Goal: Task Accomplishment & Management: Manage account settings

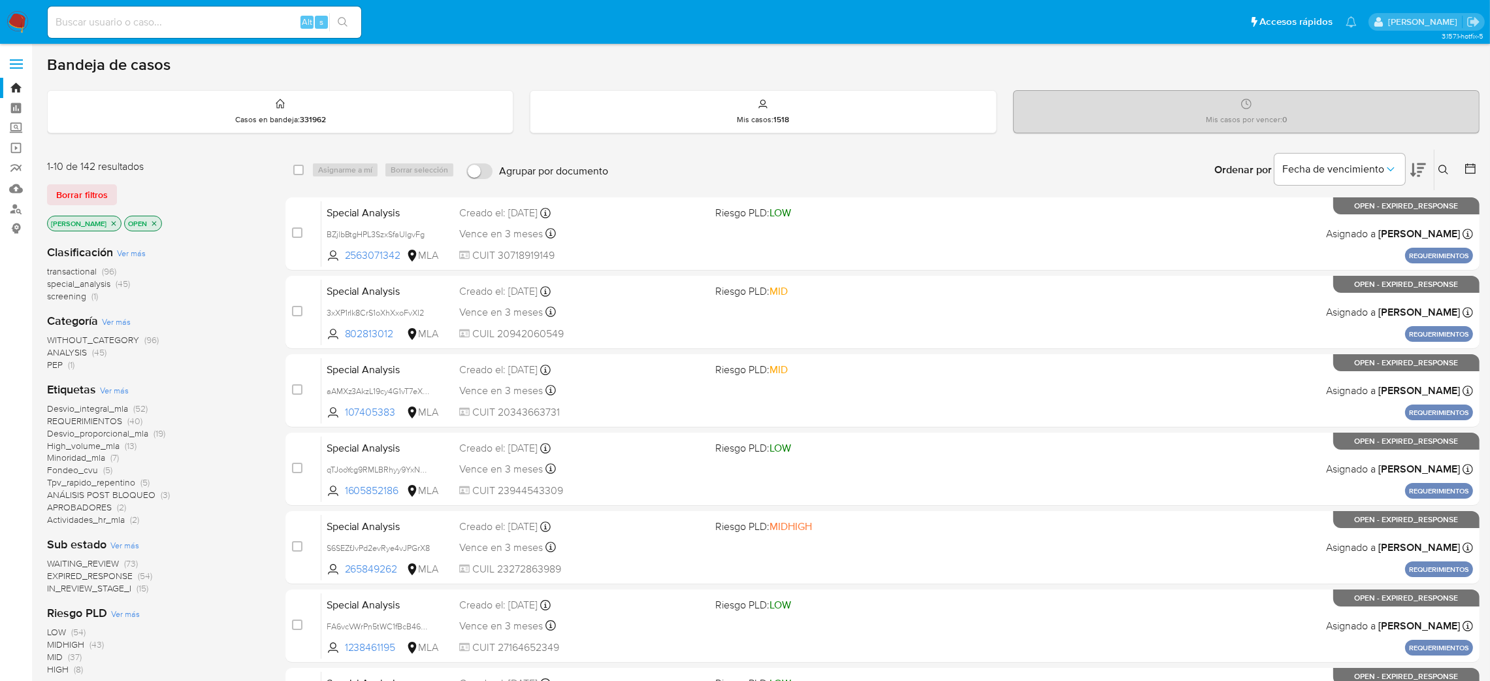
click at [284, 10] on div "Alt s" at bounding box center [205, 22] width 314 height 31
click at [269, 17] on input at bounding box center [205, 22] width 314 height 17
paste input "4C0lX1jVLPXT5atkXqaPtR7V"
type input "4C0lX1jVLPXT5atkXqaPtR7V"
click at [203, 22] on input "4C0lX1jVLPXT5atkXqaPtR7V" at bounding box center [205, 22] width 314 height 17
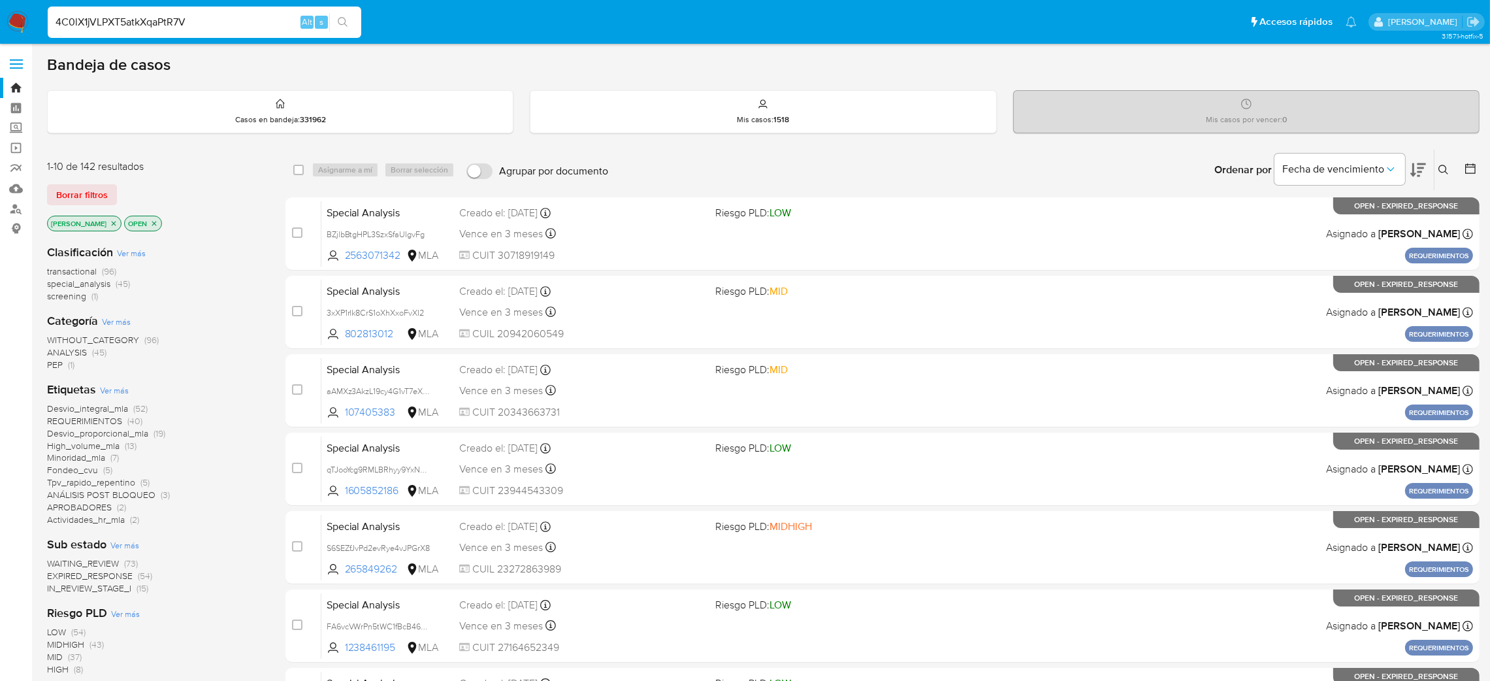
drag, startPoint x: 203, startPoint y: 22, endPoint x: 0, endPoint y: 30, distance: 203.3
click at [0, 30] on nav "Pausado Ver notificaciones 4C0lX1jVLPXT5atkXqaPtR7V Alt s Accesos rápidos Presi…" at bounding box center [745, 22] width 1490 height 44
click at [342, 20] on icon "search-icon" at bounding box center [343, 22] width 10 height 10
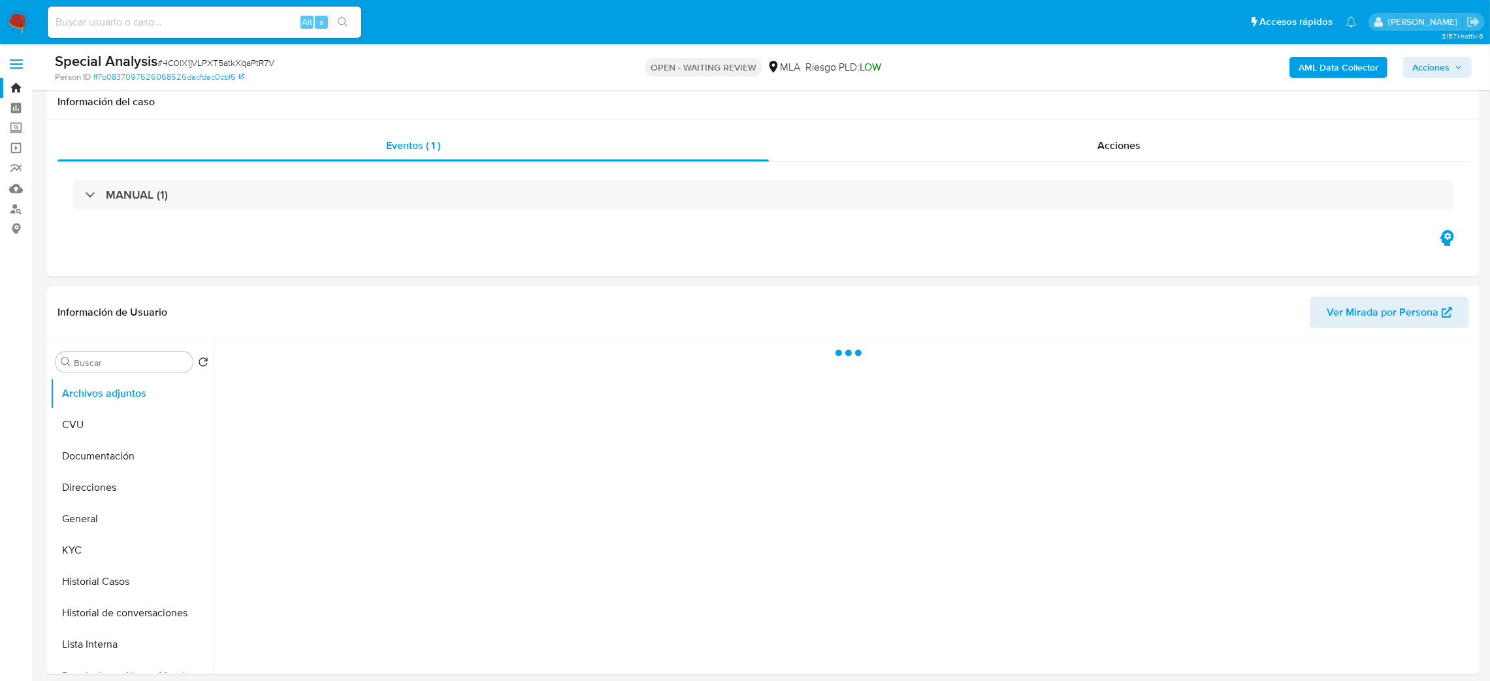
scroll to position [392, 0]
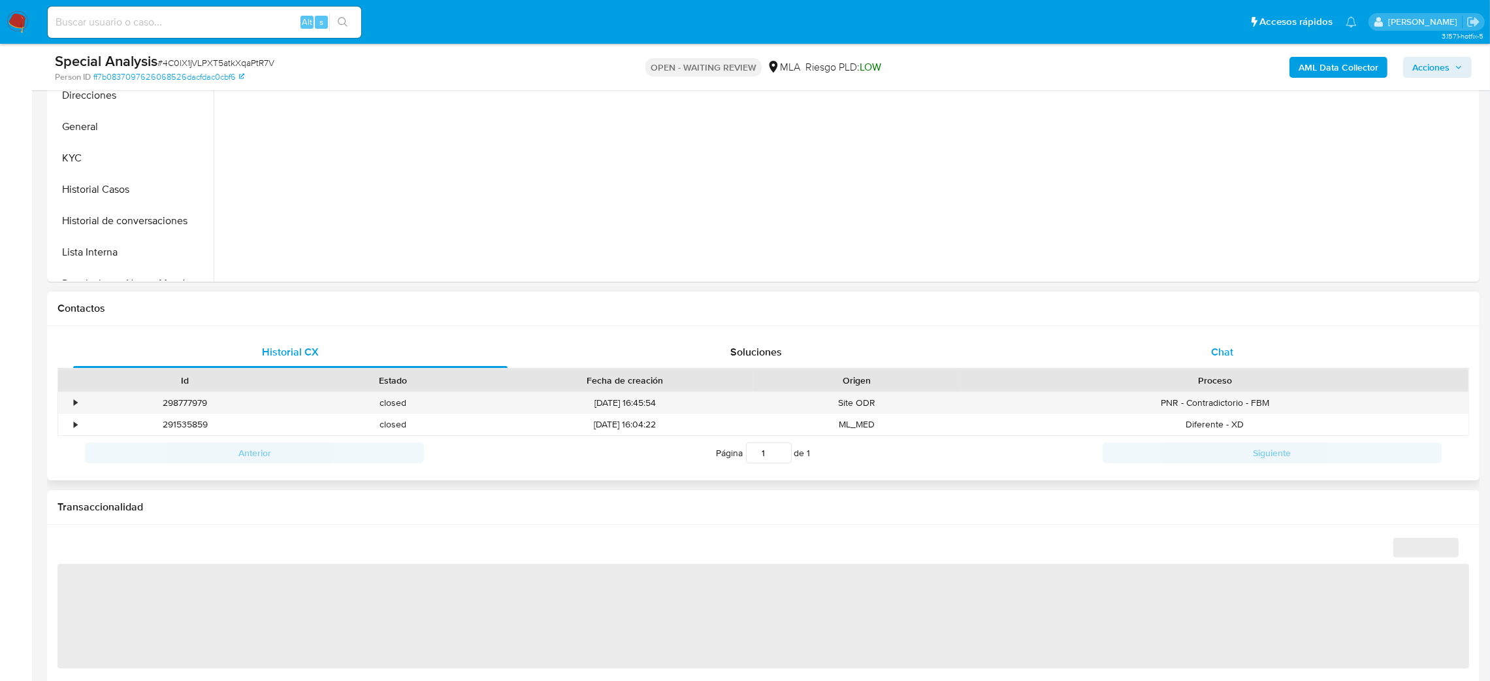
click at [1202, 366] on div "Chat" at bounding box center [1222, 351] width 434 height 31
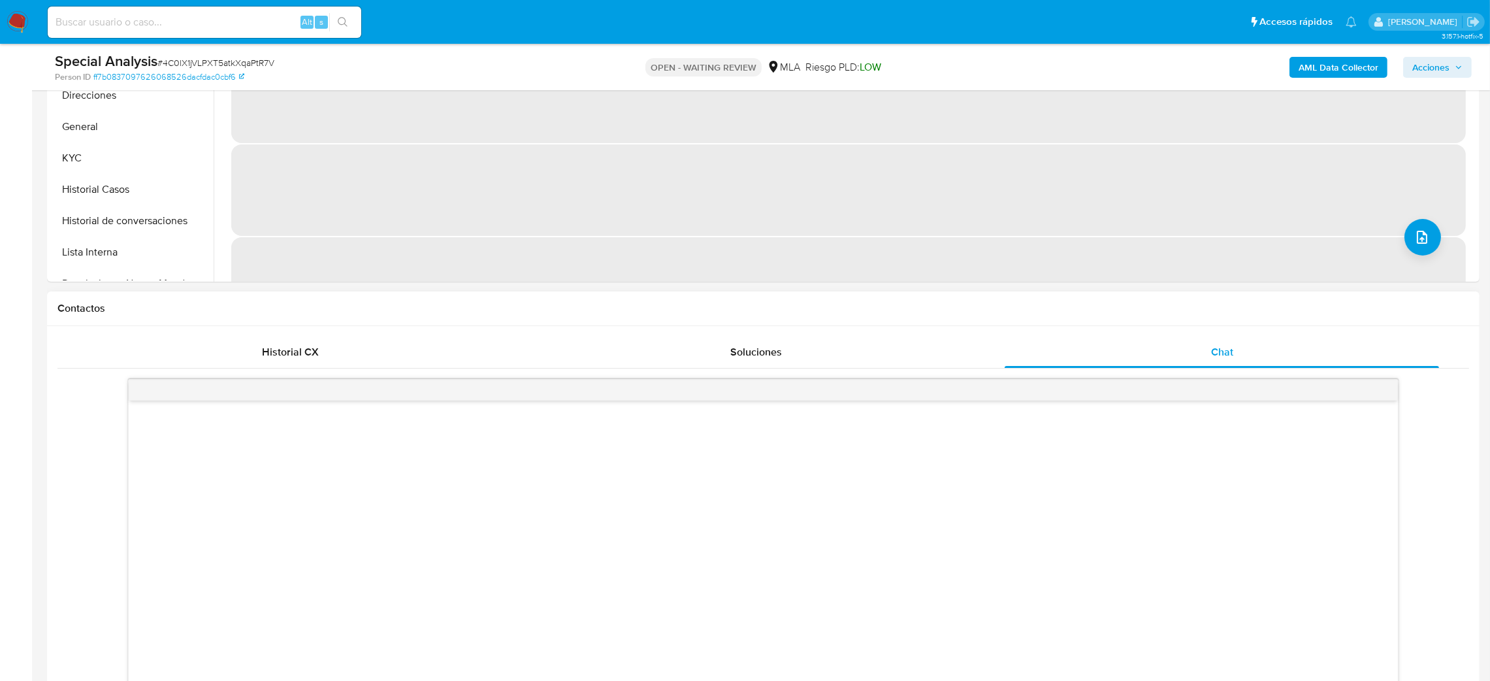
scroll to position [784, 0]
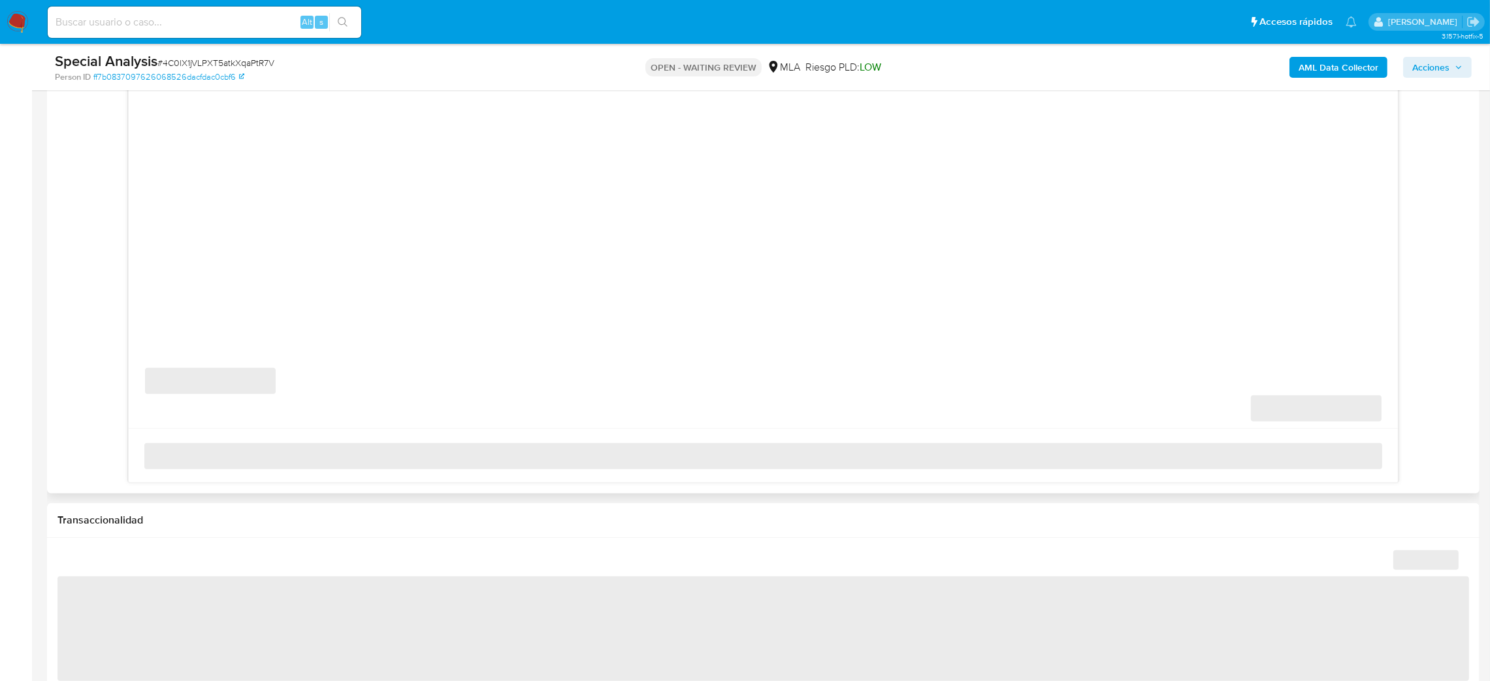
select select "10"
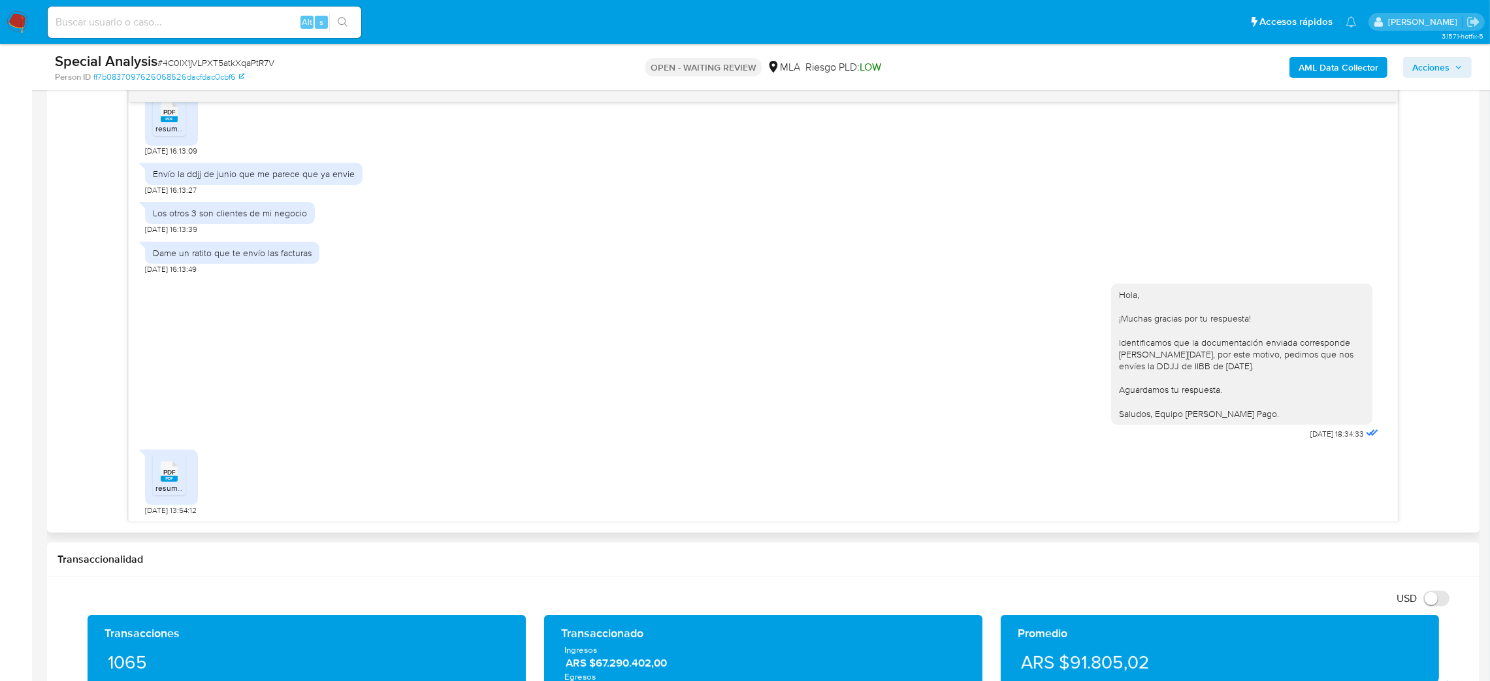
scroll to position [686, 0]
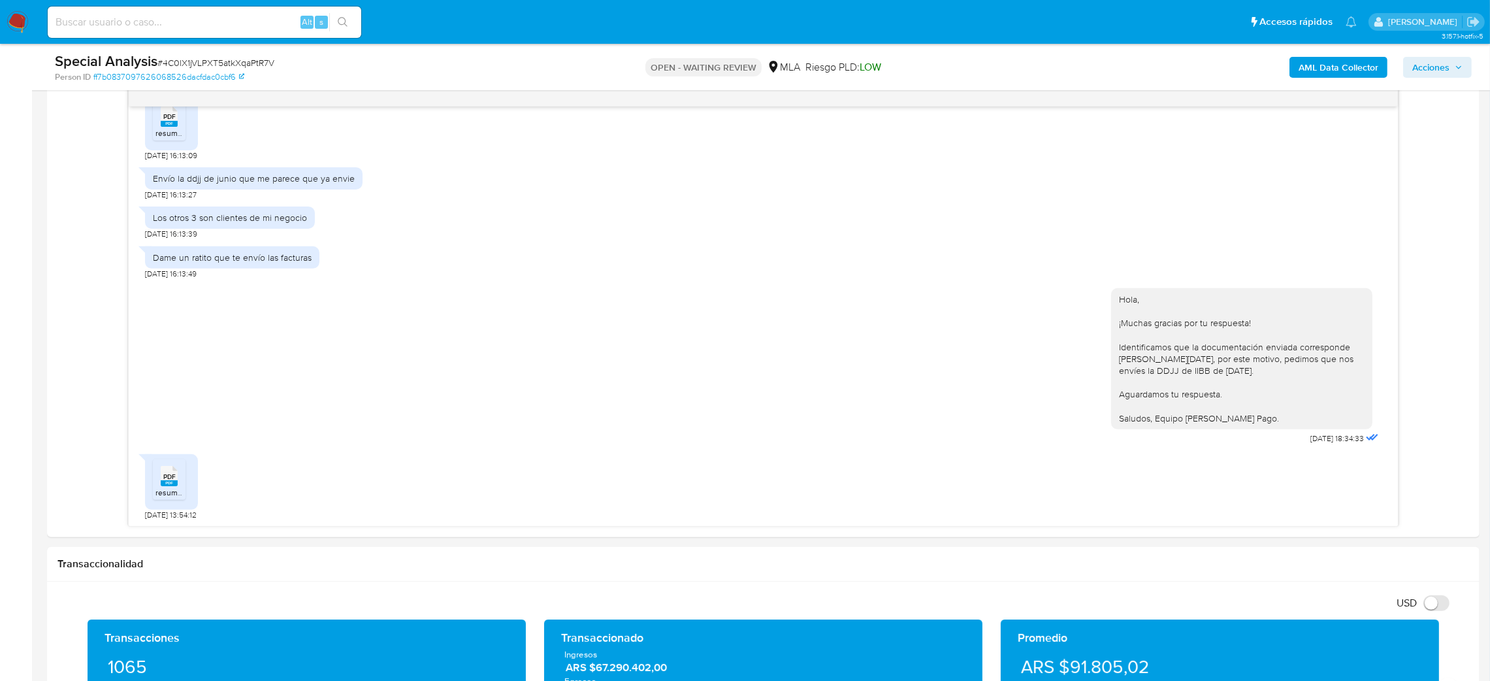
click at [168, 482] on rect at bounding box center [169, 483] width 17 height 6
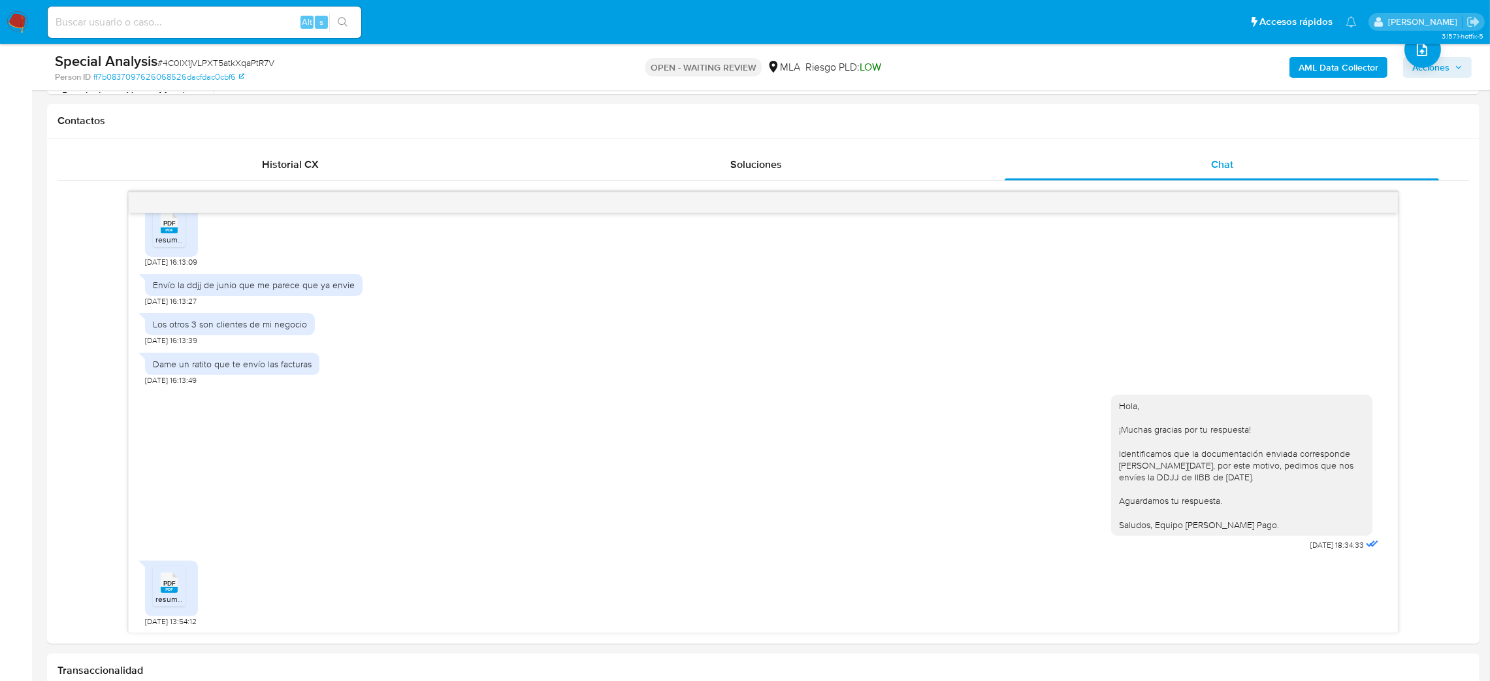
scroll to position [196, 0]
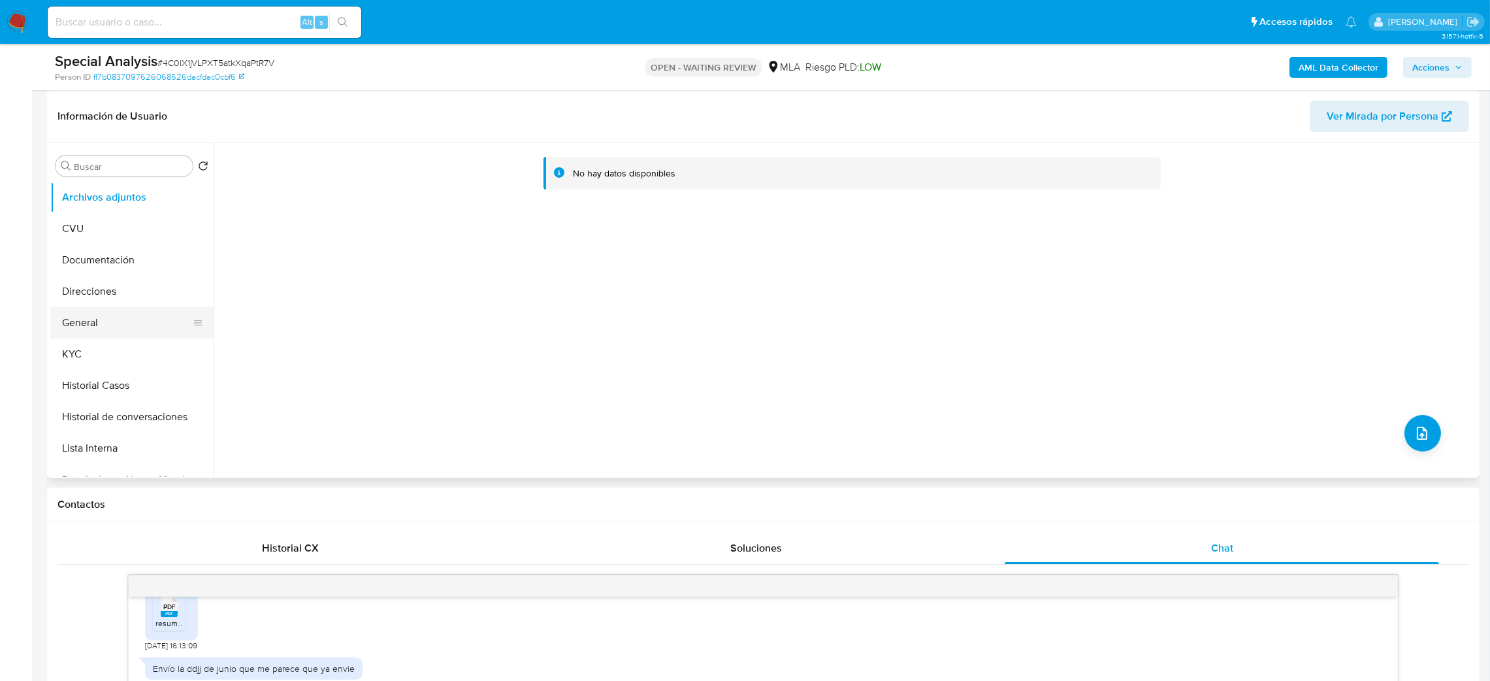
click at [138, 327] on button "General" at bounding box center [126, 322] width 153 height 31
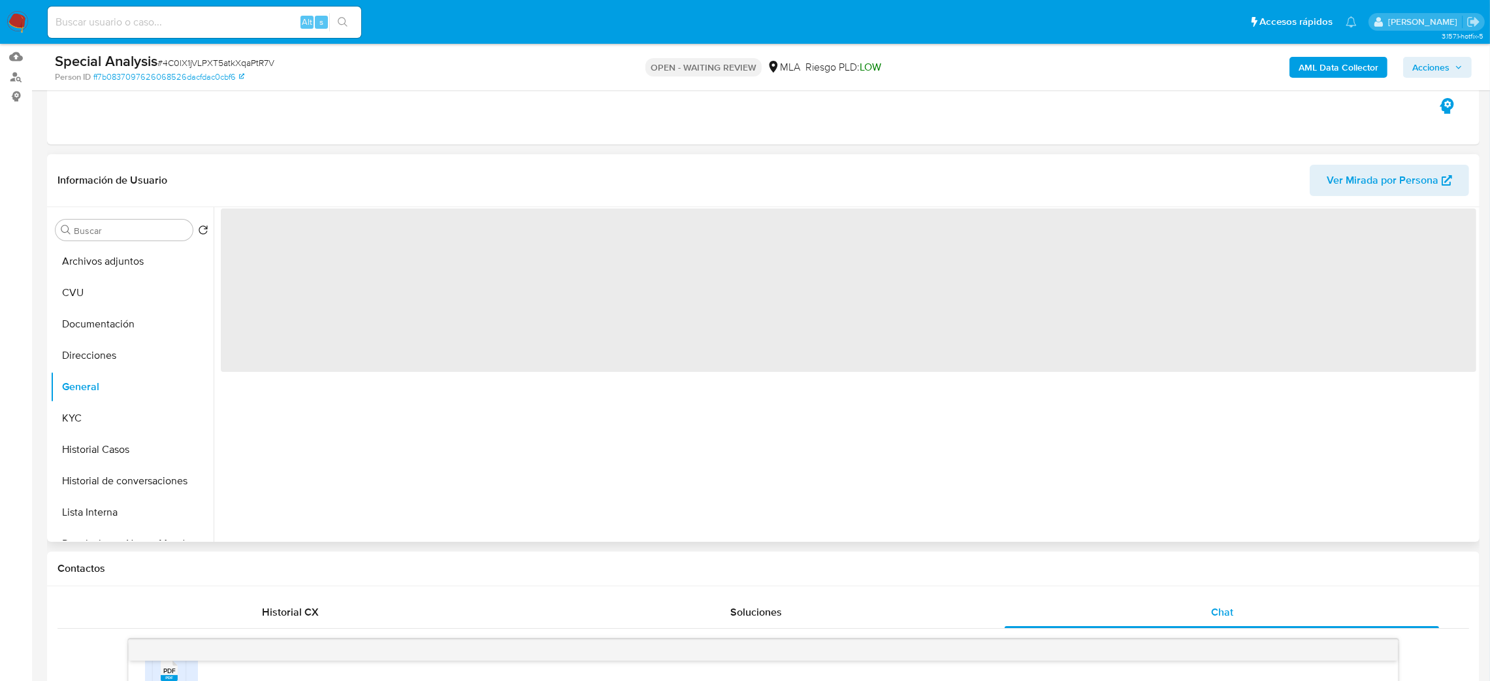
scroll to position [98, 0]
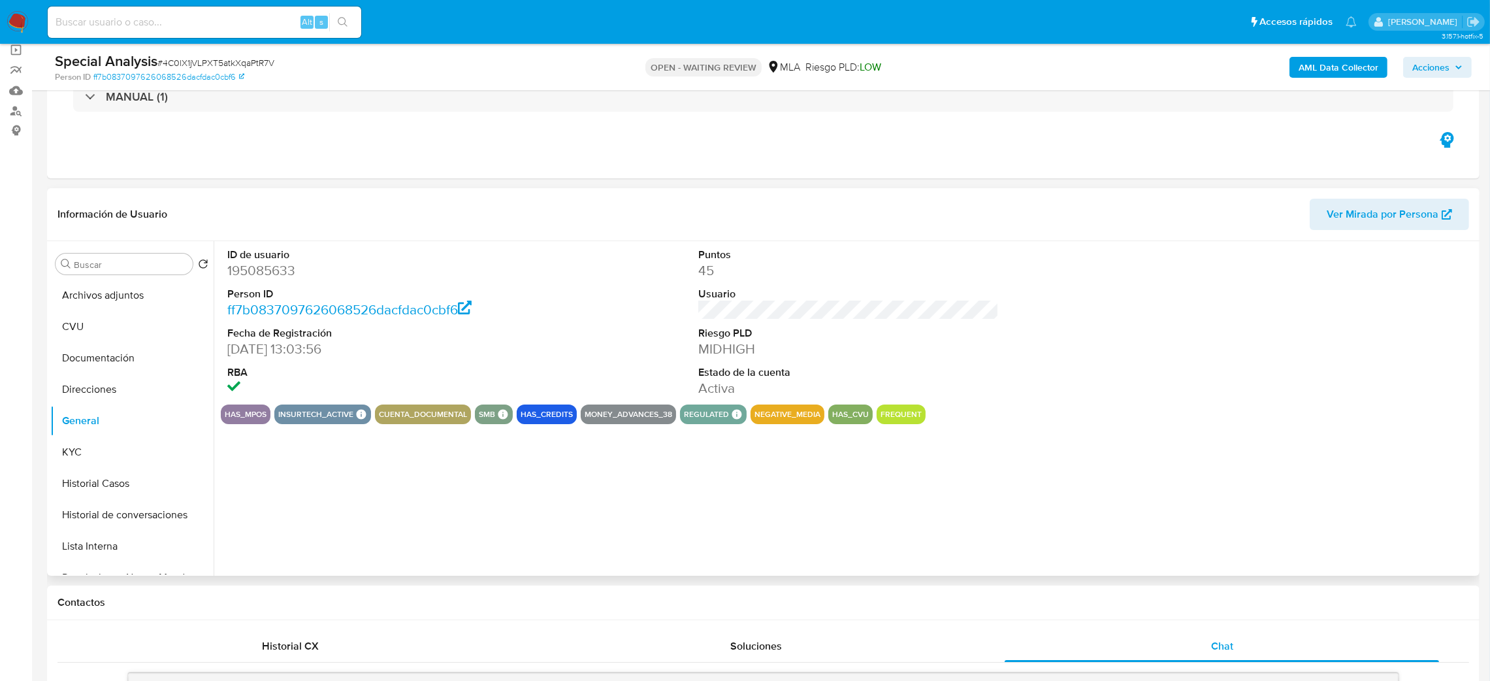
click at [256, 267] on dd "195085633" at bounding box center [377, 270] width 301 height 18
copy dd "195085633"
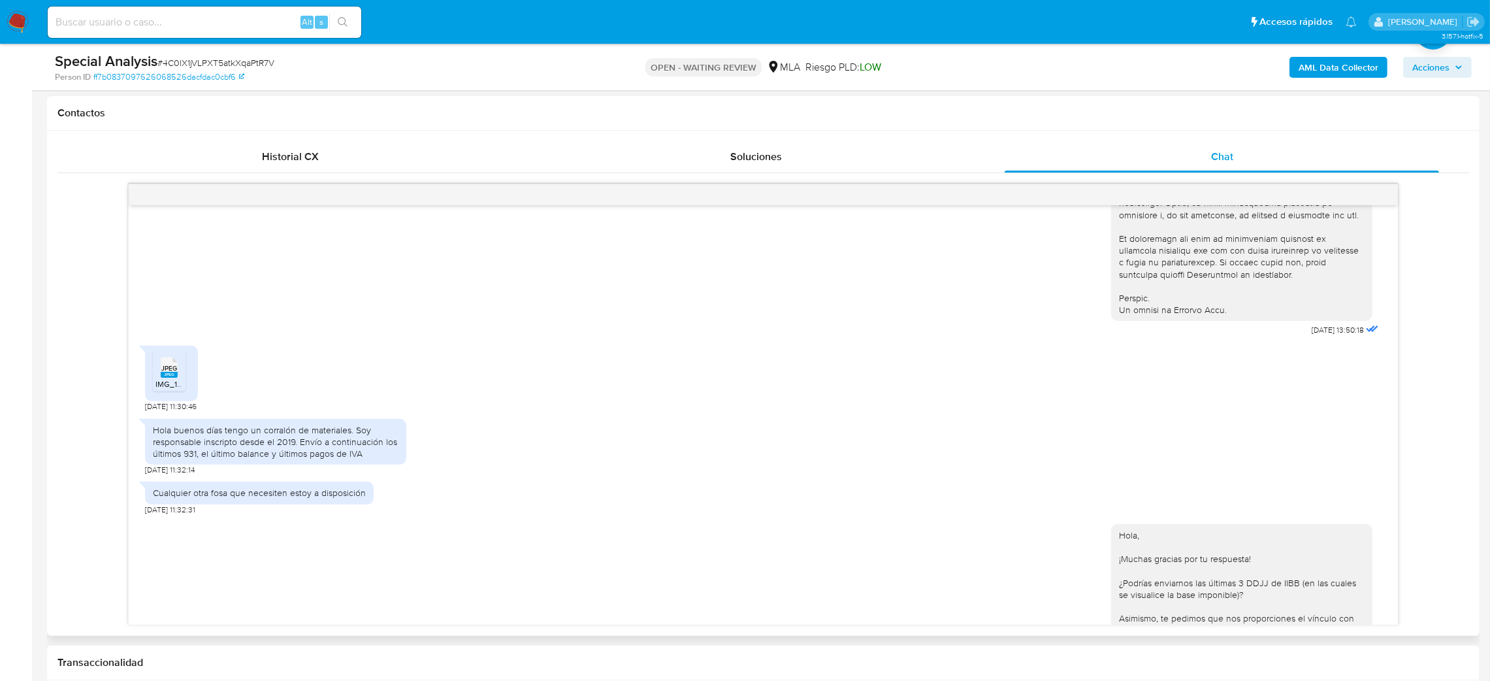
scroll to position [686, 0]
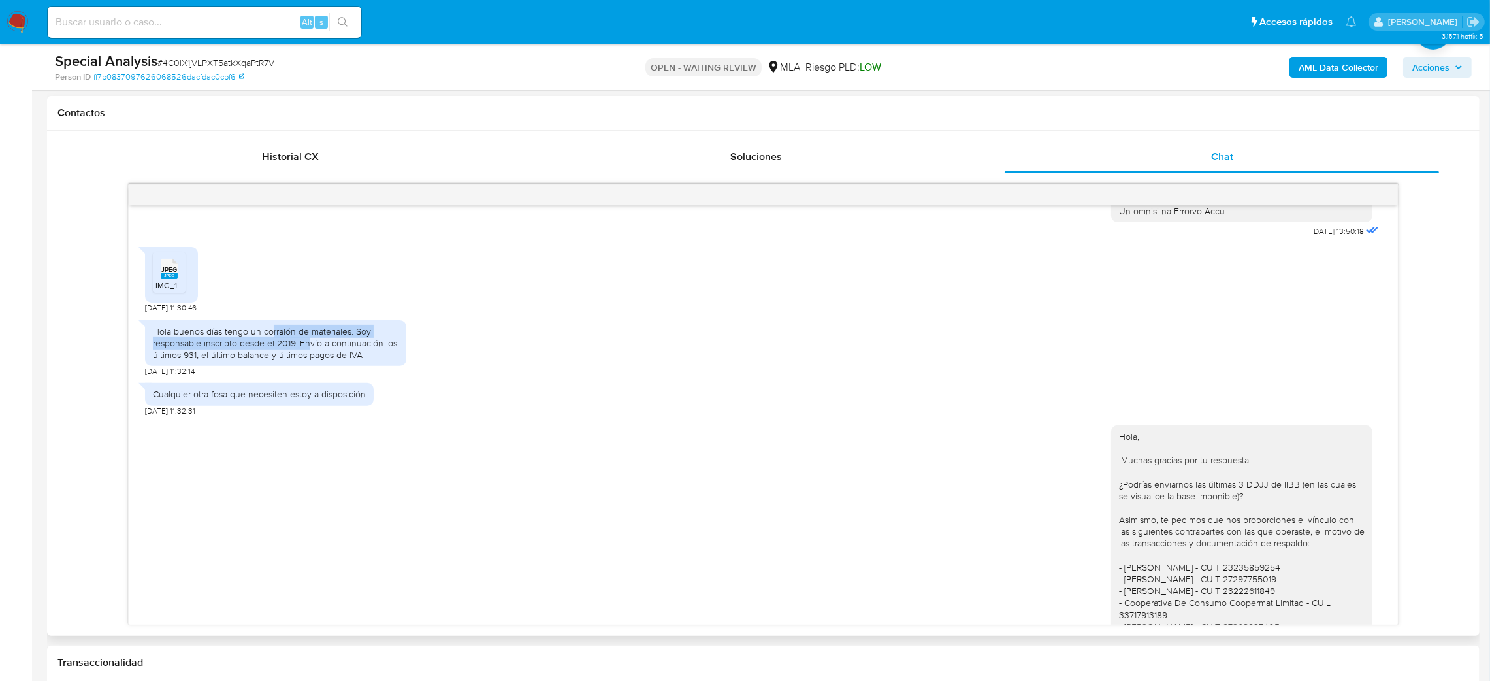
drag, startPoint x: 272, startPoint y: 357, endPoint x: 313, endPoint y: 371, distance: 43.0
click at [312, 361] on div "Hola buenos días tengo un corralón de materiales. Soy responsable inscripto des…" at bounding box center [276, 343] width 246 height 36
click at [323, 361] on div "Hola buenos días tengo un corralón de materiales. Soy responsable inscripto des…" at bounding box center [276, 343] width 246 height 36
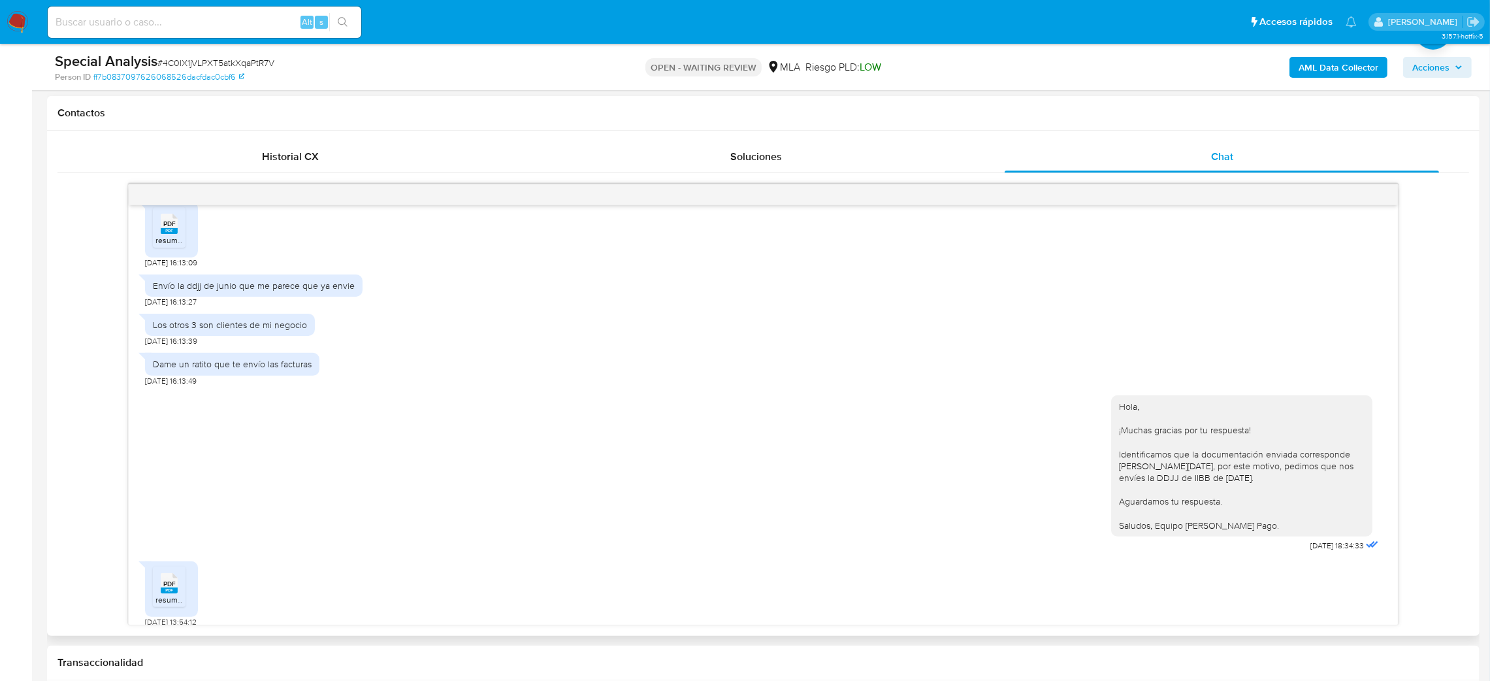
scroll to position [1836, 0]
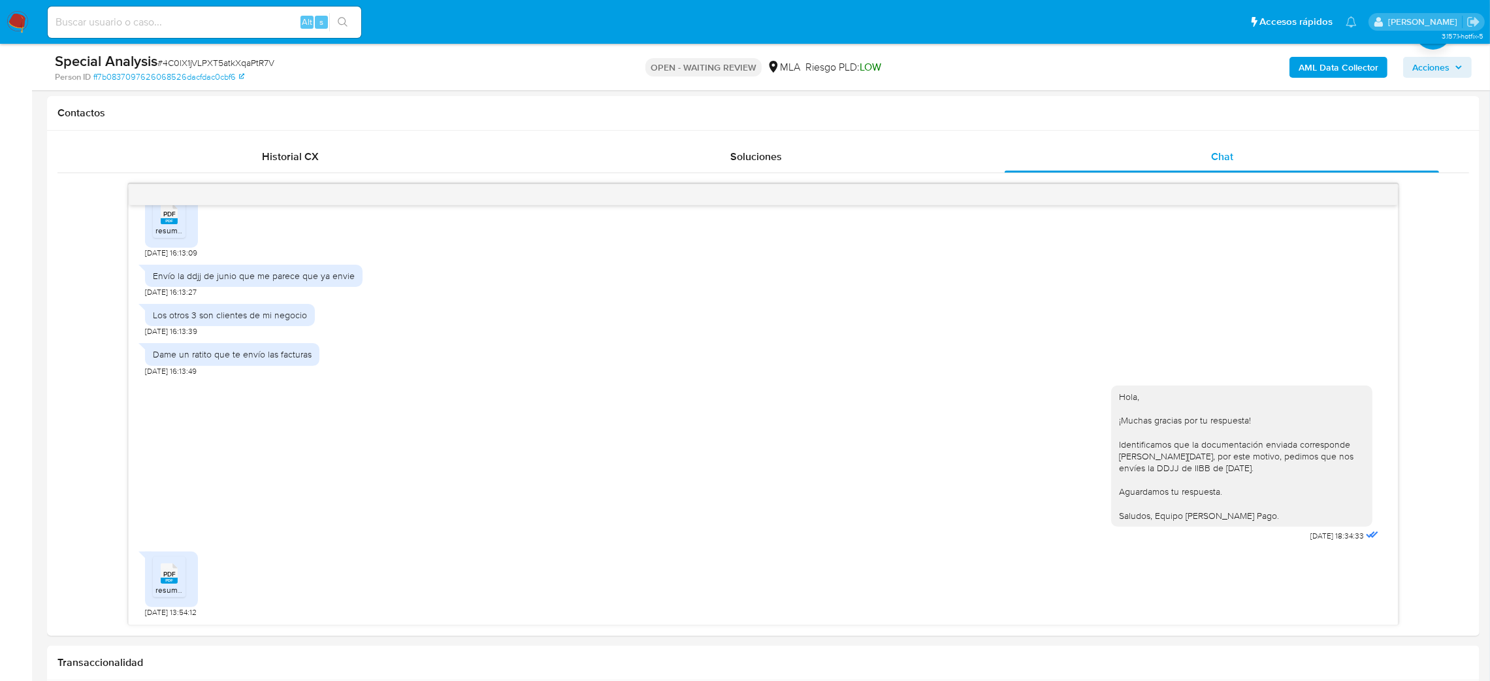
click at [233, 27] on input at bounding box center [205, 22] width 314 height 17
paste input "Wb5YnLQKzEPnDtQirnRicYSe"
type input "Wb5YnLQKzEPnDtQirnRicYSe"
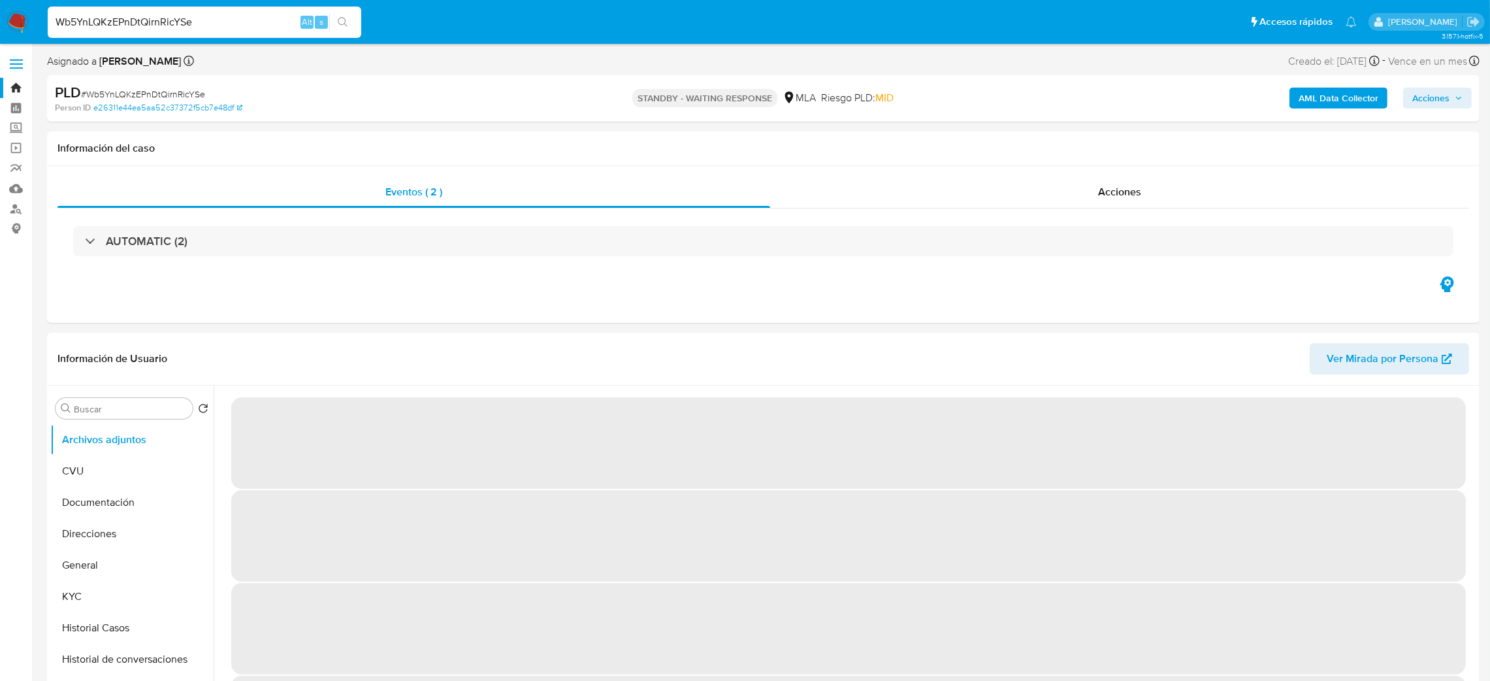
select select "10"
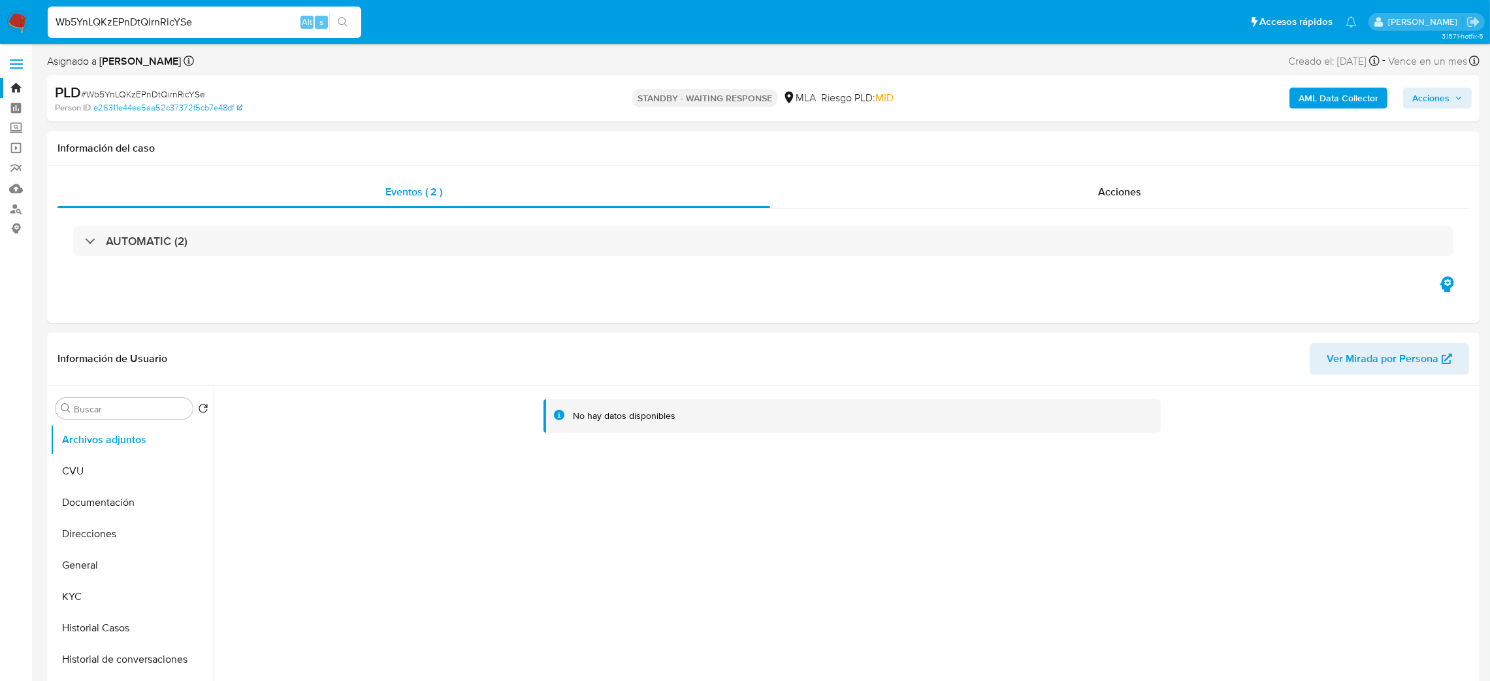
drag, startPoint x: 254, startPoint y: 17, endPoint x: 0, endPoint y: 39, distance: 255.1
click at [0, 41] on nav "Pausado Ver notificaciones Wb5YnLQKzEPnDtQirnRicYSe Alt s Accesos rápidos Presi…" at bounding box center [745, 22] width 1490 height 44
paste input "xf4yFmoRR6eYn8MhFUN2HXoO"
type input "xf4yFmoRR6eYn8MhFUN2HXoO"
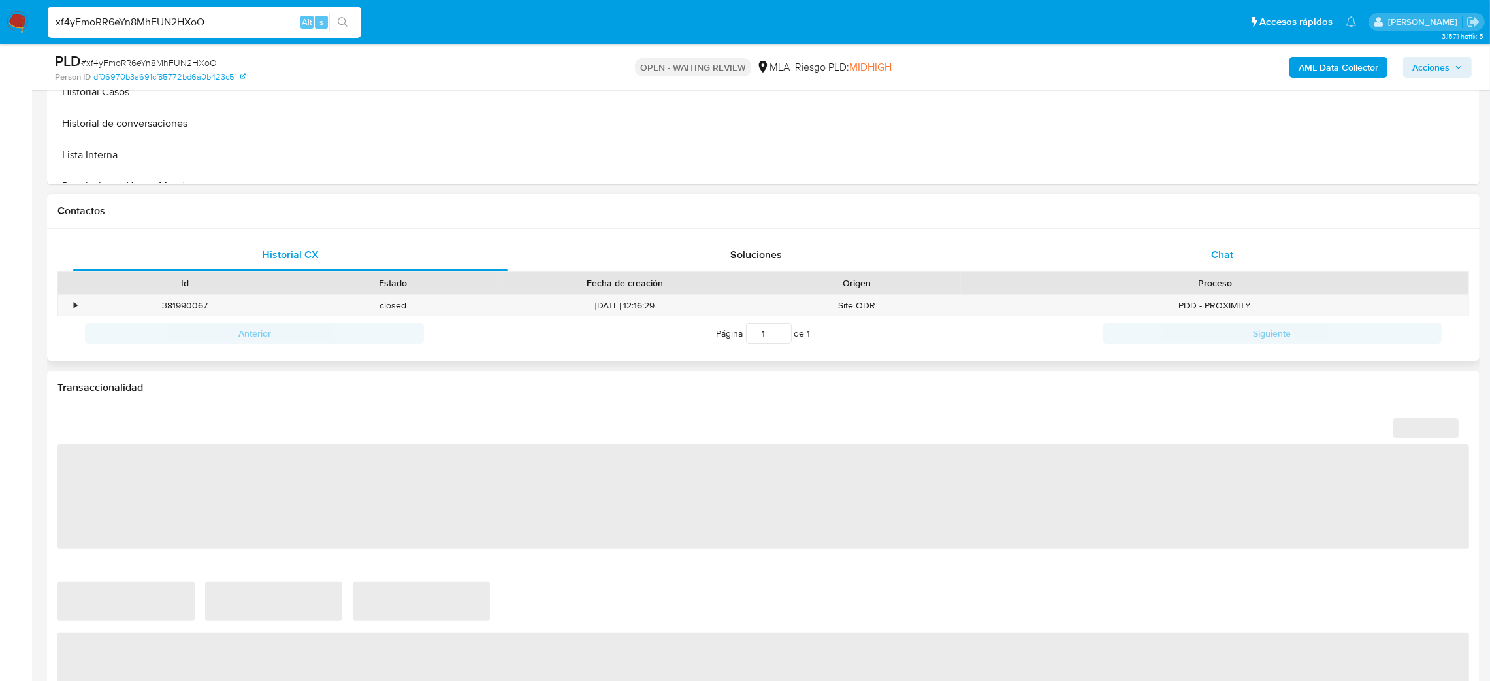
click at [1268, 246] on div "Chat" at bounding box center [1222, 254] width 434 height 31
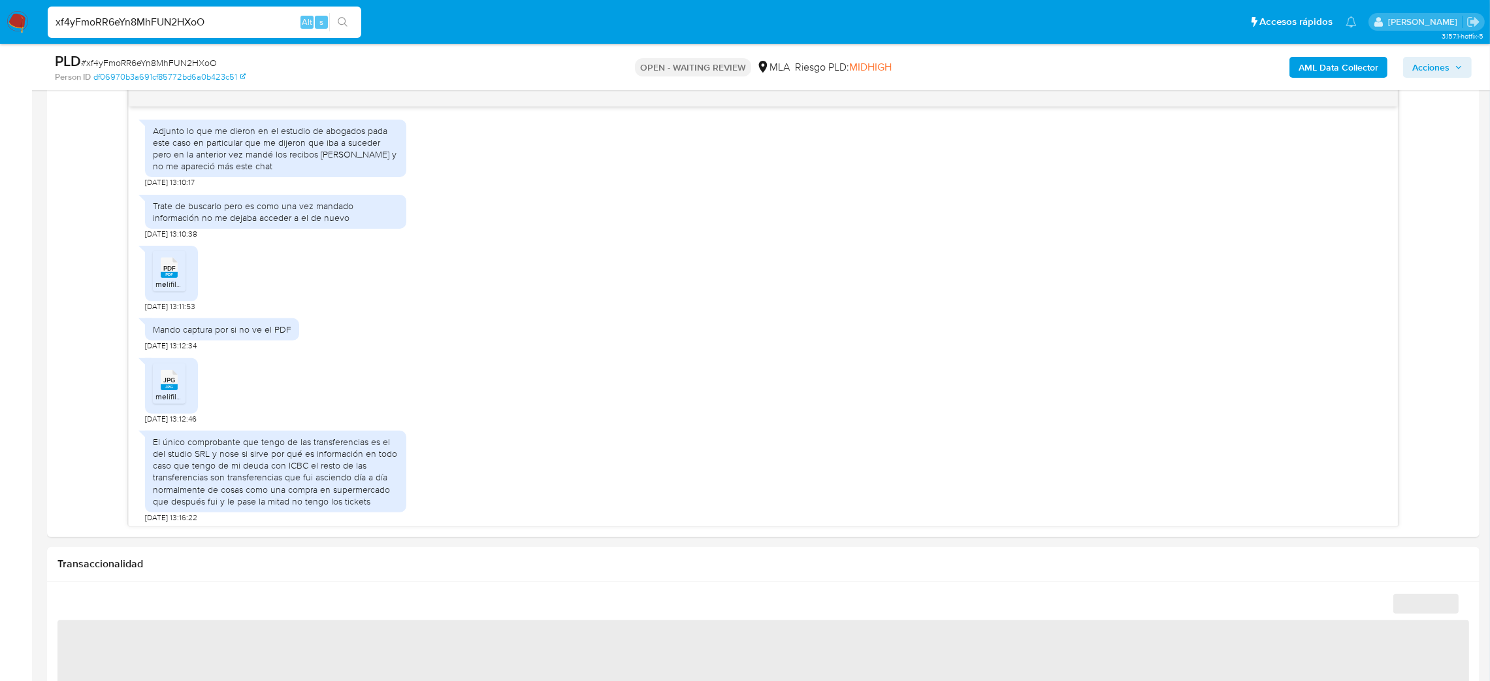
scroll to position [394, 0]
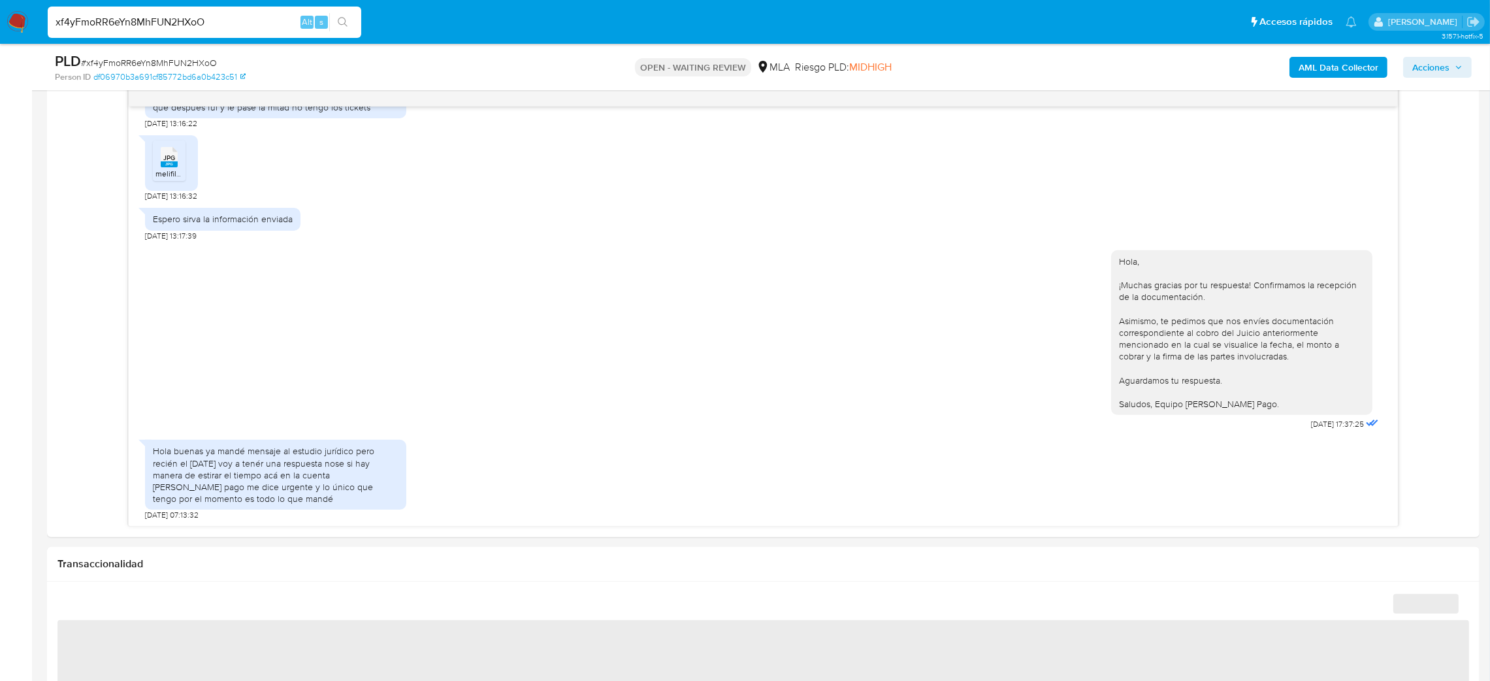
select select "10"
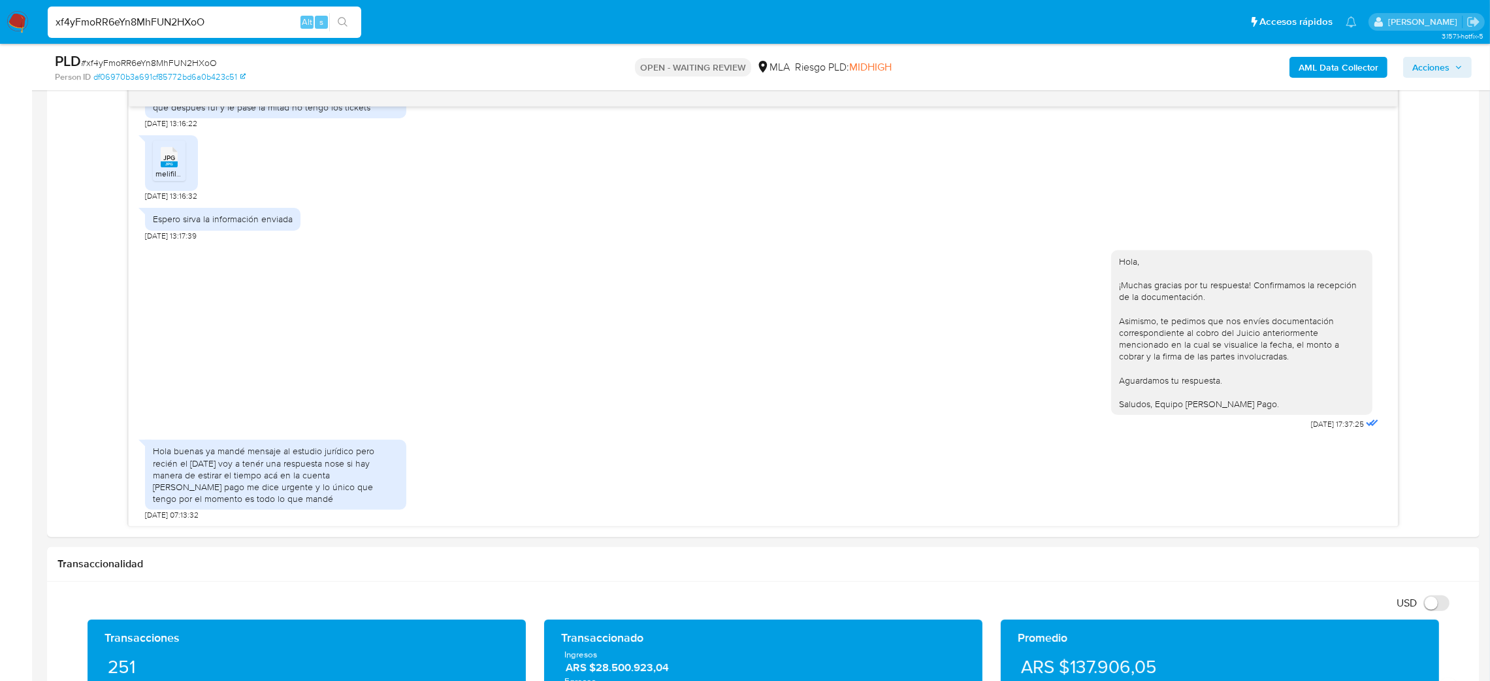
drag, startPoint x: 261, startPoint y: 17, endPoint x: 0, endPoint y: 42, distance: 262.6
click at [0, 42] on nav "Pausado Ver notificaciones xf4yFmoRR6eYn8MhFUN2HXoO Alt s Accesos rápidos Presi…" at bounding box center [745, 22] width 1490 height 44
paste input "dqv2vtAhqmUAb4BKrA4aU2NP"
type input "dqv2vtAhqmUAb4BKrA4aU2NP"
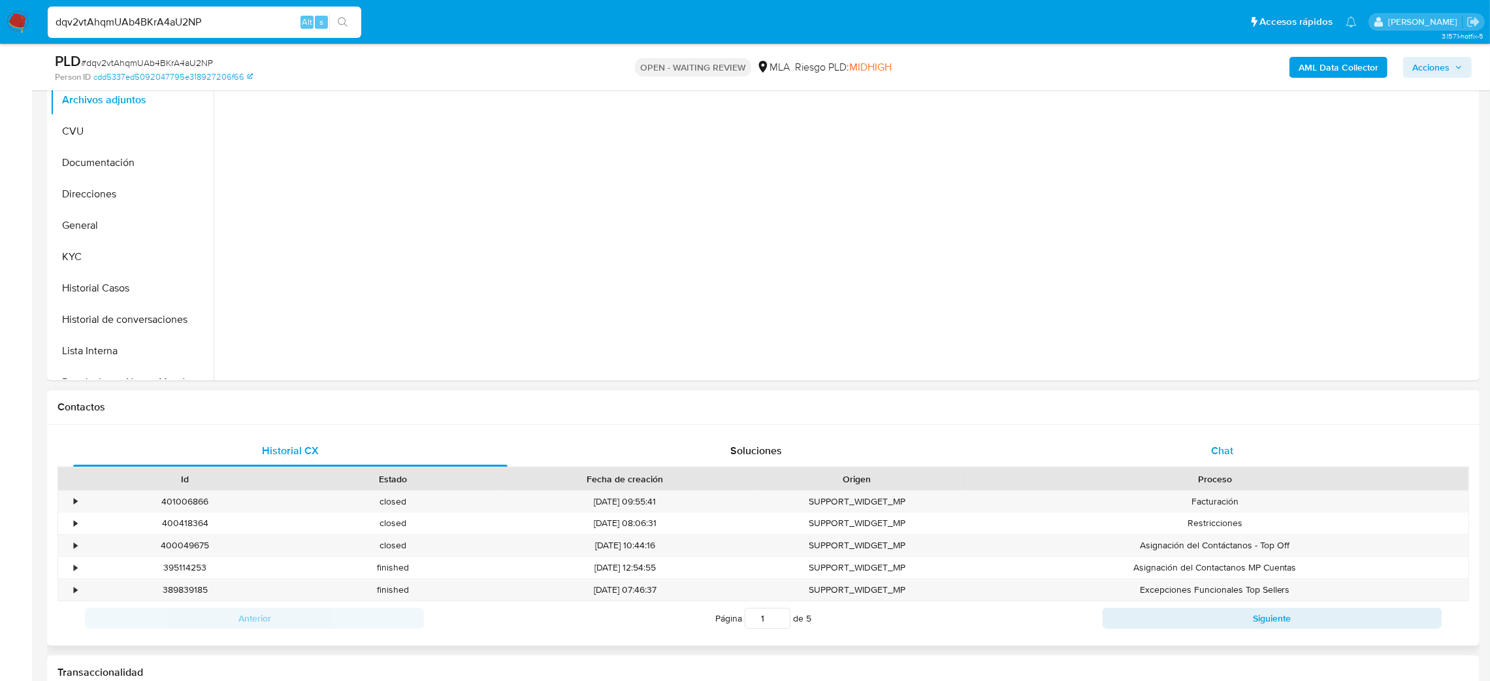
click at [1247, 442] on div "Chat" at bounding box center [1222, 450] width 434 height 31
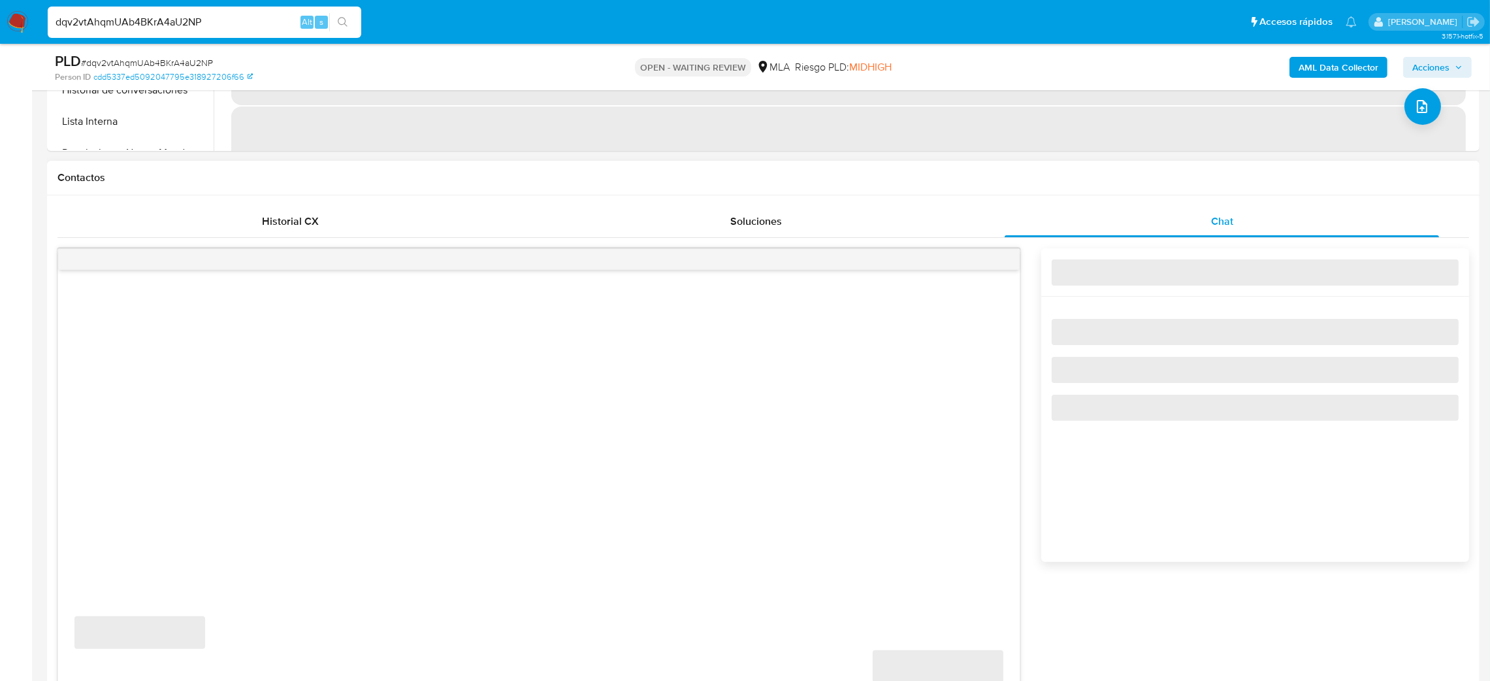
scroll to position [686, 0]
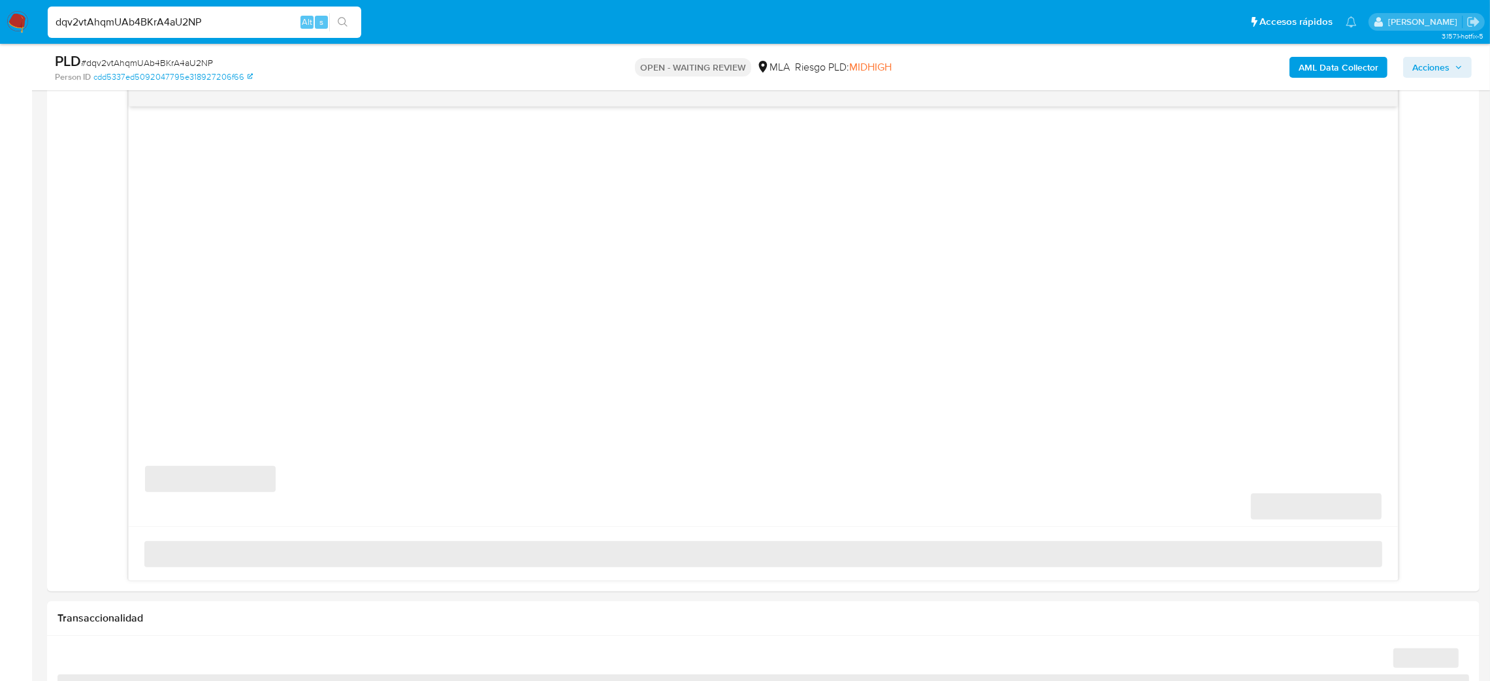
select select "10"
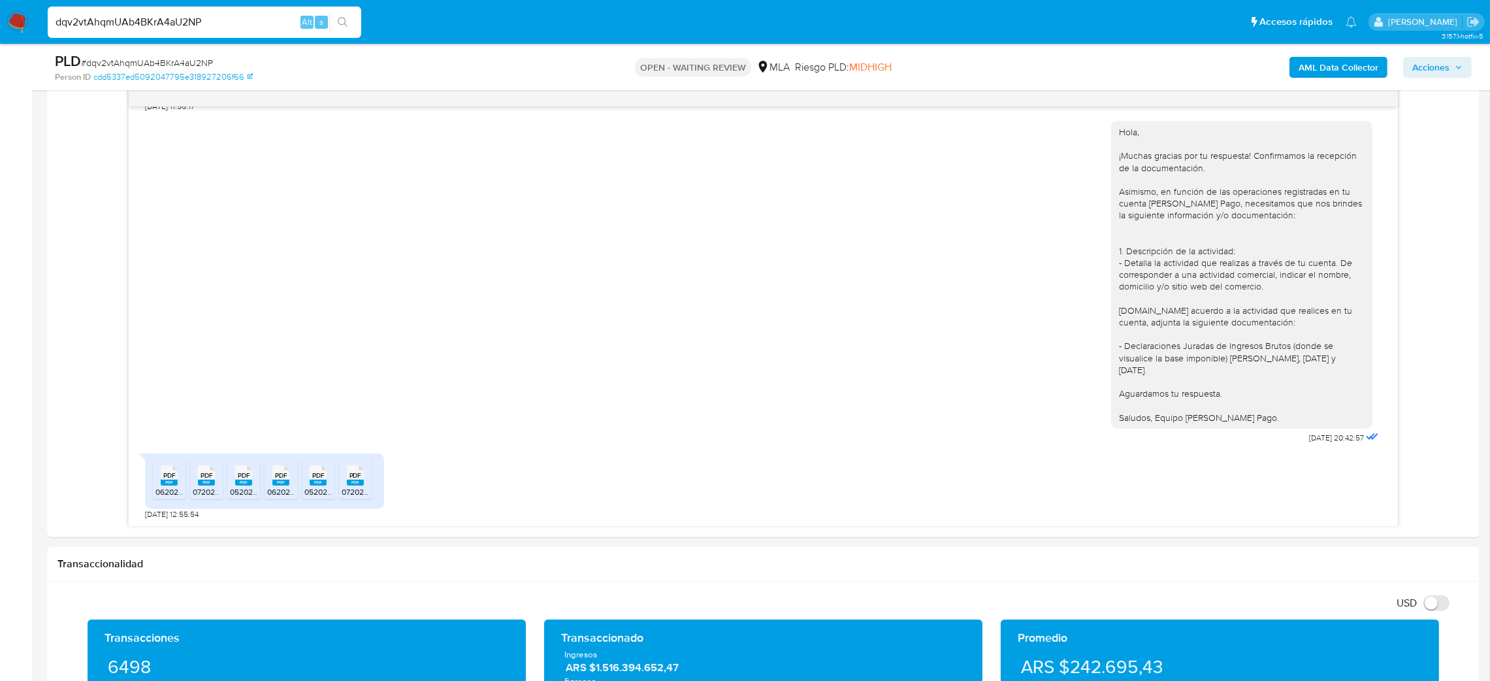
scroll to position [587, 0]
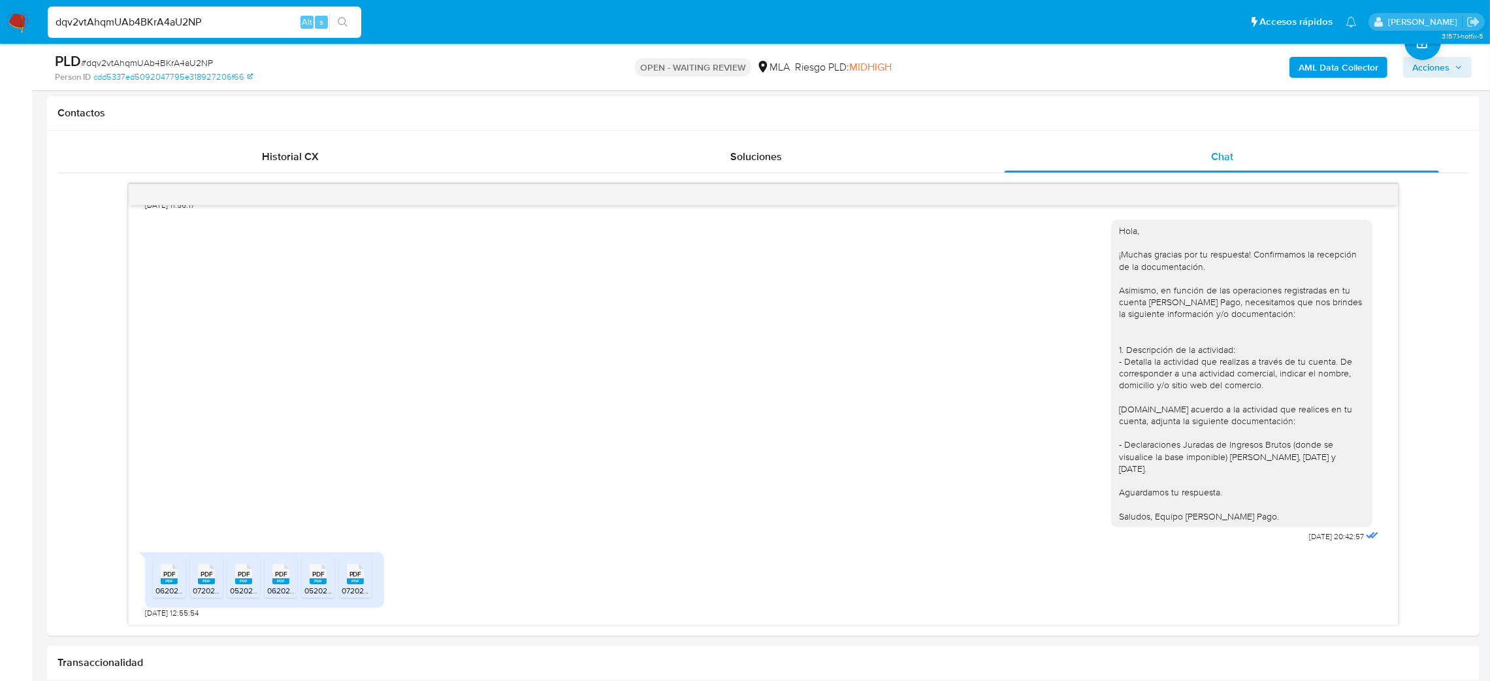
drag, startPoint x: 213, startPoint y: 25, endPoint x: 0, endPoint y: 70, distance: 217.6
click at [0, 70] on div "Pausado Ver notificaciones dqv2vtAhqmUAb4BKrA4aU2NP Alt s Accesos rápidos Presi…" at bounding box center [745, 692] width 1490 height 2559
paste input "G3G5iQG5yza90btPdIHvpFfy"
type input "G3G5iQG5yza90btPdIHvpFfy"
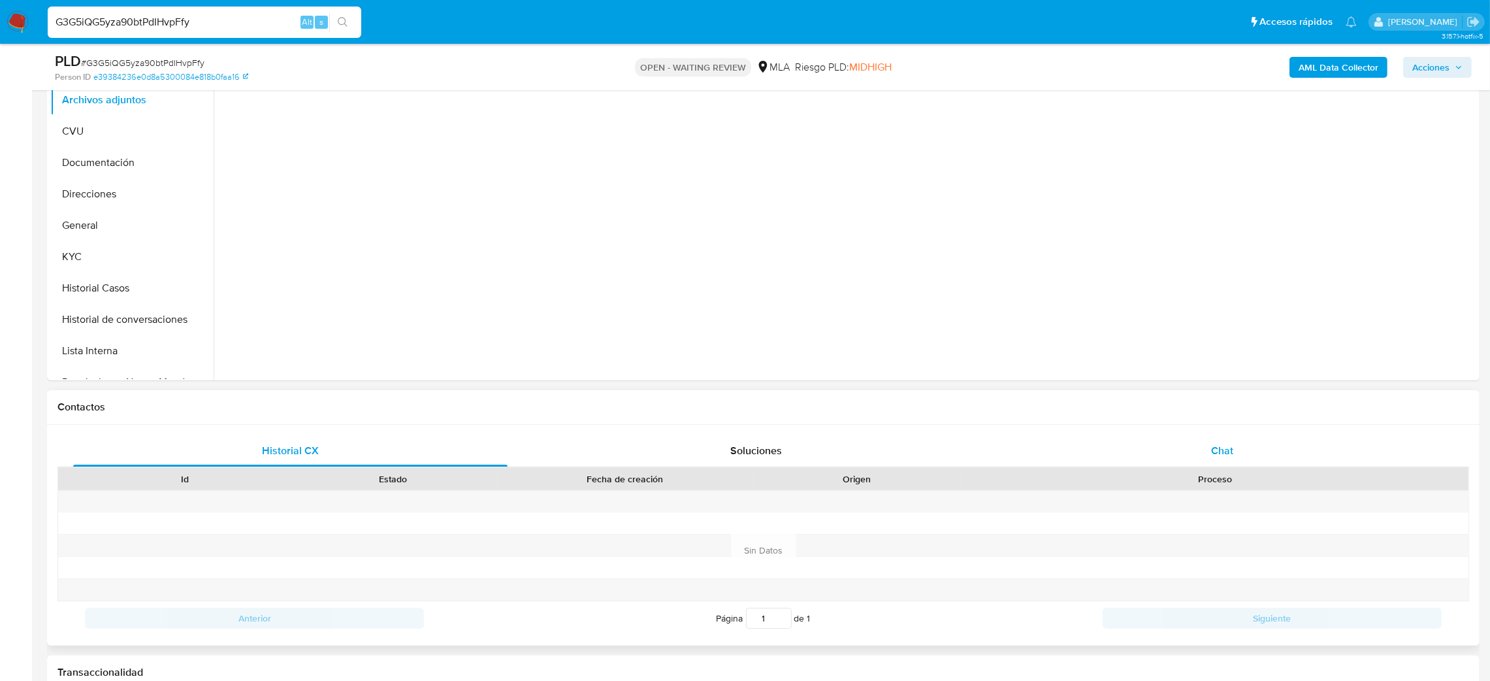
click at [1264, 438] on div "Chat" at bounding box center [1222, 450] width 434 height 31
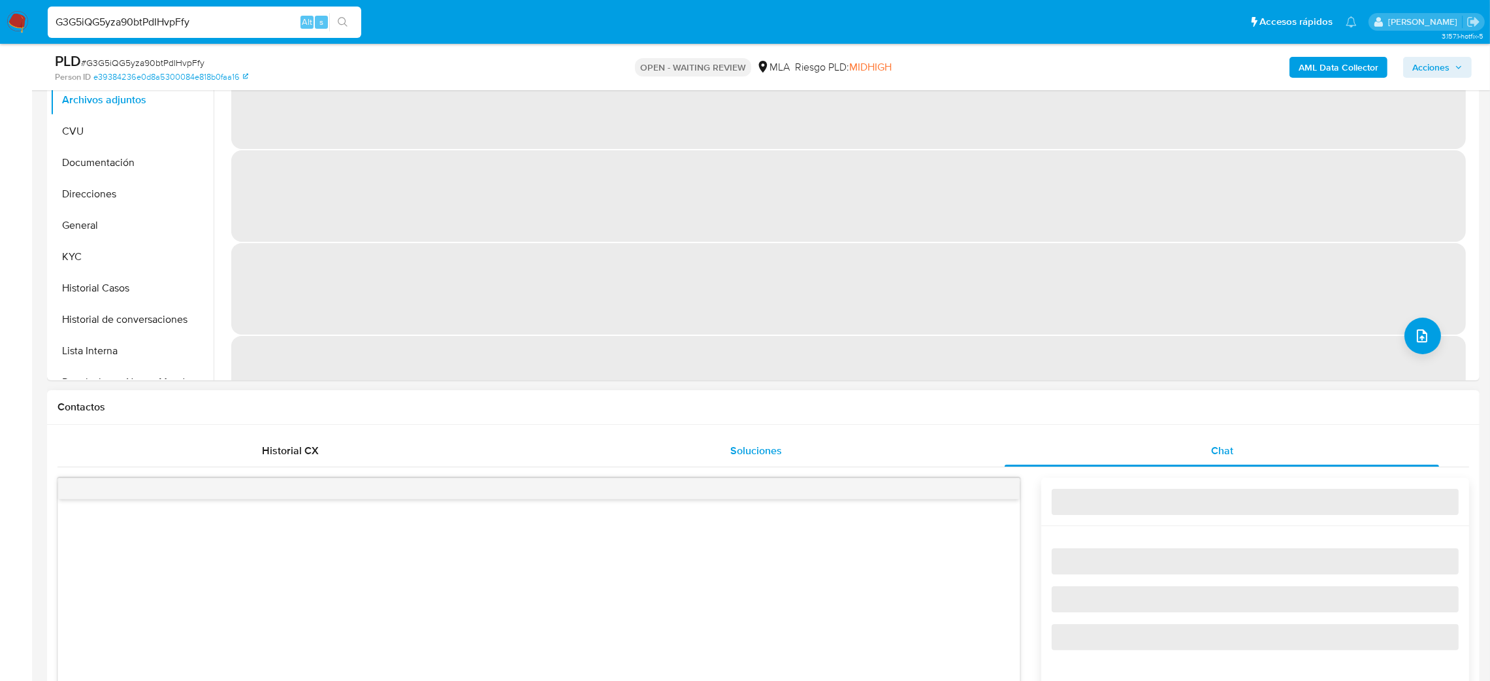
scroll to position [587, 0]
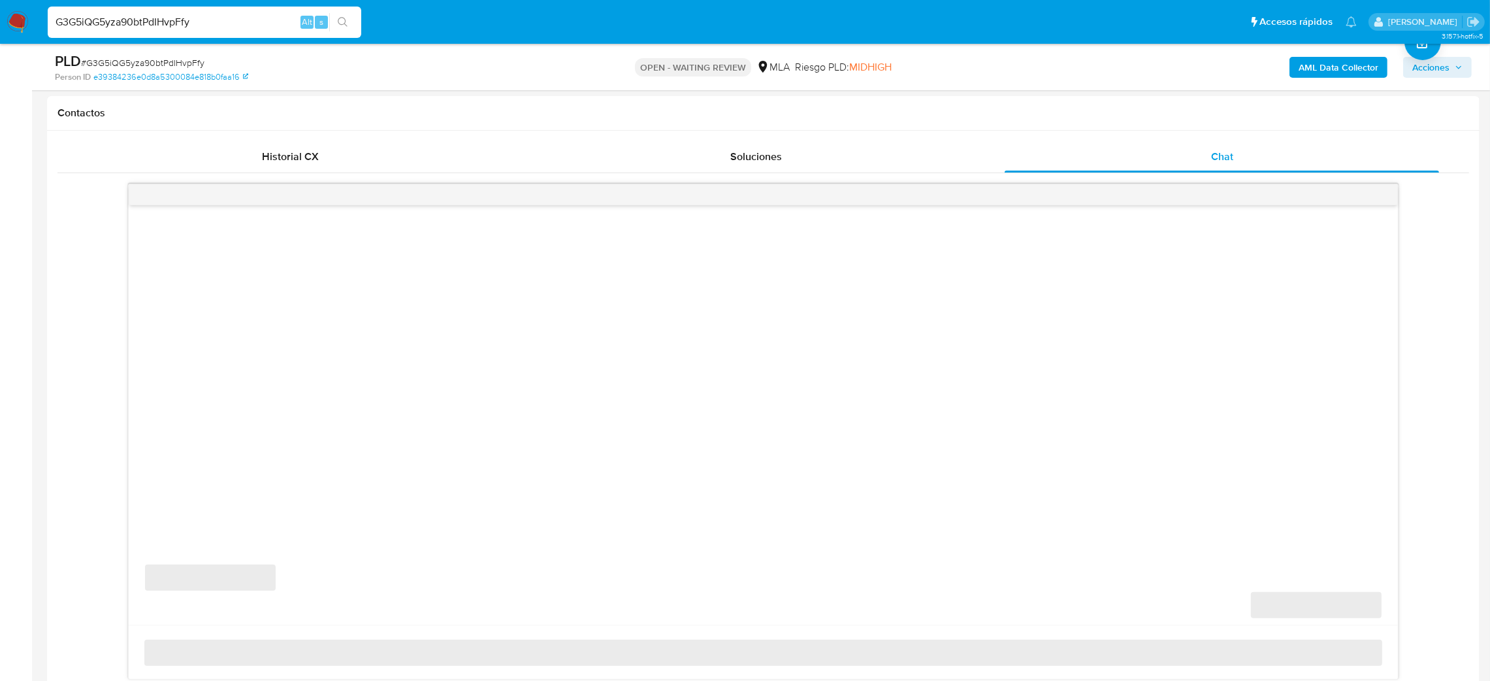
select select "10"
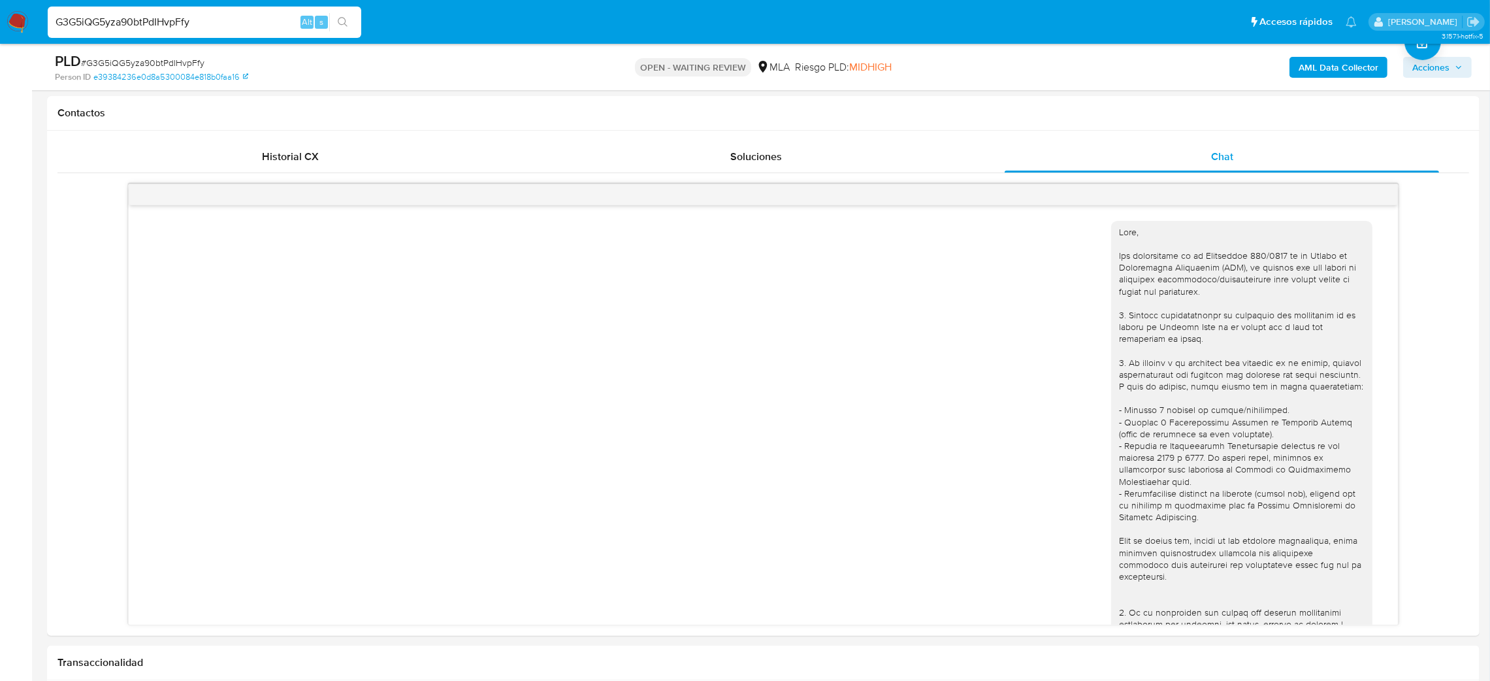
scroll to position [1838, 0]
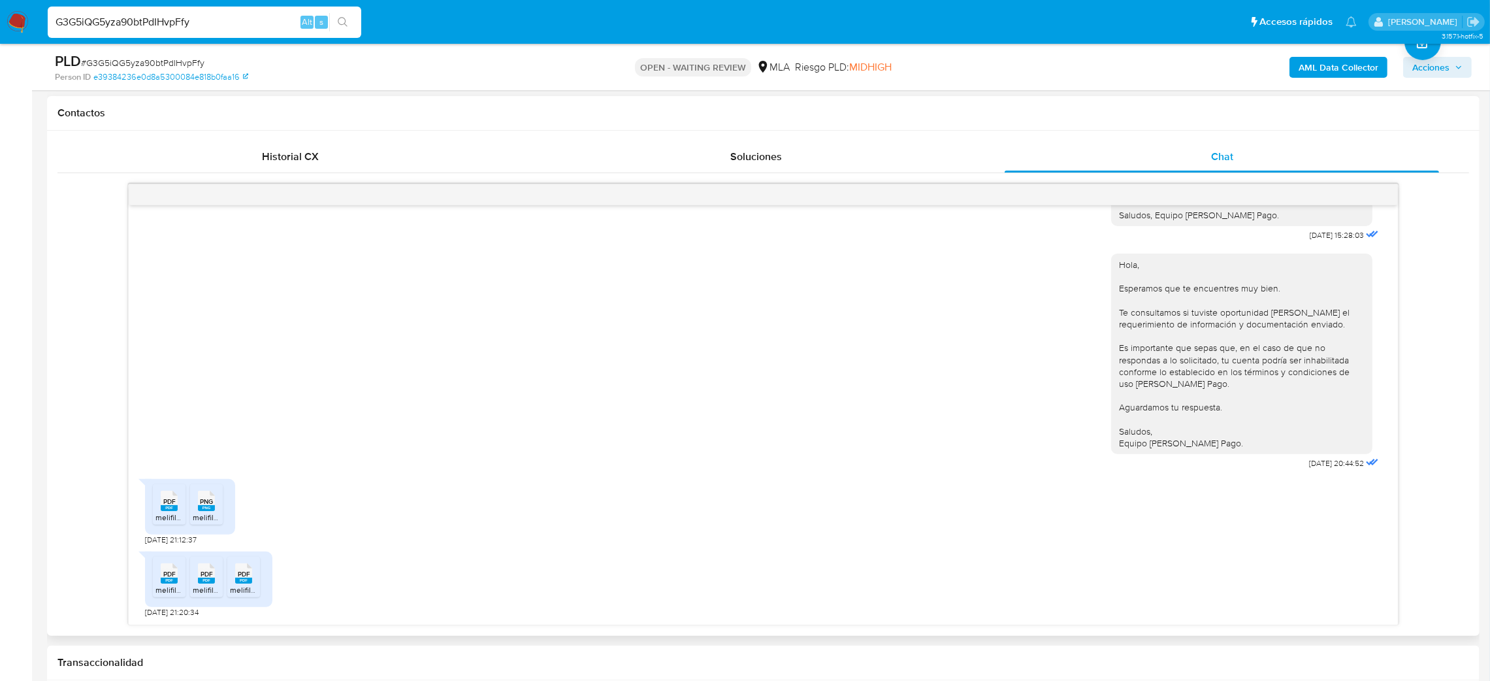
click at [167, 517] on span "melifile4540130198852823723.pdf" at bounding box center [215, 517] width 121 height 11
click at [167, 576] on span "PDF" at bounding box center [169, 574] width 12 height 8
click at [218, 584] on div "PDF PDF" at bounding box center [206, 571] width 27 height 25
click at [249, 585] on icon "PDF" at bounding box center [243, 573] width 17 height 23
click at [209, 501] on span "PNG" at bounding box center [206, 501] width 13 height 8
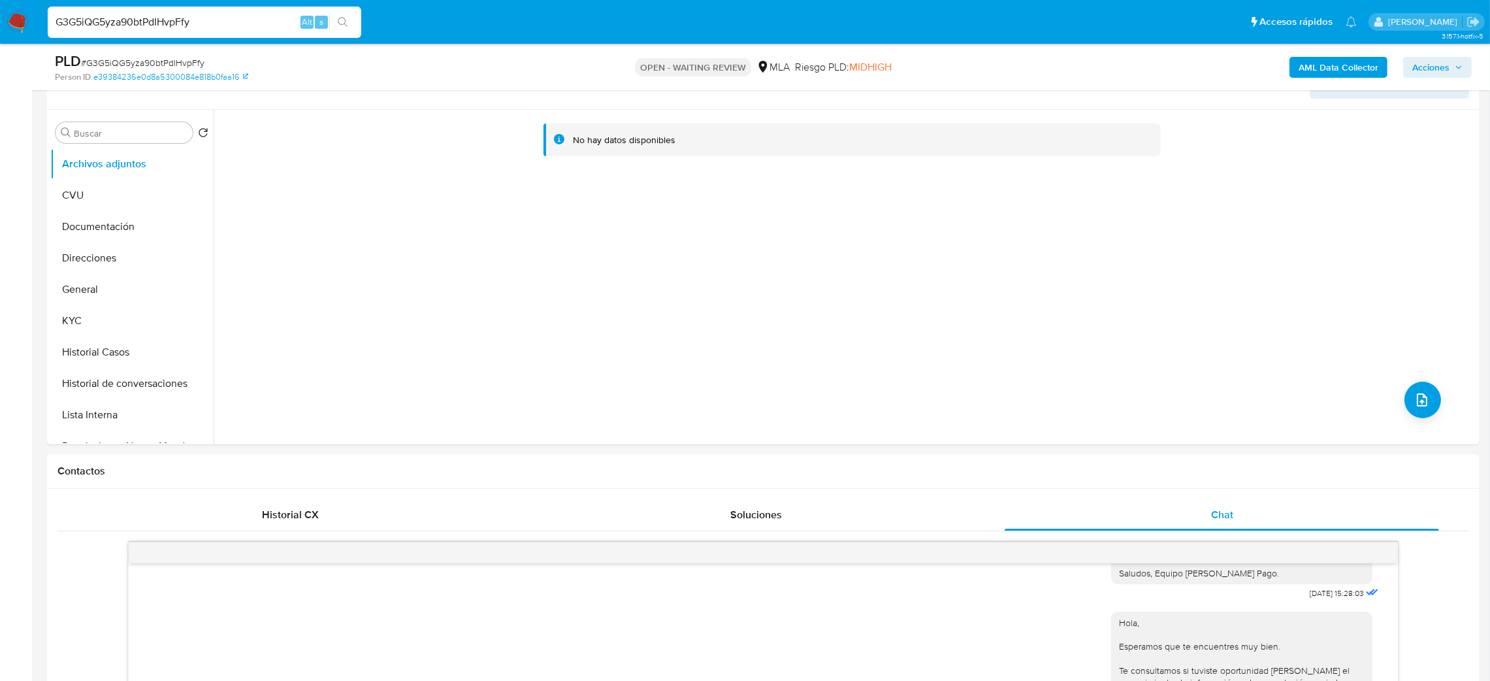
scroll to position [98, 0]
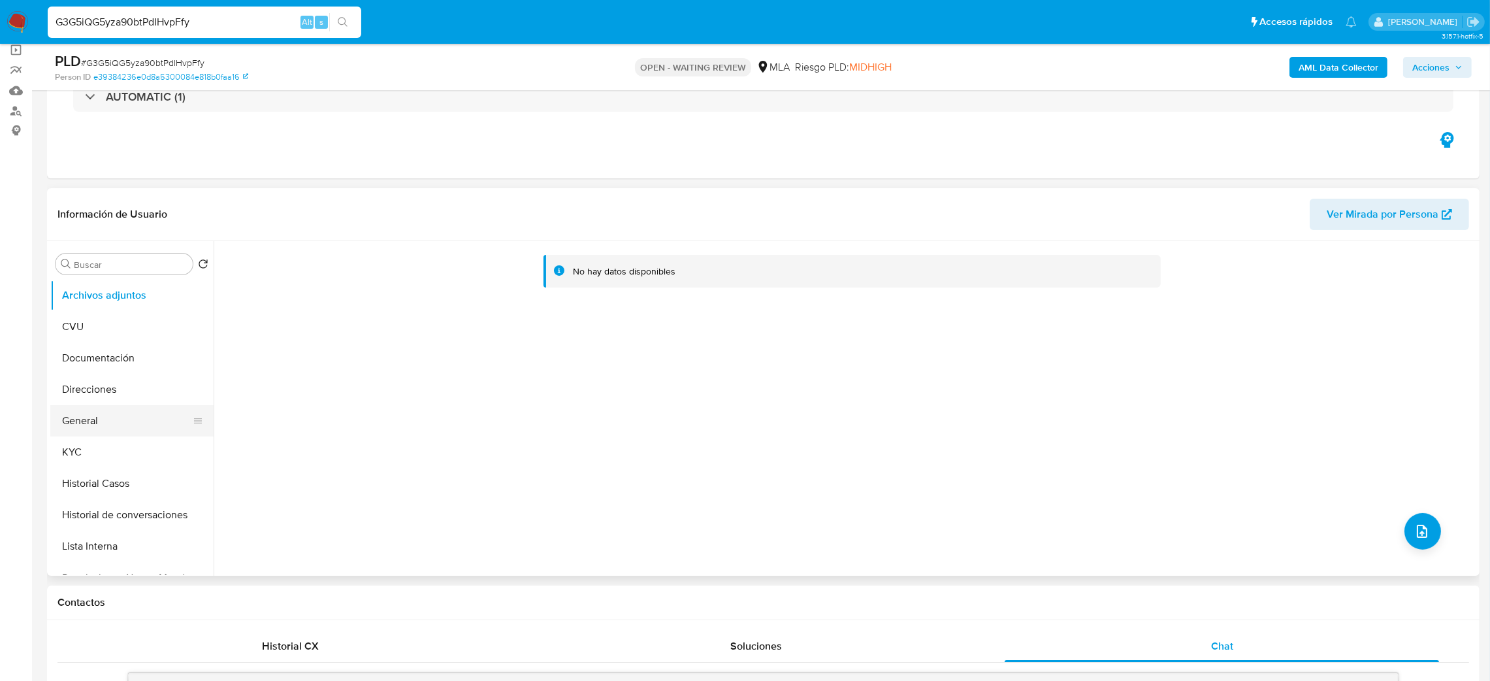
click at [117, 414] on button "General" at bounding box center [126, 420] width 153 height 31
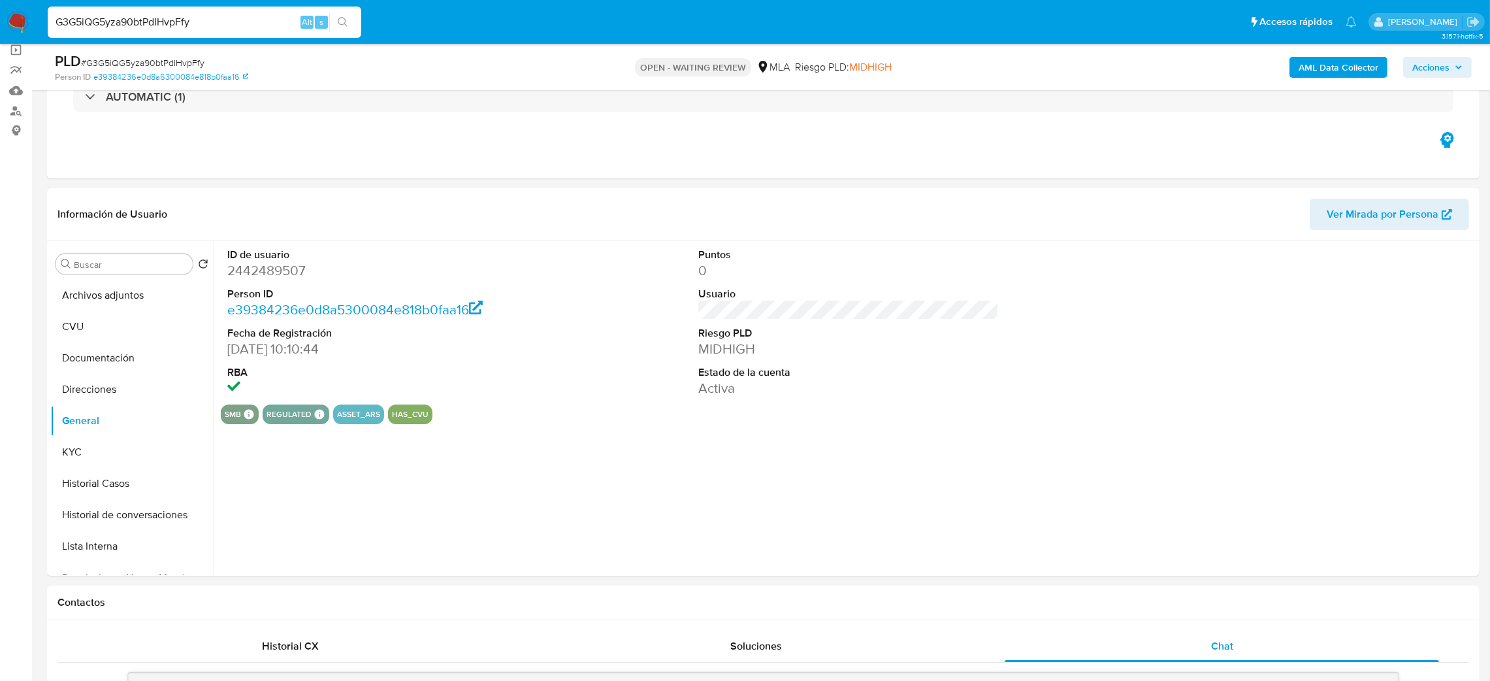
click at [261, 262] on dd "2442489507" at bounding box center [377, 270] width 301 height 18
copy dd "2442489507"
click at [162, 64] on span "# G3G5iQG5yza90btPdIHvpFfy" at bounding box center [142, 62] width 123 height 13
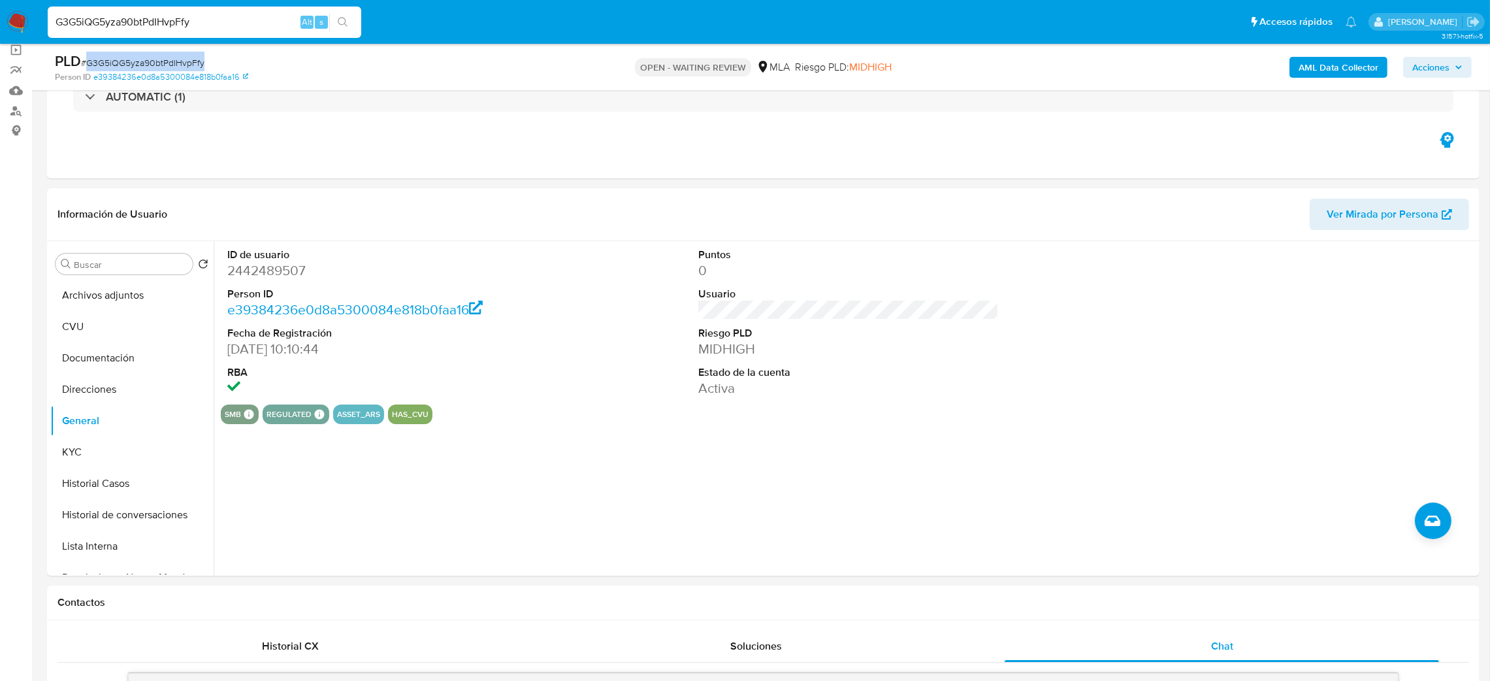
copy span "G3G5iQG5yza90btPdIHvpFfy"
click at [9, 15] on img at bounding box center [18, 22] width 22 height 22
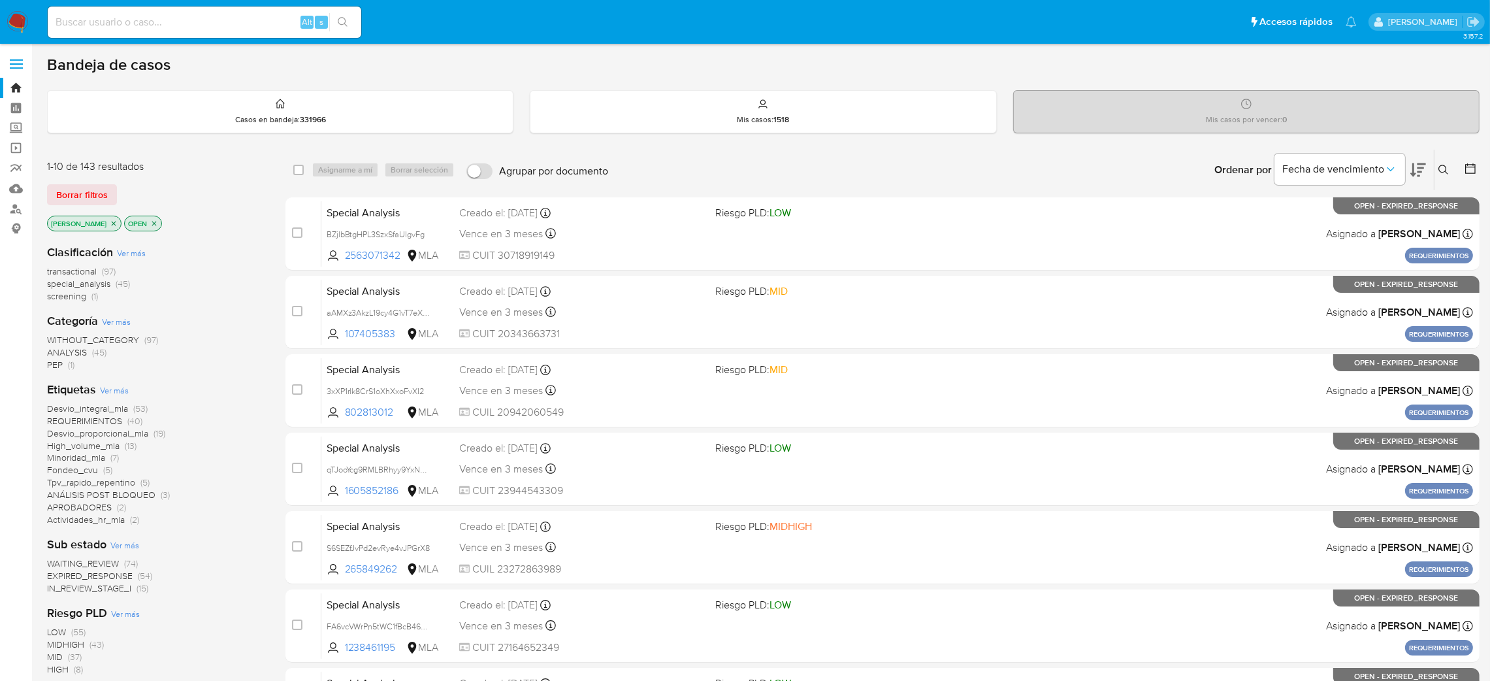
click at [1449, 170] on button at bounding box center [1446, 170] width 22 height 16
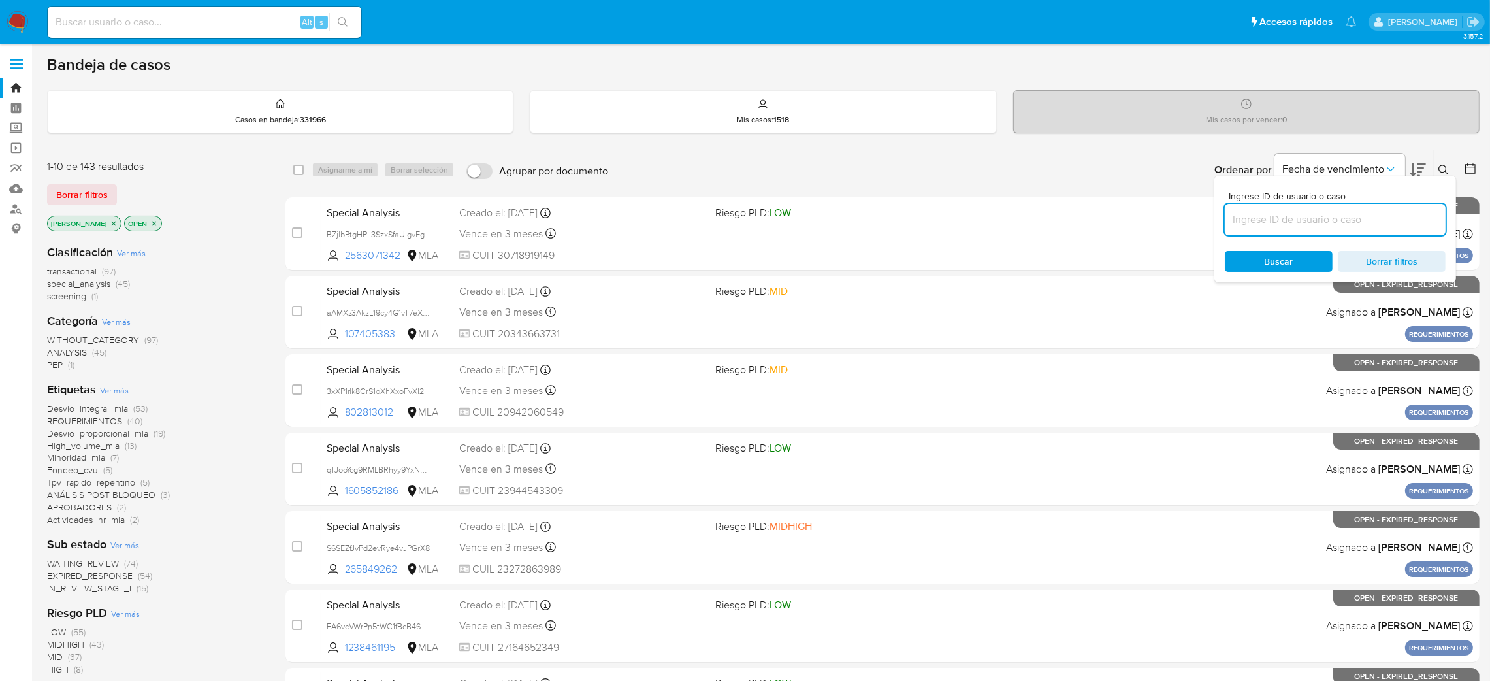
click at [1316, 221] on input at bounding box center [1335, 219] width 221 height 17
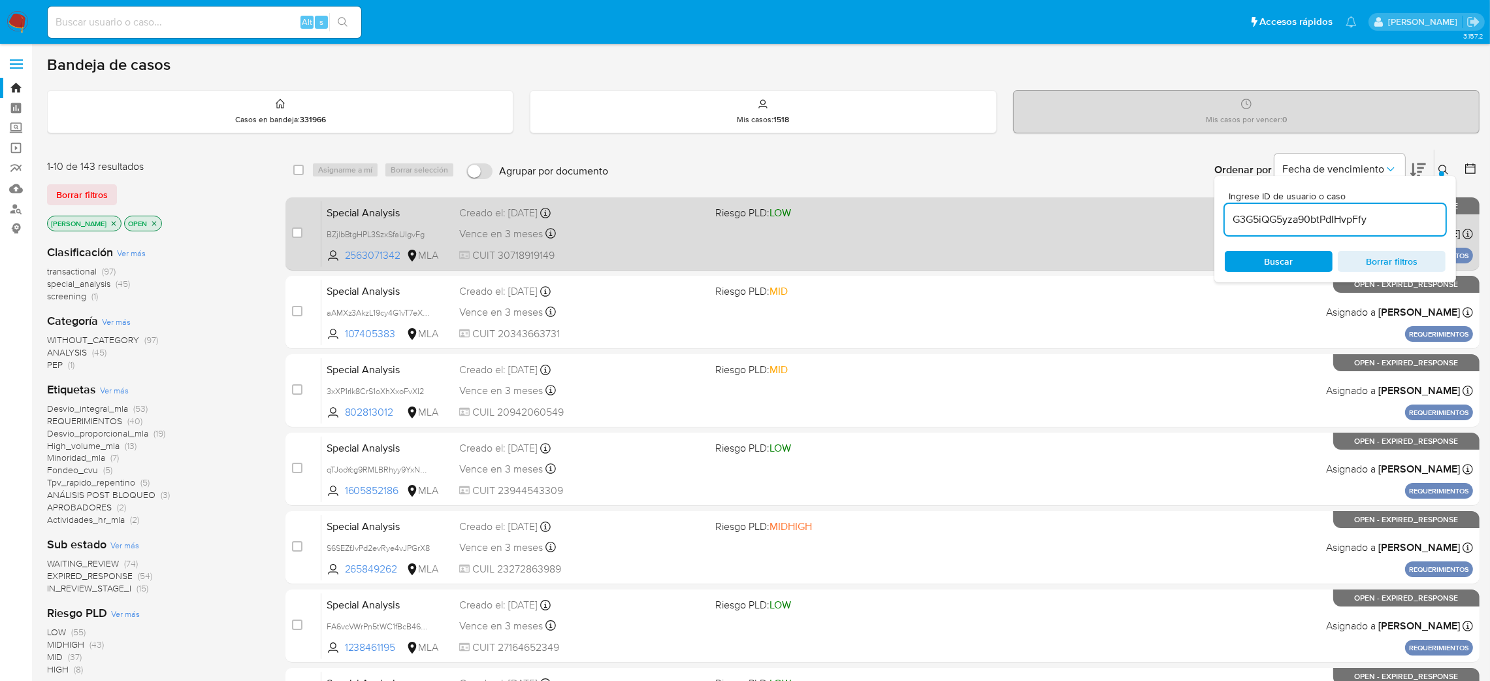
type input "G3G5iQG5yza90btPdIHvpFfy"
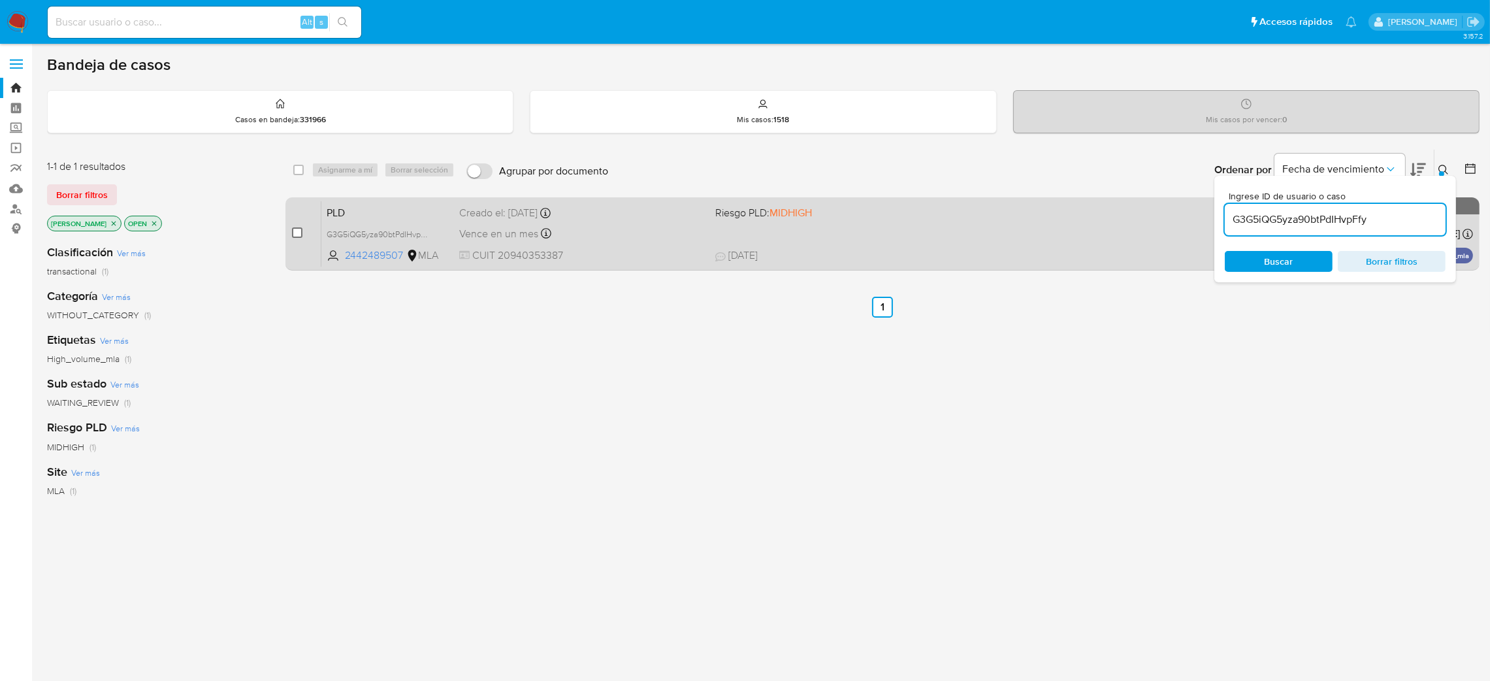
click at [297, 231] on input "checkbox" at bounding box center [297, 232] width 10 height 10
checkbox input "true"
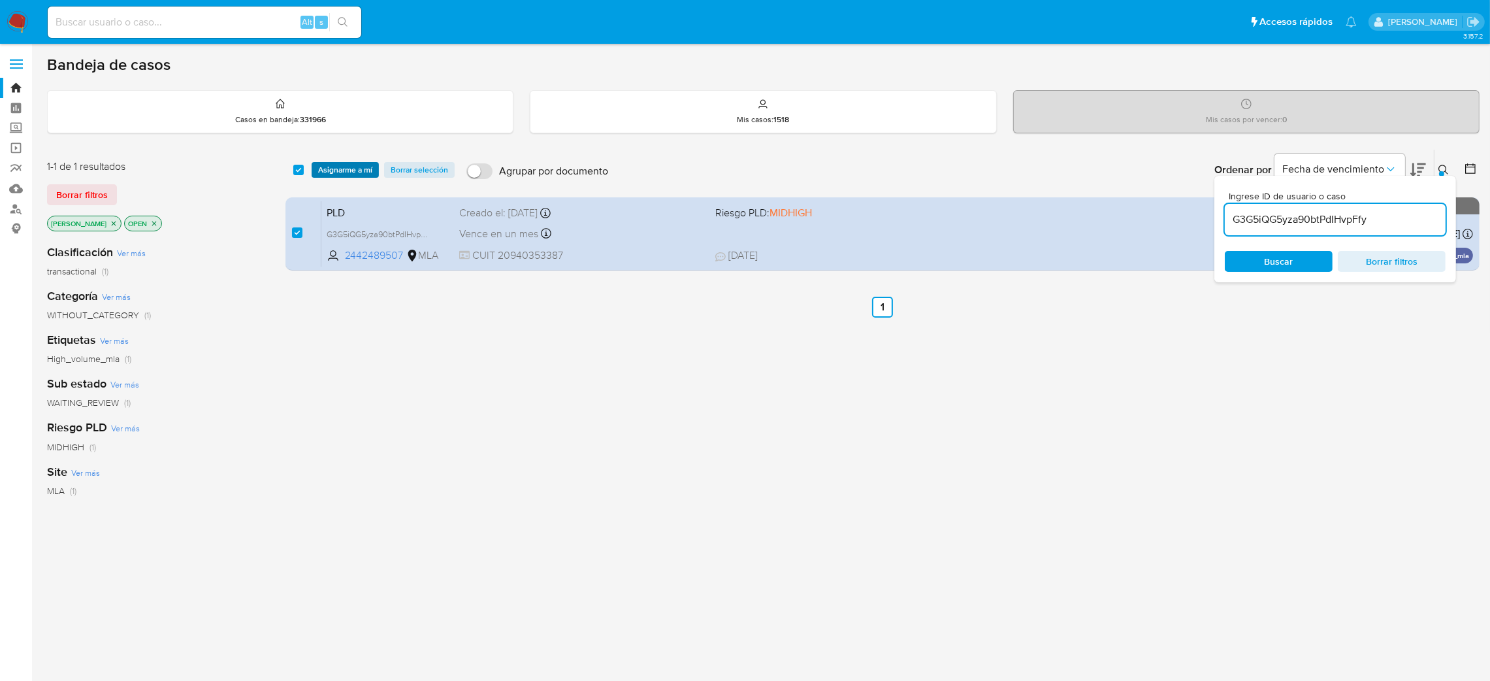
click at [348, 168] on span "Asignarme a mí" at bounding box center [345, 169] width 54 height 13
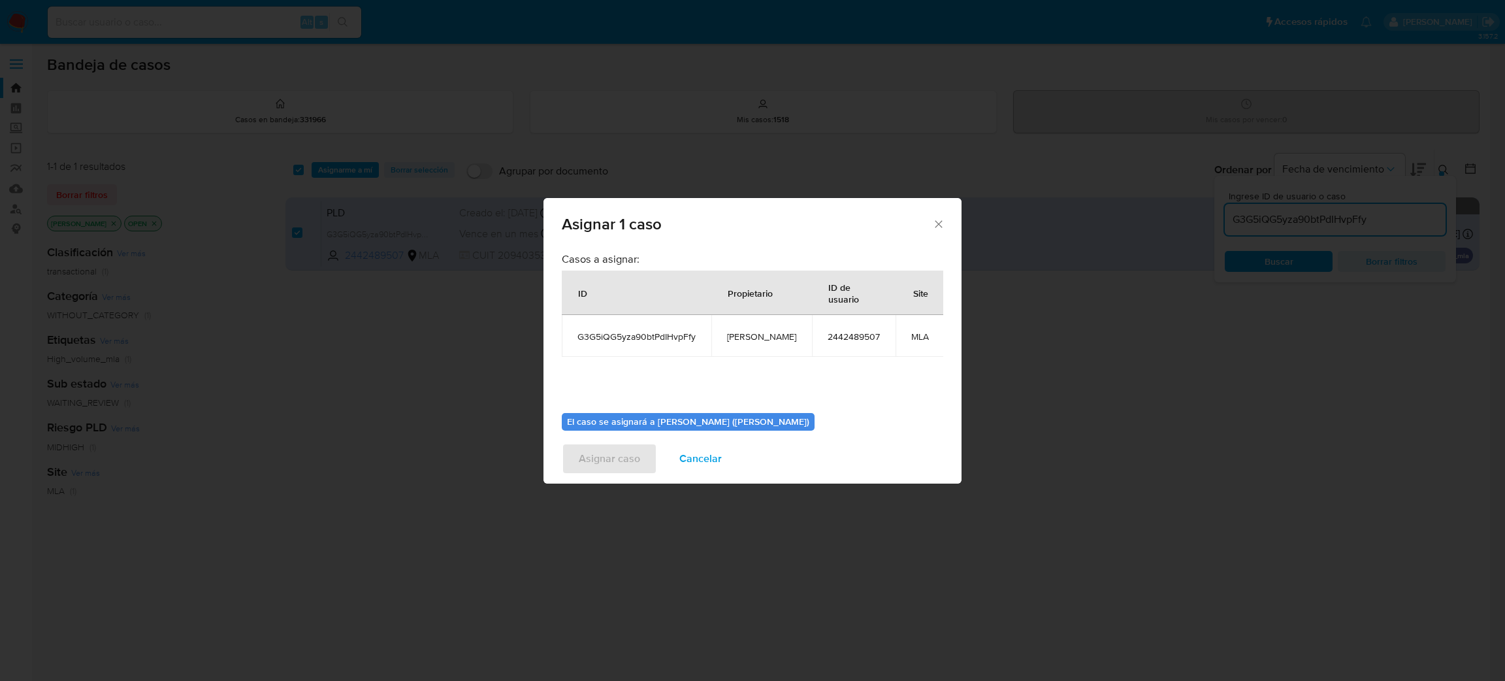
click at [751, 337] on span "[PERSON_NAME]" at bounding box center [761, 337] width 69 height 12
copy span "[PERSON_NAME]"
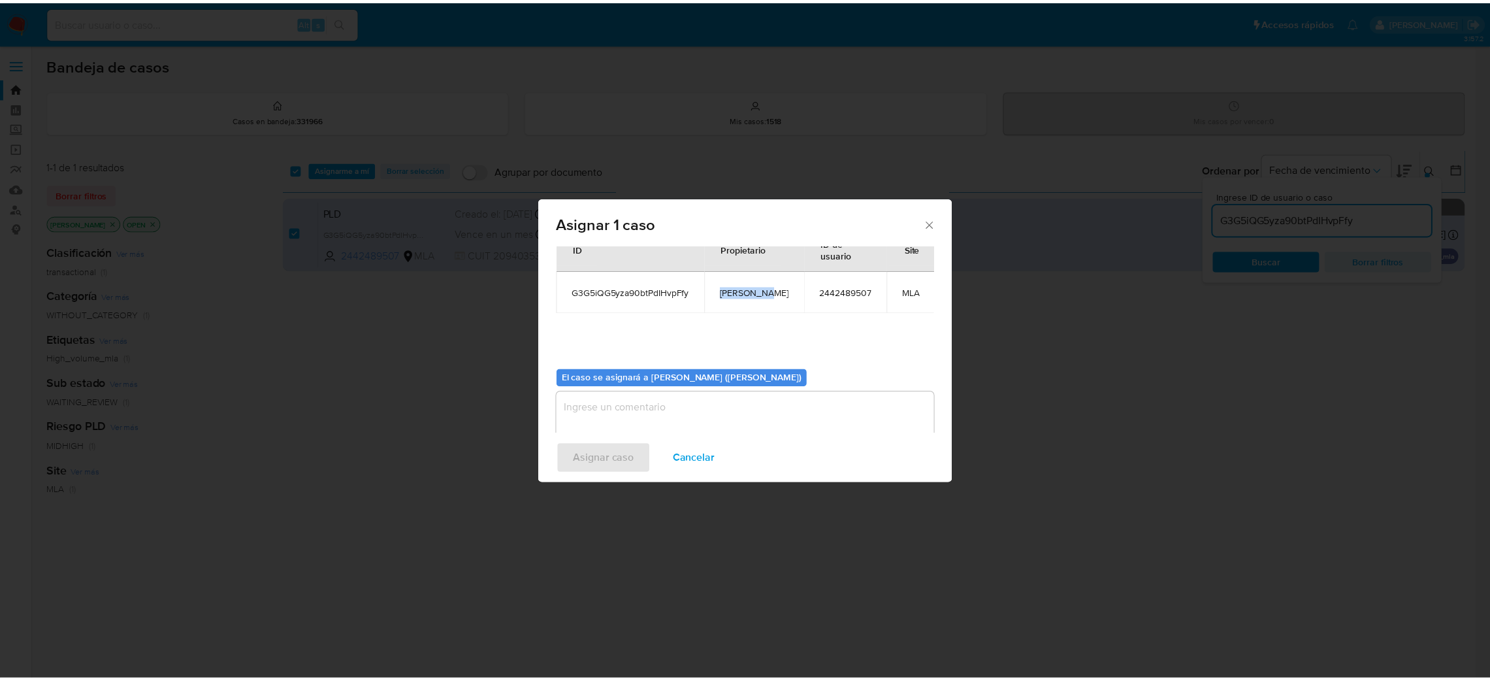
scroll to position [67, 0]
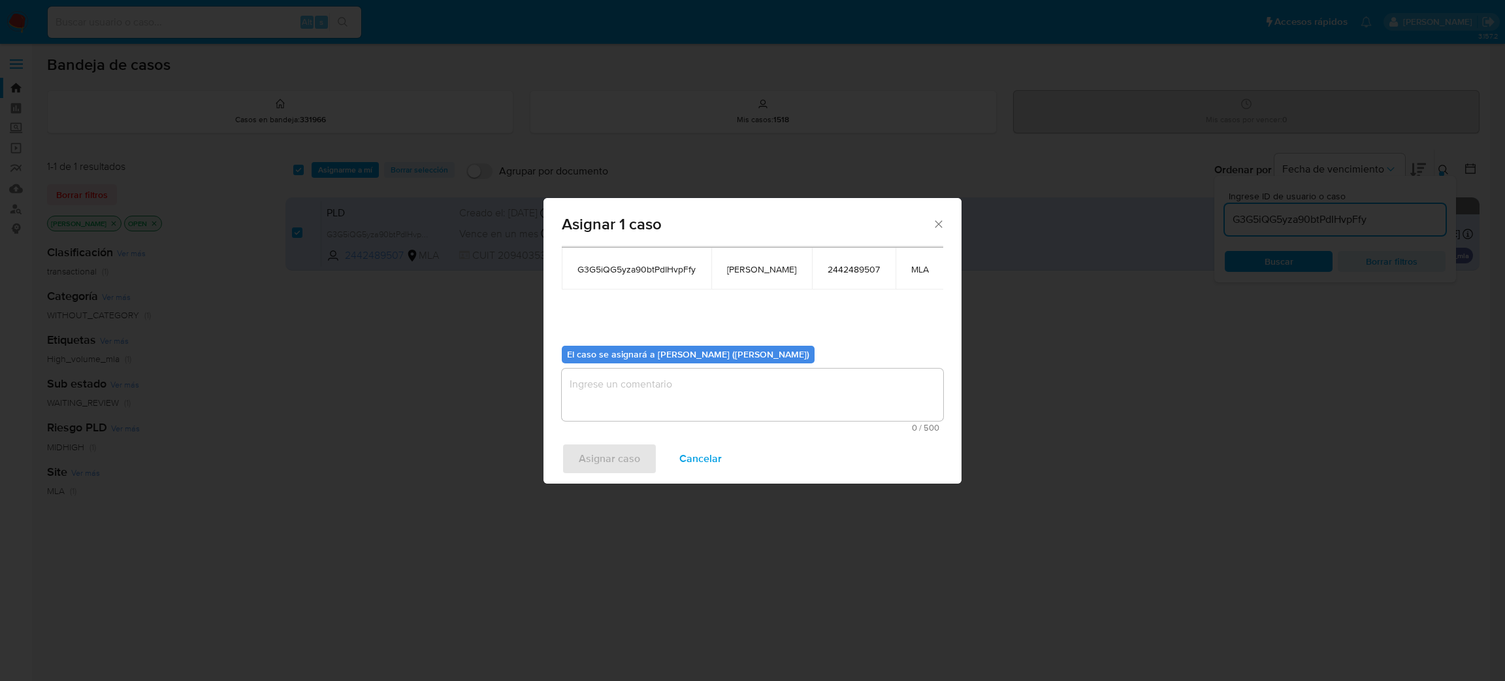
click at [644, 391] on textarea "assign-modal" at bounding box center [753, 394] width 382 height 52
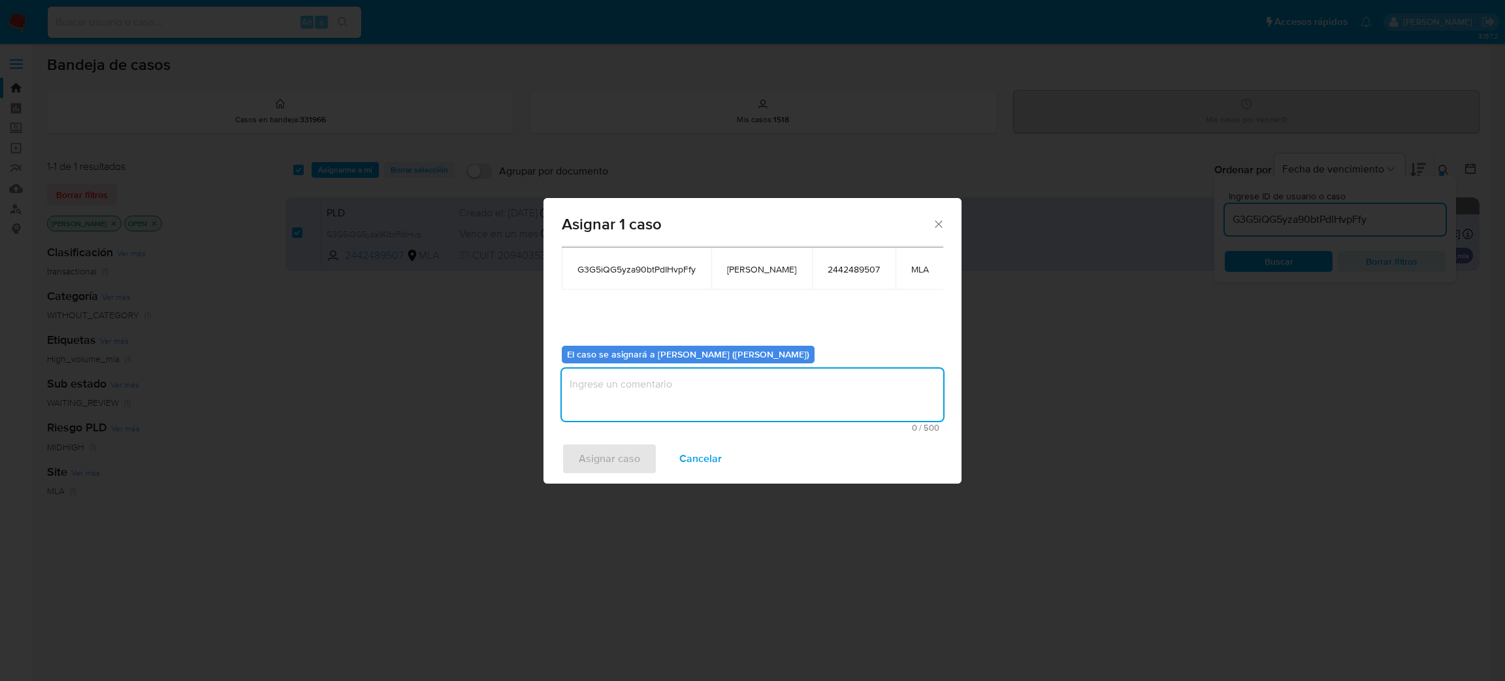
paste textarea "[PERSON_NAME]"
type textarea "[PERSON_NAME]"
click at [607, 460] on span "Asignar caso" at bounding box center [609, 458] width 61 height 29
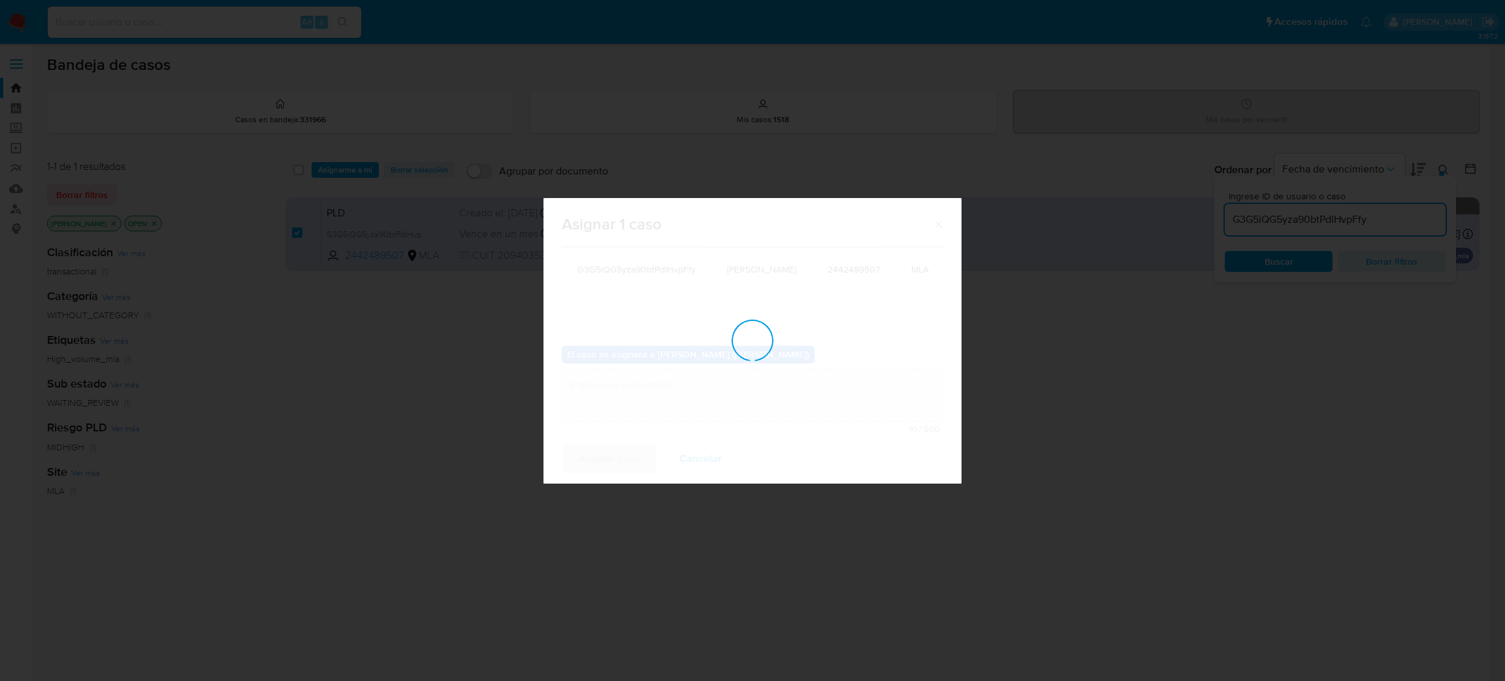
checkbox input "false"
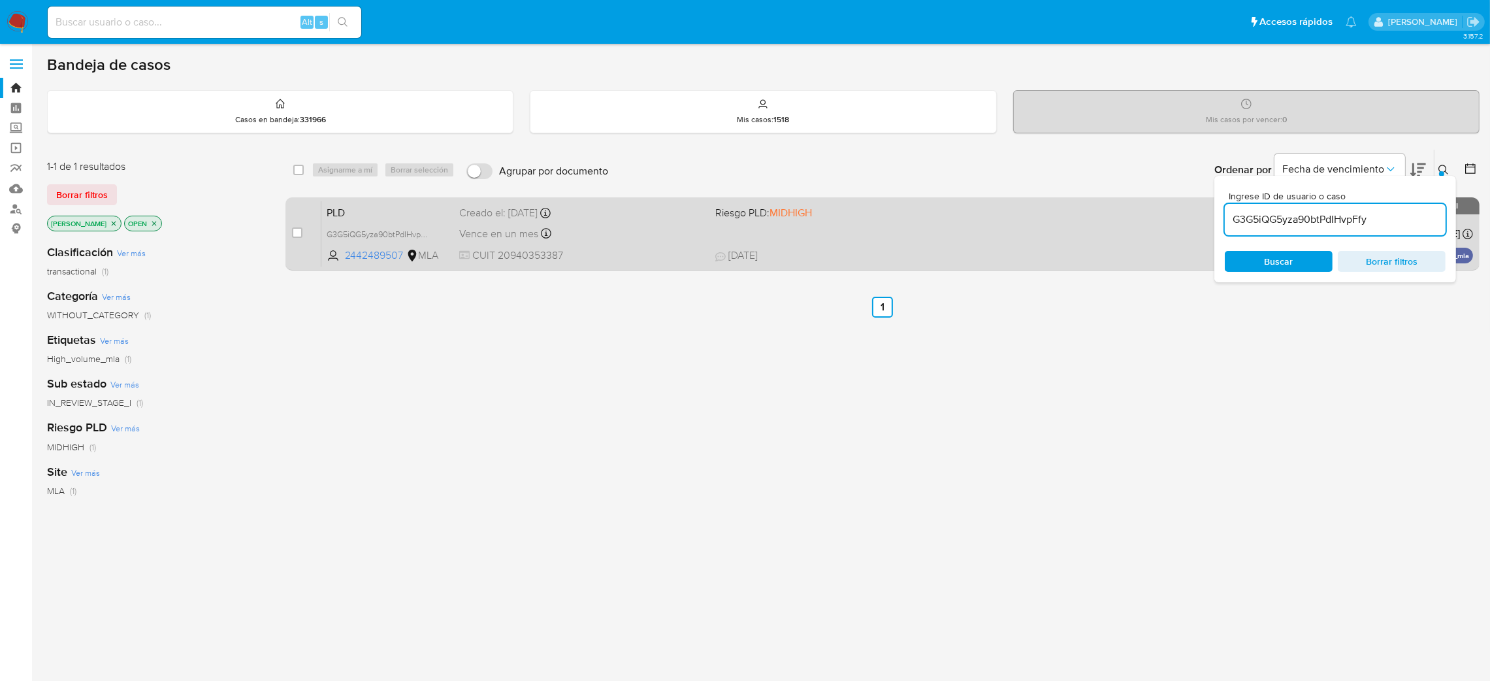
click at [636, 241] on div "PLD G3G5iQG5yza90btPdIHvpFfy 2442489507 MLA Riesgo PLD: MIDHIGH Creado el: 12/0…" at bounding box center [897, 234] width 1152 height 66
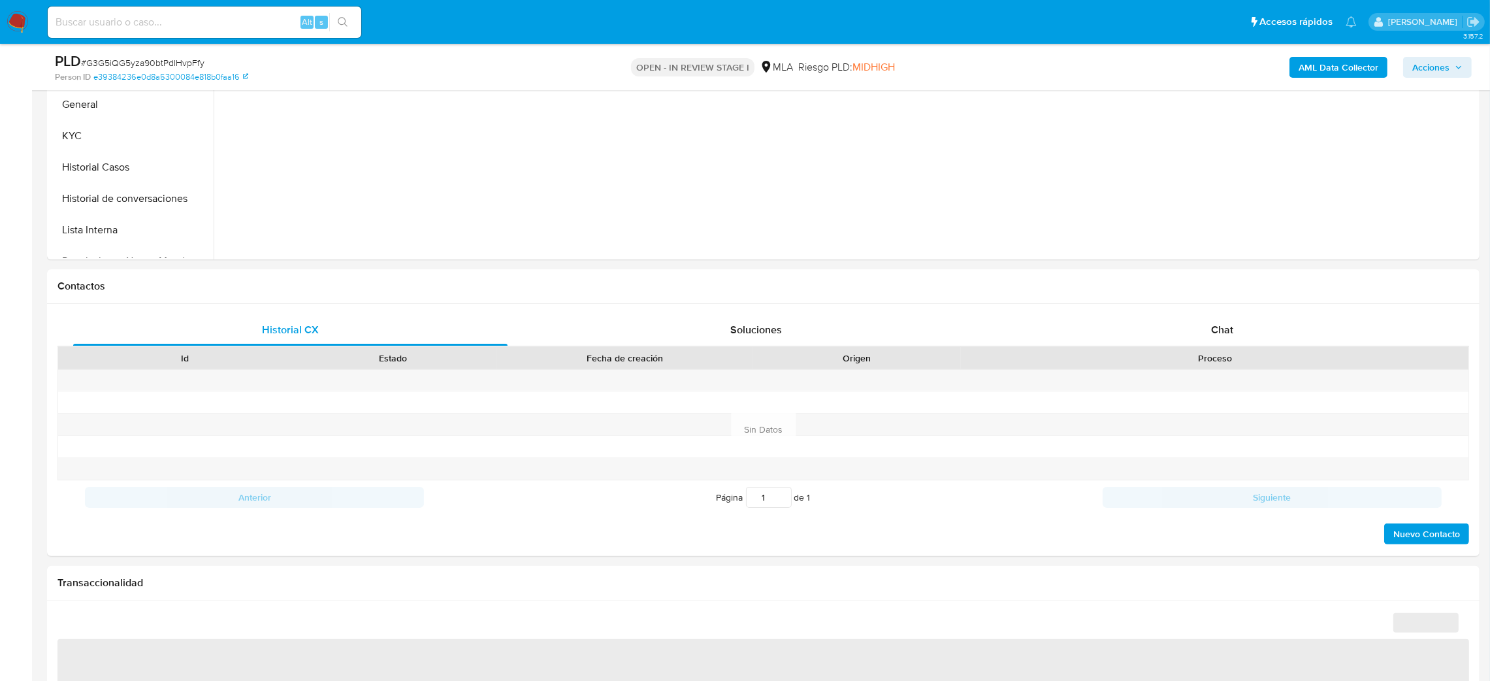
scroll to position [489, 0]
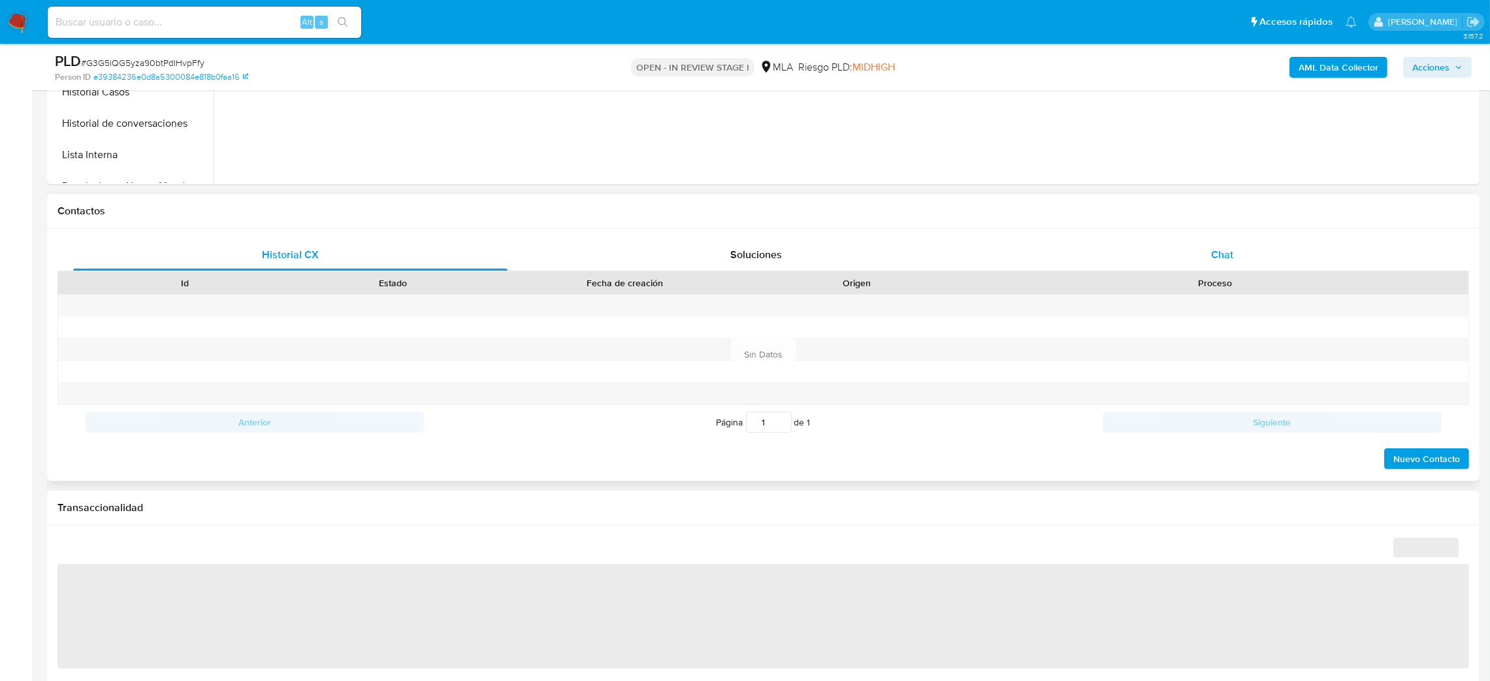
click at [1213, 253] on span "Chat" at bounding box center [1222, 254] width 22 height 15
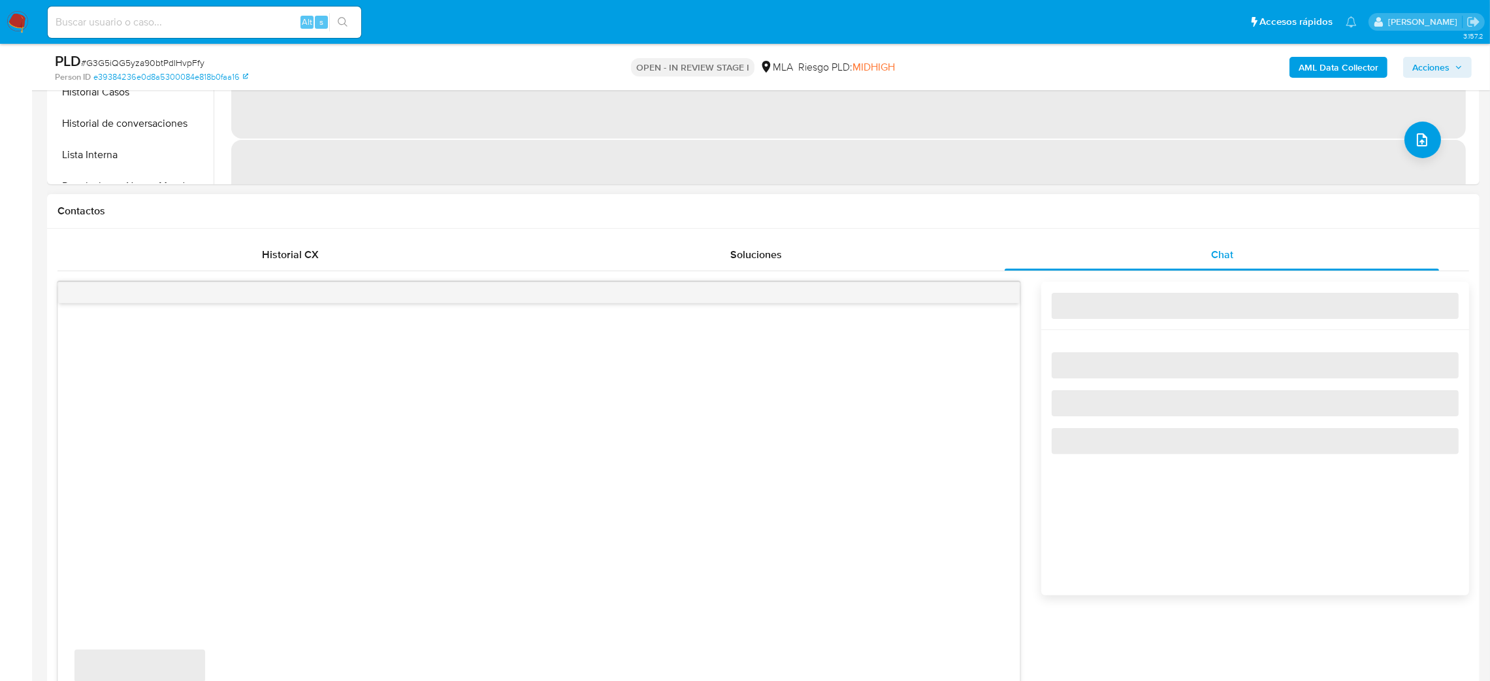
scroll to position [686, 0]
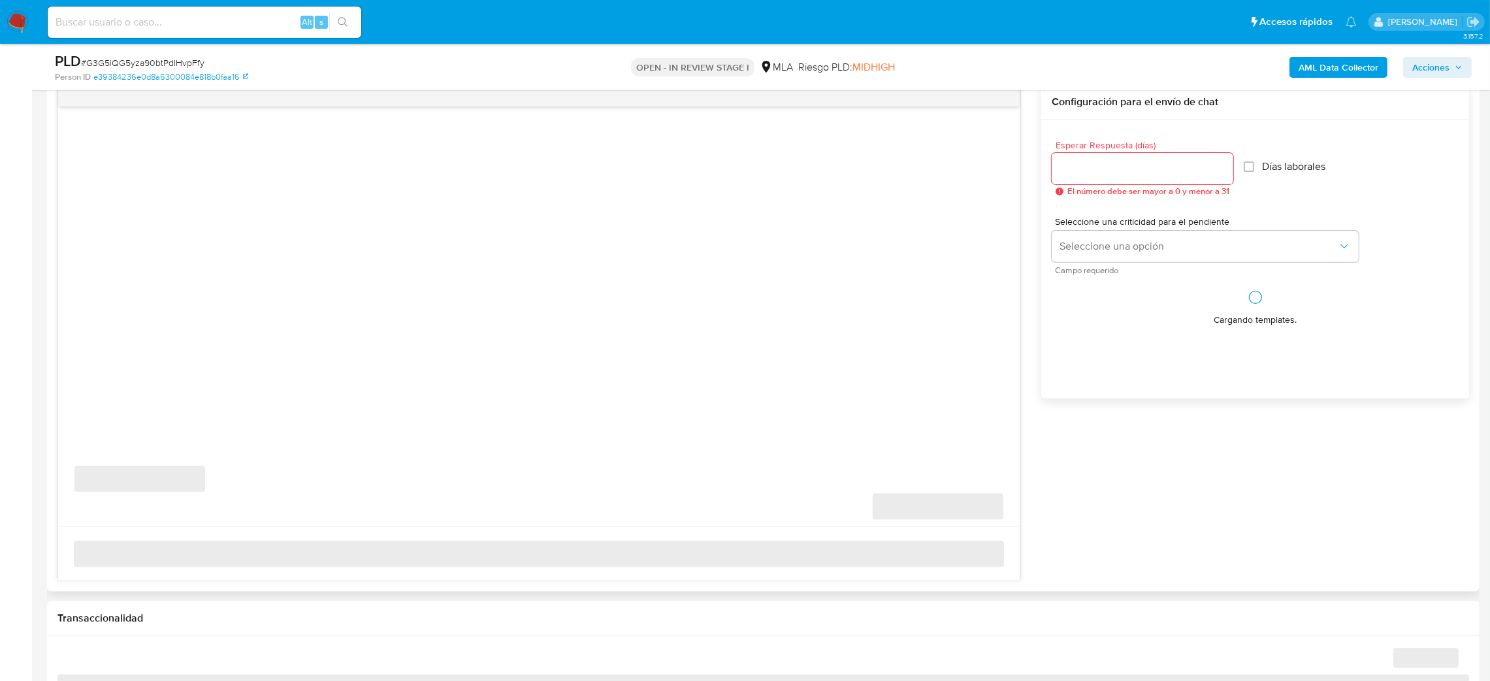
select select "10"
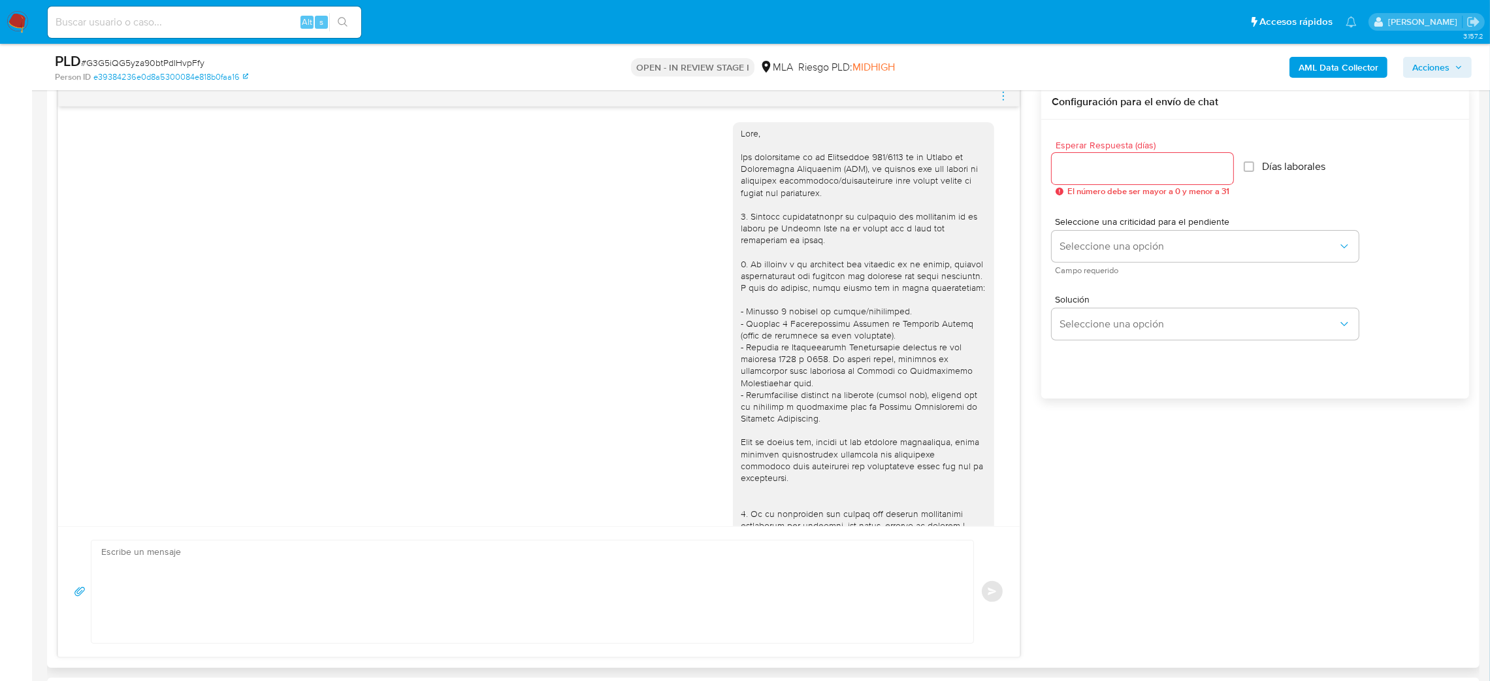
scroll to position [1838, 0]
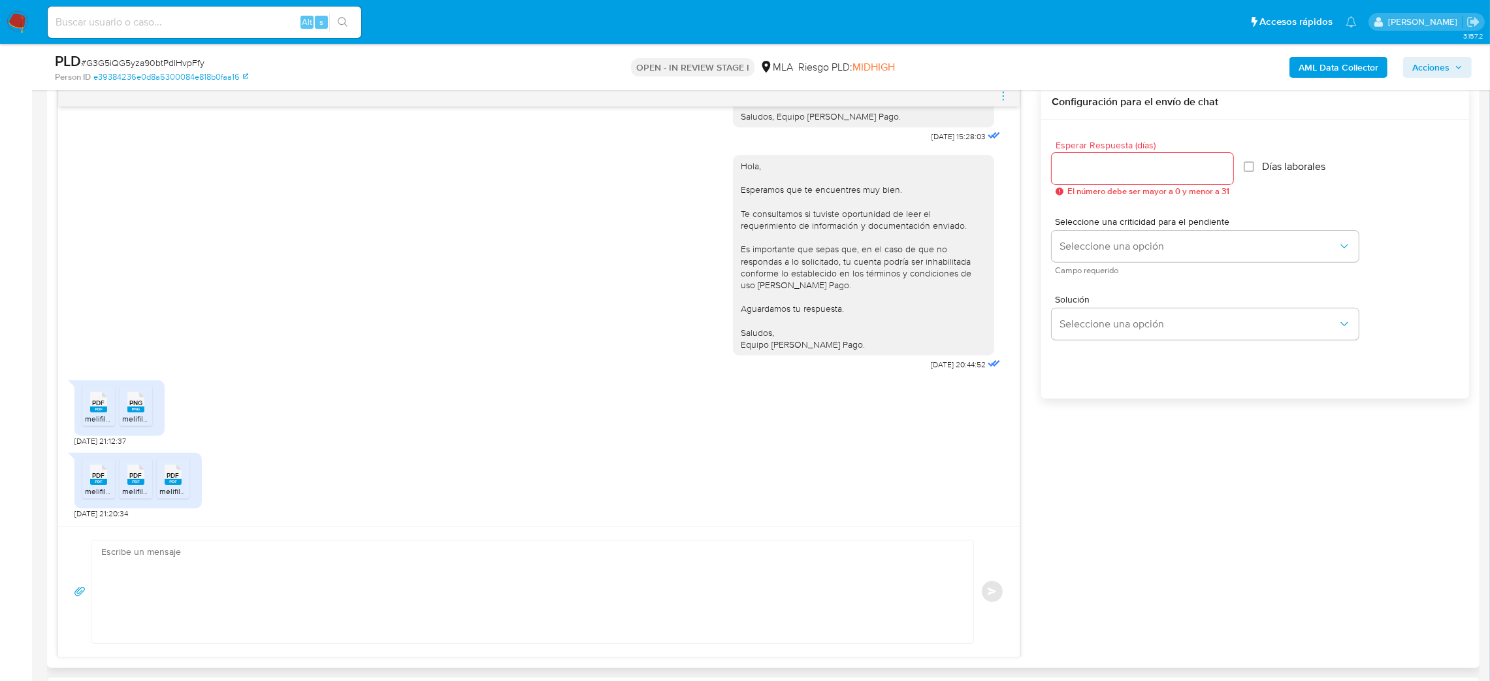
click at [166, 564] on textarea at bounding box center [529, 591] width 856 height 103
paste textarea "Hola, ¡Muchas gracias por tu respuesta! Podrías enviarnos la Declaración Jurada…"
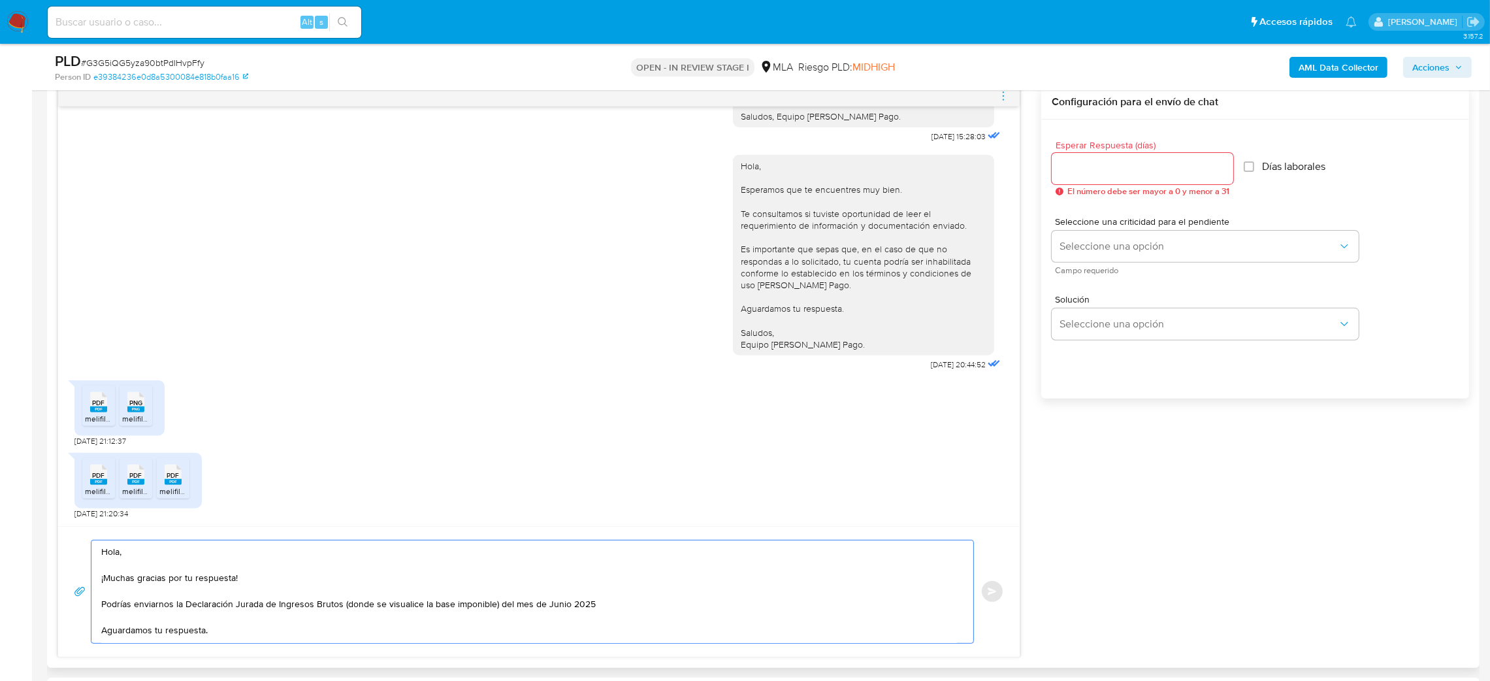
scroll to position [7, 0]
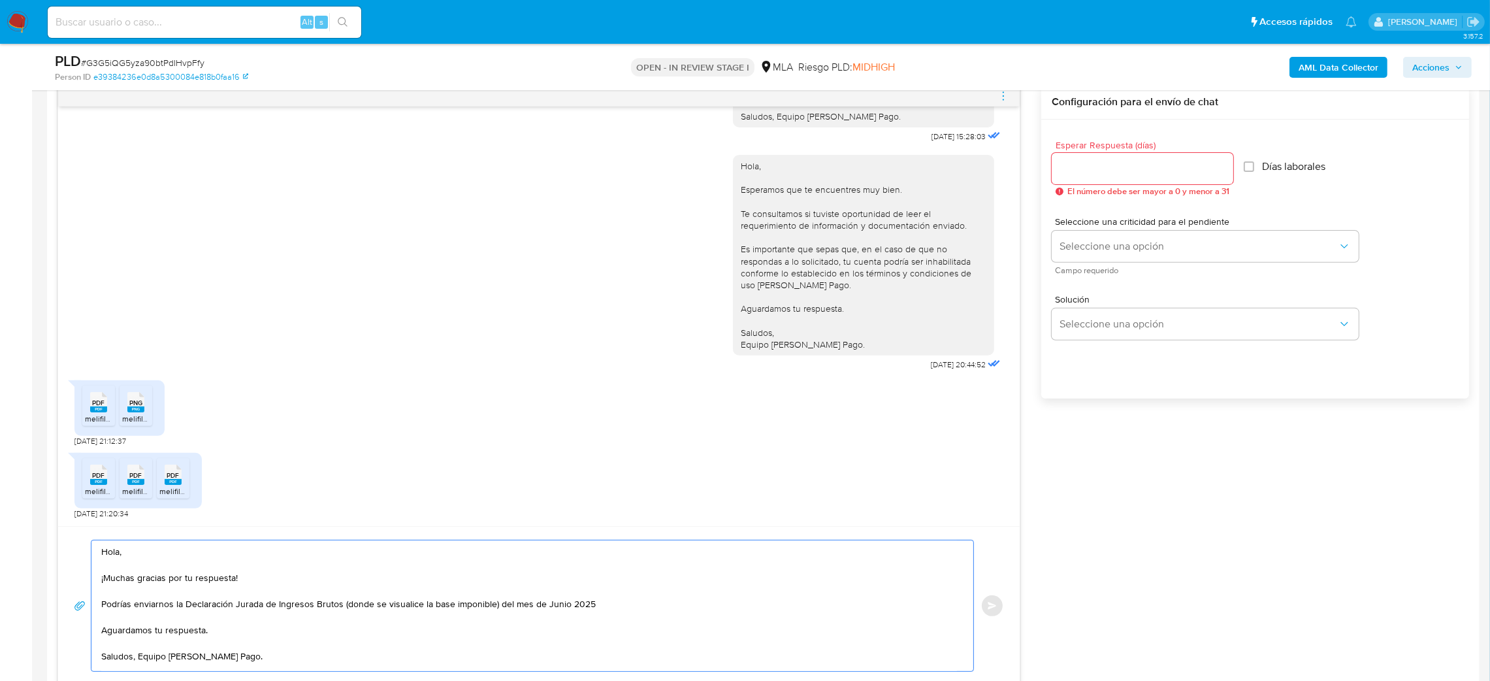
type textarea "Hola, ¡Muchas gracias por tu respuesta! Podrías enviarnos la Declaración Jurada…"
click at [1071, 172] on input "Esperar Respuesta (días)" at bounding box center [1143, 168] width 182 height 17
type input "2"
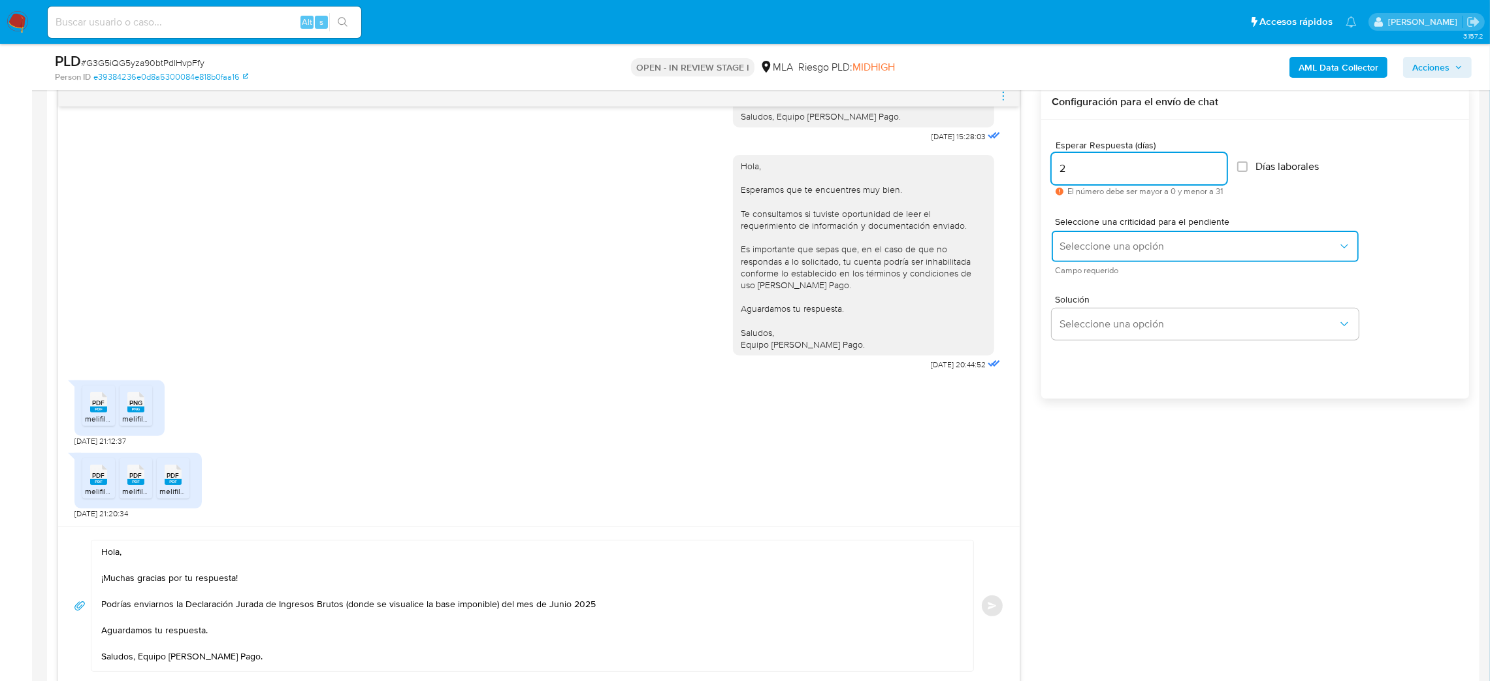
click at [1076, 258] on button "Seleccione una opción" at bounding box center [1205, 246] width 307 height 31
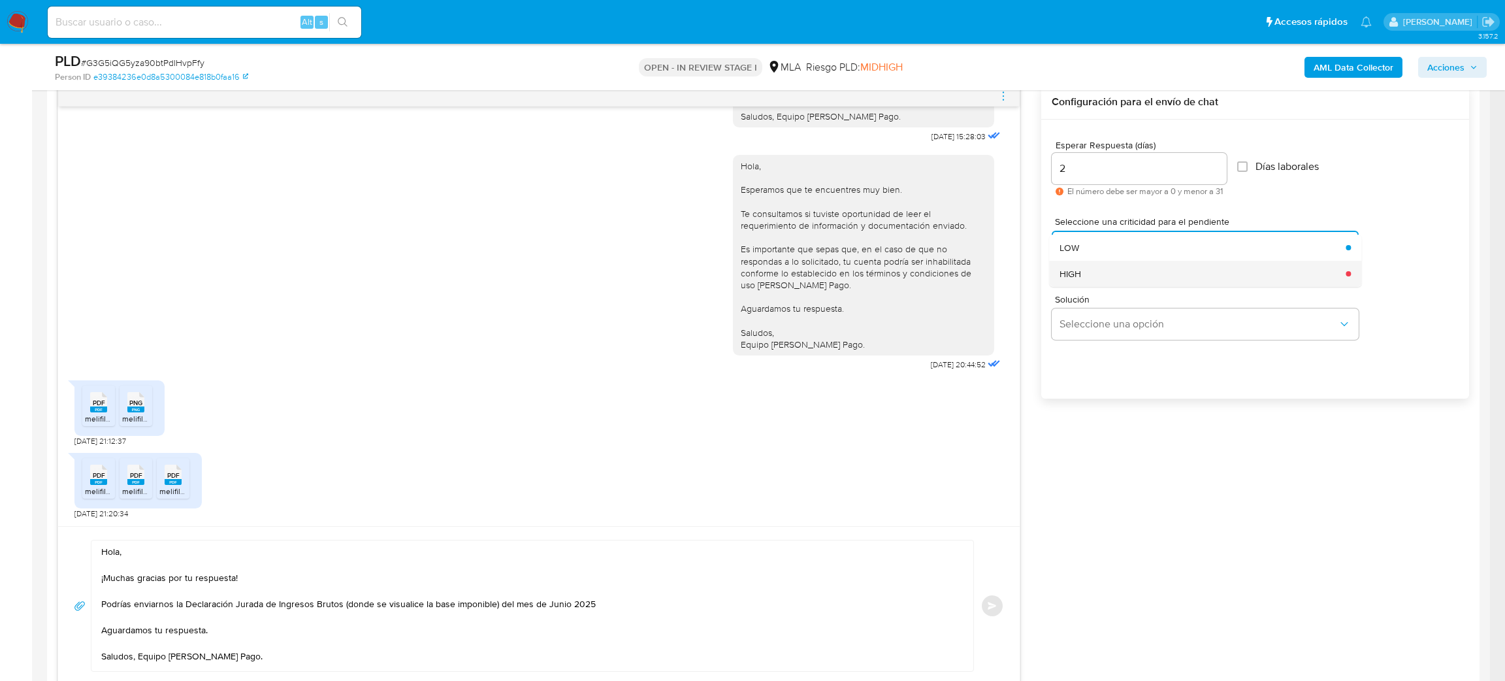
click at [1081, 274] on span "HIGH" at bounding box center [1071, 274] width 22 height 12
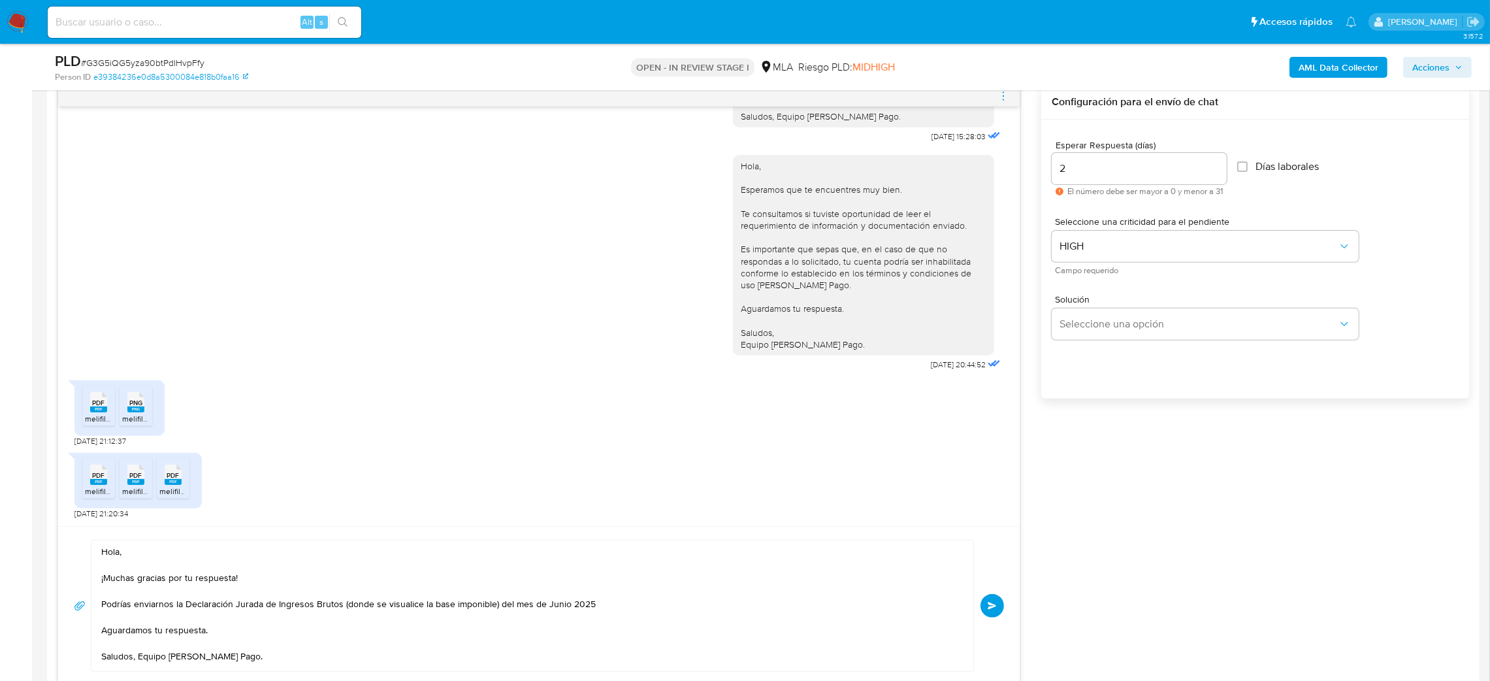
click at [986, 602] on button "Enviar" at bounding box center [993, 606] width 24 height 24
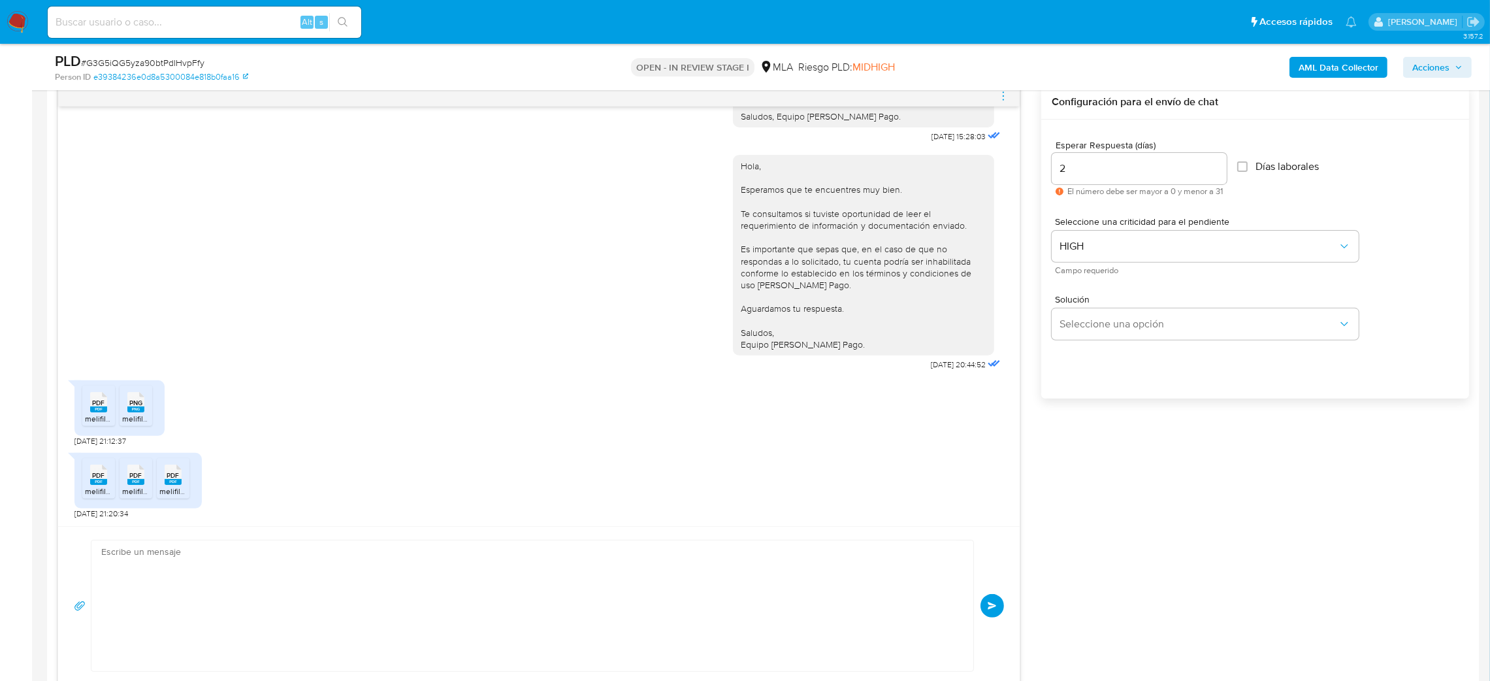
scroll to position [1995, 0]
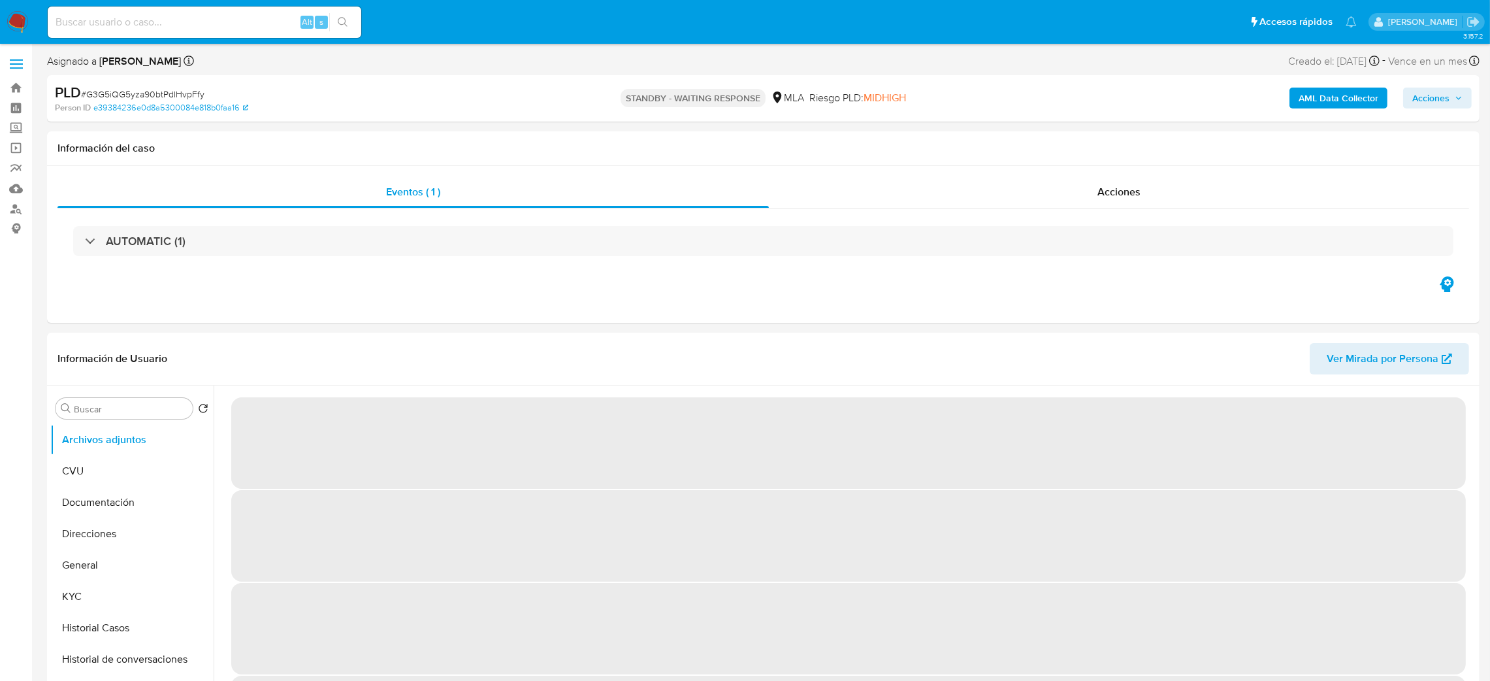
click at [203, 18] on input at bounding box center [205, 22] width 314 height 17
select select "10"
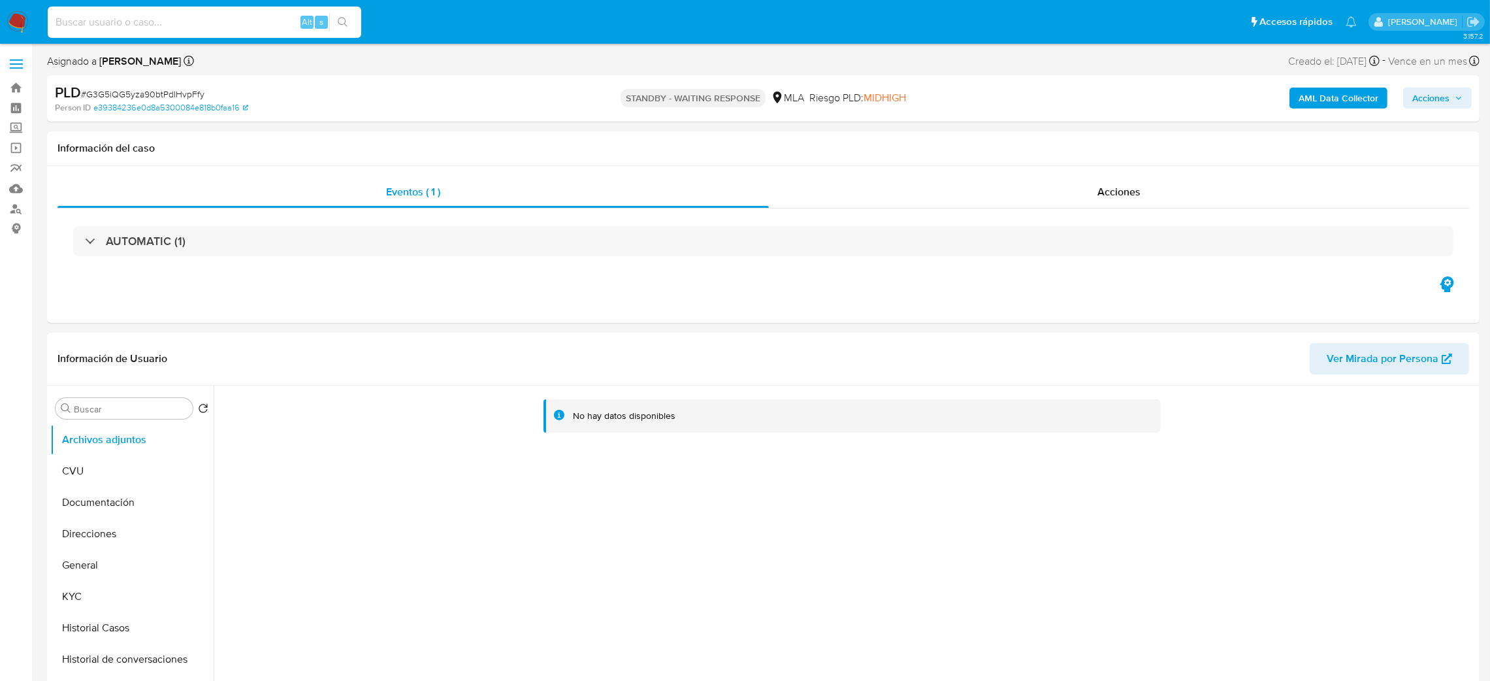
paste input "z7LWa5eVPdnSxXvd53gd6xyD"
type input "z7LWa5eVPdnSxXvd53gd6xyD"
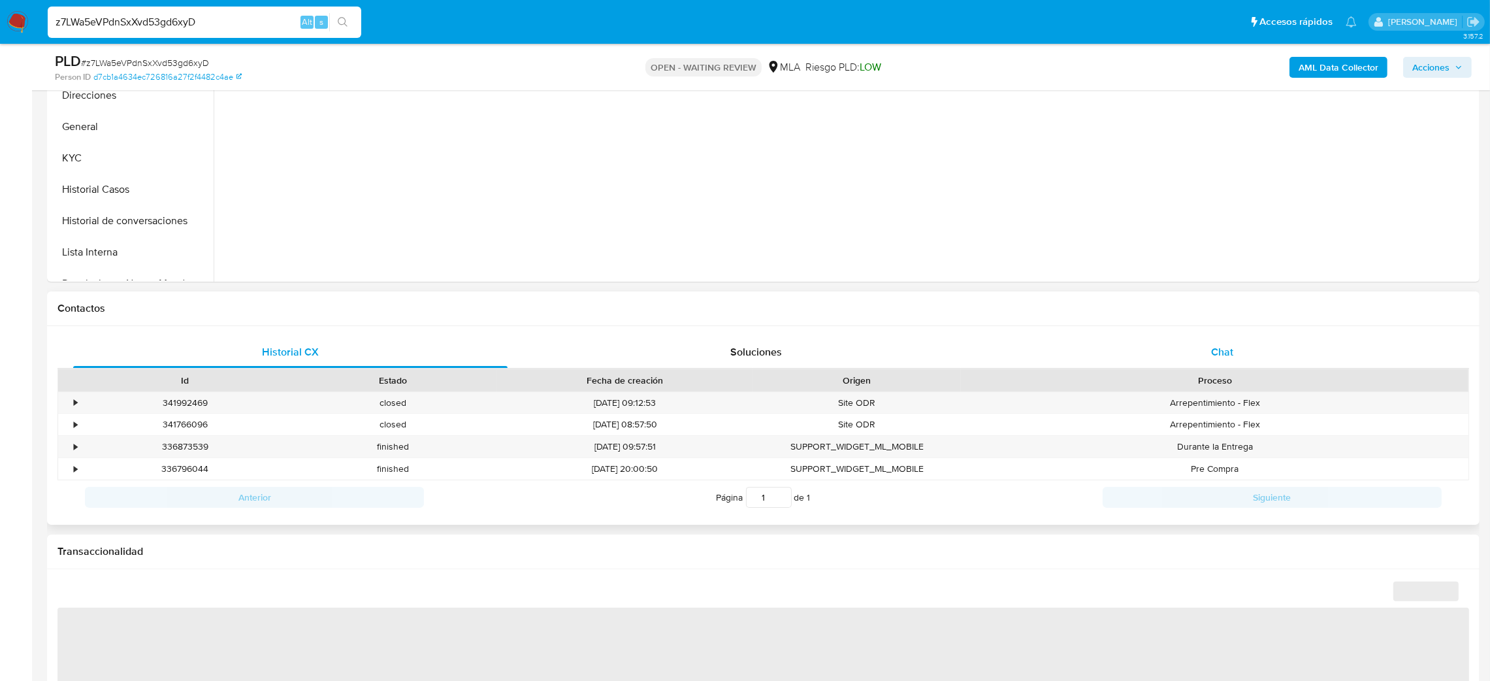
click at [1271, 363] on div "Chat" at bounding box center [1222, 351] width 434 height 31
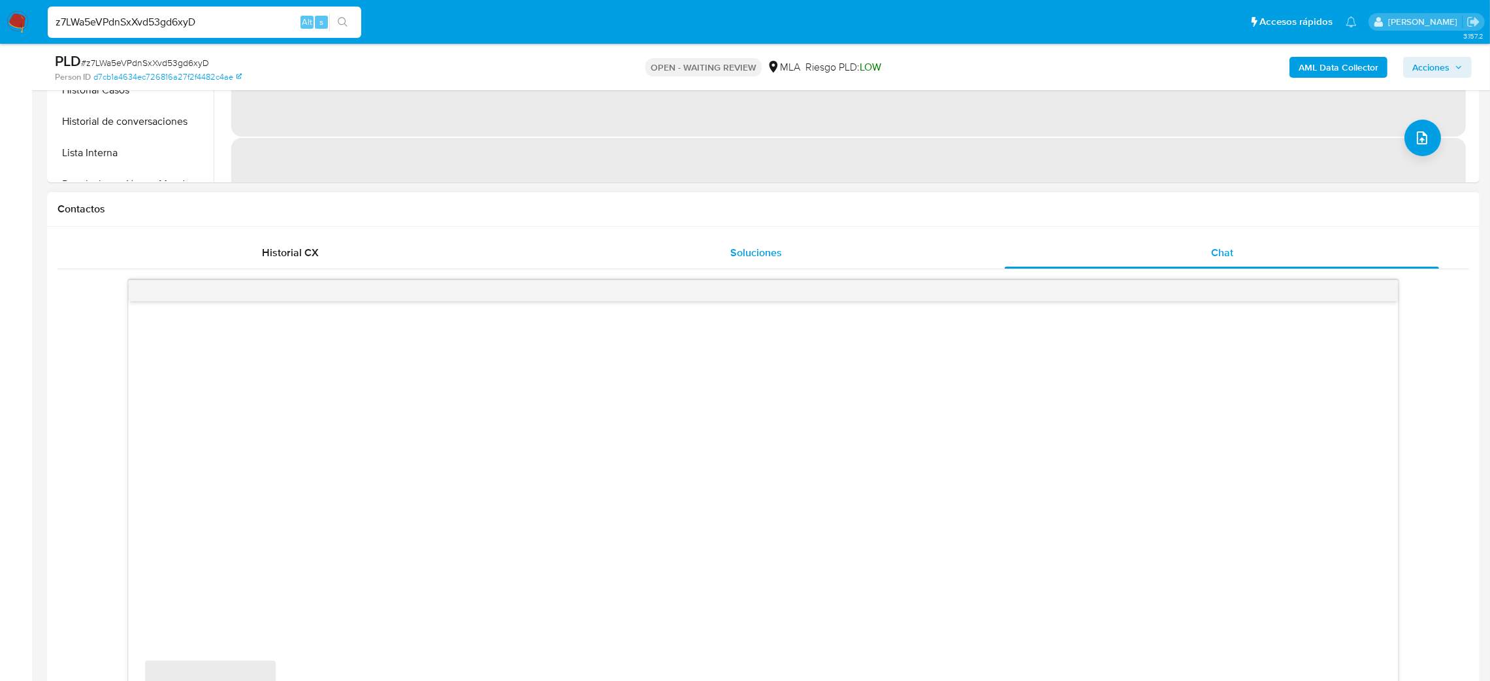
scroll to position [686, 0]
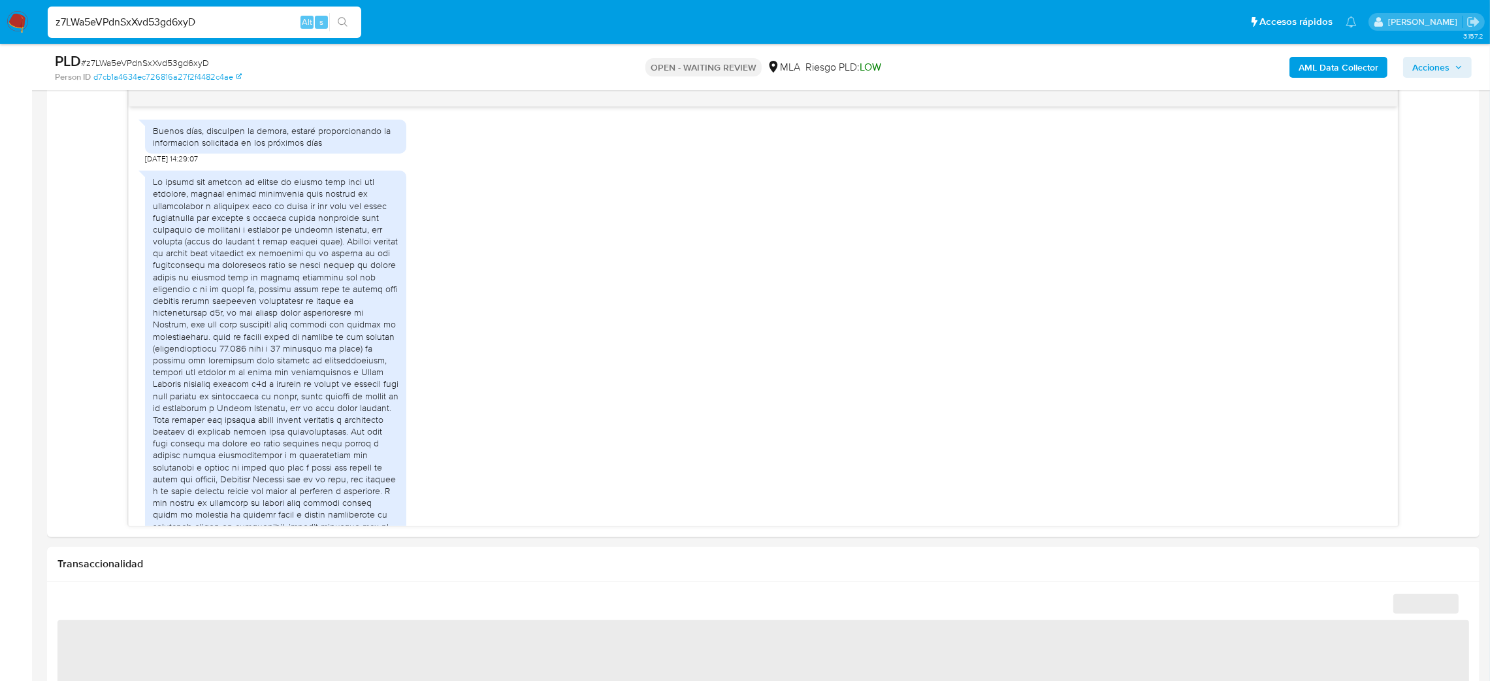
select select "10"
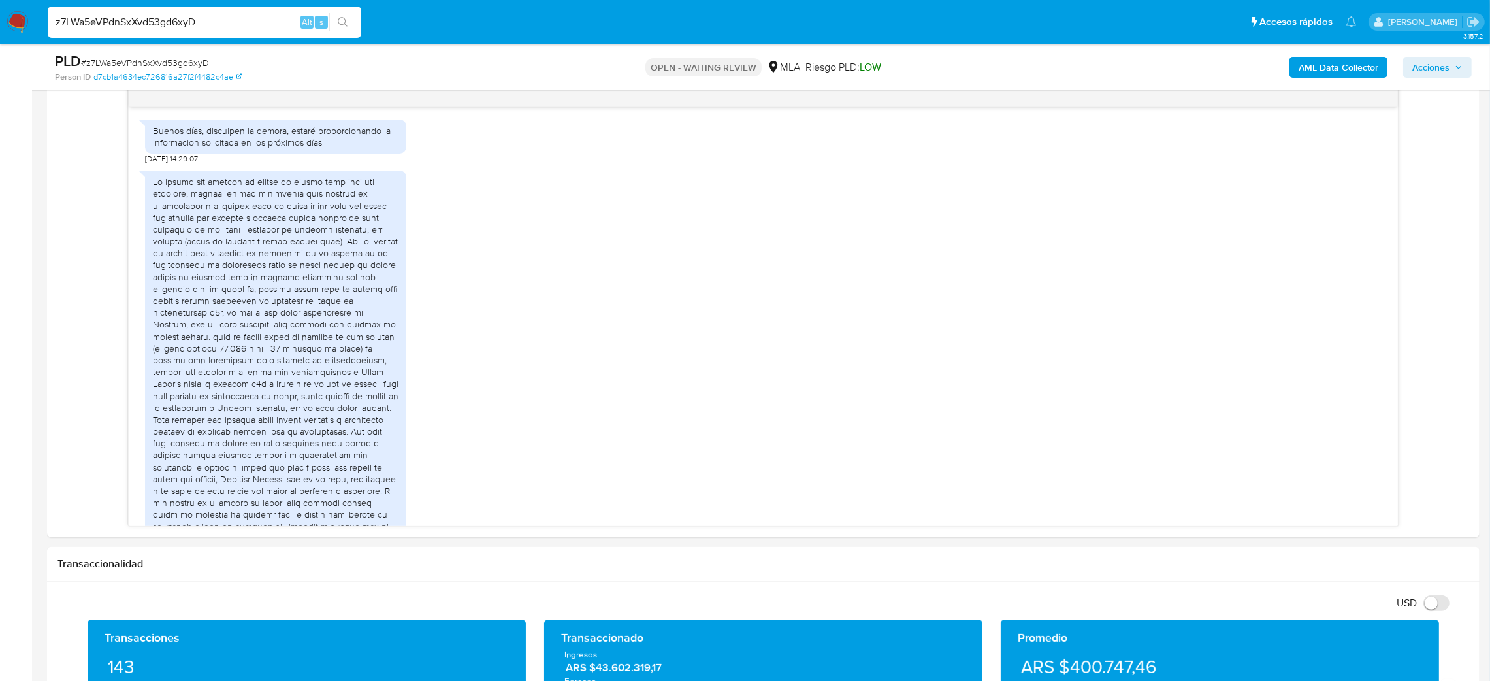
scroll to position [1117, 0]
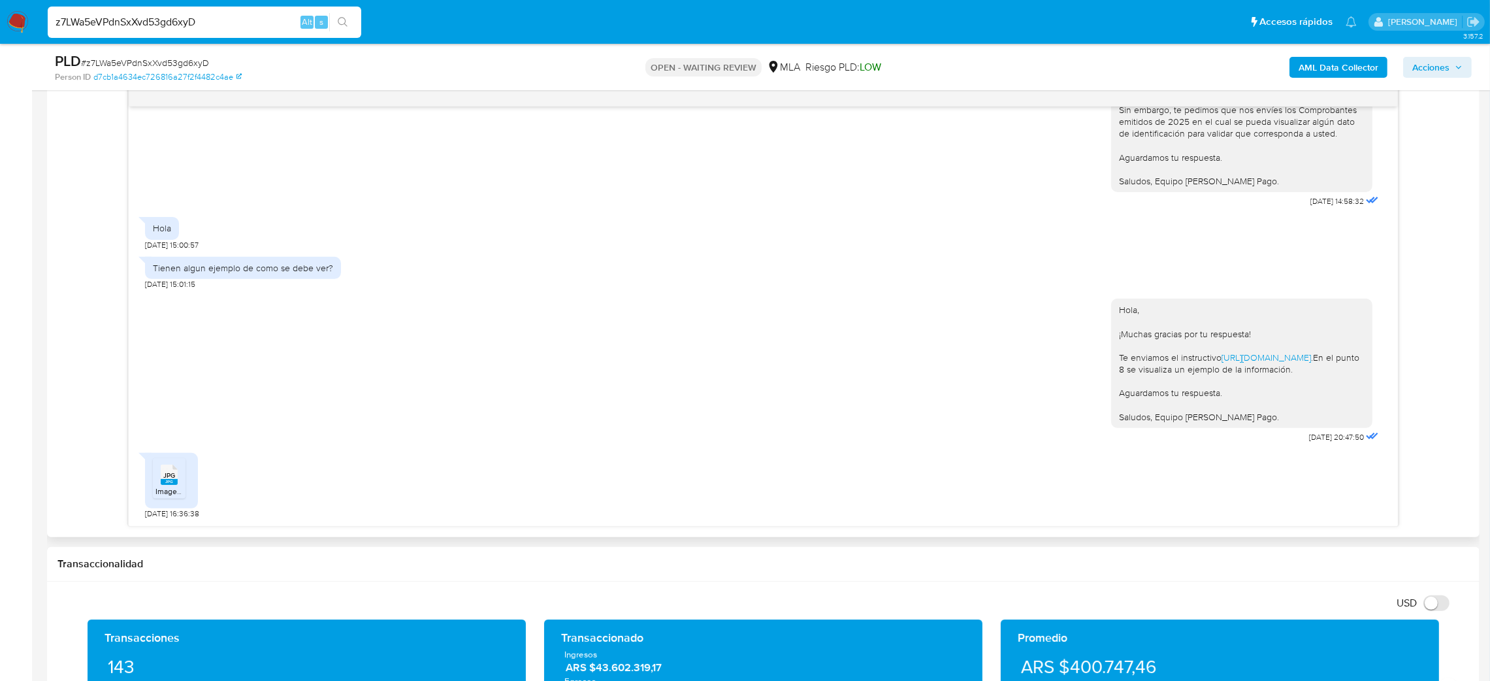
click at [170, 482] on rect at bounding box center [169, 482] width 17 height 6
click at [138, 57] on span "# z7LWa5eVPdnSxXvd53gd6xyD" at bounding box center [145, 62] width 128 height 13
copy span "z7LWa5eVPdnSxXvd53gd6xyD"
click at [26, 29] on img at bounding box center [18, 22] width 22 height 22
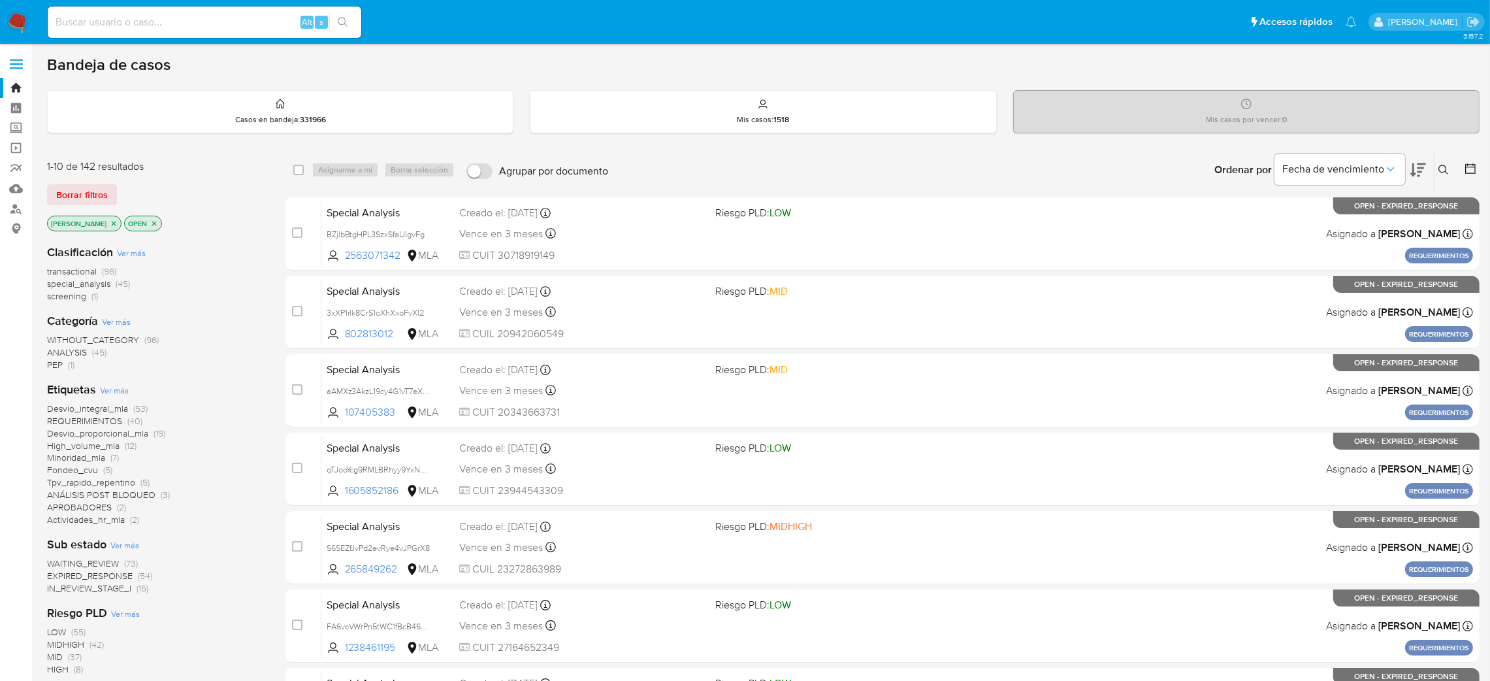
click at [1445, 165] on icon at bounding box center [1444, 170] width 10 height 10
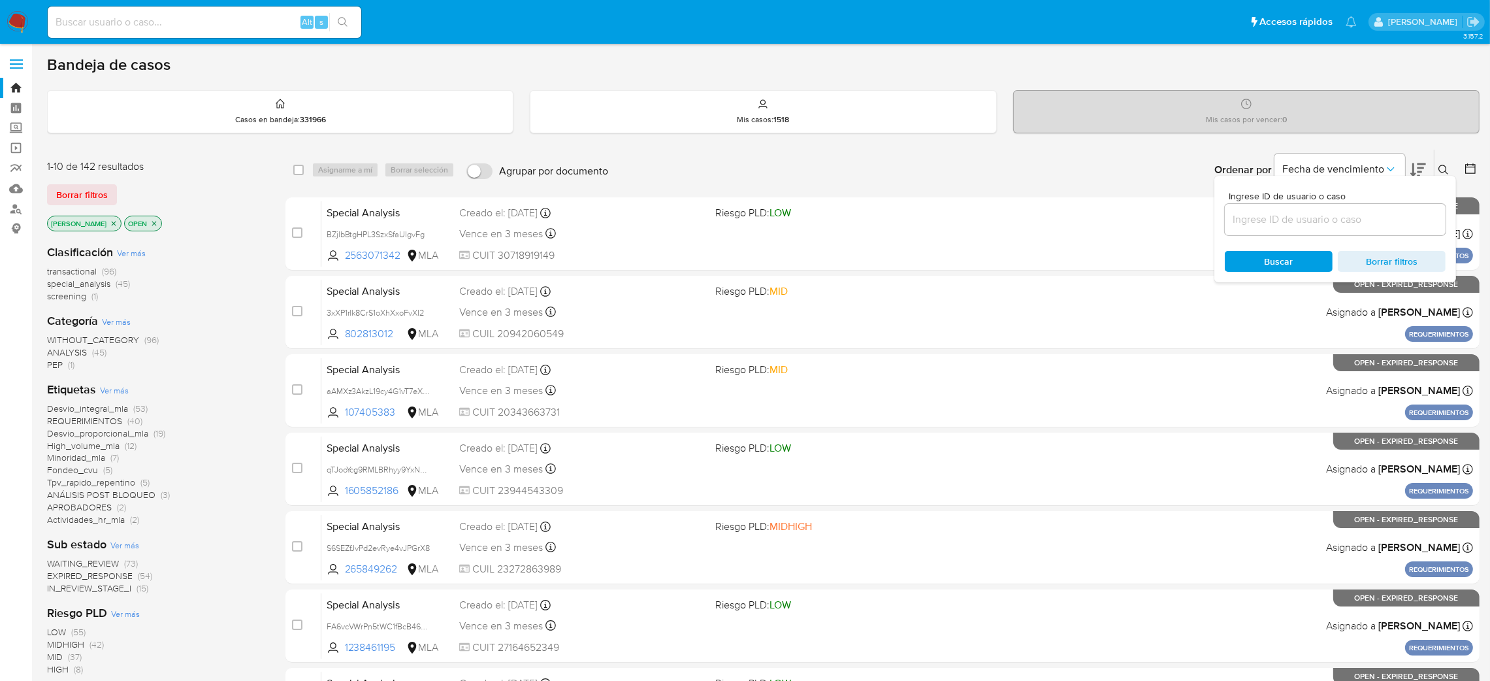
click at [1360, 211] on input at bounding box center [1335, 219] width 221 height 17
type input "z7LWa5eVPdnSxXvd53gd6xyD"
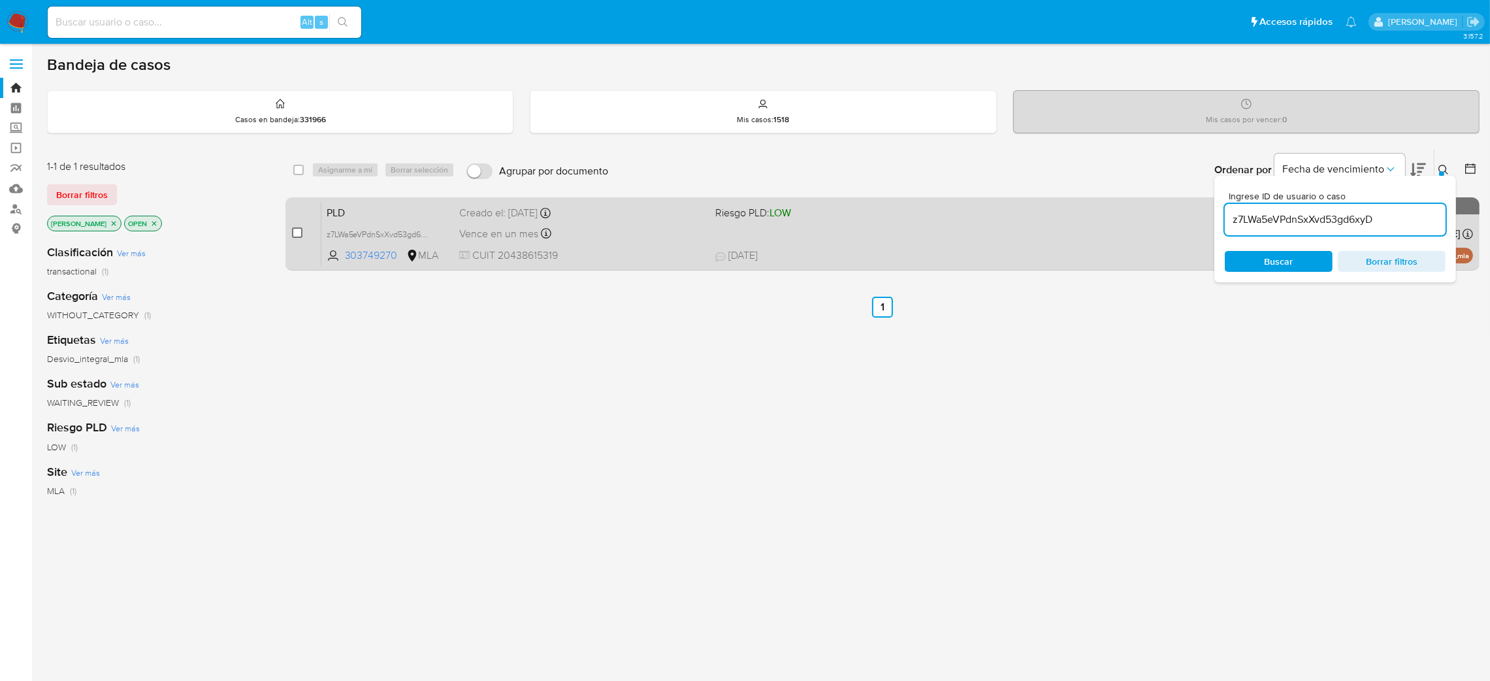
click at [293, 233] on input "checkbox" at bounding box center [297, 232] width 10 height 10
checkbox input "true"
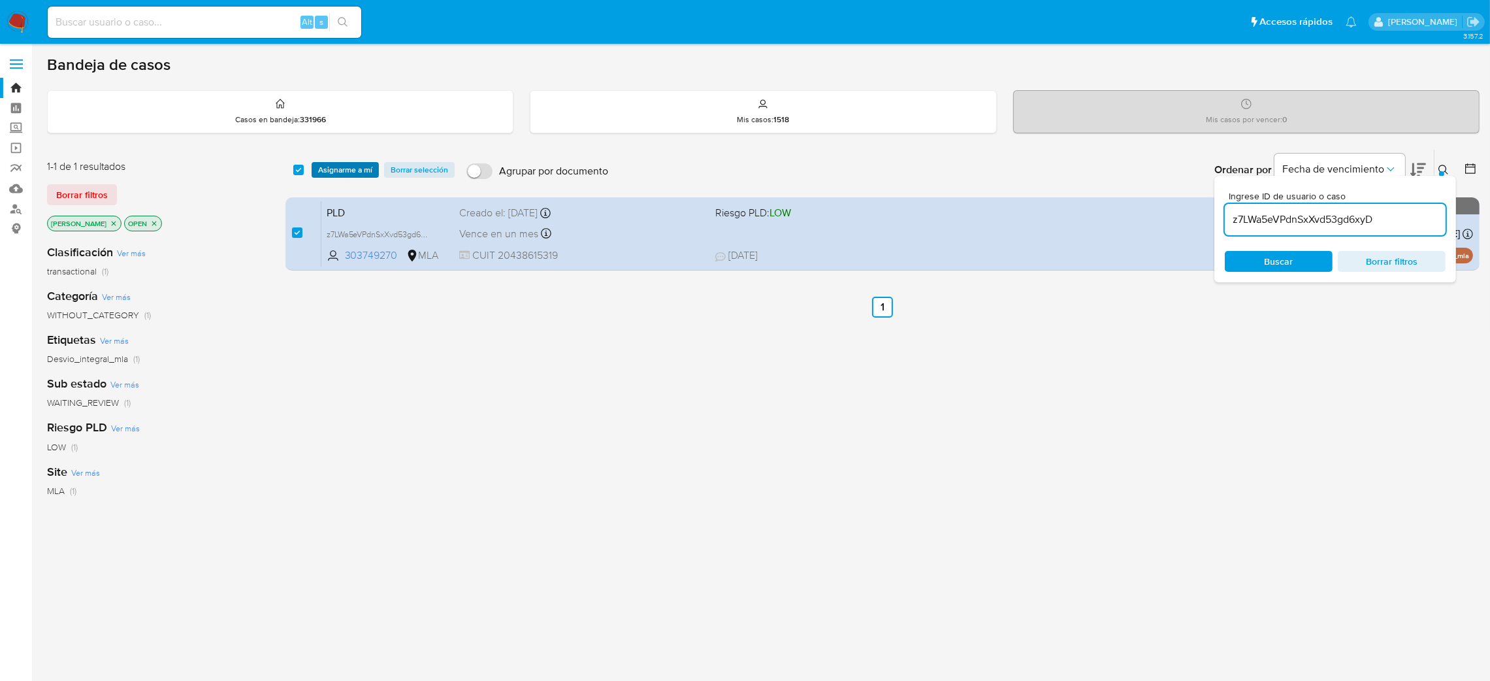
click at [336, 164] on span "Asignarme a mí" at bounding box center [345, 169] width 54 height 13
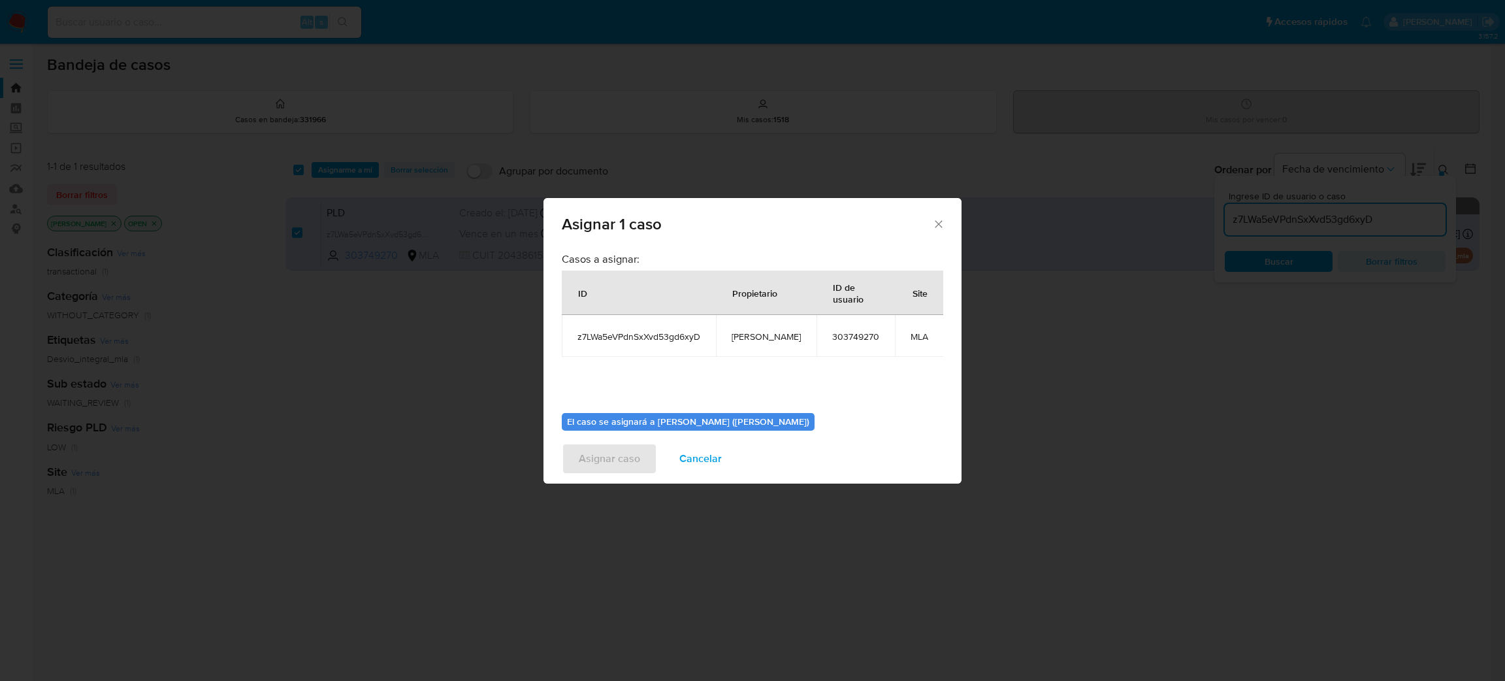
click at [763, 327] on td "[PERSON_NAME]" at bounding box center [766, 336] width 101 height 42
click at [763, 333] on span "[PERSON_NAME]" at bounding box center [766, 337] width 69 height 12
drag, startPoint x: 763, startPoint y: 333, endPoint x: 740, endPoint y: 337, distance: 23.2
click at [763, 335] on span "[PERSON_NAME]" at bounding box center [766, 337] width 69 height 12
copy span "[PERSON_NAME]"
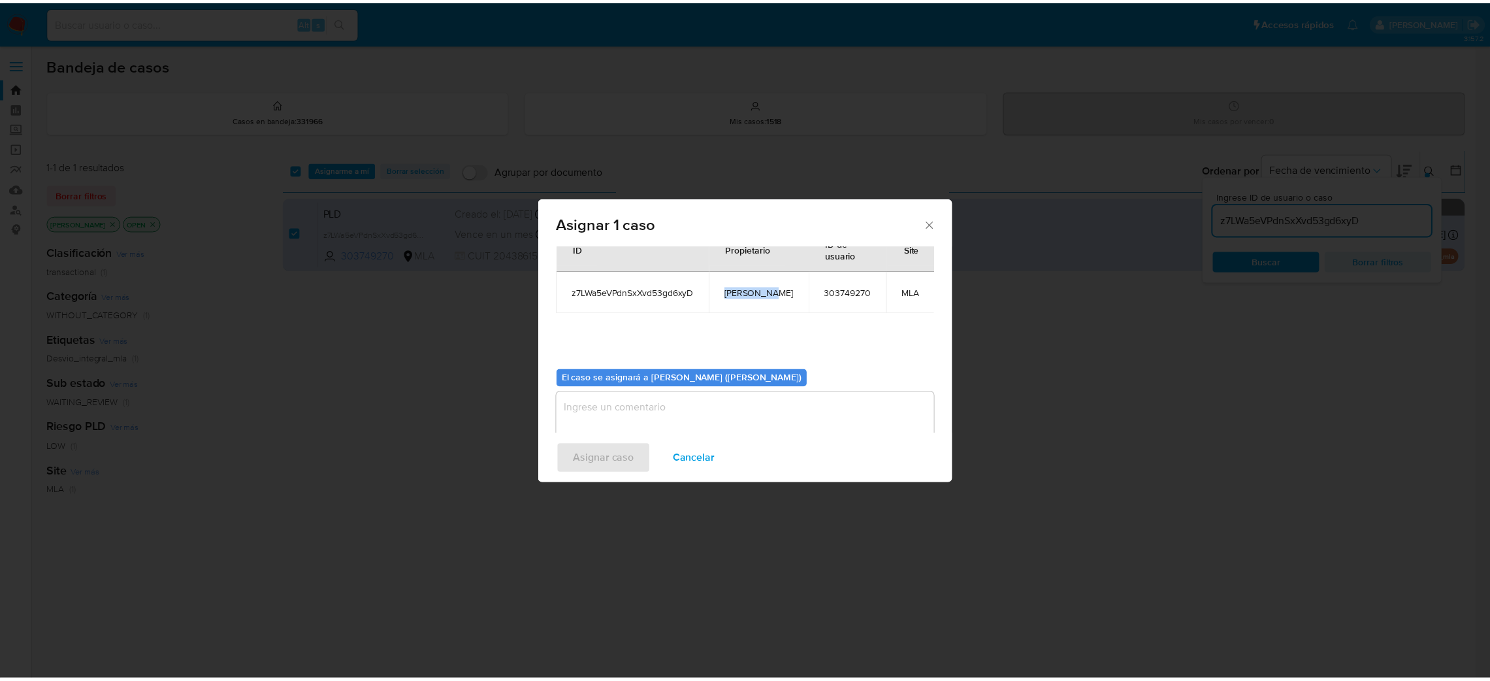
scroll to position [67, 0]
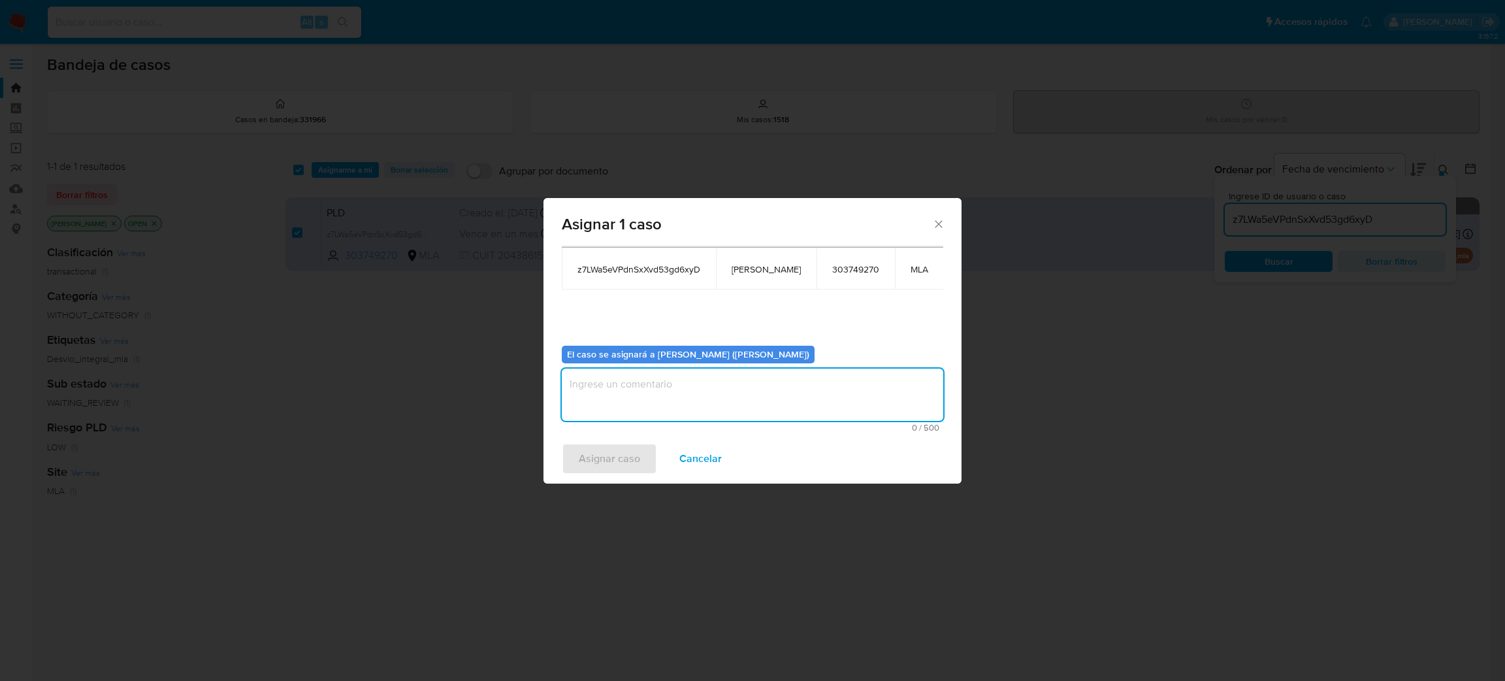
click at [614, 399] on textarea "assign-modal" at bounding box center [753, 394] width 382 height 52
paste textarea "[PERSON_NAME]"
type textarea "[PERSON_NAME]"
click at [610, 464] on span "Asignar caso" at bounding box center [609, 458] width 61 height 29
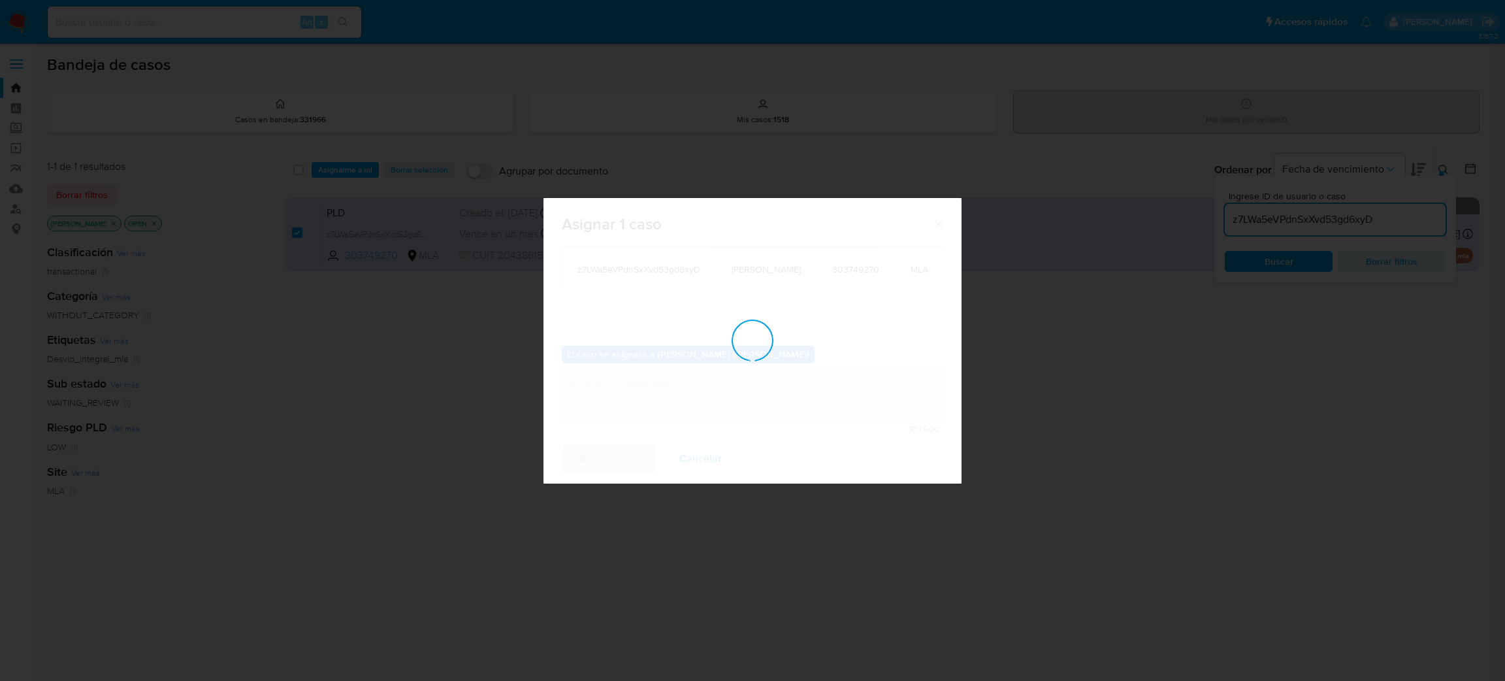
checkbox input "false"
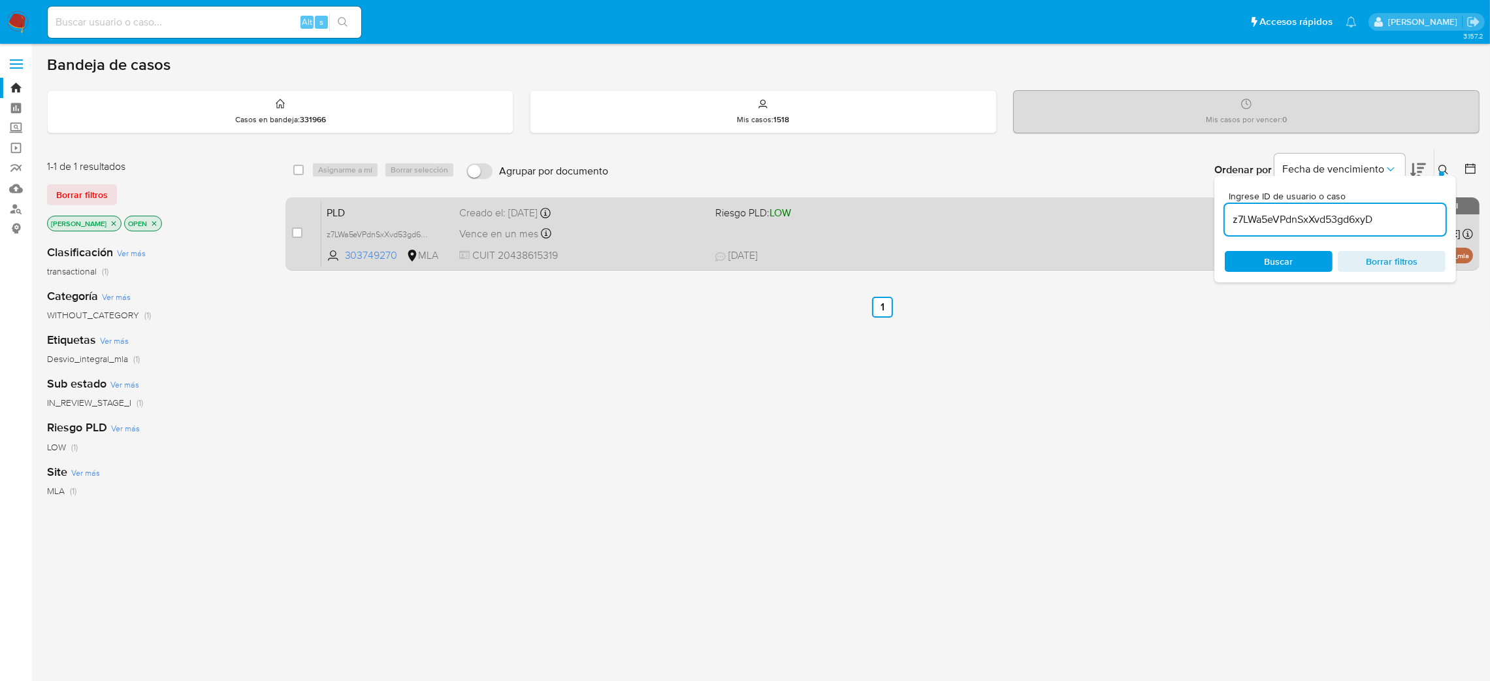
click at [645, 256] on span "CUIT 20438615319" at bounding box center [582, 255] width 246 height 14
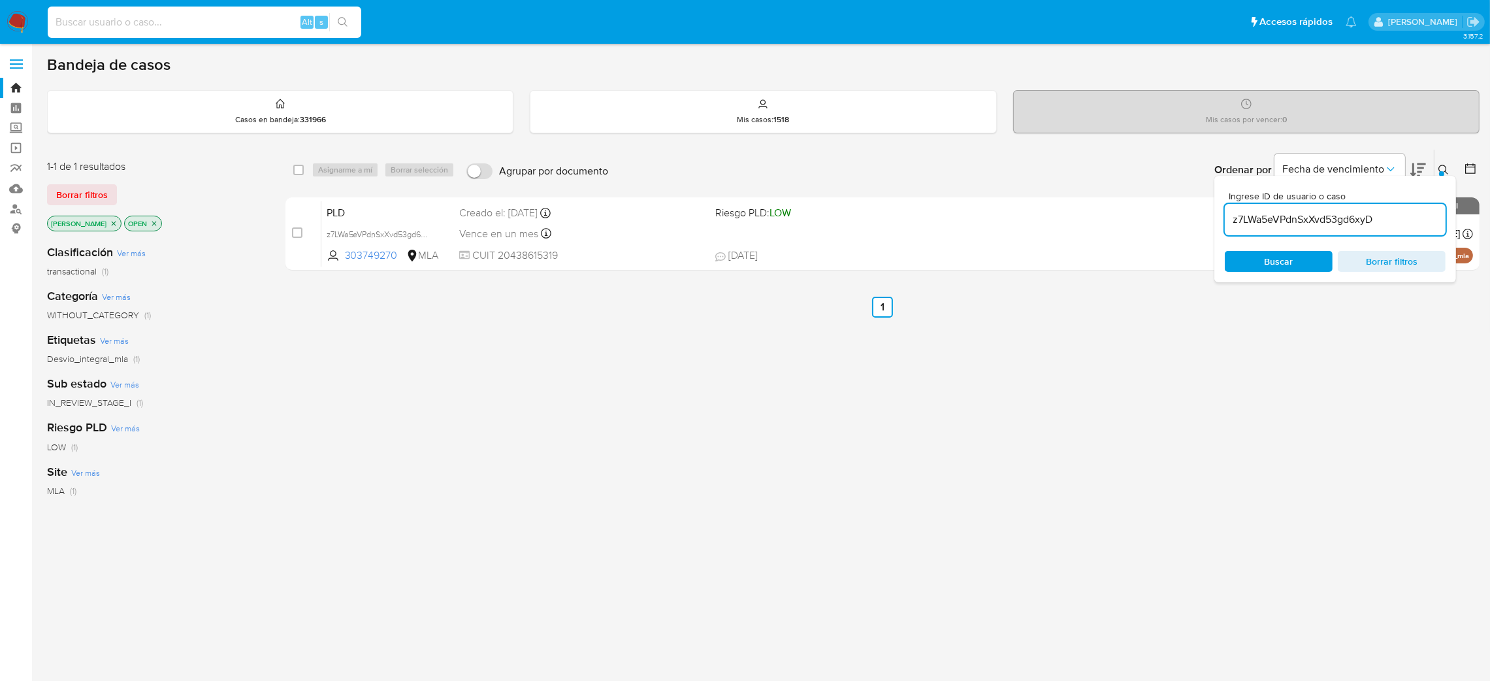
click at [174, 23] on input at bounding box center [205, 22] width 314 height 17
paste input "nBpTOEtQs0Zcf5lADm57j5qy"
type input "nBpTOEtQs0Zcf5lADm57j5qy"
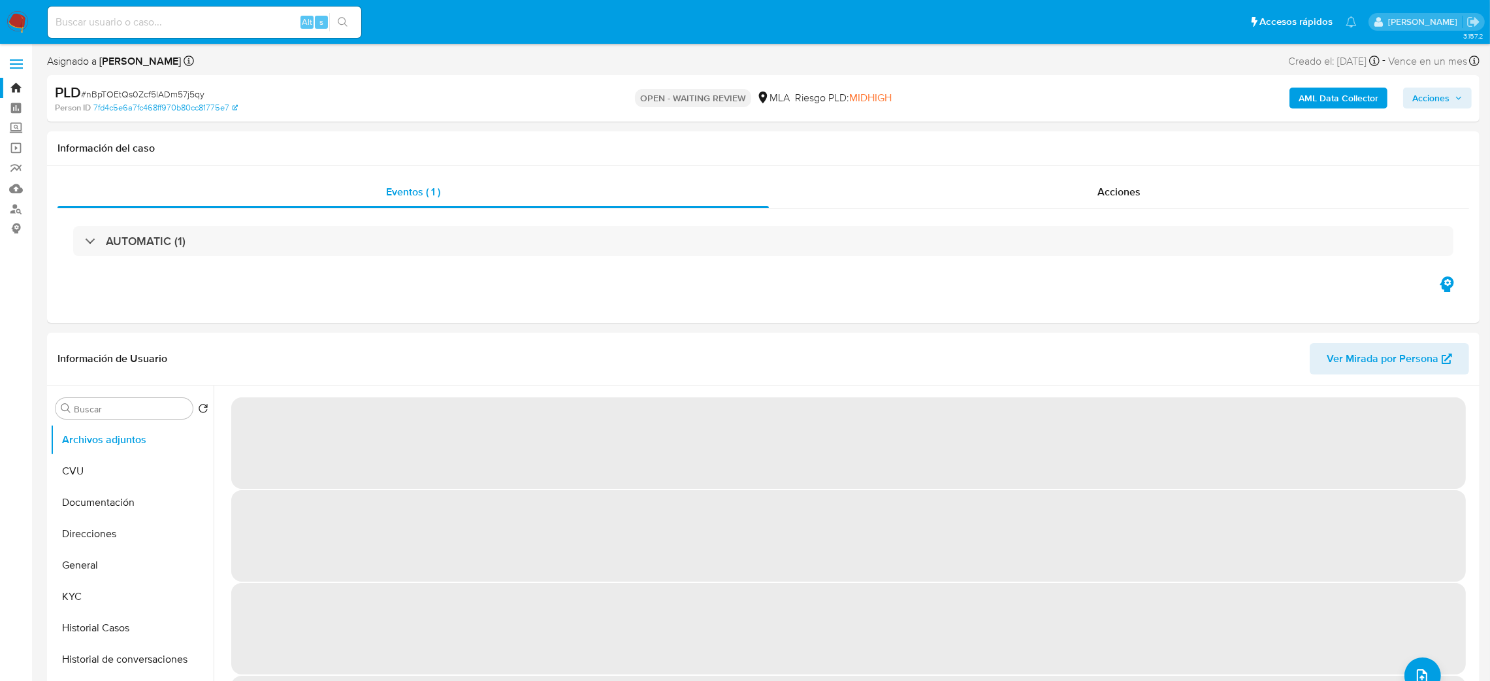
select select "10"
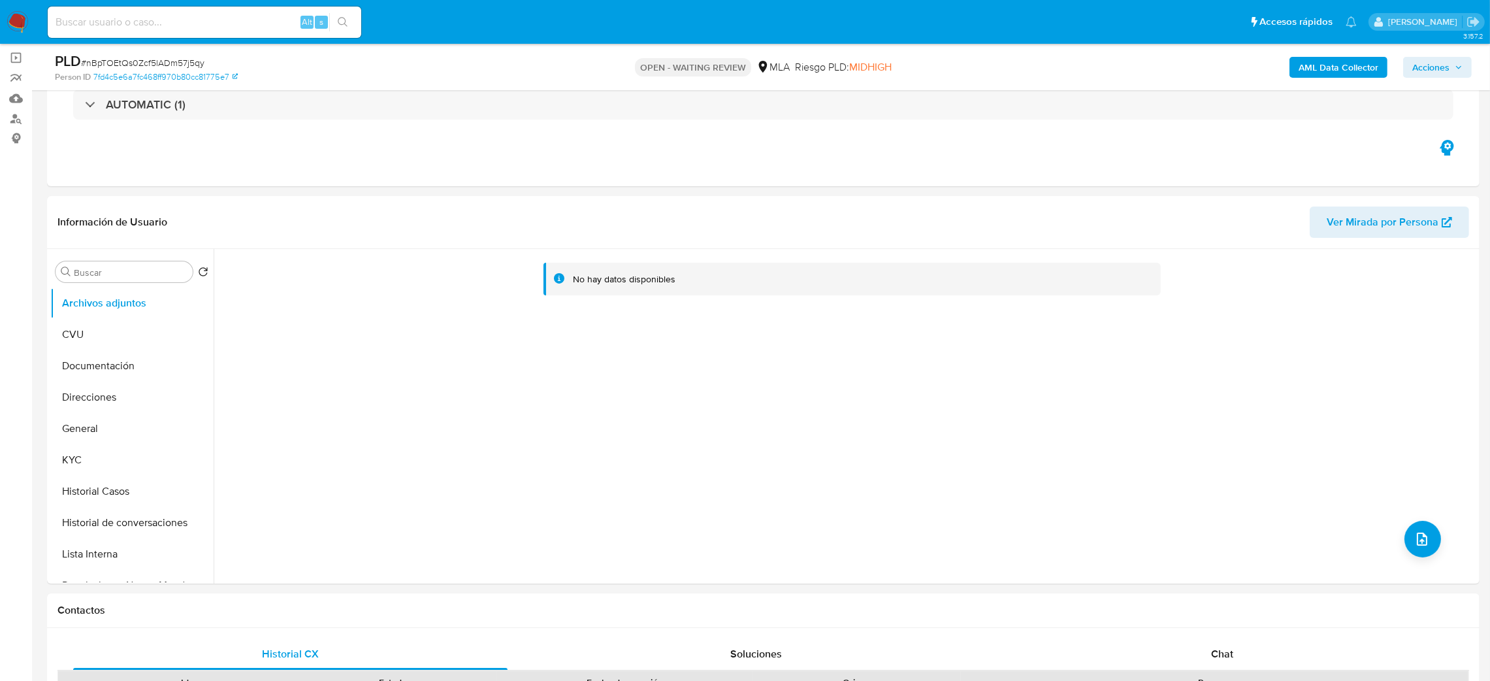
scroll to position [587, 0]
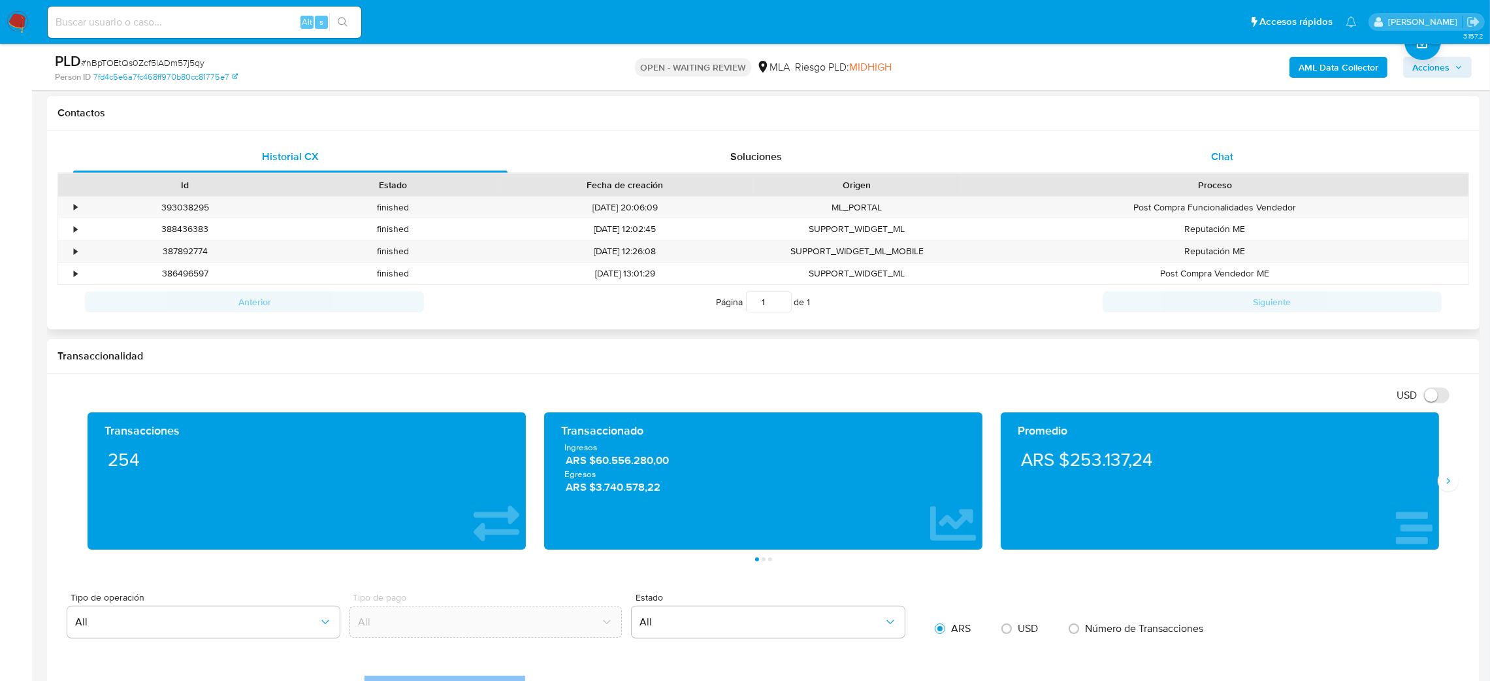
click at [1252, 151] on div "Chat" at bounding box center [1222, 156] width 434 height 31
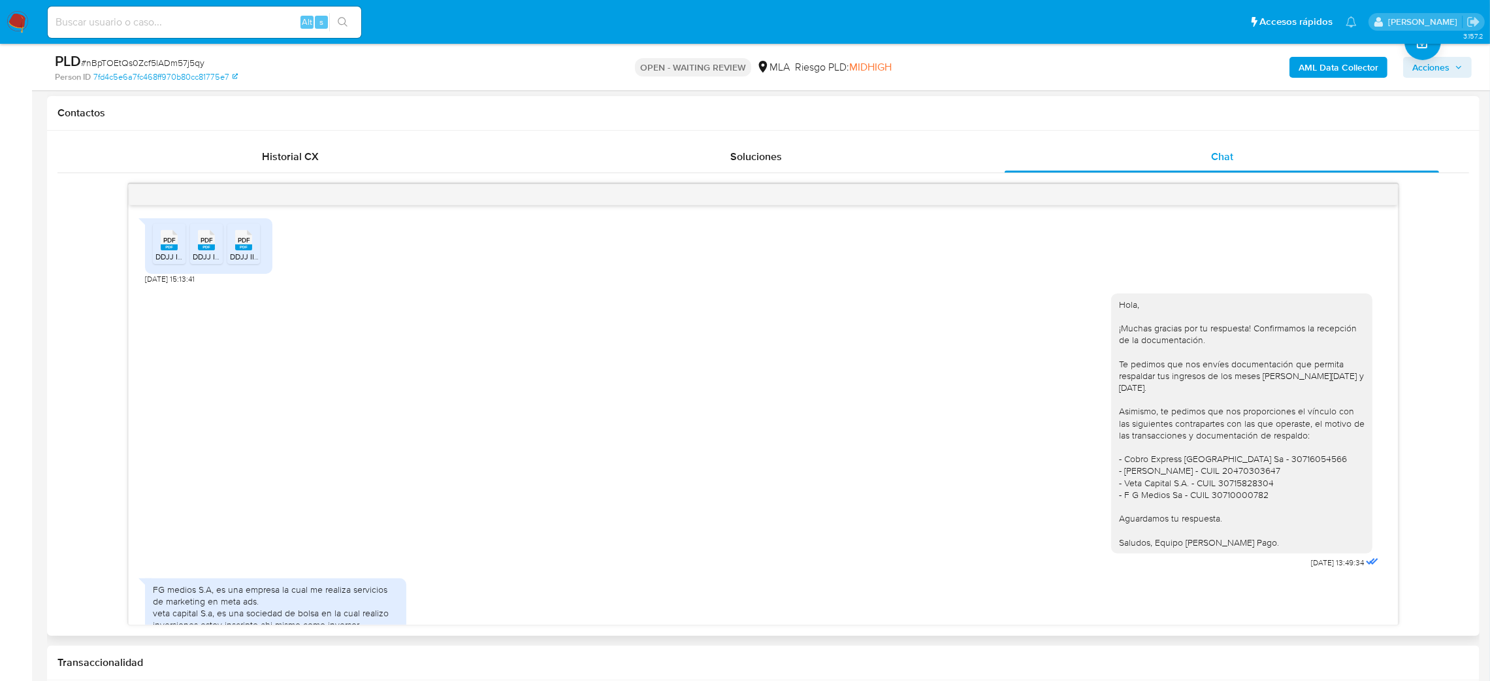
scroll to position [1021, 0]
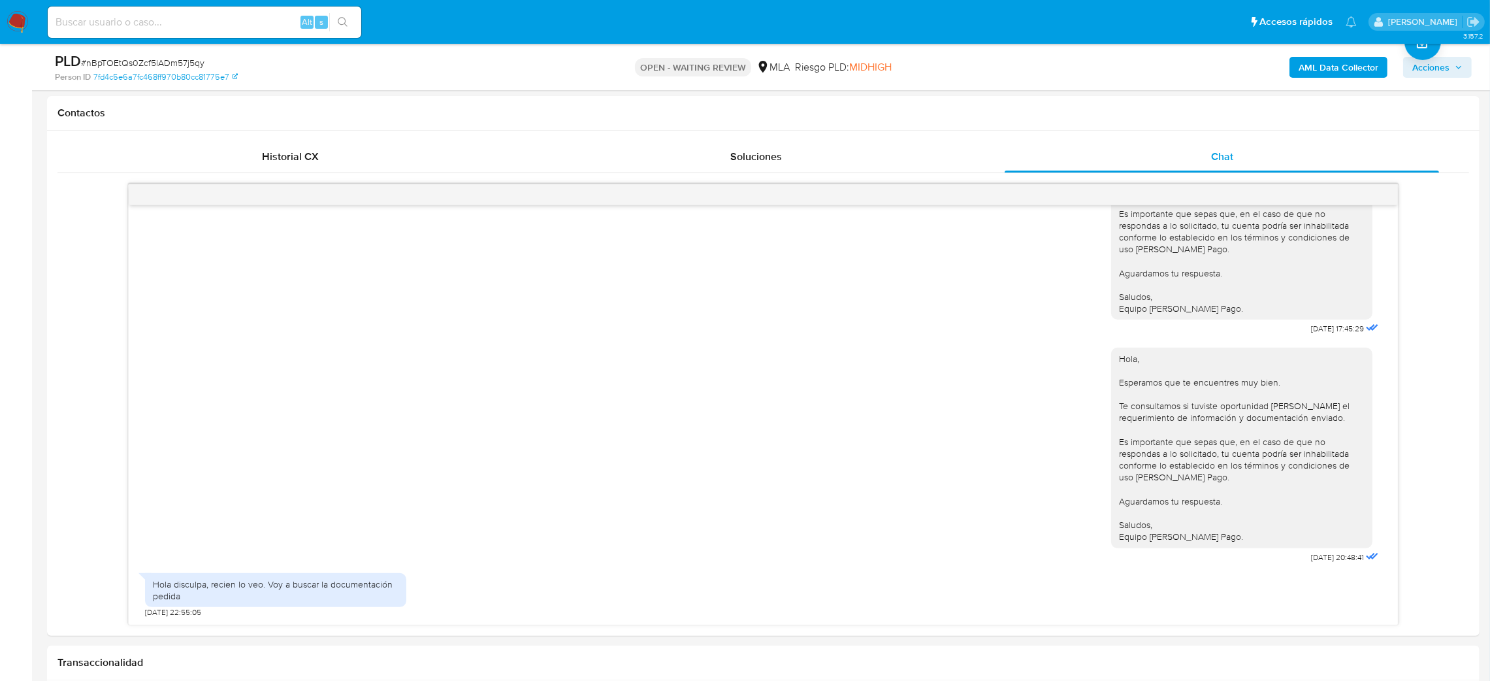
click at [14, 19] on img at bounding box center [18, 22] width 22 height 22
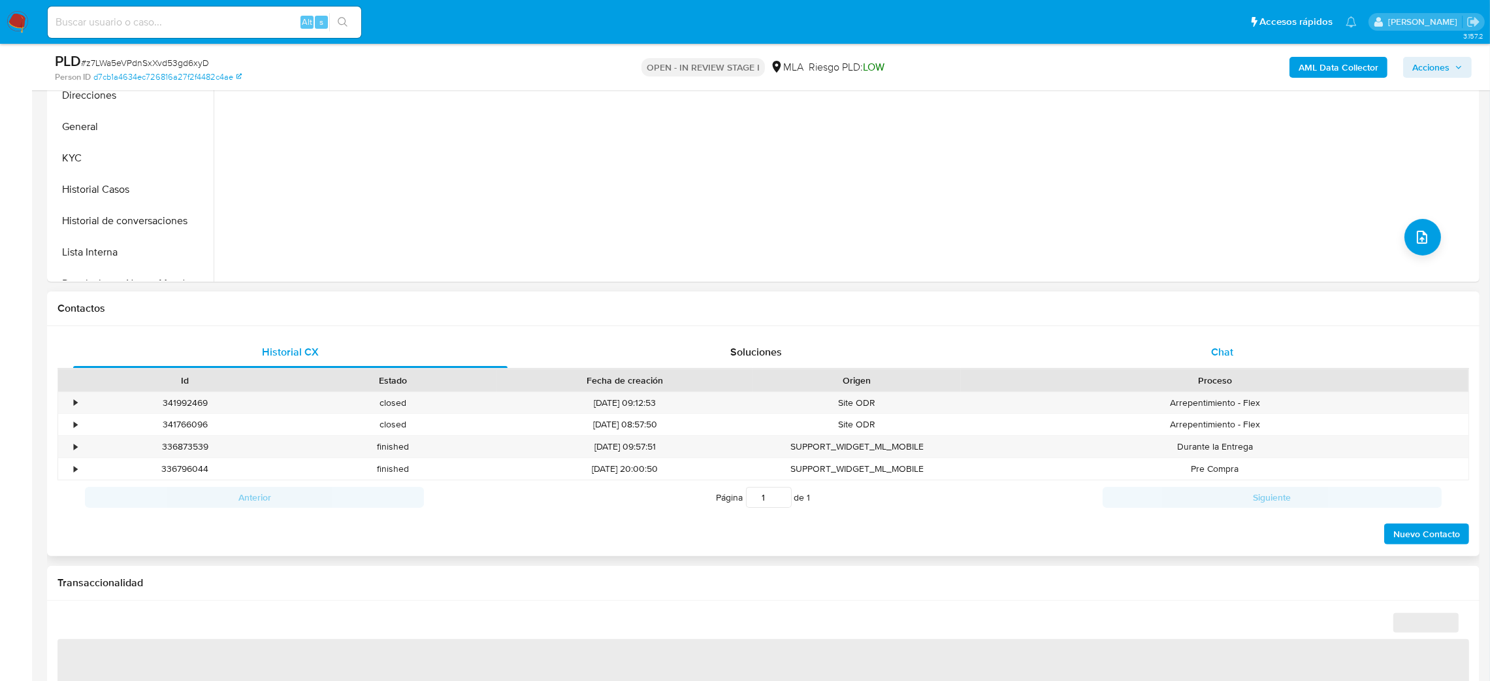
click at [1217, 351] on span "Chat" at bounding box center [1222, 351] width 22 height 15
select select "10"
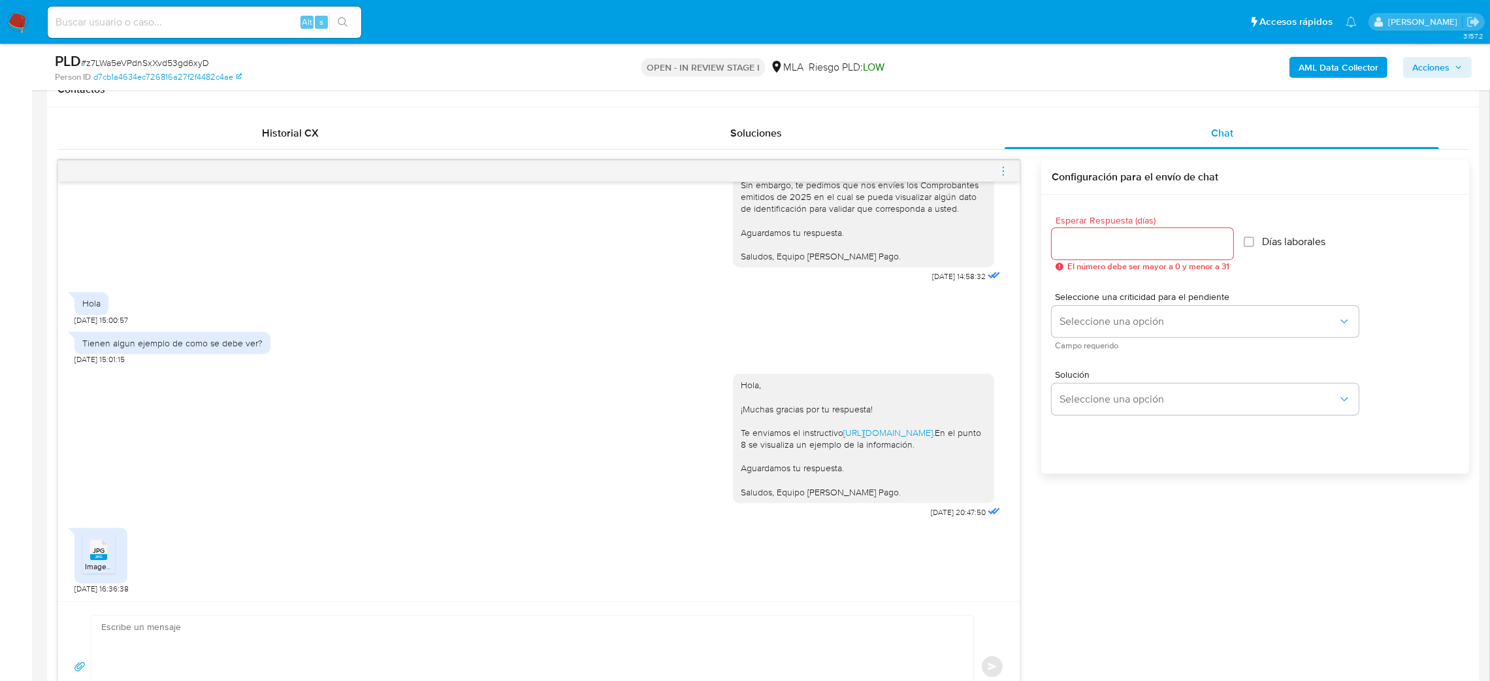
scroll to position [784, 0]
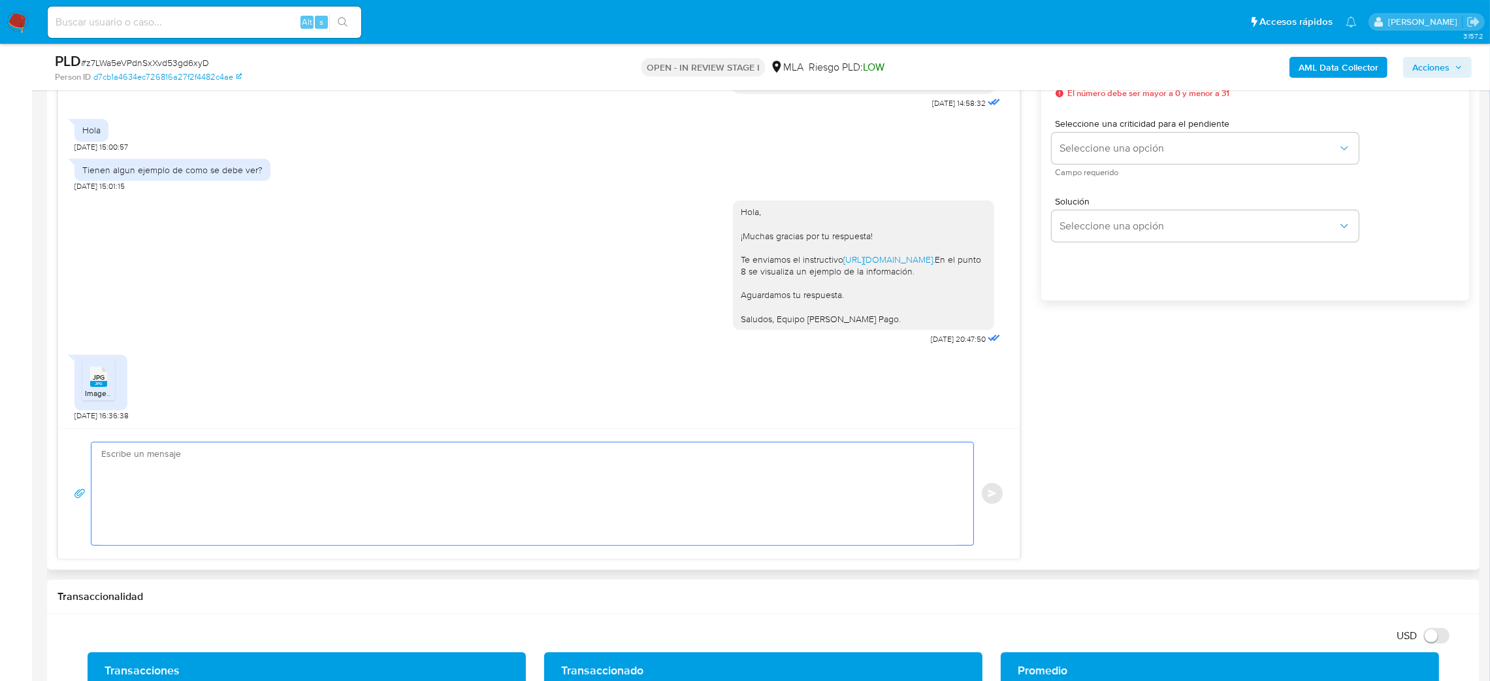
click at [134, 483] on textarea at bounding box center [529, 493] width 856 height 103
paste textarea "Hola, ¡Muchas gracias por tu respuesta! Sin embargo, se visualiza que en la ima…"
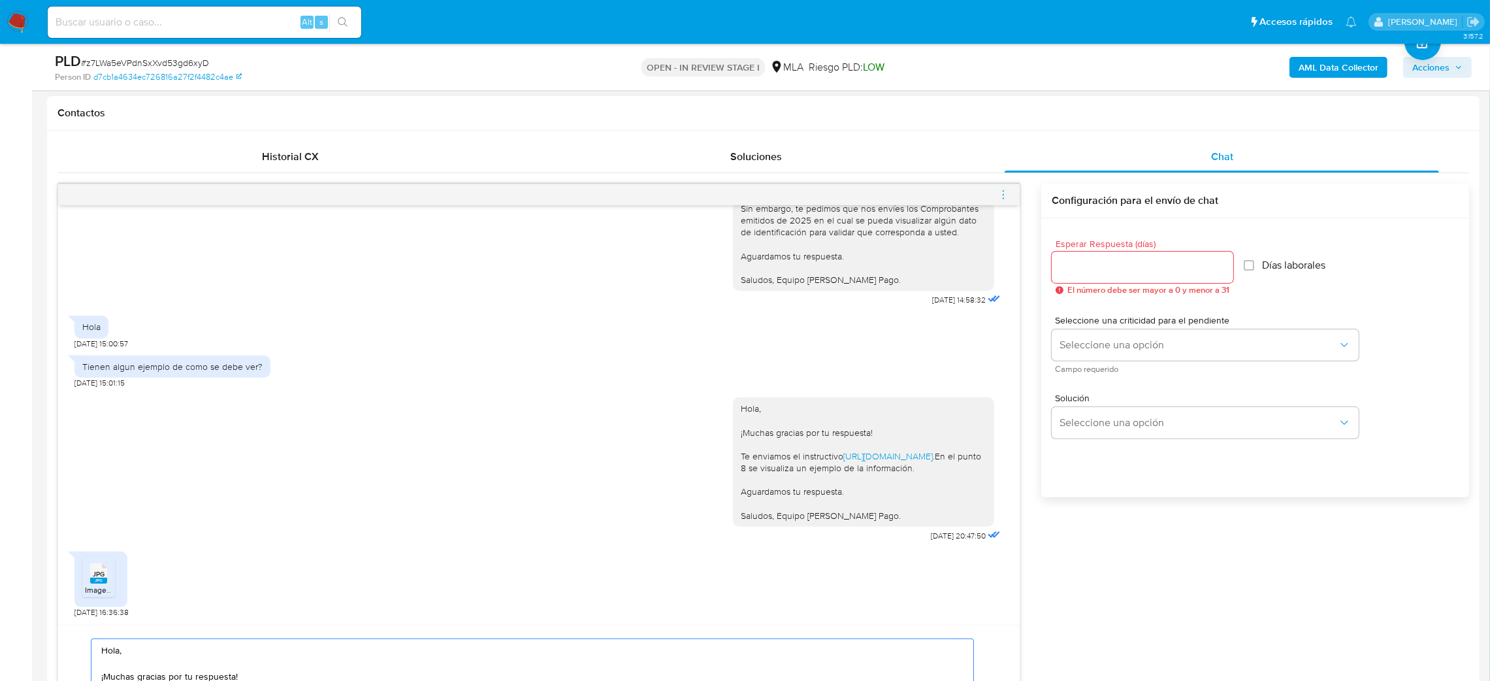
scroll to position [686, 0]
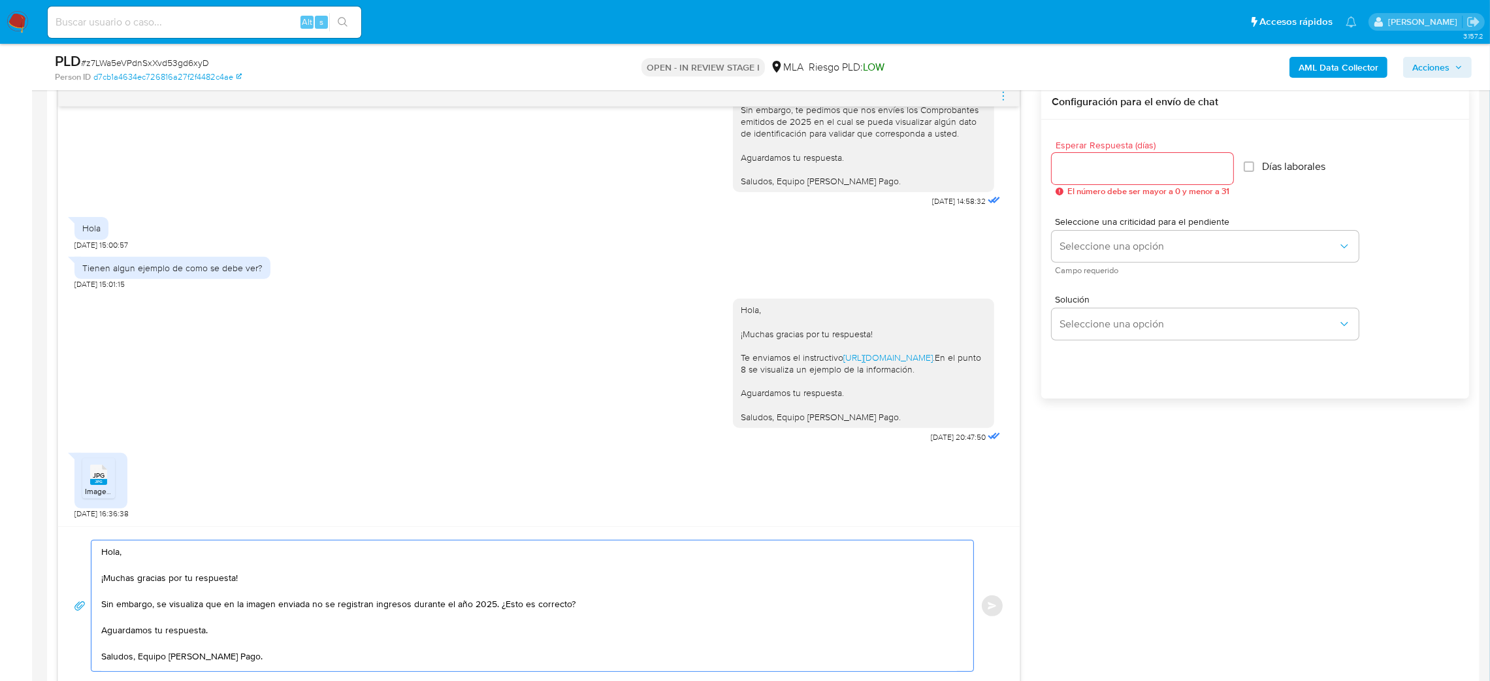
type textarea "Hola, ¡Muchas gracias por tu respuesta! Sin embargo, se visualiza que en la ima…"
click at [1092, 175] on input "Esperar Respuesta (días)" at bounding box center [1143, 168] width 182 height 17
type input "1"
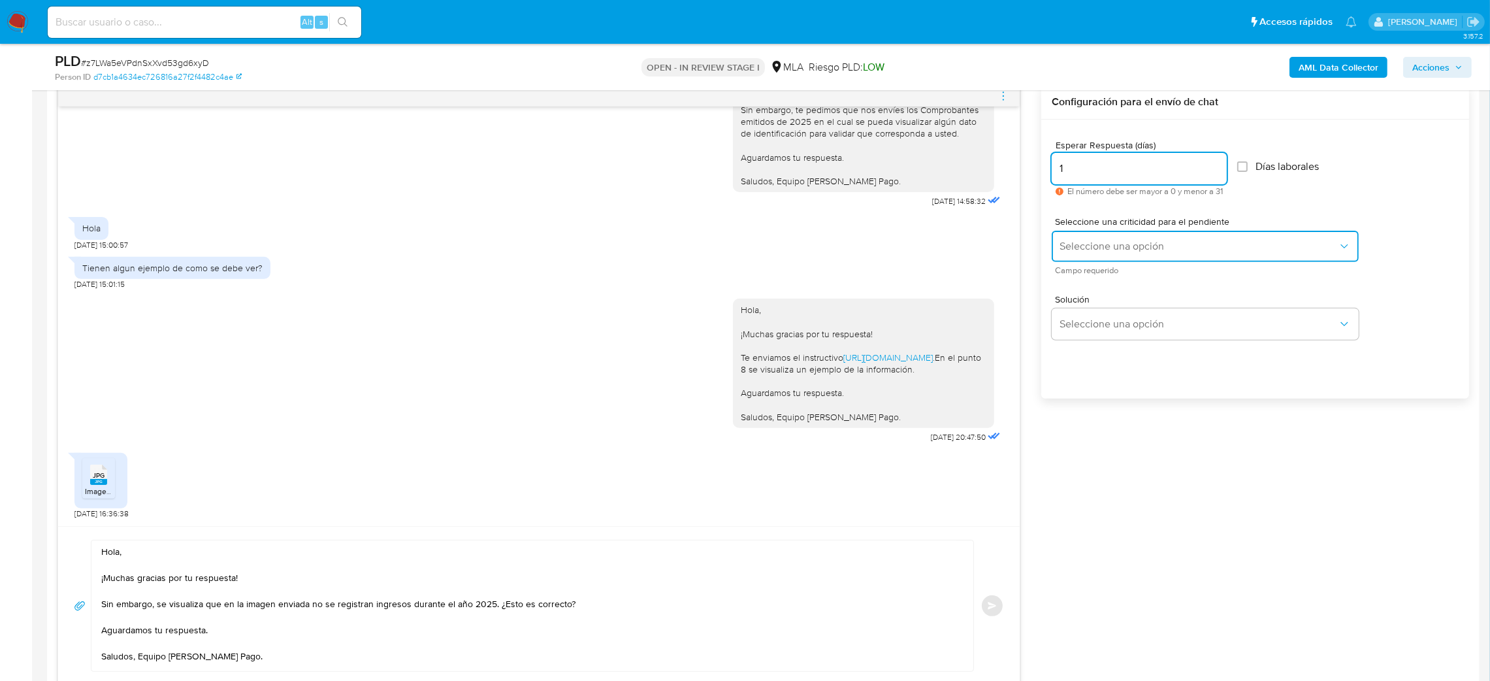
click at [1068, 250] on span "Seleccione una opción" at bounding box center [1199, 246] width 278 height 13
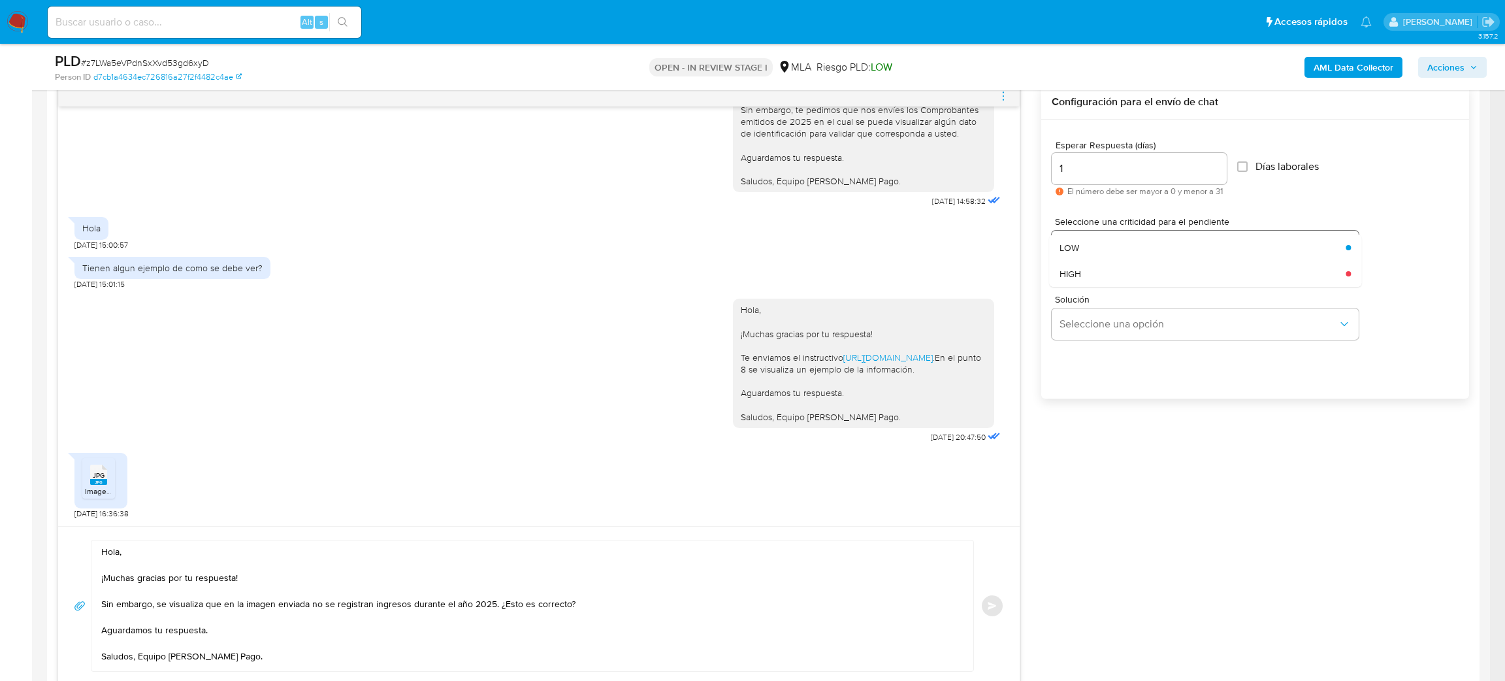
click at [1073, 270] on span "HIGH" at bounding box center [1071, 274] width 22 height 12
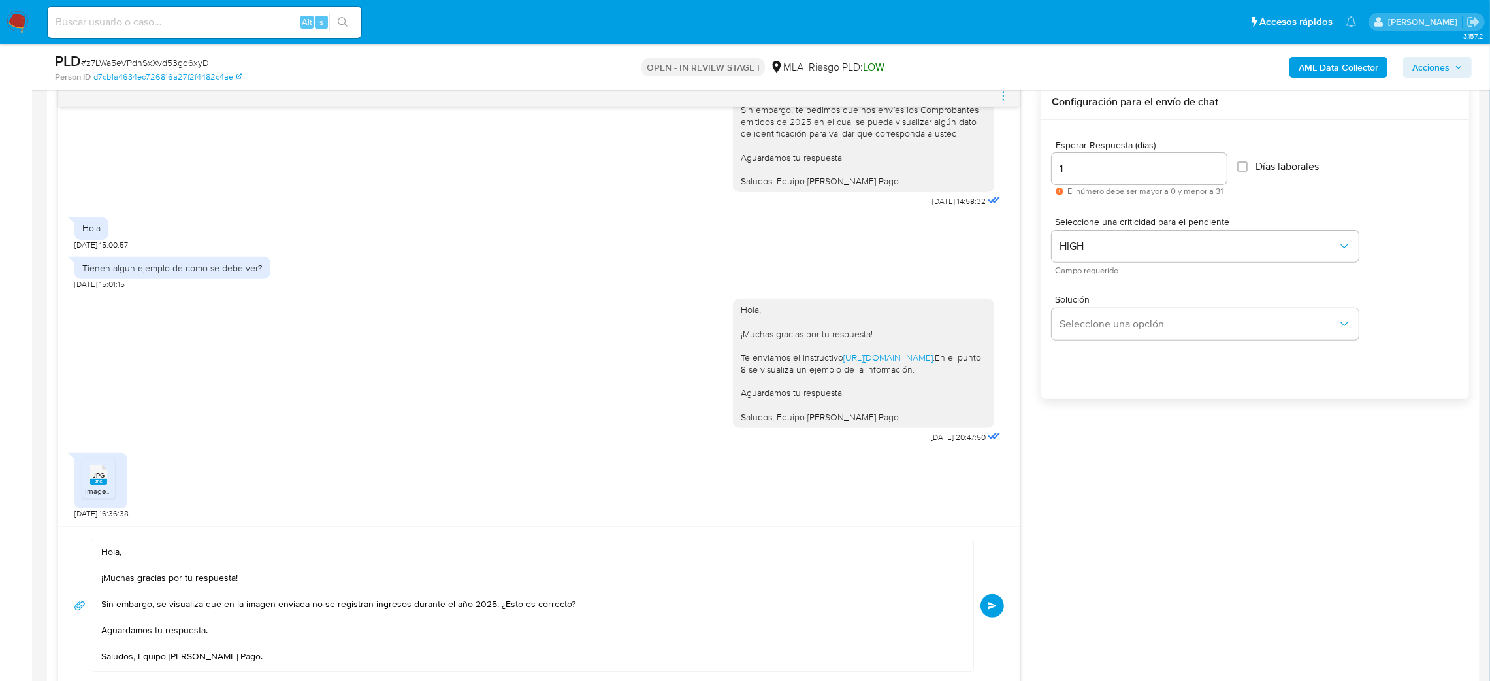
click at [1003, 603] on button "Enviar" at bounding box center [993, 606] width 24 height 24
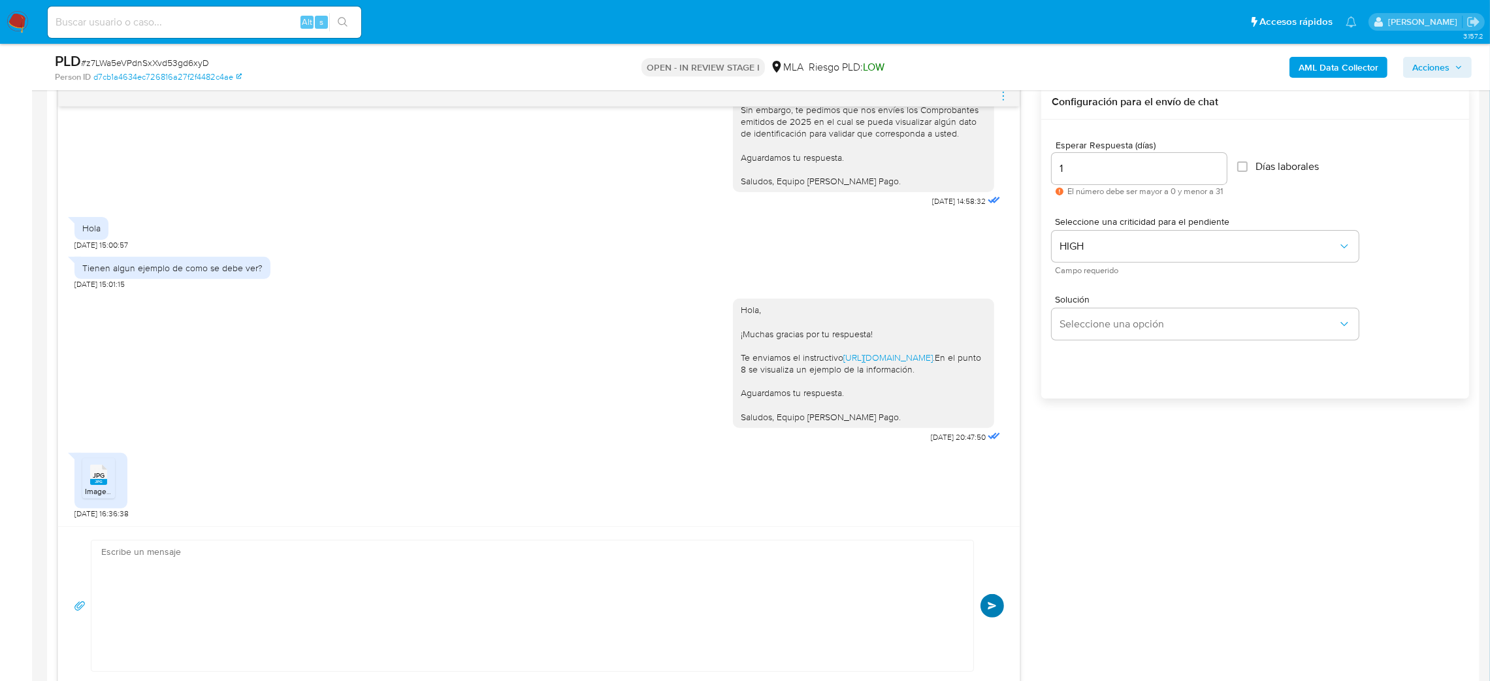
click at [994, 603] on div "Hola, ¡Muchas gracias por tu respuesta! Sin embargo, se visualiza que en la ima…" at bounding box center [539, 606] width 930 height 132
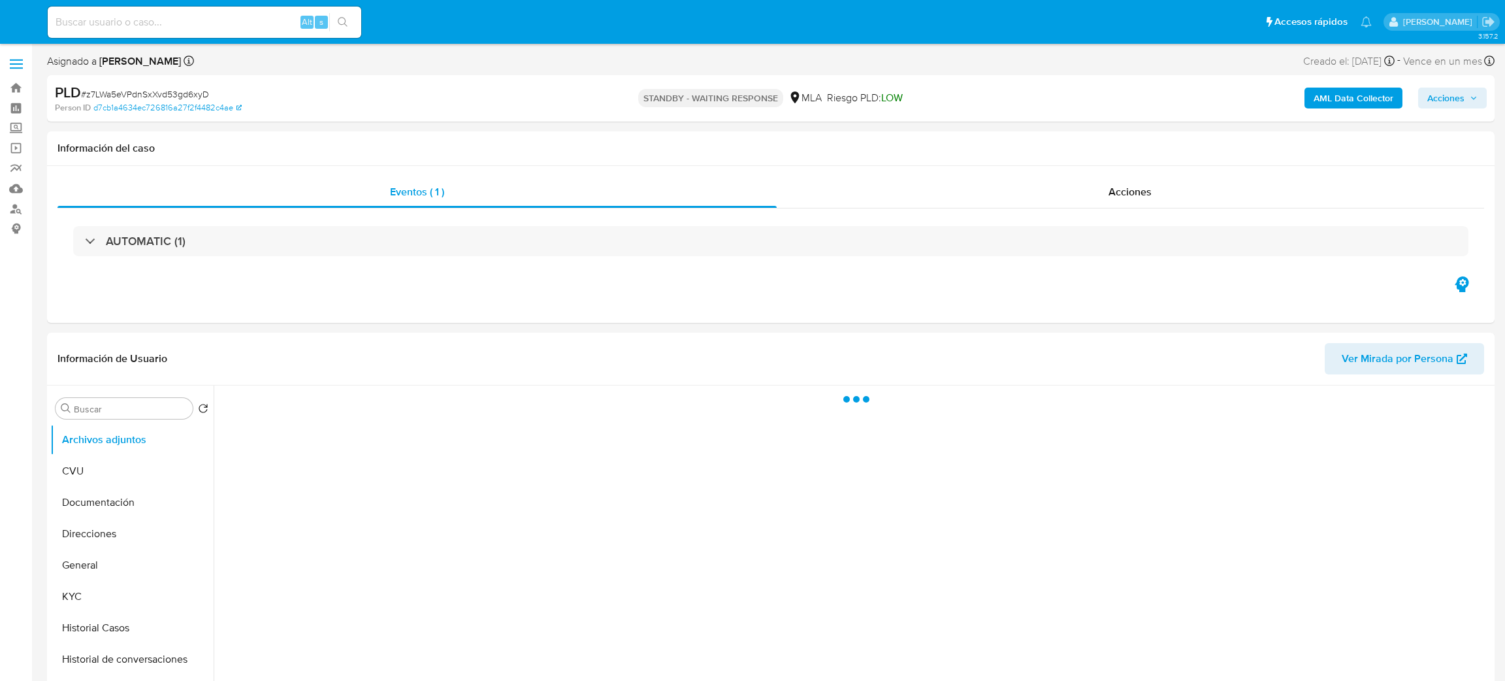
select select "10"
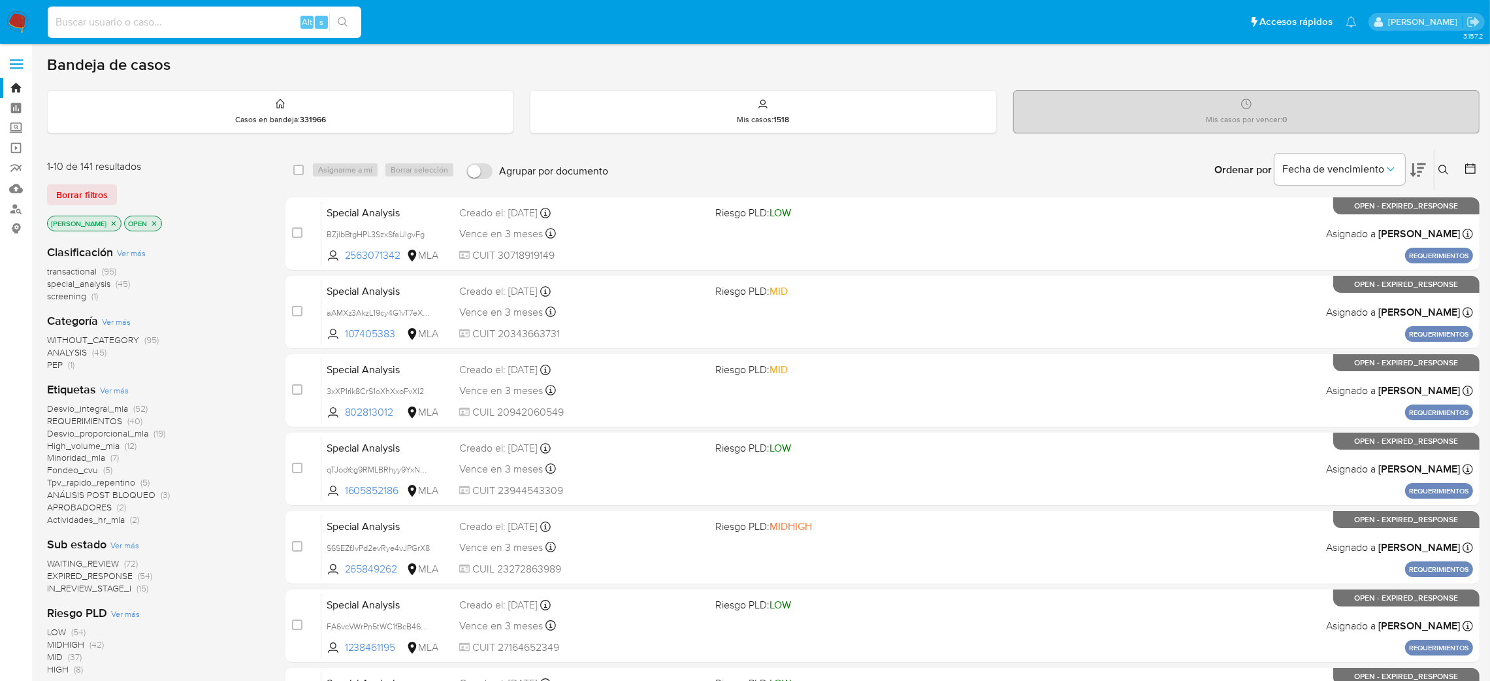
click at [250, 22] on input at bounding box center [205, 22] width 314 height 17
paste input "xfMWnk3qJ6tZN2FxL8JD8YB6"
type input "xfMWnk3qJ6tZN2FxL8JD8YB6"
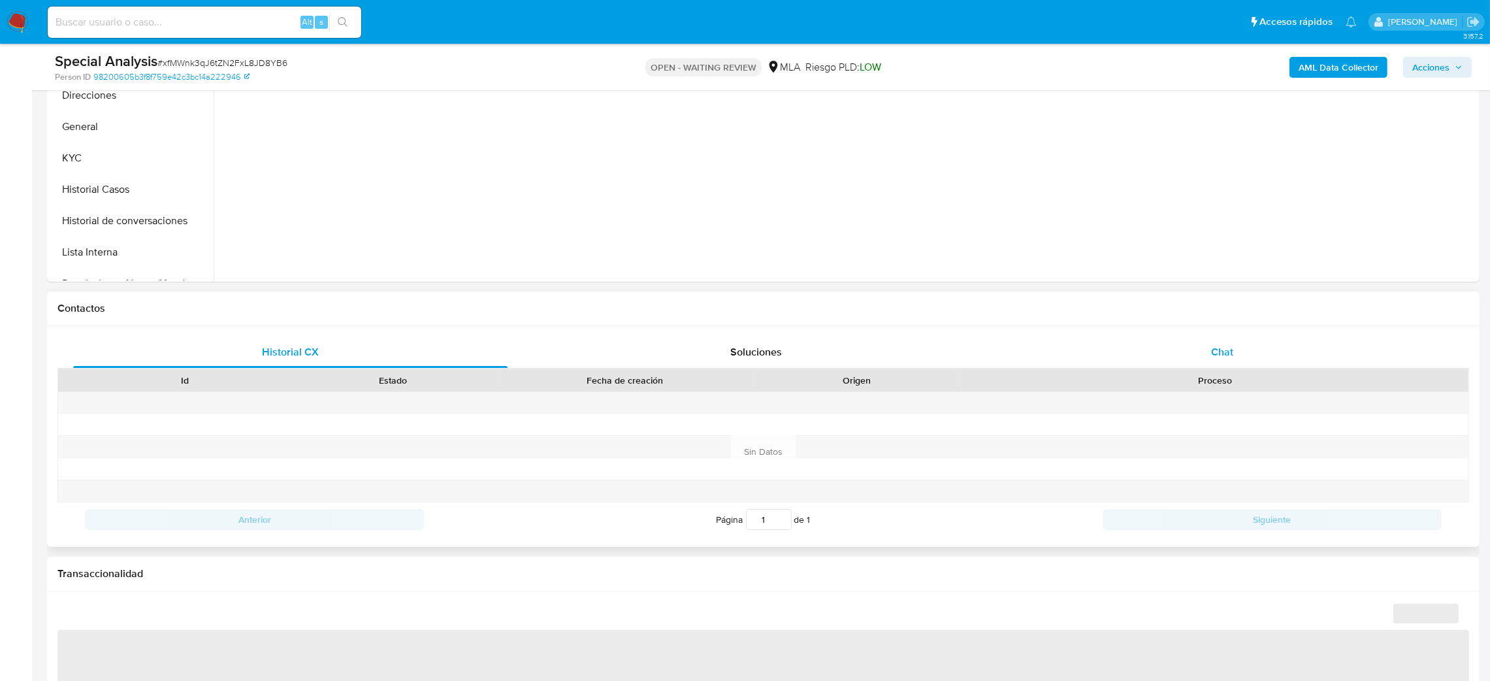
click at [1275, 354] on div "Chat" at bounding box center [1222, 351] width 434 height 31
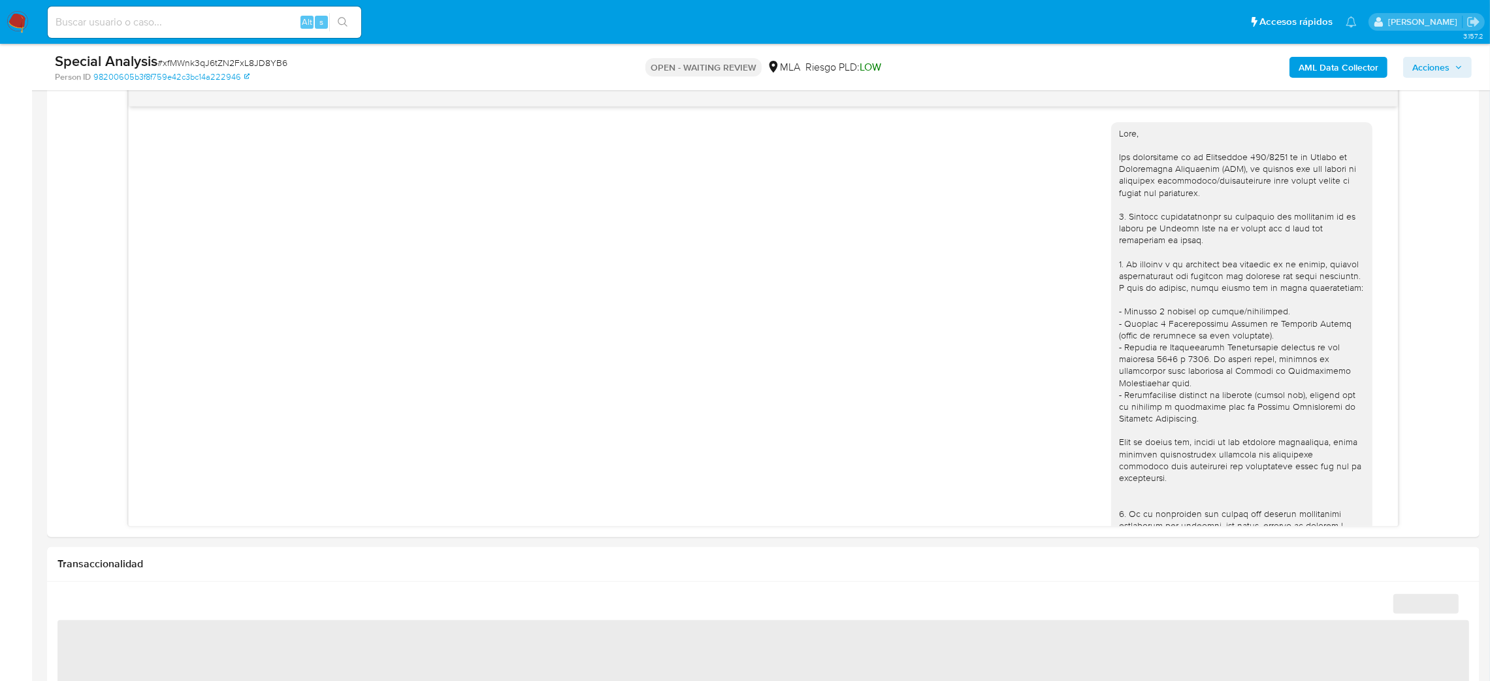
scroll to position [1122, 0]
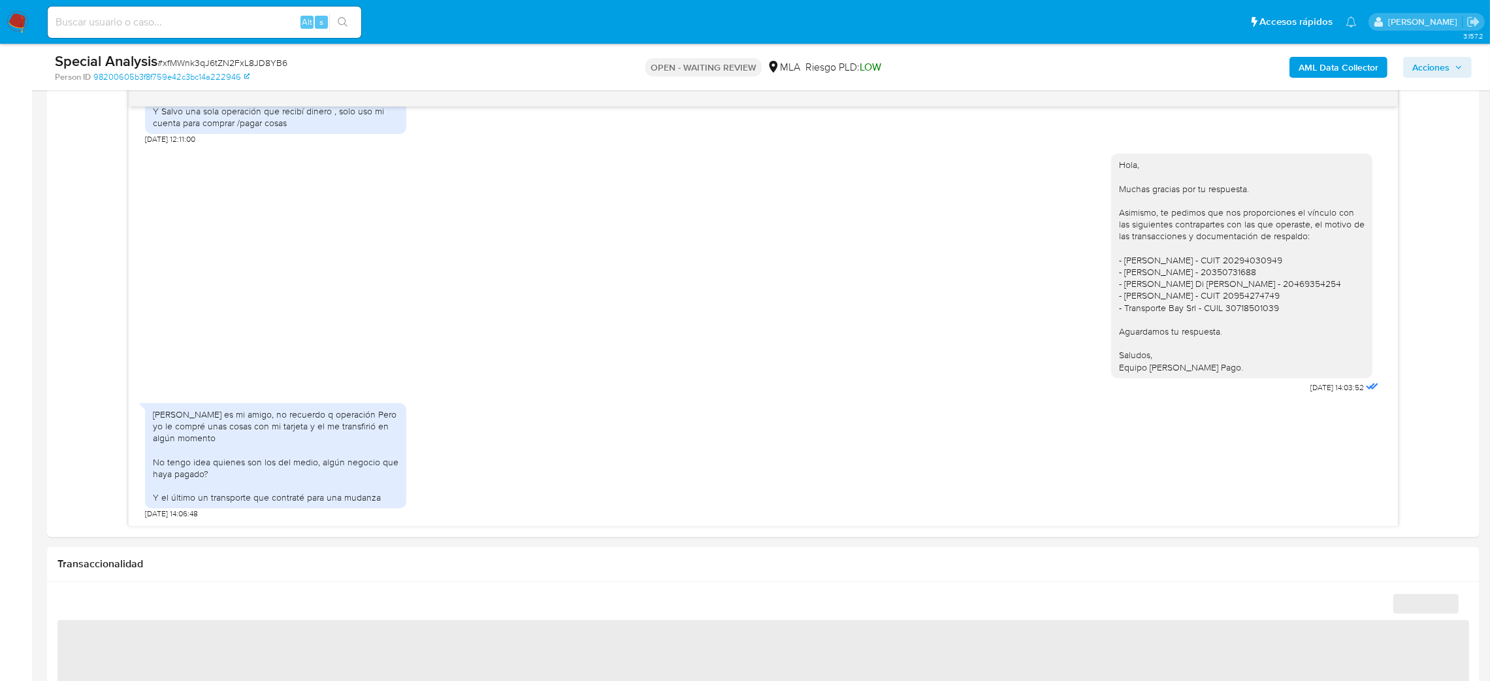
select select "10"
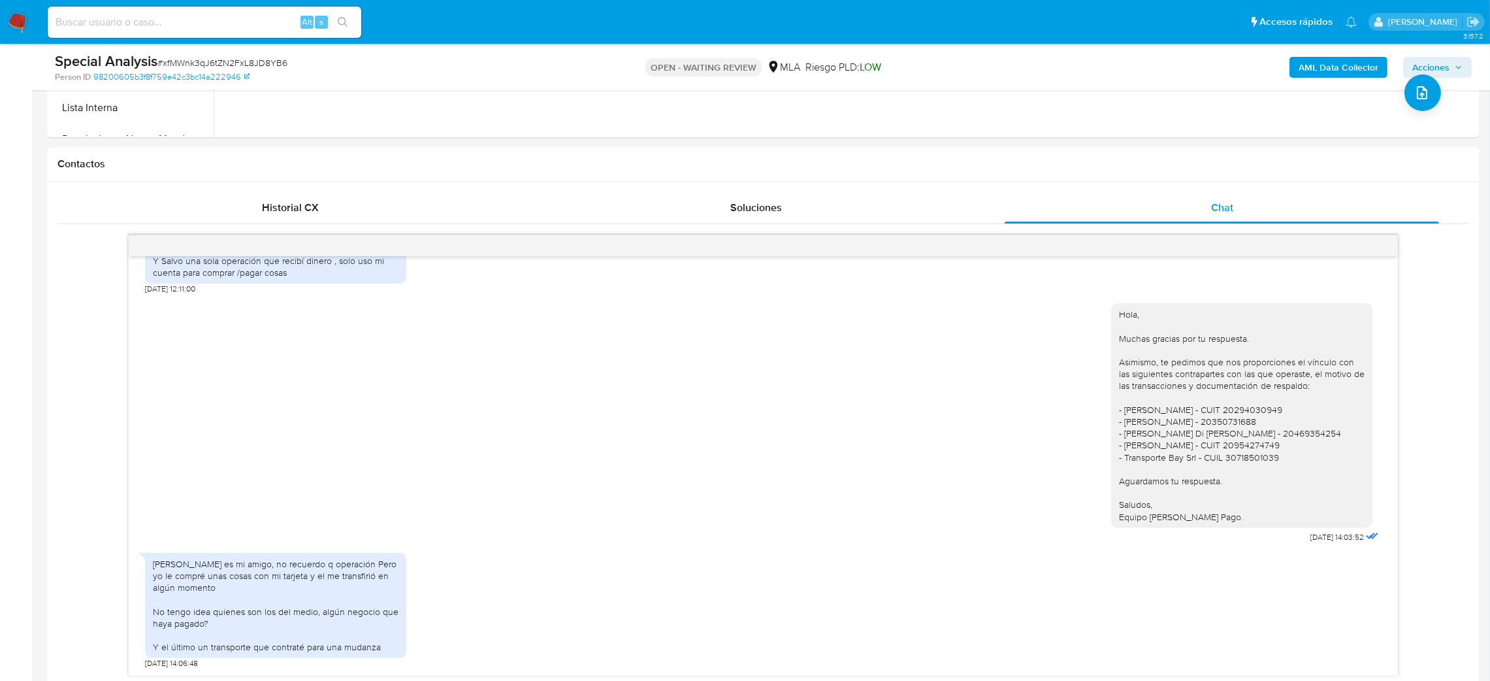
scroll to position [196, 0]
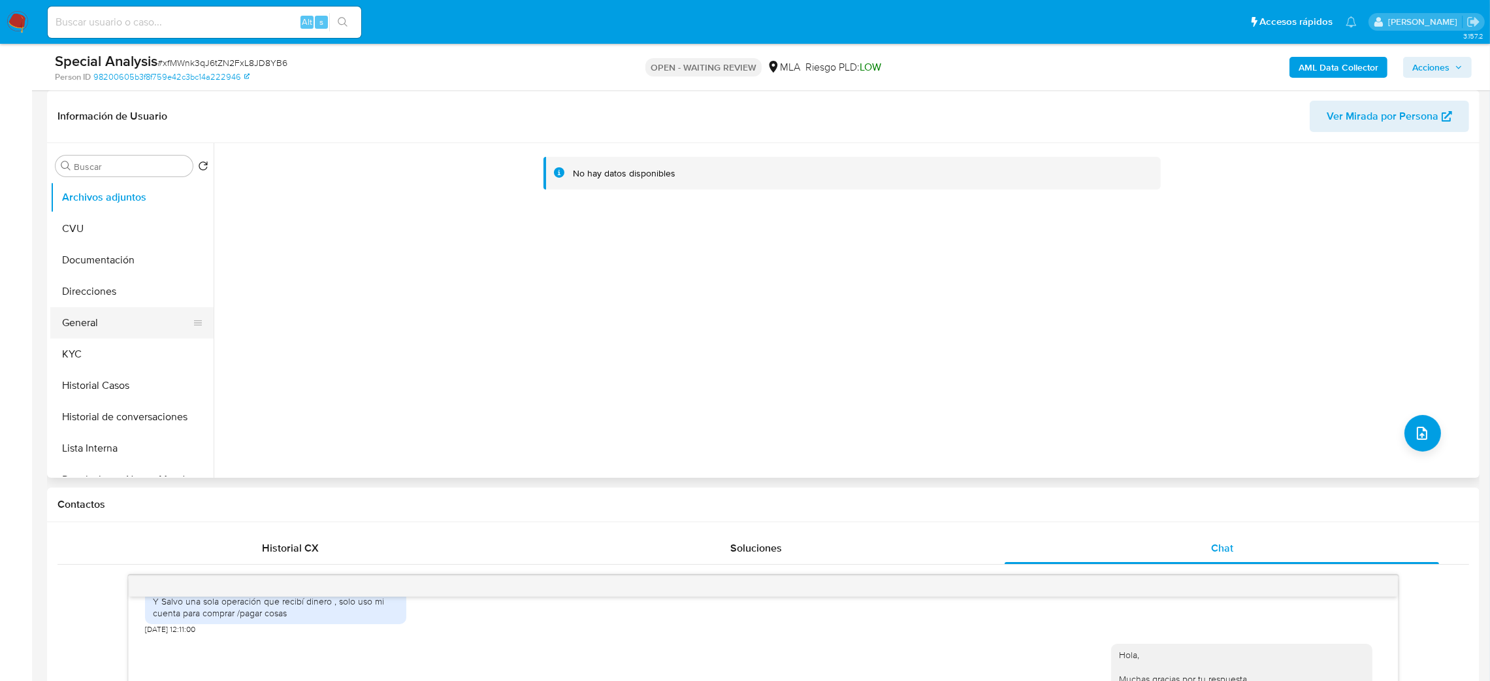
click at [83, 329] on button "General" at bounding box center [126, 322] width 153 height 31
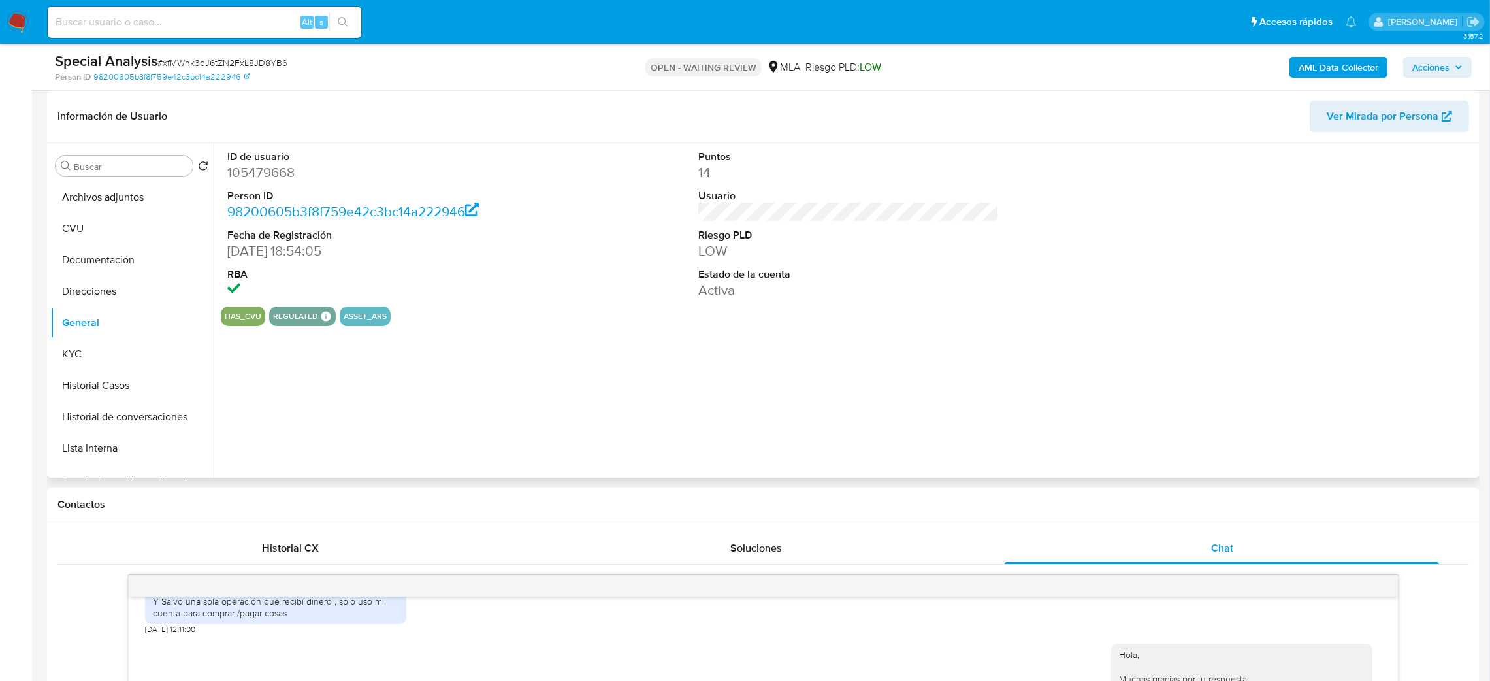
click at [257, 168] on dd "105479668" at bounding box center [377, 172] width 301 height 18
copy dd "105479668"
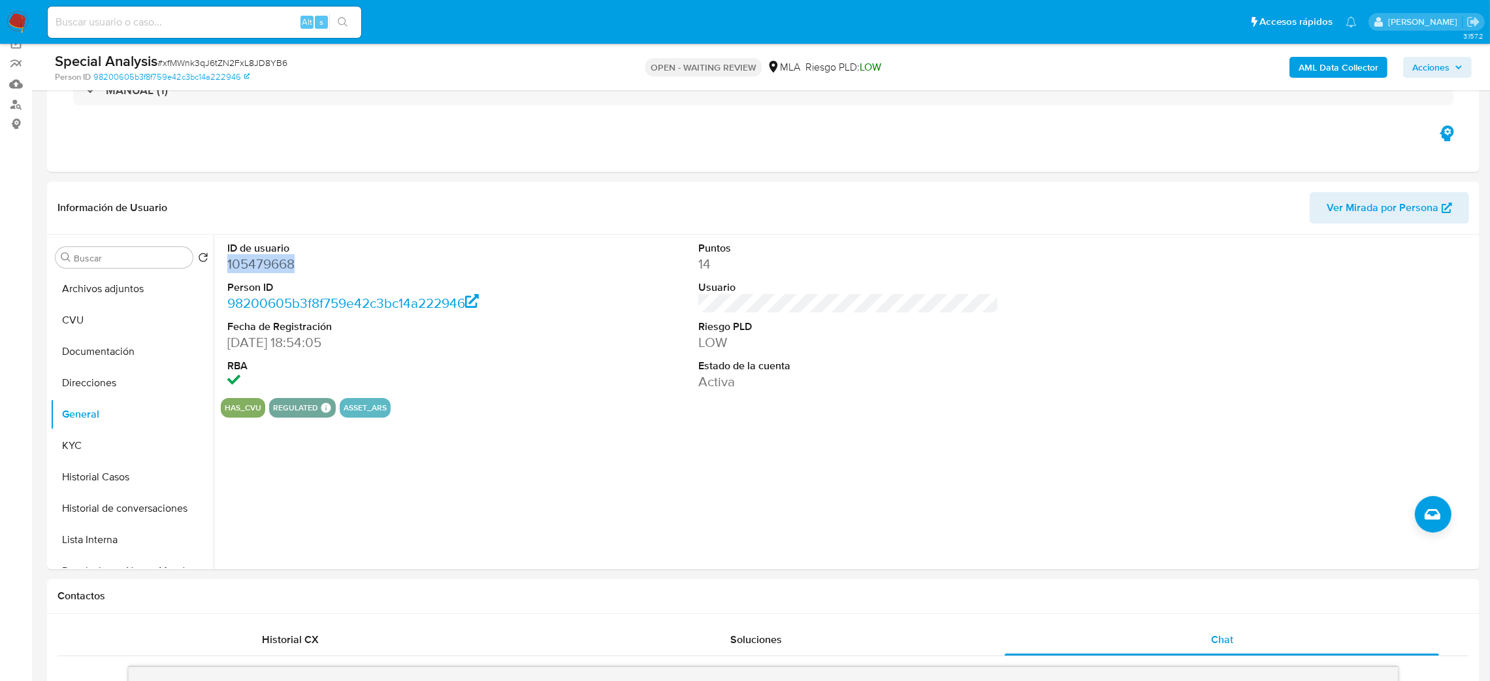
scroll to position [98, 0]
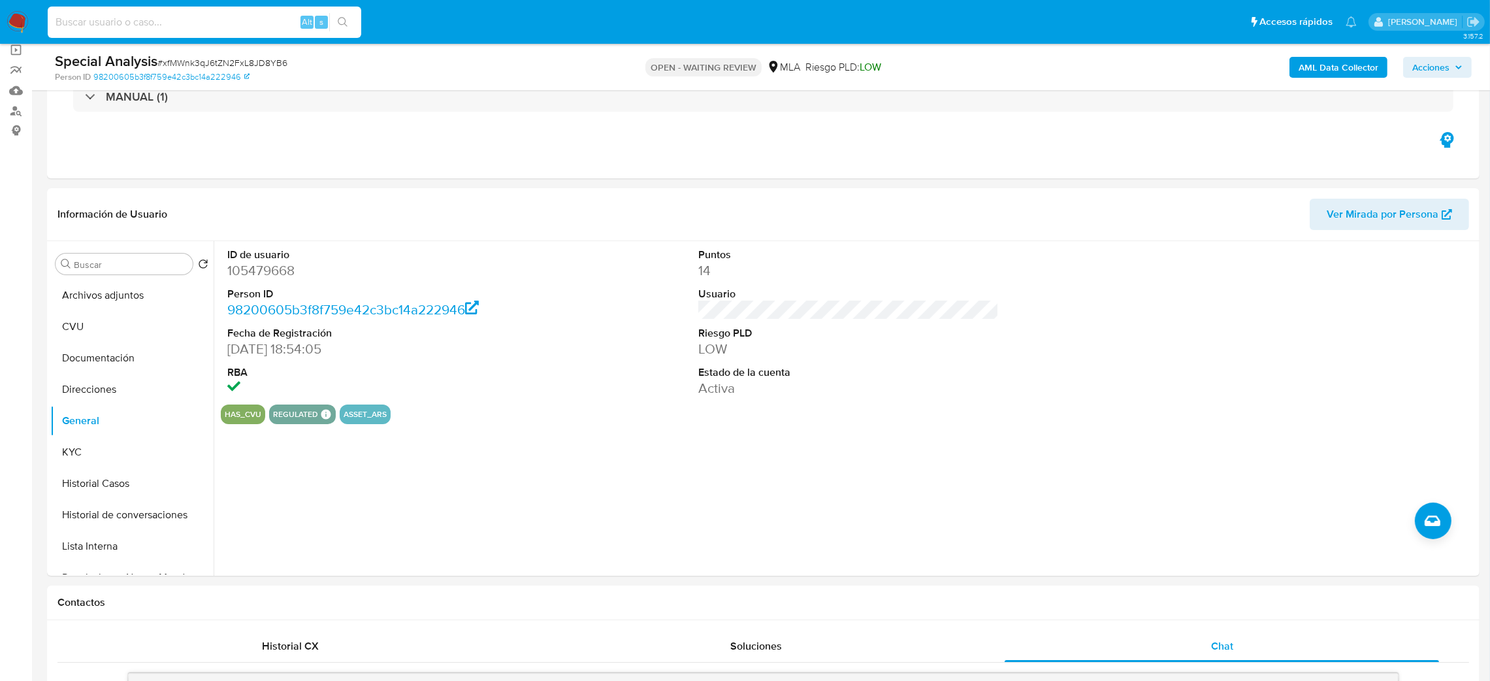
click at [222, 18] on input at bounding box center [205, 22] width 314 height 17
paste input "6BIjwoBKLrdEjWIcCEawanhv"
type input "6BIjwoBKLrdEjWIcCEawanhv"
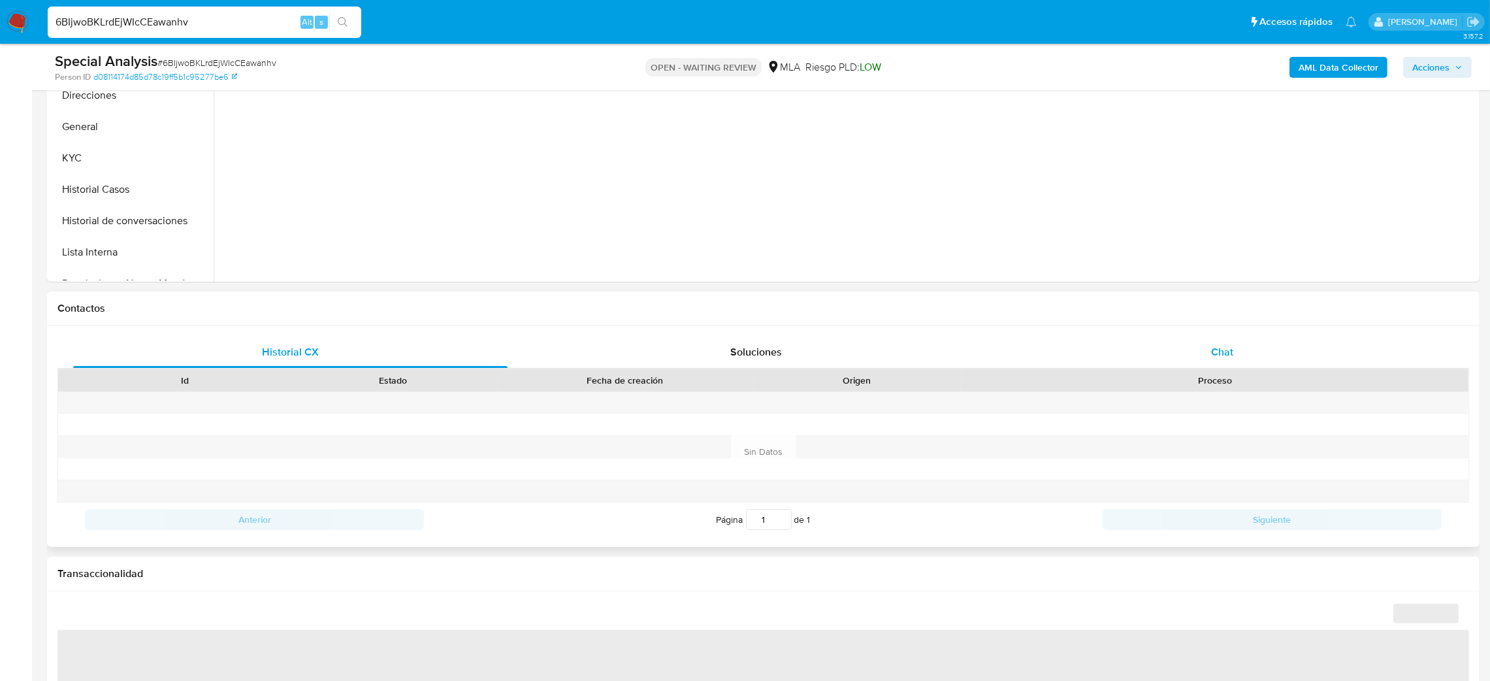
click at [1307, 351] on div "Chat" at bounding box center [1222, 351] width 434 height 31
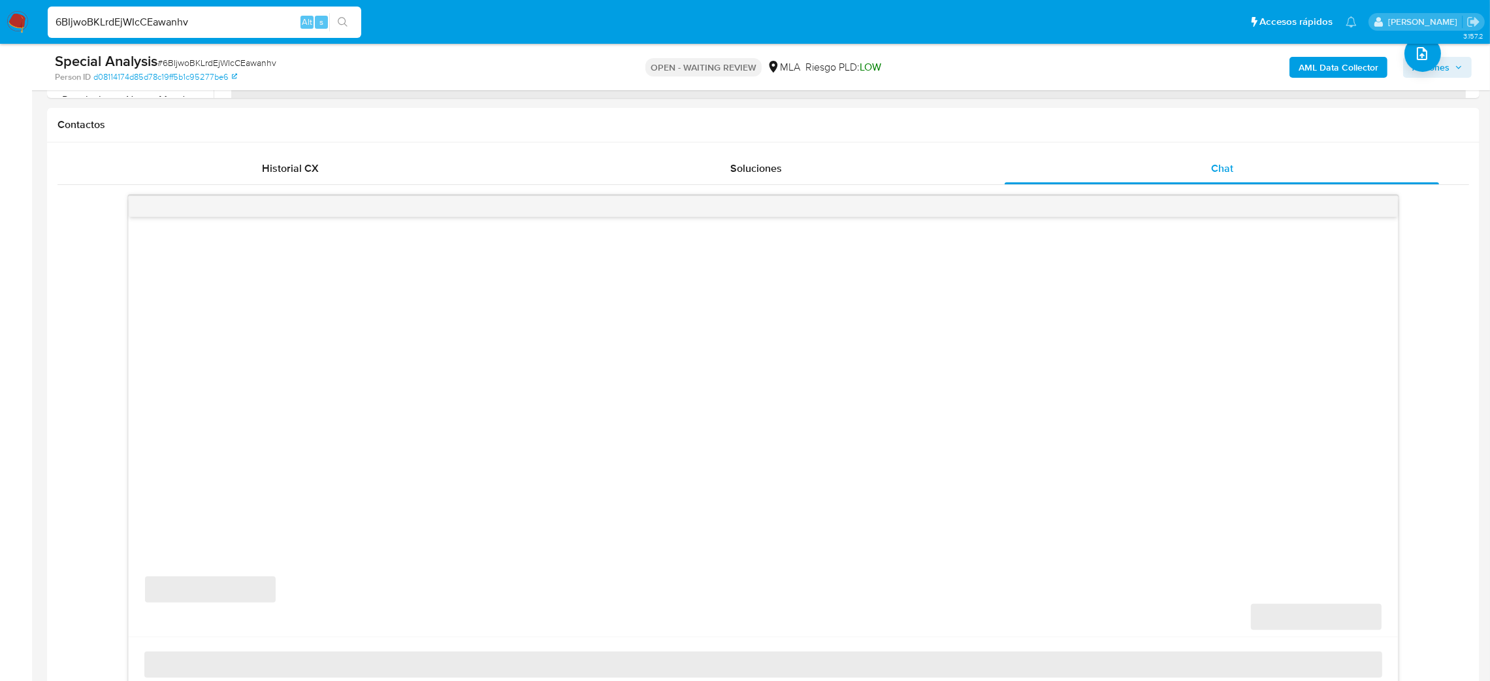
scroll to position [587, 0]
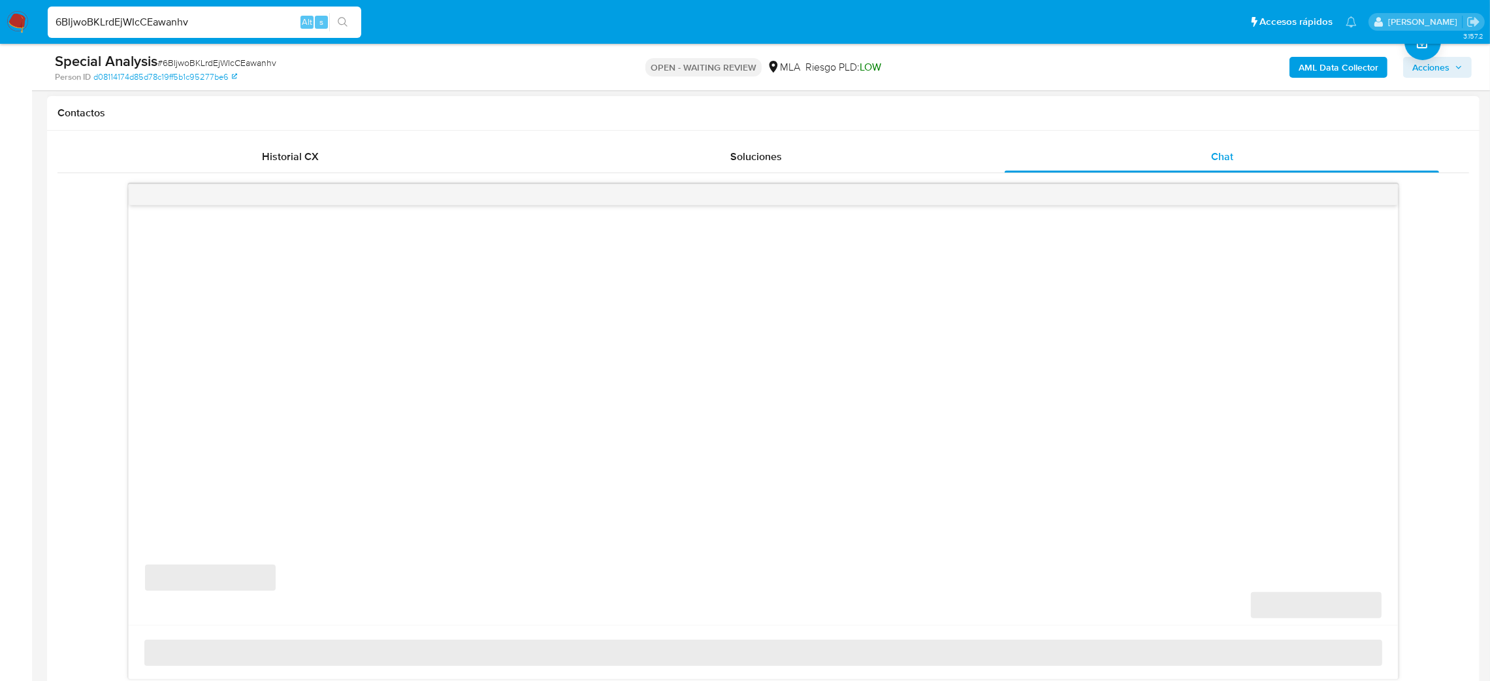
select select "10"
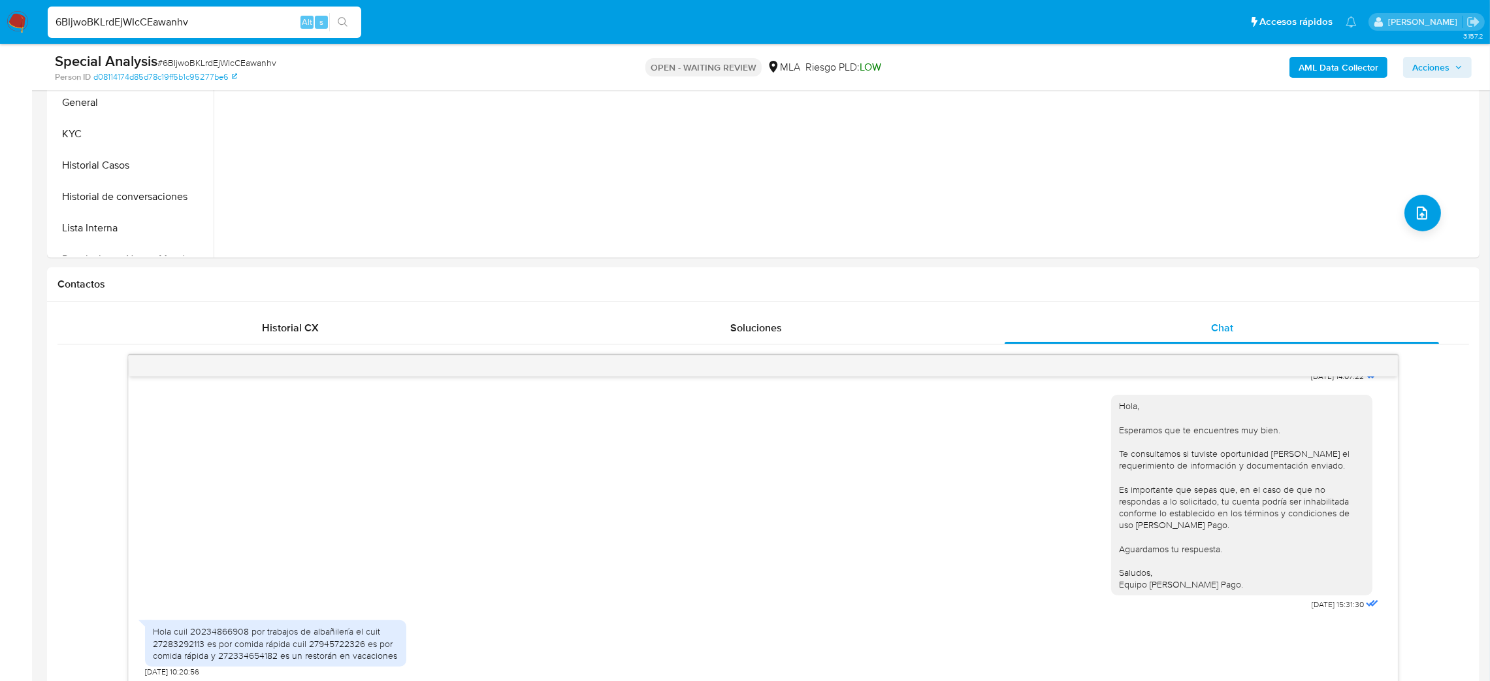
scroll to position [686, 0]
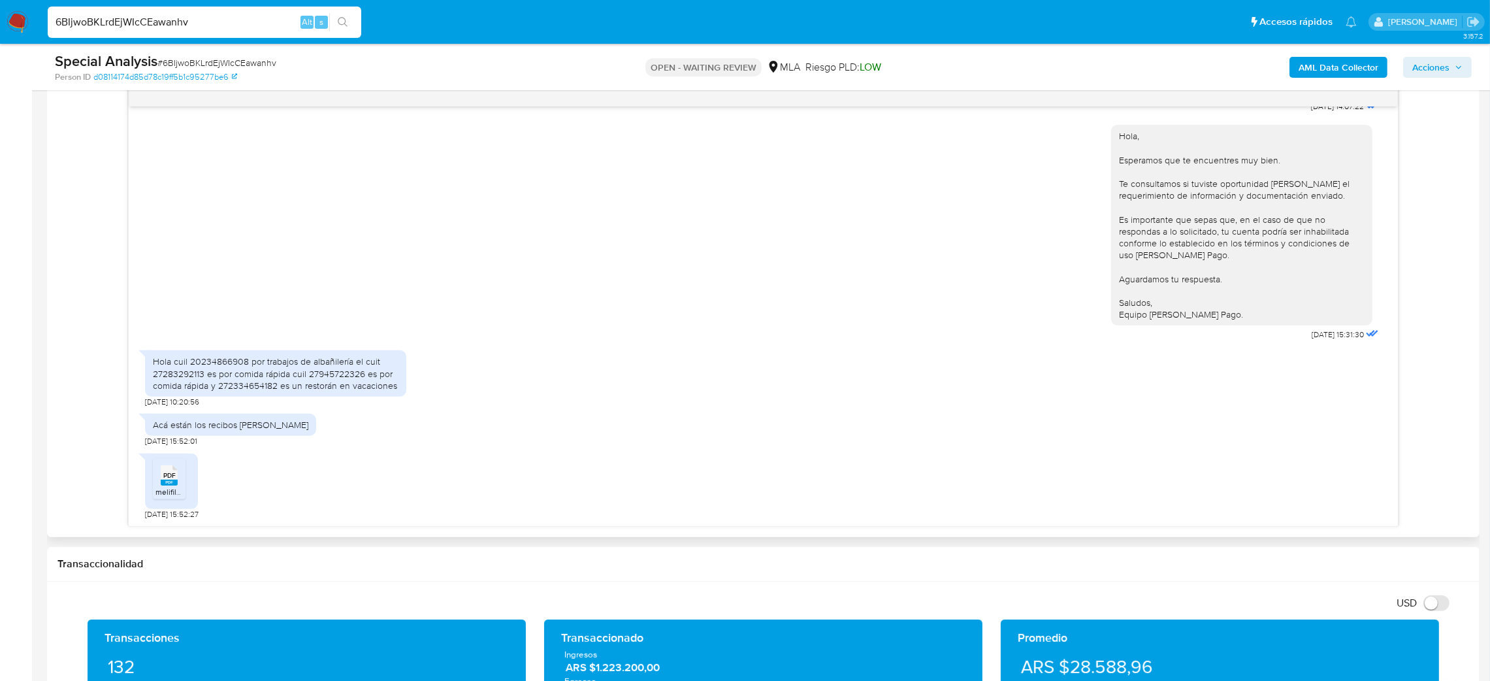
click at [175, 484] on rect at bounding box center [169, 483] width 17 height 6
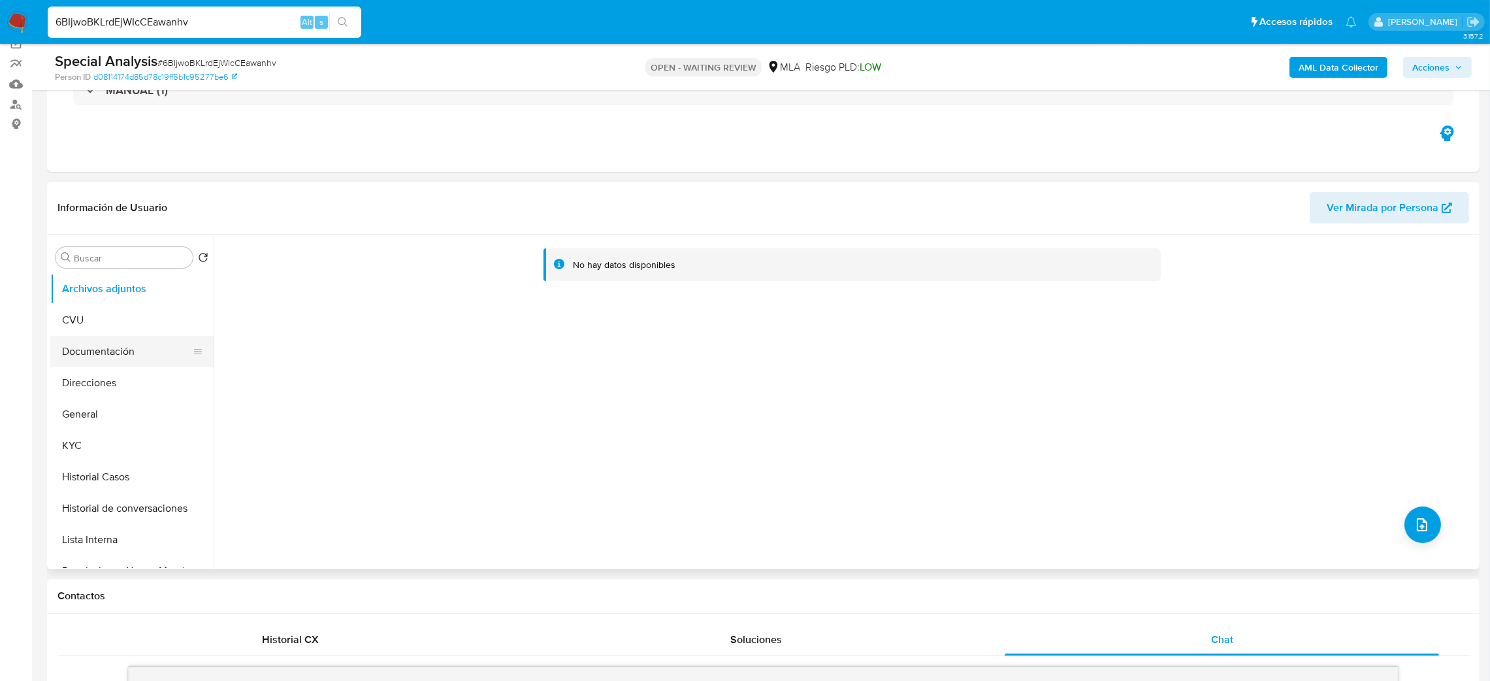
scroll to position [98, 0]
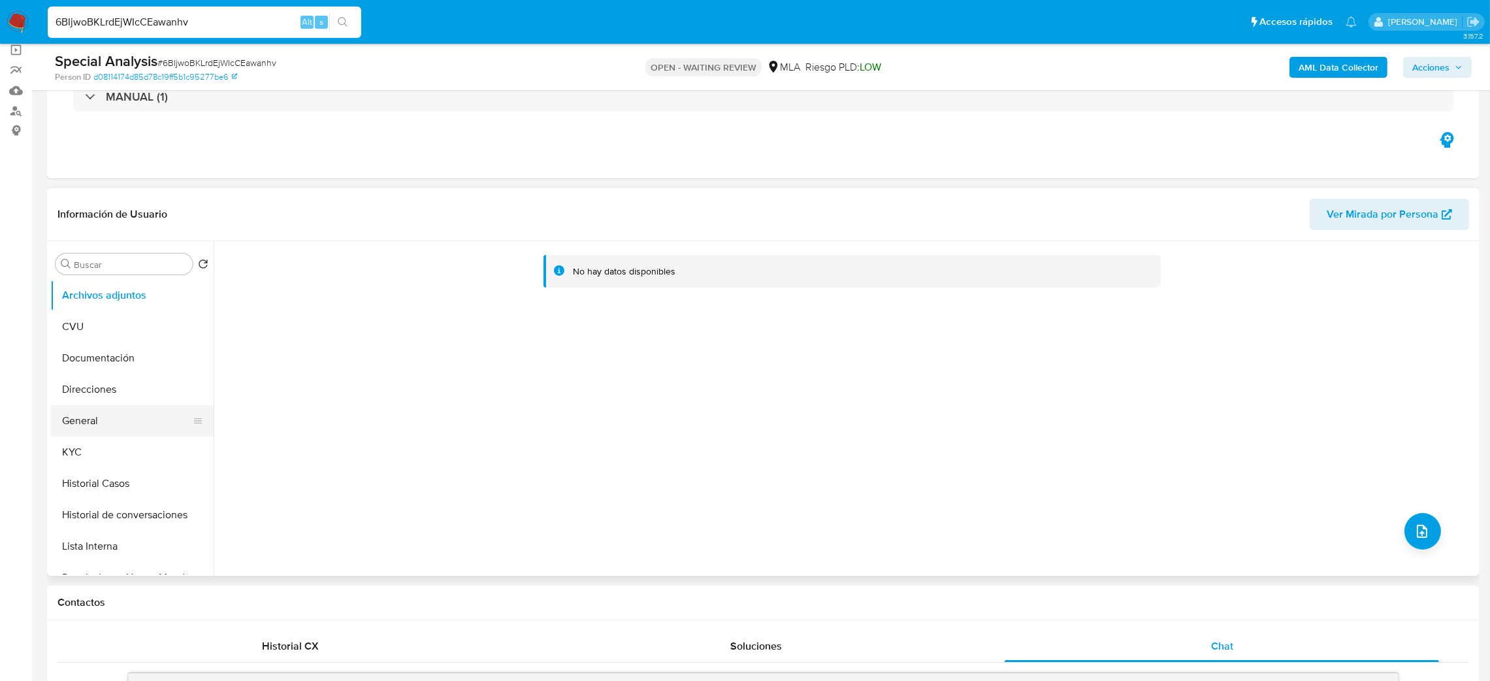
click at [124, 422] on button "General" at bounding box center [126, 420] width 153 height 31
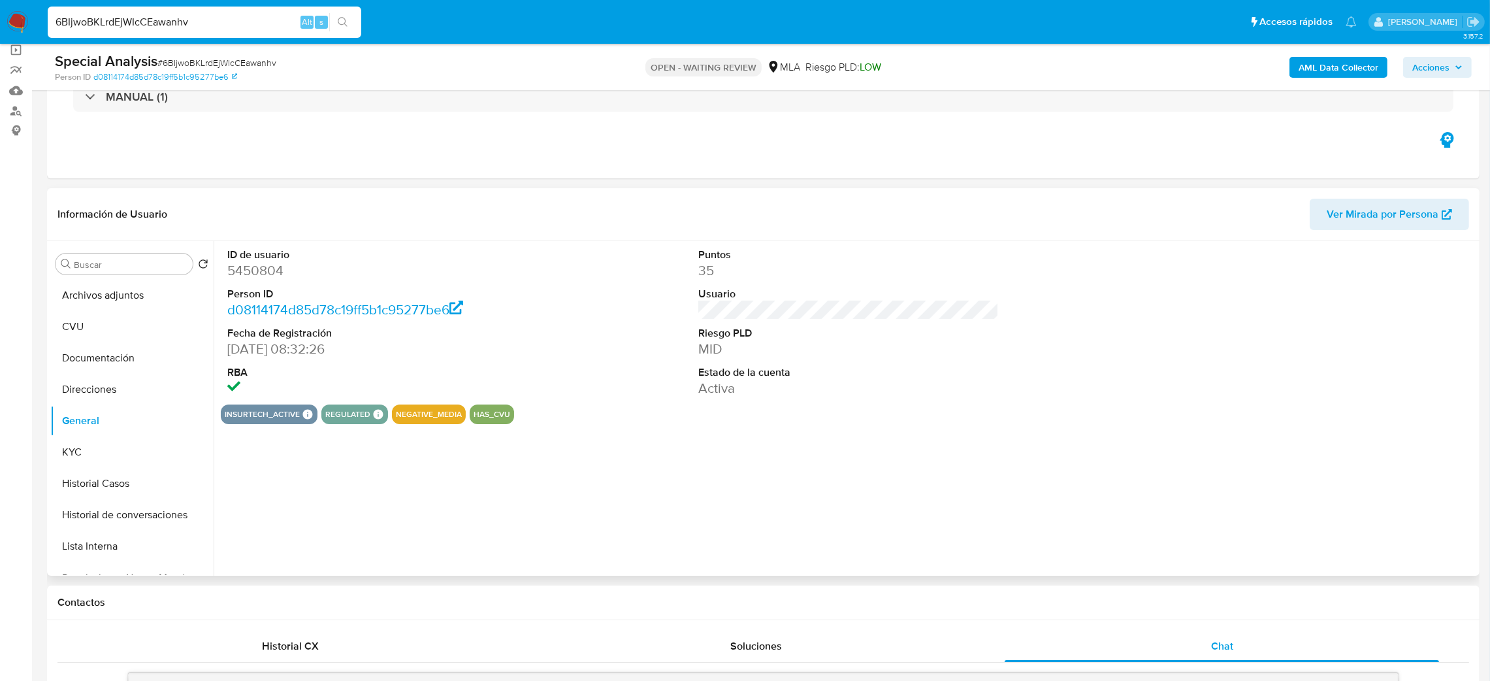
click at [250, 270] on dd "5450804" at bounding box center [377, 270] width 301 height 18
copy dd "5450804"
click at [181, 65] on span "# 6BIjwoBKLrdEjWIcCEawanhv" at bounding box center [216, 62] width 119 height 13
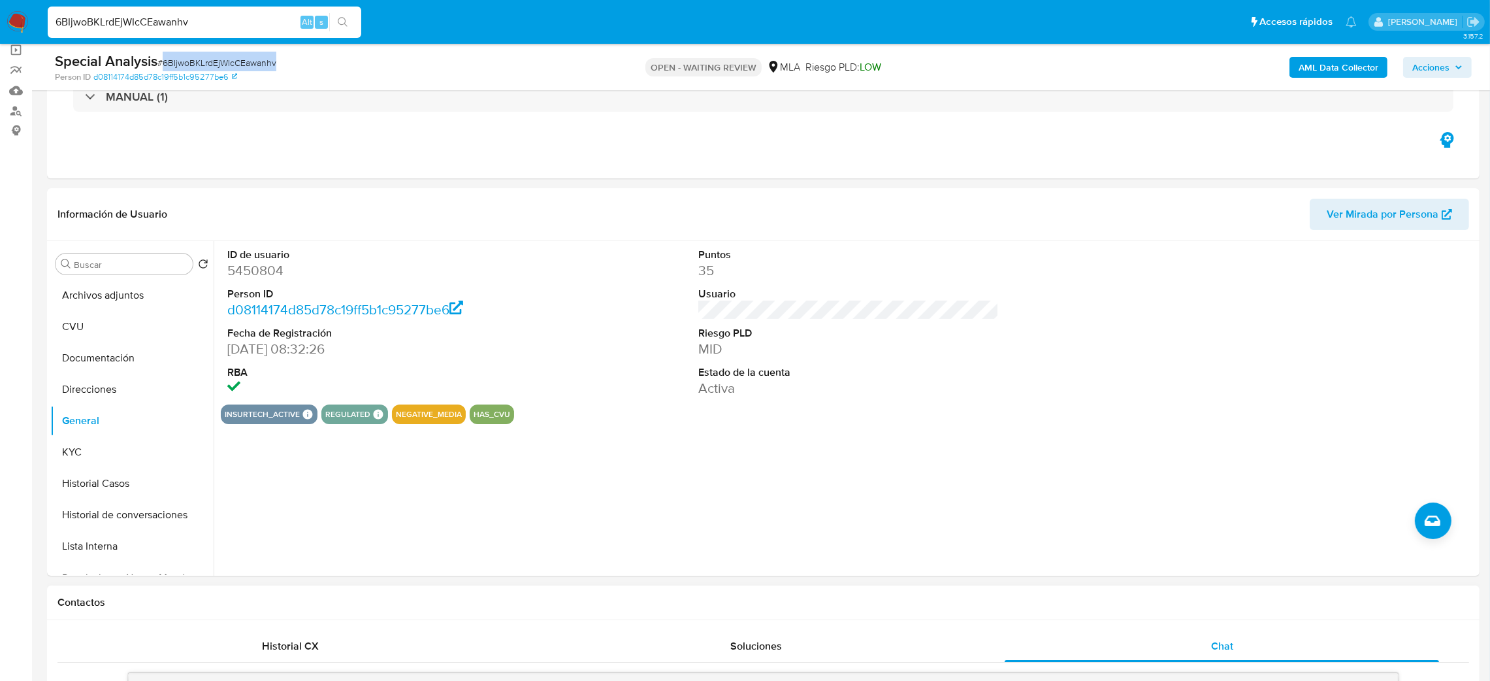
copy span "6BIjwoBKLrdEjWIcCEawanhv"
click at [112, 450] on button "KYC" at bounding box center [126, 451] width 153 height 31
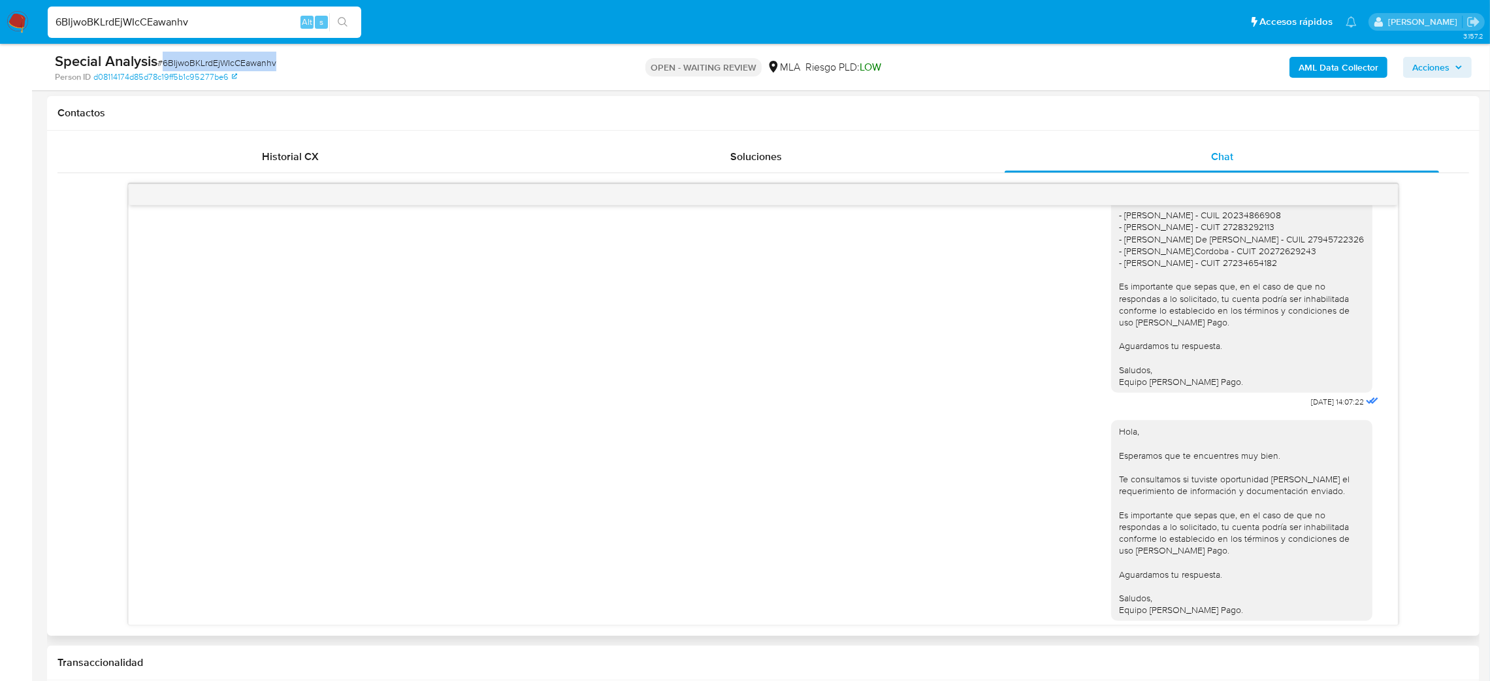
scroll to position [1359, 0]
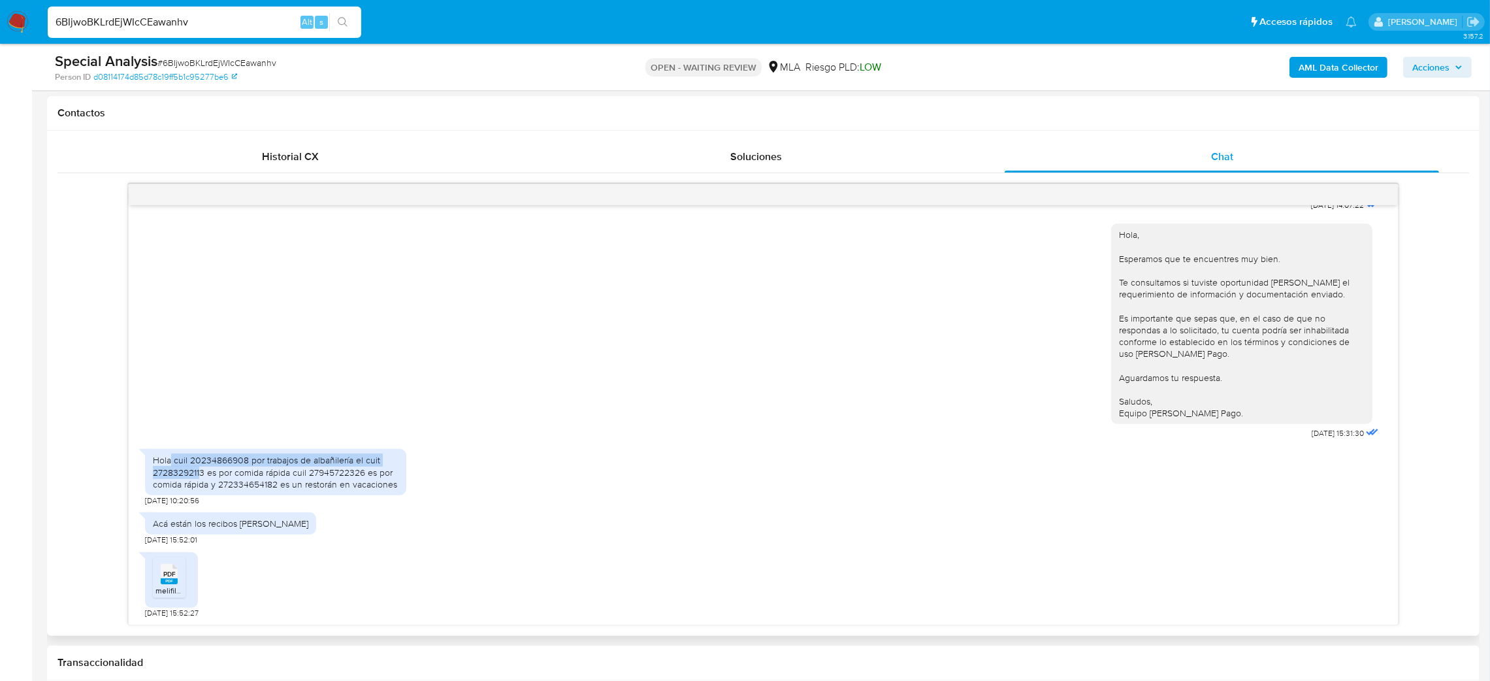
drag, startPoint x: 182, startPoint y: 469, endPoint x: 199, endPoint y: 472, distance: 16.7
click at [199, 472] on div "Hola cuil 20234866908 por trabajos de albañilería el cuit 27283292113 es por co…" at bounding box center [276, 472] width 246 height 36
click at [304, 476] on div "Hola cuil 20234866908 por trabajos de albañilería el cuit 27283292113 es por co…" at bounding box center [276, 472] width 246 height 36
click at [214, 60] on span "# 6BIjwoBKLrdEjWIcCEawanhv" at bounding box center [216, 62] width 119 height 13
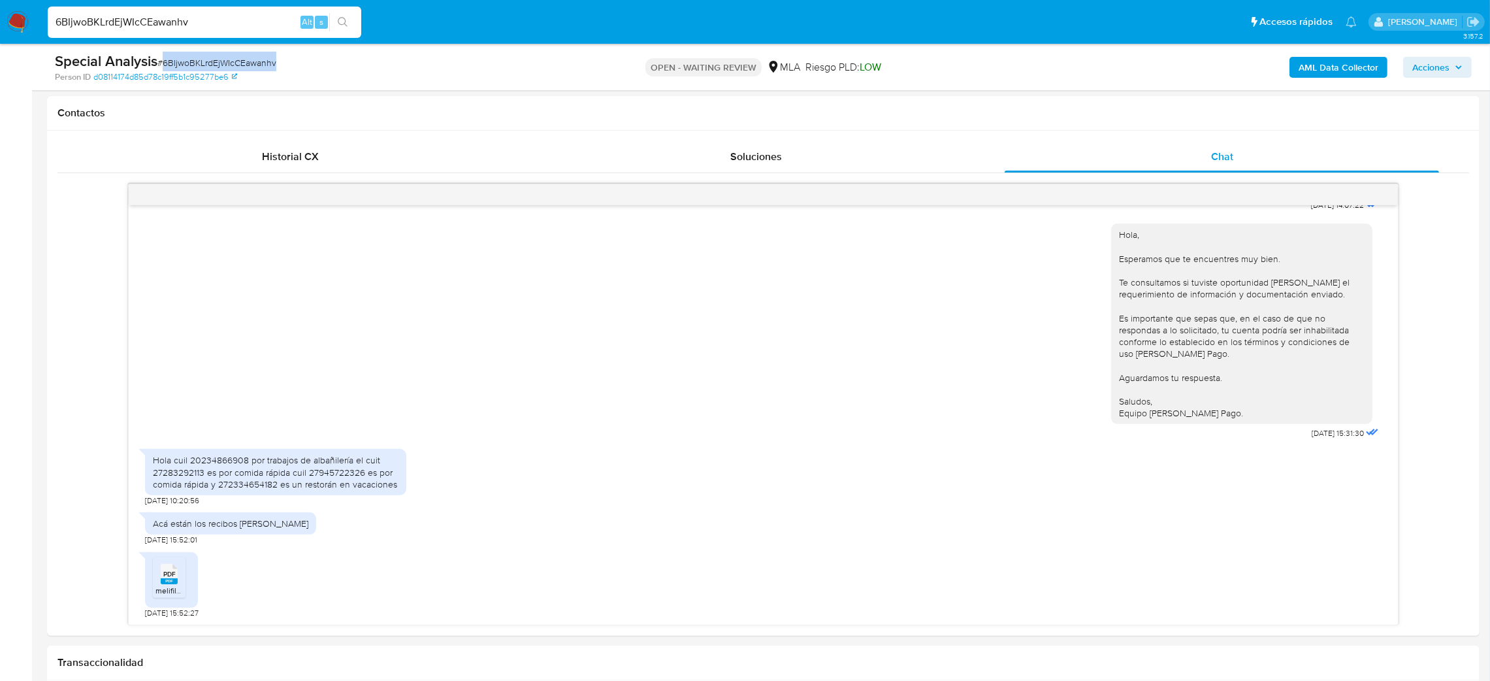
copy span "6BIjwoBKLrdEjWIcCEawanhv"
click at [9, 22] on img at bounding box center [18, 22] width 22 height 22
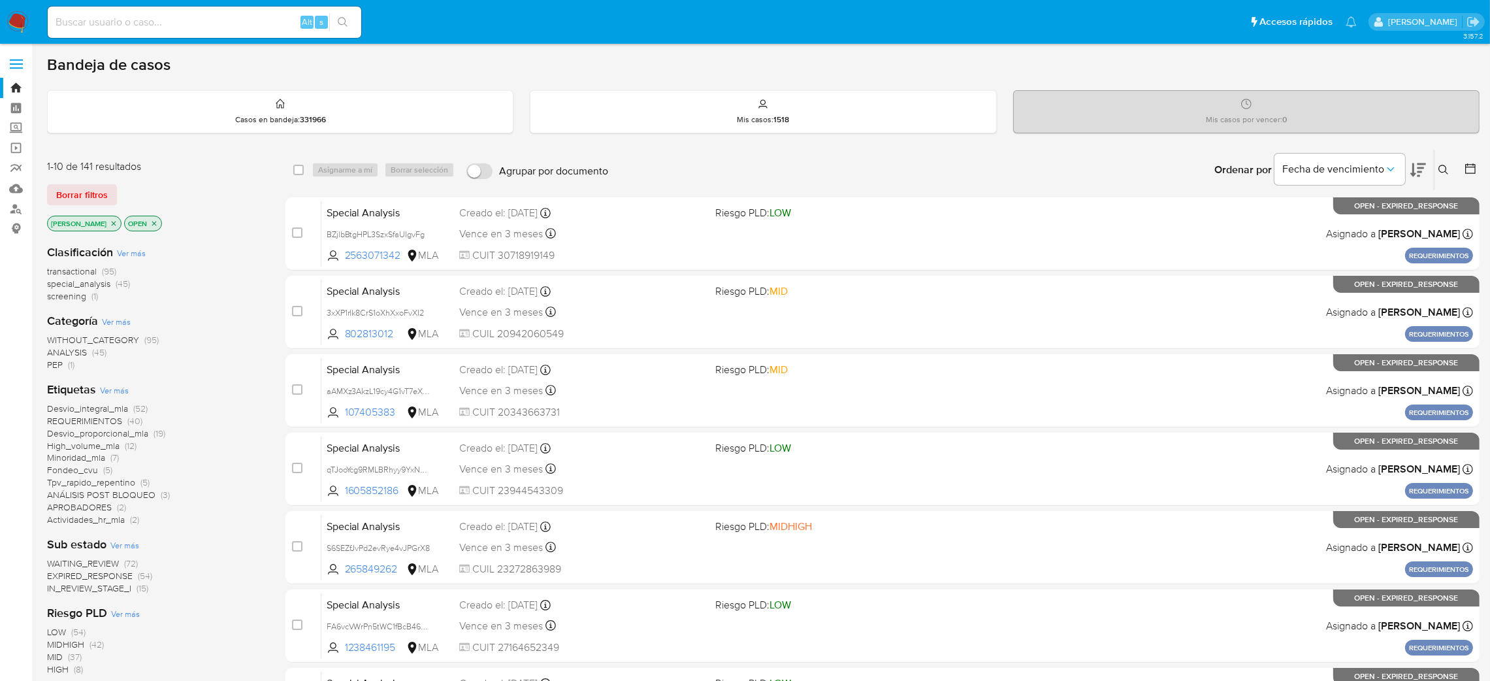
click at [1440, 171] on icon at bounding box center [1444, 170] width 10 height 10
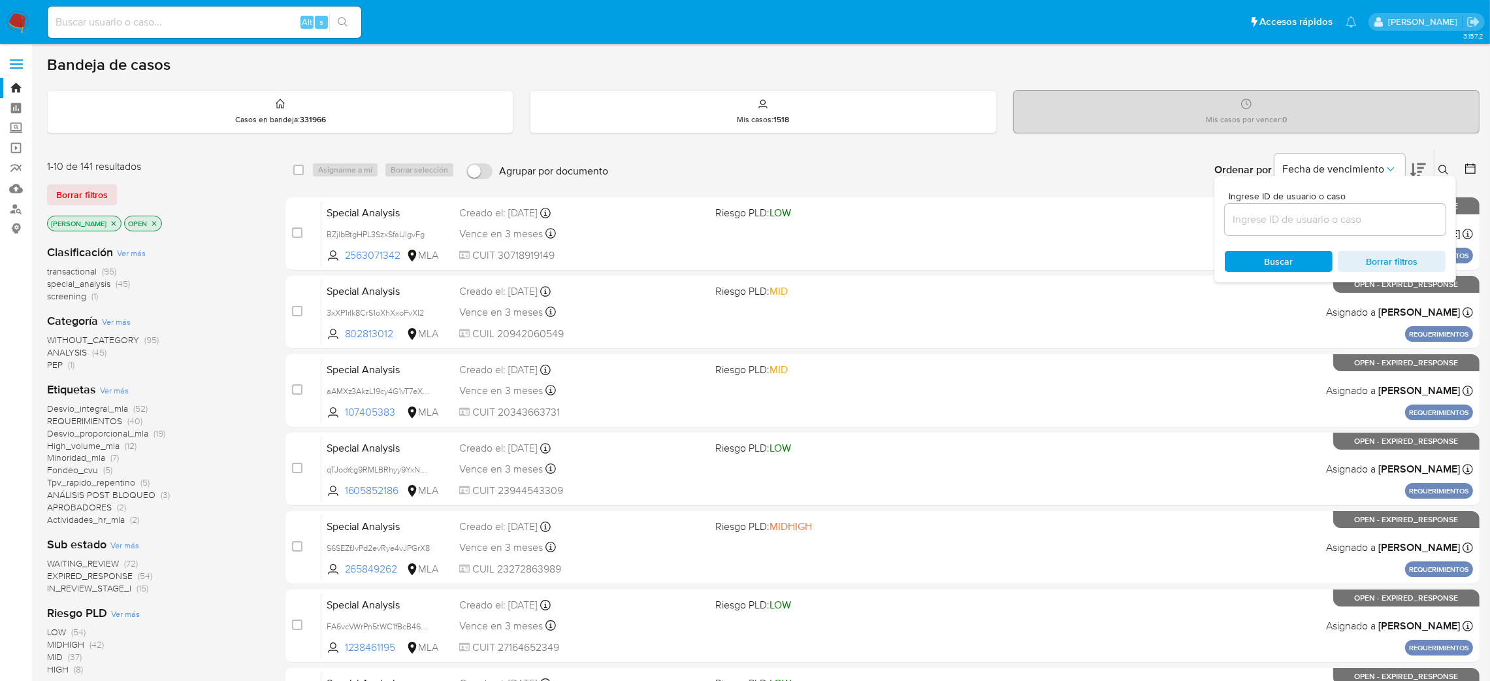
click at [1373, 223] on input at bounding box center [1335, 219] width 221 height 17
type input "6BIjwoBKLrdEjWIcCEawanhv"
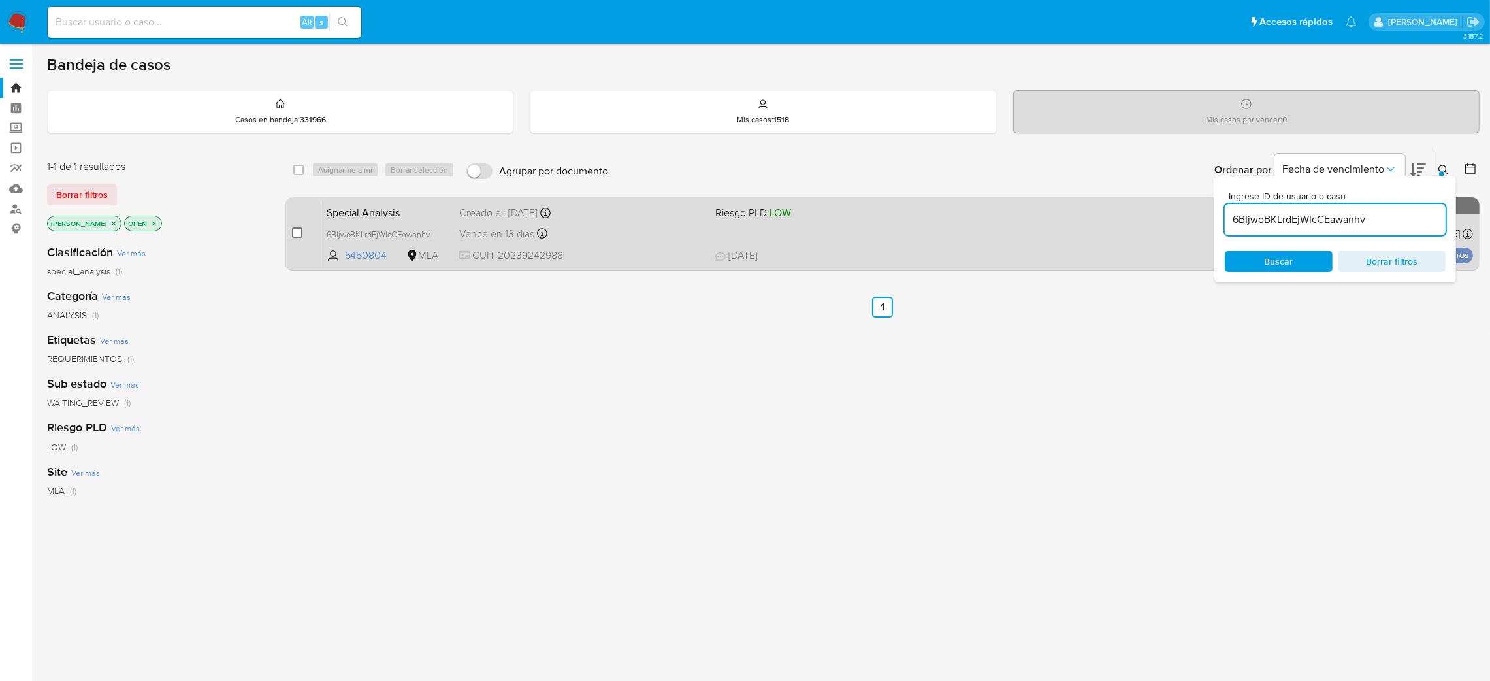
click at [299, 231] on input "checkbox" at bounding box center [297, 232] width 10 height 10
checkbox input "true"
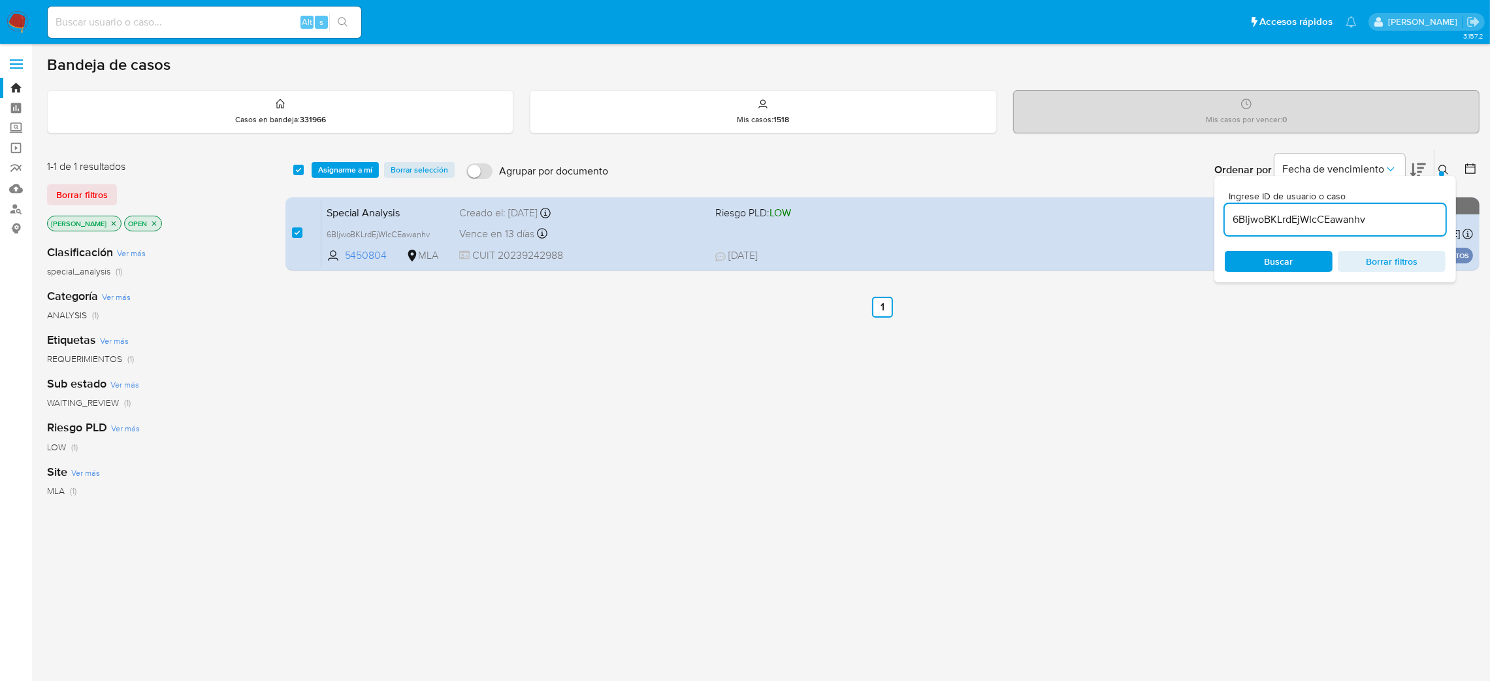
click at [367, 156] on div "select-all-cases-checkbox Asignarme a mí Borrar selección Agrupar por documento…" at bounding box center [883, 170] width 1194 height 41
click at [356, 167] on span "Asignarme a mí" at bounding box center [345, 169] width 54 height 13
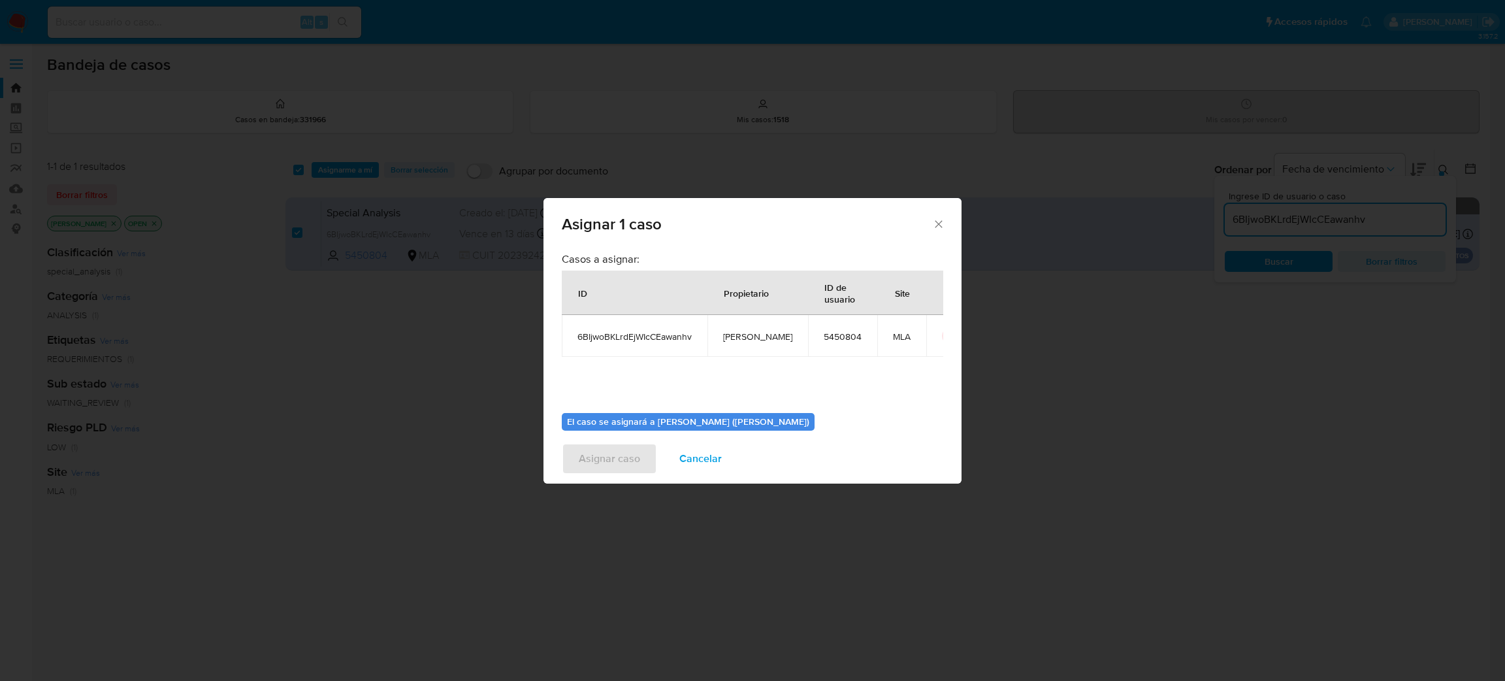
click at [755, 343] on td "[PERSON_NAME]" at bounding box center [758, 336] width 101 height 42
copy span "[PERSON_NAME]"
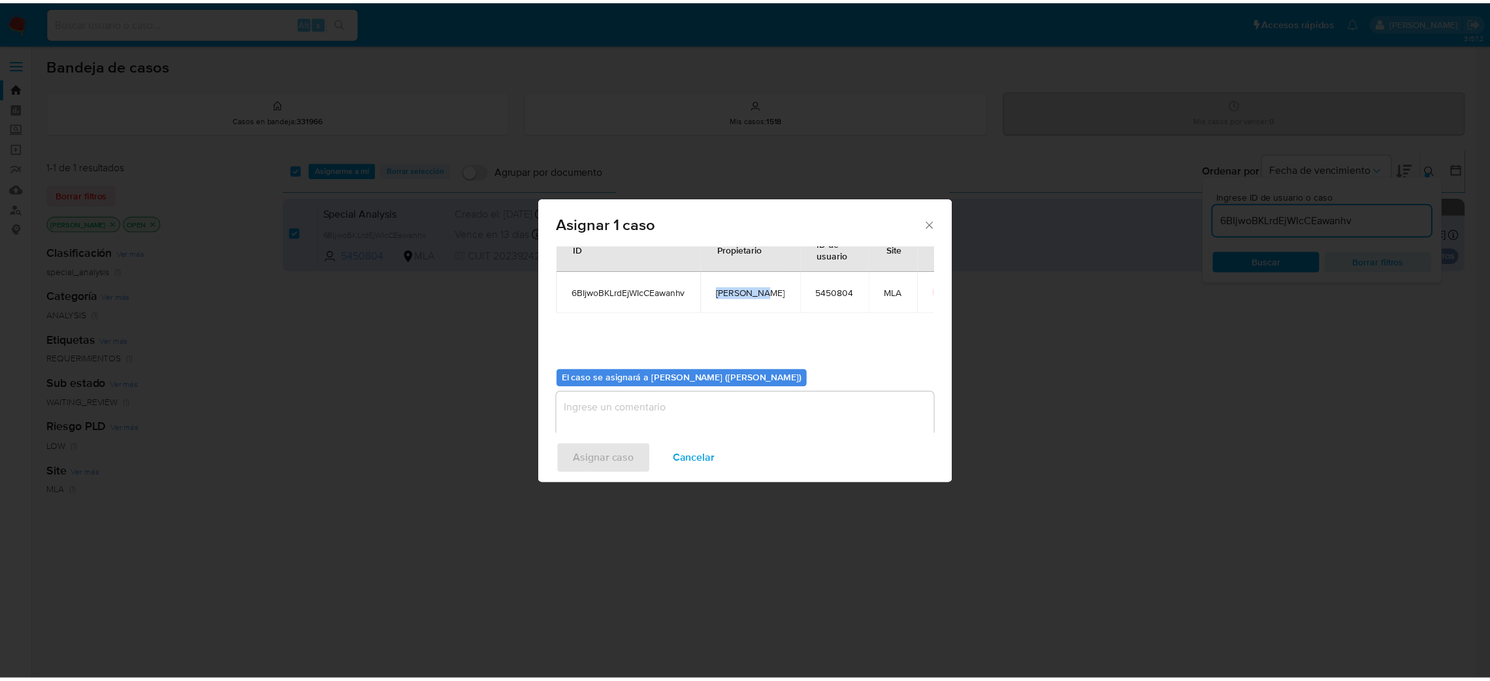
scroll to position [67, 0]
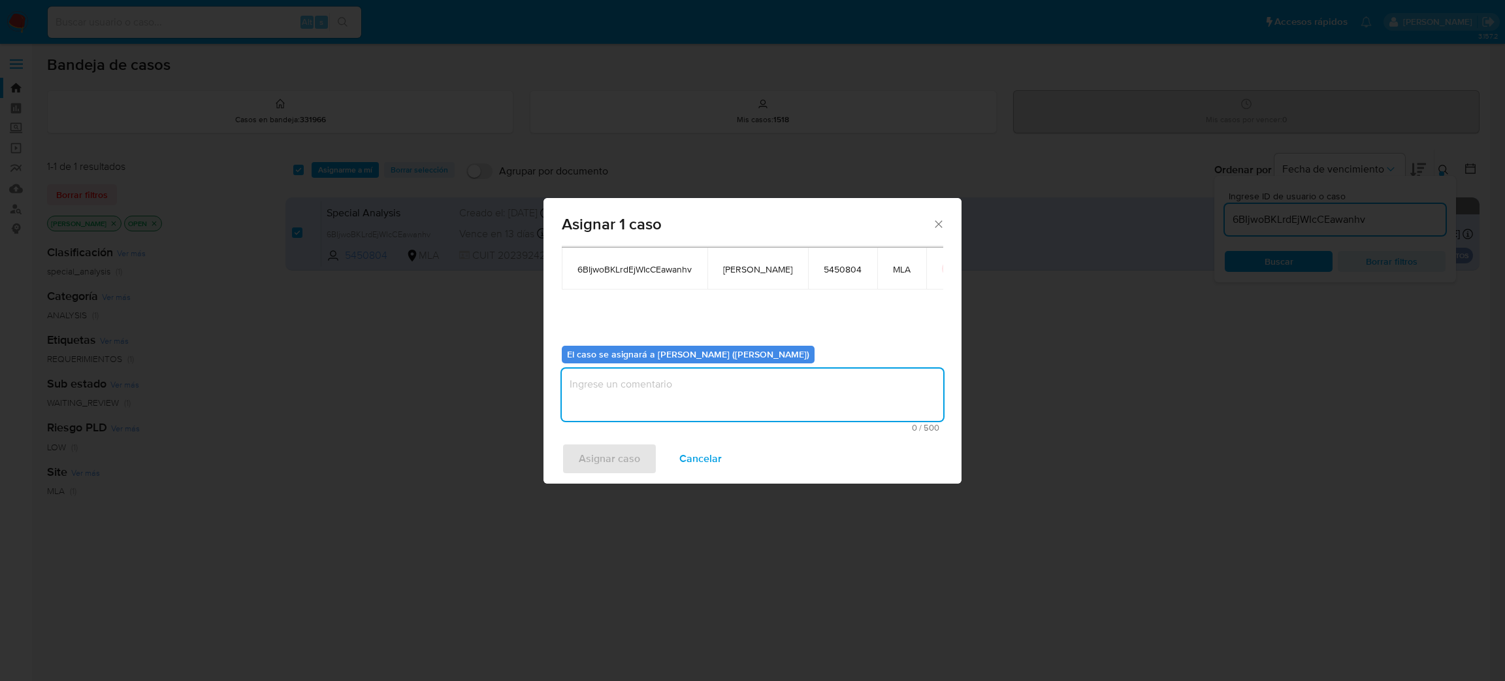
click at [654, 407] on textarea "assign-modal" at bounding box center [753, 394] width 382 height 52
paste textarea "[PERSON_NAME]"
type textarea "[PERSON_NAME]"
click at [615, 459] on span "Asignar caso" at bounding box center [609, 458] width 61 height 29
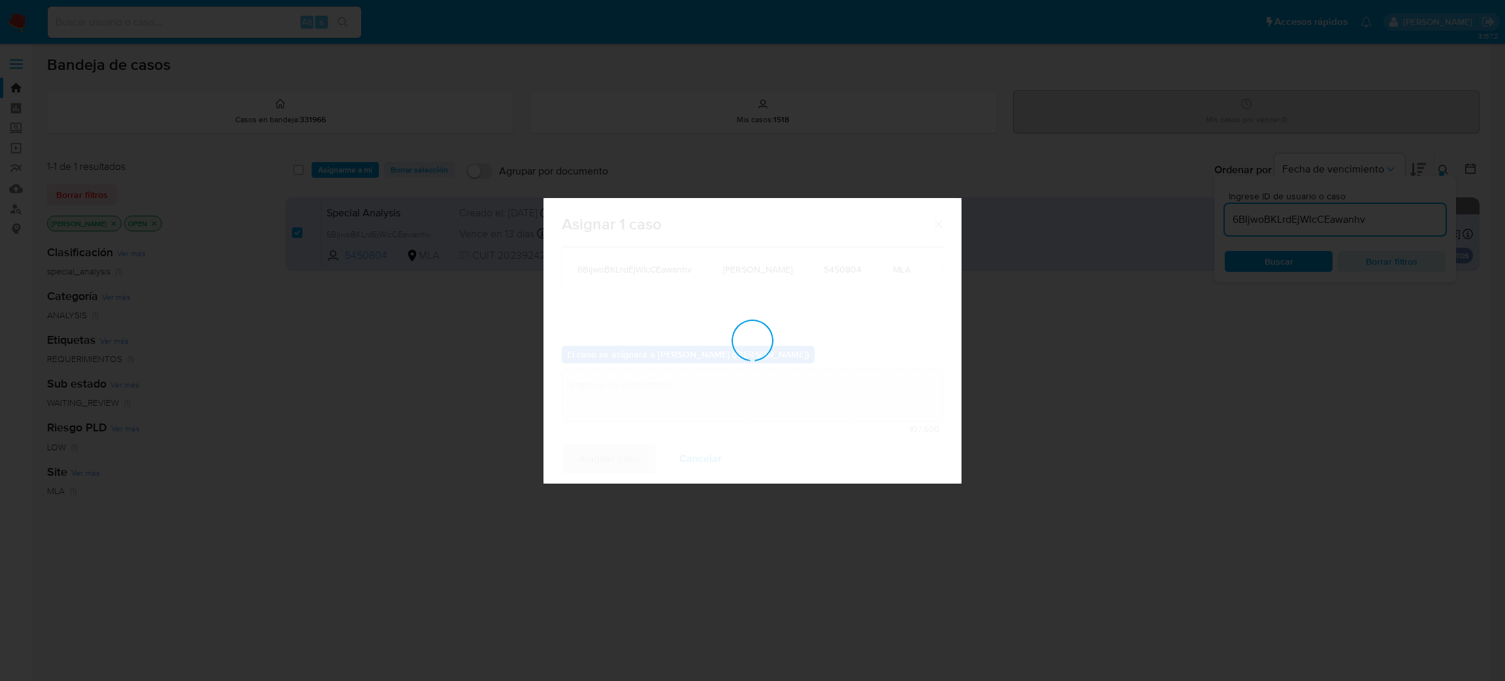
checkbox input "false"
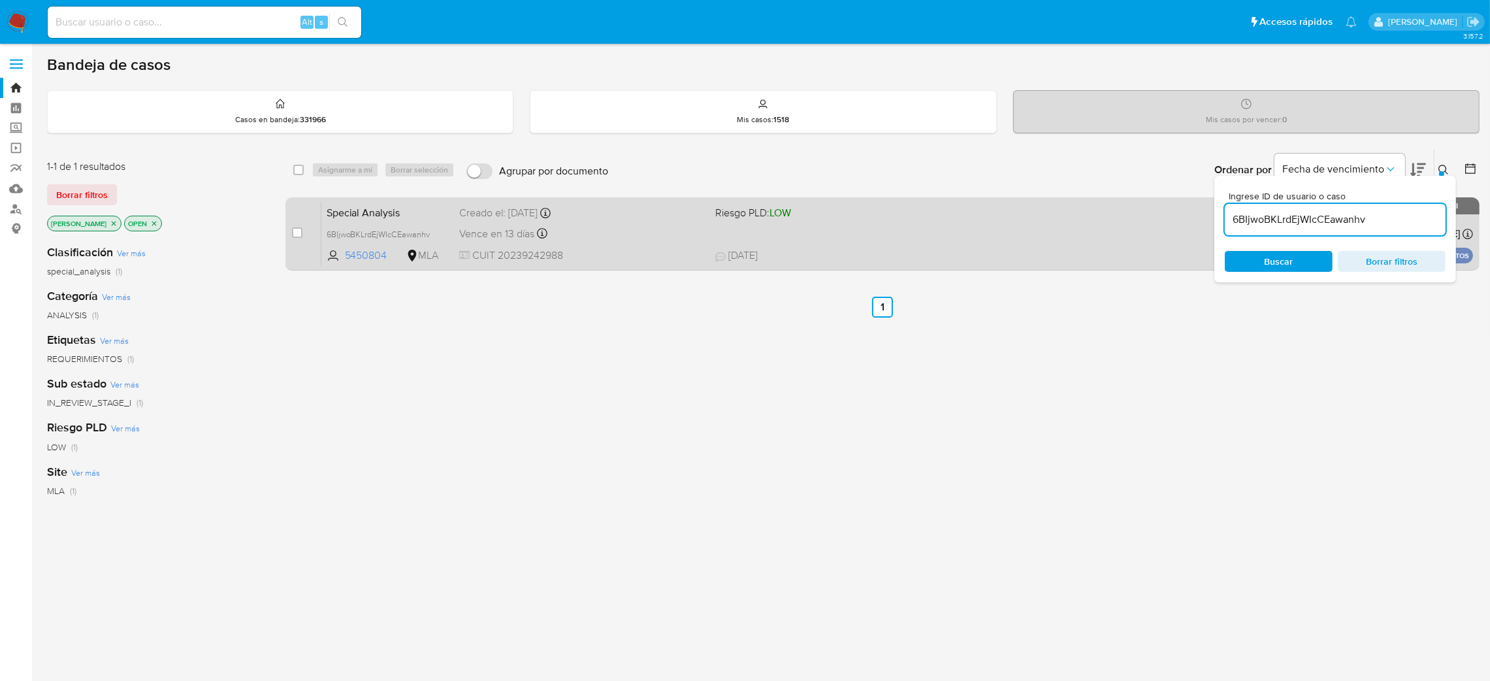
click at [627, 227] on div "Vence en 13 días Vence el 15/09/2025 18:10:17" at bounding box center [582, 234] width 246 height 18
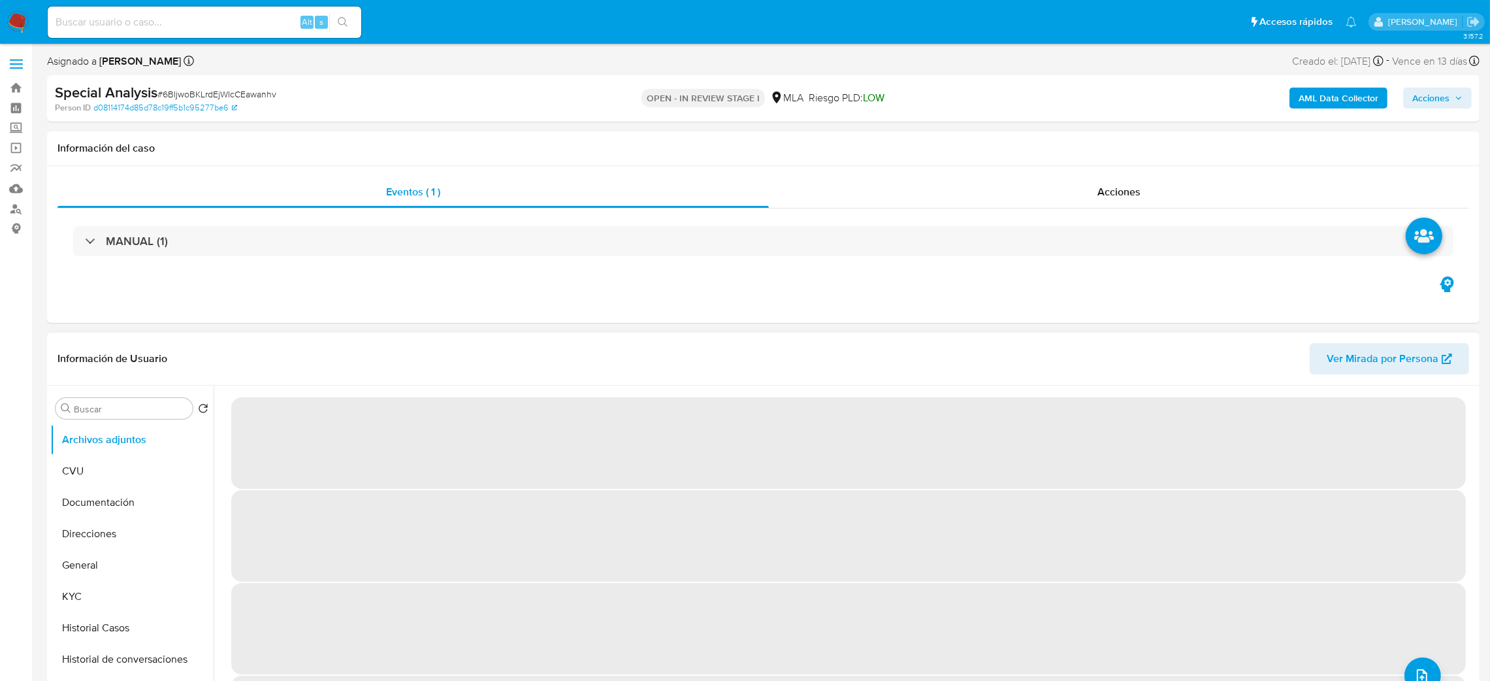
select select "10"
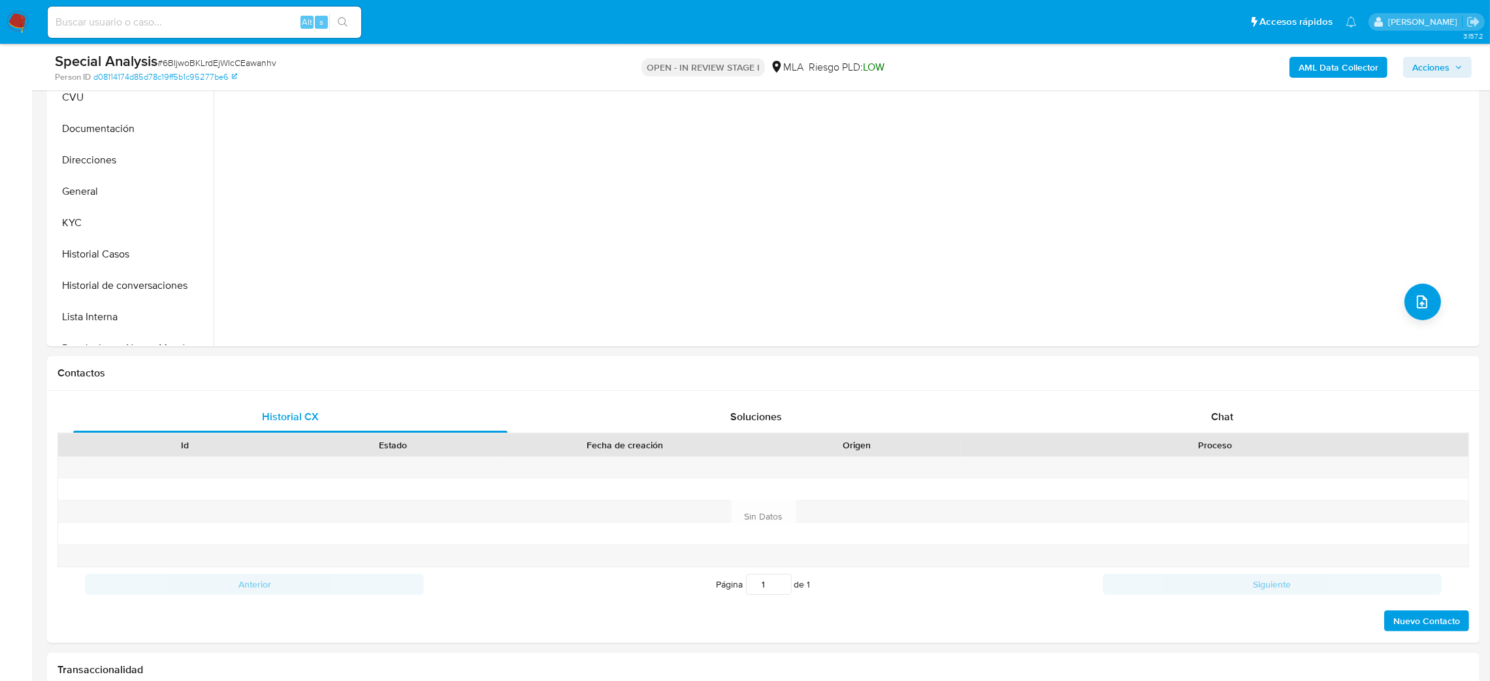
scroll to position [587, 0]
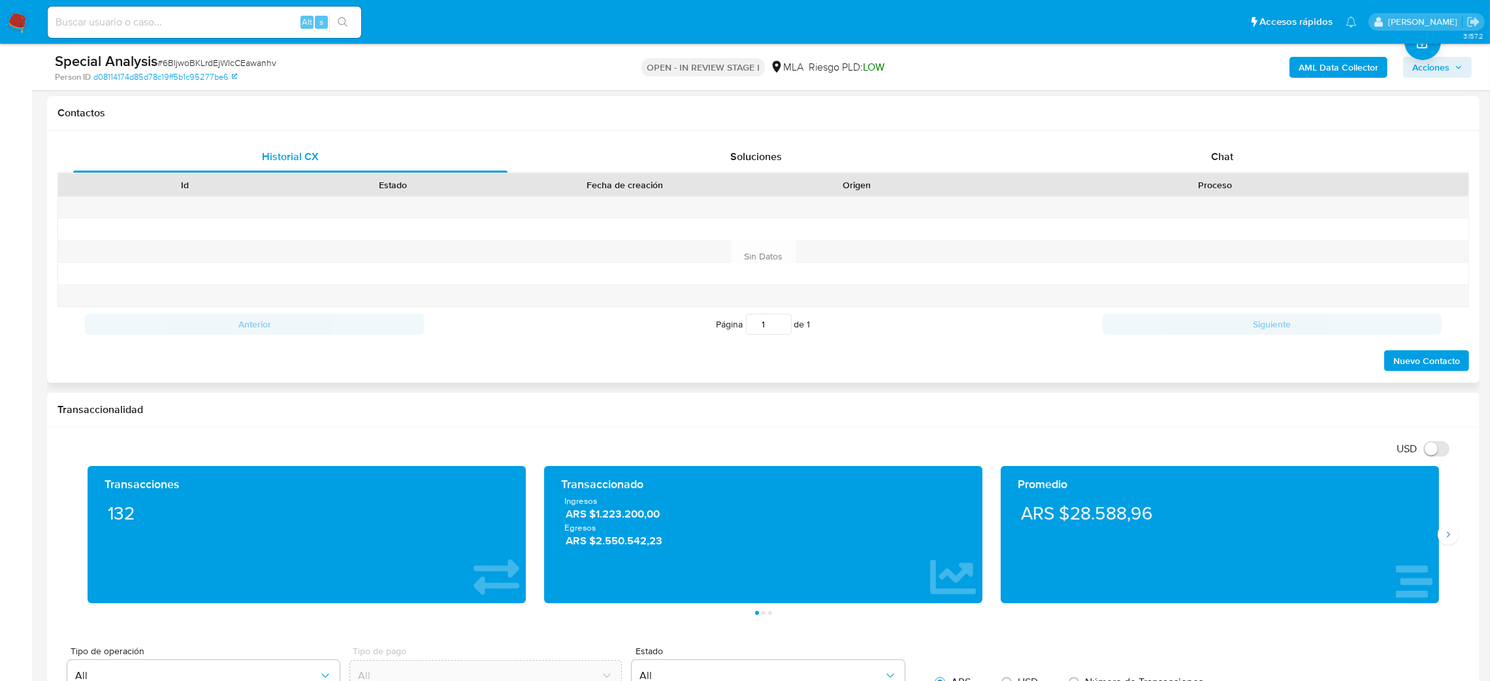
click at [1196, 156] on div "Chat" at bounding box center [1222, 156] width 434 height 31
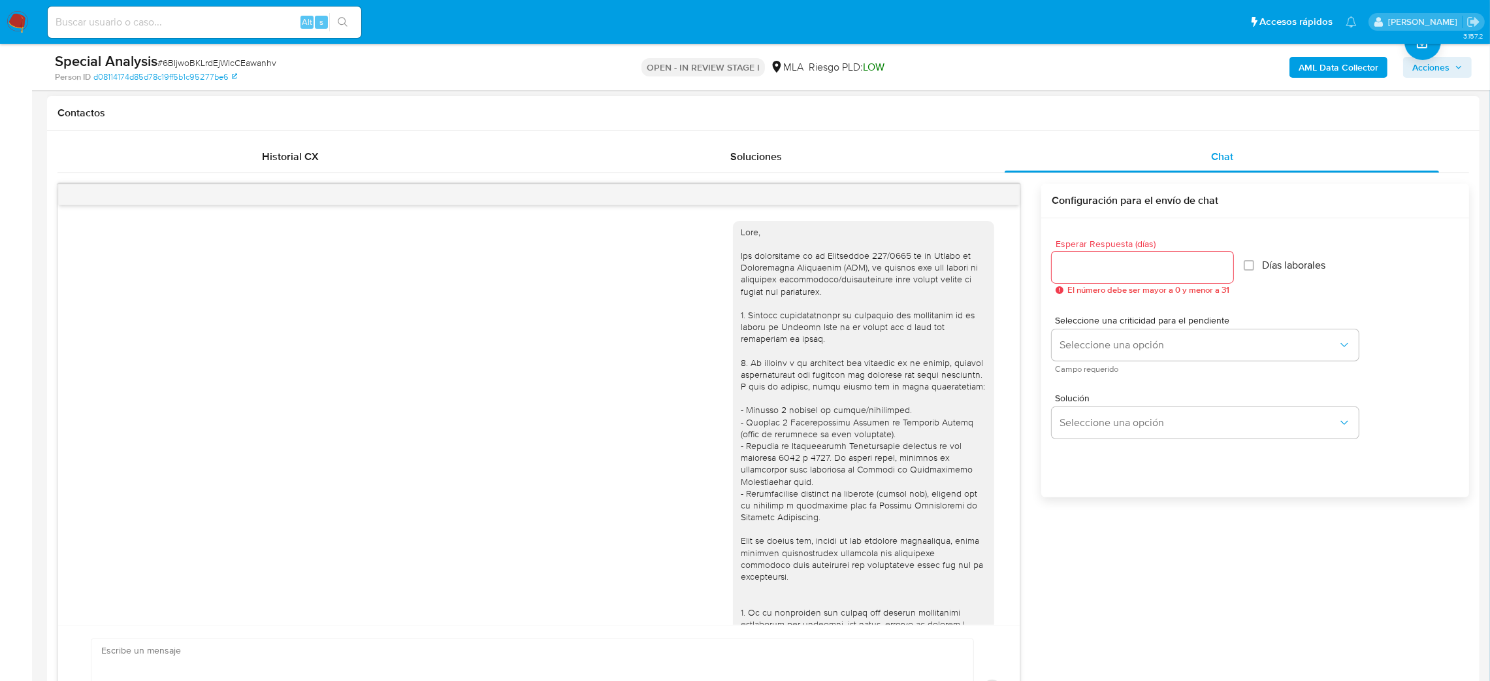
scroll to position [1359, 0]
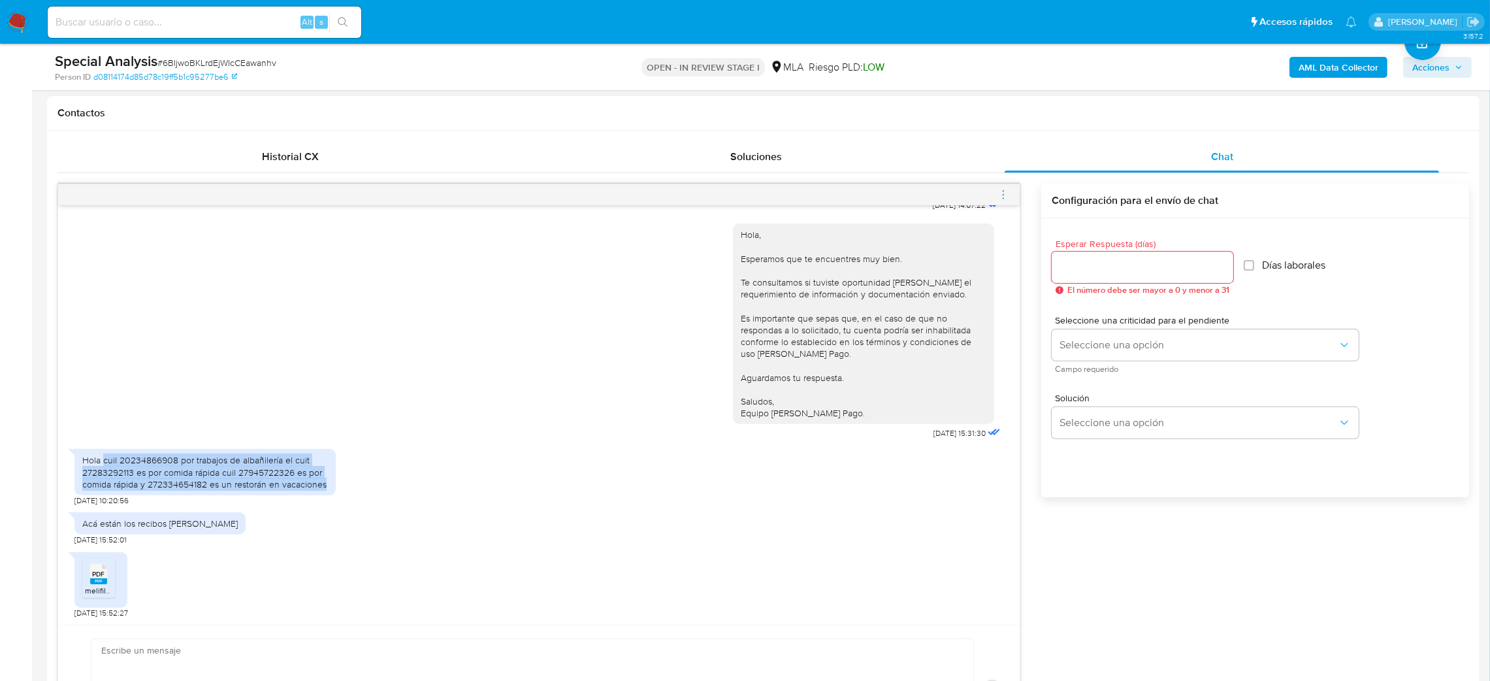
drag, startPoint x: 103, startPoint y: 464, endPoint x: 324, endPoint y: 482, distance: 221.6
click at [324, 482] on div "Hola cuil 20234866908 por trabajos de albañilería el cuit 27283292113 es por co…" at bounding box center [205, 472] width 246 height 36
copy div "cuil 20234866908 por trabajos de albañilería el cuit 27283292113 es por comida …"
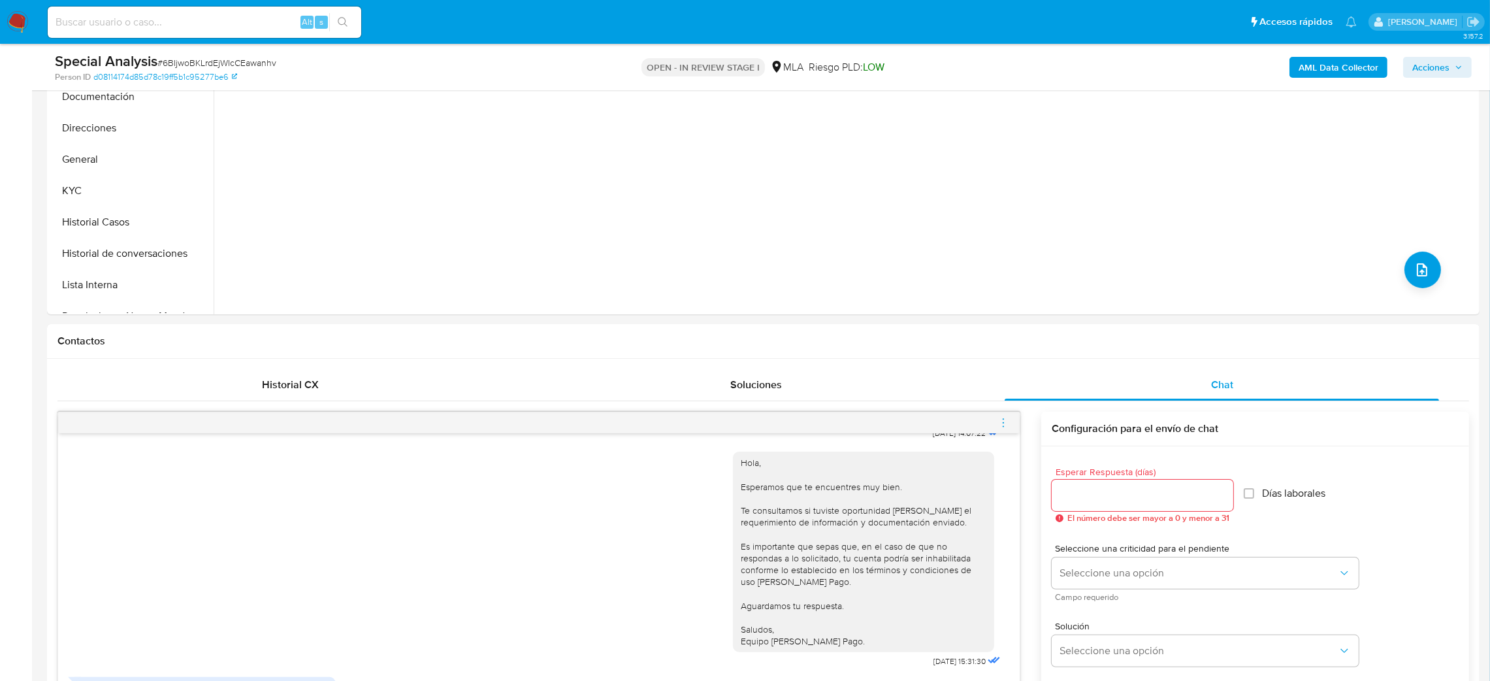
scroll to position [98, 0]
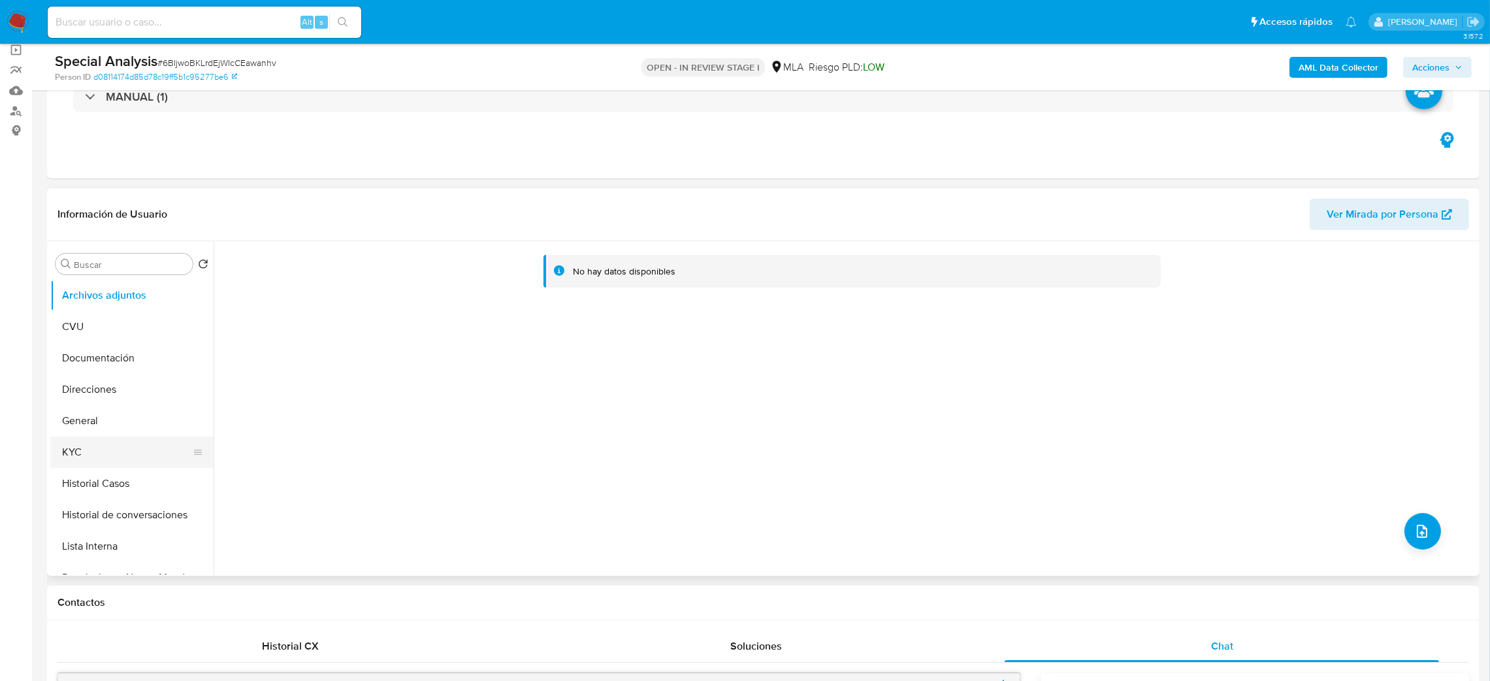
click at [105, 453] on button "KYC" at bounding box center [126, 451] width 153 height 31
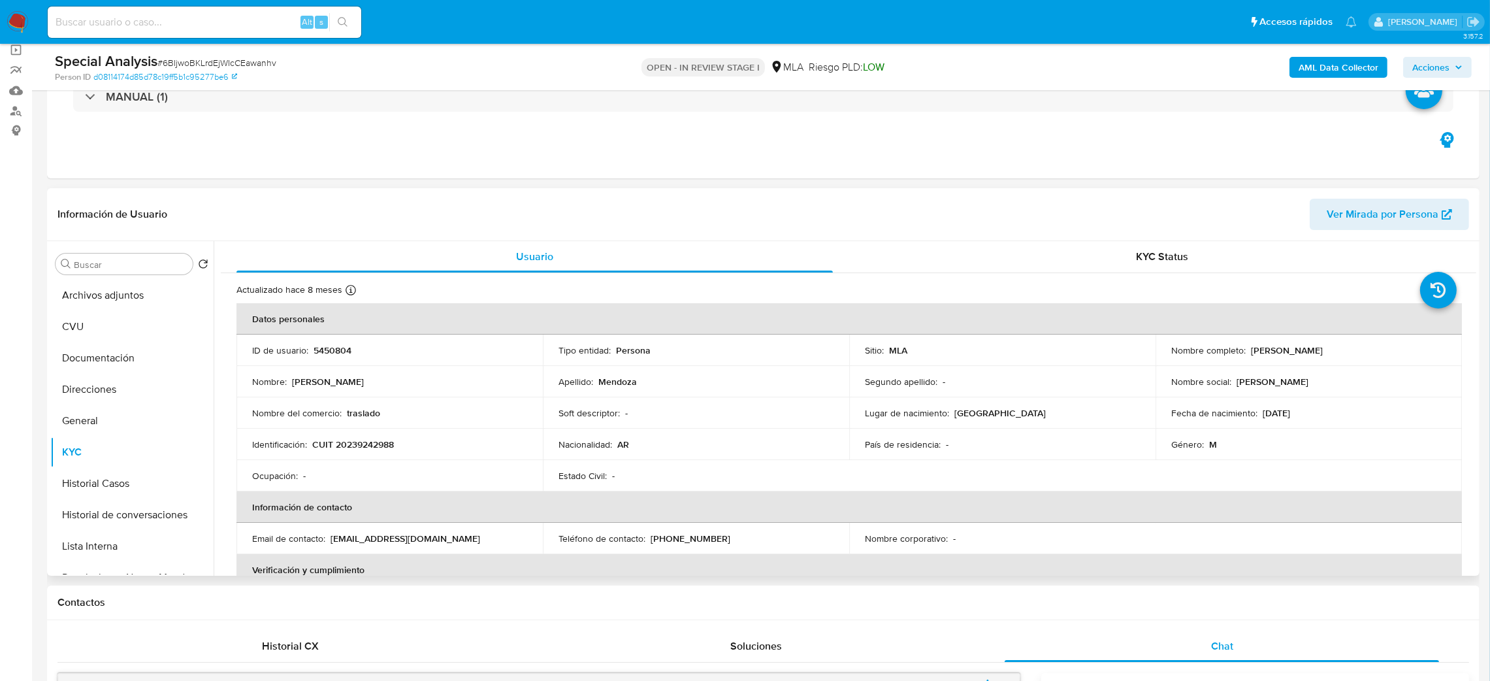
click at [382, 445] on p "CUIT 20239242988" at bounding box center [353, 444] width 82 height 12
copy p "20239242988"
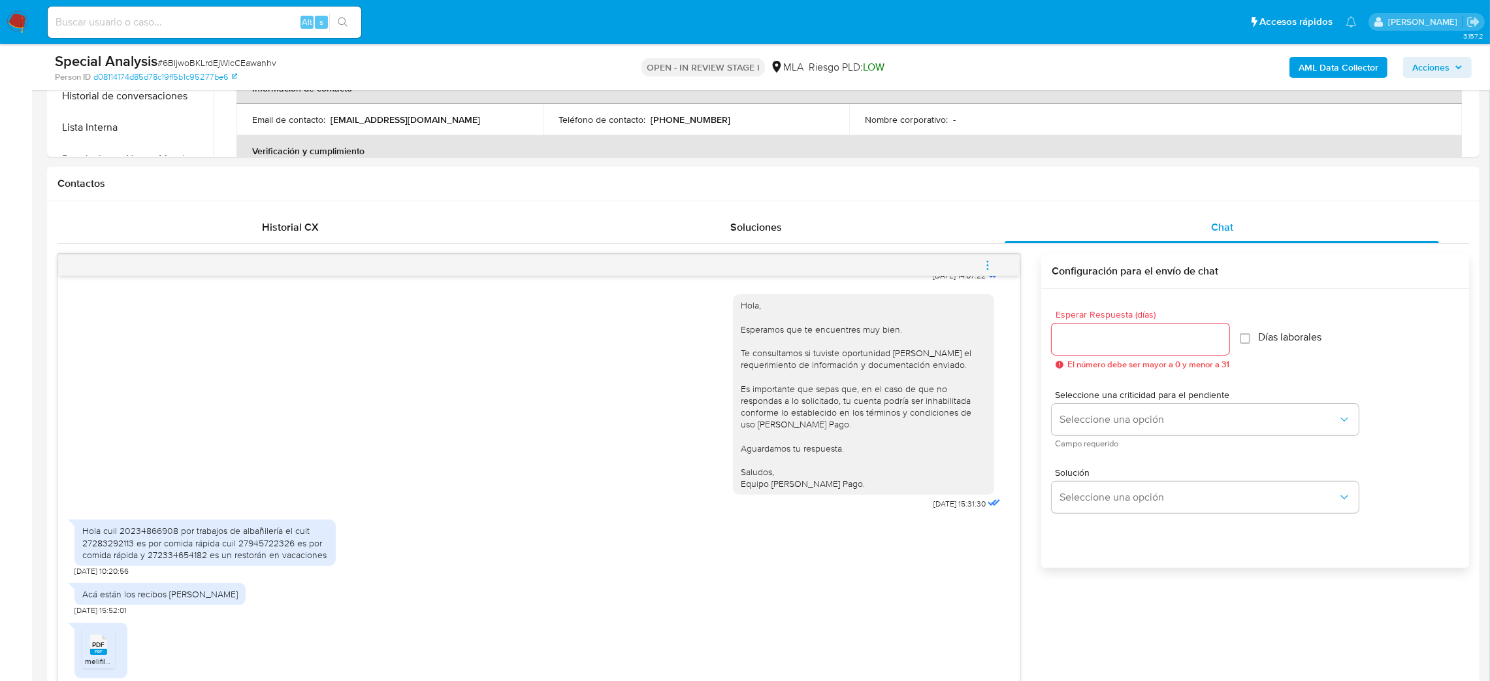
scroll to position [686, 0]
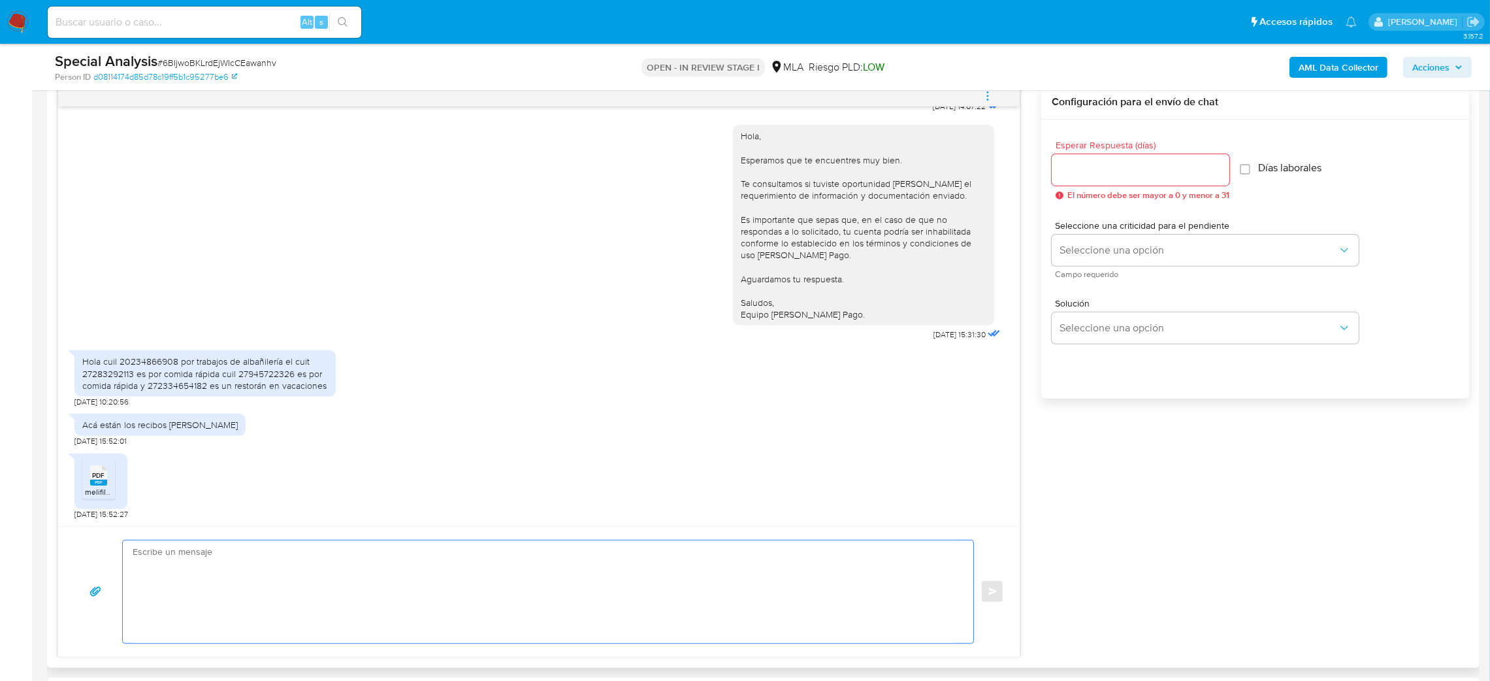
click at [250, 580] on textarea at bounding box center [545, 591] width 825 height 103
paste textarea "Hola, ¡Muchas gracias por tu respuesta! Confirmamos la recepción de la document…"
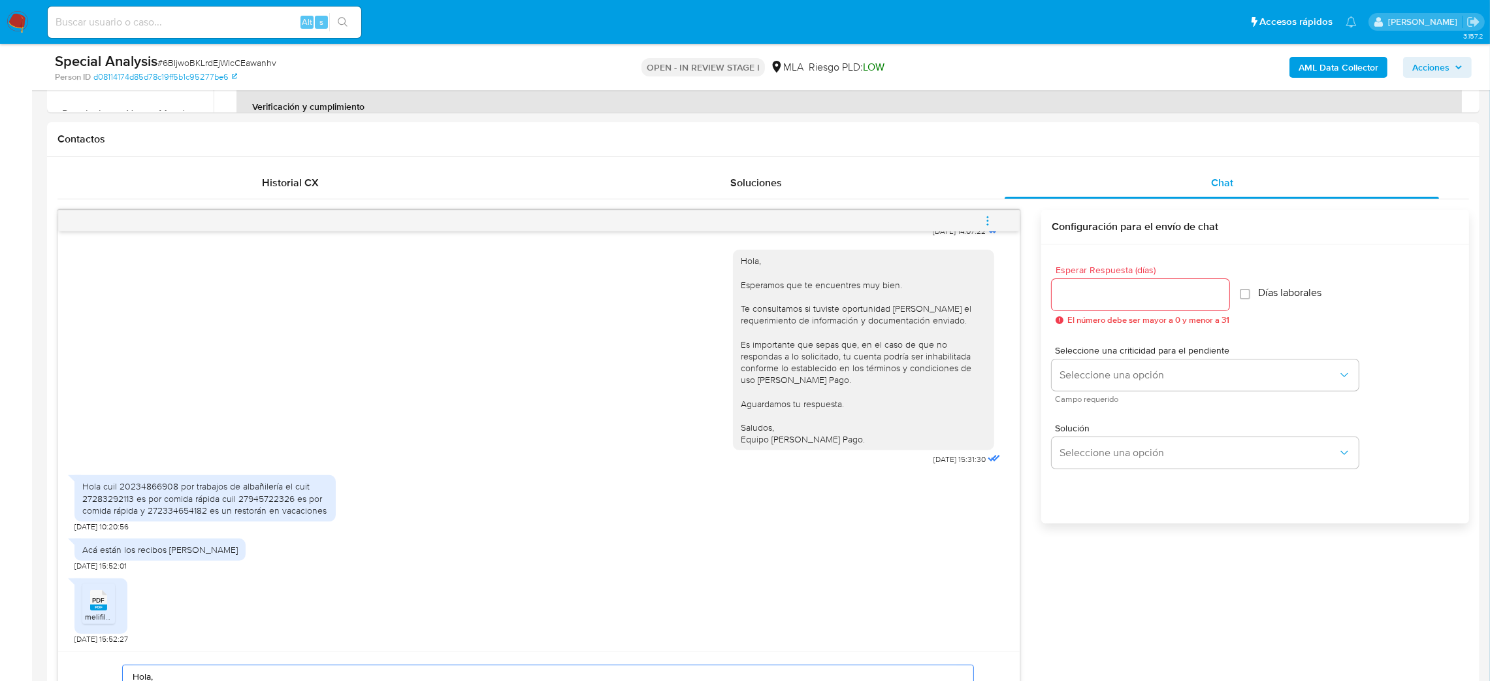
scroll to position [392, 0]
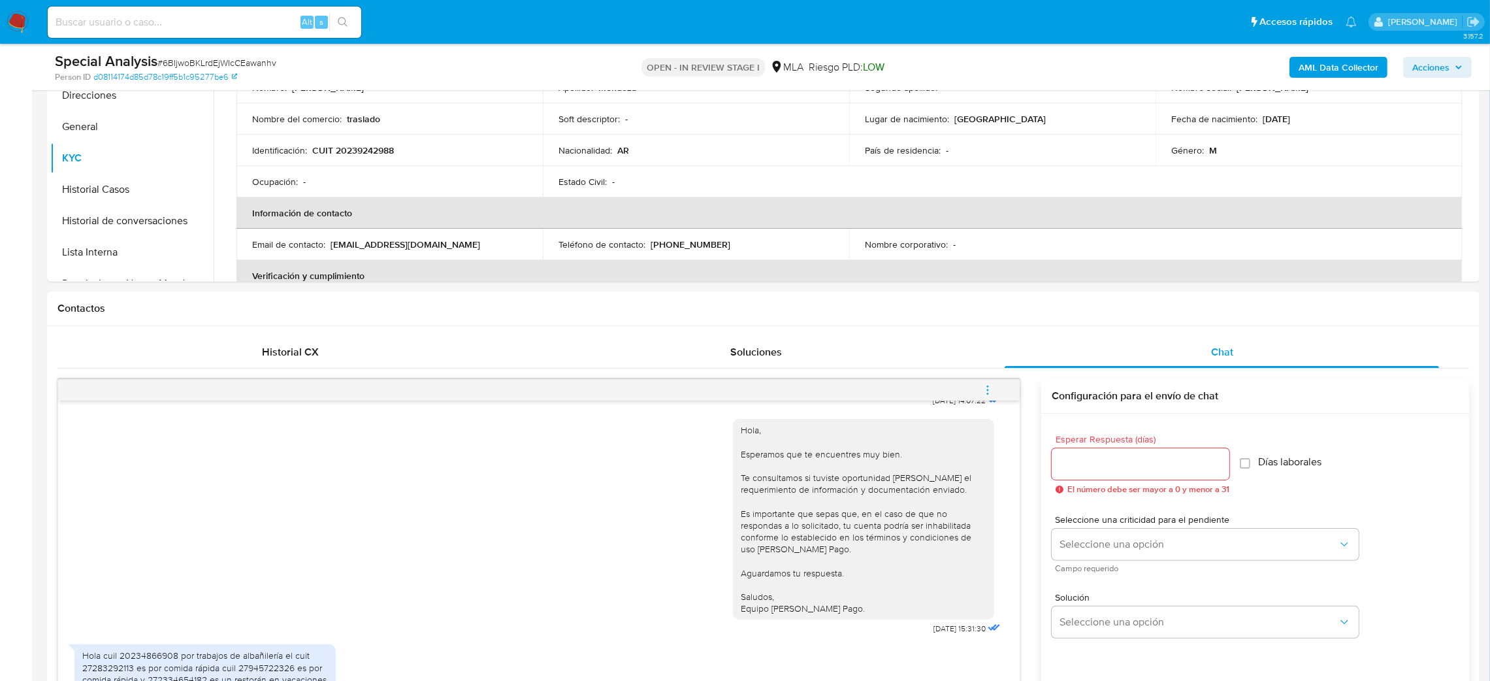
type textarea "Hola, ¡Muchas gracias por tu respuesta! Confirmamos la recepción de la document…"
click at [259, 67] on span "# 6BIjwoBKLrdEjWIcCEawanhv" at bounding box center [216, 62] width 119 height 13
copy span "6BIjwoBKLrdEjWIcCEawanhv"
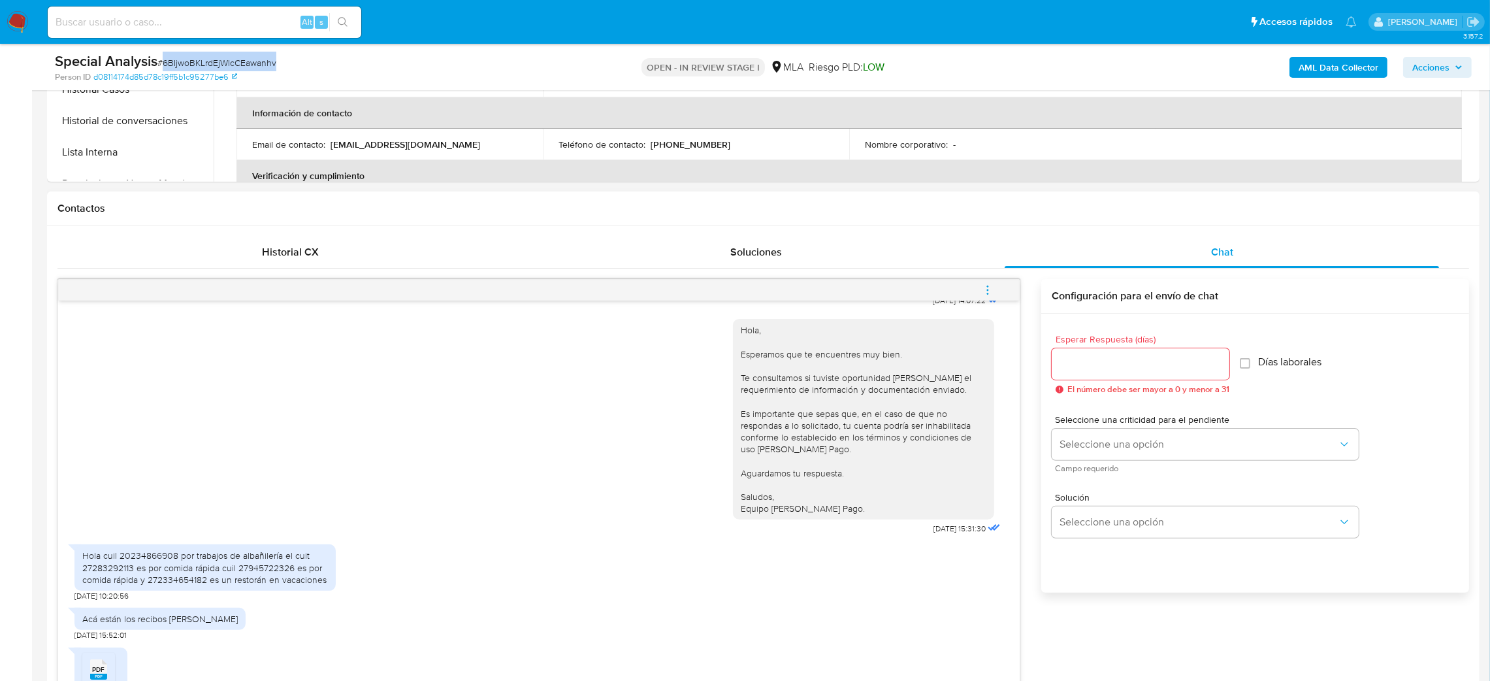
scroll to position [489, 0]
click at [1117, 363] on input "Esperar Respuesta (días)" at bounding box center [1141, 366] width 178 height 17
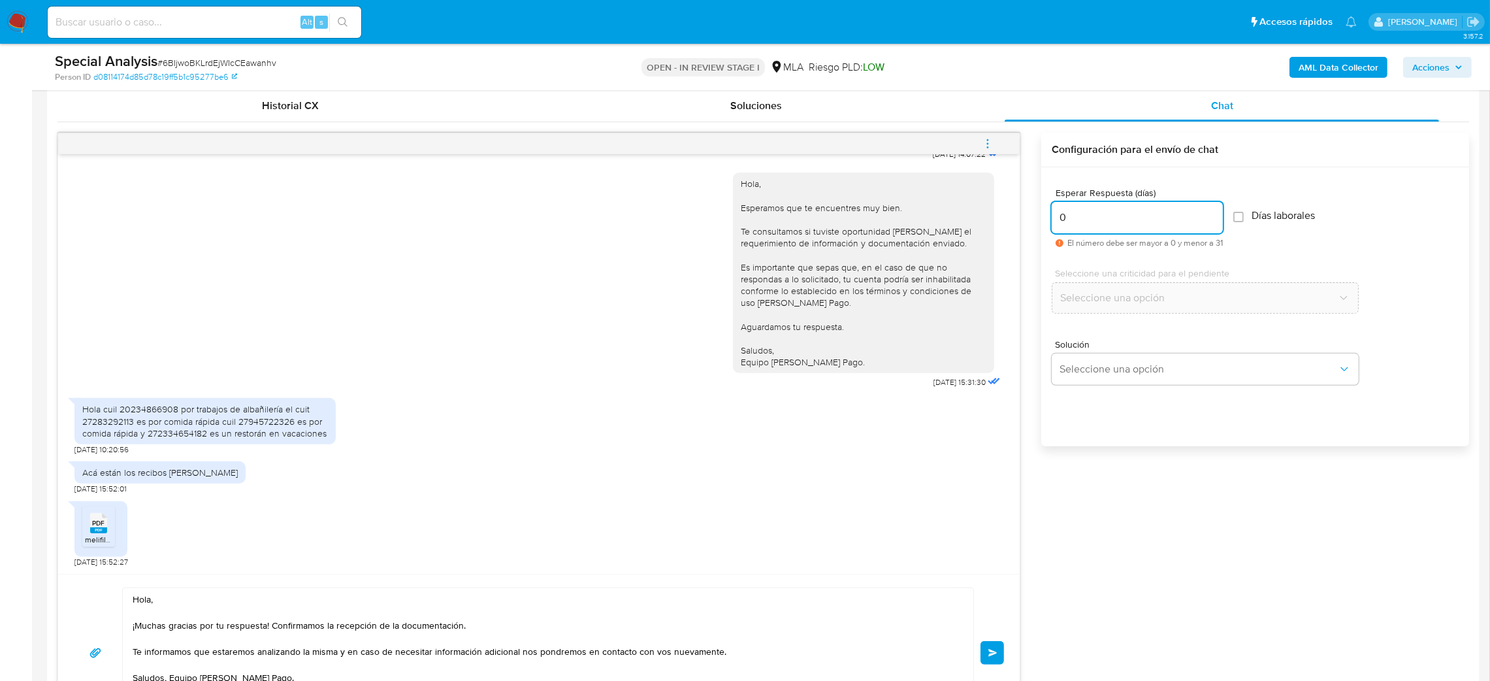
scroll to position [686, 0]
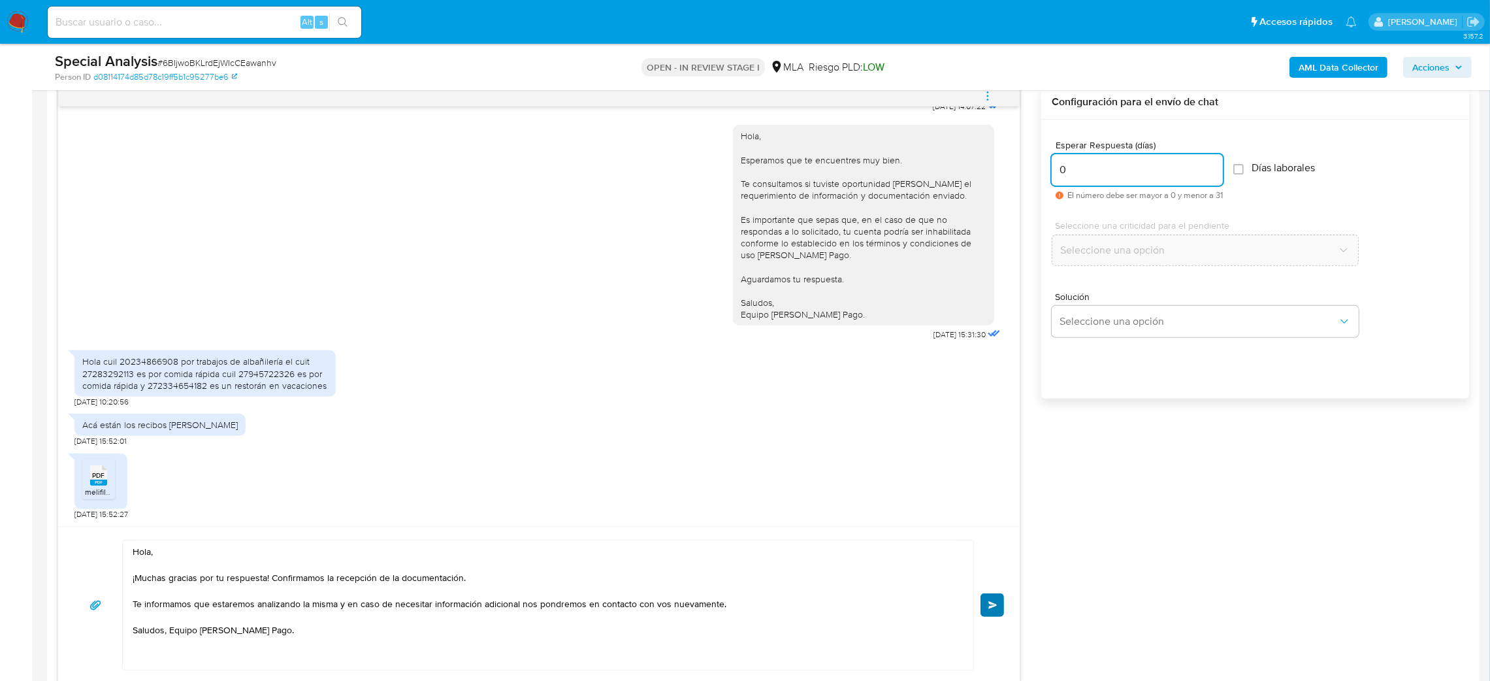
type input "0"
drag, startPoint x: 994, startPoint y: 613, endPoint x: 1019, endPoint y: 563, distance: 55.2
click at [994, 613] on button "Enviar" at bounding box center [993, 605] width 24 height 24
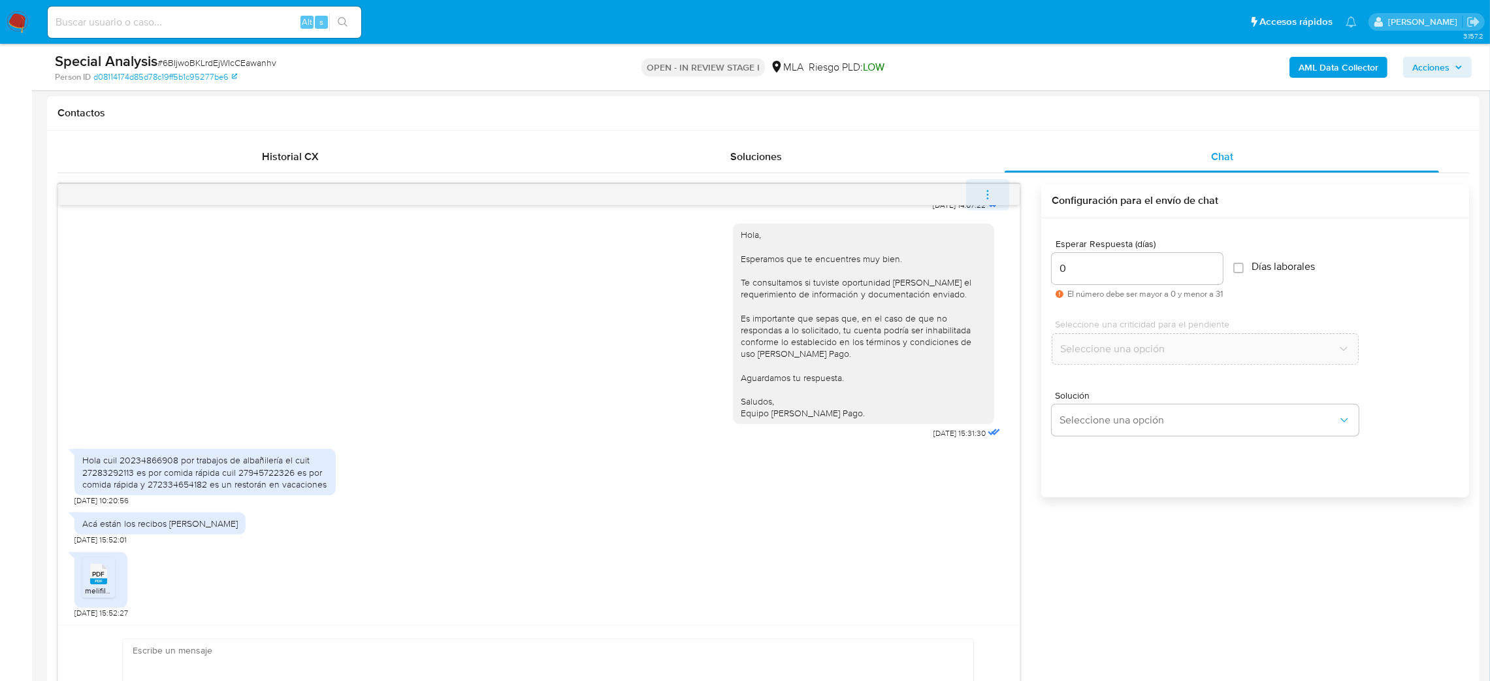
scroll to position [1528, 0]
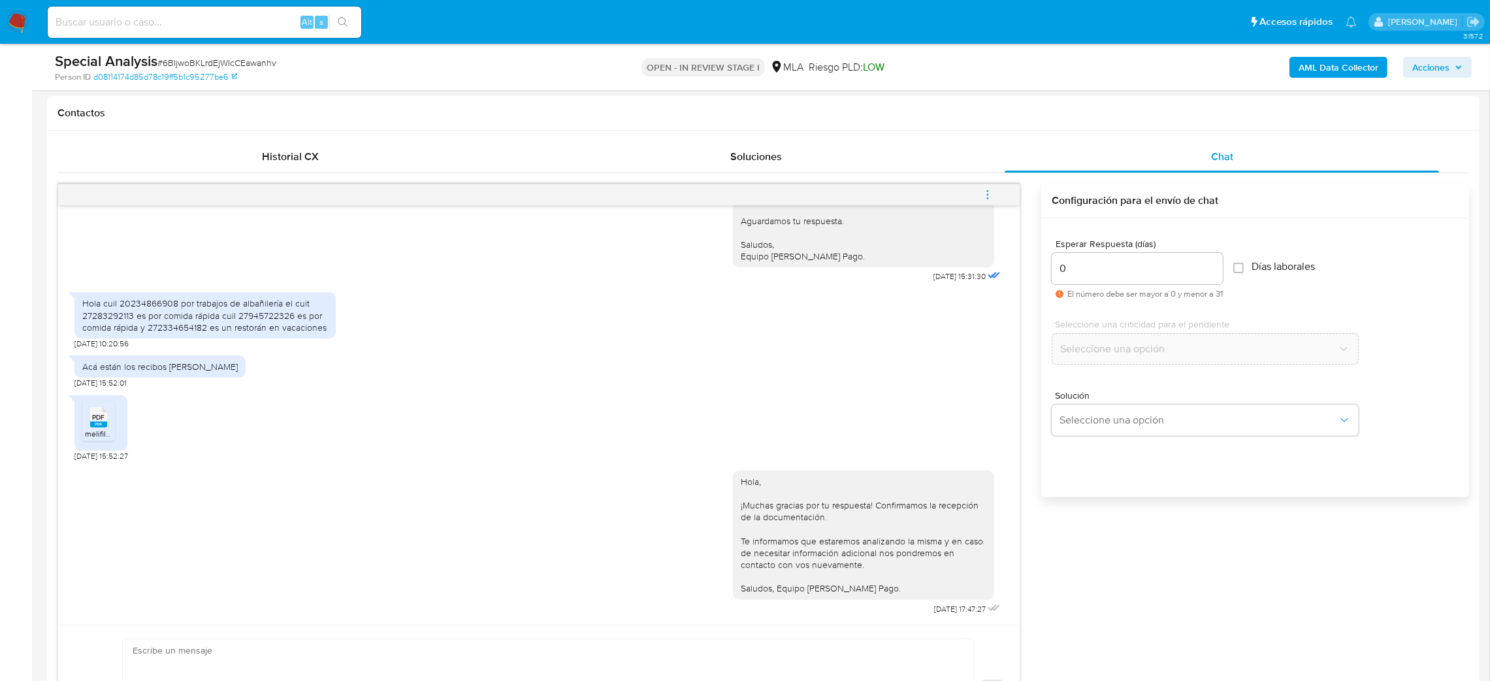
click at [989, 193] on icon "menu-action" at bounding box center [988, 195] width 12 height 12
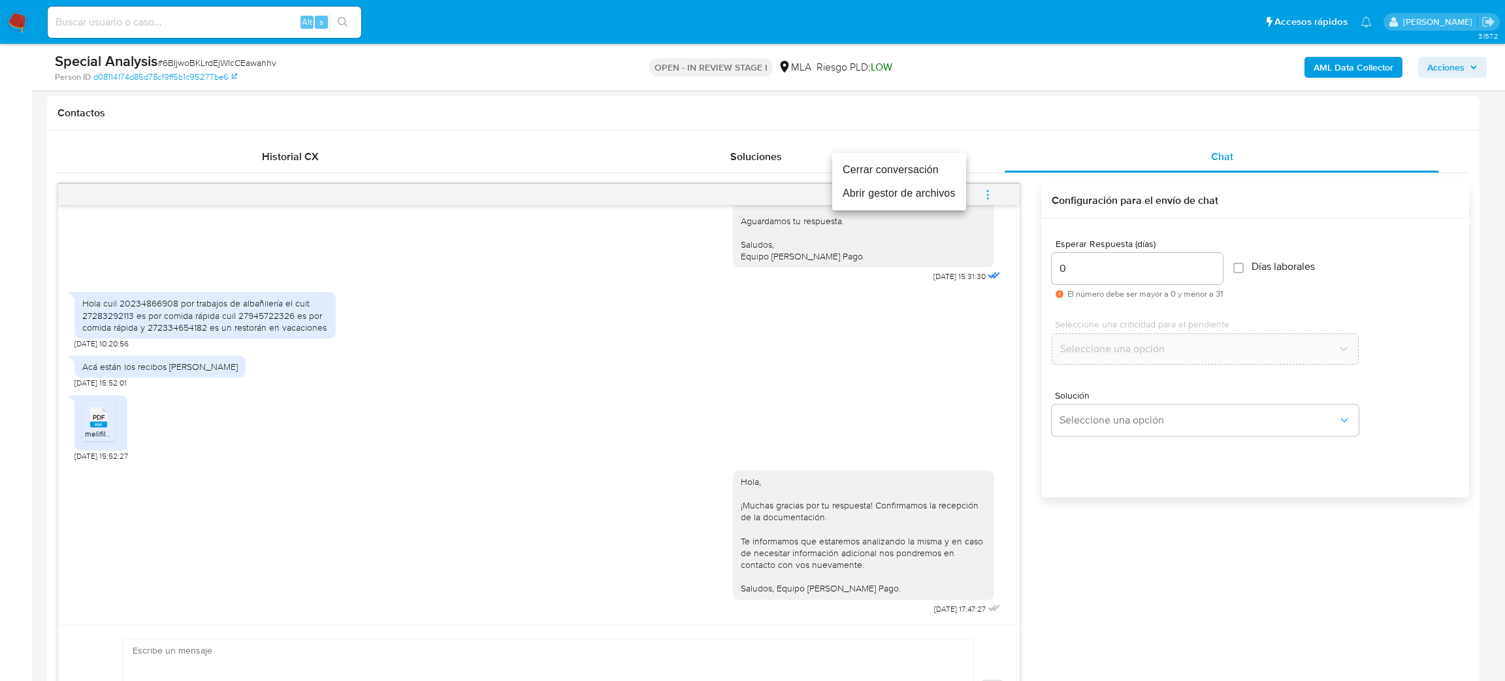
click at [916, 168] on li "Cerrar conversación" at bounding box center [899, 170] width 134 height 24
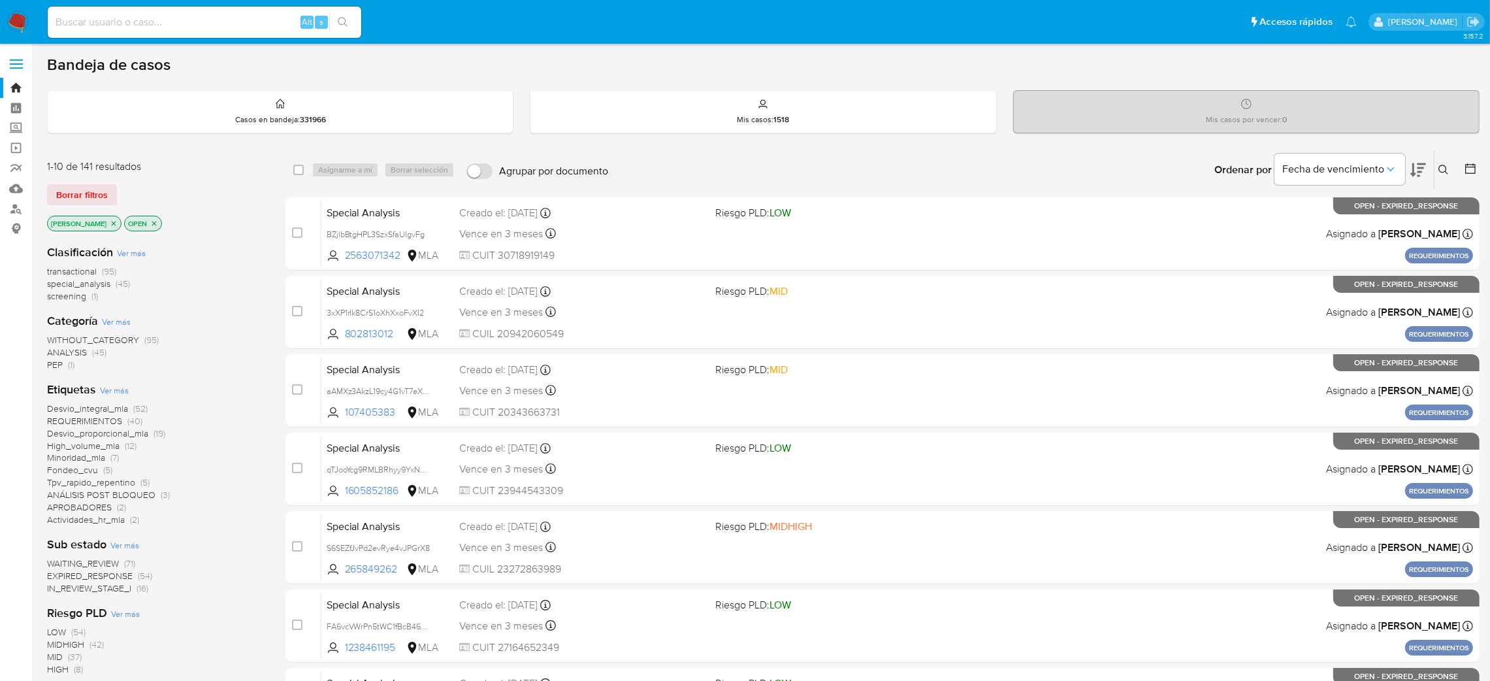
click at [911, 170] on icon at bounding box center [1444, 170] width 10 height 10
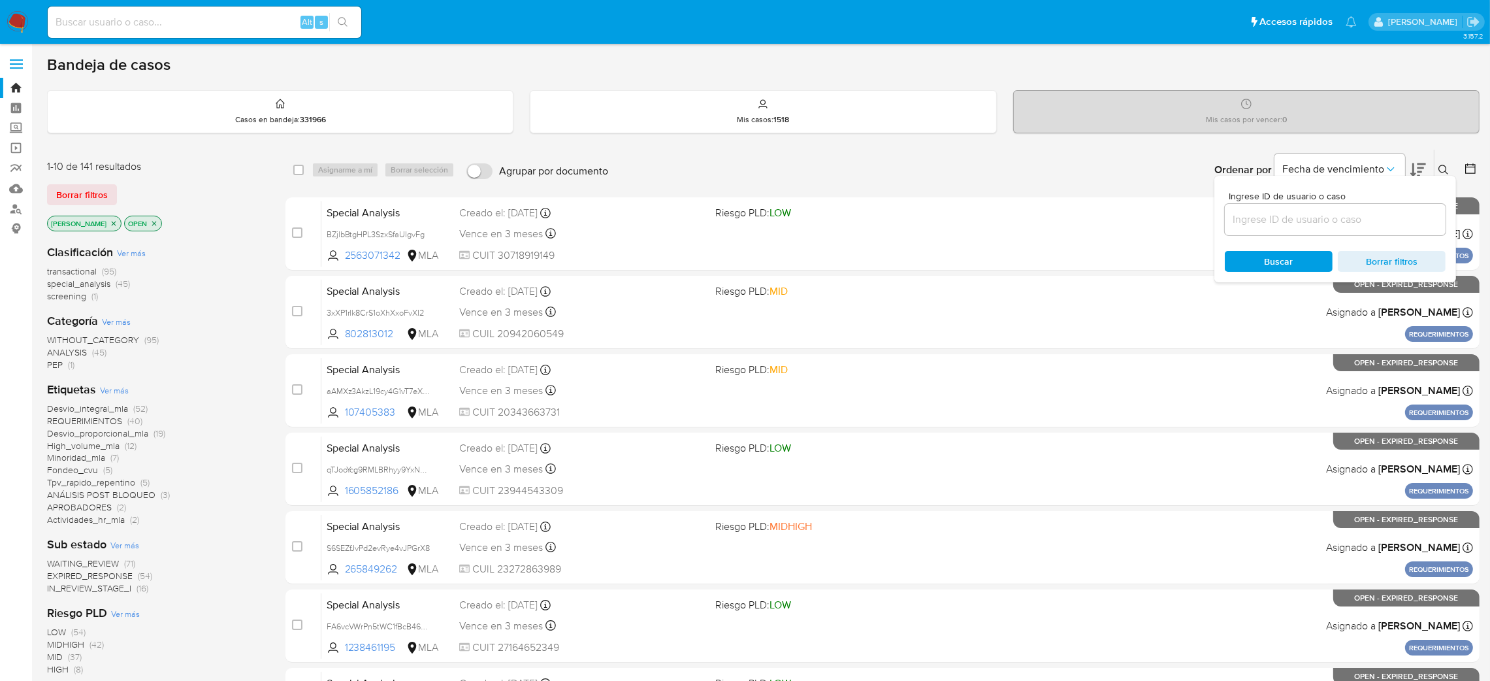
click at [911, 219] on input at bounding box center [1335, 219] width 221 height 17
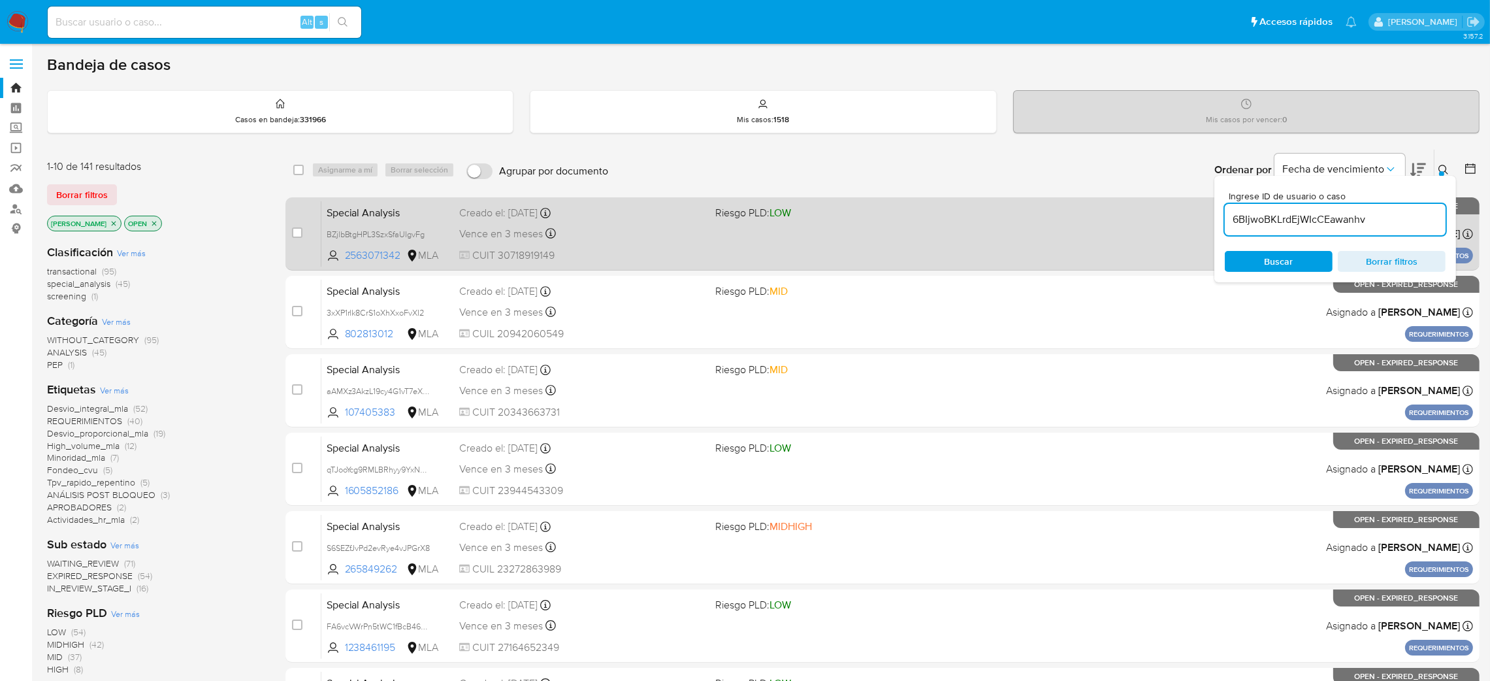
type input "6BIjwoBKLrdEjWIcCEawanhv"
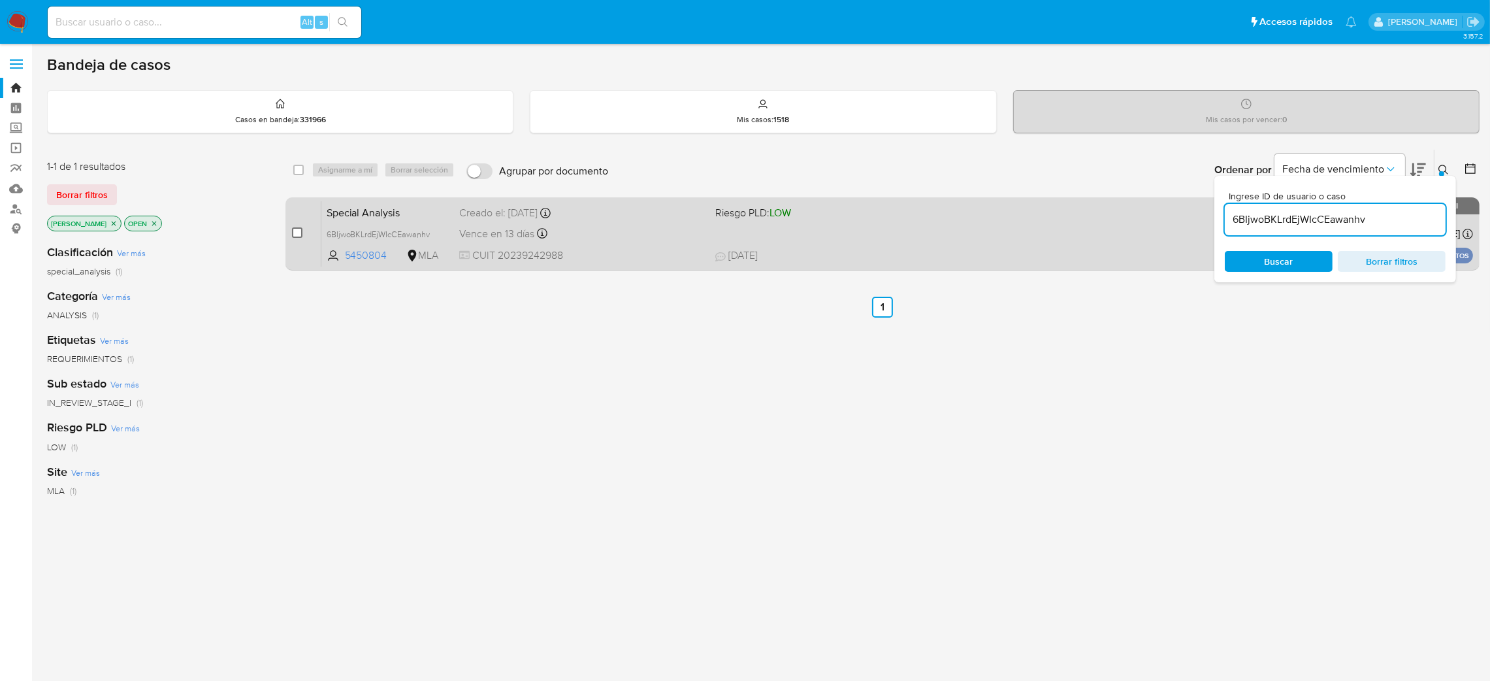
click at [295, 237] on input "checkbox" at bounding box center [297, 232] width 10 height 10
checkbox input "true"
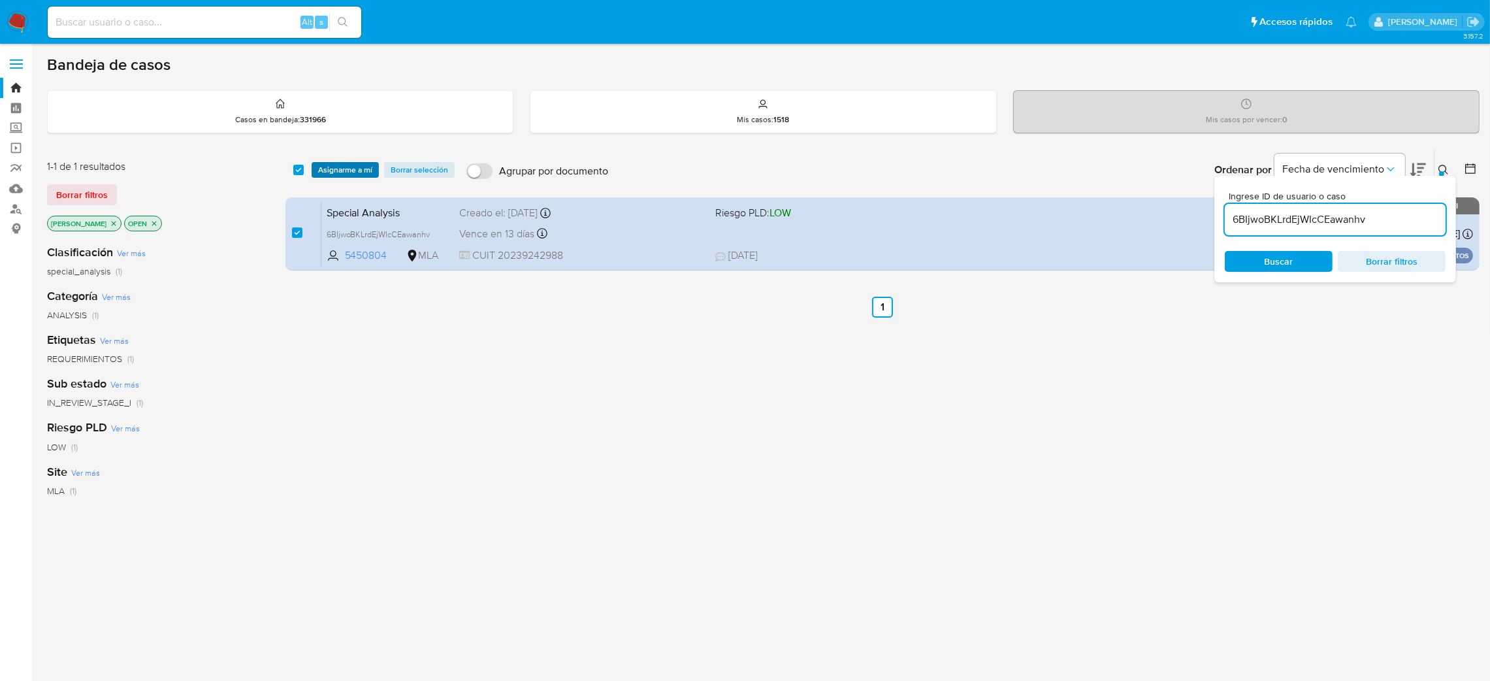
click at [344, 170] on span "Asignarme a mí" at bounding box center [345, 169] width 54 height 13
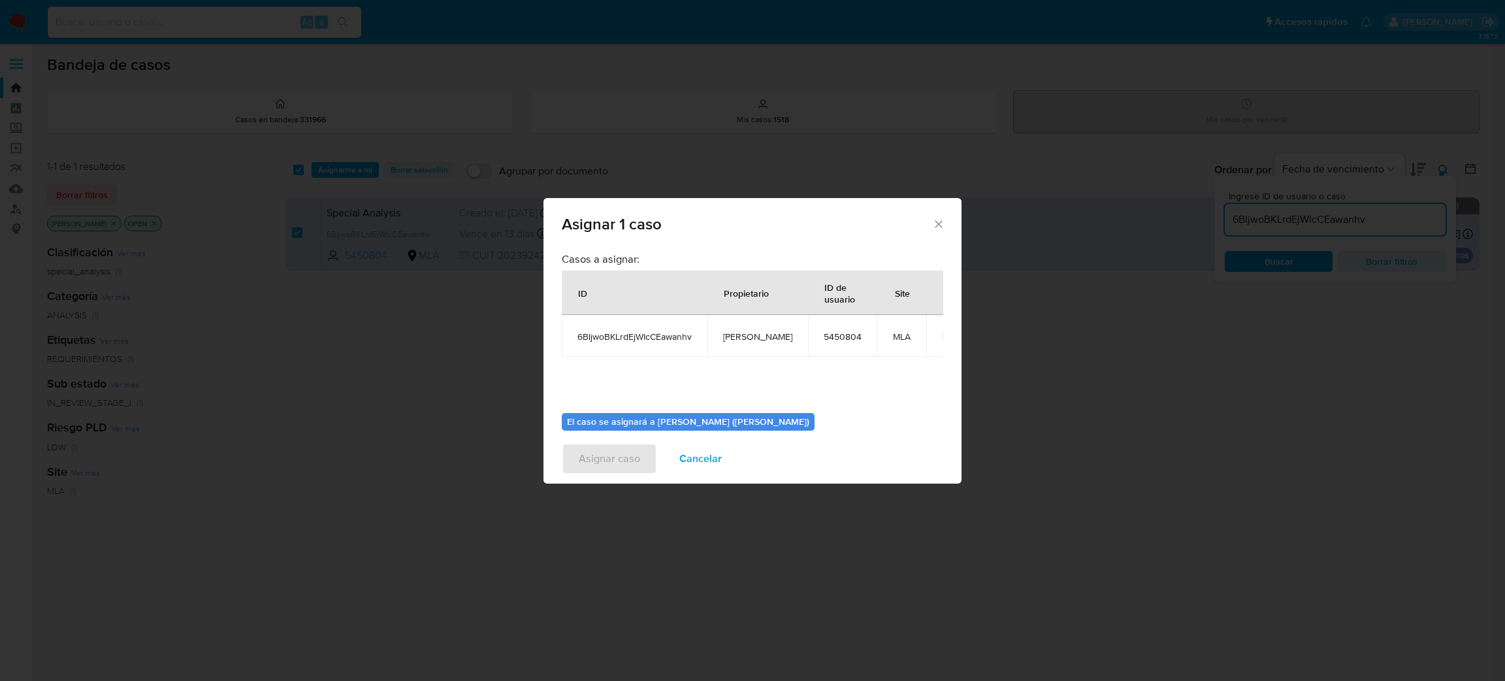
click at [749, 333] on span "[PERSON_NAME]" at bounding box center [757, 337] width 69 height 12
copy span "[PERSON_NAME]"
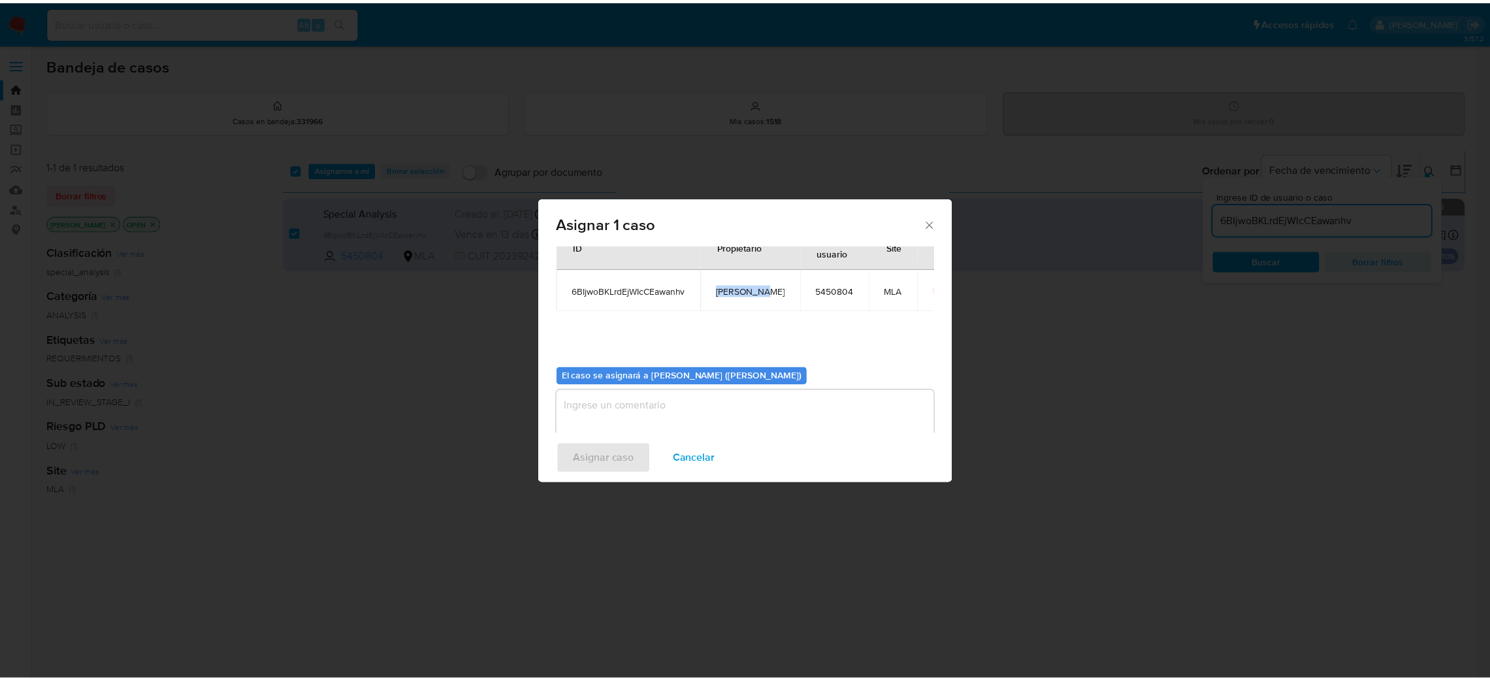
scroll to position [67, 0]
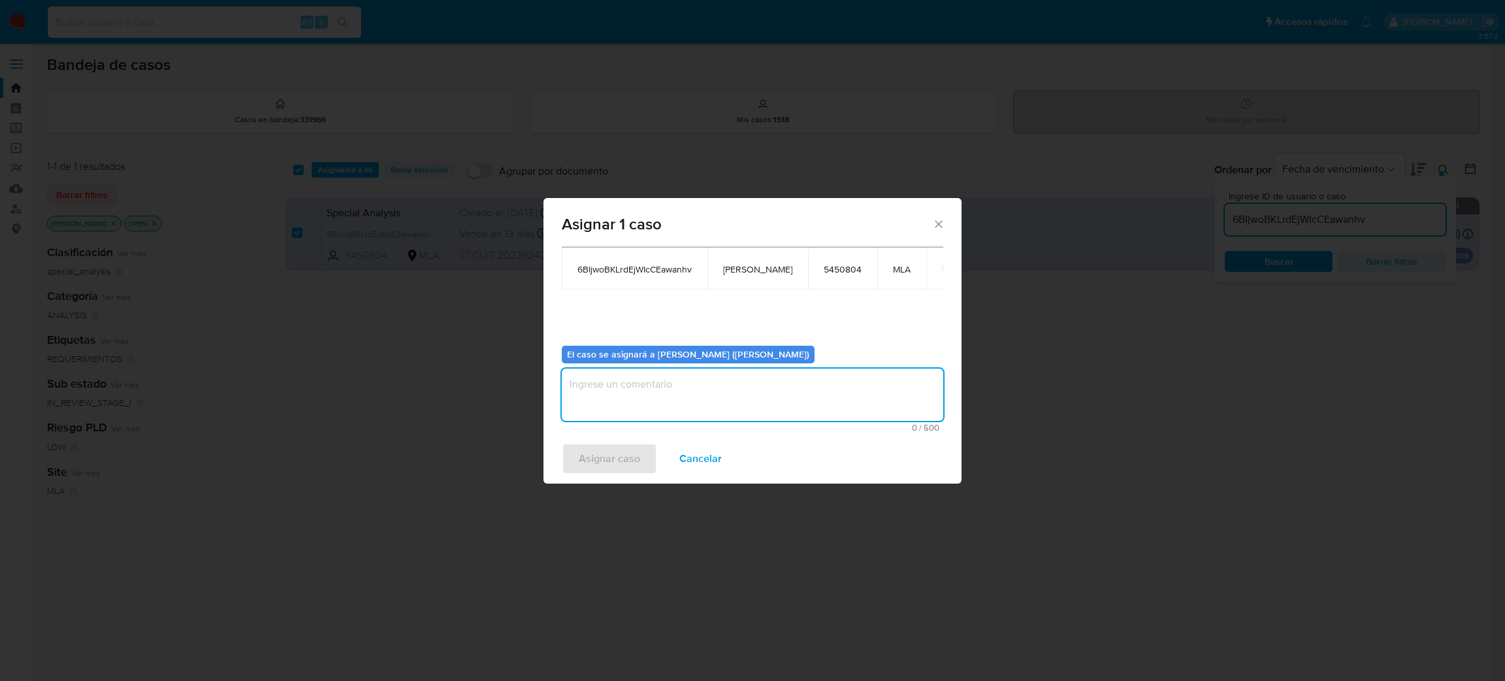
click at [669, 387] on textarea "assign-modal" at bounding box center [753, 394] width 382 height 52
paste textarea "[PERSON_NAME]"
type textarea "[PERSON_NAME]"
click at [628, 412] on span "Asignar caso" at bounding box center [609, 458] width 61 height 29
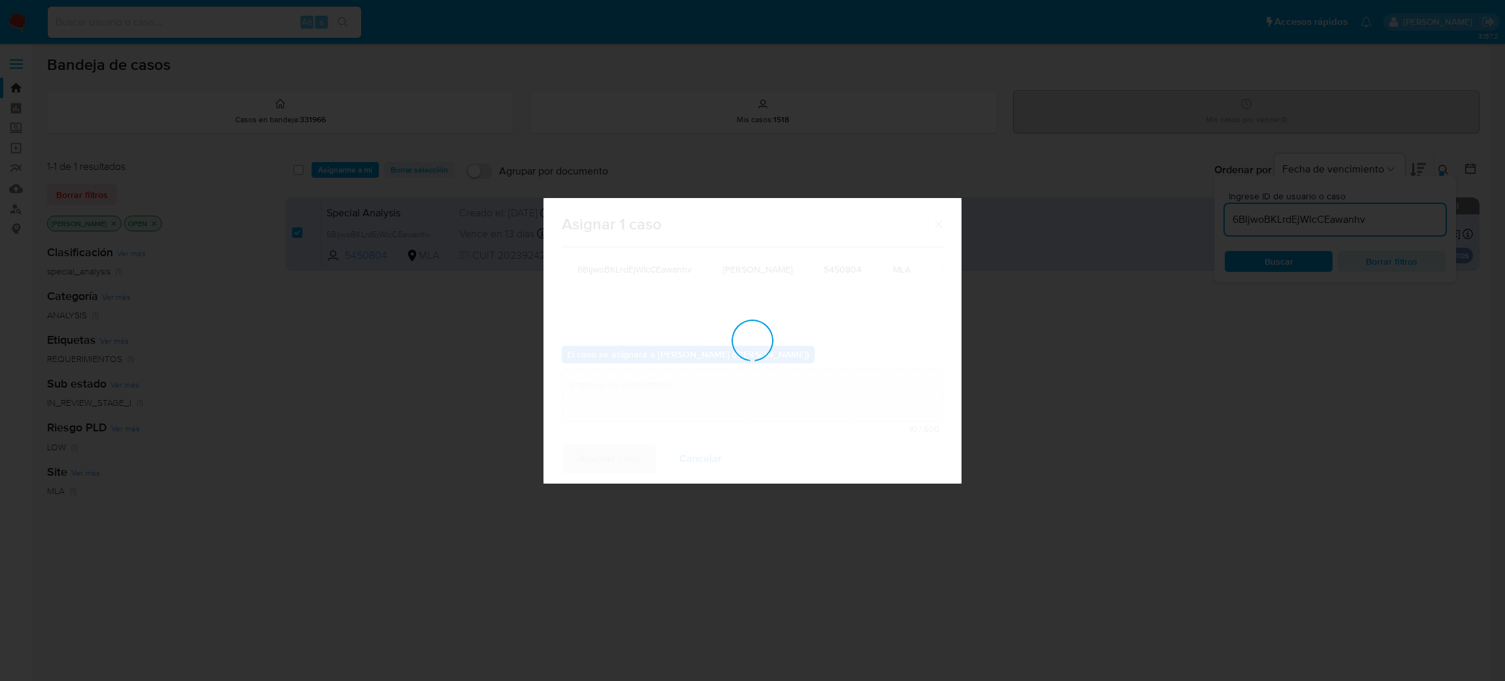
checkbox input "false"
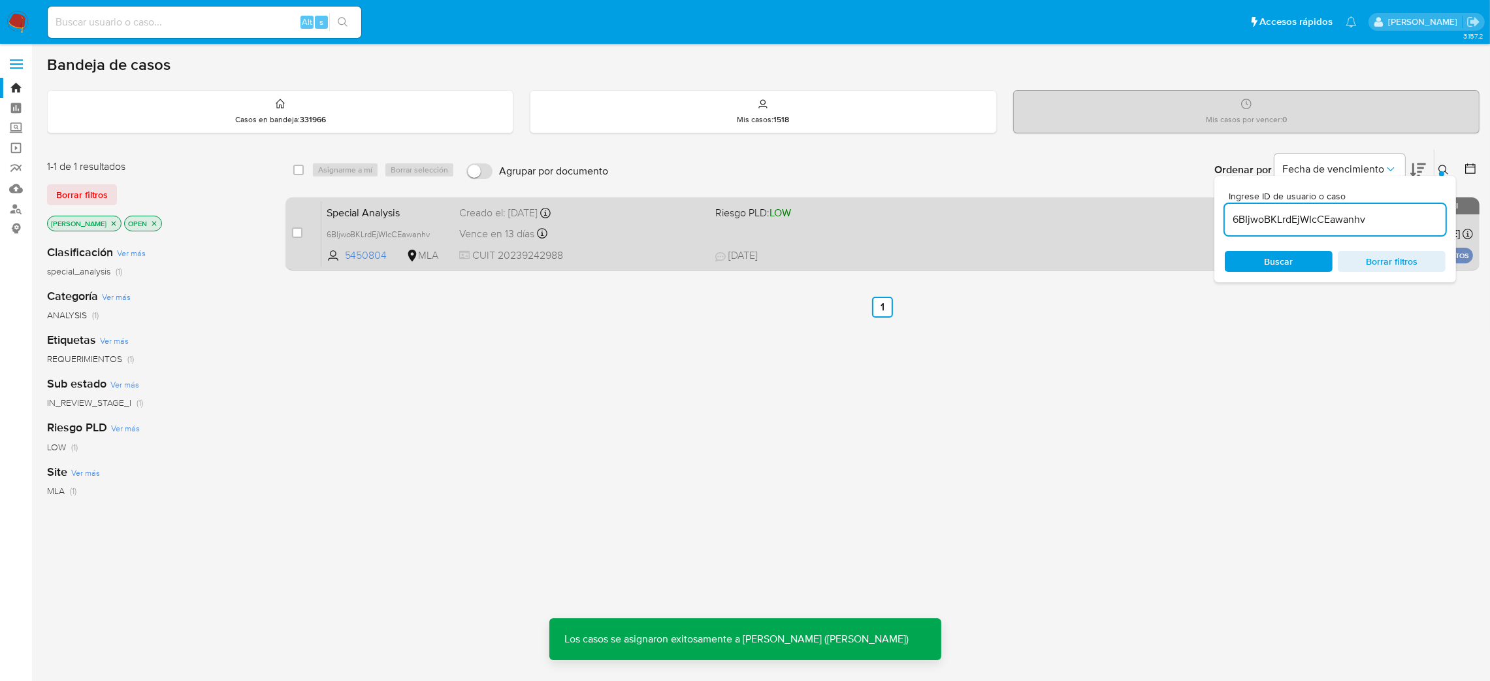
click at [429, 217] on span "Special Analysis" at bounding box center [388, 211] width 123 height 17
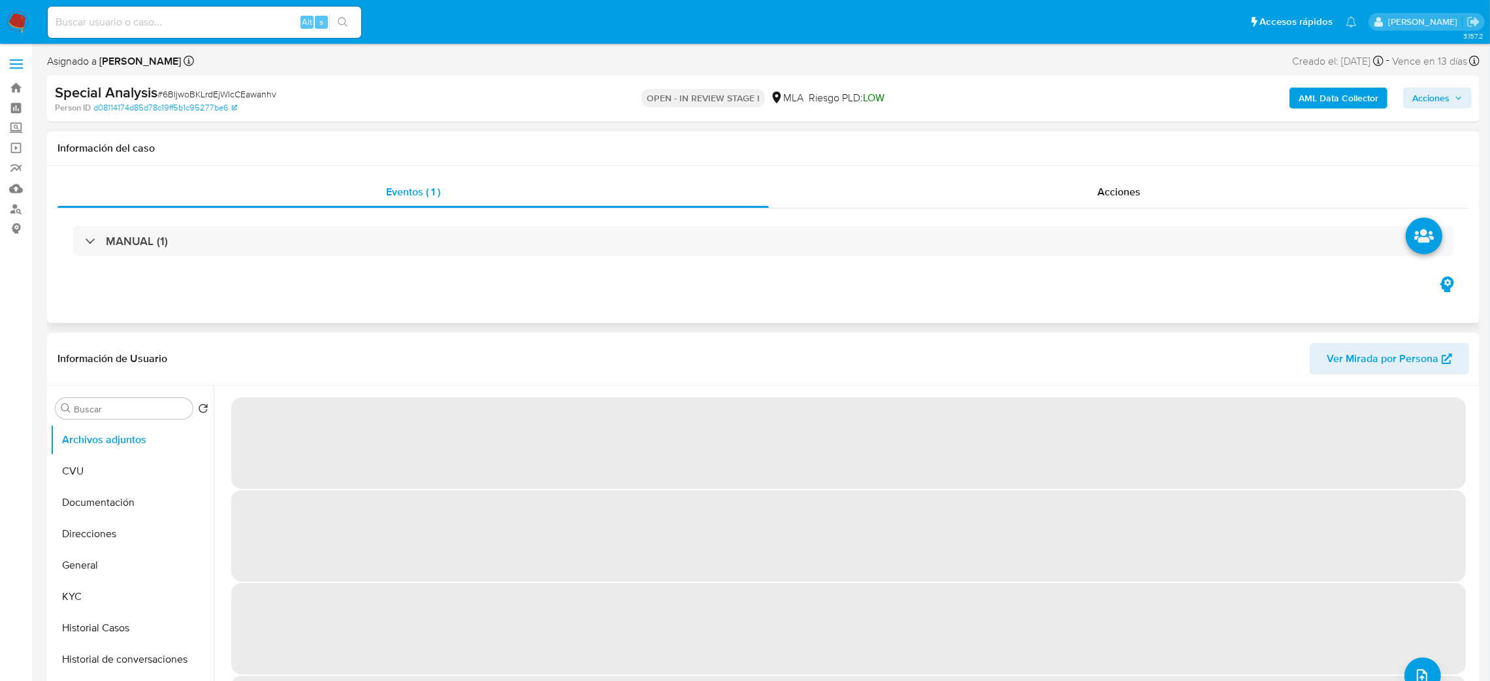
select select "10"
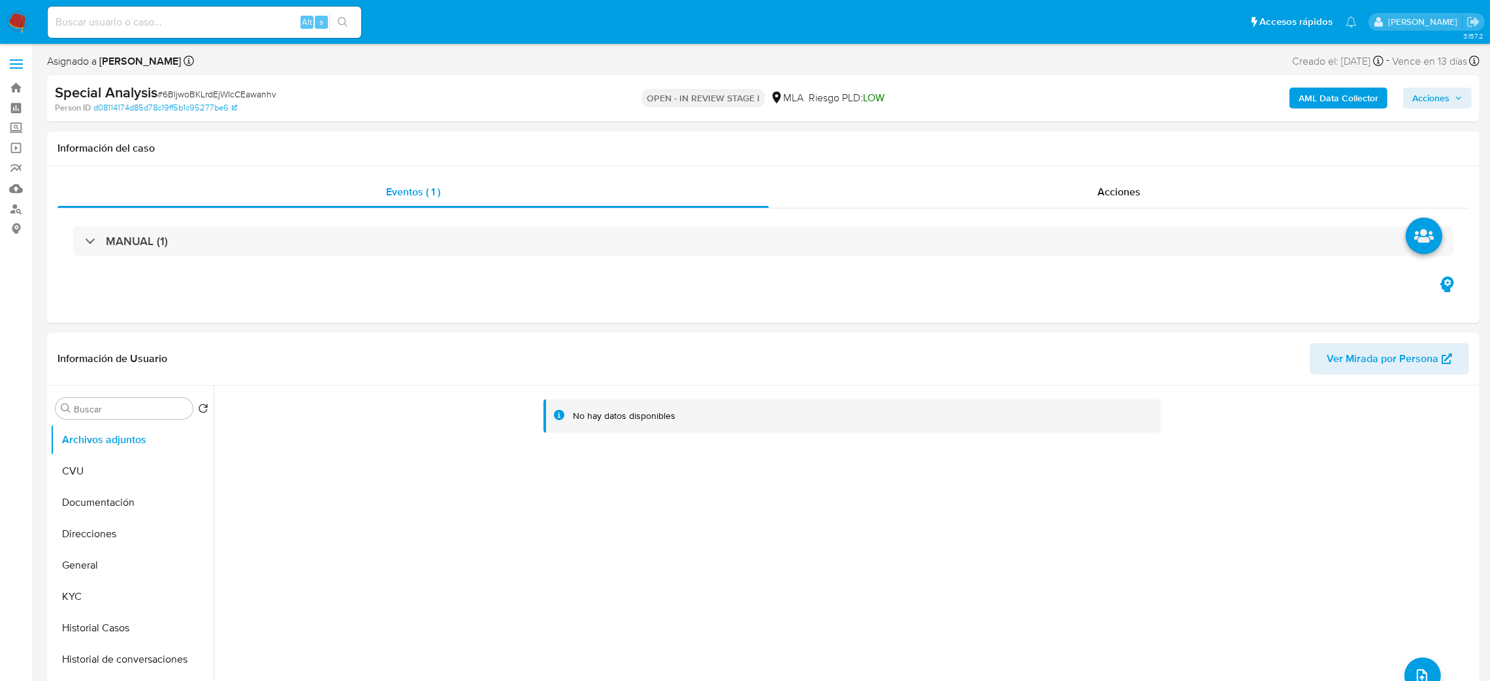
click at [1323, 88] on b "AML Data Collector" at bounding box center [1339, 98] width 80 height 21
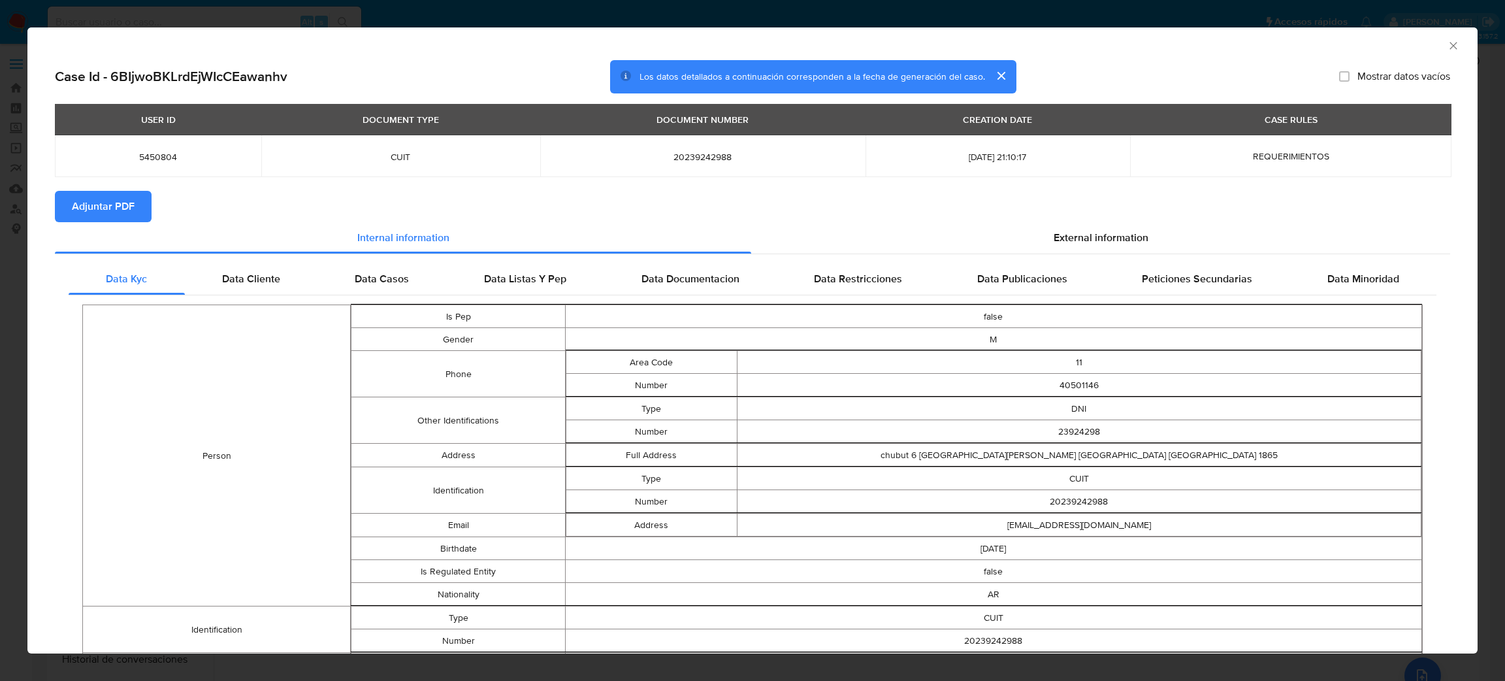
click at [75, 203] on span "Adjuntar PDF" at bounding box center [103, 206] width 63 height 29
click at [1450, 43] on icon "Cerrar ventana" at bounding box center [1453, 45] width 7 height 7
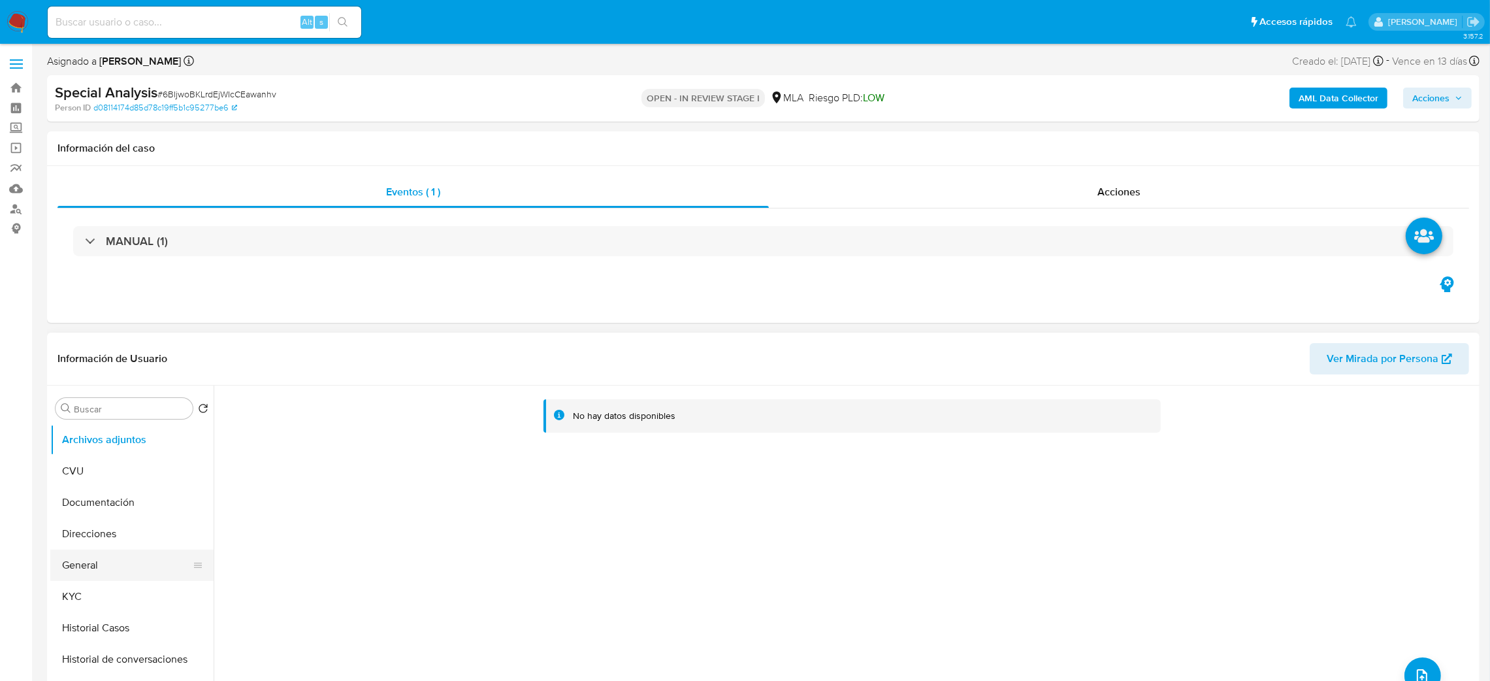
click at [54, 560] on button "General" at bounding box center [126, 564] width 153 height 31
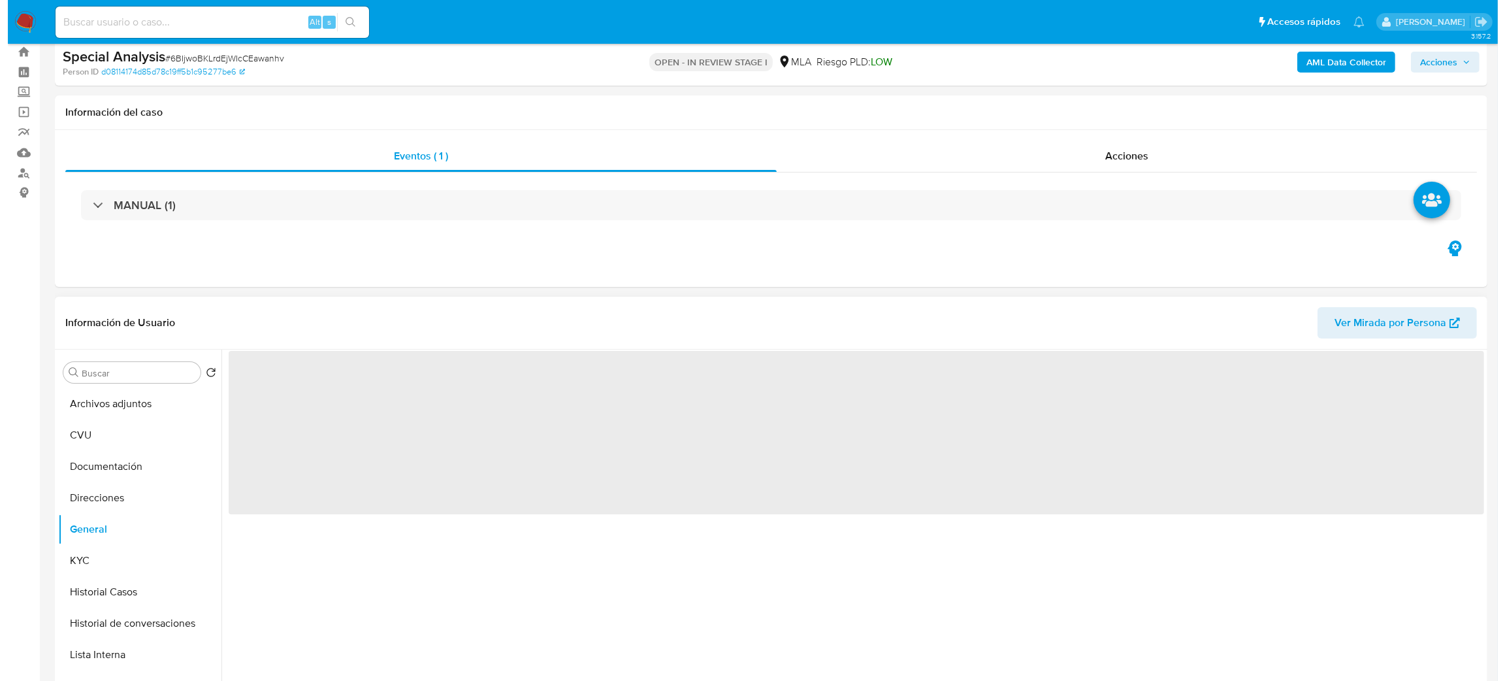
scroll to position [98, 0]
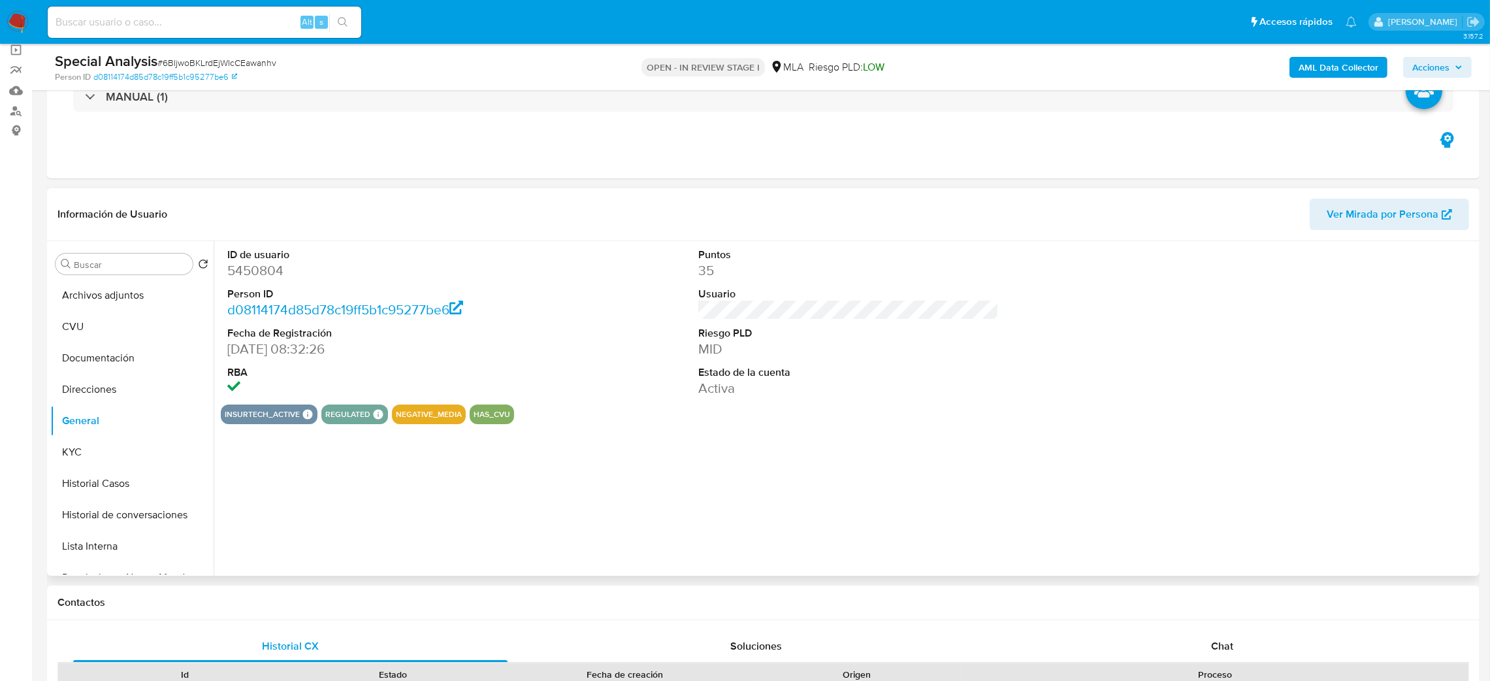
click at [248, 274] on dd "5450804" at bounding box center [377, 270] width 301 height 18
copy dd "5450804"
click at [116, 296] on button "Archivos adjuntos" at bounding box center [126, 295] width 153 height 31
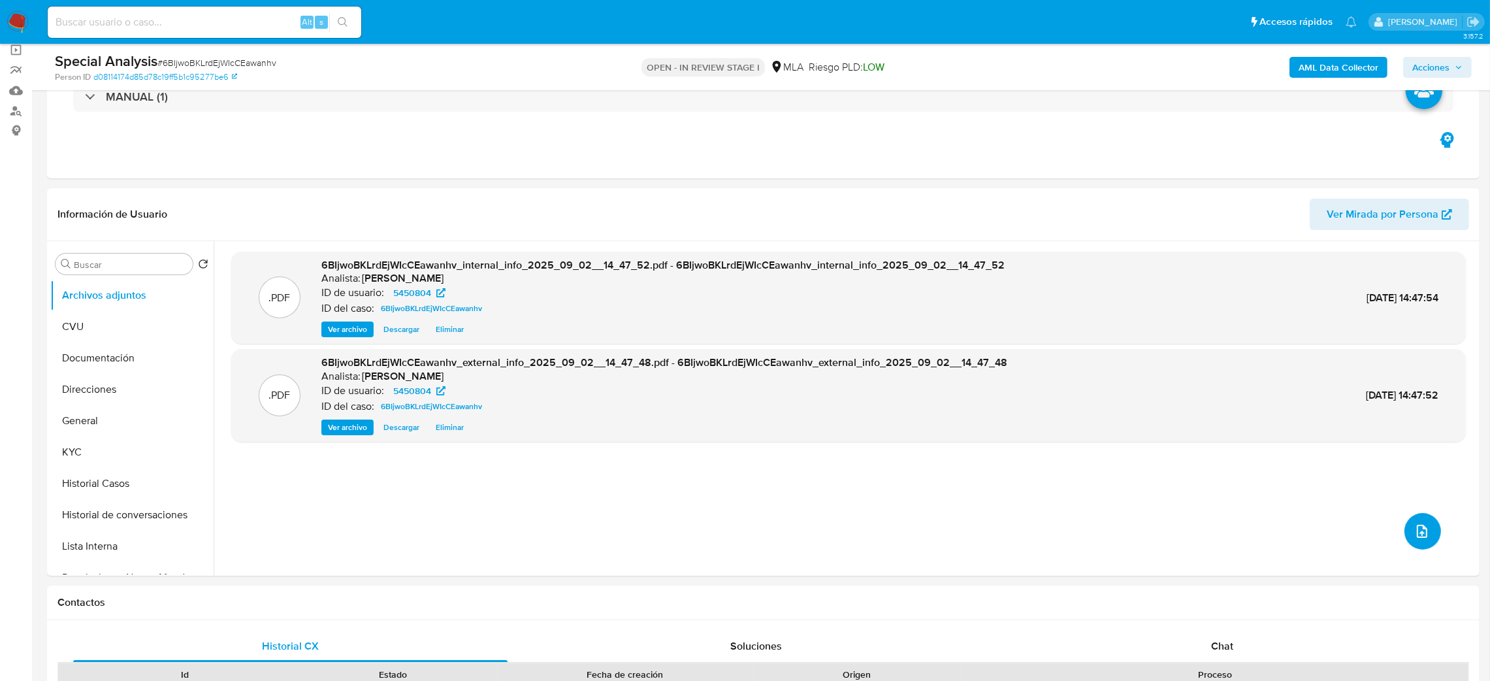
click at [1424, 524] on span "upload-file" at bounding box center [1422, 531] width 16 height 16
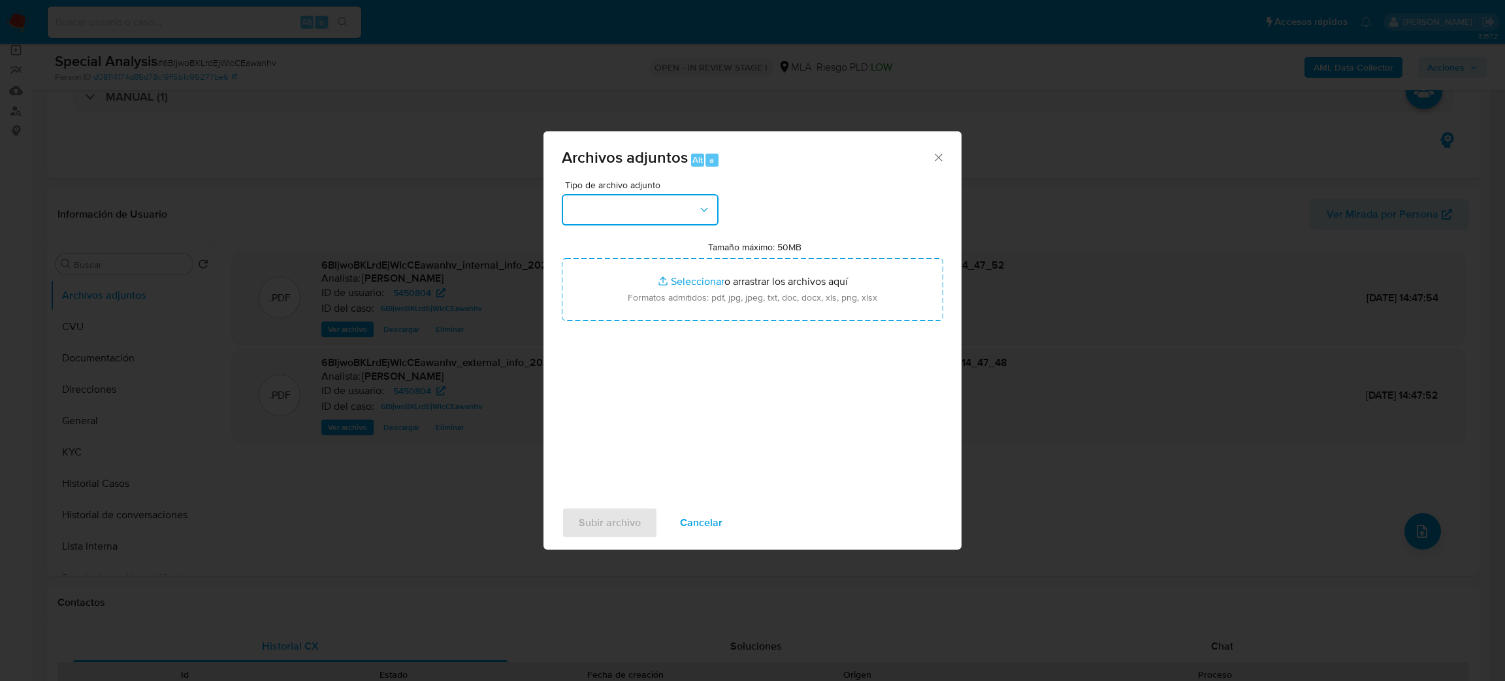
click at [657, 204] on button "button" at bounding box center [640, 209] width 157 height 31
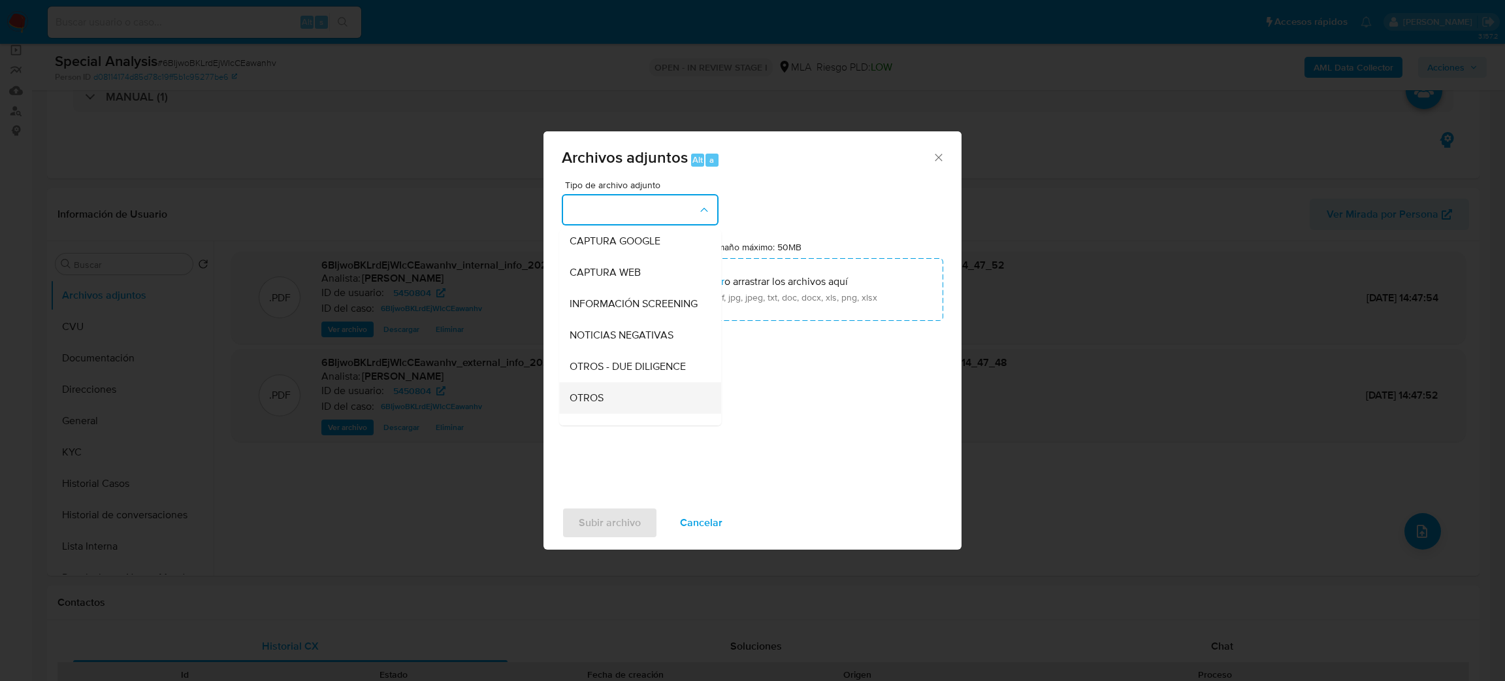
click at [608, 401] on div "OTROS" at bounding box center [636, 397] width 133 height 31
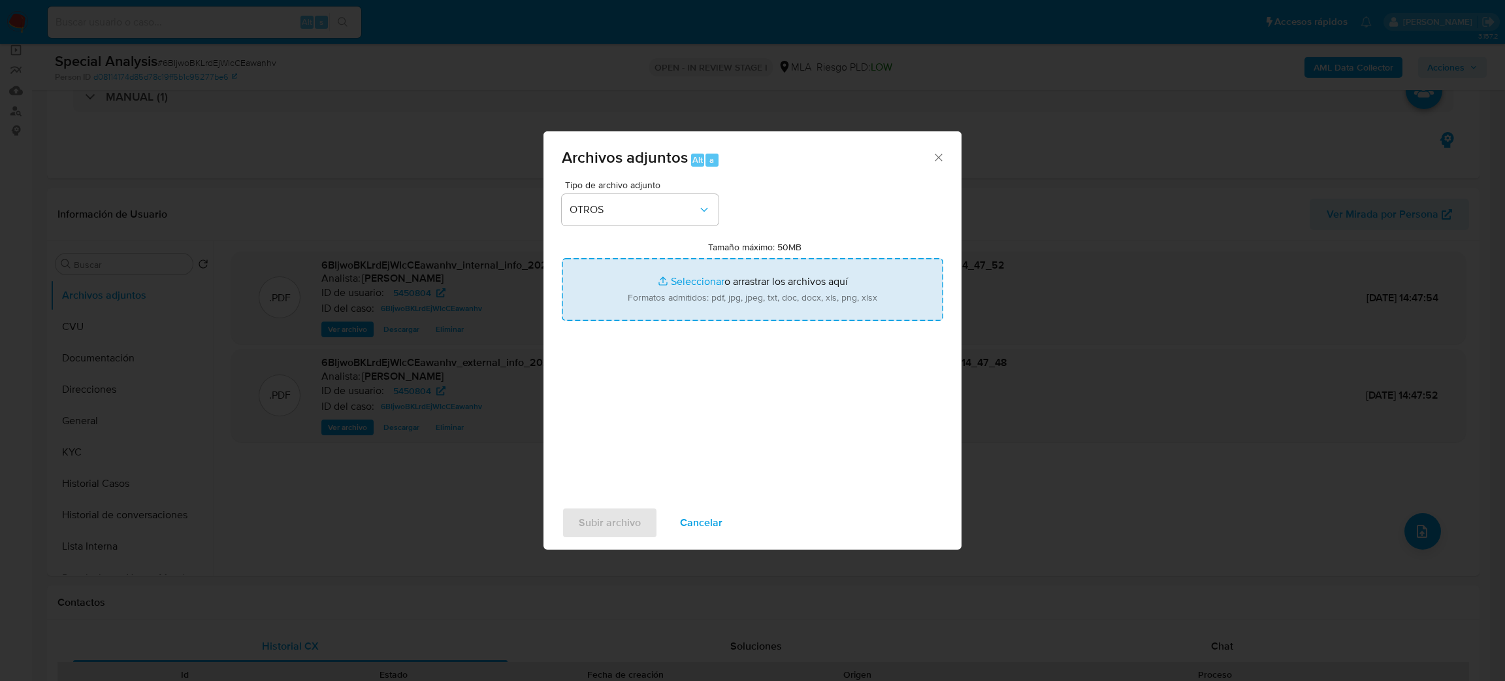
click at [695, 282] on input "Tamaño máximo: 50MB Seleccionar archivos" at bounding box center [753, 289] width 382 height 63
type input "C:\fakepath\Caselog 6BIjwoBKLrdEjWIcCEawanhv_2025_08_19_18_00_49.docx"
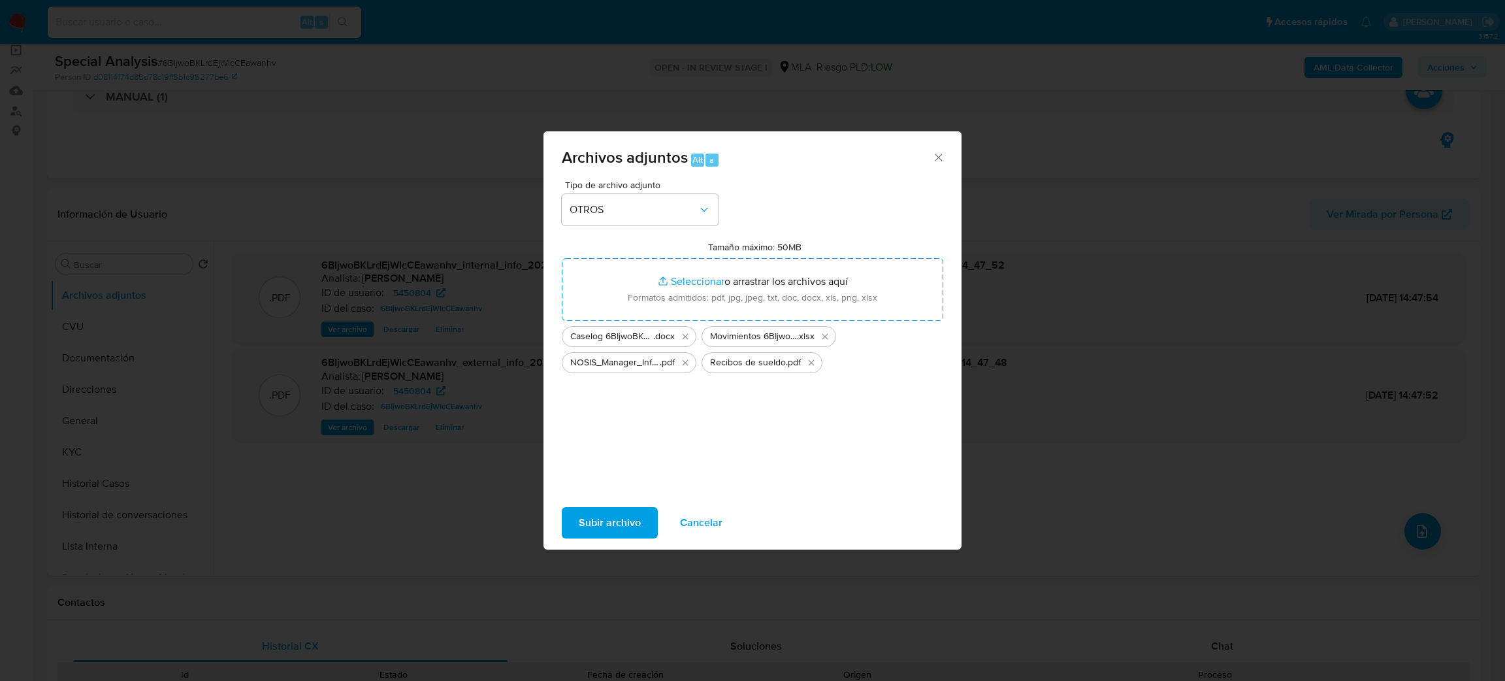
click at [591, 525] on span "Subir archivo" at bounding box center [610, 522] width 62 height 29
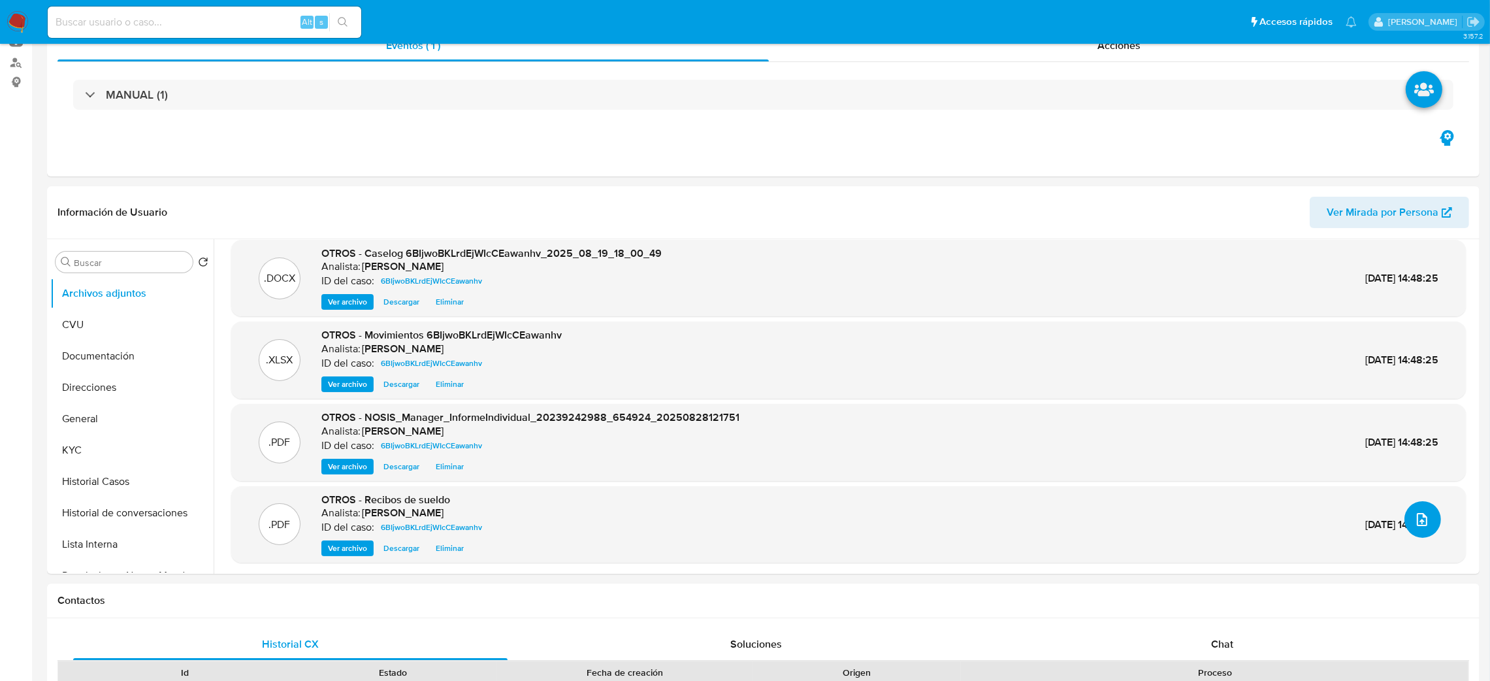
scroll to position [0, 0]
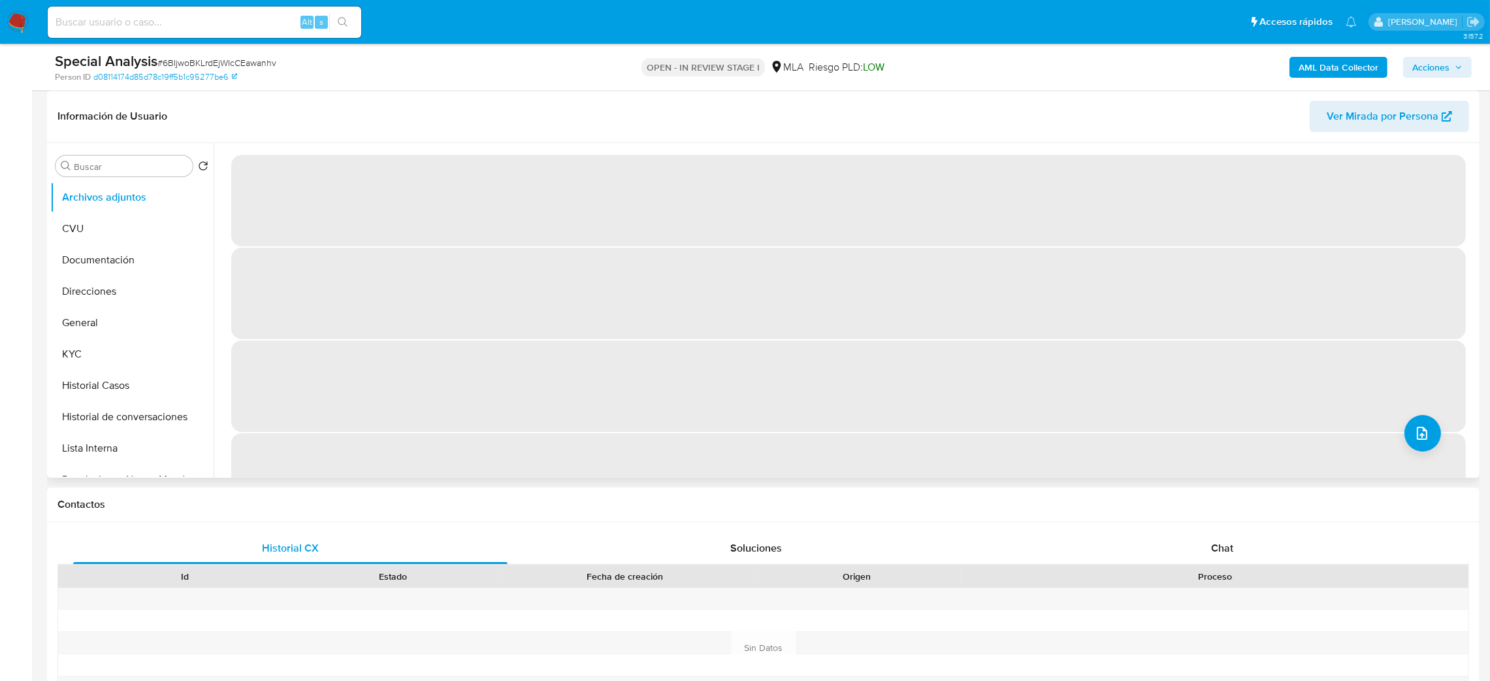
scroll to position [95, 0]
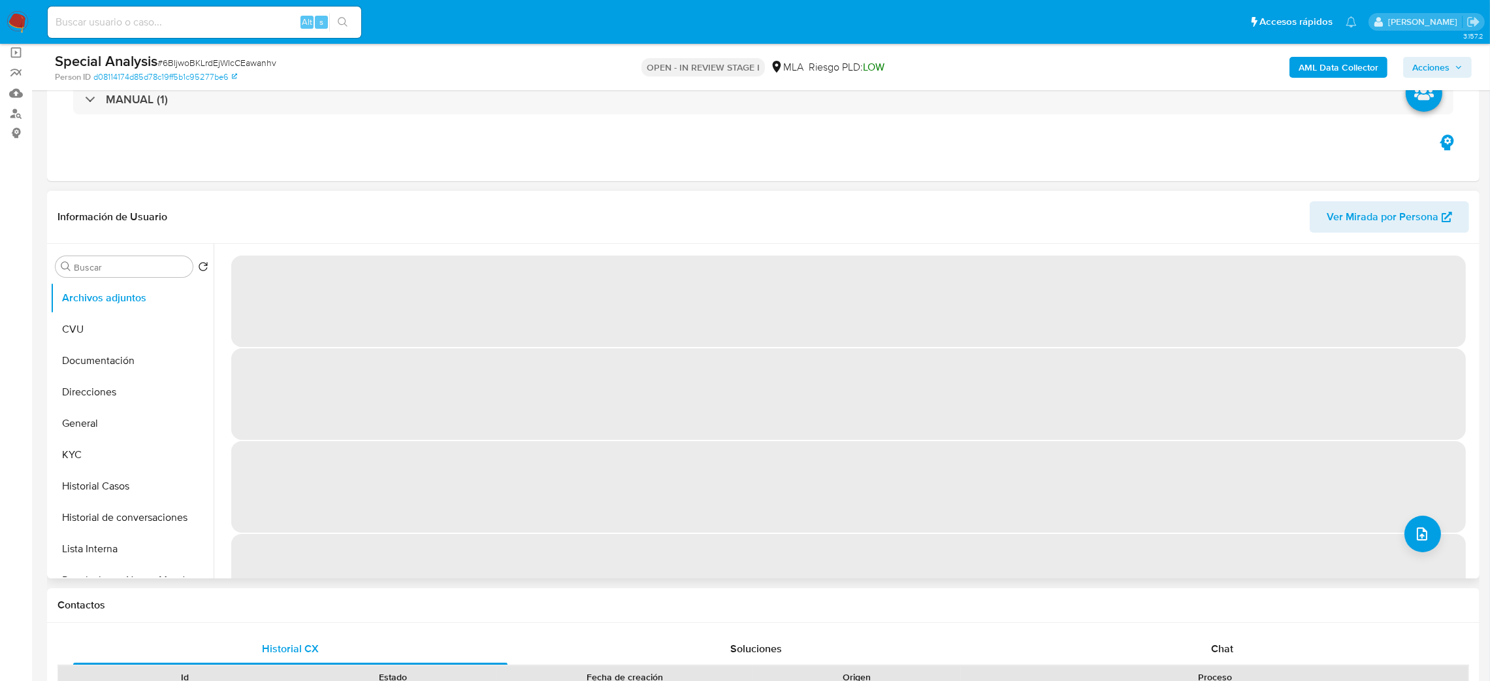
select select "10"
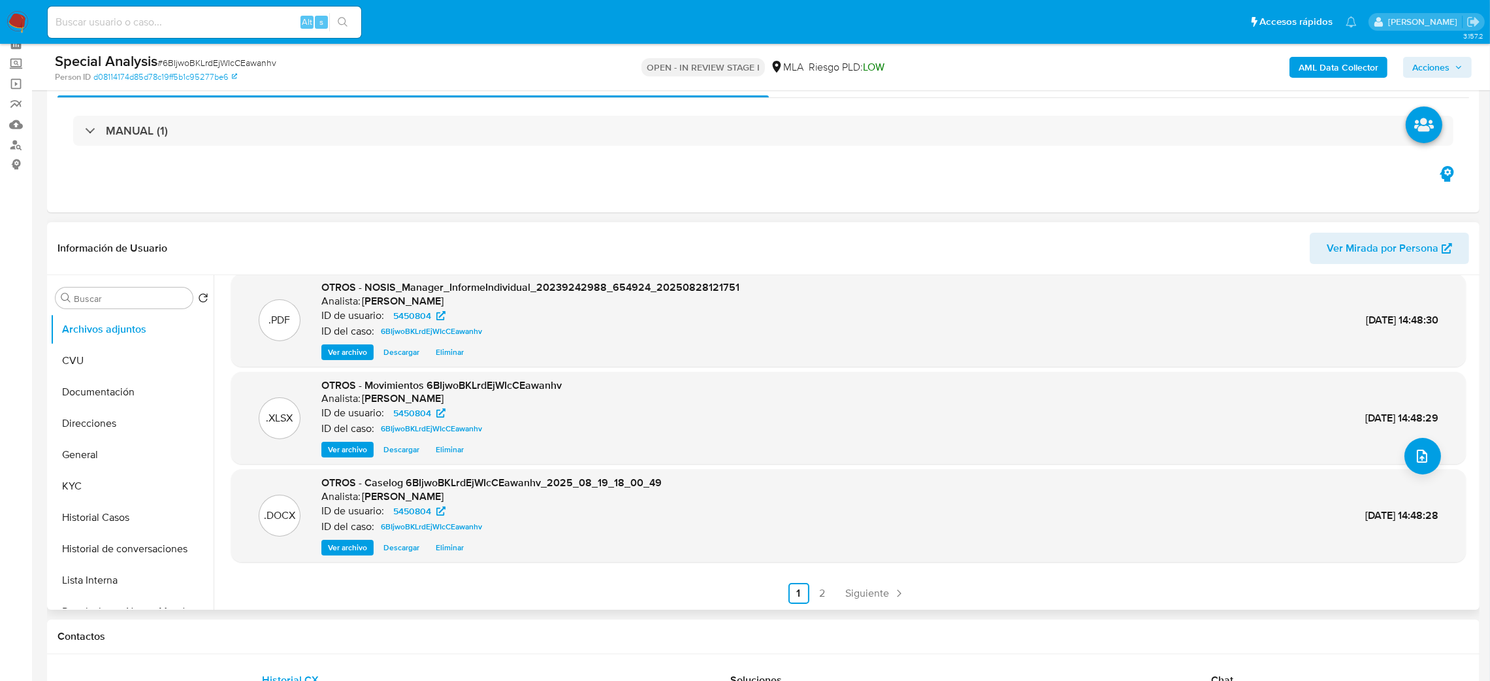
scroll to position [98, 0]
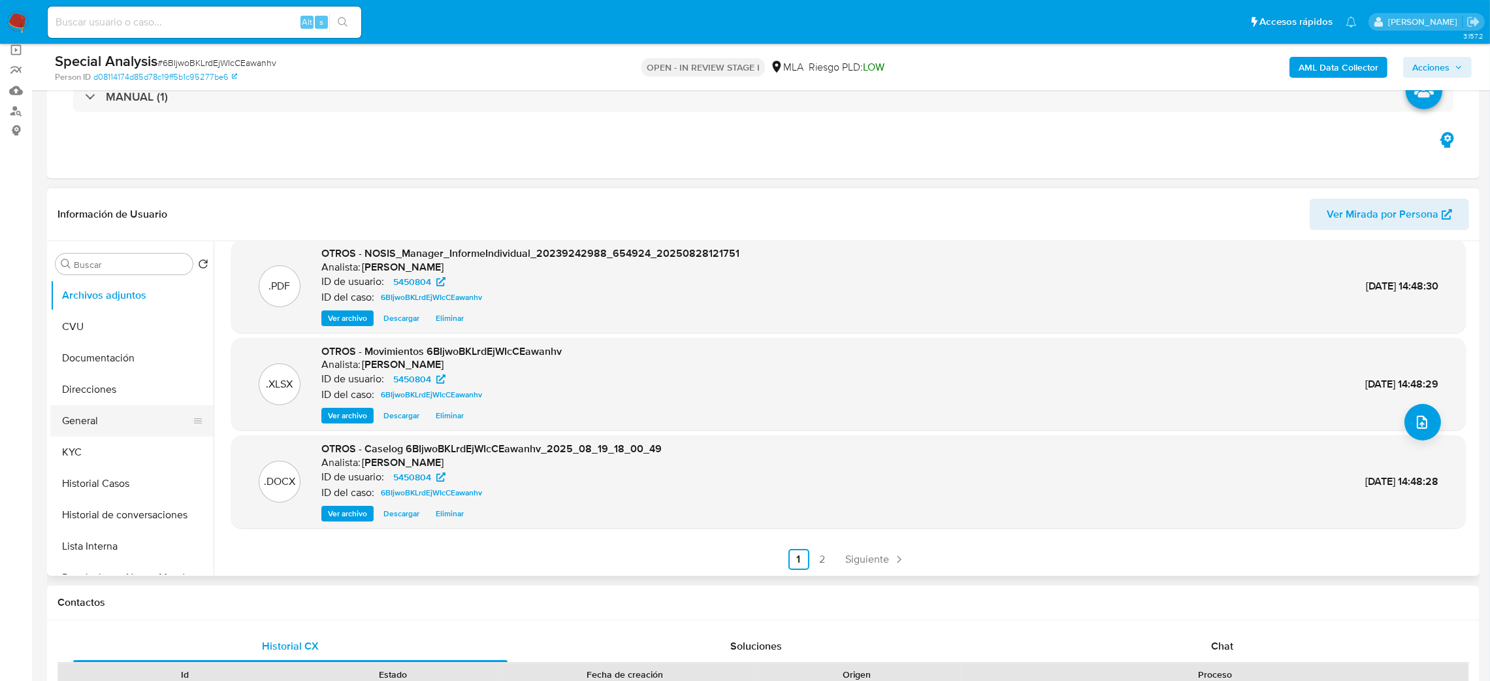
click at [72, 422] on button "General" at bounding box center [126, 420] width 153 height 31
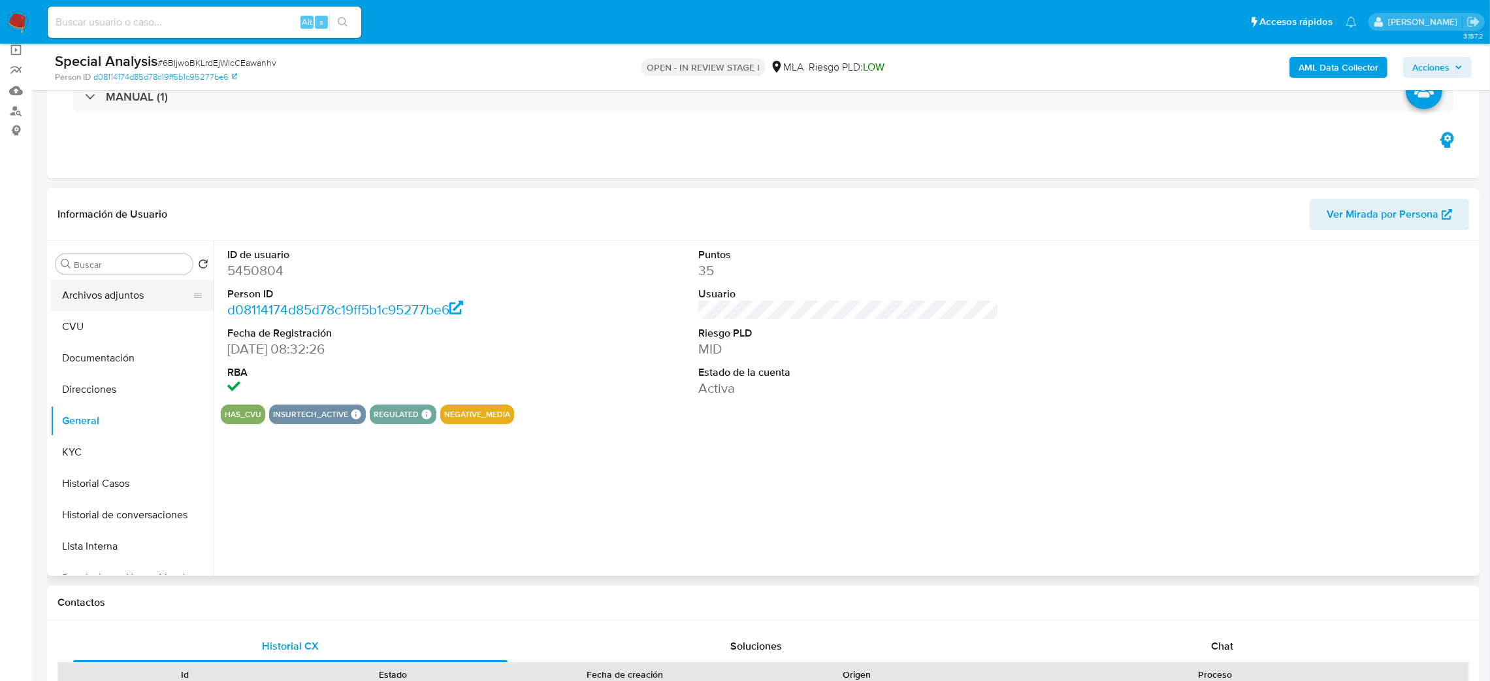
click at [106, 284] on button "Archivos adjuntos" at bounding box center [126, 295] width 153 height 31
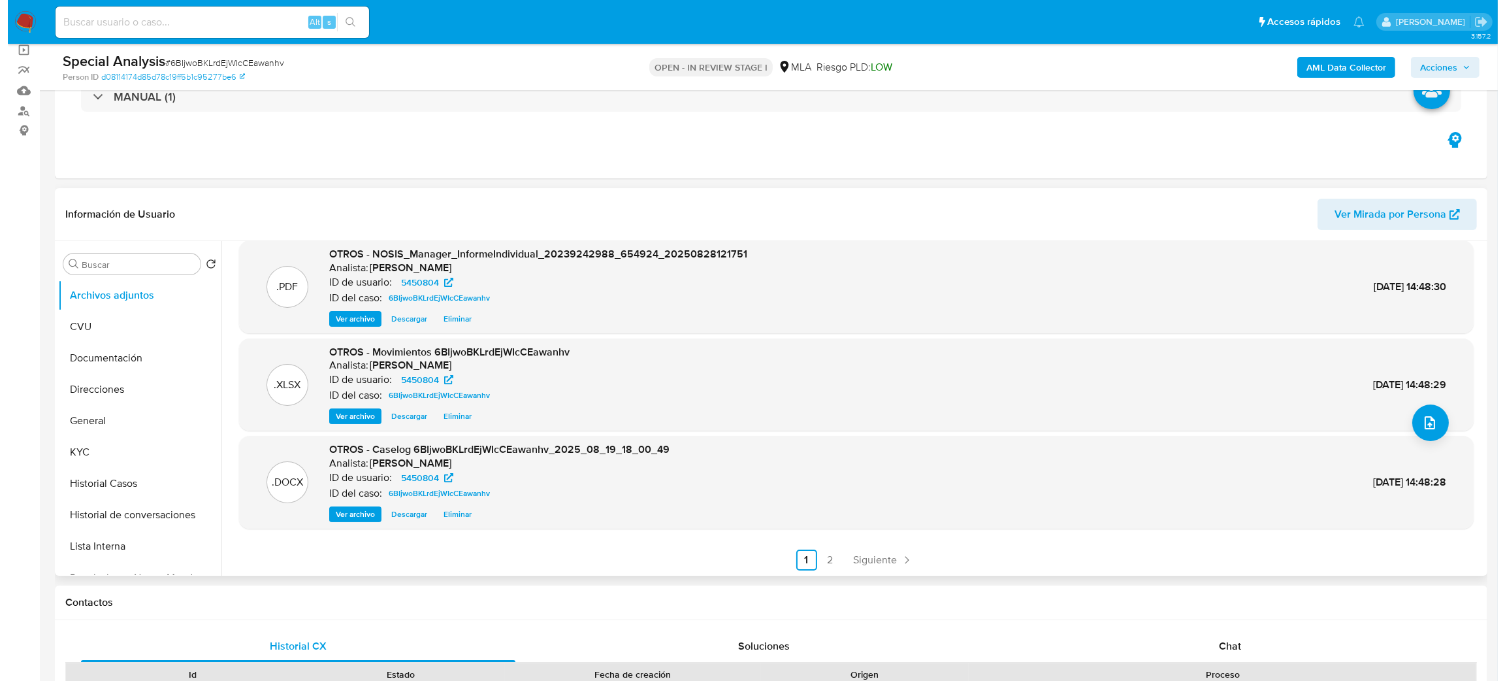
scroll to position [109, 0]
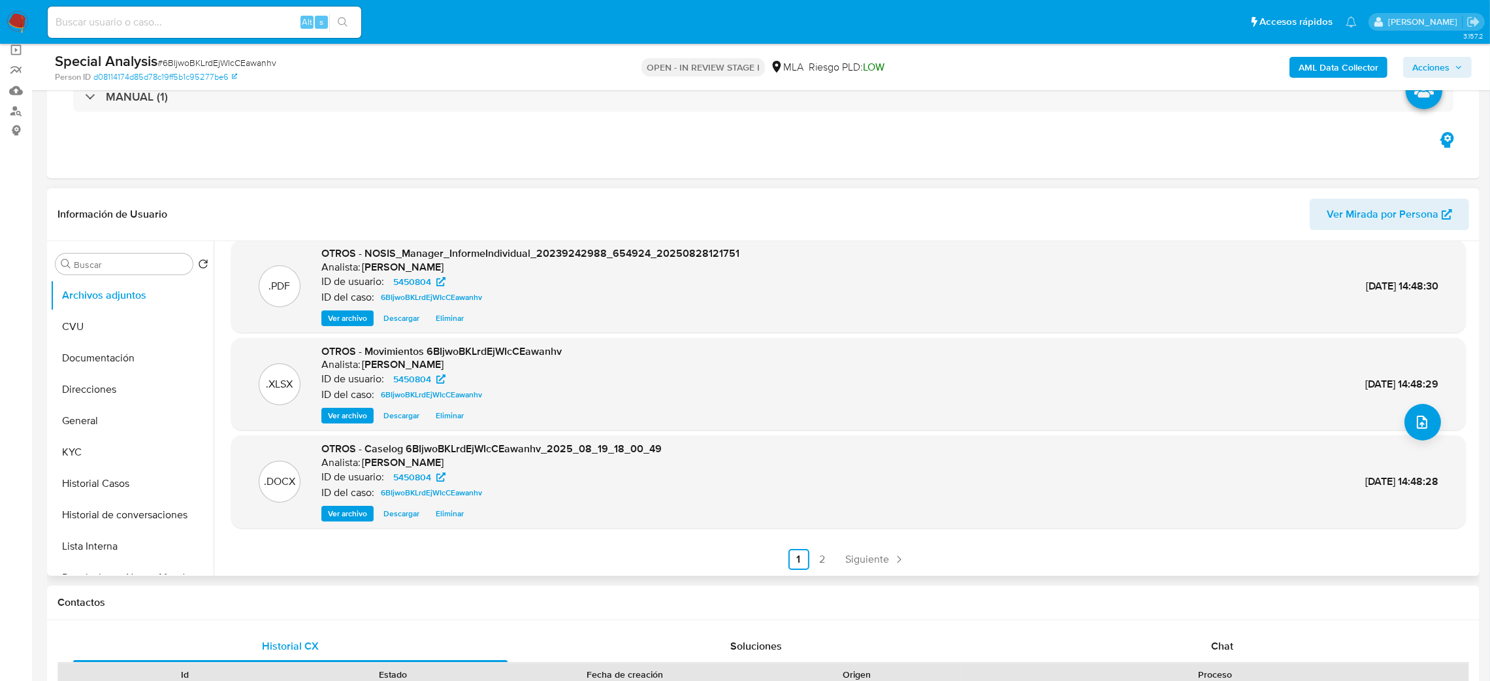
click at [339, 513] on span "Ver archivo" at bounding box center [347, 513] width 39 height 13
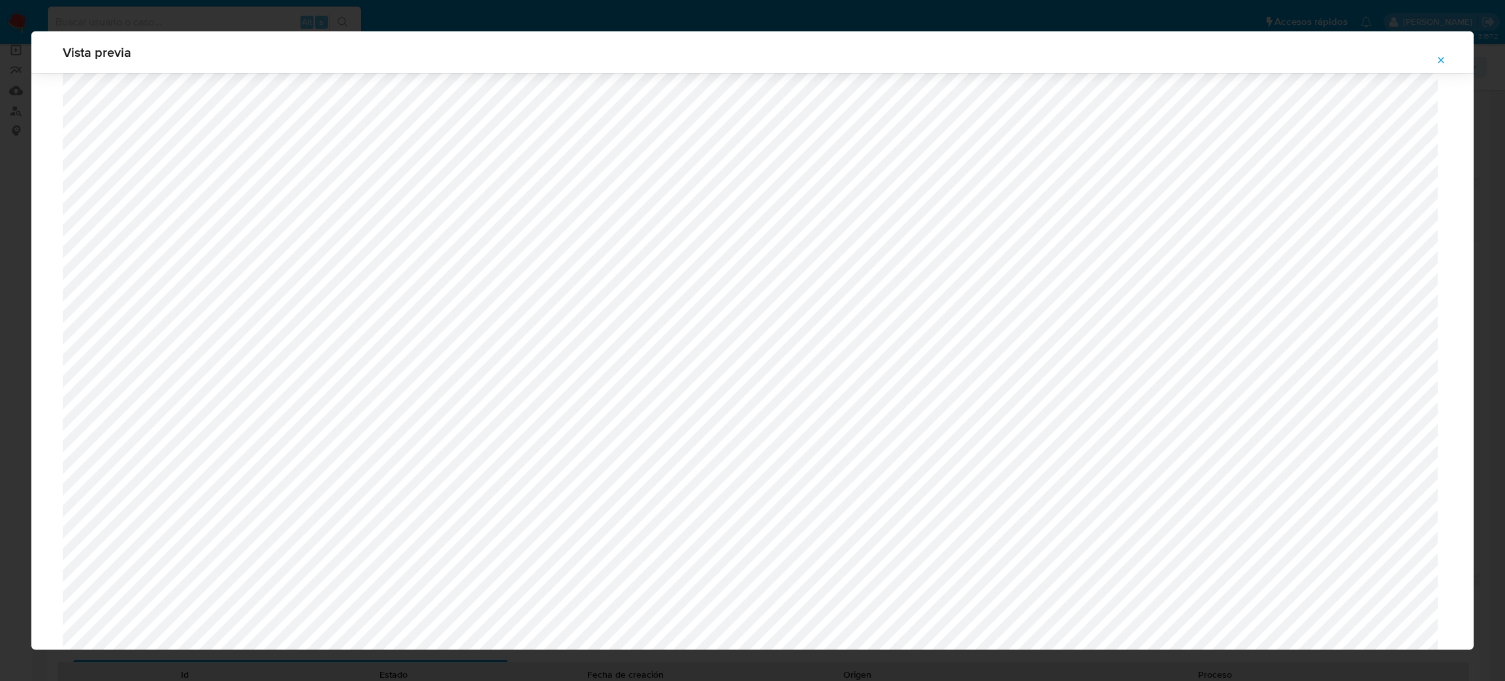
scroll to position [561, 0]
click at [1441, 61] on icon "Attachment preview" at bounding box center [1441, 60] width 10 height 10
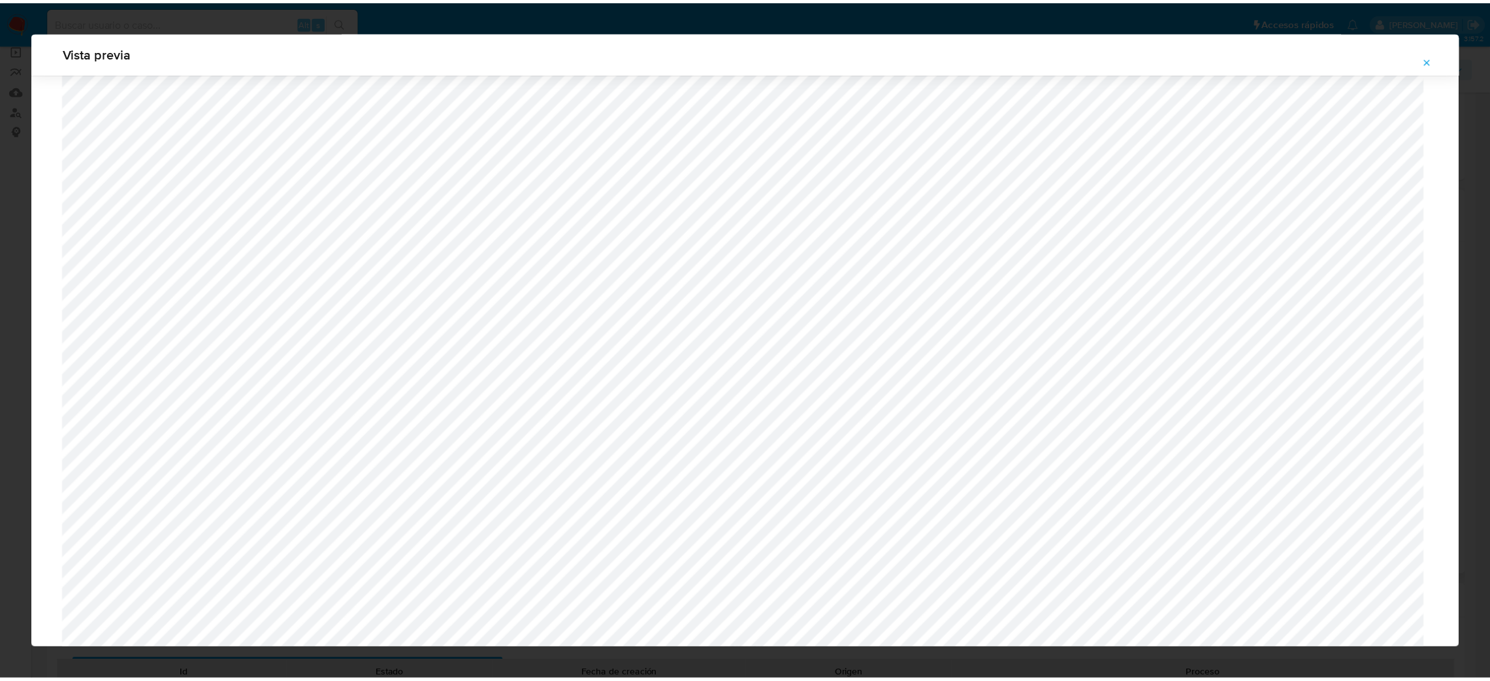
scroll to position [0, 0]
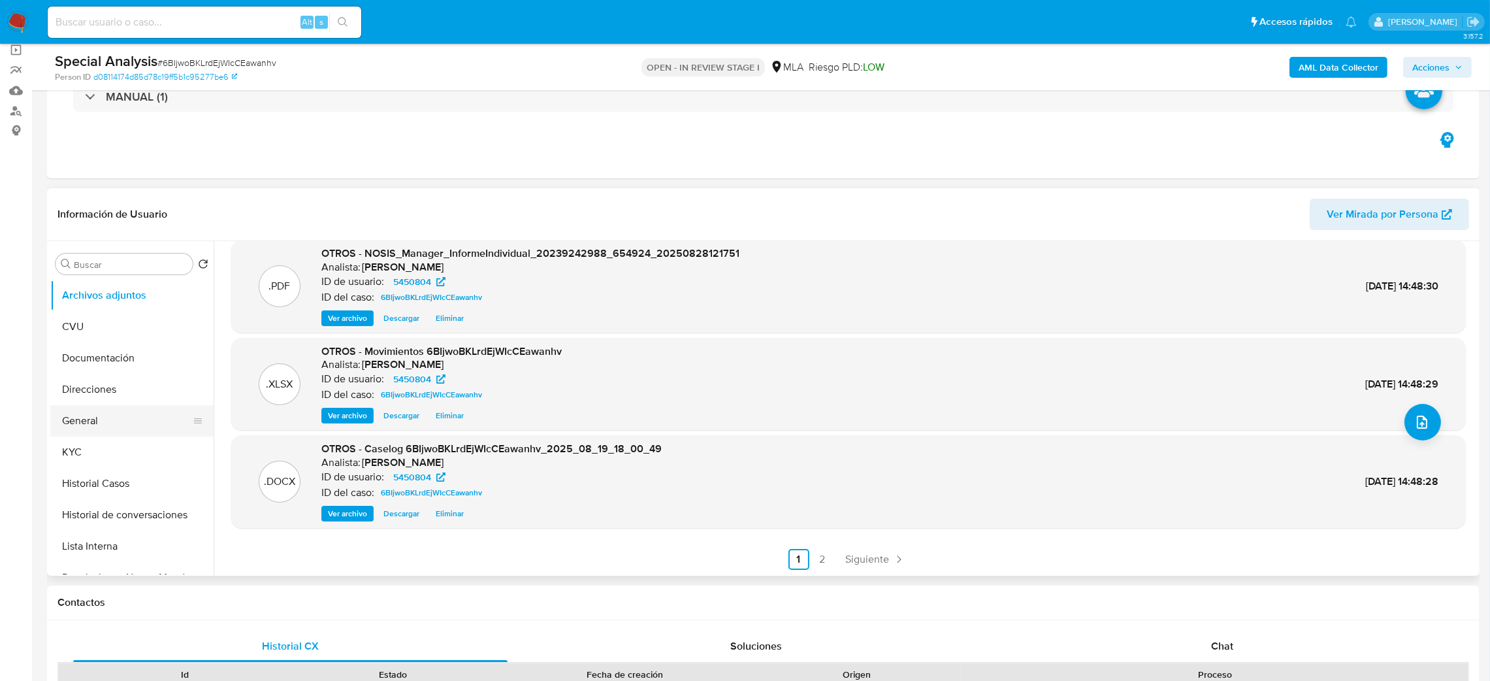
click at [103, 426] on button "General" at bounding box center [126, 420] width 153 height 31
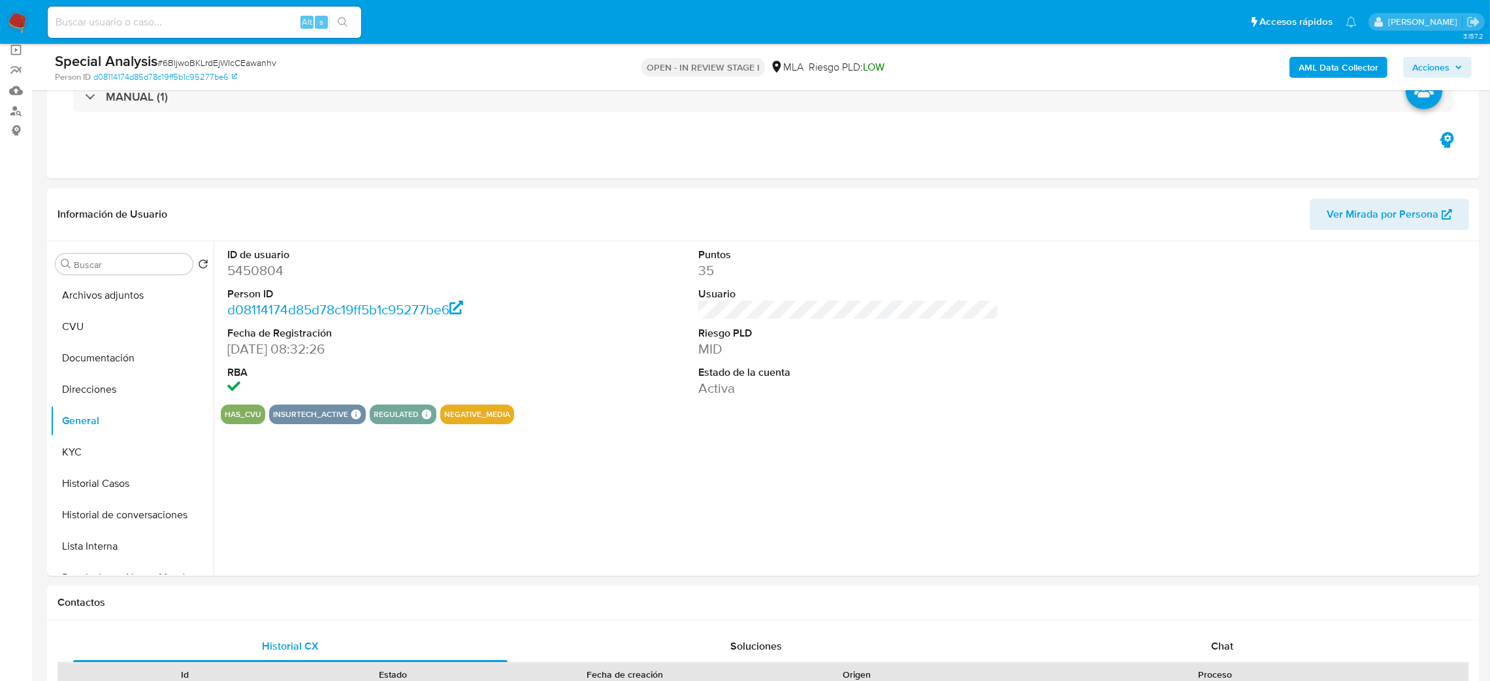
click at [246, 265] on dd "5450804" at bounding box center [377, 270] width 301 height 18
copy dd "5450804"
click at [1430, 65] on span "Acciones" at bounding box center [1431, 67] width 37 height 21
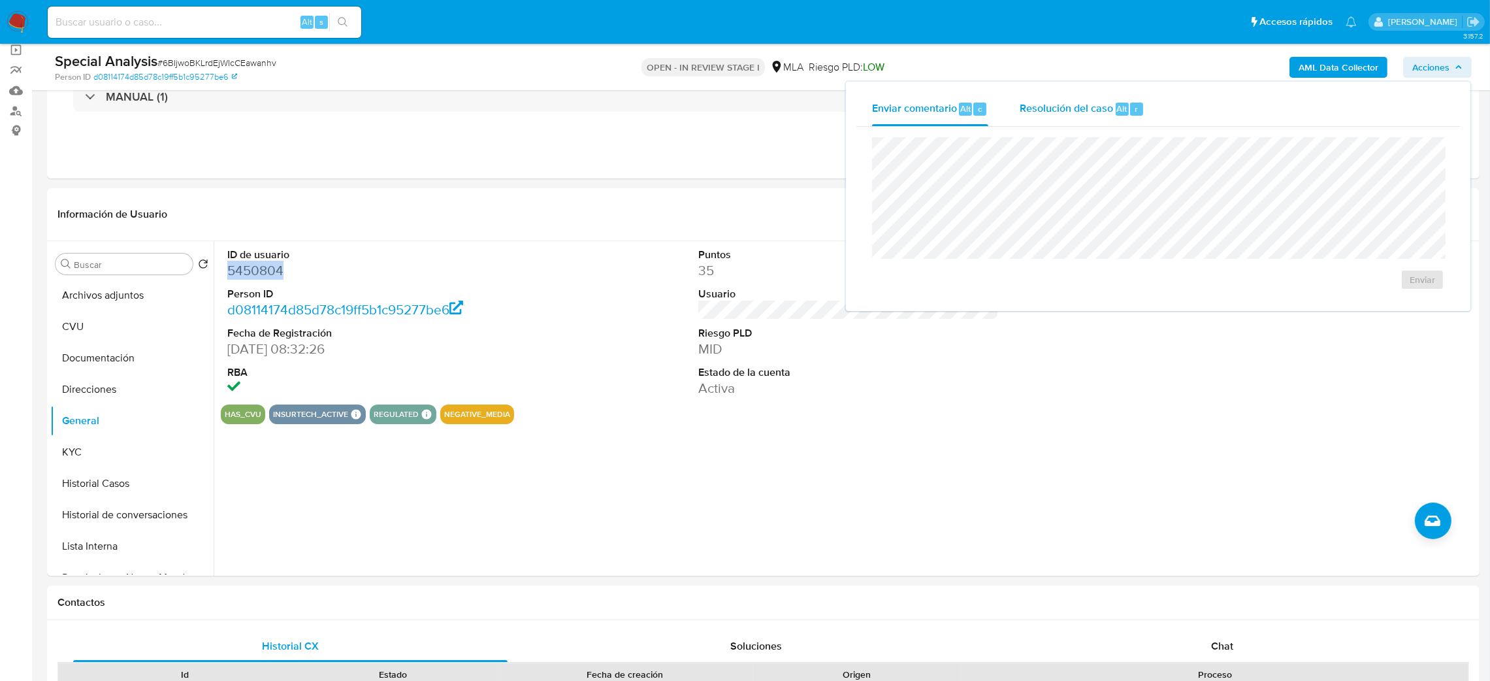
click at [1056, 120] on div "Resolución del caso Alt r" at bounding box center [1082, 109] width 125 height 34
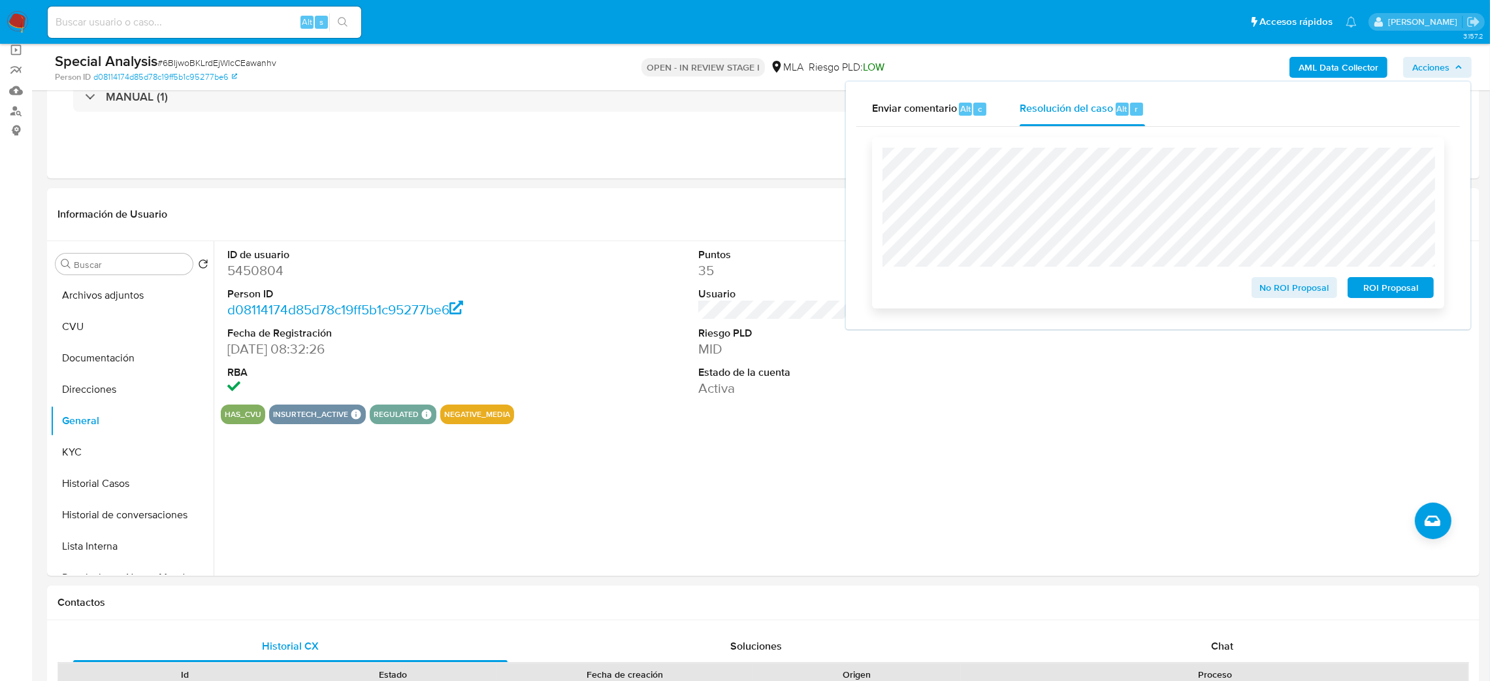
click at [1288, 287] on span "No ROI Proposal" at bounding box center [1295, 287] width 68 height 18
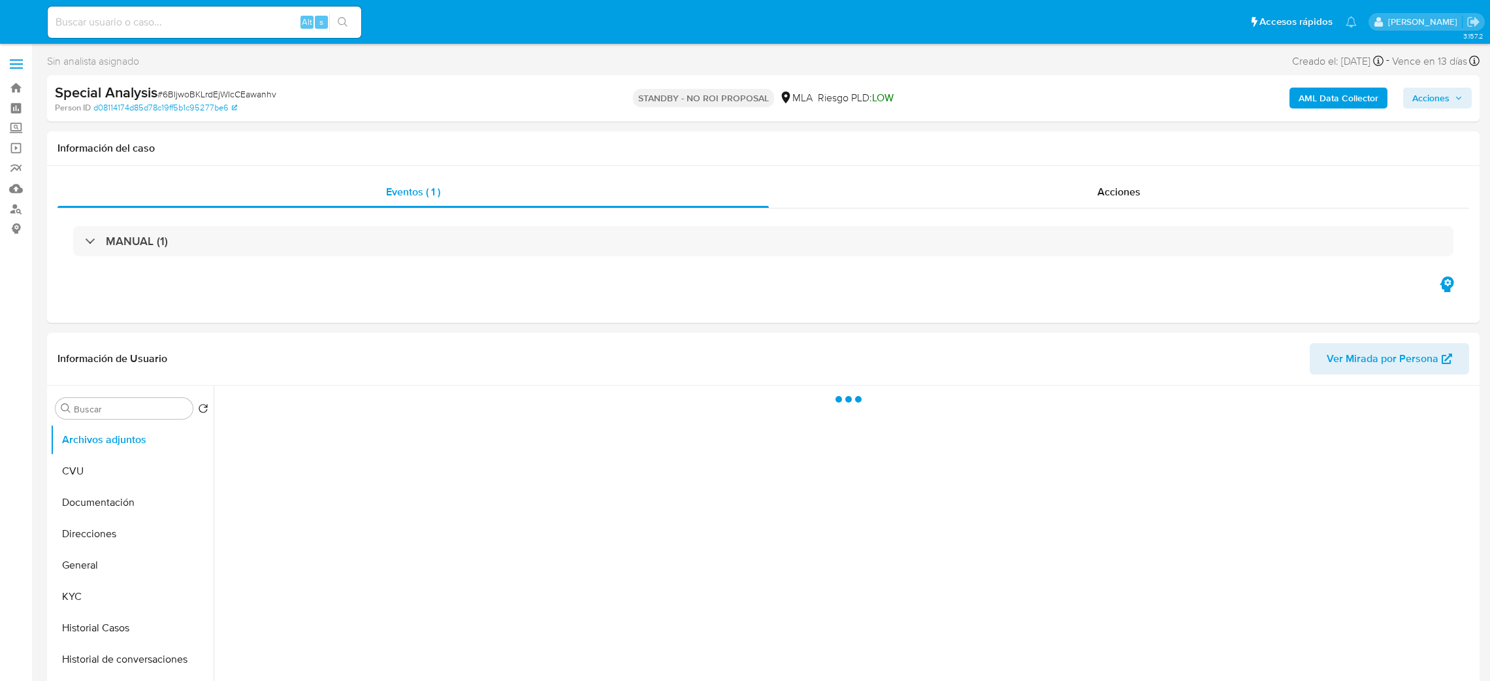
select select "10"
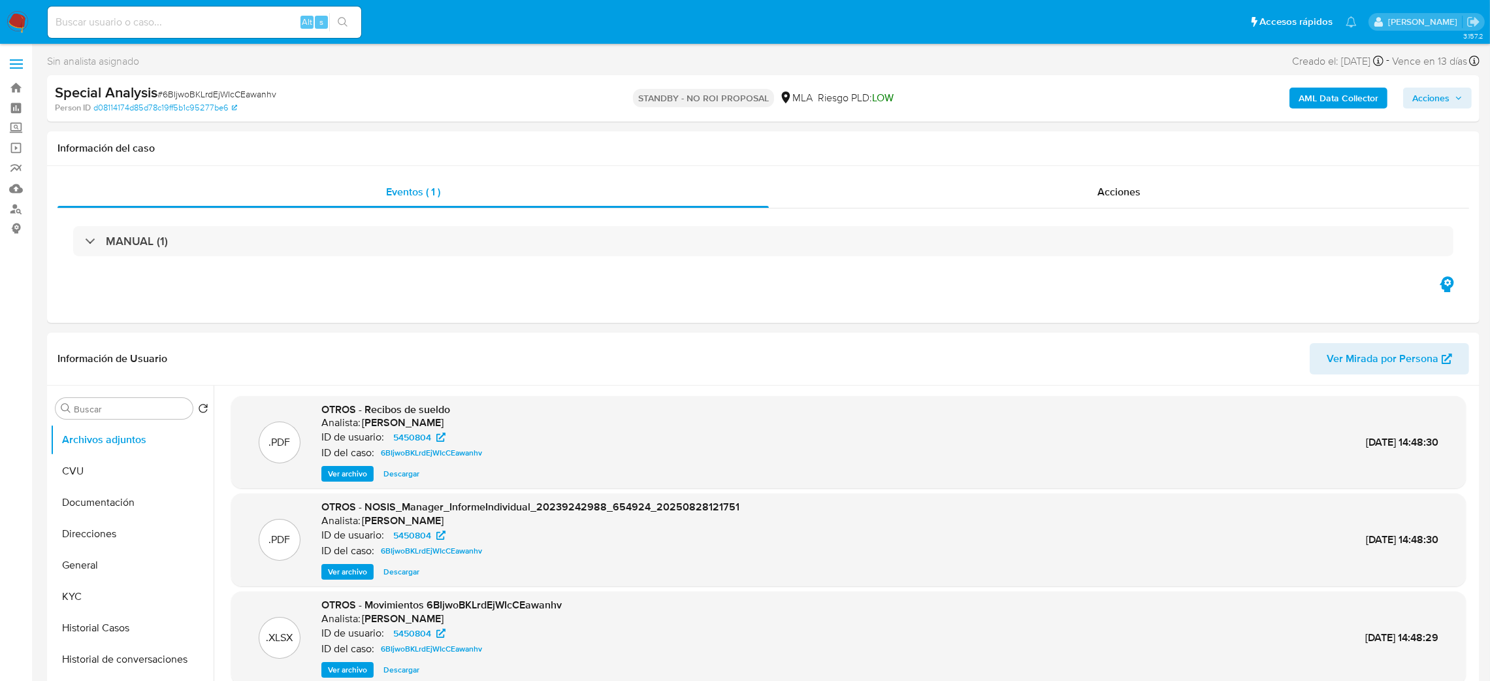
click at [214, 31] on div "Alt s" at bounding box center [205, 22] width 314 height 31
click at [199, 18] on input at bounding box center [205, 22] width 314 height 17
paste input "0yuoC9csZ6YdtgDsFVoWI37e"
type input "0yuoC9csZ6YdtgDsFVoWI37e"
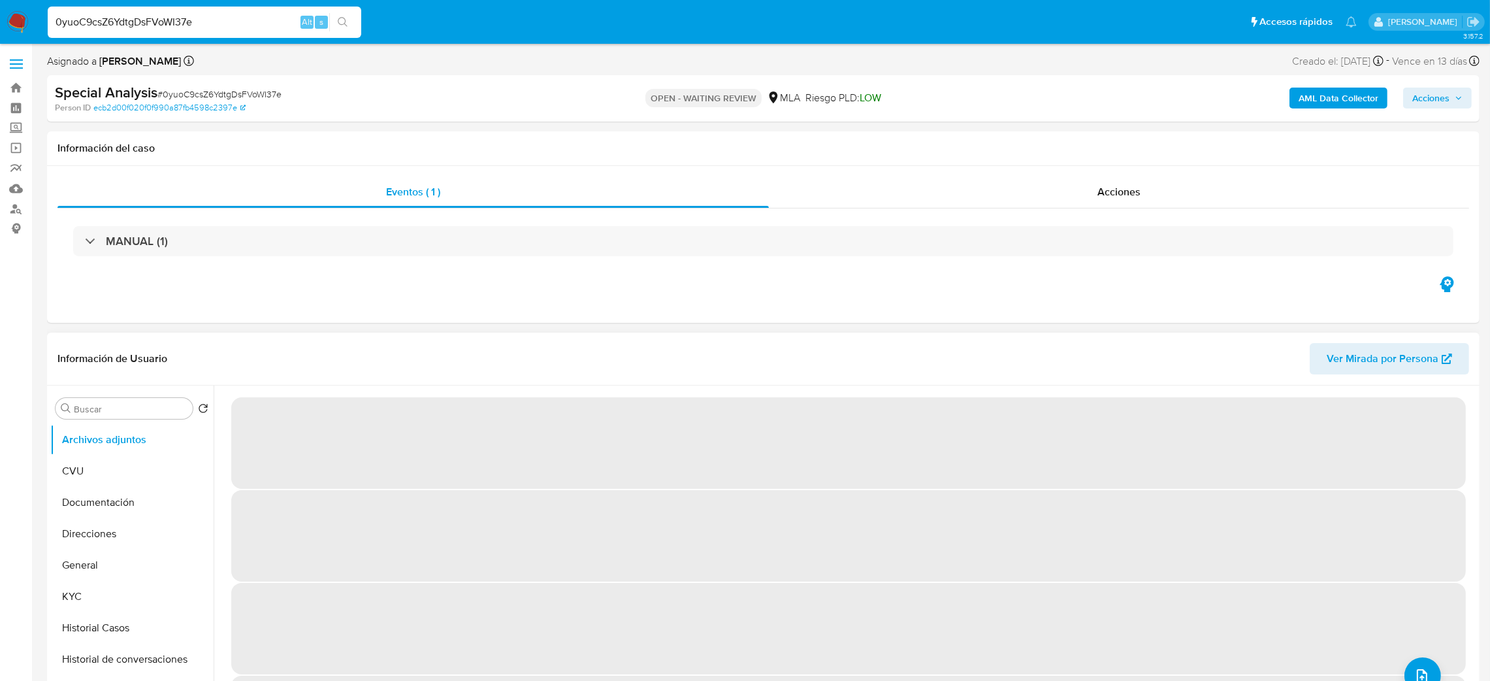
select select "10"
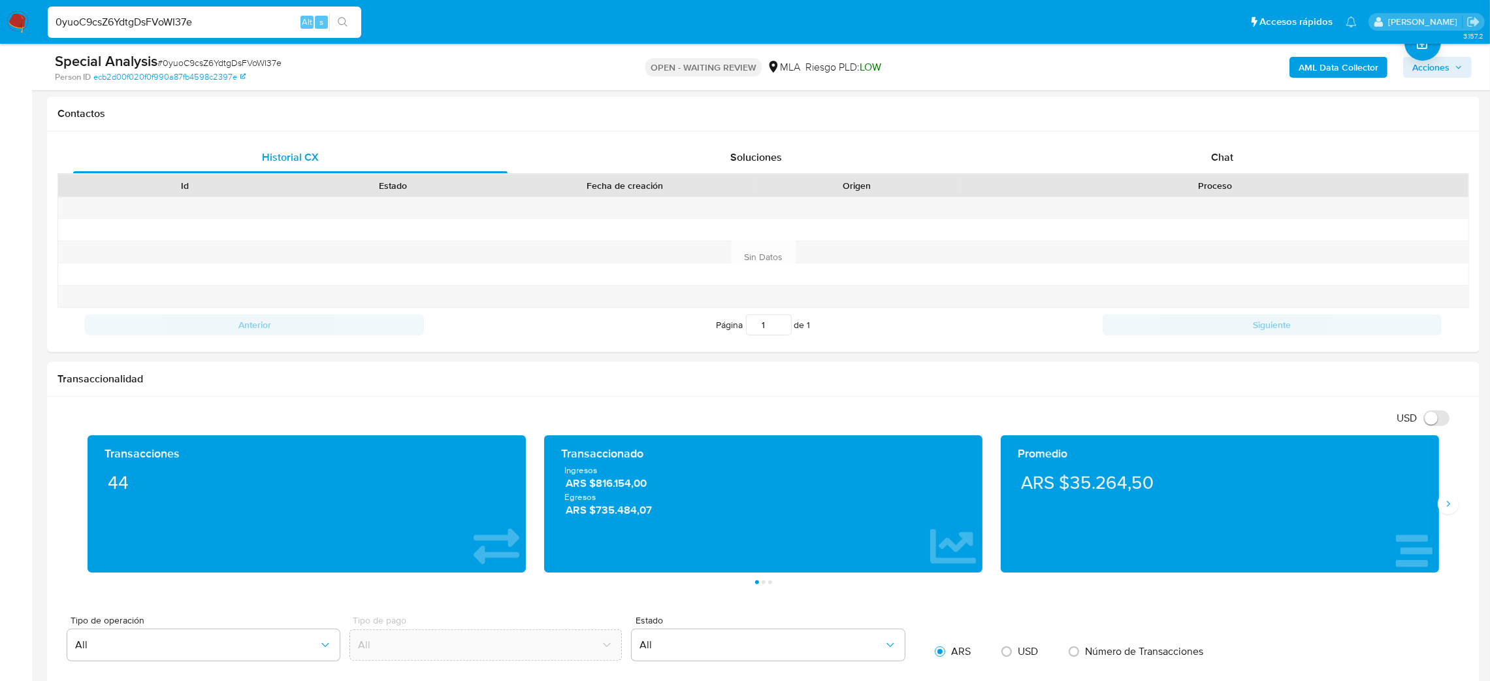
scroll to position [587, 0]
click at [1249, 162] on div "Chat" at bounding box center [1222, 156] width 434 height 31
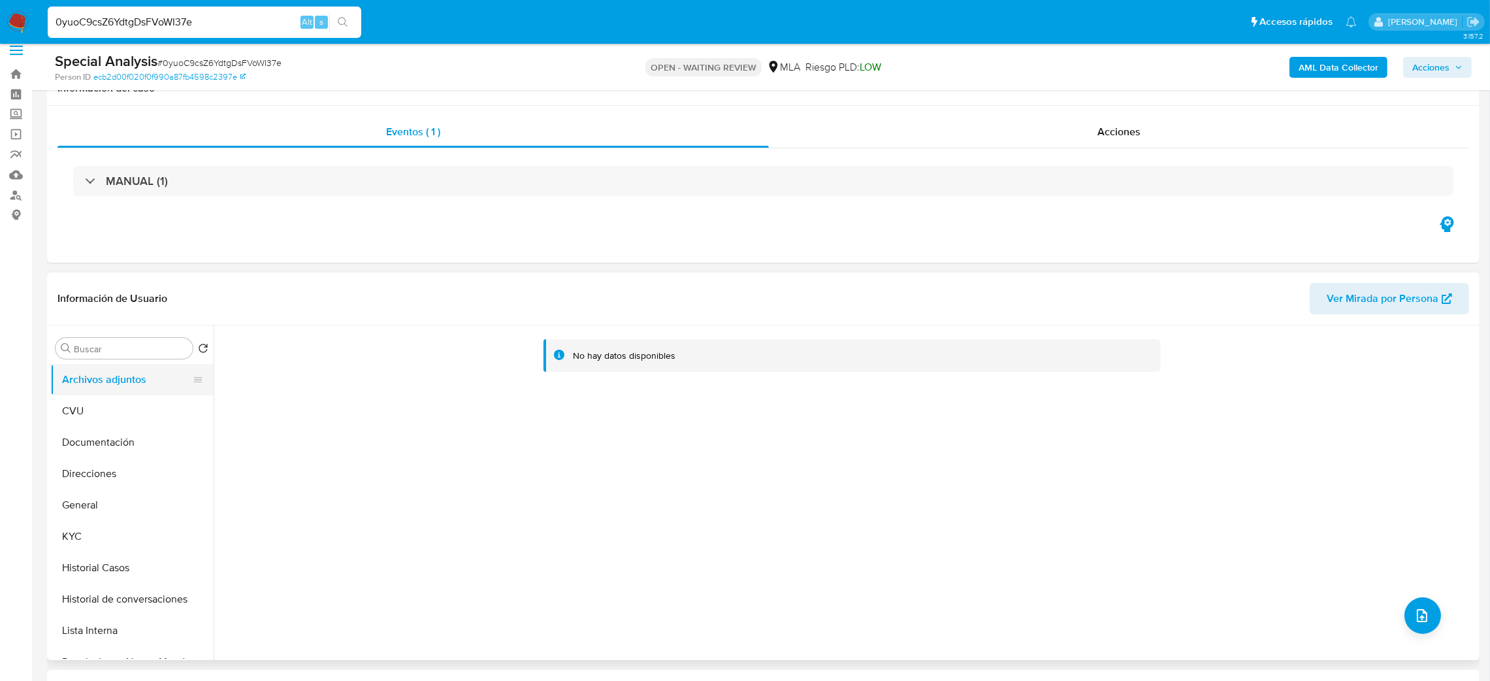
scroll to position [0, 0]
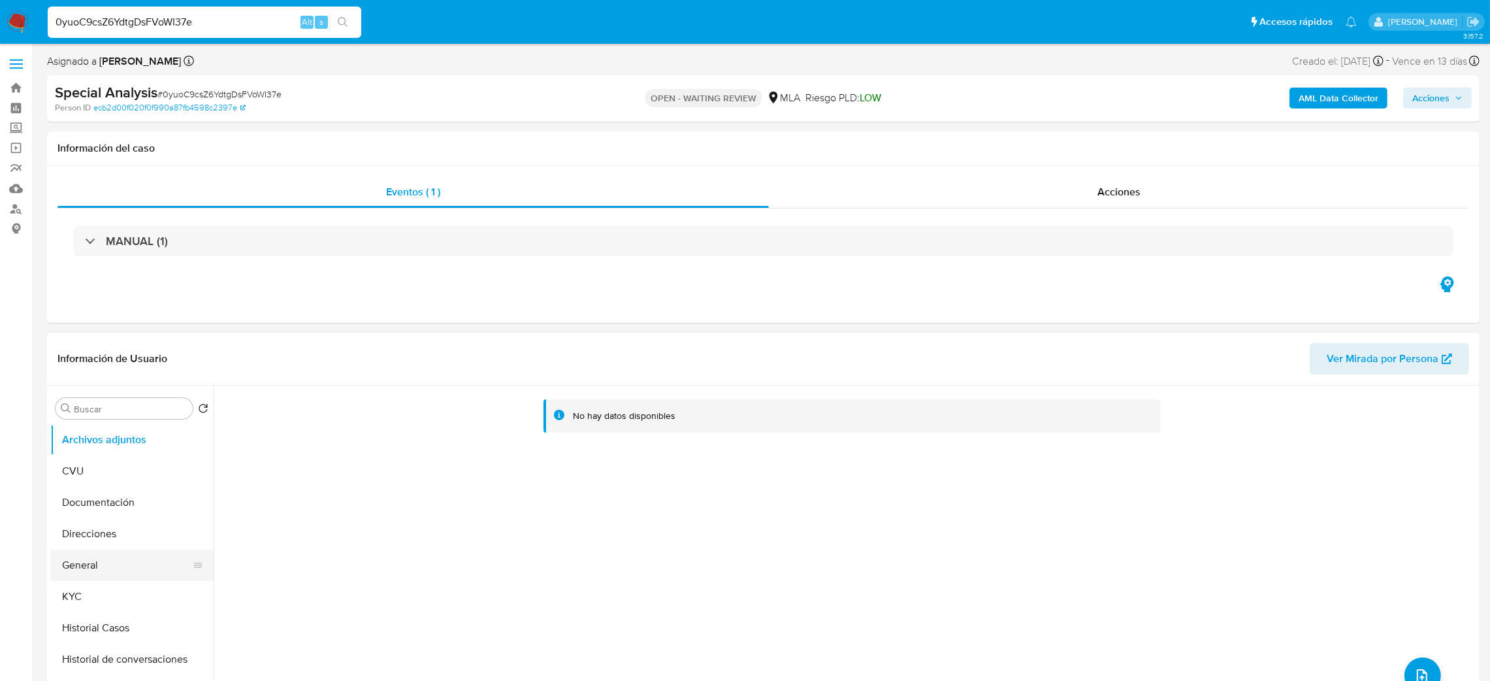
click at [88, 576] on button "General" at bounding box center [126, 564] width 153 height 31
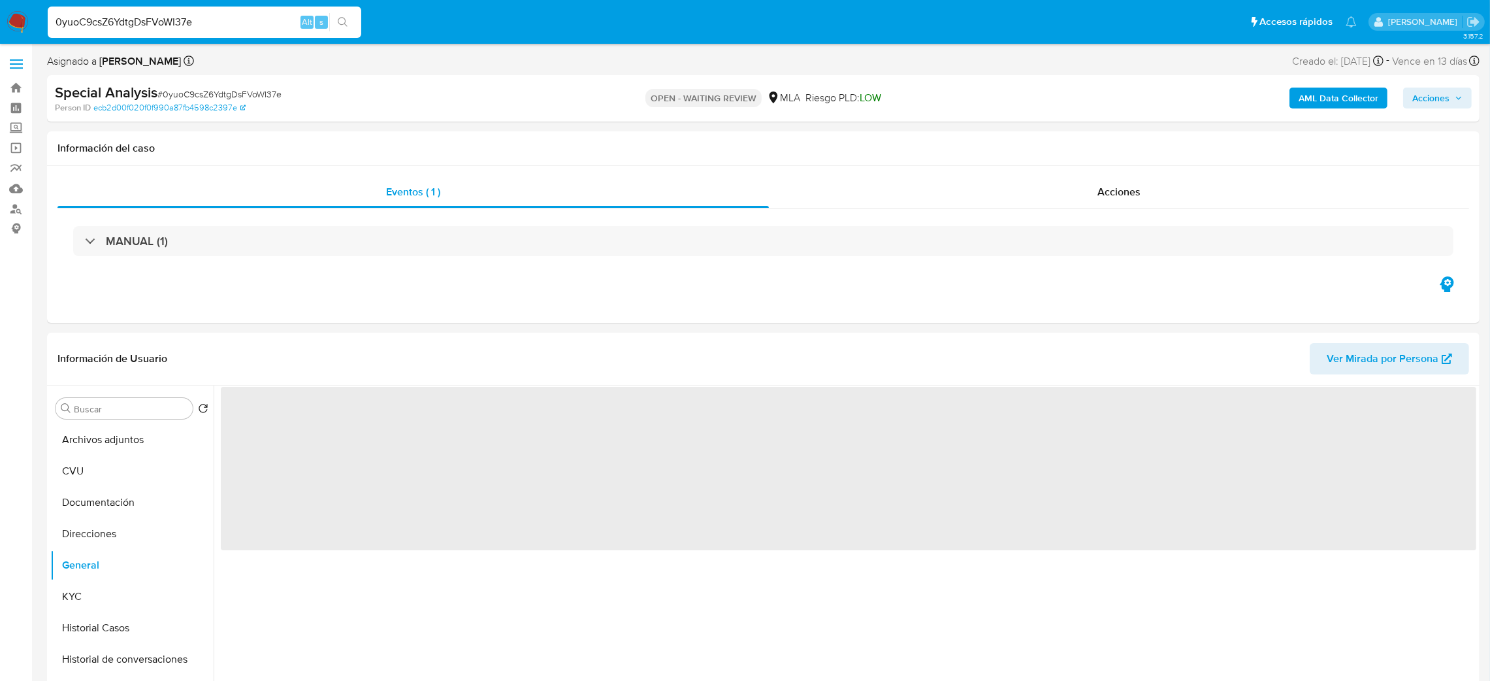
scroll to position [98, 0]
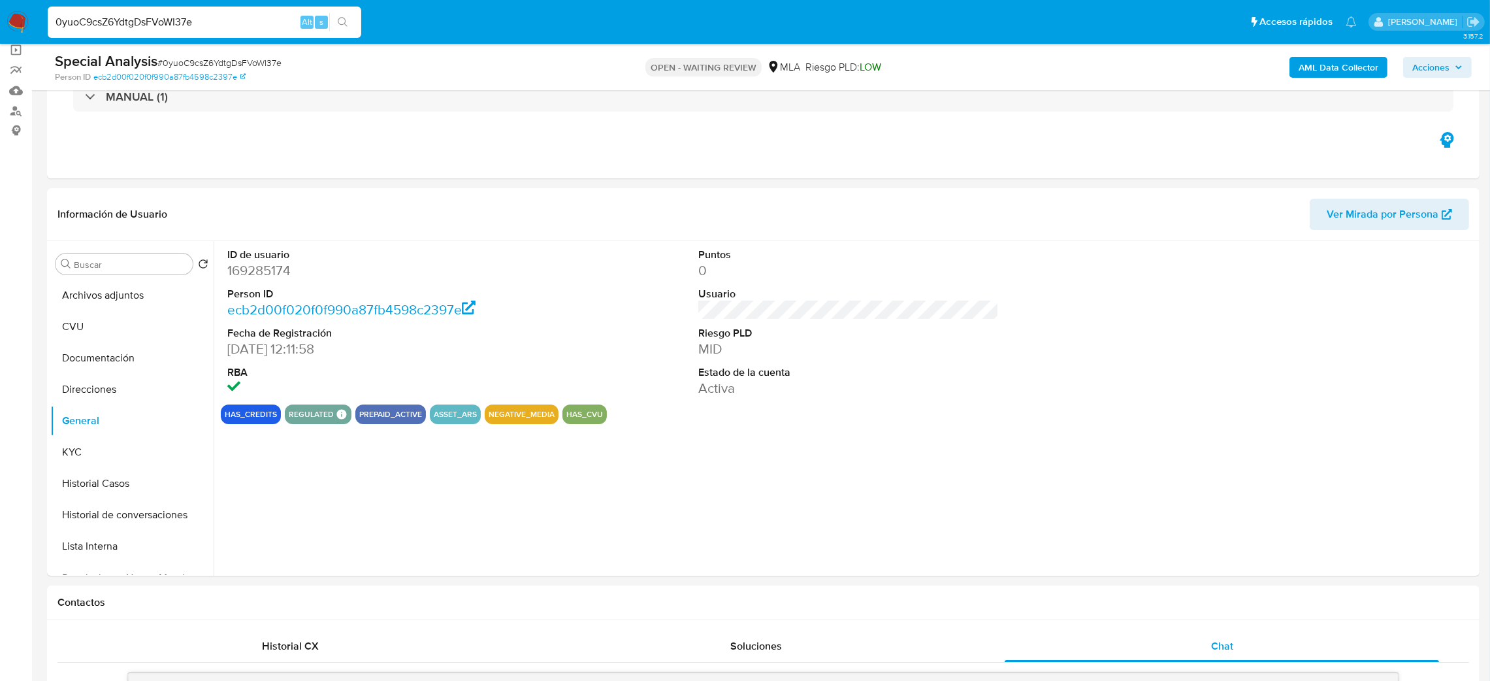
click at [257, 269] on dd "169285174" at bounding box center [377, 270] width 301 height 18
click at [187, 63] on span "# 0yuoC9csZ6YdtgDsFVoWI37e" at bounding box center [219, 62] width 124 height 13
copy span "0yuoC9csZ6YdtgDsFVoWI37e"
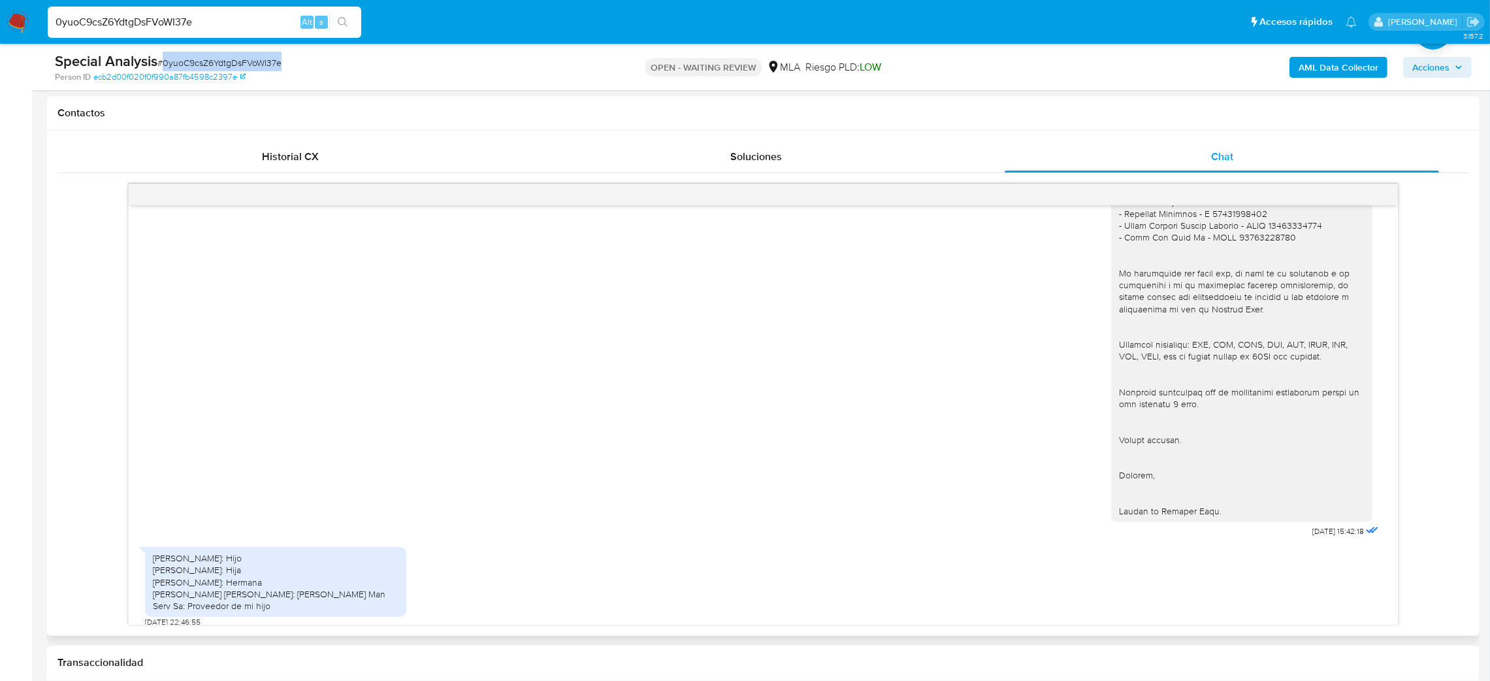
scroll to position [1810, 0]
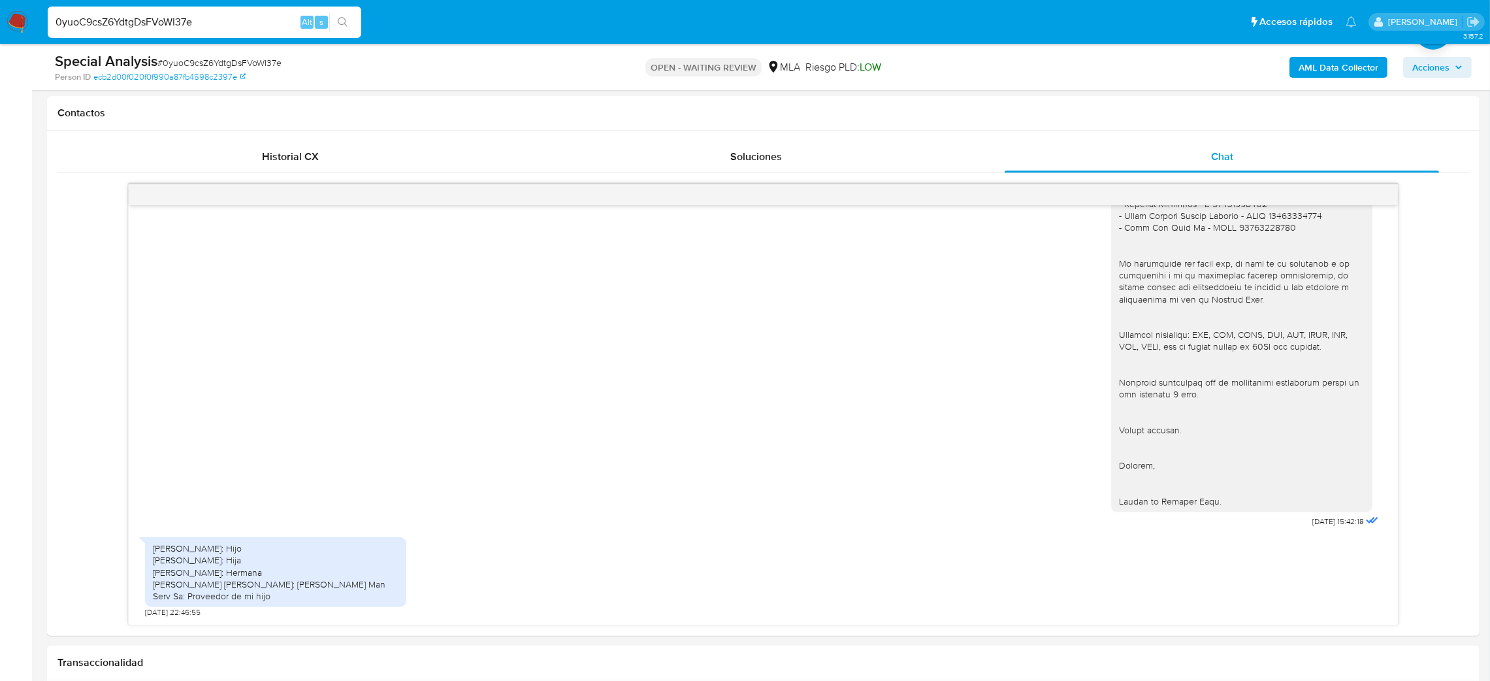
drag, startPoint x: 205, startPoint y: 29, endPoint x: 0, endPoint y: 42, distance: 205.6
click at [0, 42] on nav "Pausado Ver notificaciones 0yuoC9csZ6YdtgDsFVoWI37e Alt s Accesos rápidos Presi…" at bounding box center [745, 22] width 1490 height 44
paste input "Kf0p6Ca4dxdzlNRPgYILaTUD"
type input "Kf0p6Ca4dxdzlNRPgYILaTUD"
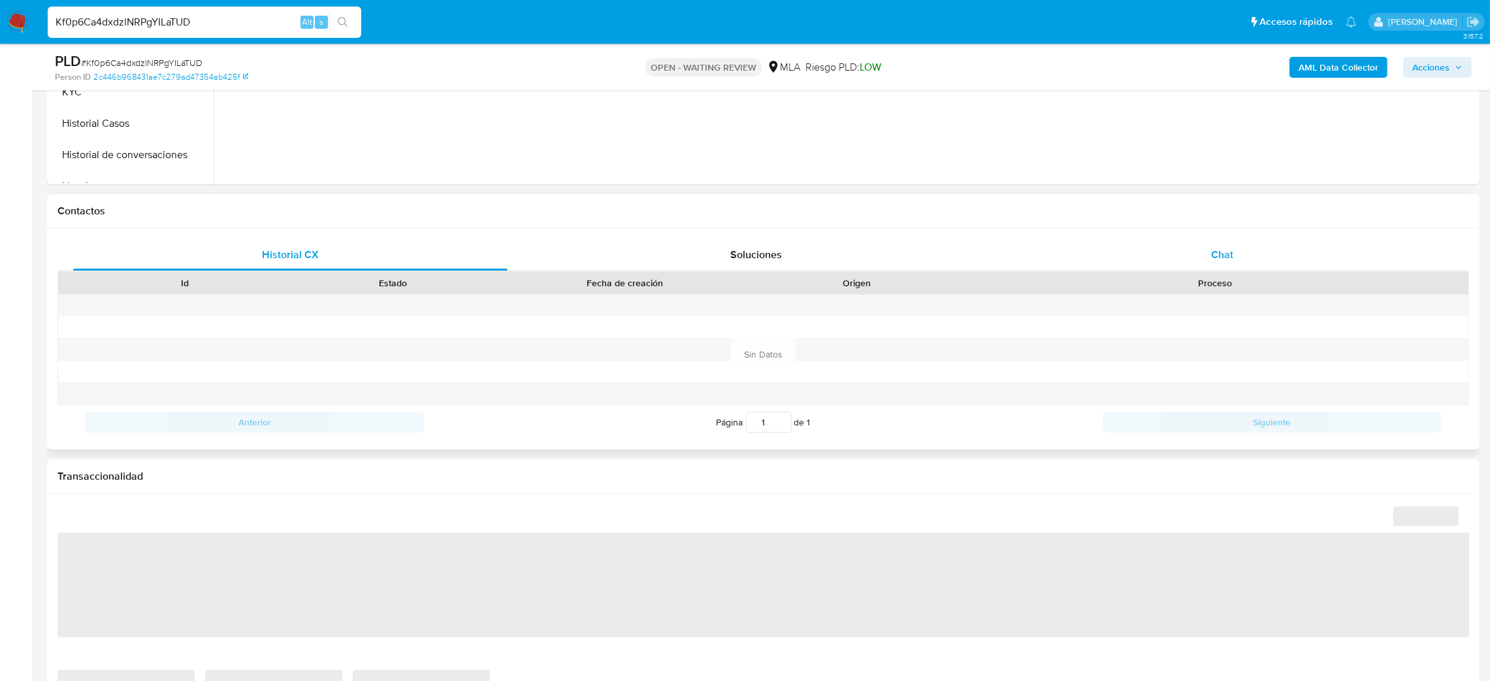
click at [1251, 255] on div "Chat" at bounding box center [1222, 254] width 434 height 31
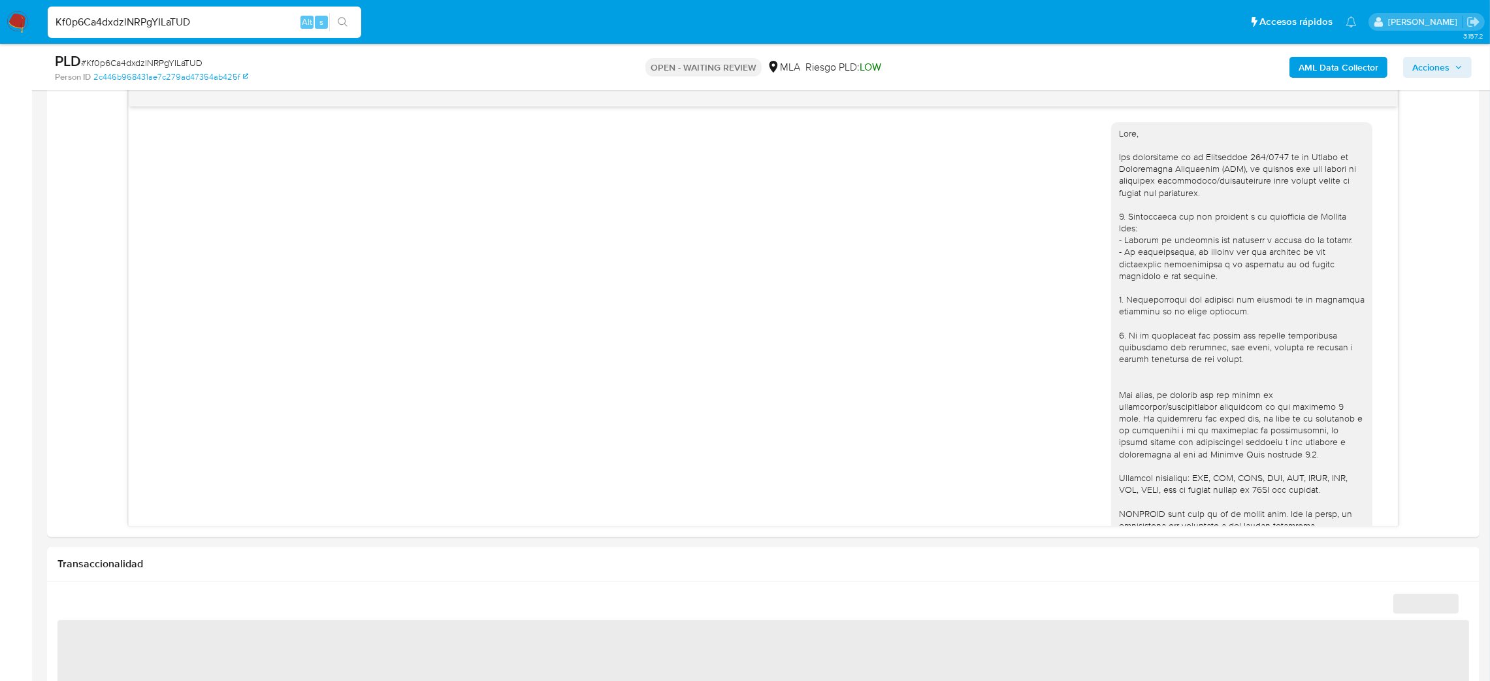
scroll to position [561, 0]
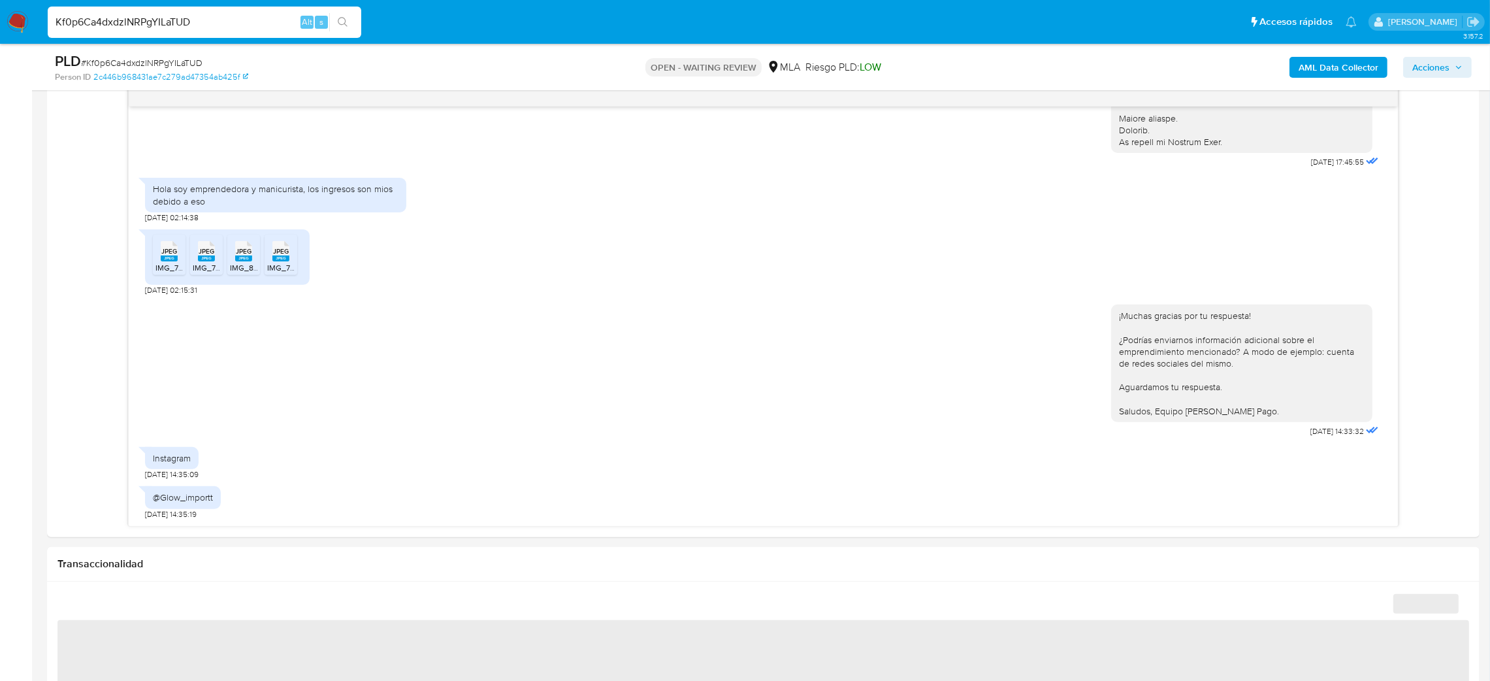
select select "10"
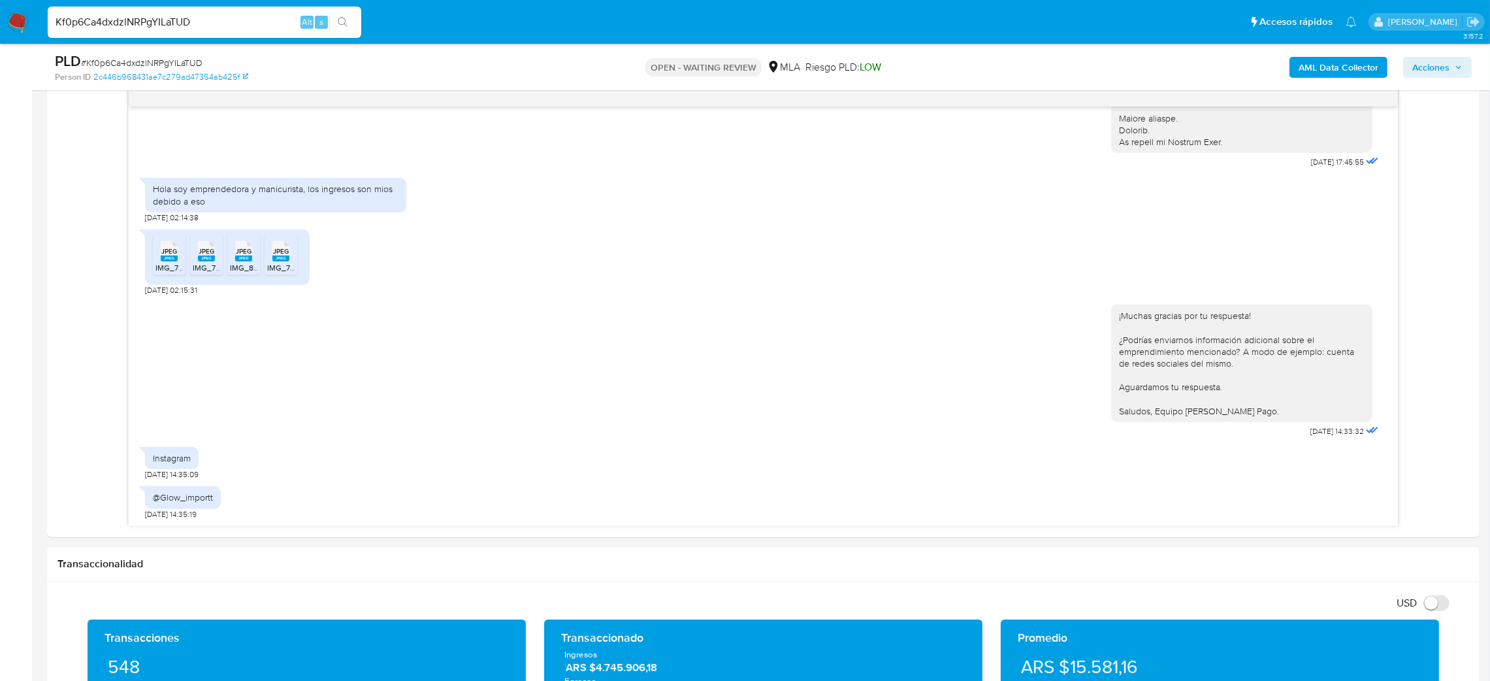
drag, startPoint x: 199, startPoint y: 21, endPoint x: 0, endPoint y: 34, distance: 199.7
click at [0, 34] on nav "Pausado Ver notificaciones Kf0p6Ca4dxdzlNRPgYILaTUD Alt s Accesos rápidos Presi…" at bounding box center [745, 22] width 1490 height 44
paste input "QqjpJjQTZficHfu4zHrRrLK3"
type input "QqjpJjQTZficHfu4zHrRrLK3"
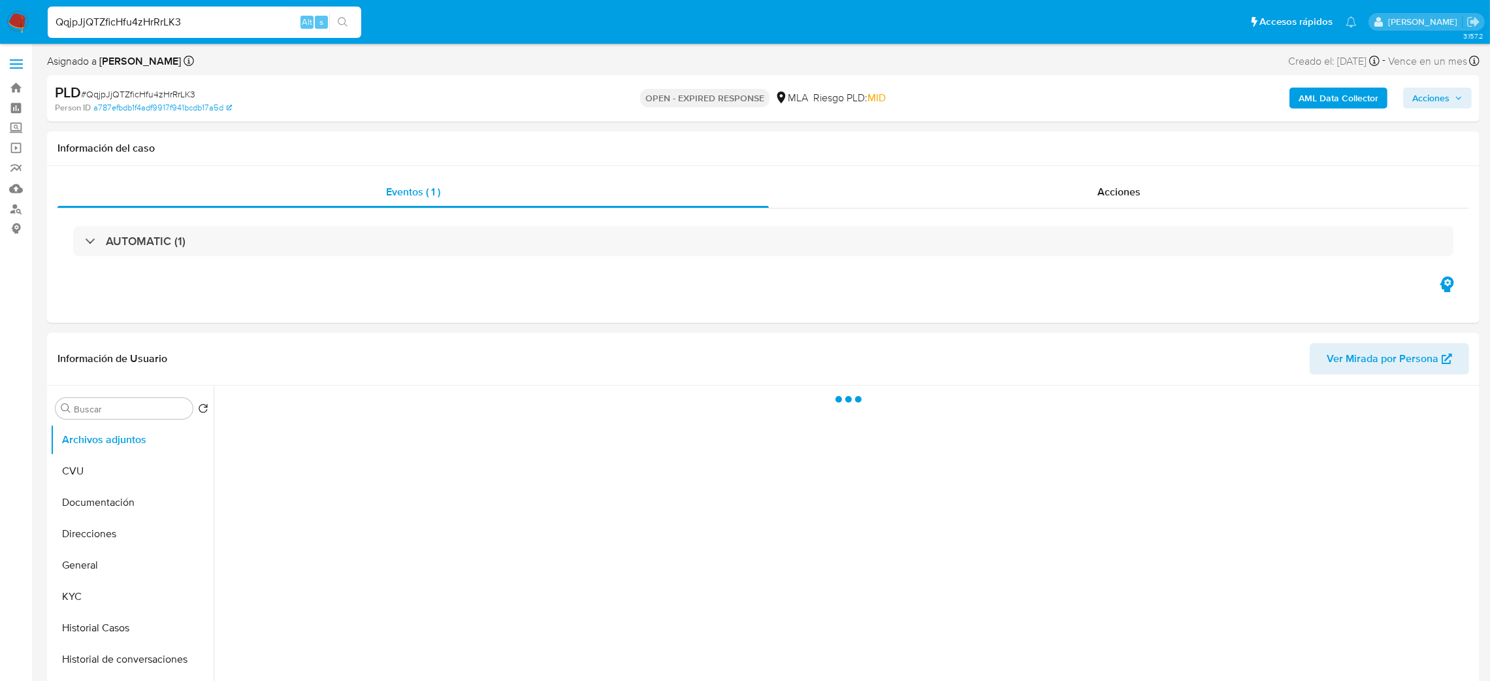
click at [167, 91] on span "# QqjpJjQTZficHfu4zHrRrLK3" at bounding box center [138, 94] width 114 height 13
copy span "QqjpJjQTZficHfu4zHrRrLK3"
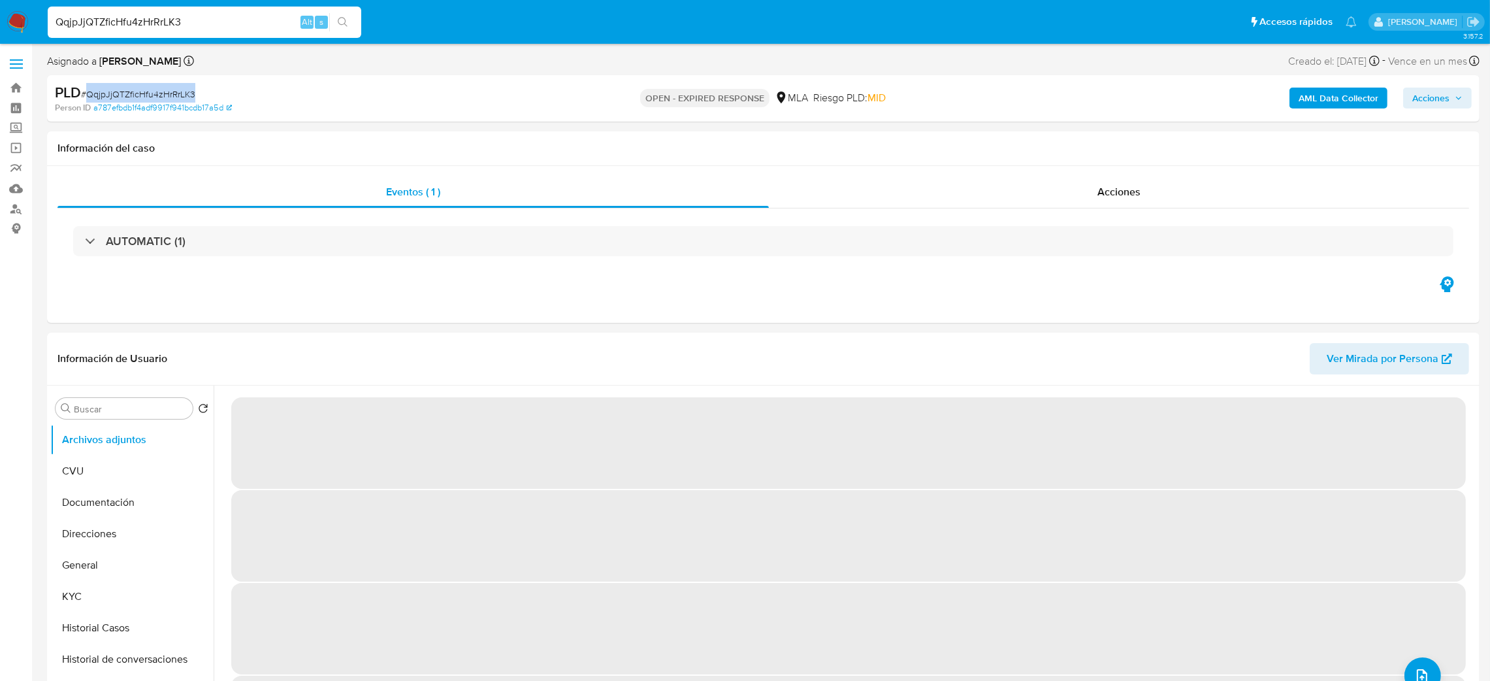
drag, startPoint x: 16, startPoint y: 21, endPoint x: 24, endPoint y: 4, distance: 18.7
click at [15, 21] on img at bounding box center [18, 22] width 22 height 22
select select "10"
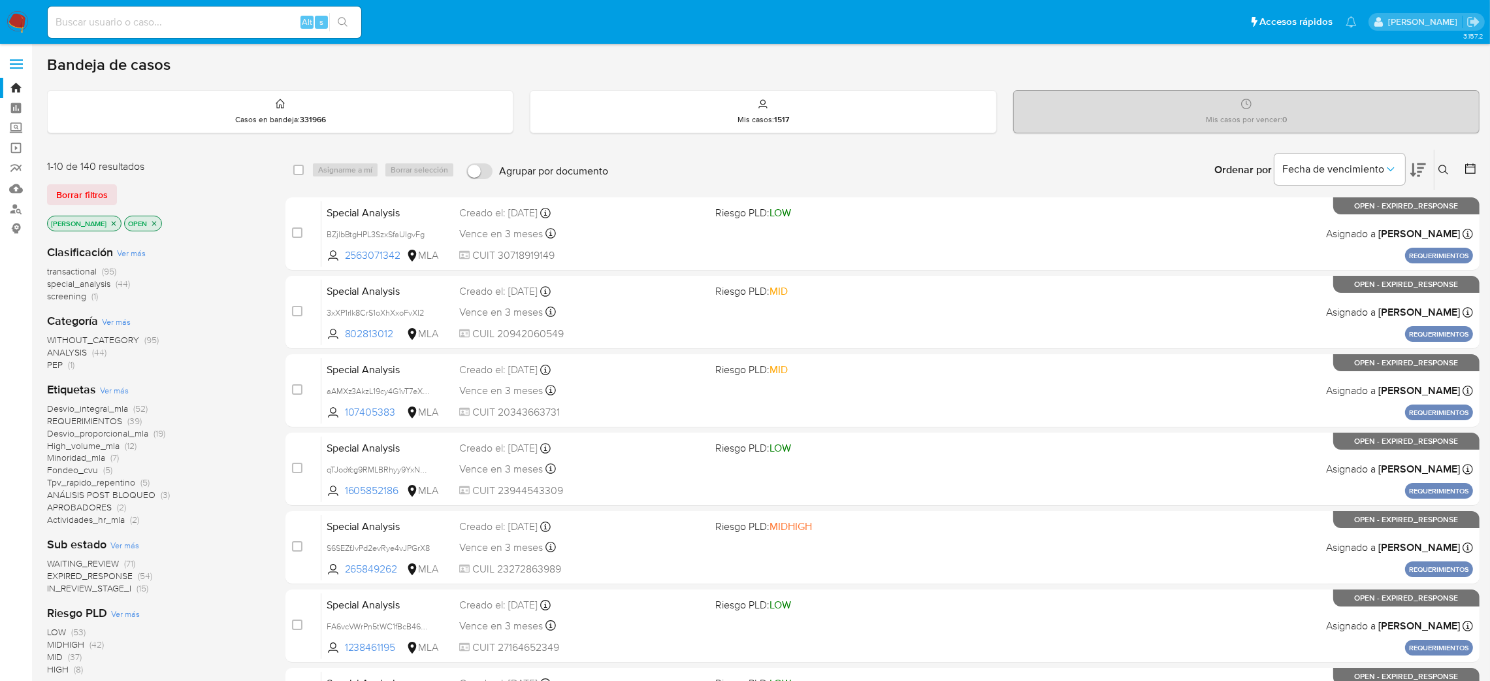
click at [1441, 171] on icon at bounding box center [1444, 170] width 10 height 10
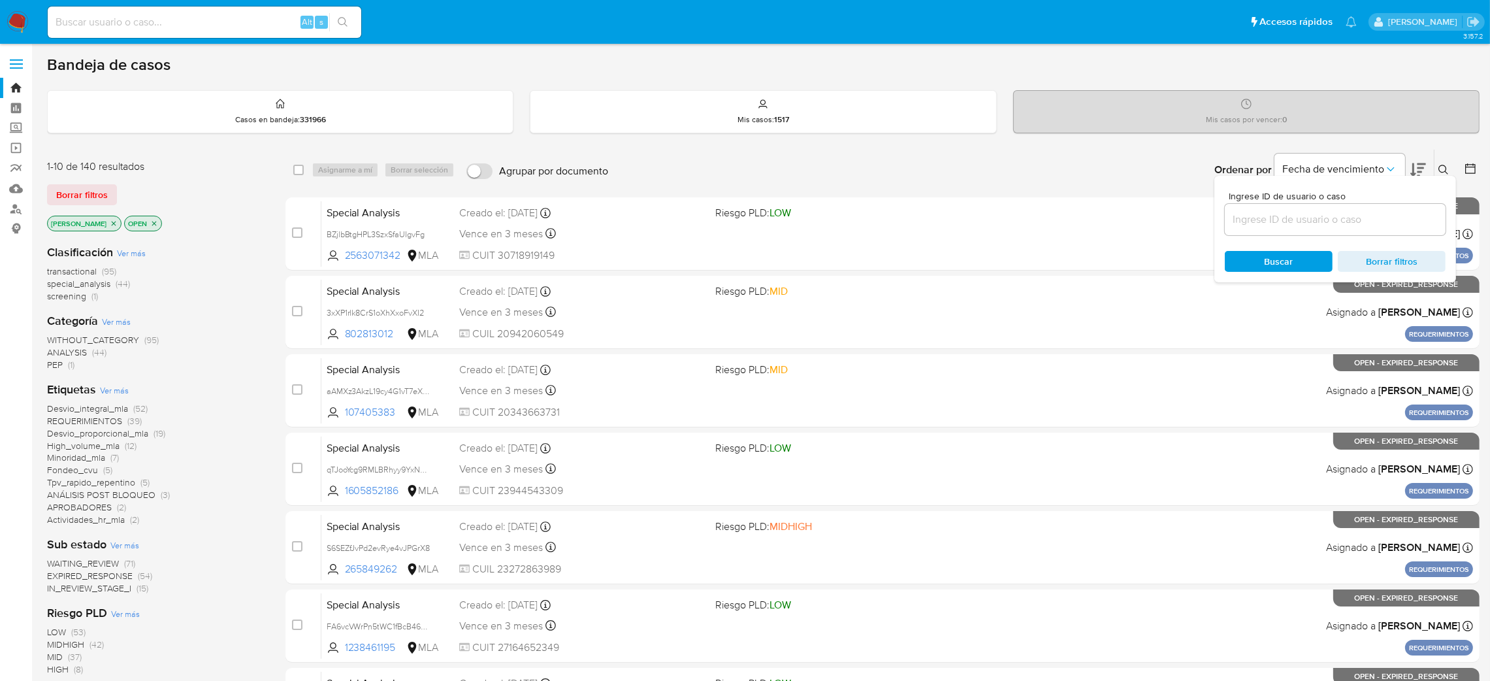
click at [1373, 216] on input at bounding box center [1335, 219] width 221 height 17
type input "QqjpJjQTZficHfu4zHrRrLK3"
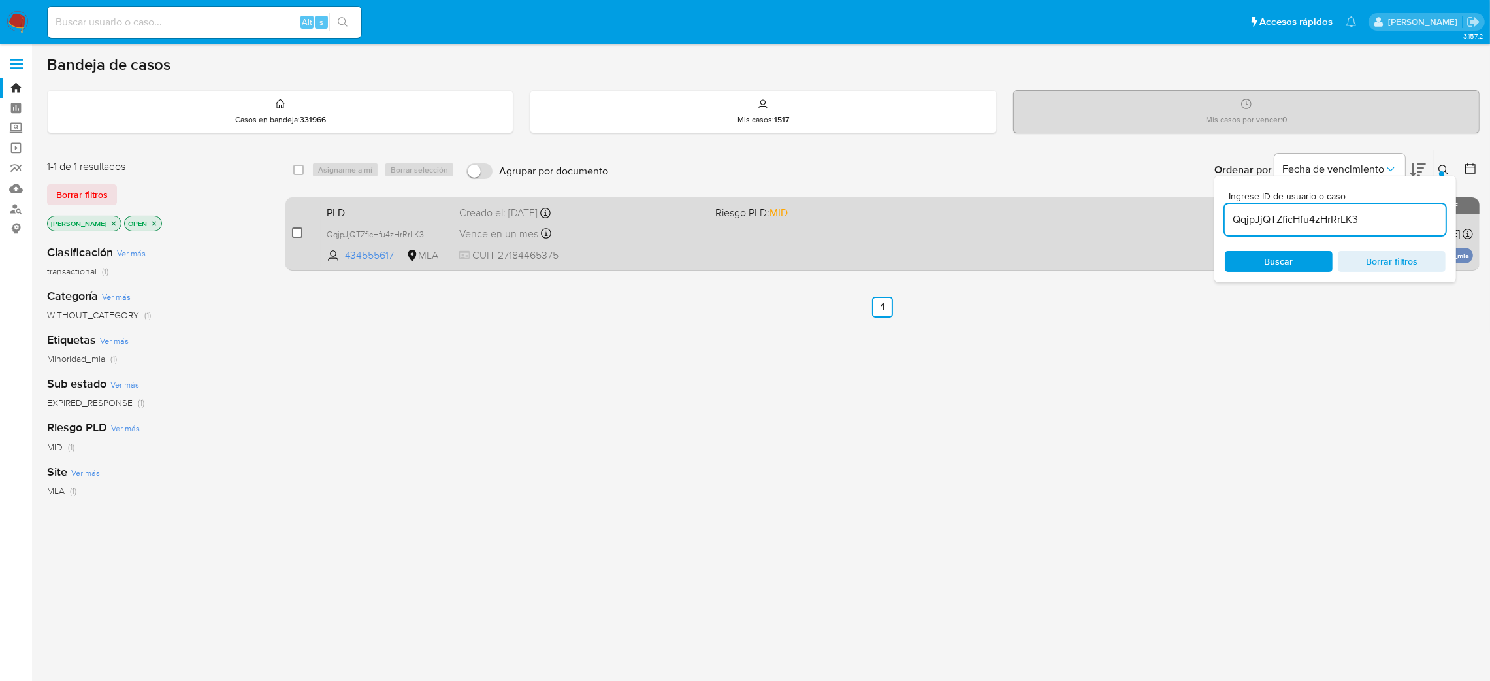
click at [292, 229] on input "checkbox" at bounding box center [297, 232] width 10 height 10
checkbox input "true"
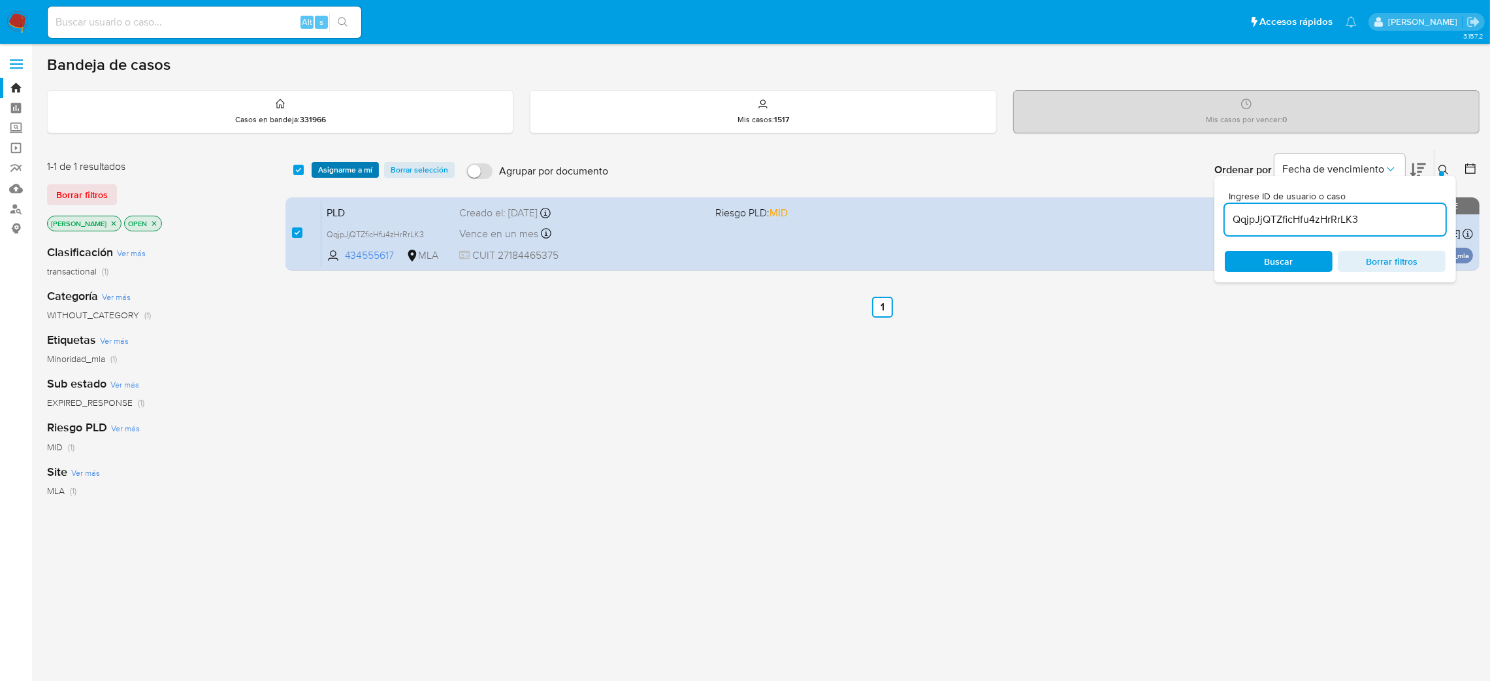
click at [354, 167] on span "Asignarme a mí" at bounding box center [345, 169] width 54 height 13
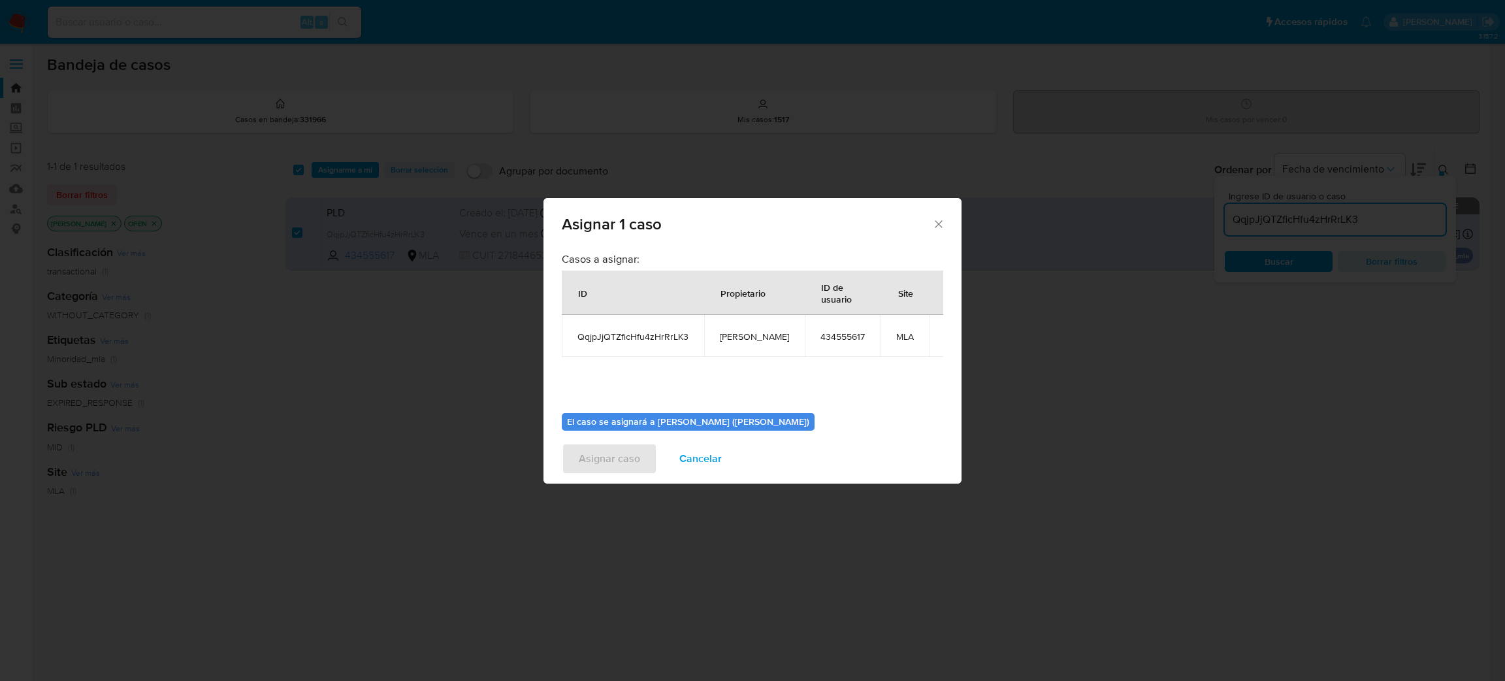
click at [726, 333] on span "[PERSON_NAME]" at bounding box center [754, 337] width 69 height 12
copy span "[PERSON_NAME]"
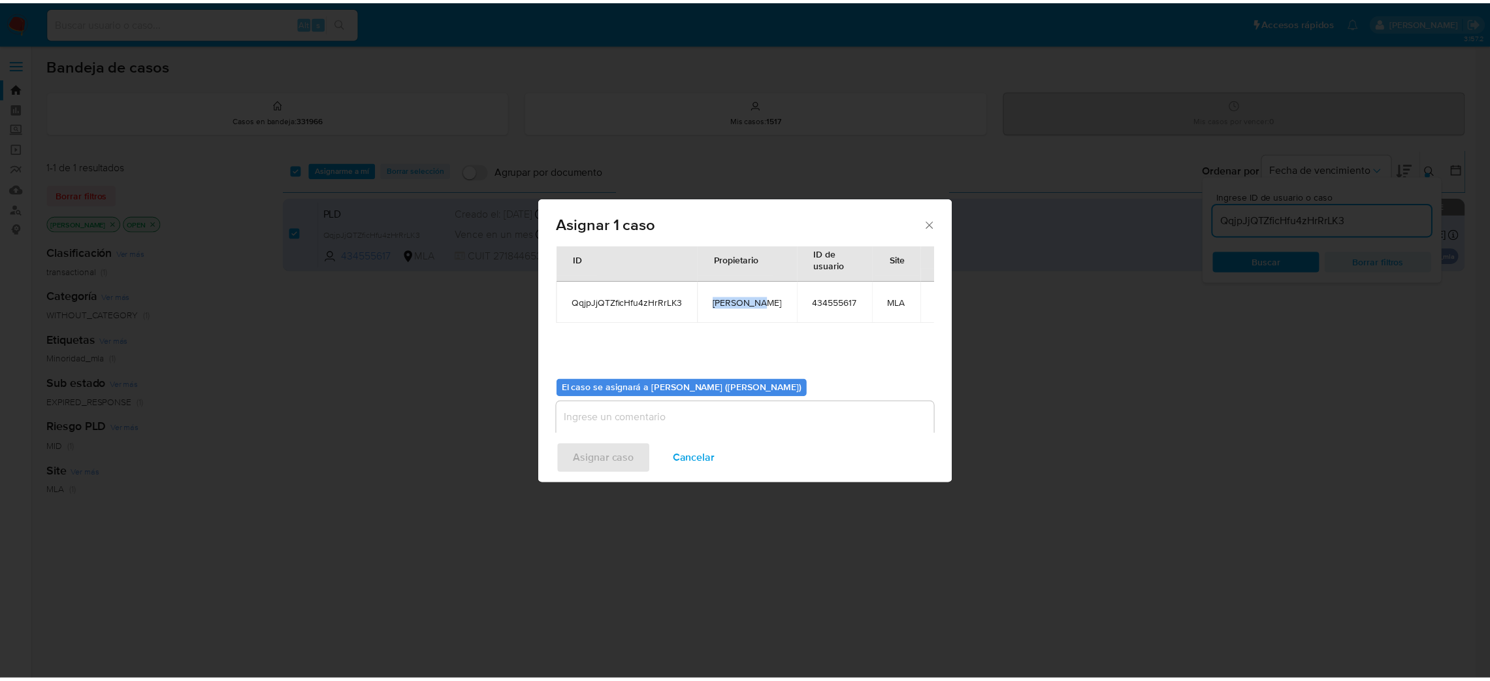
scroll to position [67, 0]
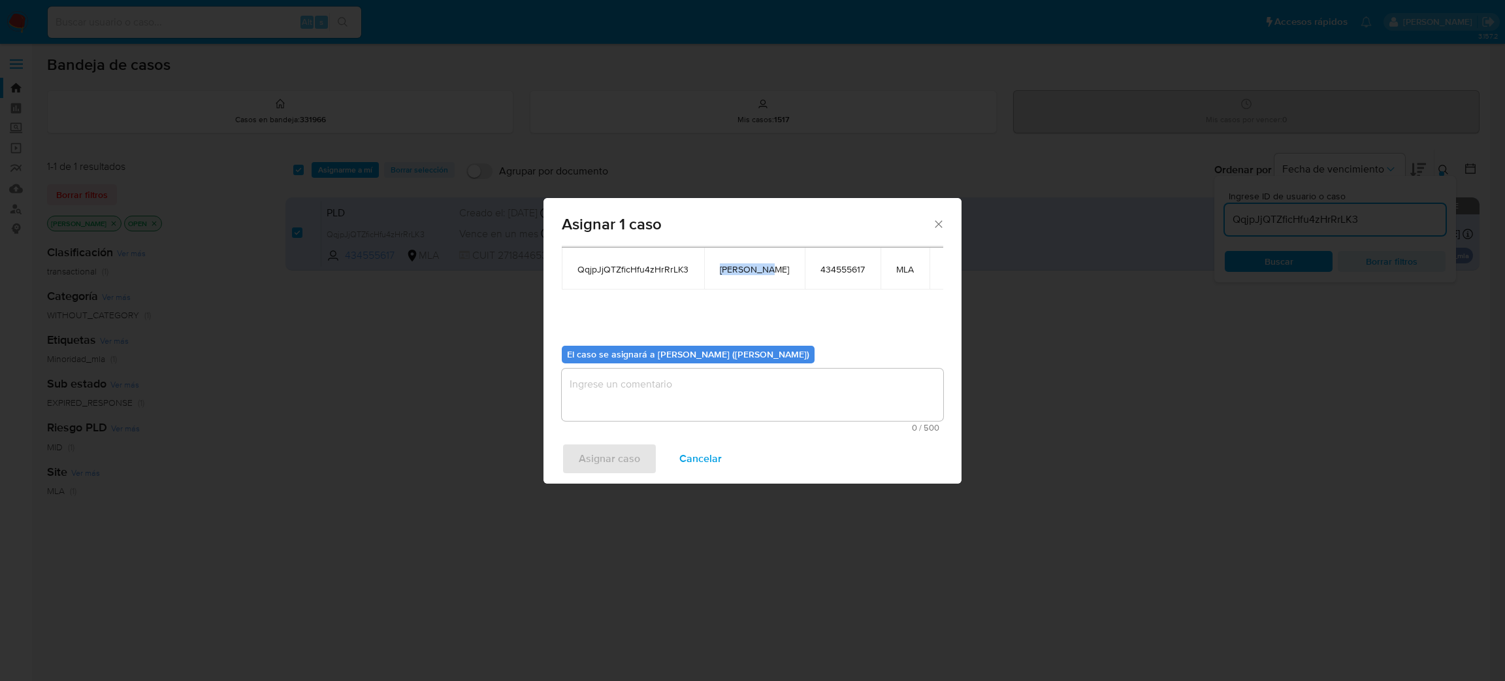
click at [668, 383] on textarea "assign-modal" at bounding box center [753, 394] width 382 height 52
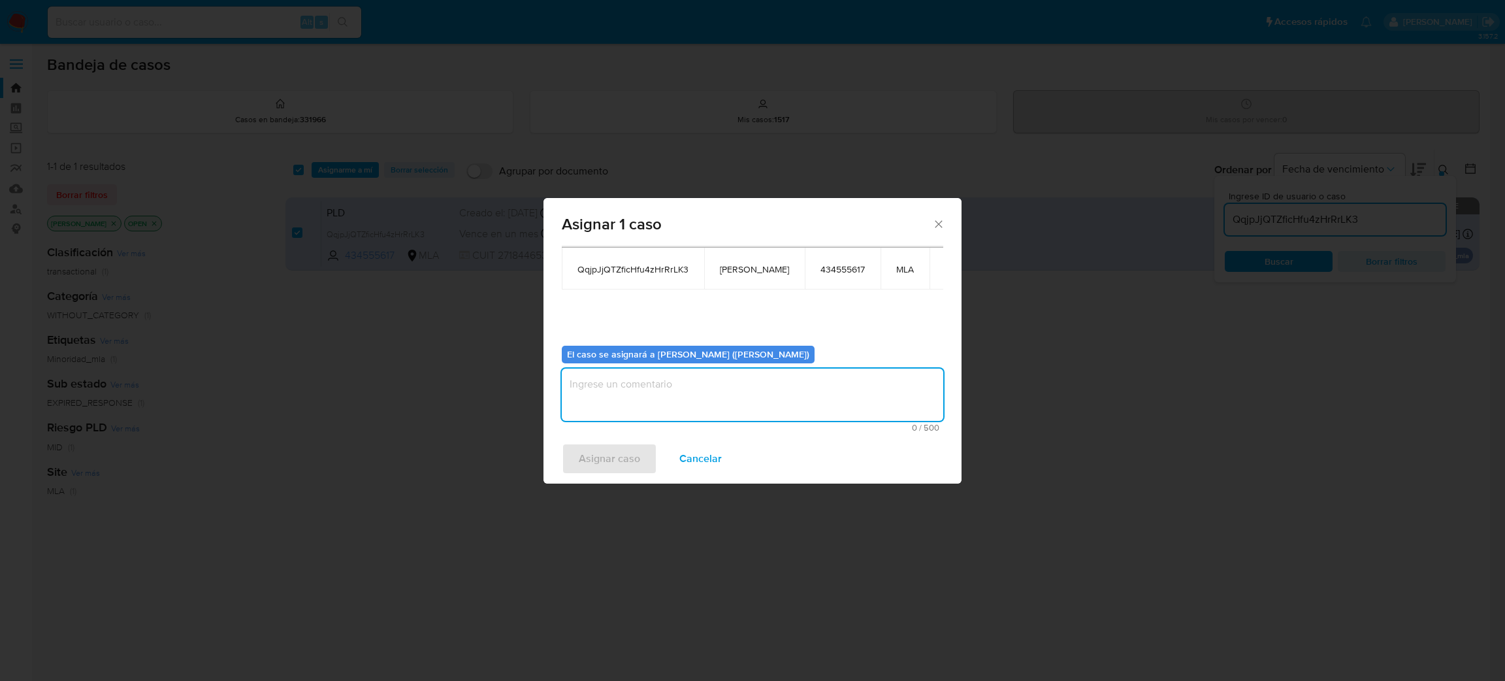
paste textarea "[PERSON_NAME]"
type textarea "[PERSON_NAME]"
click at [600, 458] on span "Asignar caso" at bounding box center [609, 458] width 61 height 29
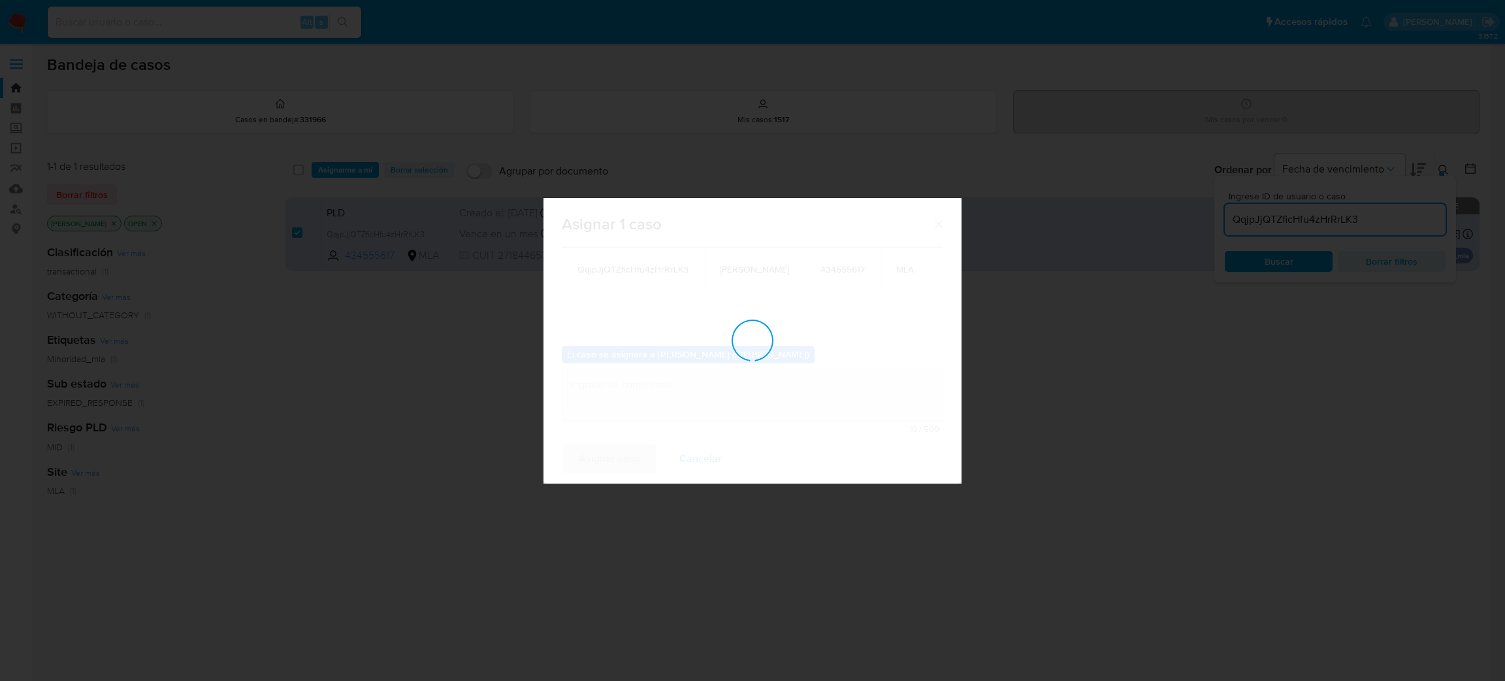
checkbox input "false"
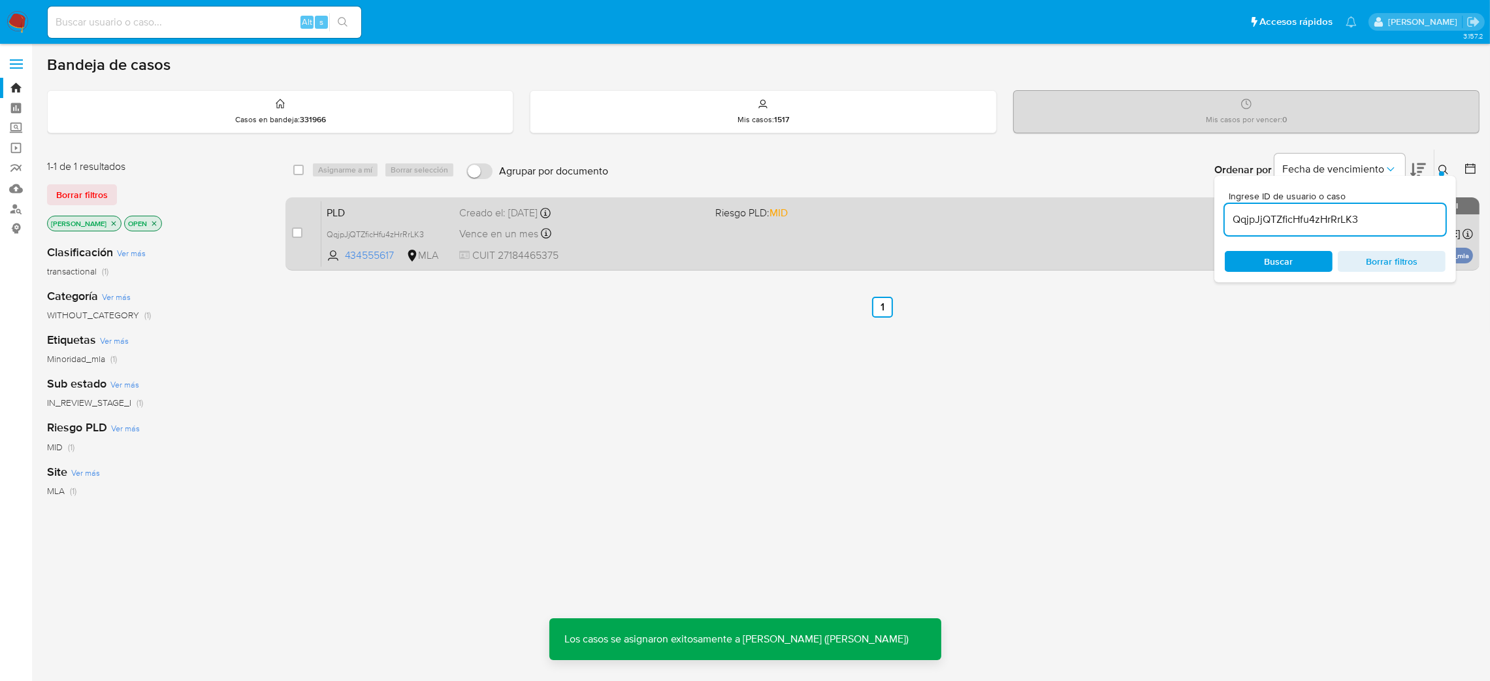
click at [606, 234] on div "Vence en un mes Vence el 14/10/2025 12:37:56" at bounding box center [582, 234] width 246 height 18
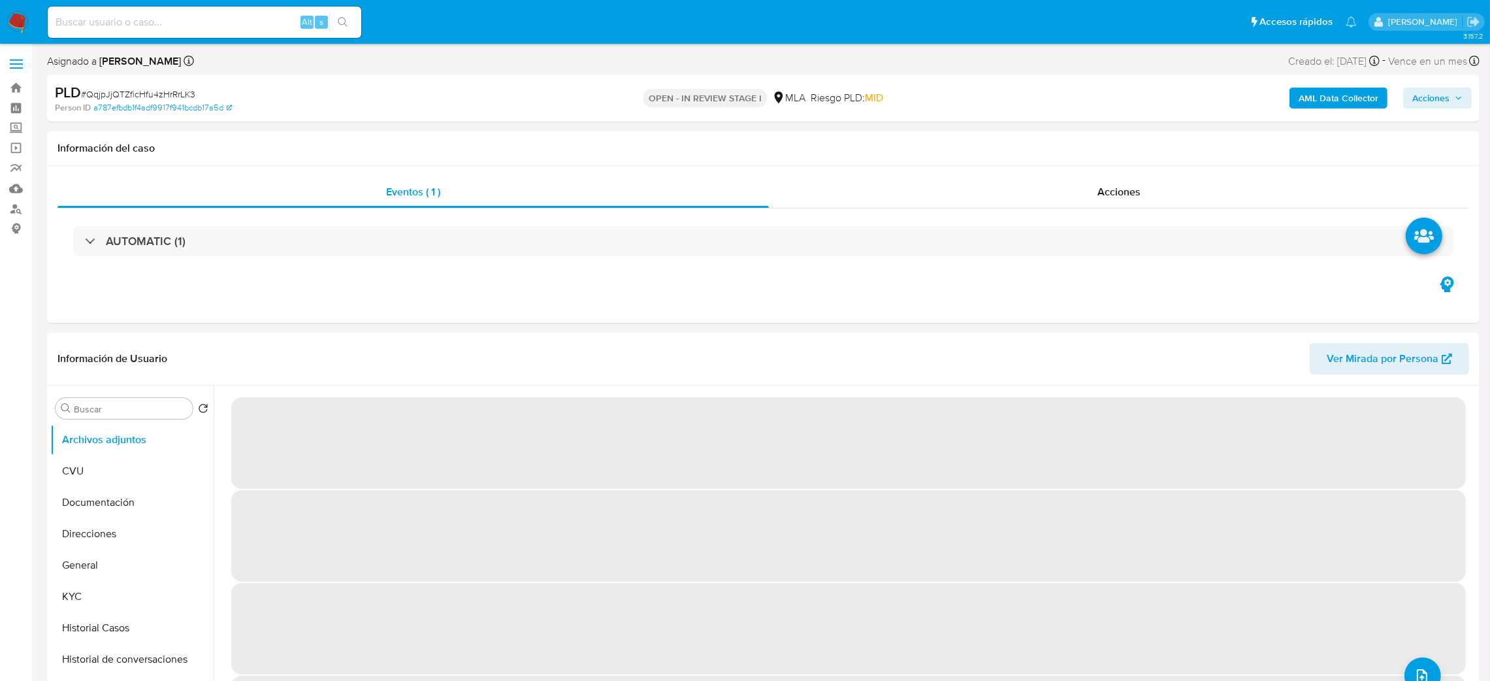
select select "10"
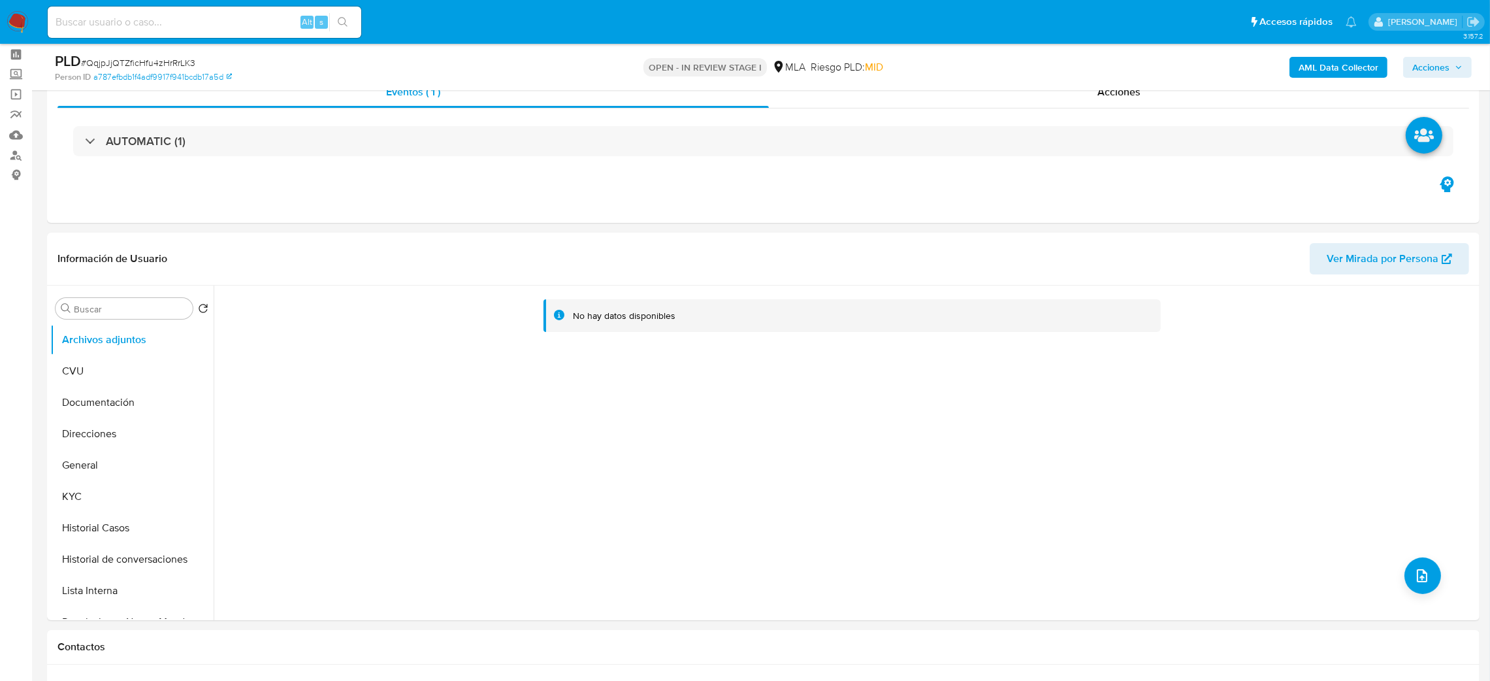
scroll to position [98, 0]
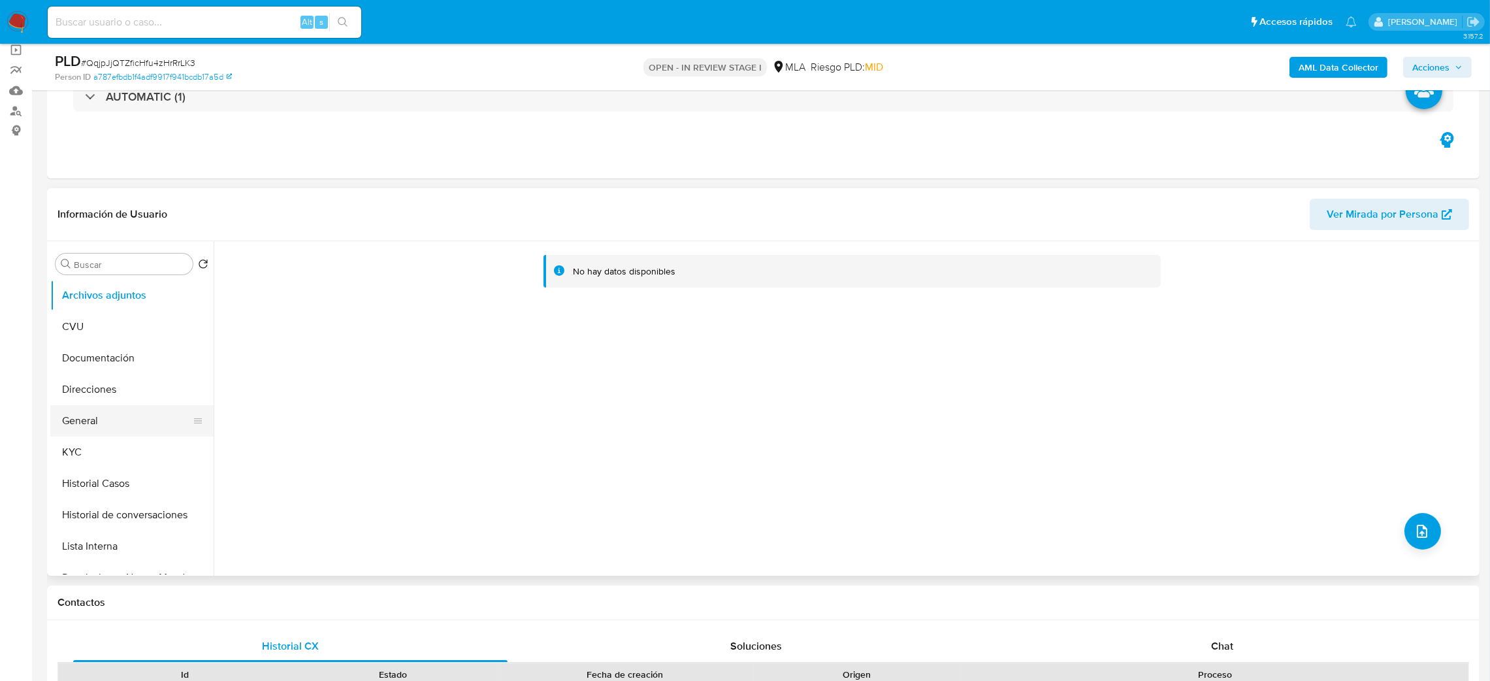
click at [116, 419] on button "General" at bounding box center [126, 420] width 153 height 31
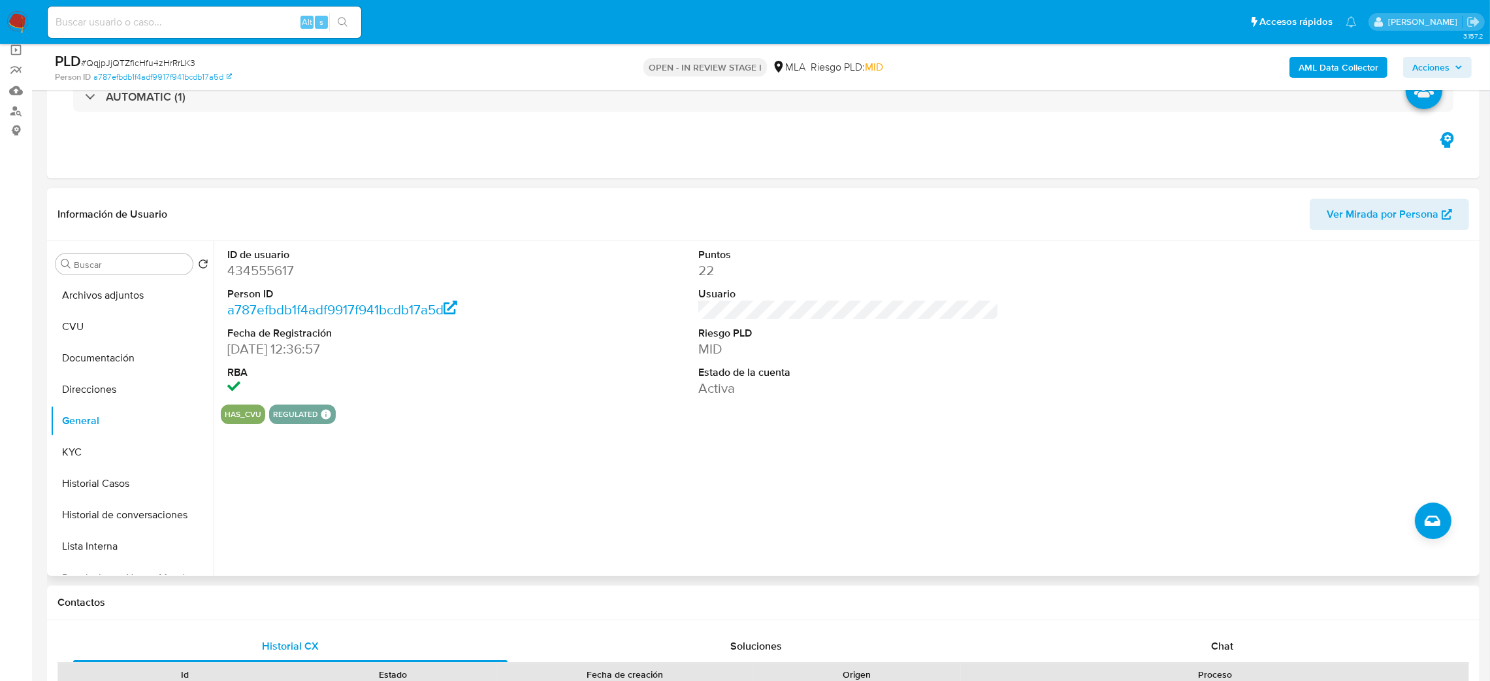
click at [250, 284] on dl "ID de usuario 434555617 Person ID a787efbdb1f4adf9917f941bcdb17a5d Fecha de Reg…" at bounding box center [377, 323] width 301 height 150
click at [250, 278] on dd "434555617" at bounding box center [377, 270] width 301 height 18
click at [249, 287] on dt "Person ID" at bounding box center [377, 294] width 301 height 14
click at [250, 276] on dd "434555617" at bounding box center [377, 270] width 301 height 18
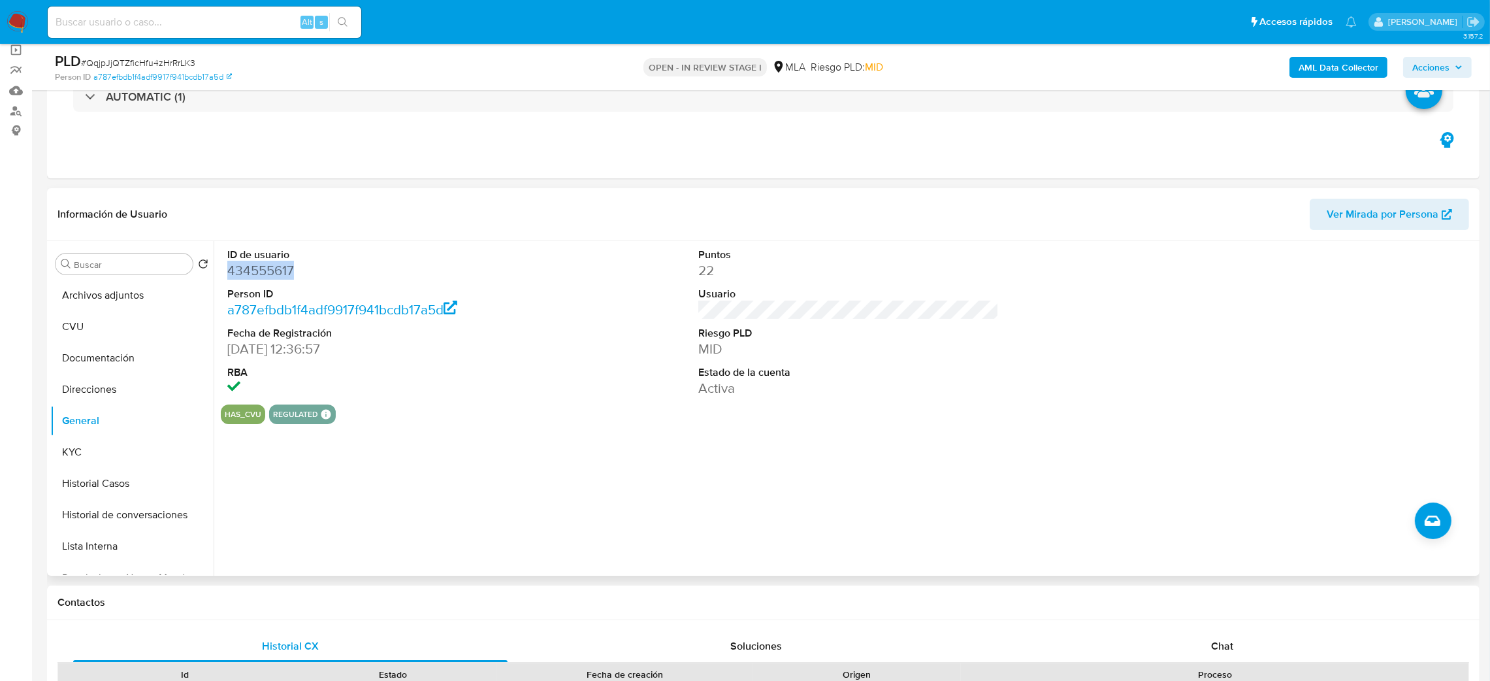
copy dd "434555617"
click at [171, 59] on span "# QqjpJjQTZficHfu4zHrRrLK3" at bounding box center [138, 62] width 114 height 13
click at [171, 60] on span "# QqjpJjQTZficHfu4zHrRrLK3" at bounding box center [138, 62] width 114 height 13
copy span "QqjpJjQTZficHfu4zHrRrLK3"
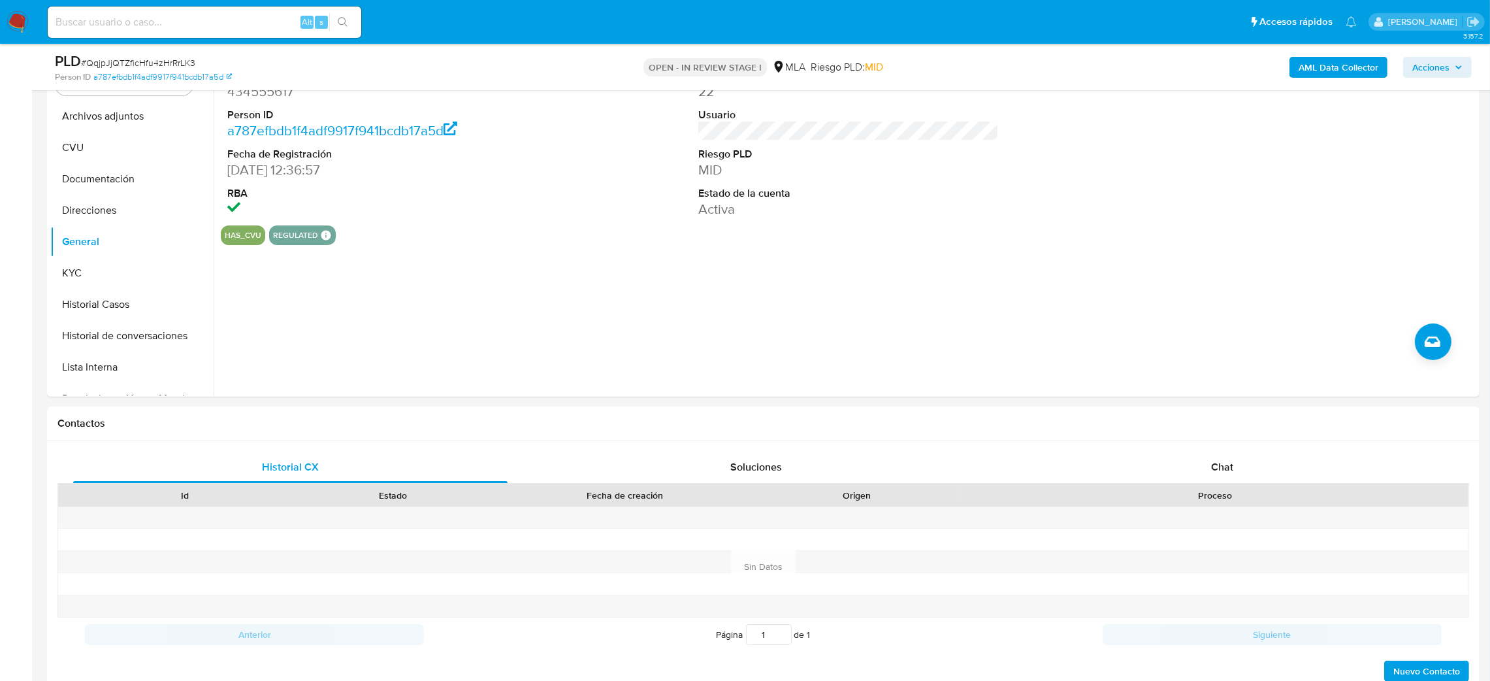
scroll to position [489, 0]
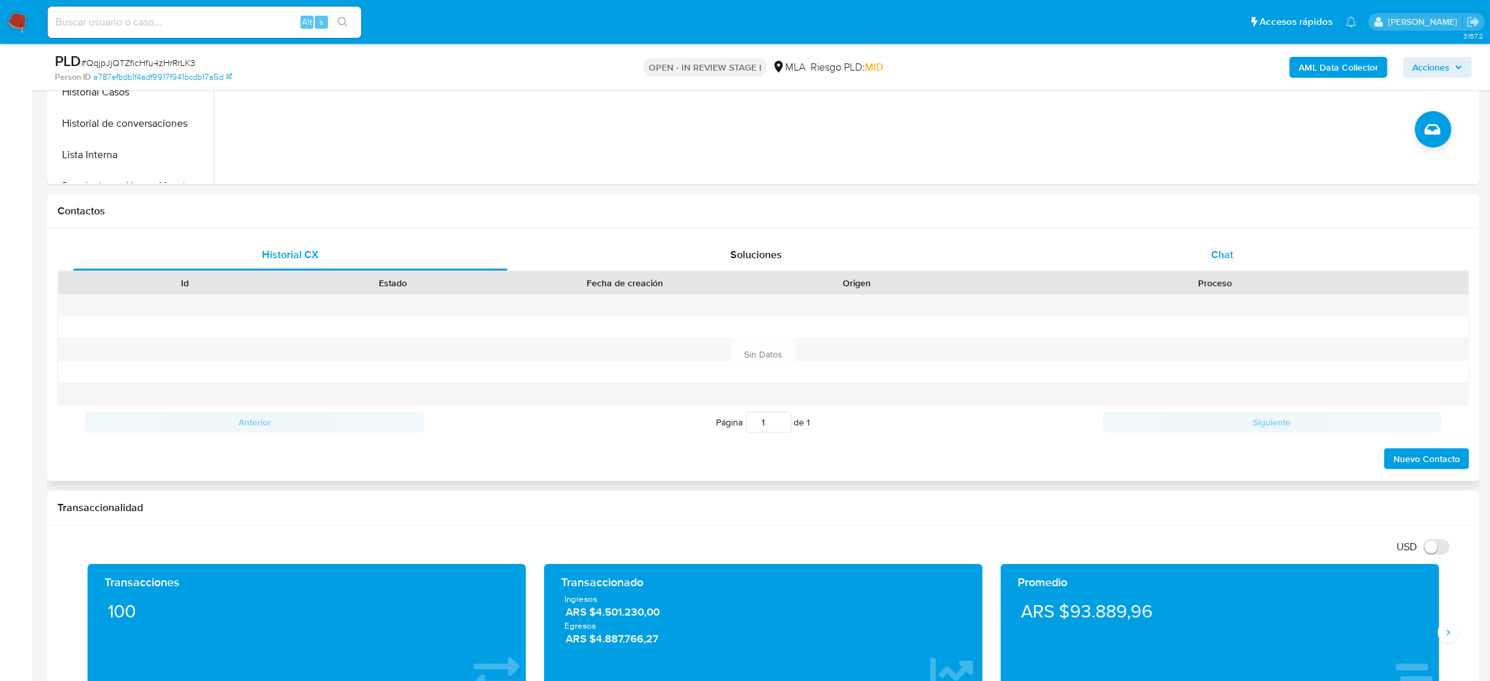
click at [1241, 252] on div "Chat" at bounding box center [1222, 254] width 434 height 31
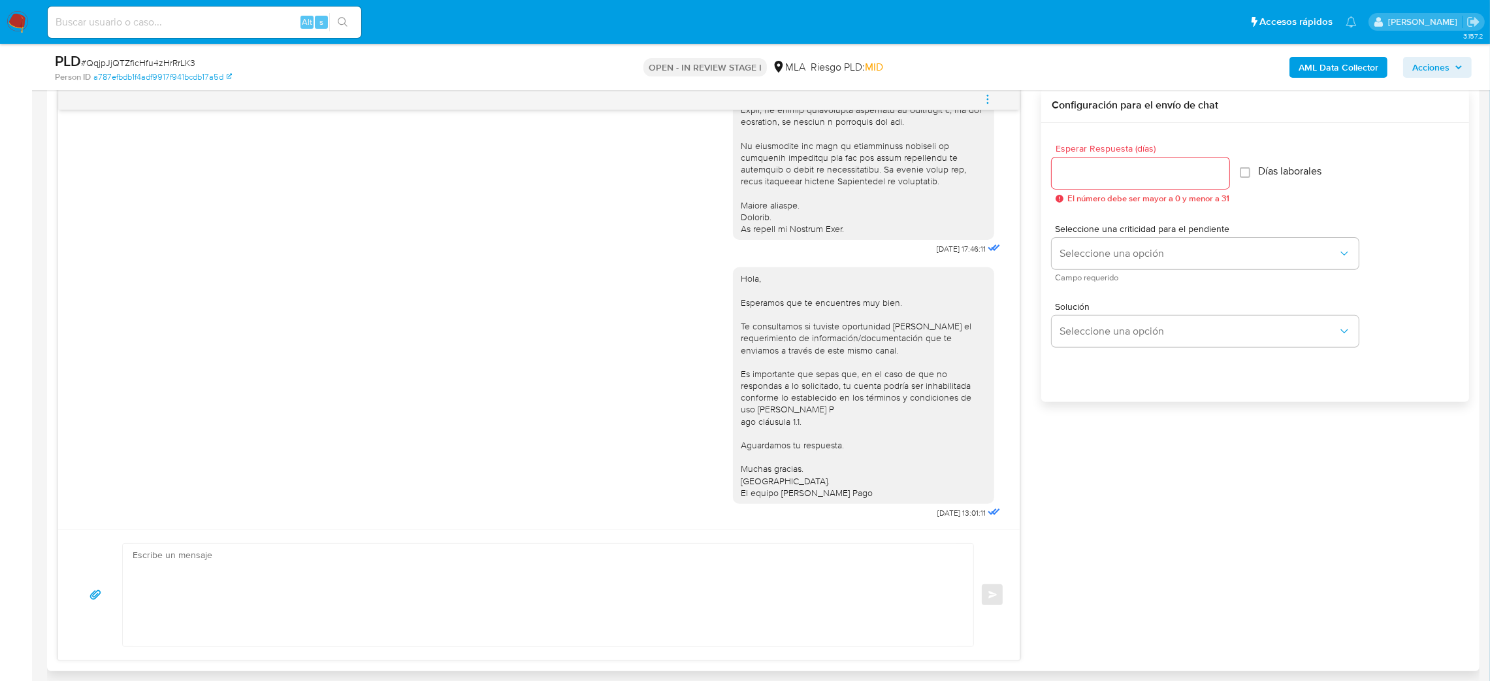
scroll to position [587, 0]
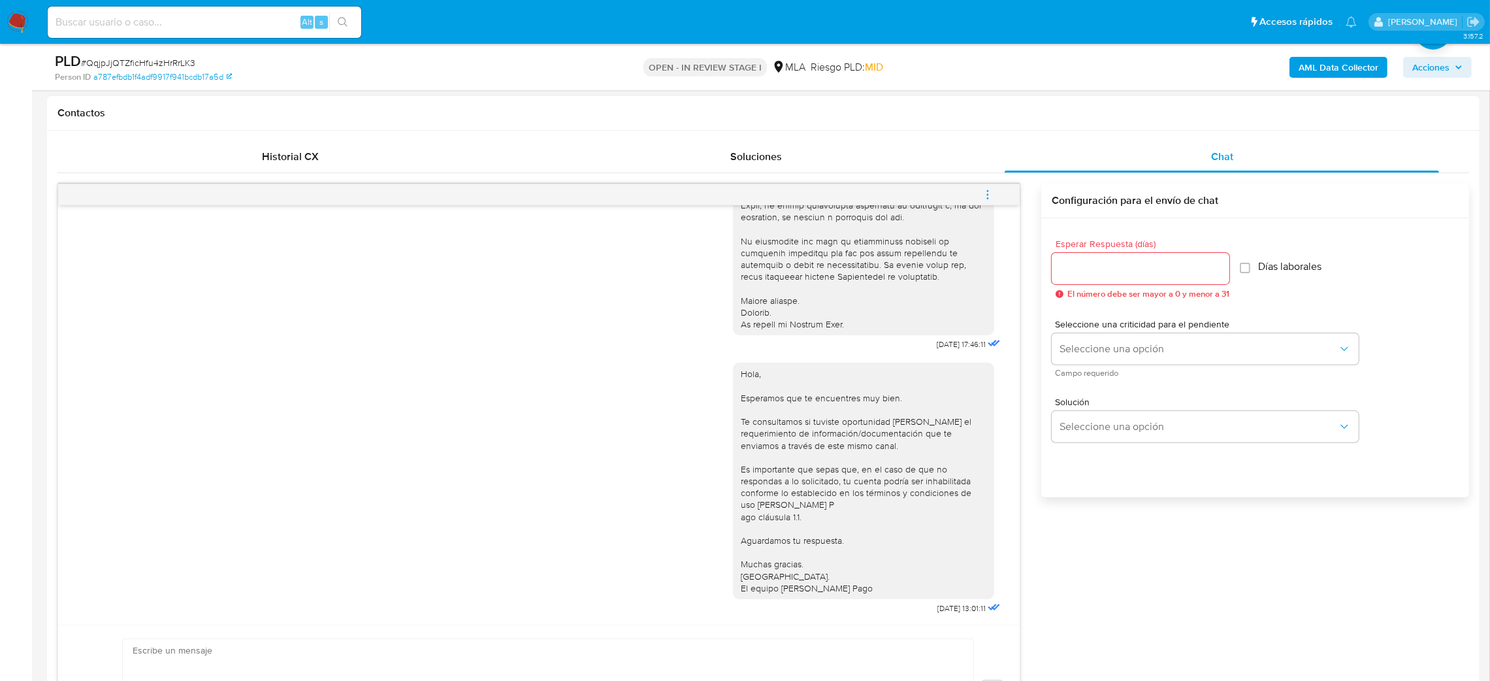
click at [990, 196] on icon "menu-action" at bounding box center [988, 195] width 12 height 12
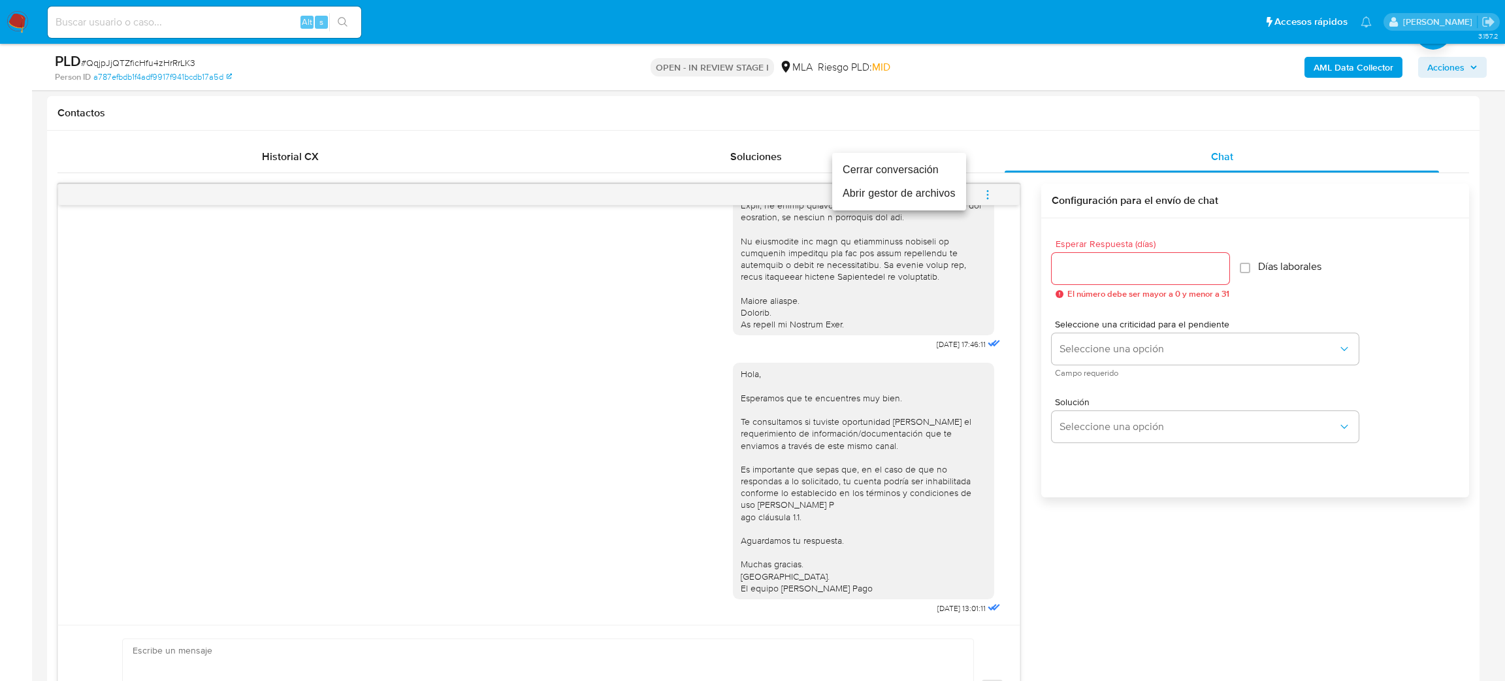
click at [946, 168] on li "Cerrar conversación" at bounding box center [899, 170] width 134 height 24
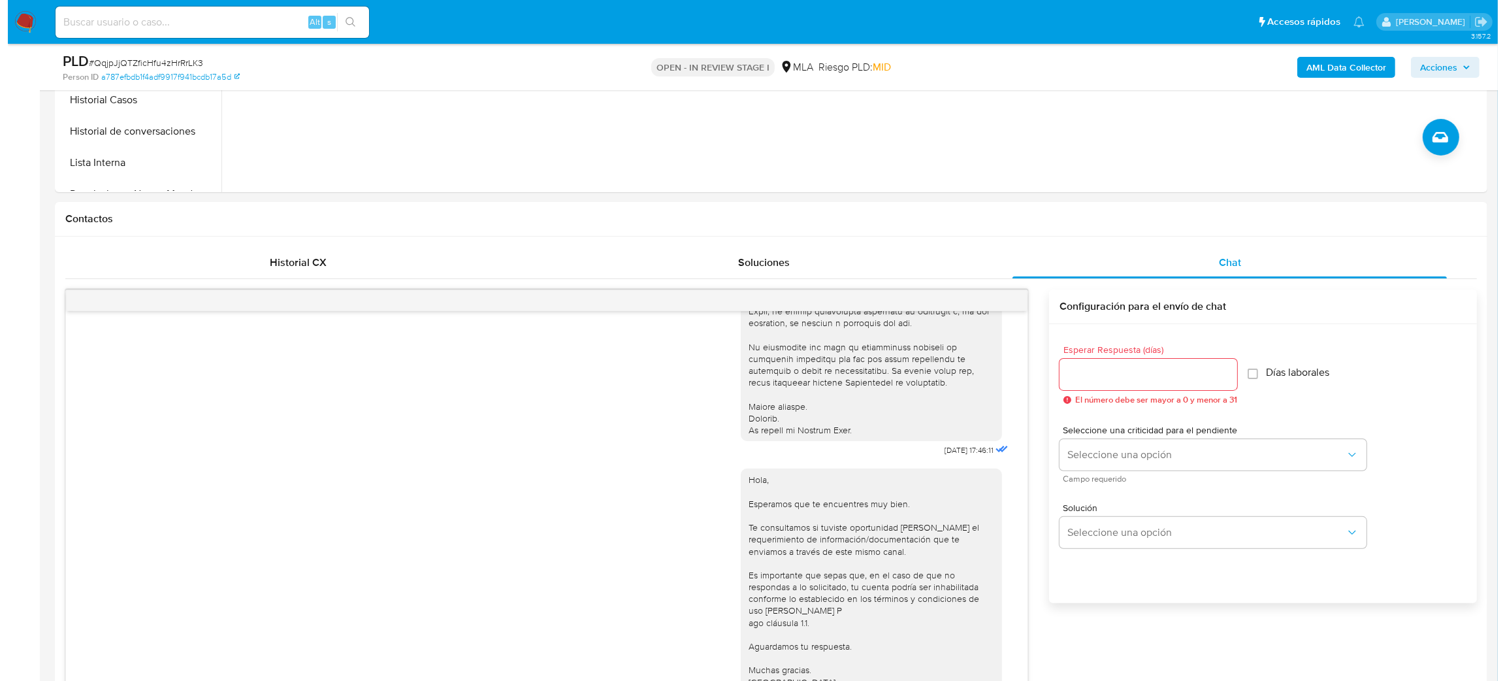
scroll to position [98, 0]
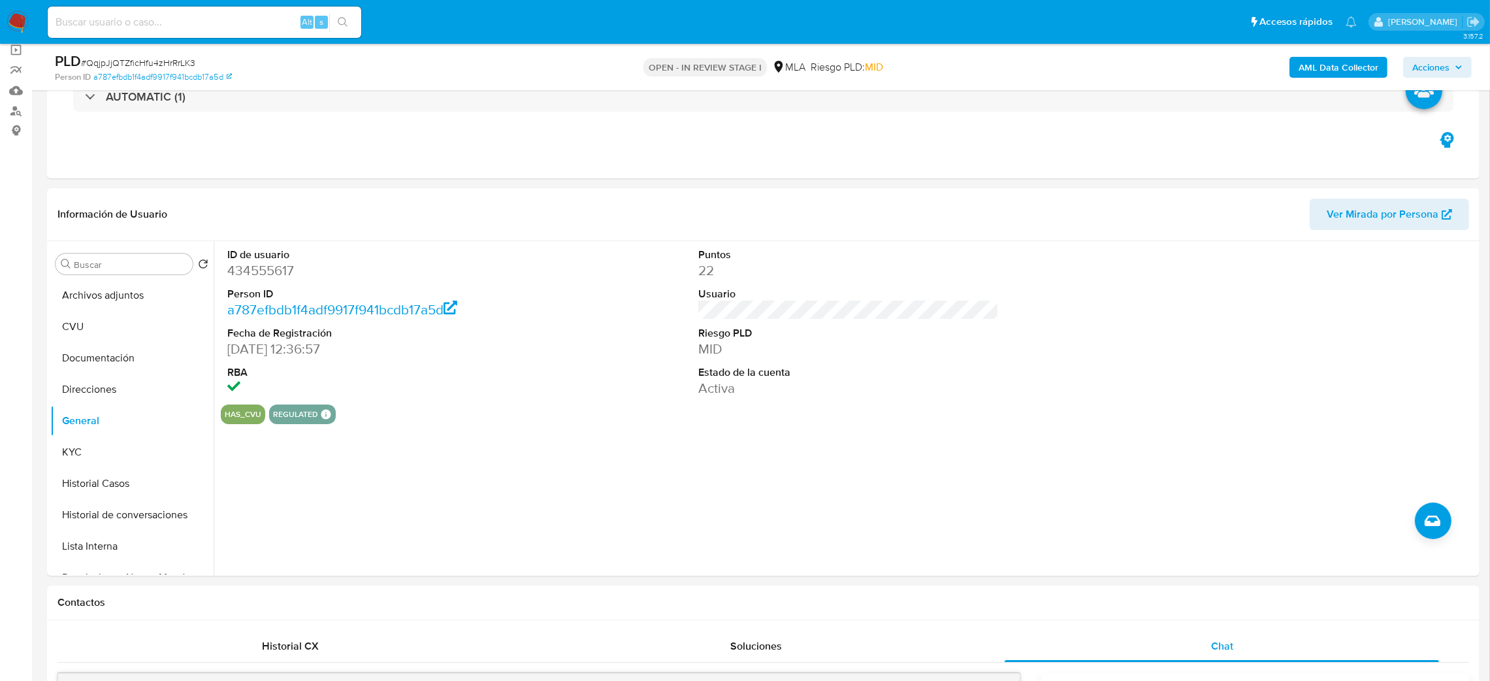
click at [1318, 71] on b "AML Data Collector" at bounding box center [1339, 67] width 80 height 21
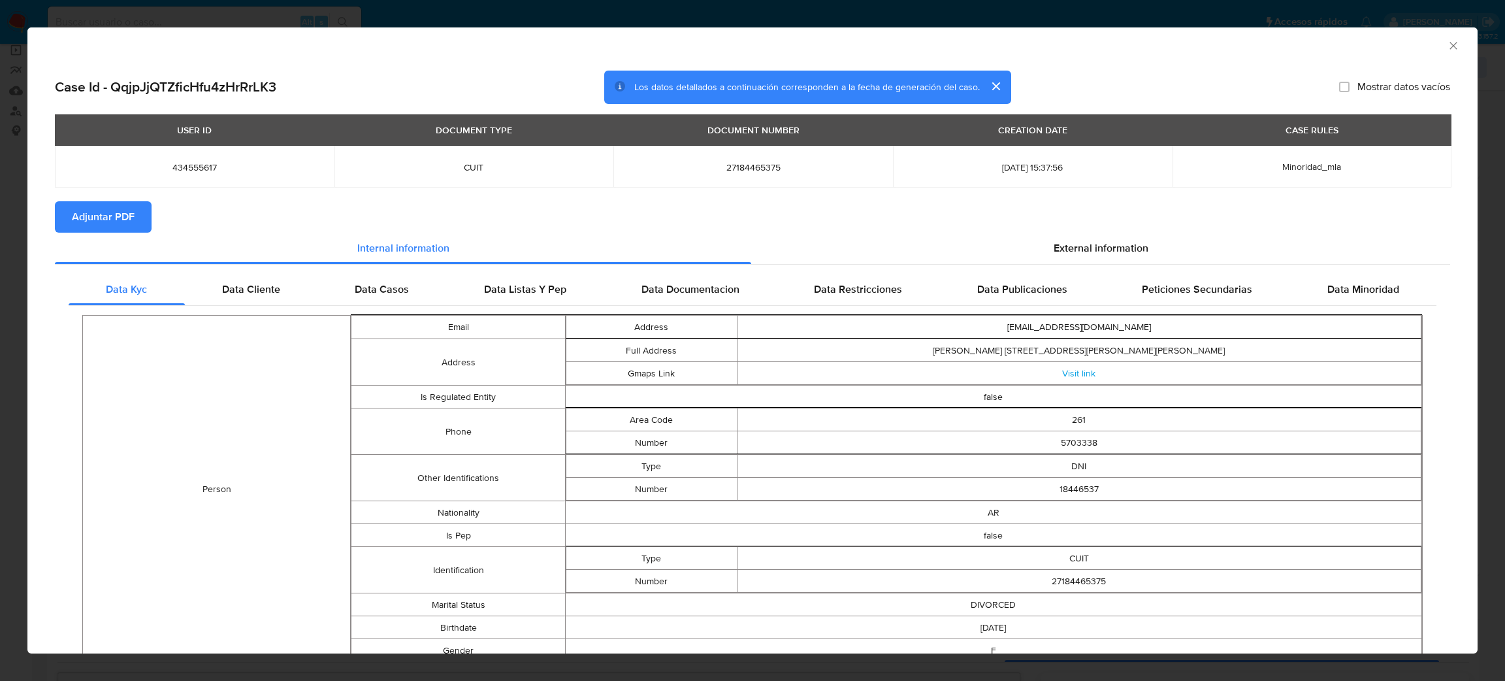
click at [136, 217] on button "Adjuntar PDF" at bounding box center [103, 216] width 97 height 31
click at [1447, 41] on icon "Cerrar ventana" at bounding box center [1453, 45] width 13 height 13
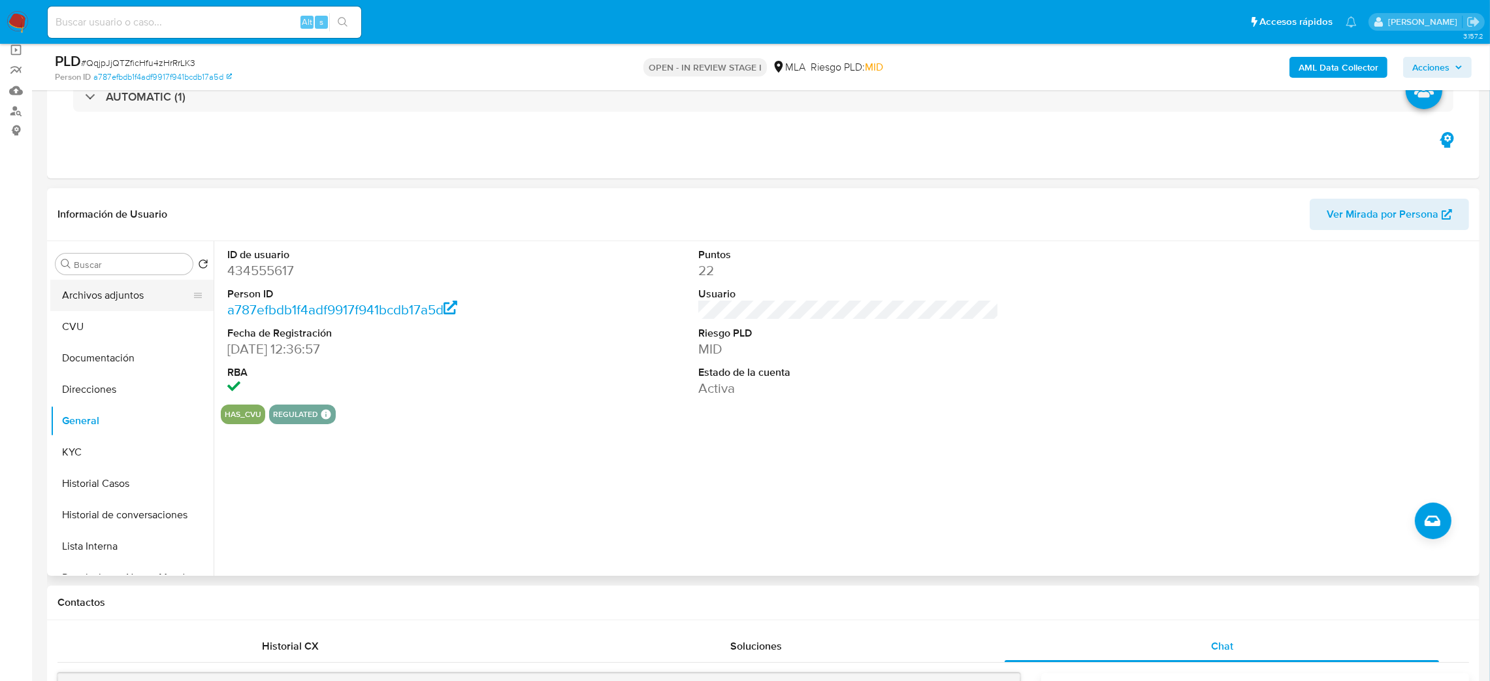
click at [122, 288] on button "Archivos adjuntos" at bounding box center [126, 295] width 153 height 31
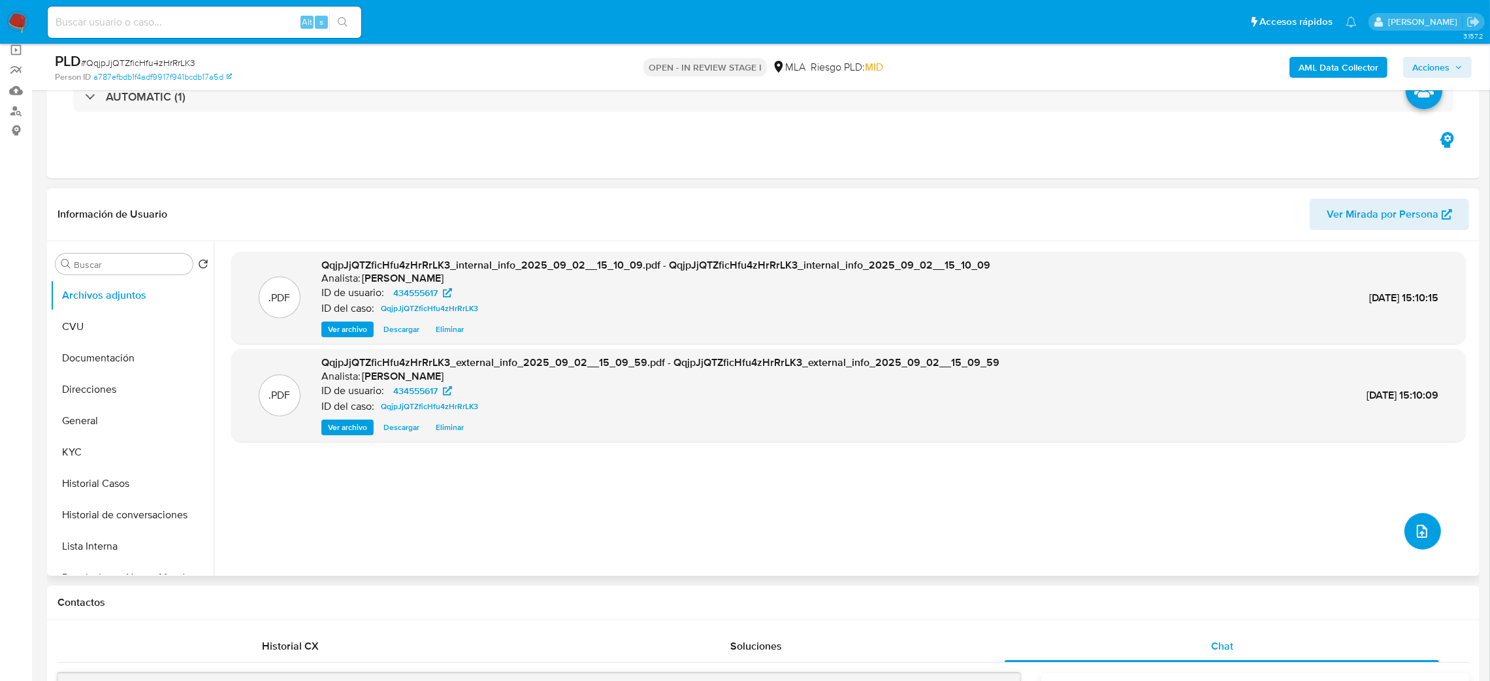
click at [1424, 527] on icon "upload-file" at bounding box center [1422, 531] width 16 height 16
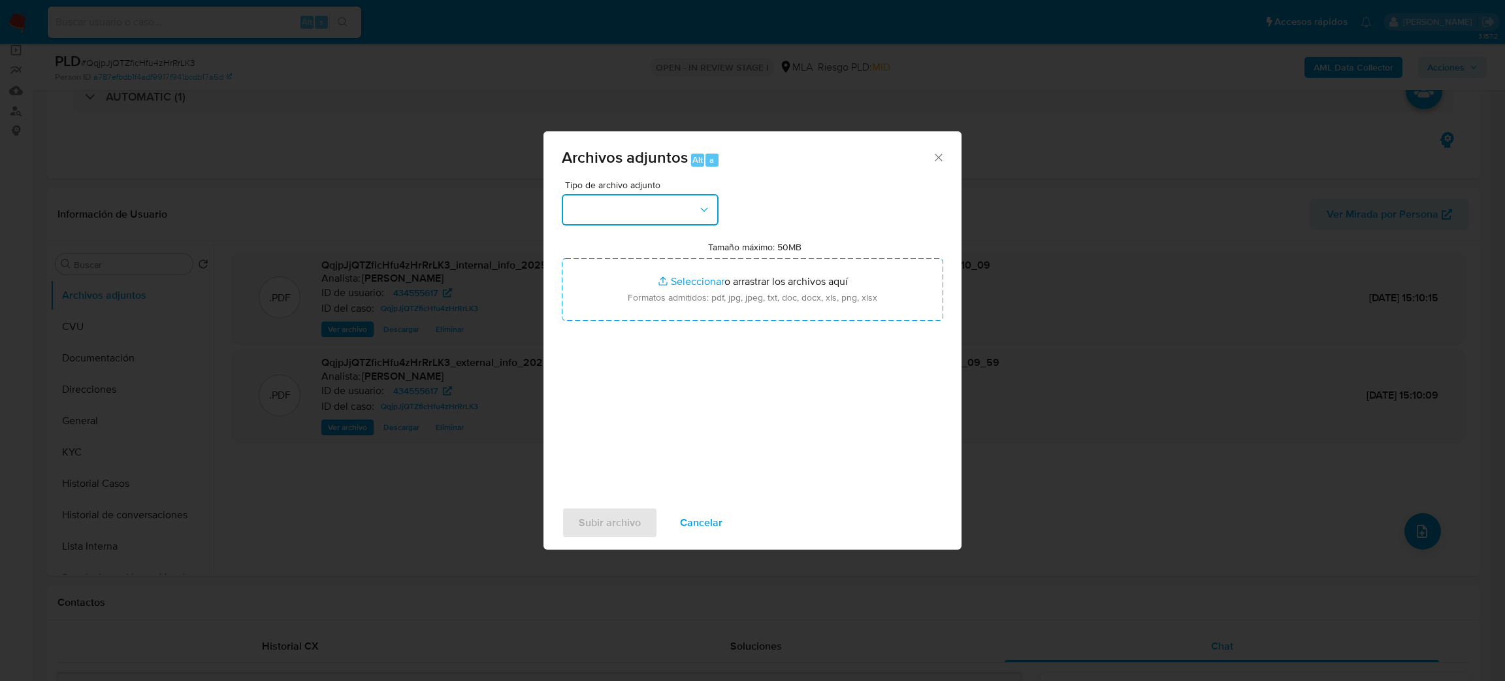
click at [664, 195] on button "button" at bounding box center [640, 209] width 157 height 31
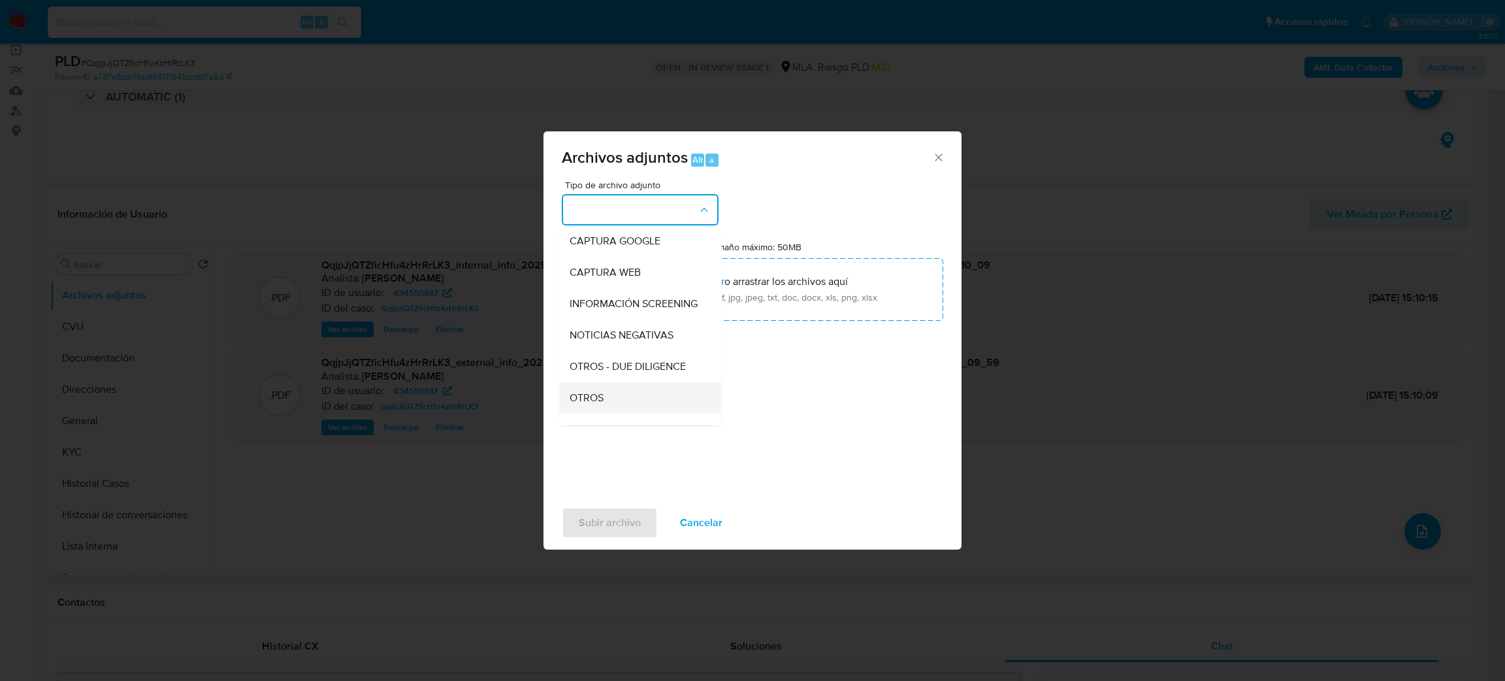
click at [607, 399] on div "OTROS" at bounding box center [636, 397] width 133 height 31
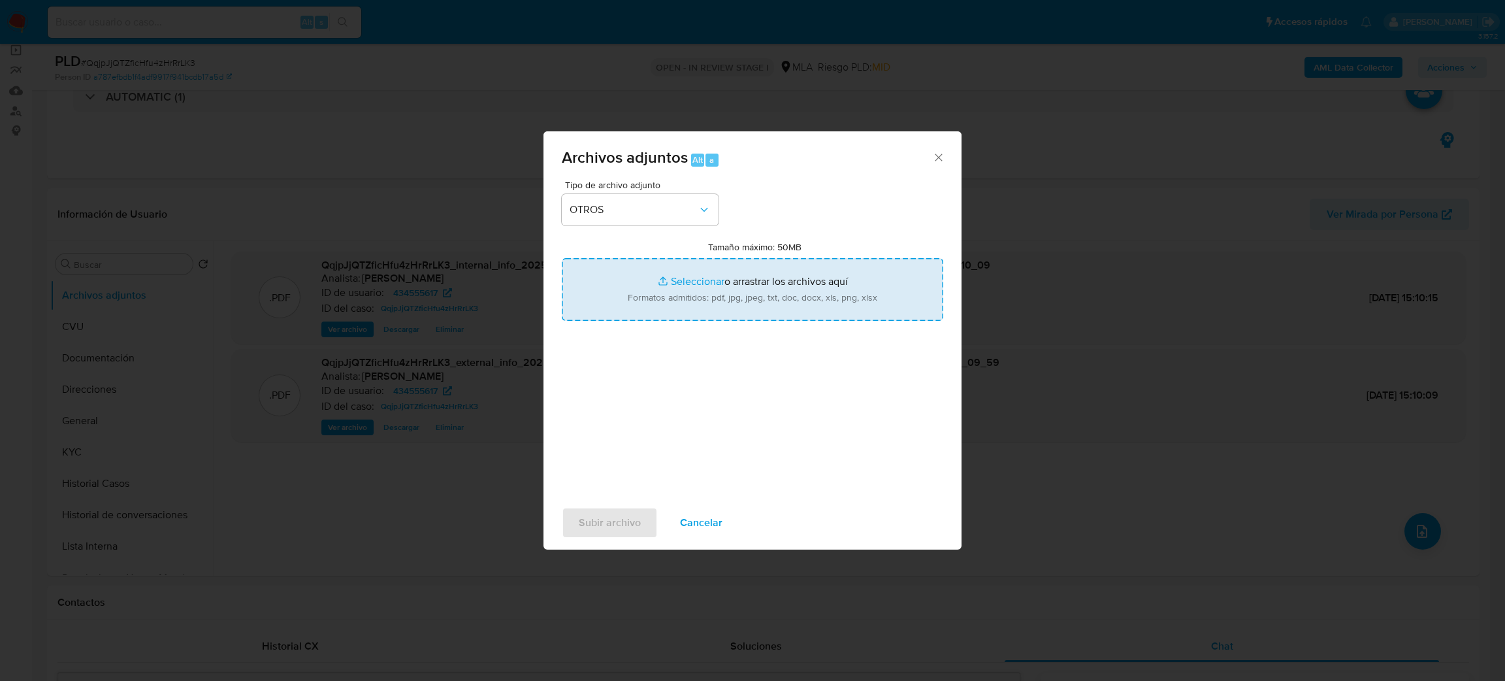
click at [676, 295] on input "Tamaño máximo: 50MB Seleccionar archivos" at bounding box center [753, 289] width 382 height 63
type input "C:\fakepath\Caselog QqjpJjQTZficHfu4zHrRrLK3_2025_08_19_11_40_28.docx"
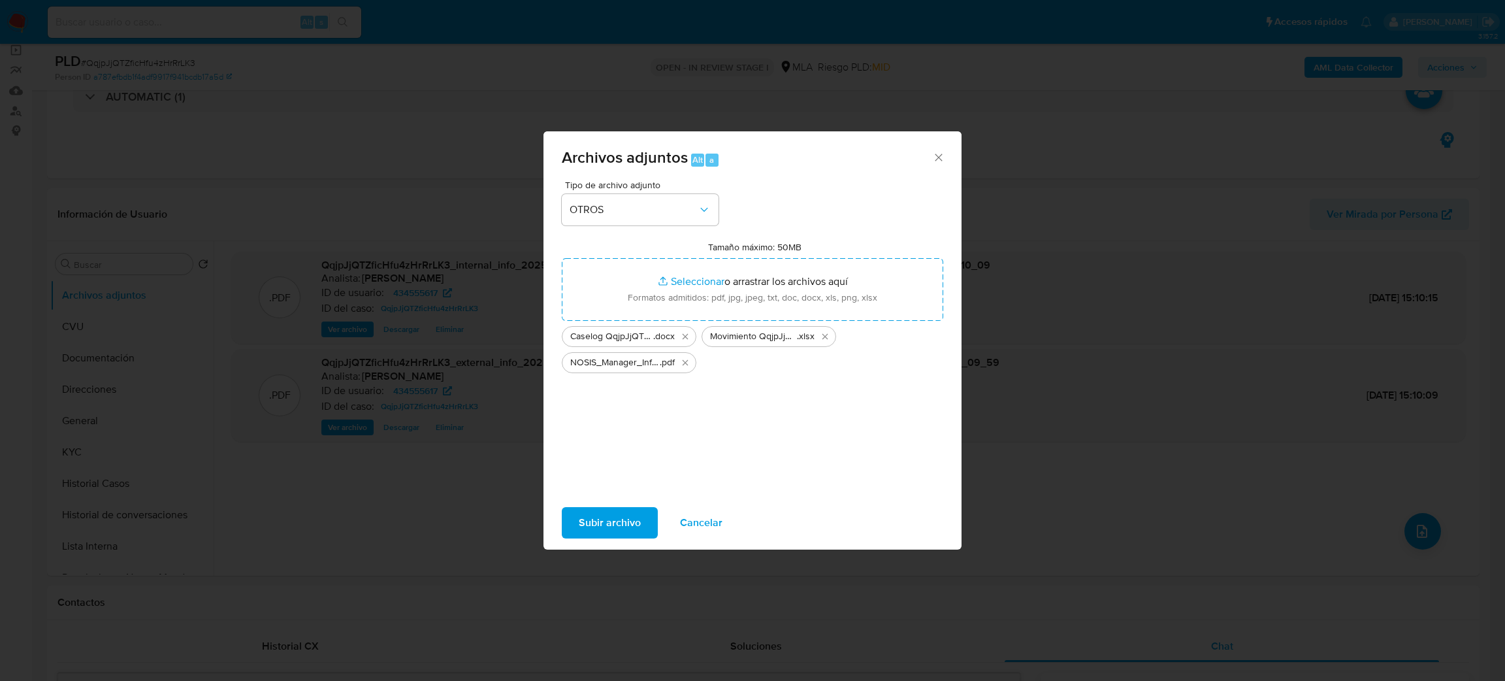
click at [619, 521] on span "Subir archivo" at bounding box center [610, 522] width 62 height 29
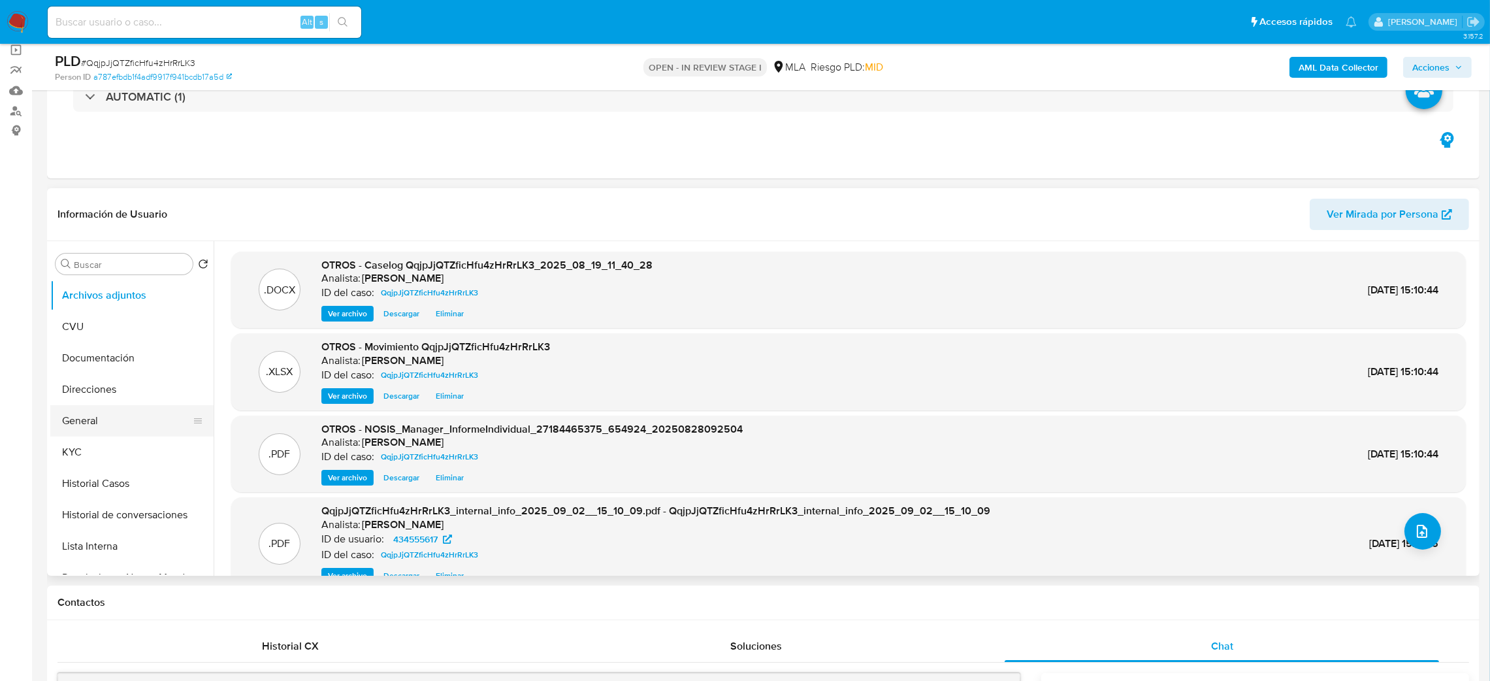
click at [121, 415] on button "General" at bounding box center [126, 420] width 153 height 31
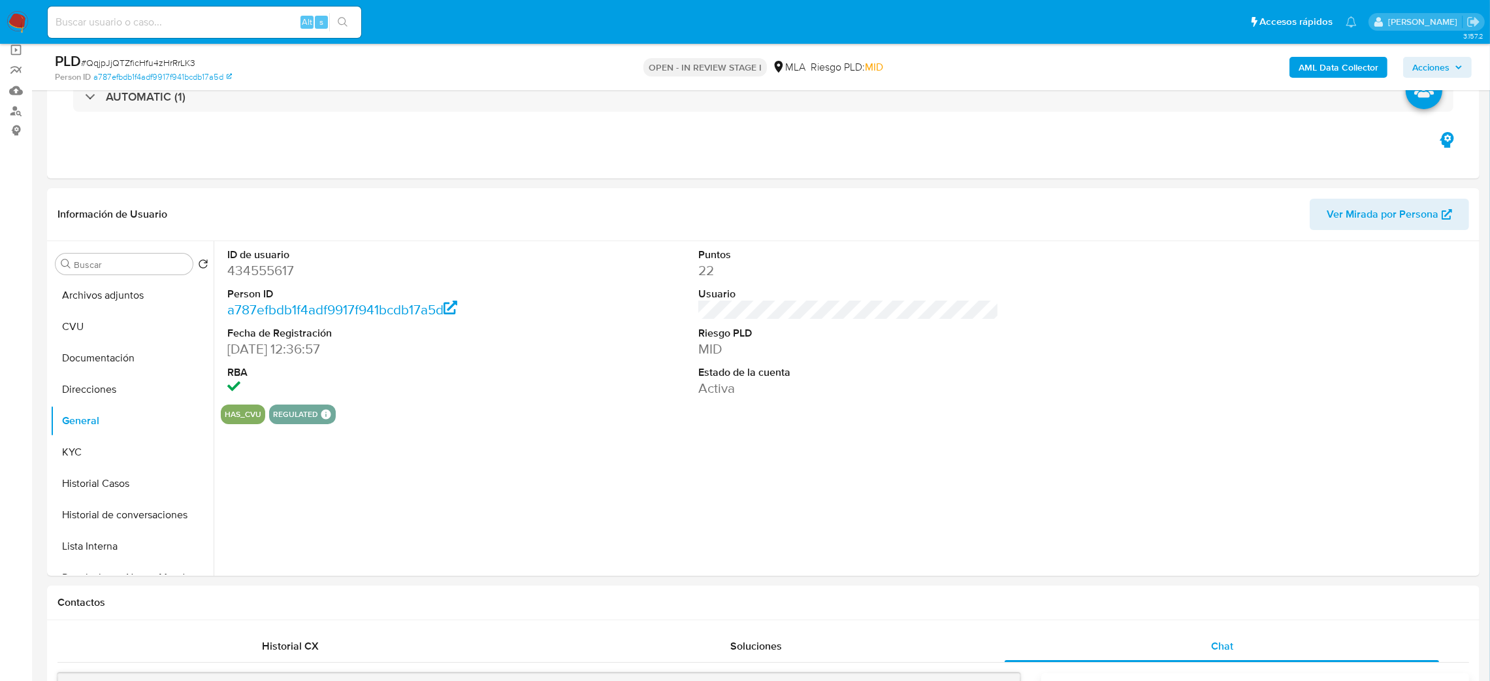
click at [253, 272] on dd "434555617" at bounding box center [377, 270] width 301 height 18
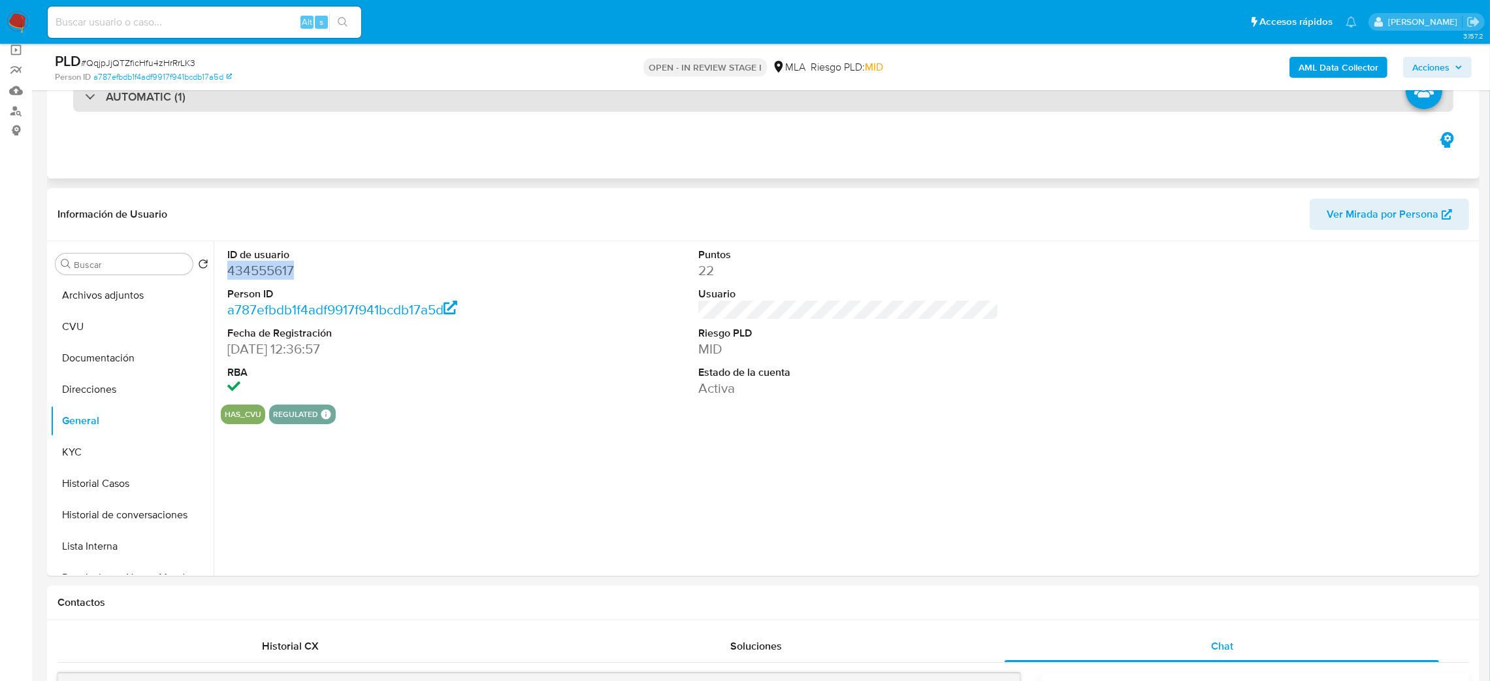
copy dd "434555617"
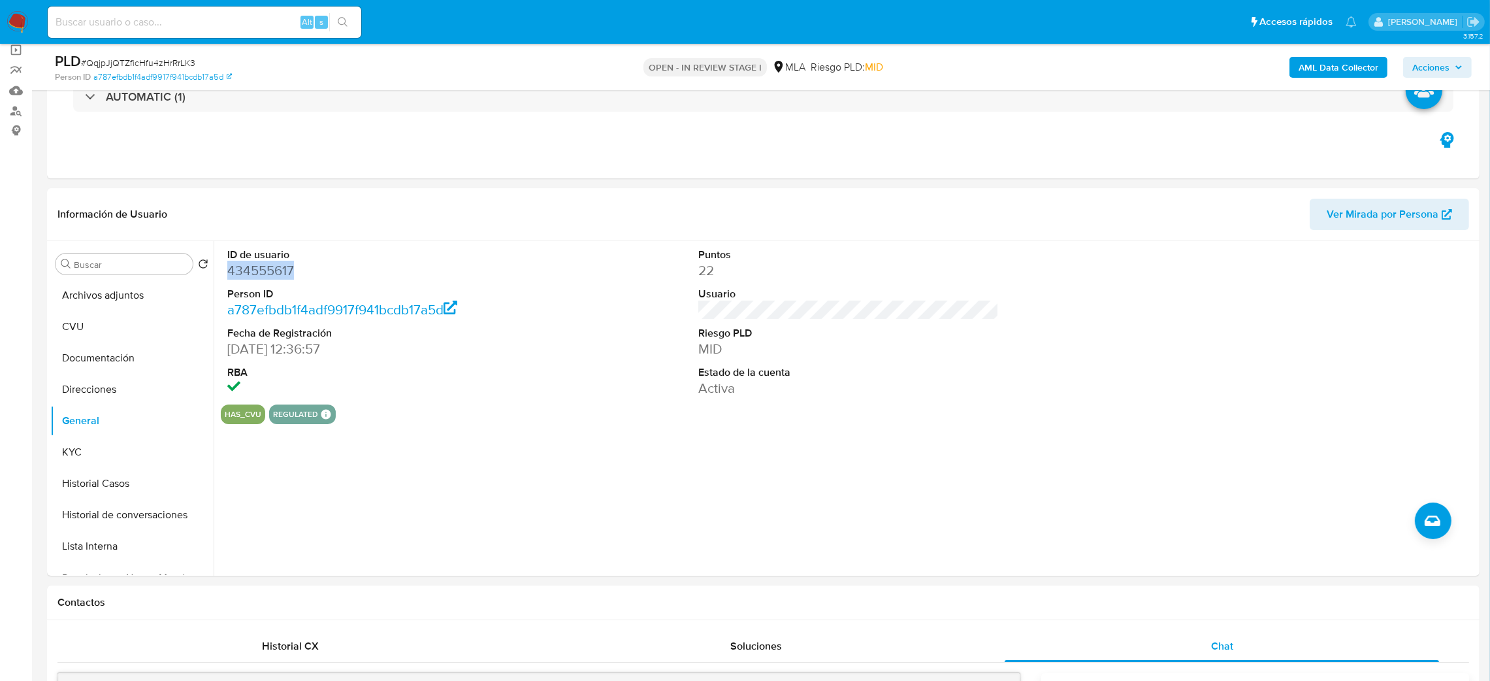
click at [1431, 69] on span "Acciones" at bounding box center [1431, 67] width 37 height 21
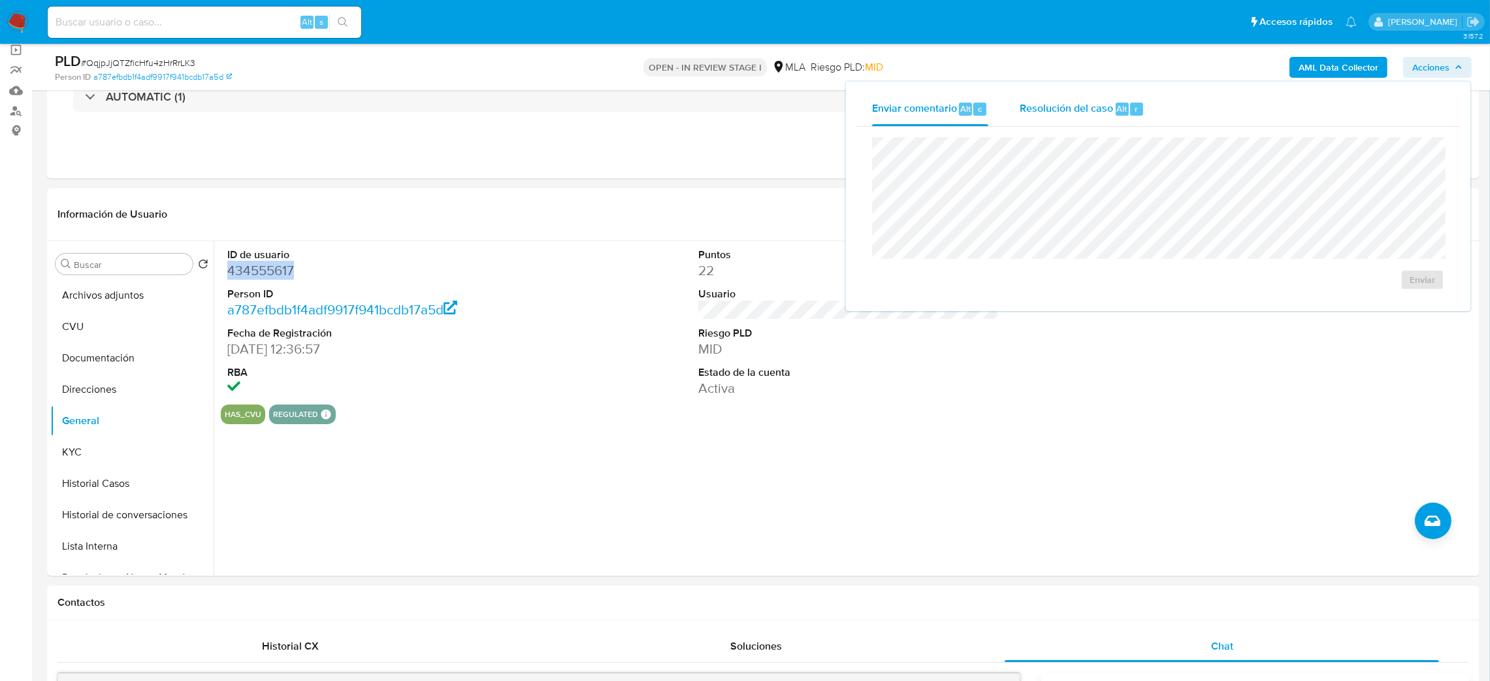
click at [1070, 106] on span "Resolución del caso" at bounding box center [1066, 108] width 93 height 15
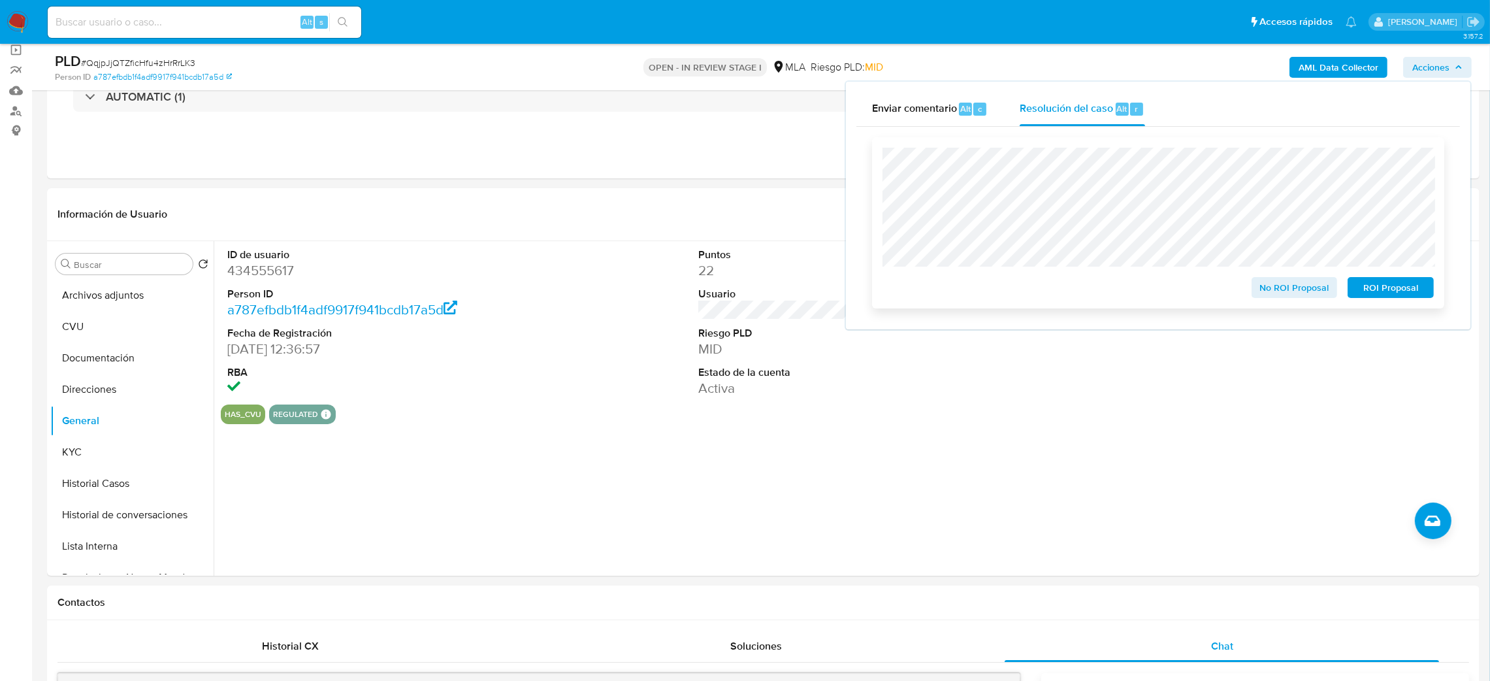
click at [1265, 293] on span "No ROI Proposal" at bounding box center [1295, 287] width 68 height 18
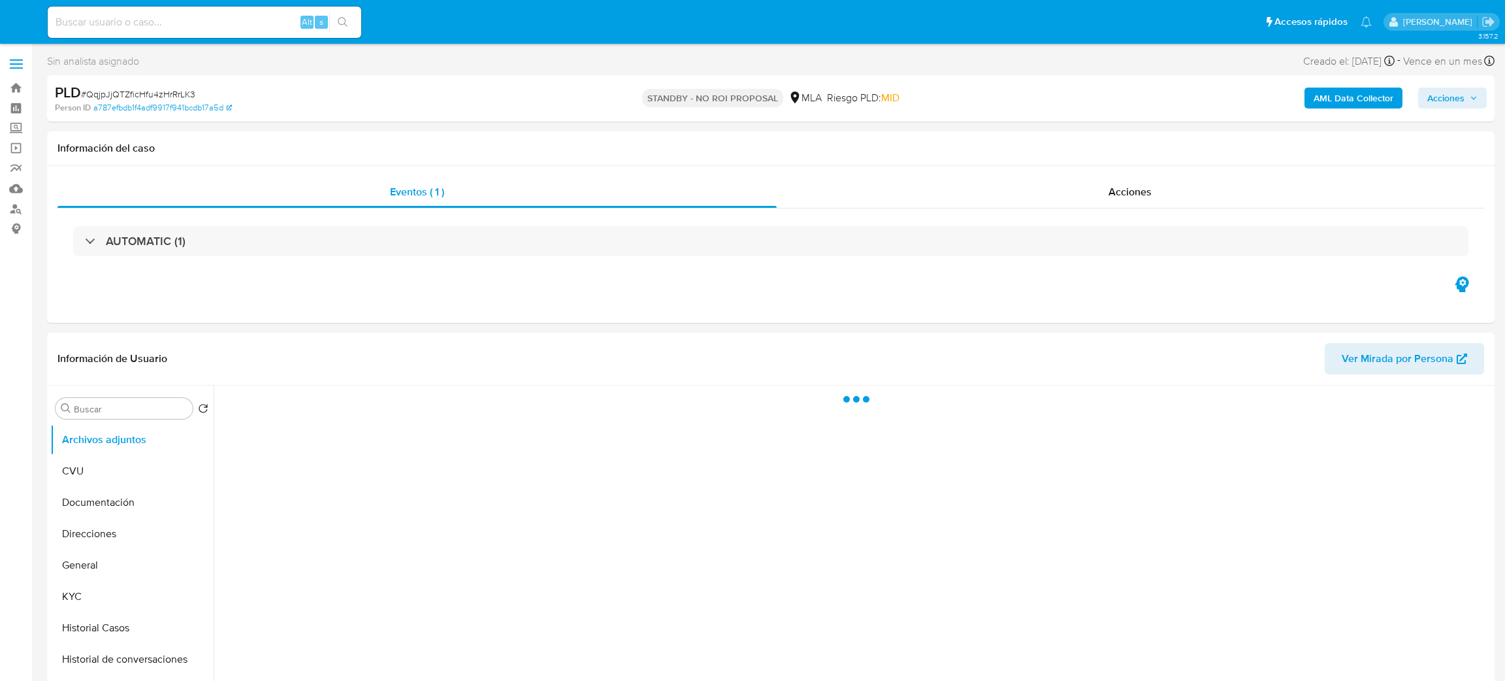
select select "10"
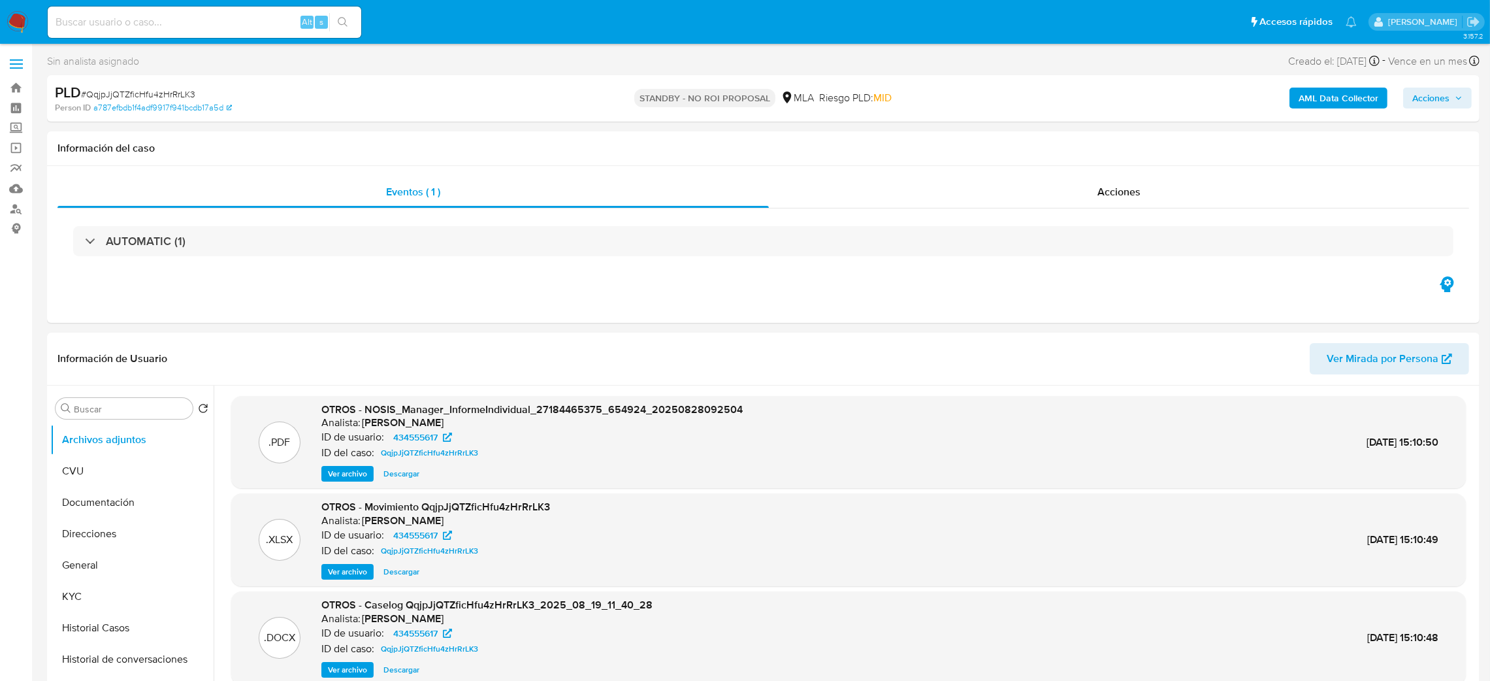
click at [268, 19] on input at bounding box center [205, 22] width 314 height 17
paste input "BLlFmVoppuLJVe7iWQLd9Nl5"
type input "BLlFmVoppuLJVe7iWQLd9Nl5"
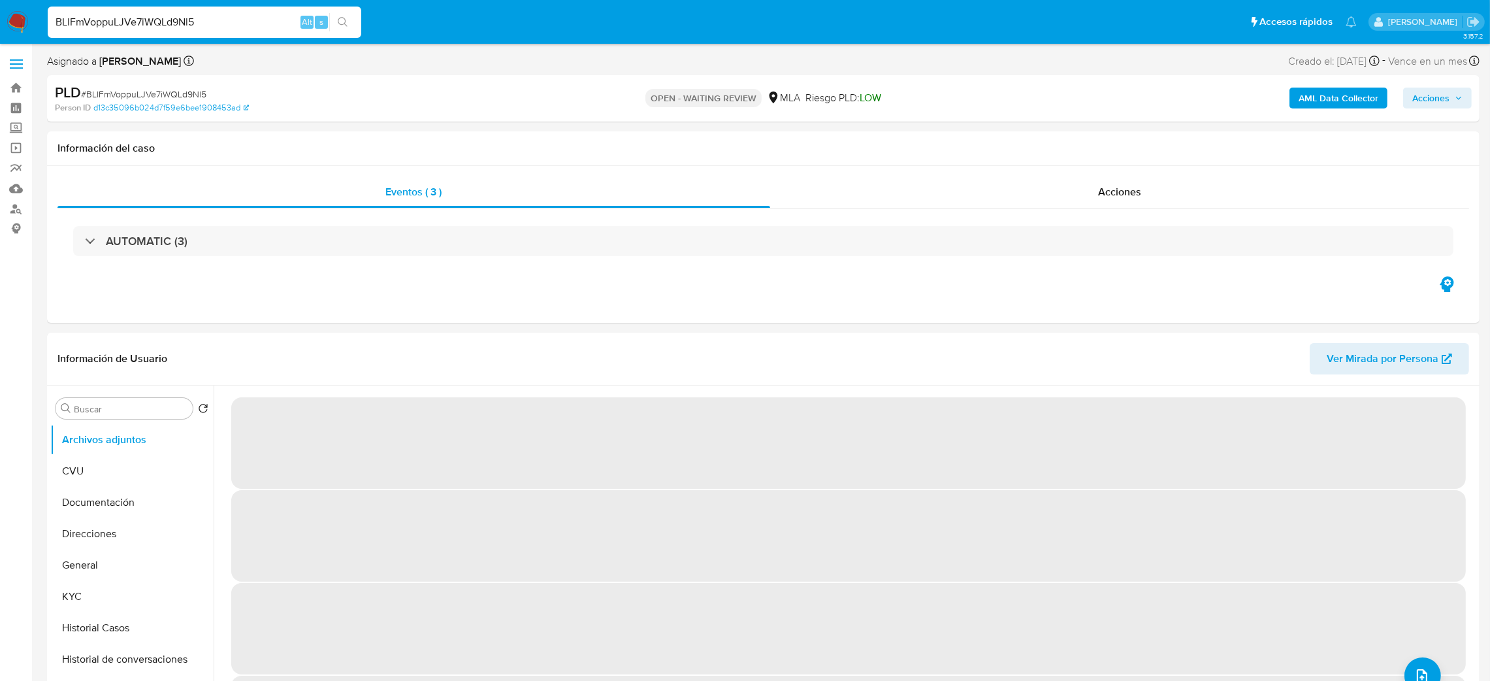
select select "10"
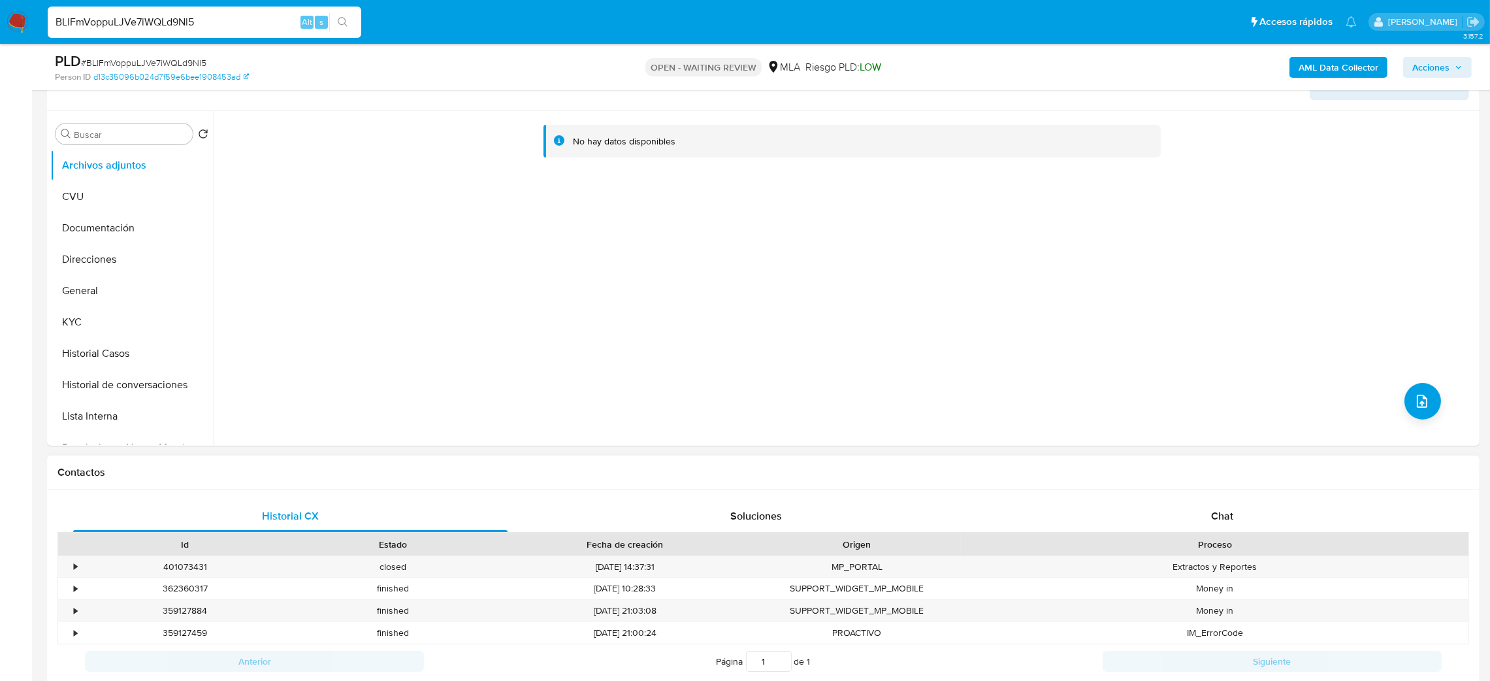
scroll to position [392, 0]
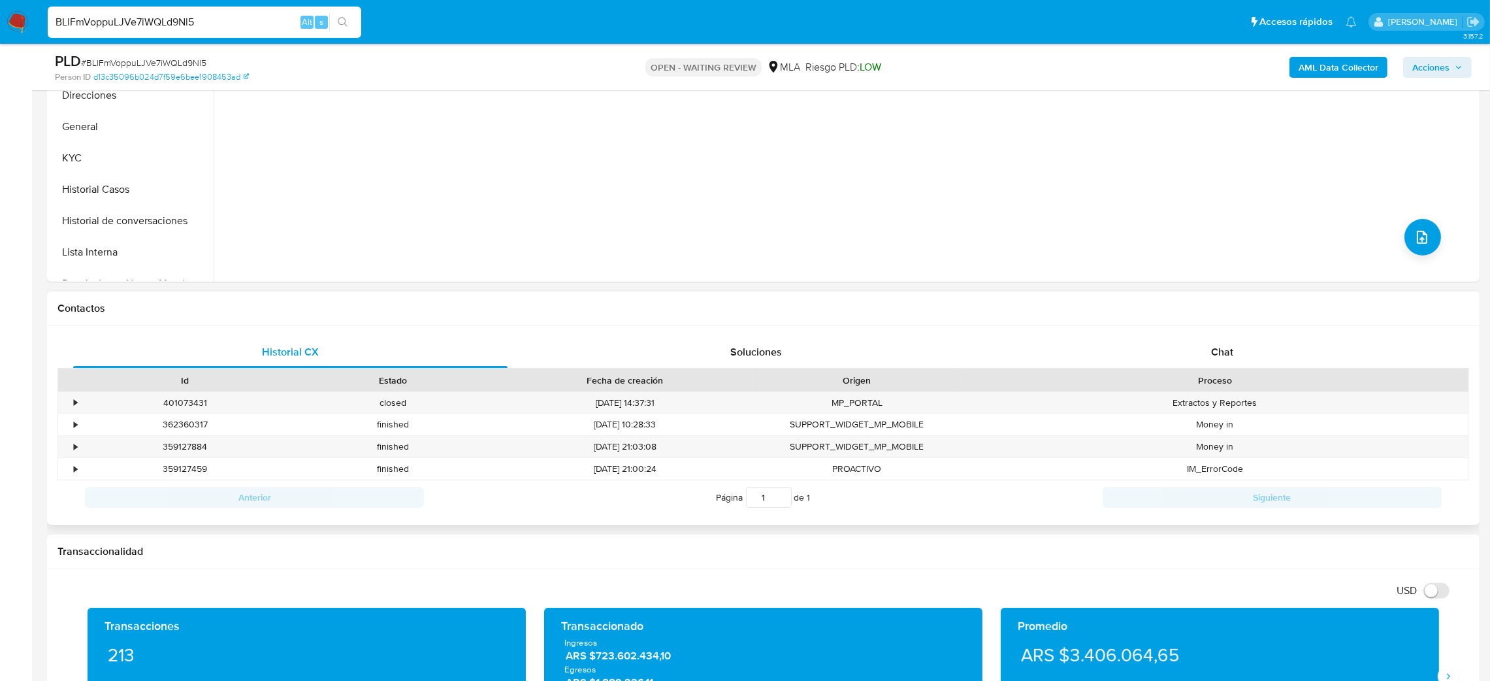
click at [1244, 327] on div "Historial CX Soluciones Chat Id Estado Fecha de creación Origen Proceso • 40107…" at bounding box center [763, 425] width 1433 height 199
click at [1259, 363] on div "Chat" at bounding box center [1222, 351] width 434 height 31
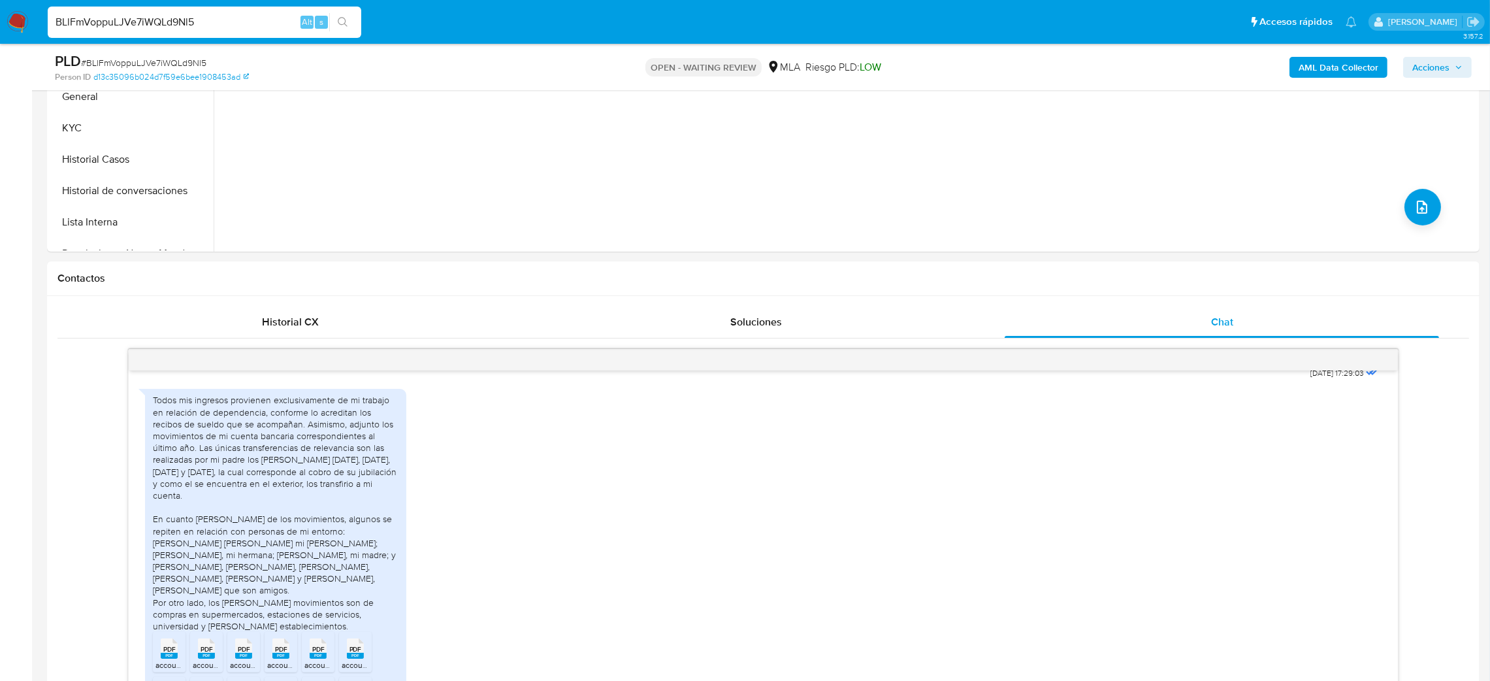
scroll to position [196, 0]
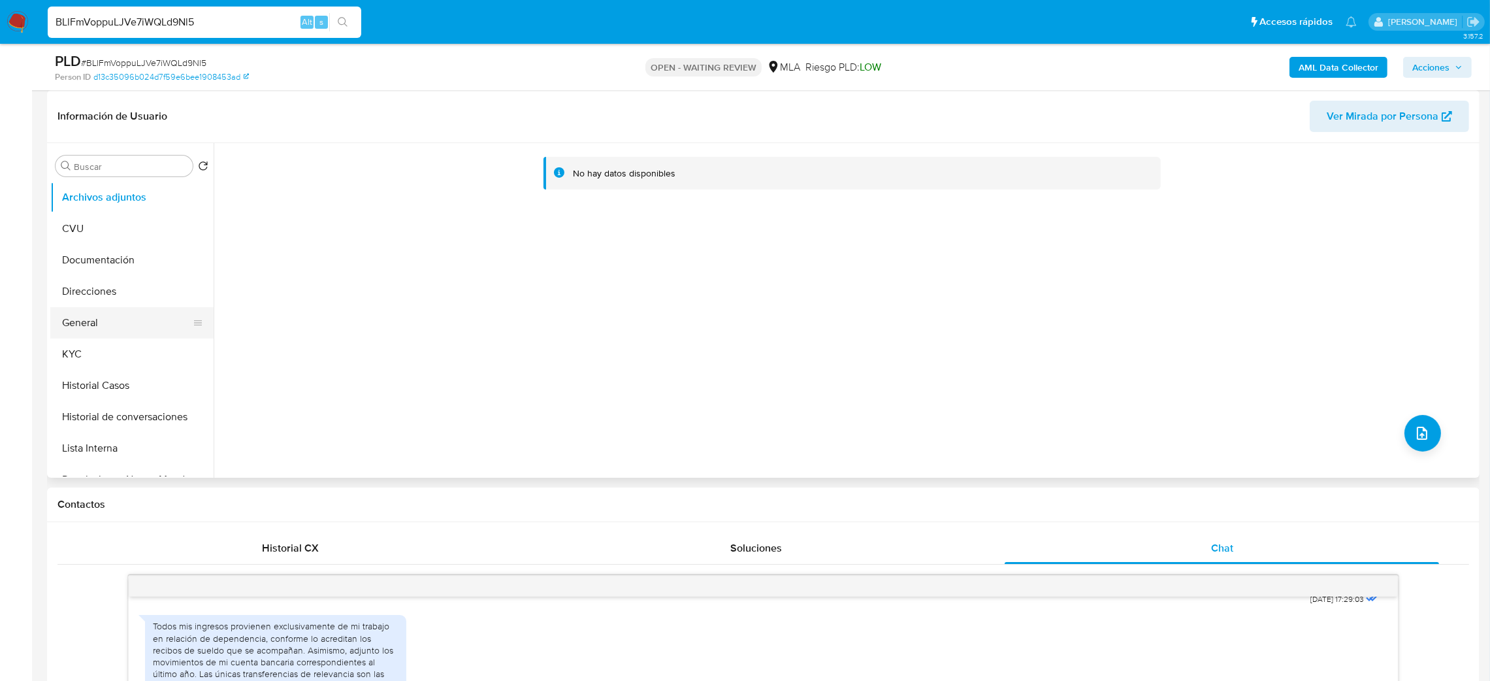
click at [99, 316] on button "General" at bounding box center [126, 322] width 153 height 31
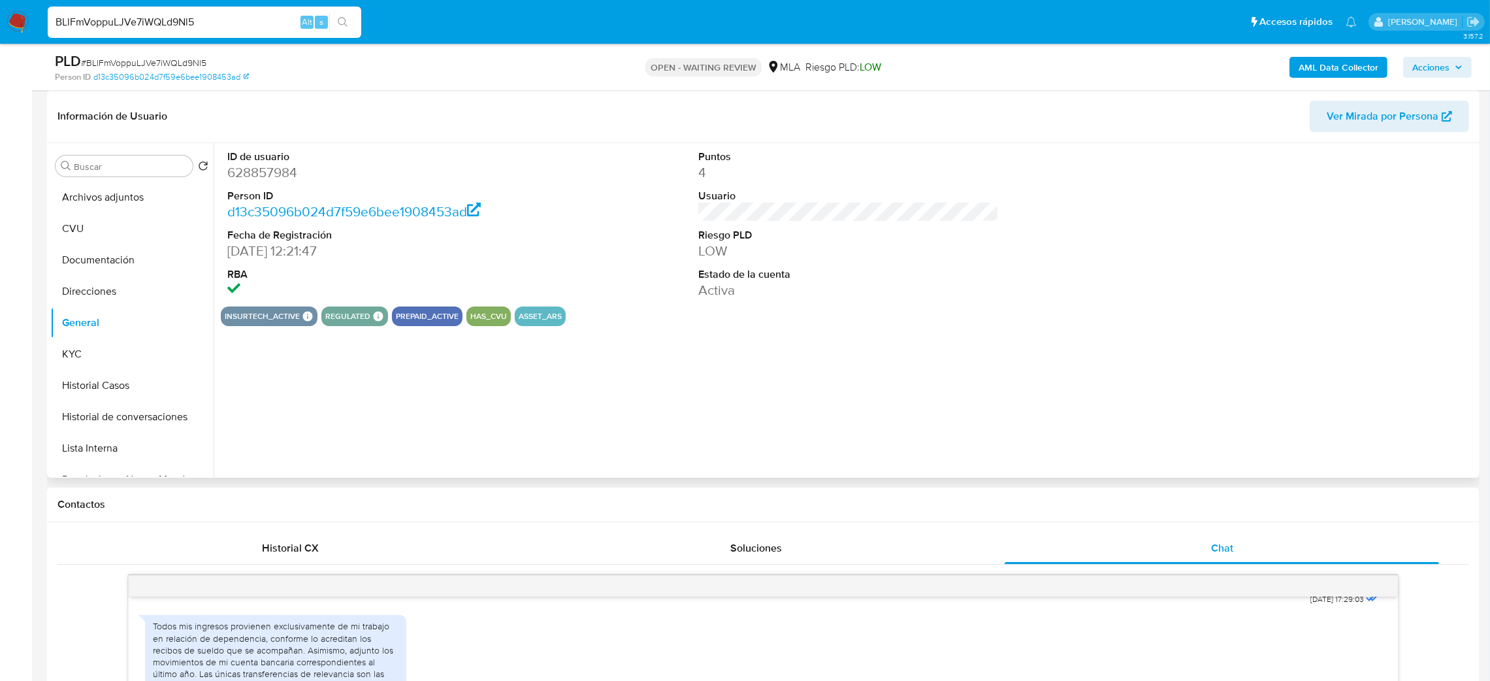
click at [269, 171] on dd "628857984" at bounding box center [377, 172] width 301 height 18
copy dd "628857984"
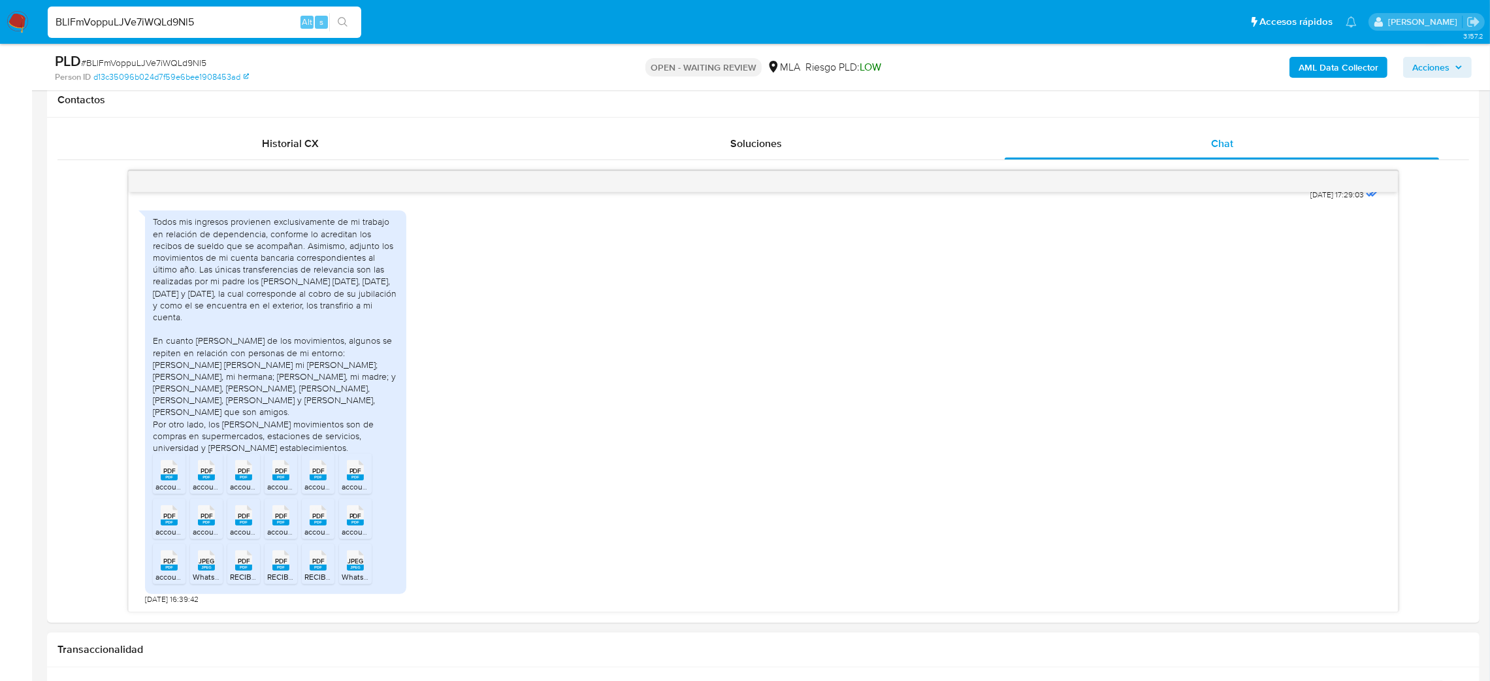
scroll to position [587, 0]
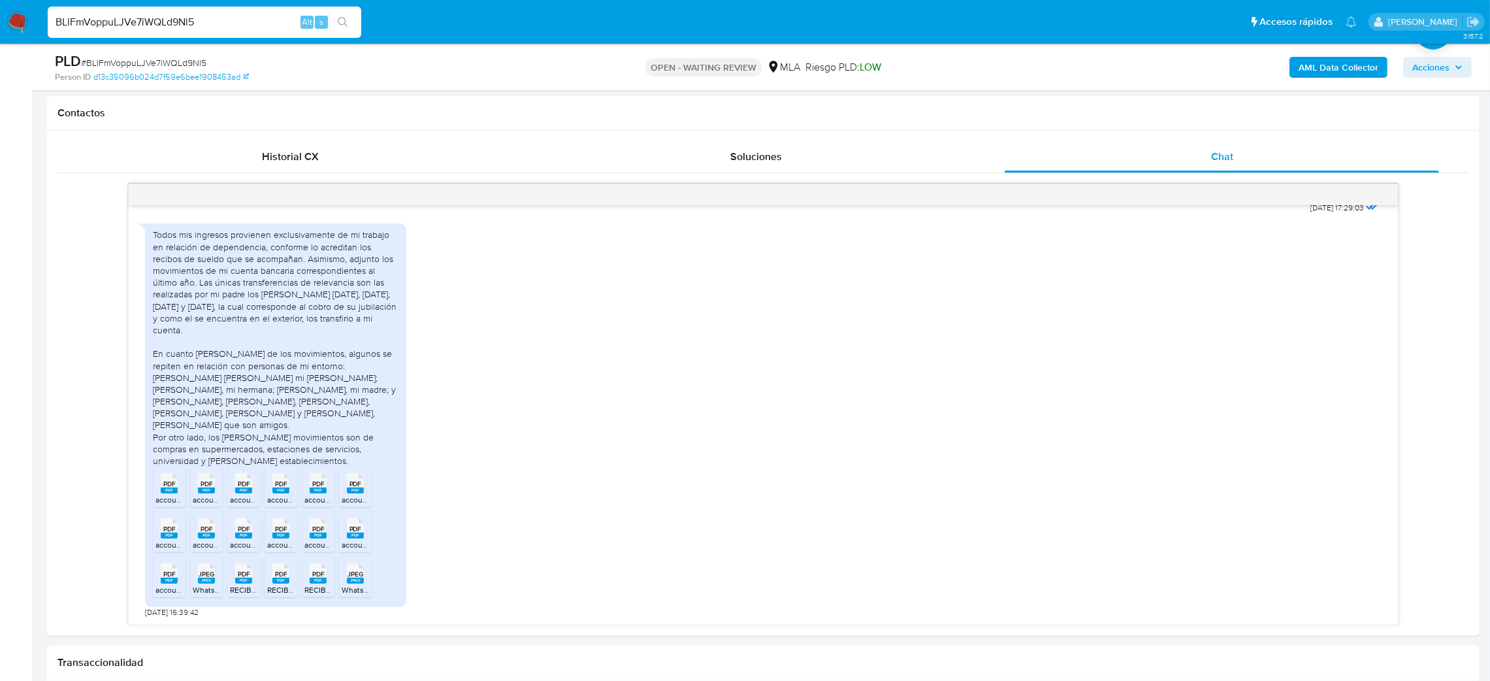
click at [174, 59] on span "# BLlFmVoppuLJVe7iWQLd9Nl5" at bounding box center [143, 62] width 125 height 13
copy span "BLlFmVoppuLJVe7iWQLd9Nl5"
click at [17, 18] on img at bounding box center [18, 22] width 22 height 22
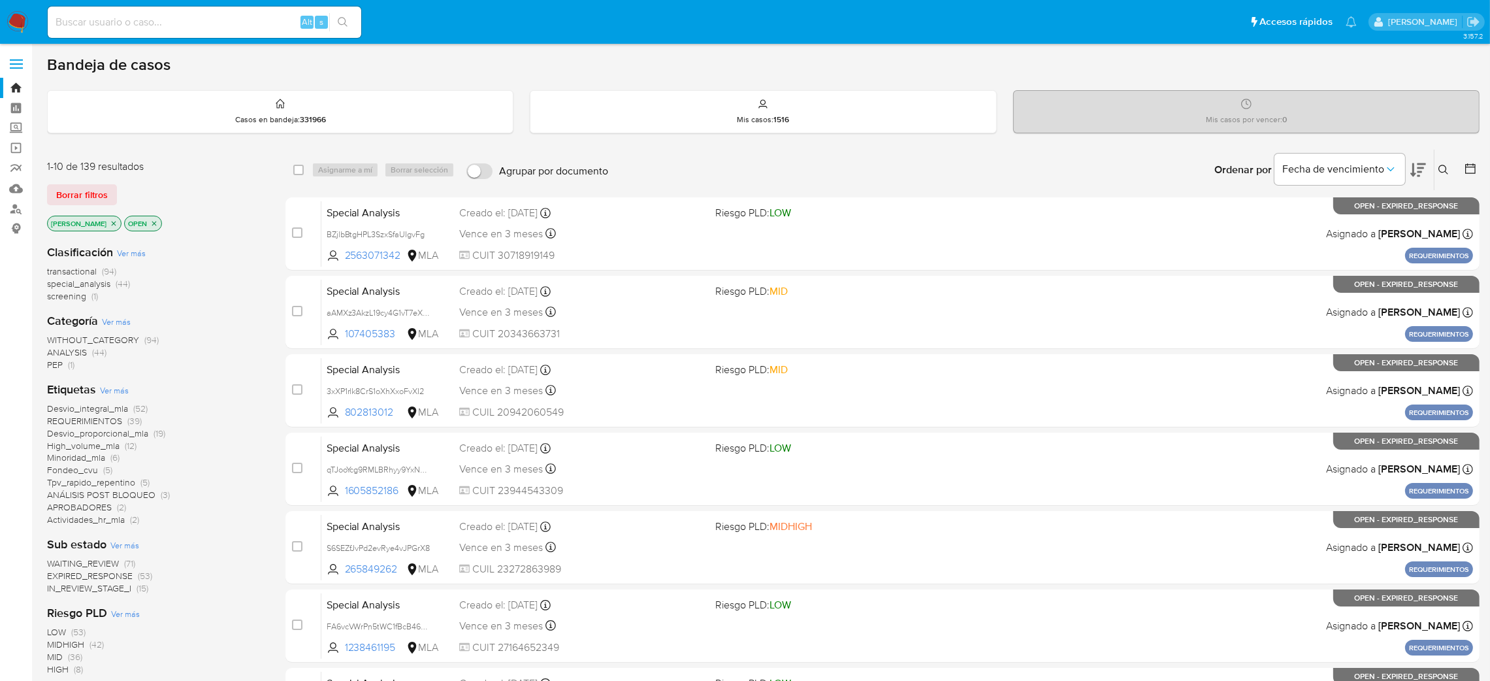
click at [1446, 165] on icon at bounding box center [1444, 170] width 10 height 10
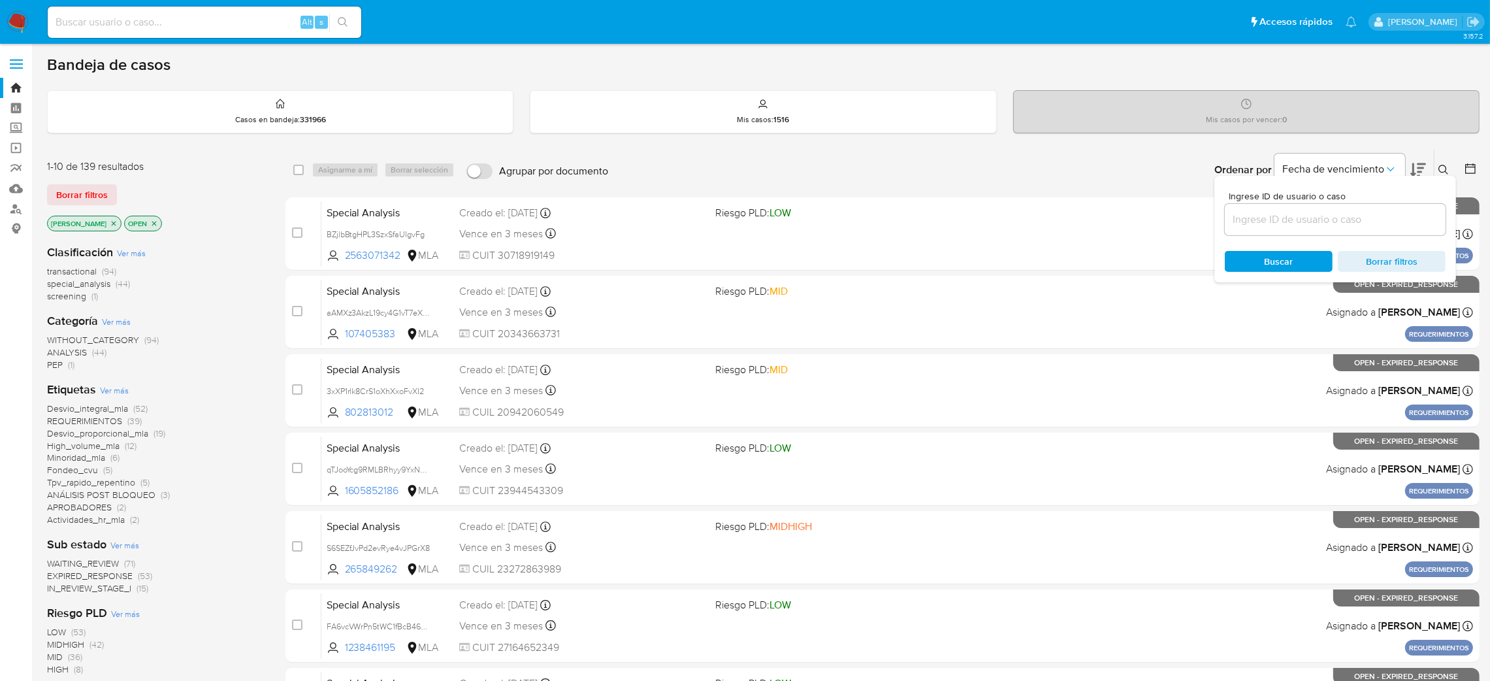
click at [1312, 216] on input at bounding box center [1335, 219] width 221 height 17
type input "BLlFmVoppuLJVe7iWQLd9Nl5"
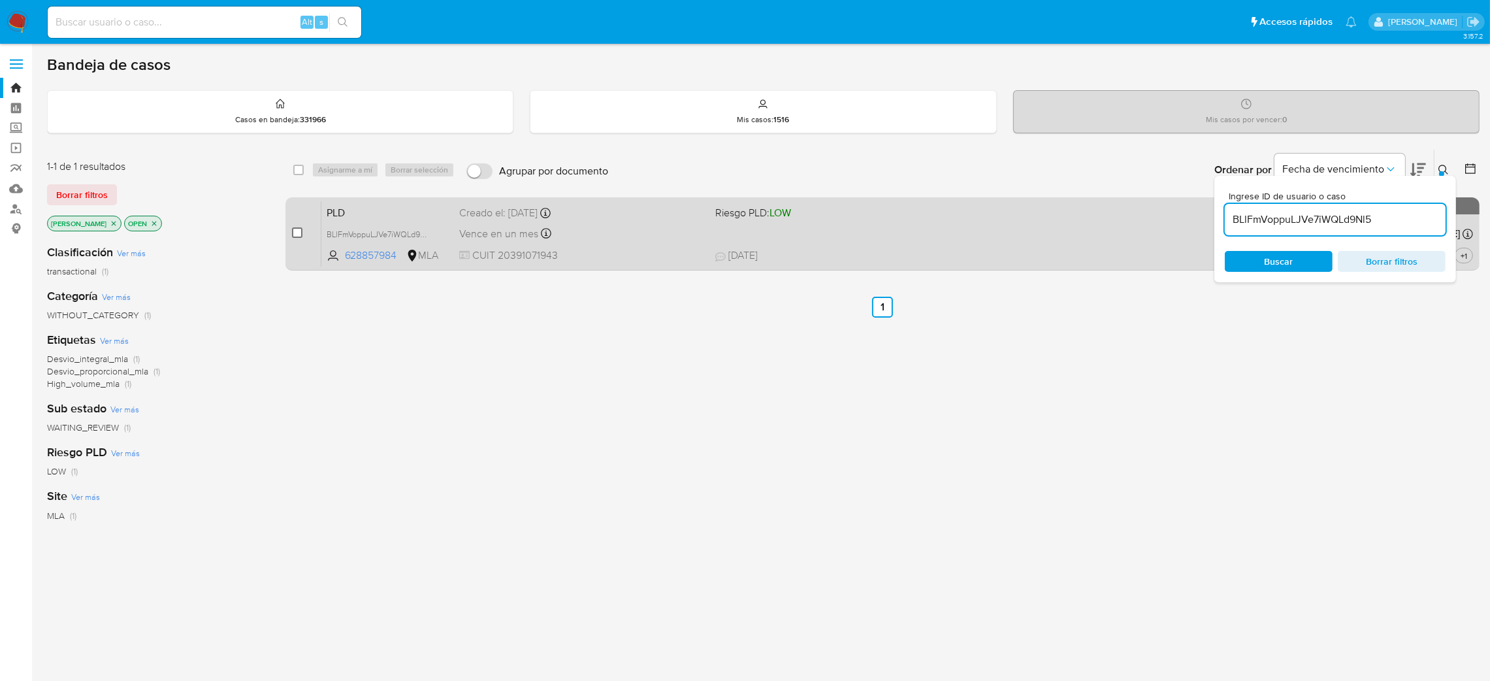
click at [297, 235] on input "checkbox" at bounding box center [297, 232] width 10 height 10
checkbox input "true"
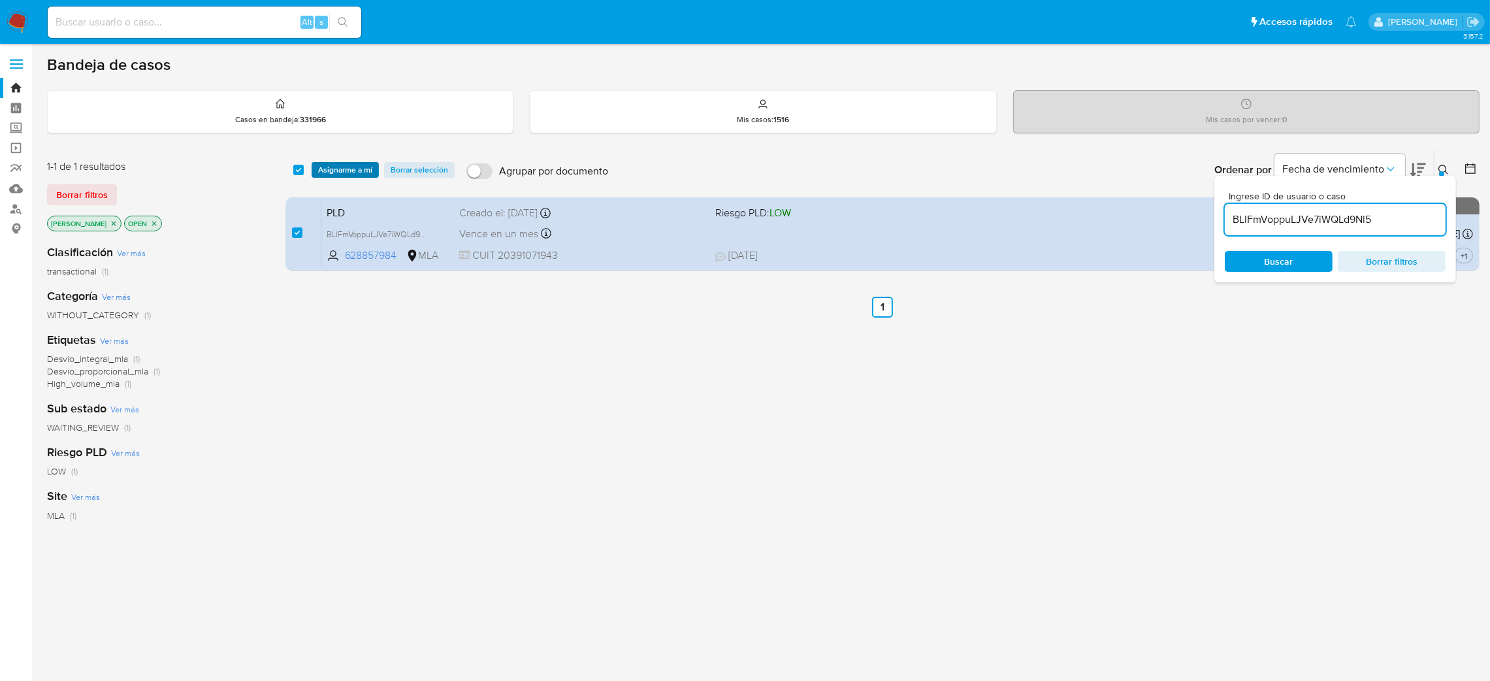
click at [347, 174] on span "Asignarme a mí" at bounding box center [345, 169] width 54 height 13
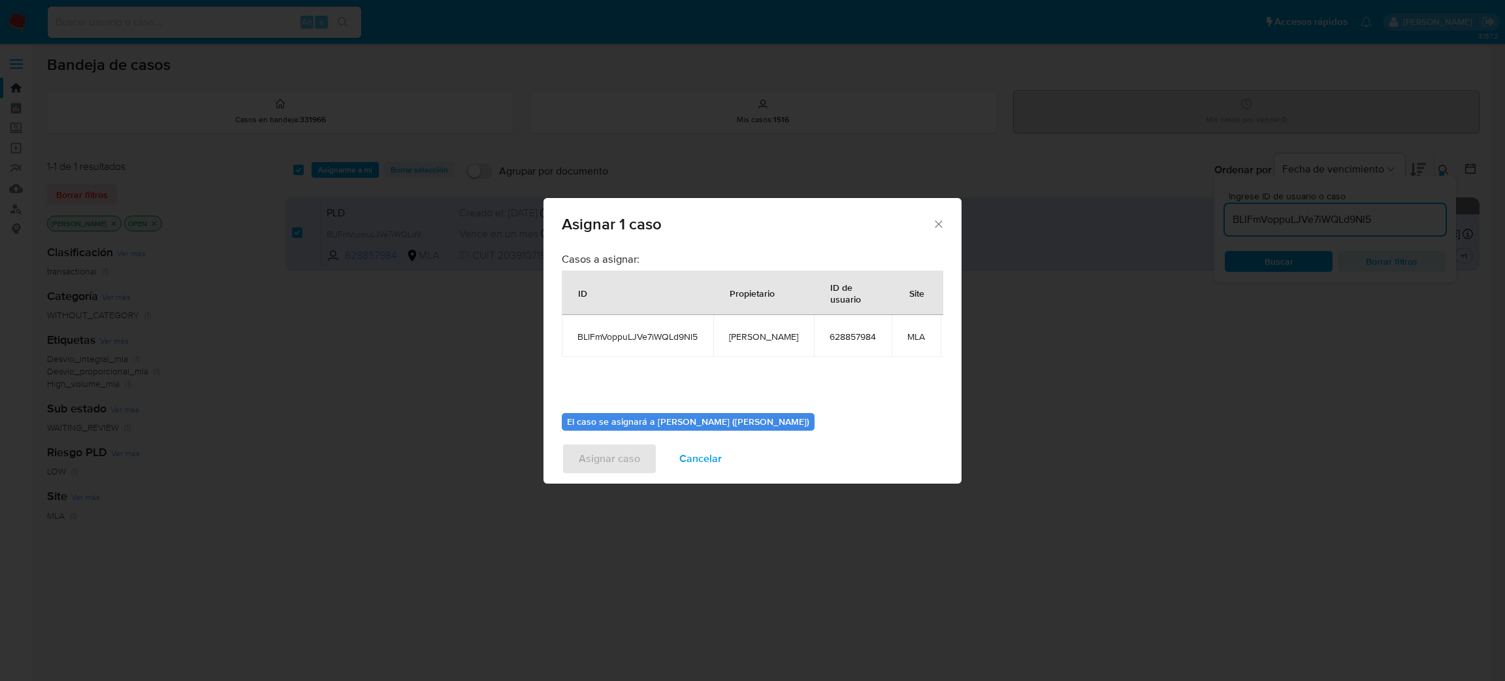
click at [750, 333] on span "[PERSON_NAME]" at bounding box center [763, 337] width 69 height 12
copy span "[PERSON_NAME]"
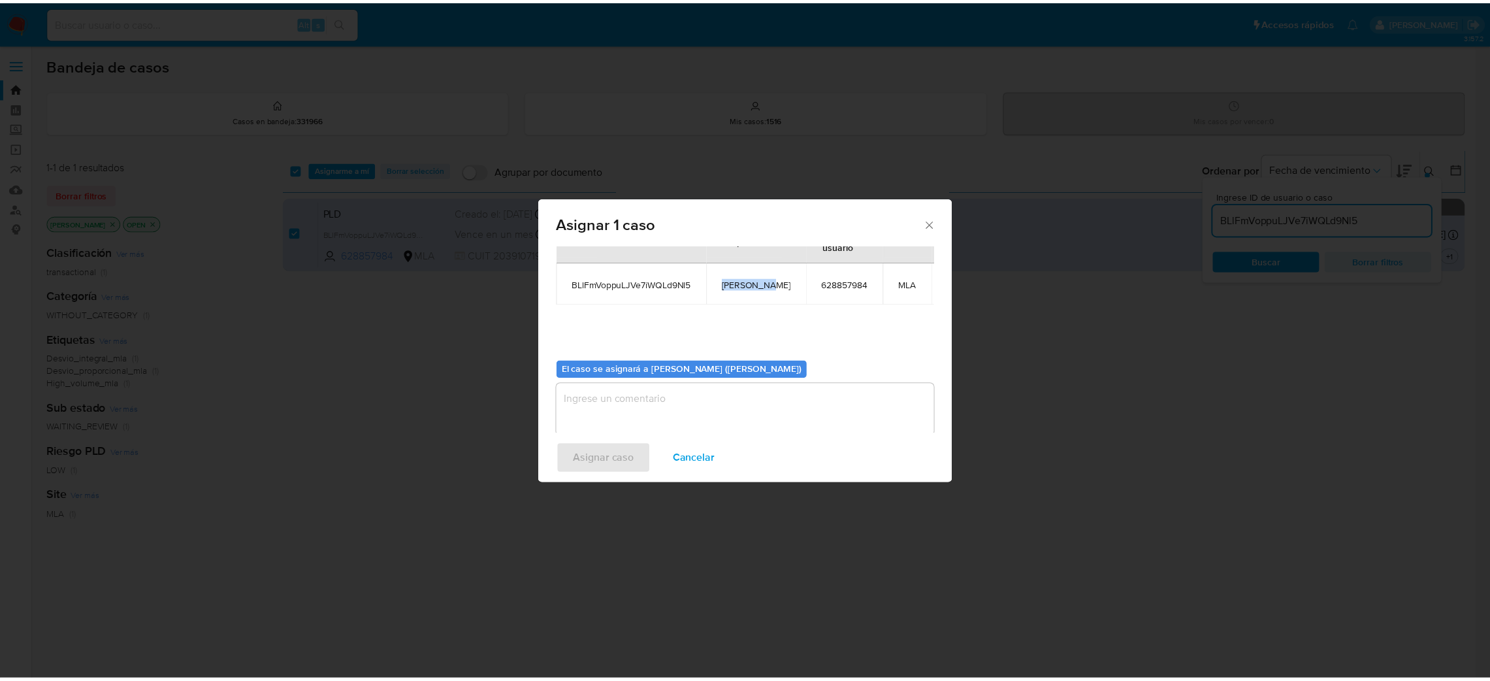
scroll to position [67, 0]
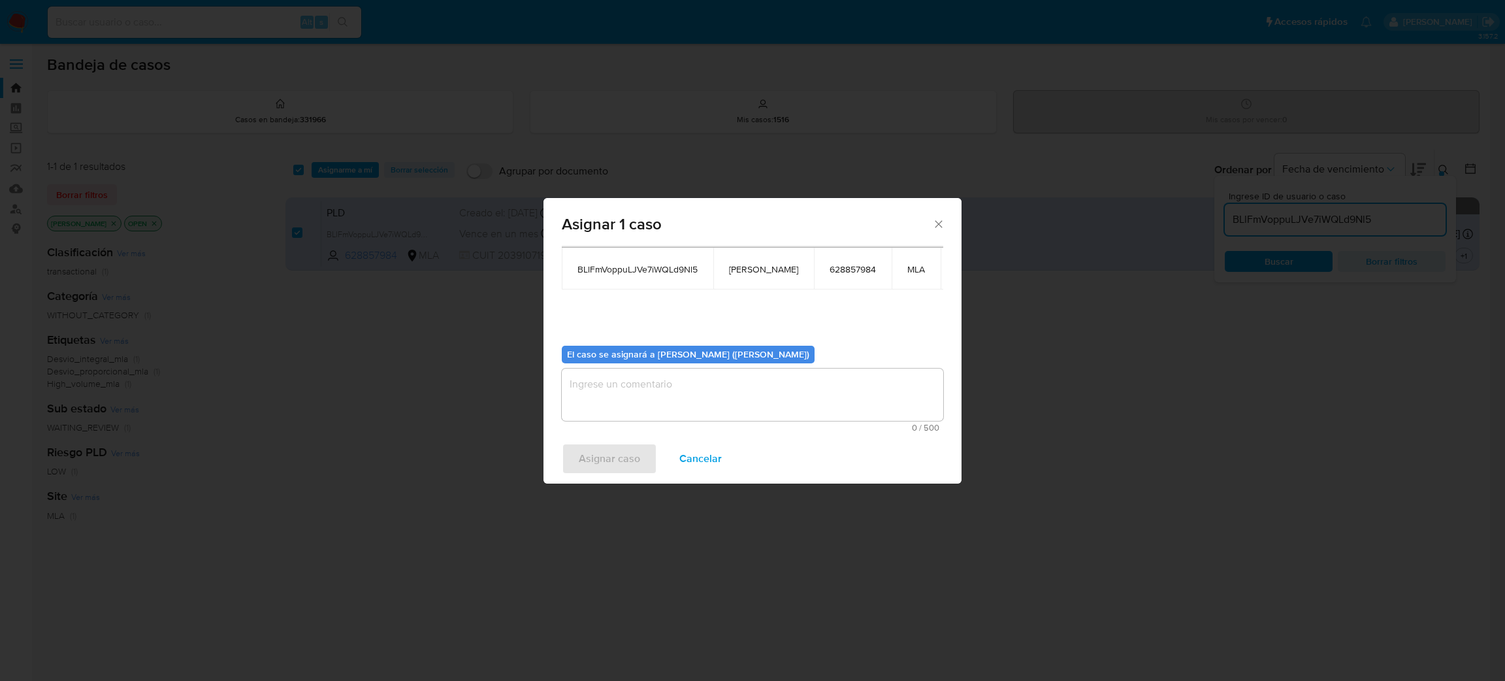
click at [662, 397] on textarea "assign-modal" at bounding box center [753, 394] width 382 height 52
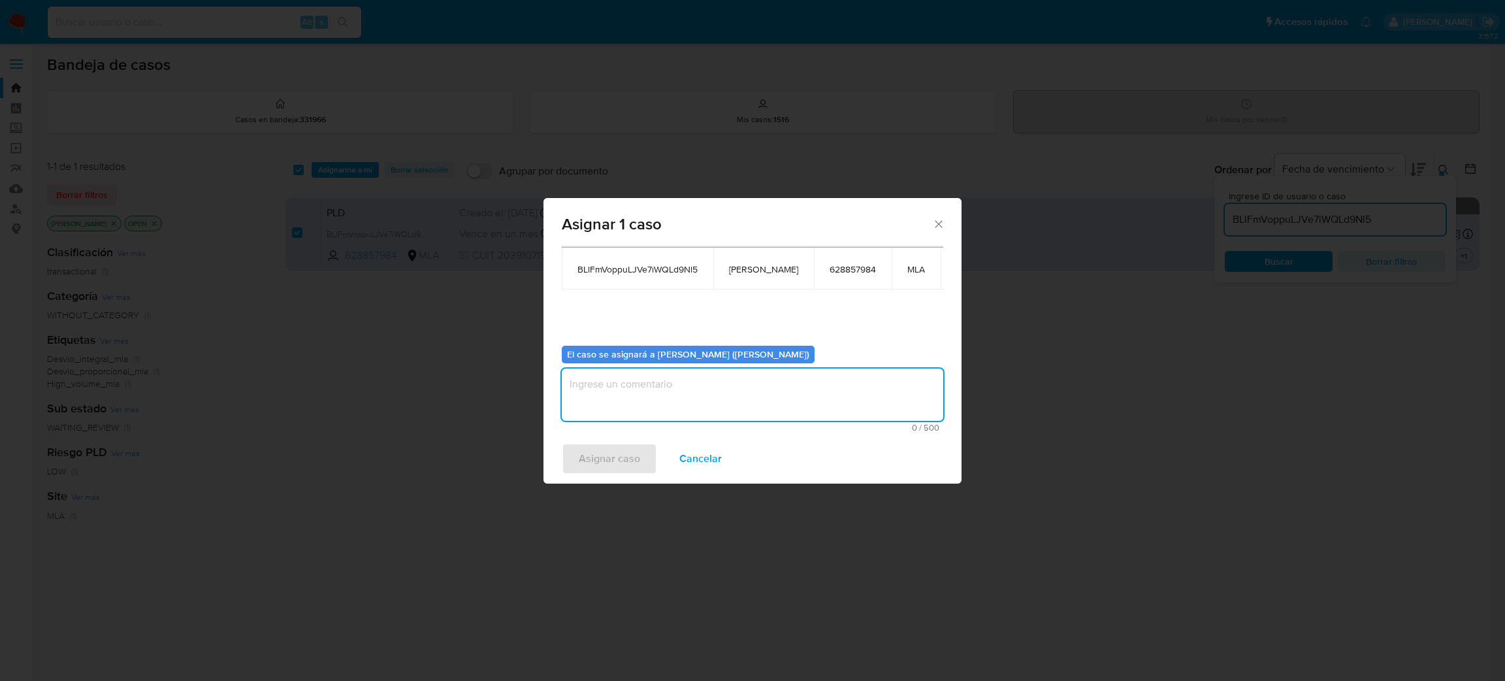
paste textarea "[PERSON_NAME]"
type textarea "[PERSON_NAME]"
click at [605, 459] on span "Asignar caso" at bounding box center [609, 458] width 61 height 29
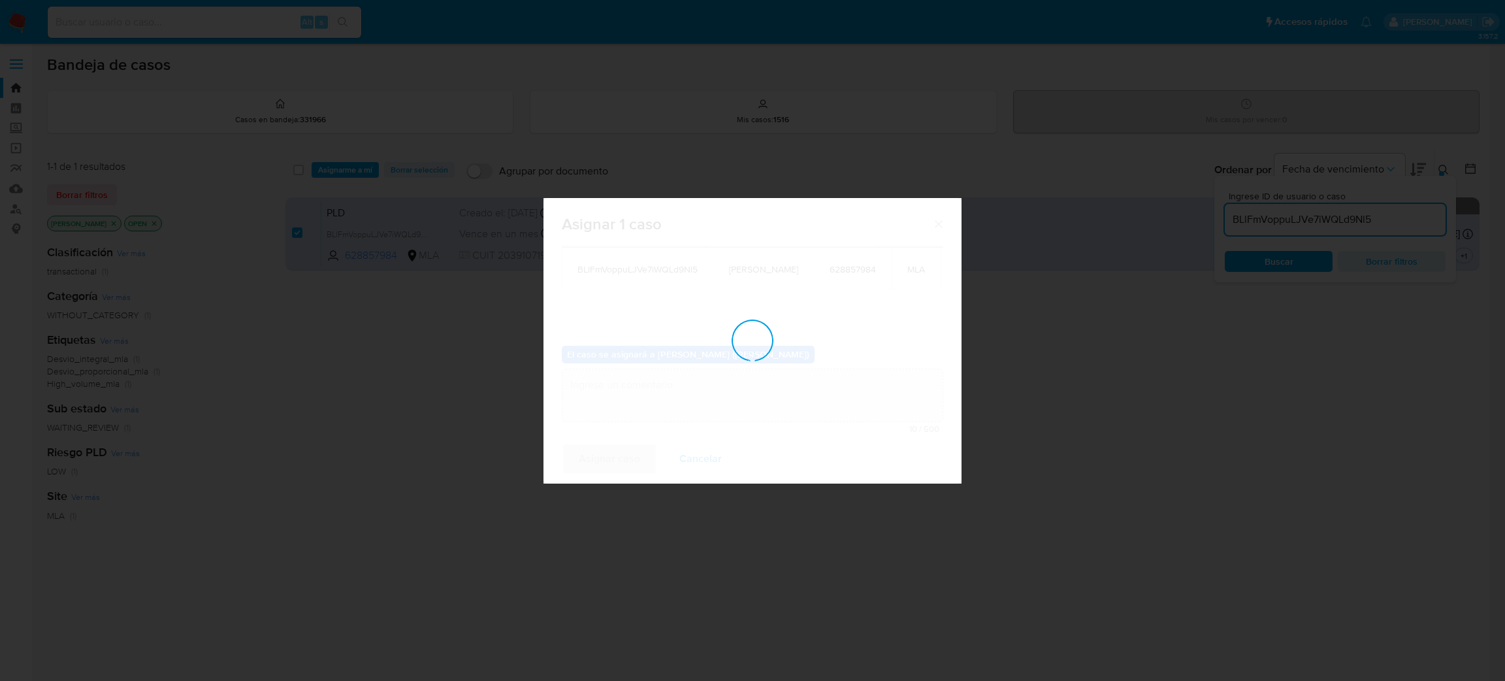
checkbox input "false"
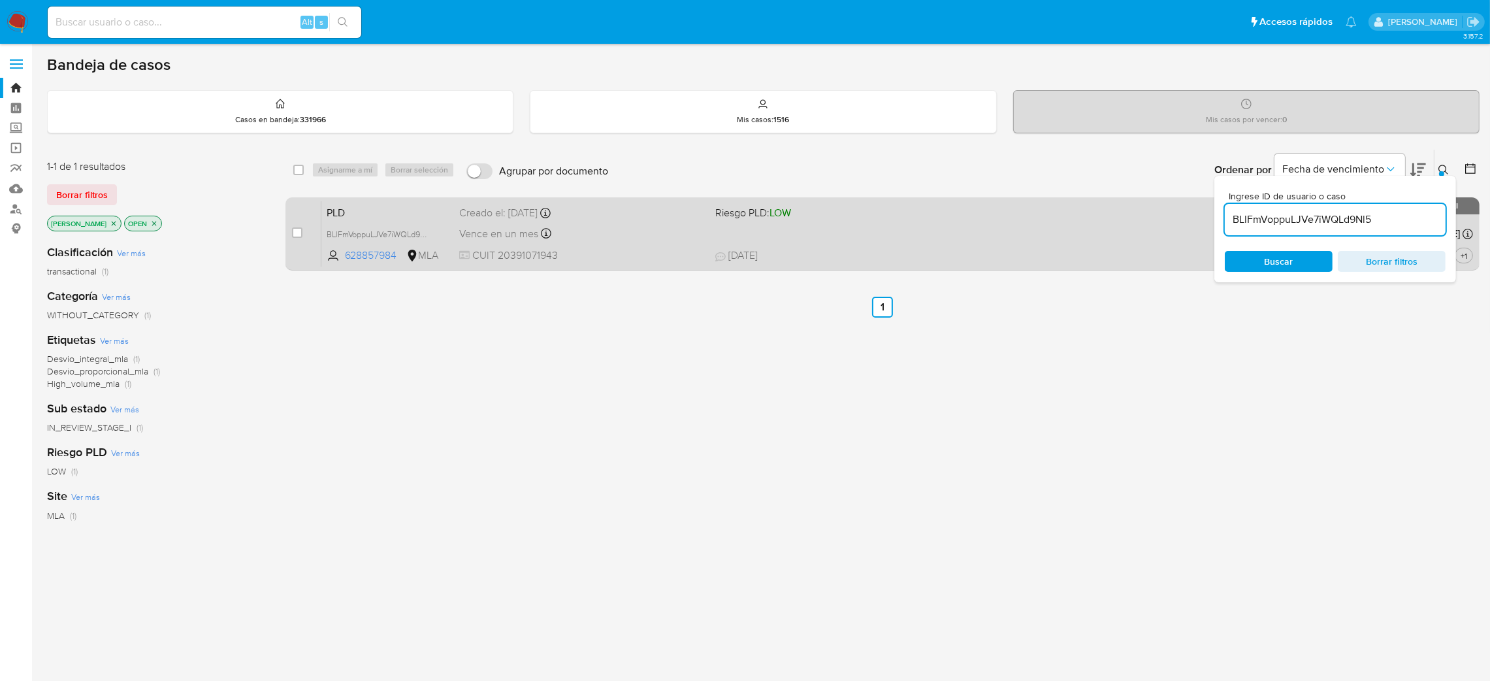
click at [913, 251] on span "20/08/2025 20/08/2025 13:39" at bounding box center [966, 255] width 502 height 14
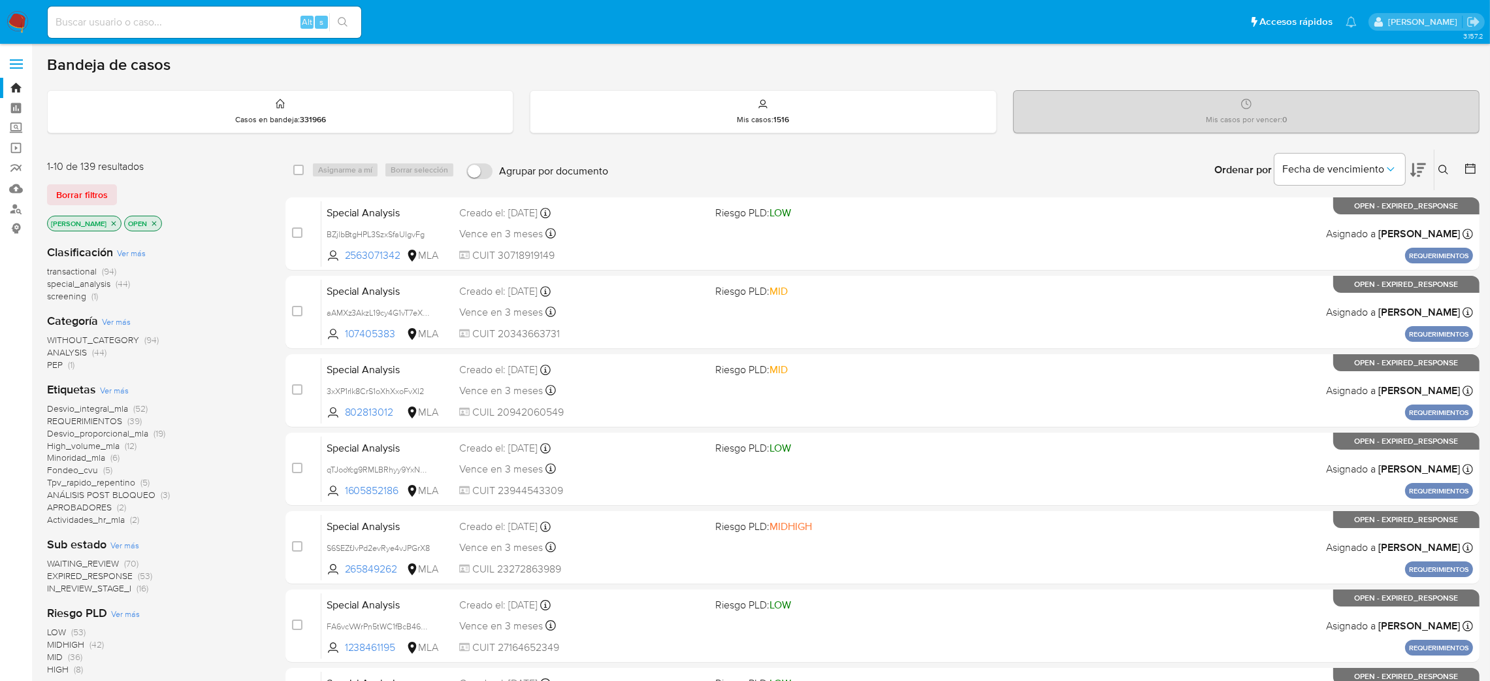
click at [1003, 170] on icon at bounding box center [1444, 170] width 10 height 10
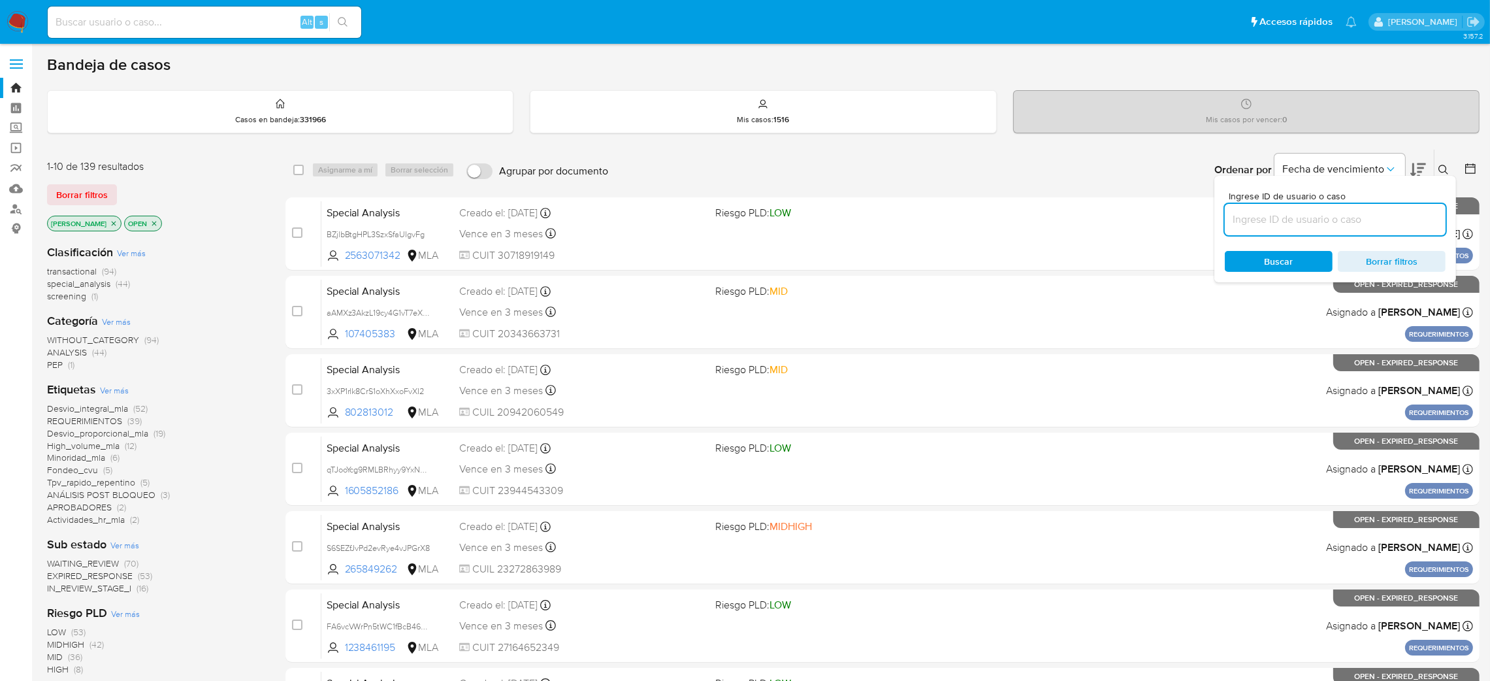
click at [1003, 227] on input at bounding box center [1335, 219] width 221 height 17
type input "BLlFmVoppuLJVe7iWQLd9Nl5"
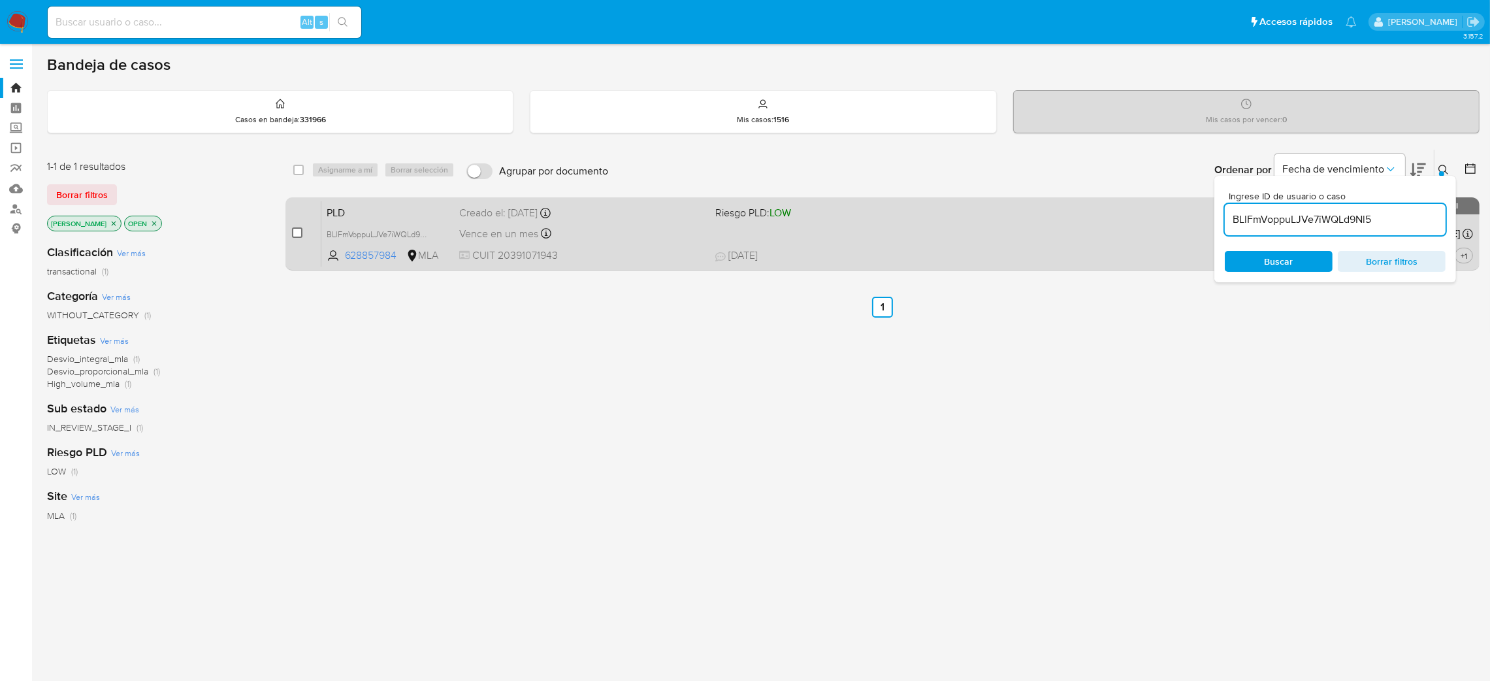
click at [297, 234] on input "checkbox" at bounding box center [297, 232] width 10 height 10
checkbox input "true"
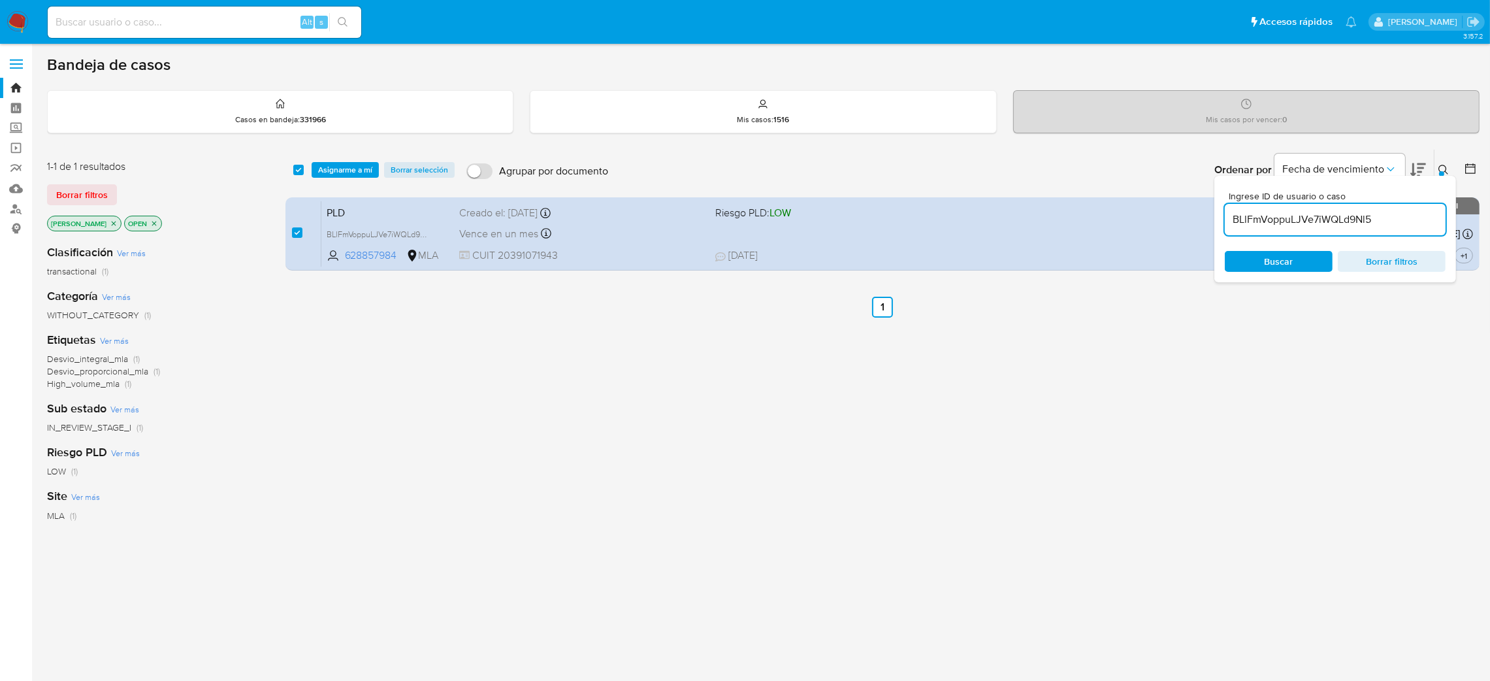
click at [350, 180] on div "select-all-cases-checkbox Asignarme a mí Borrar selección Agrupar por documento…" at bounding box center [883, 170] width 1194 height 41
click at [350, 174] on span "Asignarme a mí" at bounding box center [345, 169] width 54 height 13
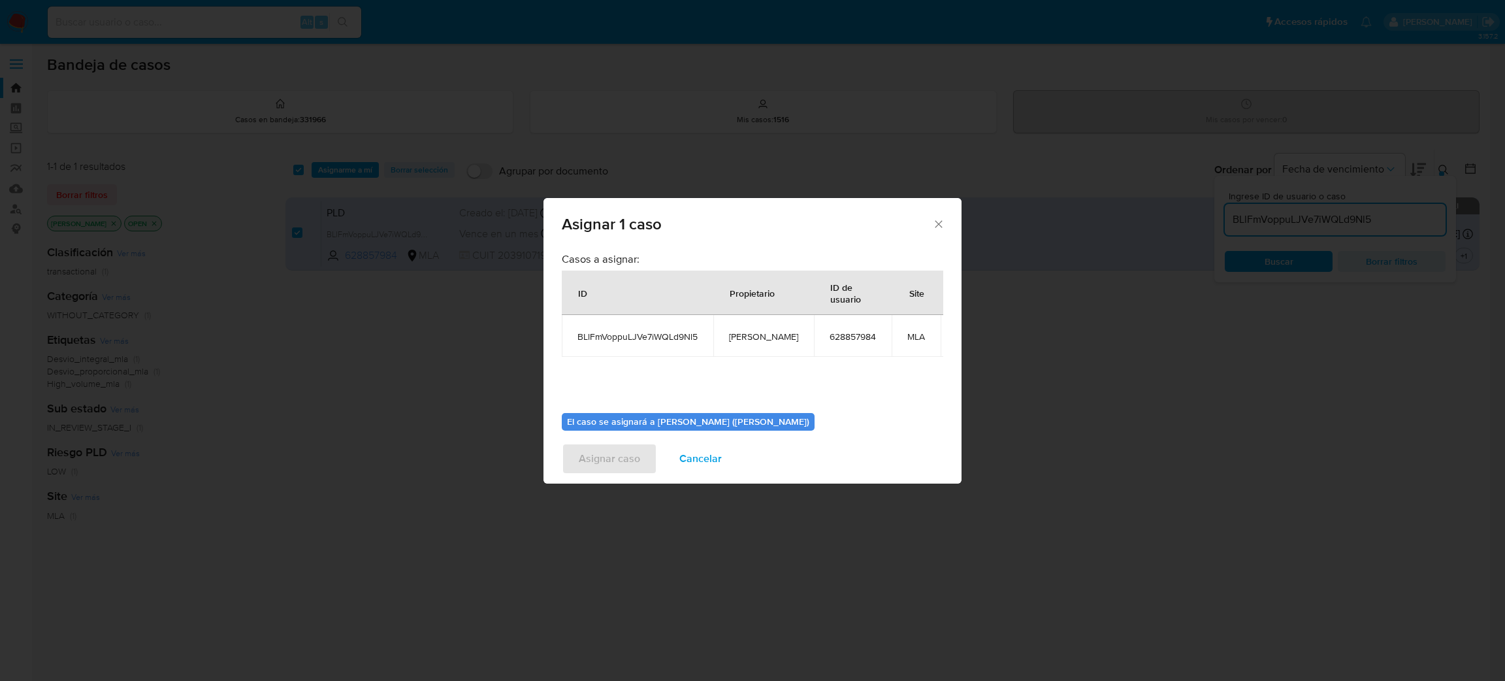
click at [745, 340] on span "[PERSON_NAME]" at bounding box center [763, 337] width 69 height 12
copy span "[PERSON_NAME]"
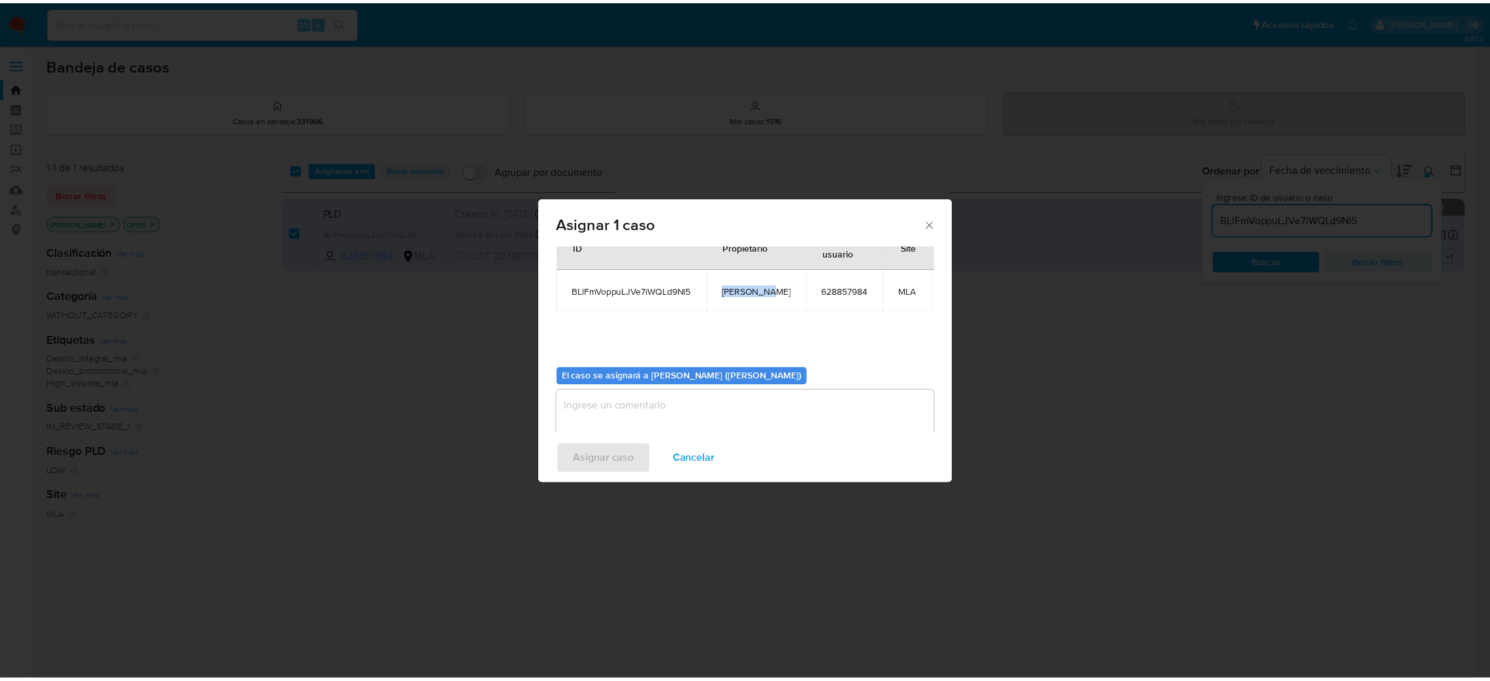
scroll to position [67, 0]
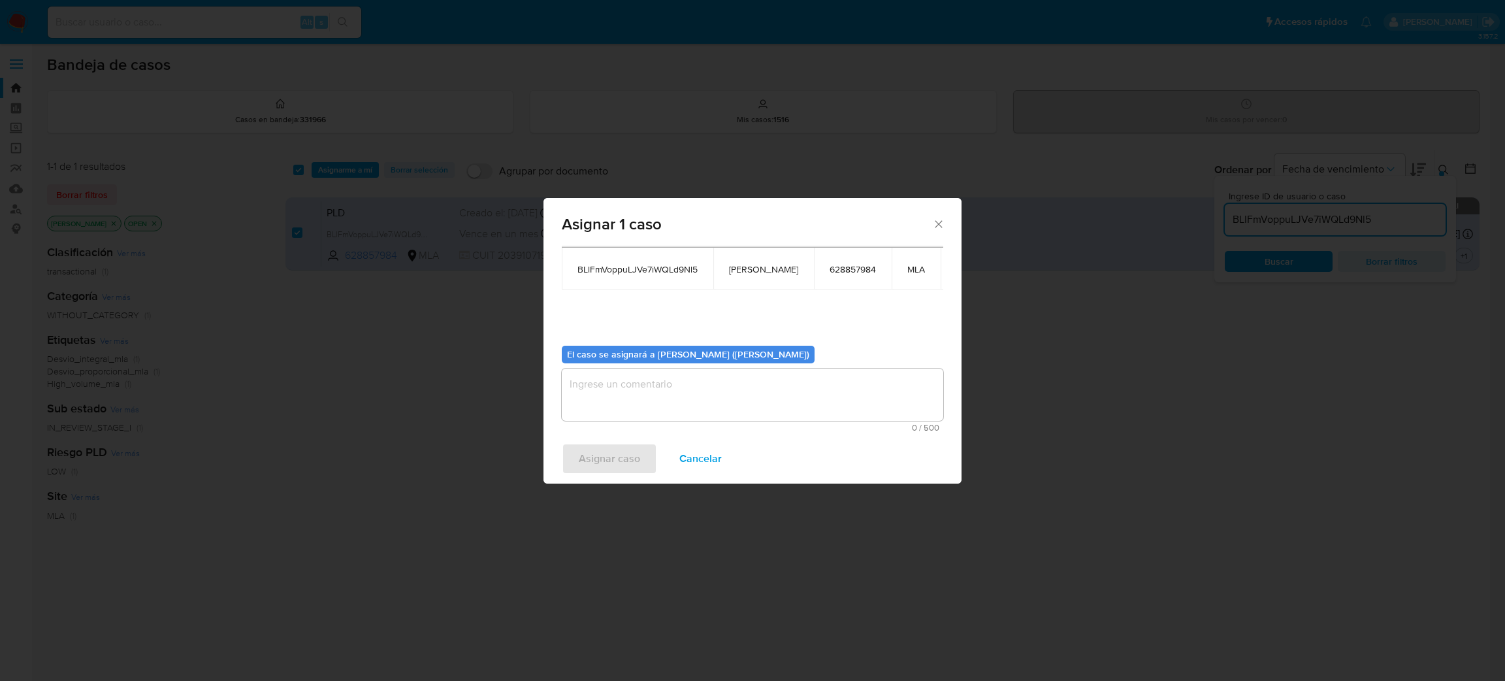
click at [661, 395] on textarea "assign-modal" at bounding box center [753, 394] width 382 height 52
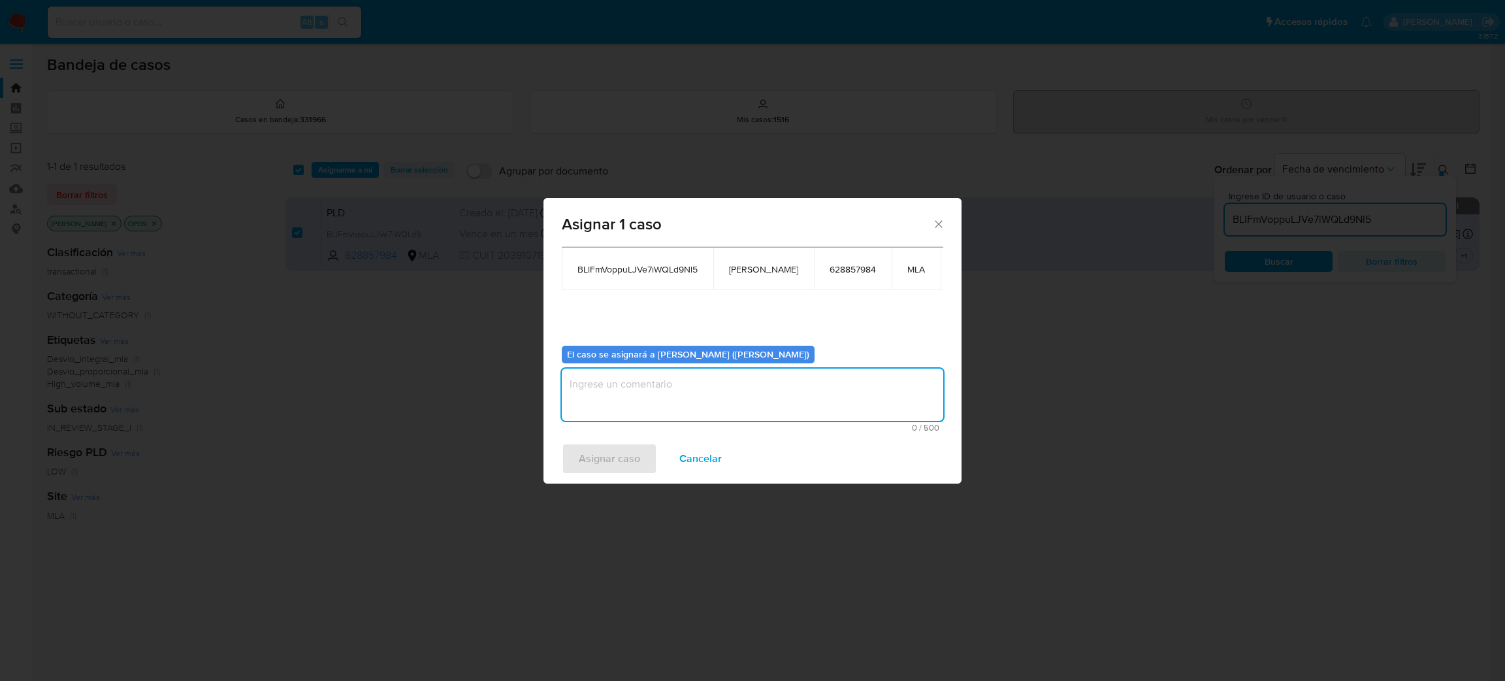
paste textarea "[PERSON_NAME]"
type textarea "[PERSON_NAME]"
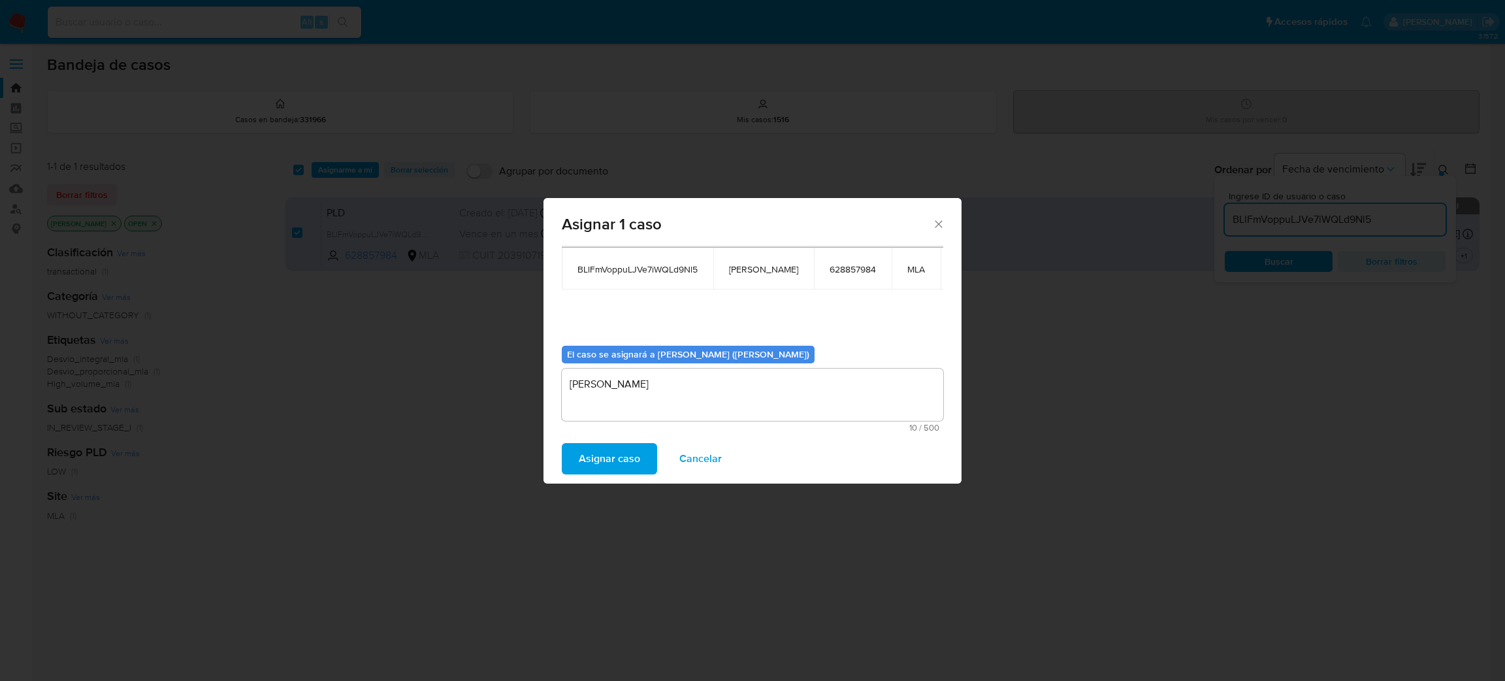
click at [600, 453] on span "Asignar caso" at bounding box center [609, 458] width 61 height 29
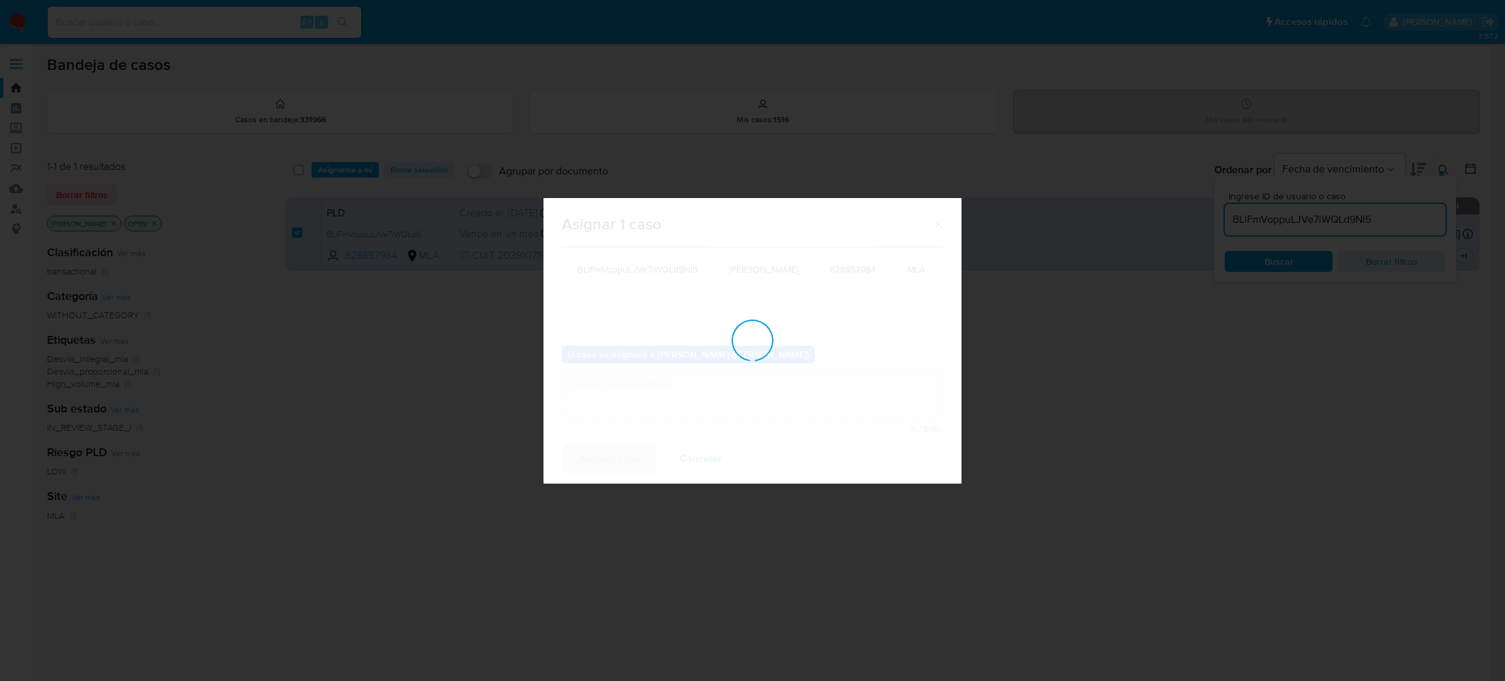
checkbox input "false"
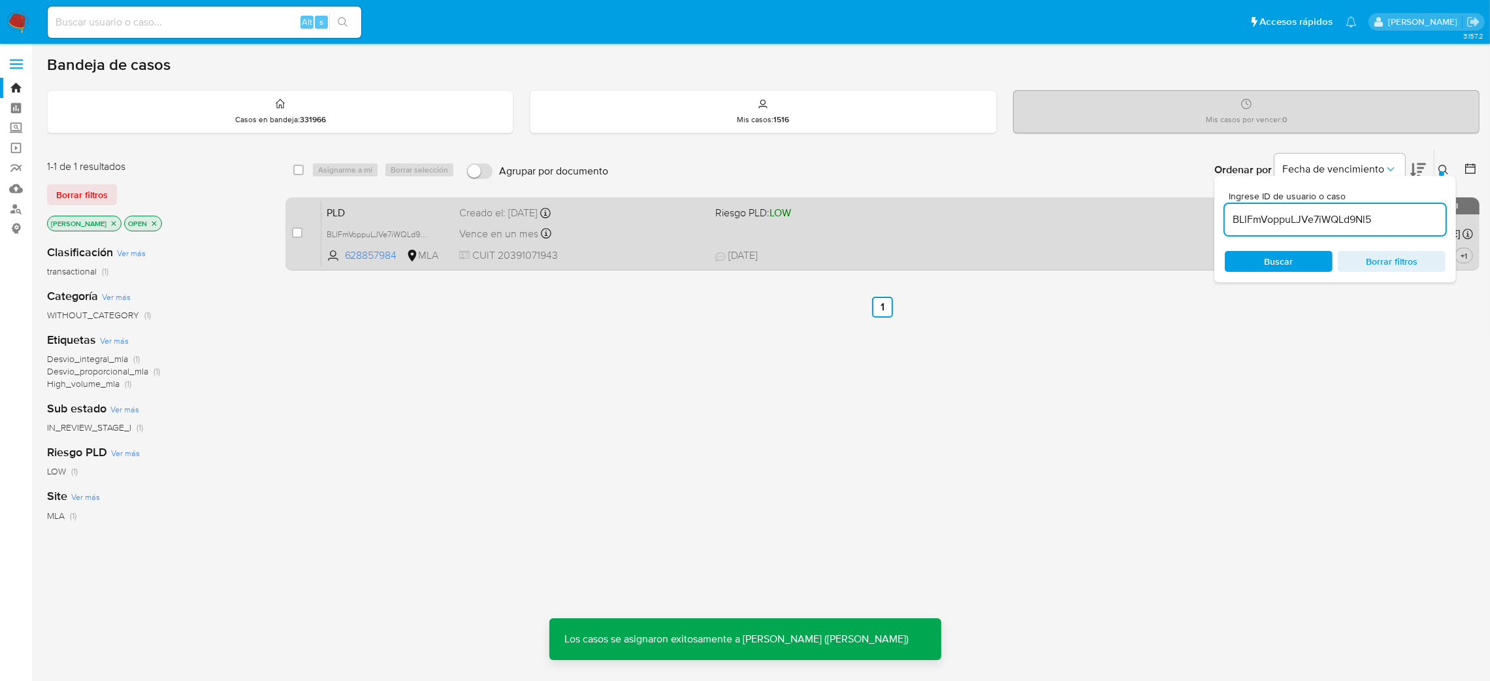
click at [406, 209] on span "PLD" at bounding box center [388, 211] width 123 height 17
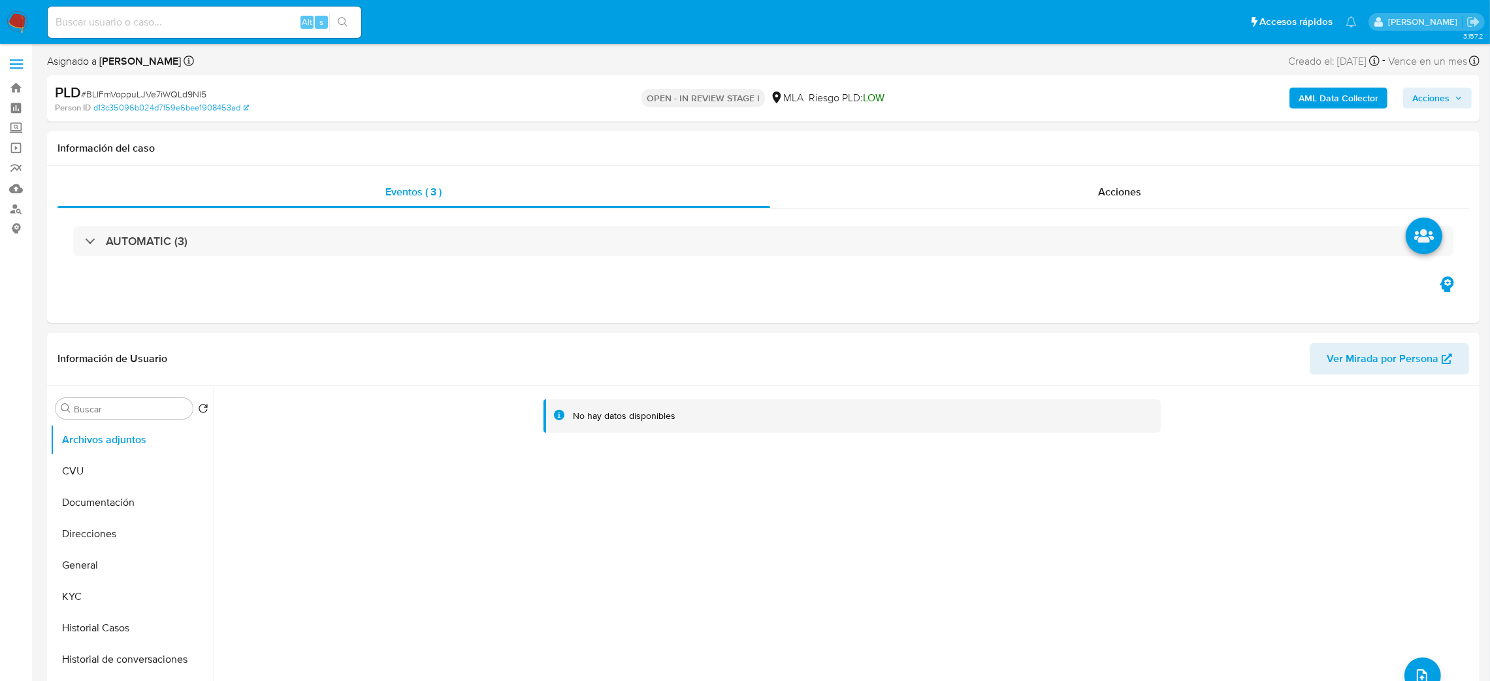
click at [164, 93] on span "# BLlFmVoppuLJVe7iWQLd9Nl5" at bounding box center [143, 94] width 125 height 13
select select "10"
copy span "BLlFmVoppuLJVe7iWQLd9Nl5"
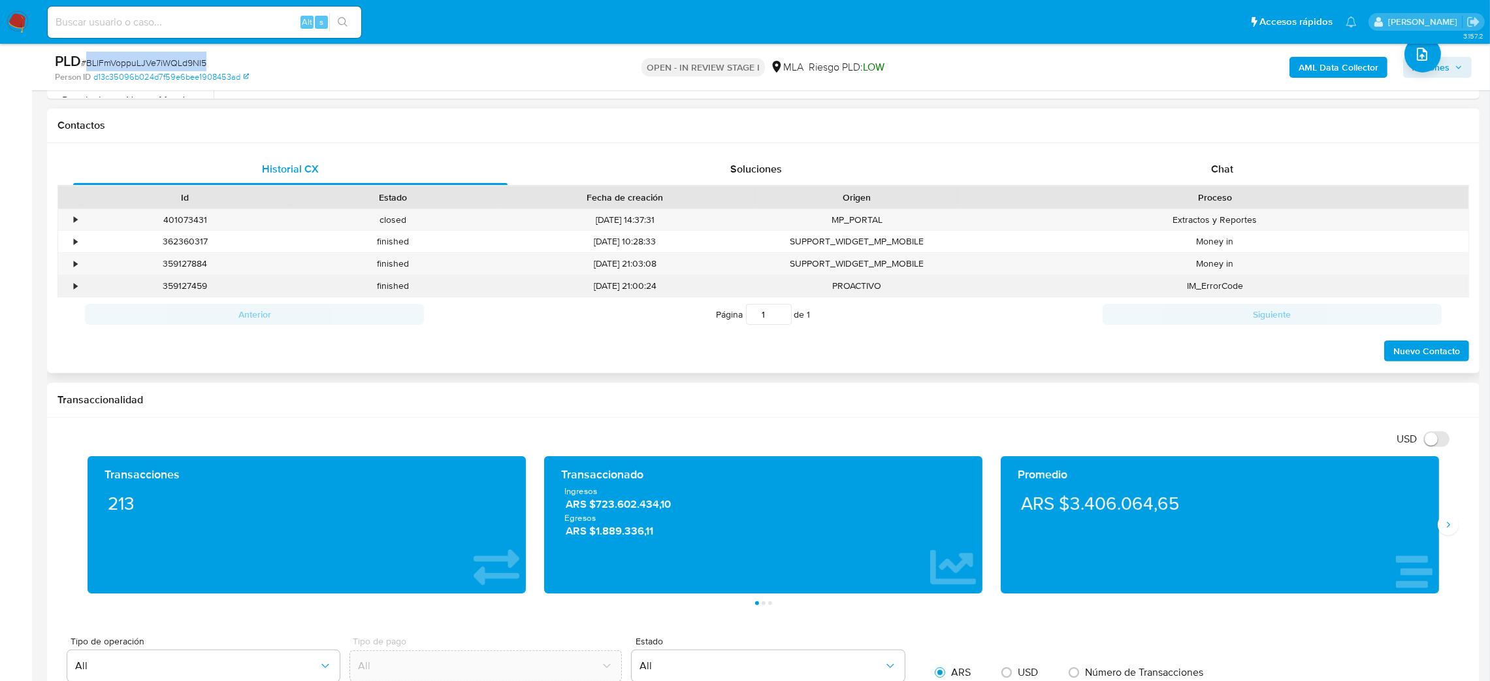
scroll to position [587, 0]
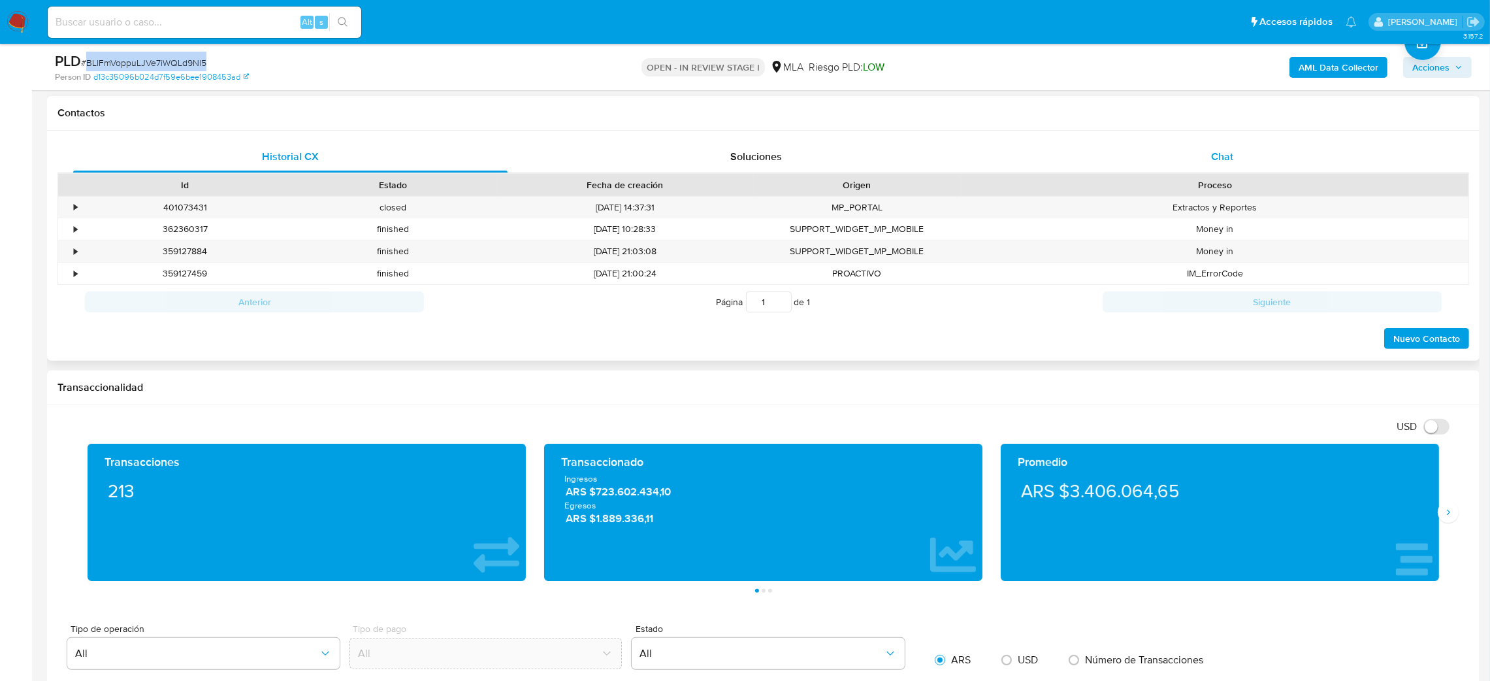
click at [1352, 171] on div "Chat" at bounding box center [1222, 156] width 434 height 31
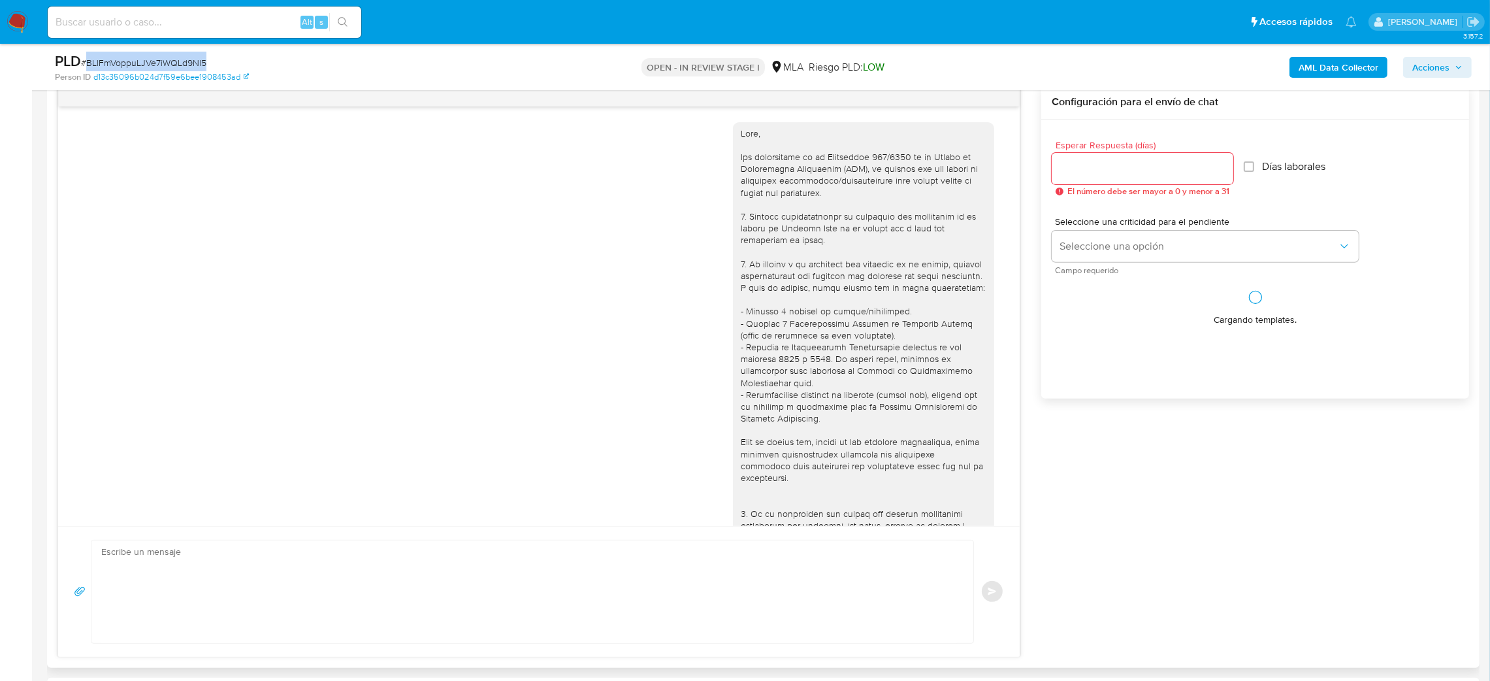
scroll to position [721, 0]
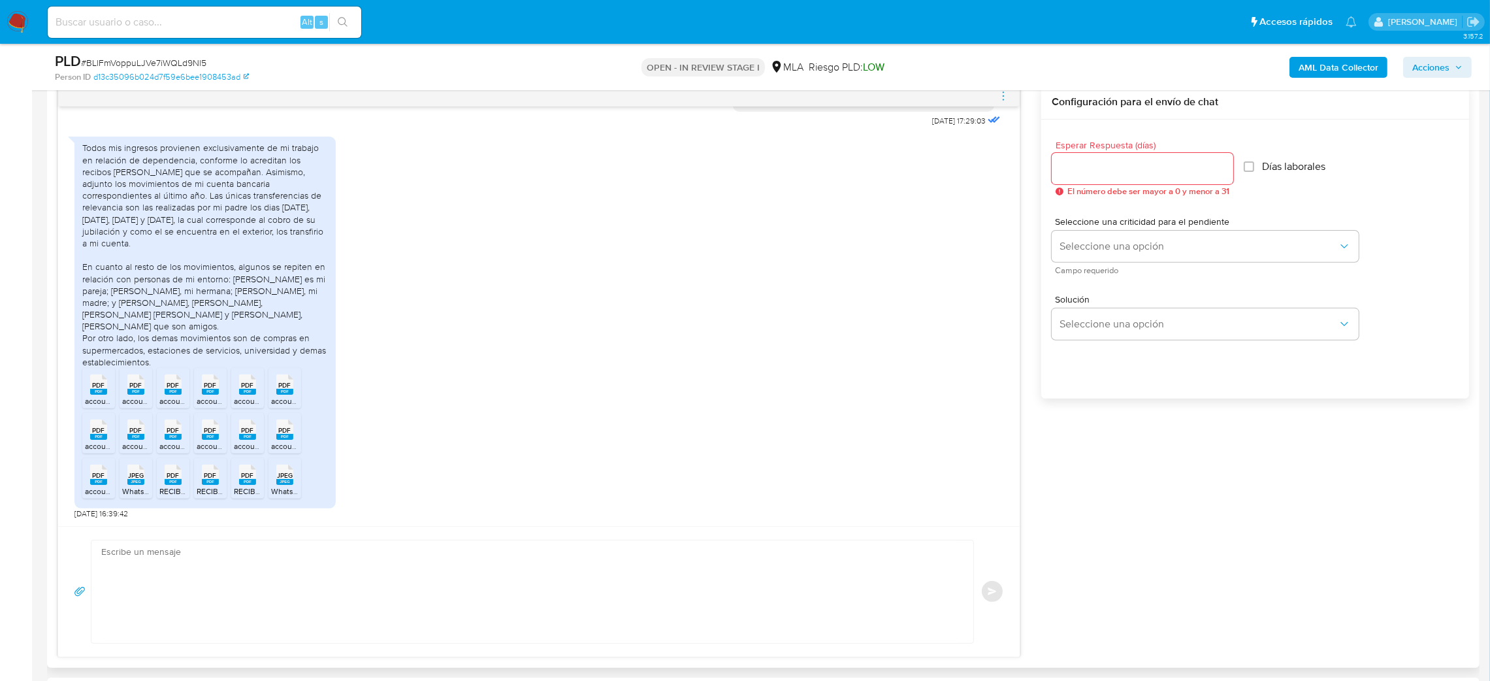
click at [182, 572] on textarea at bounding box center [529, 591] width 856 height 103
paste textarea "Hola, ¡Muchas gracias por tu respuesta! Confirmamos la recepción de la document…"
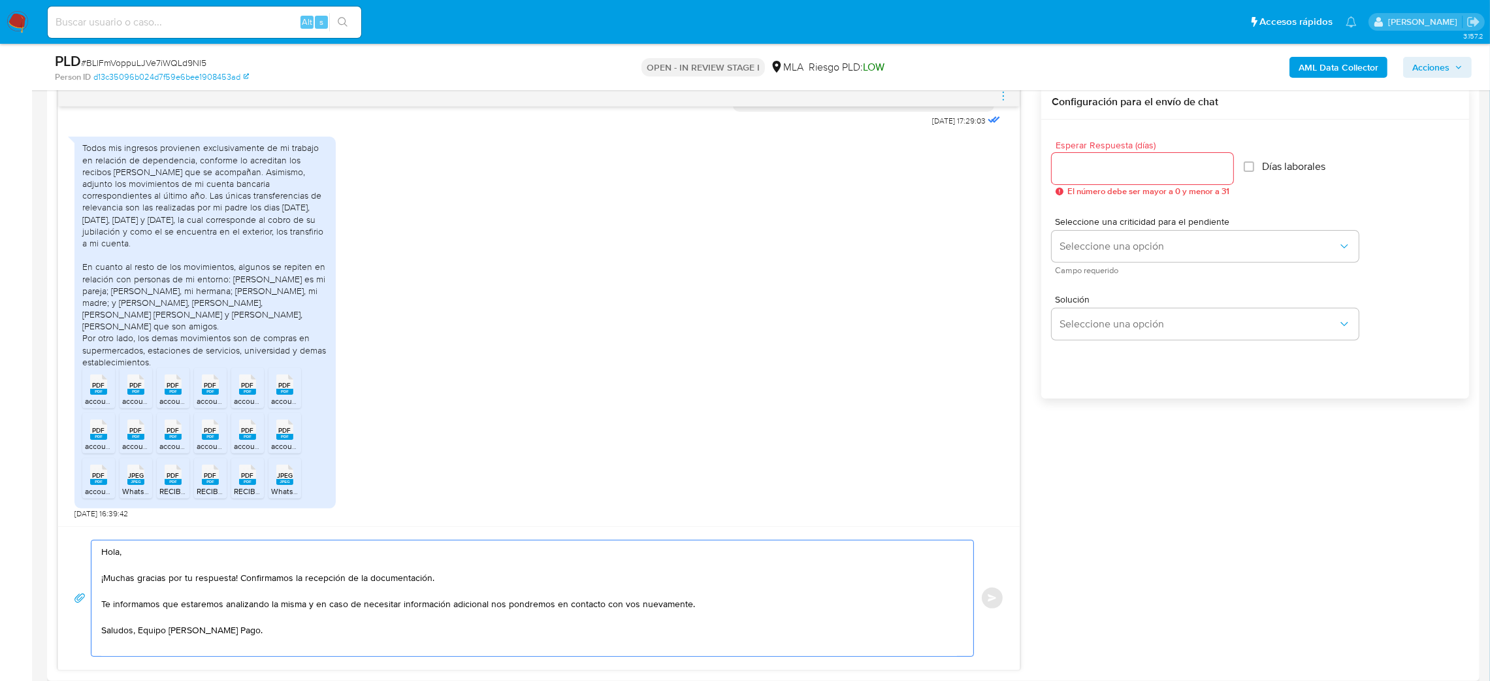
type textarea "Hola, ¡Muchas gracias por tu respuesta! Confirmamos la recepción de la document…"
click at [1106, 167] on input "Esperar Respuesta (días)" at bounding box center [1143, 168] width 182 height 17
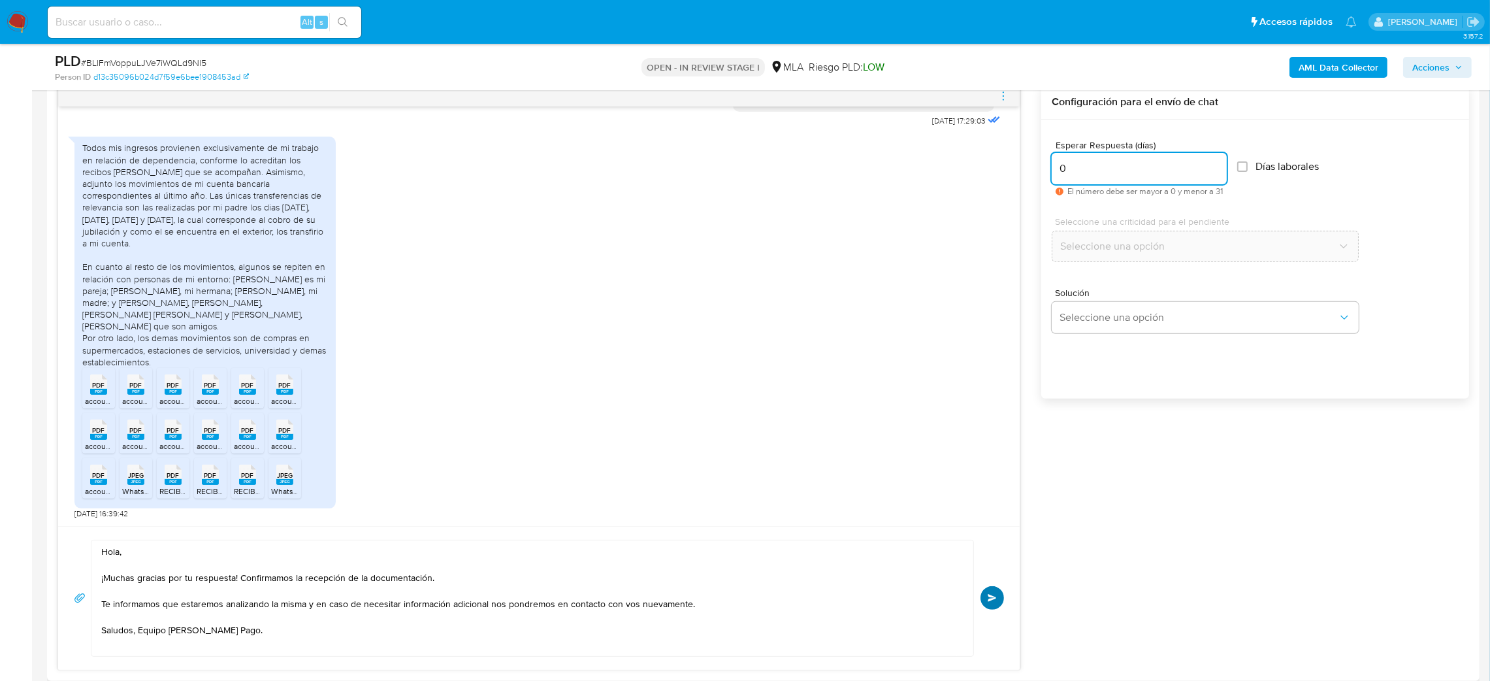
type input "0"
click at [990, 597] on span "Enviar" at bounding box center [992, 598] width 9 height 8
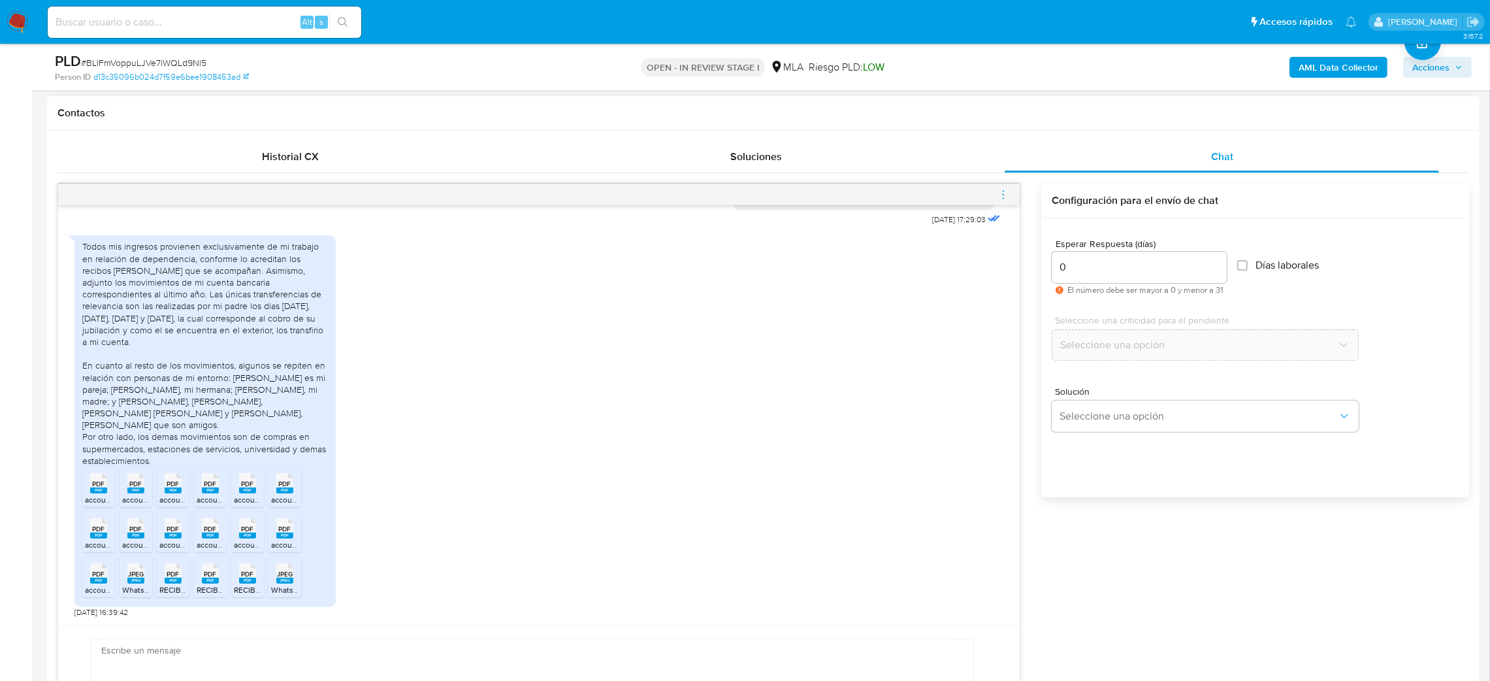
scroll to position [877, 0]
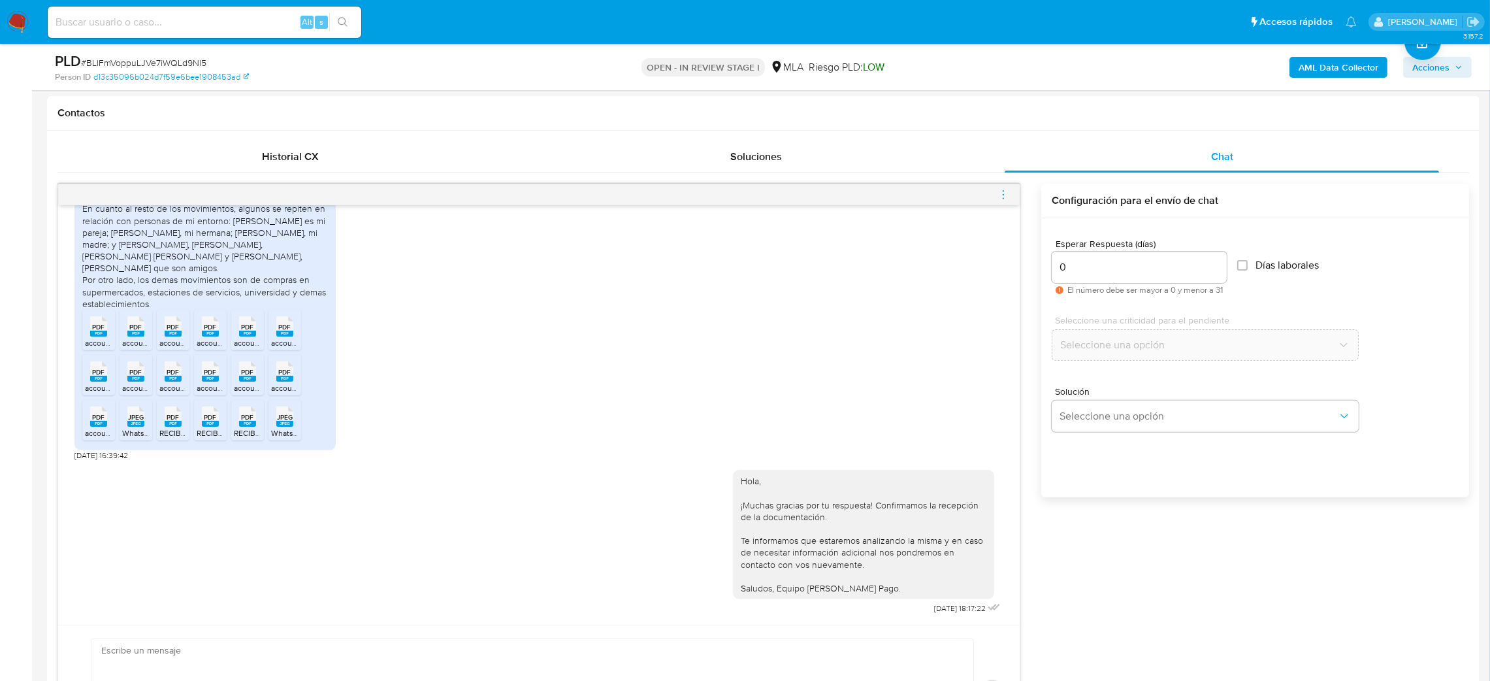
click at [1002, 191] on icon "menu-action" at bounding box center [1004, 195] width 12 height 12
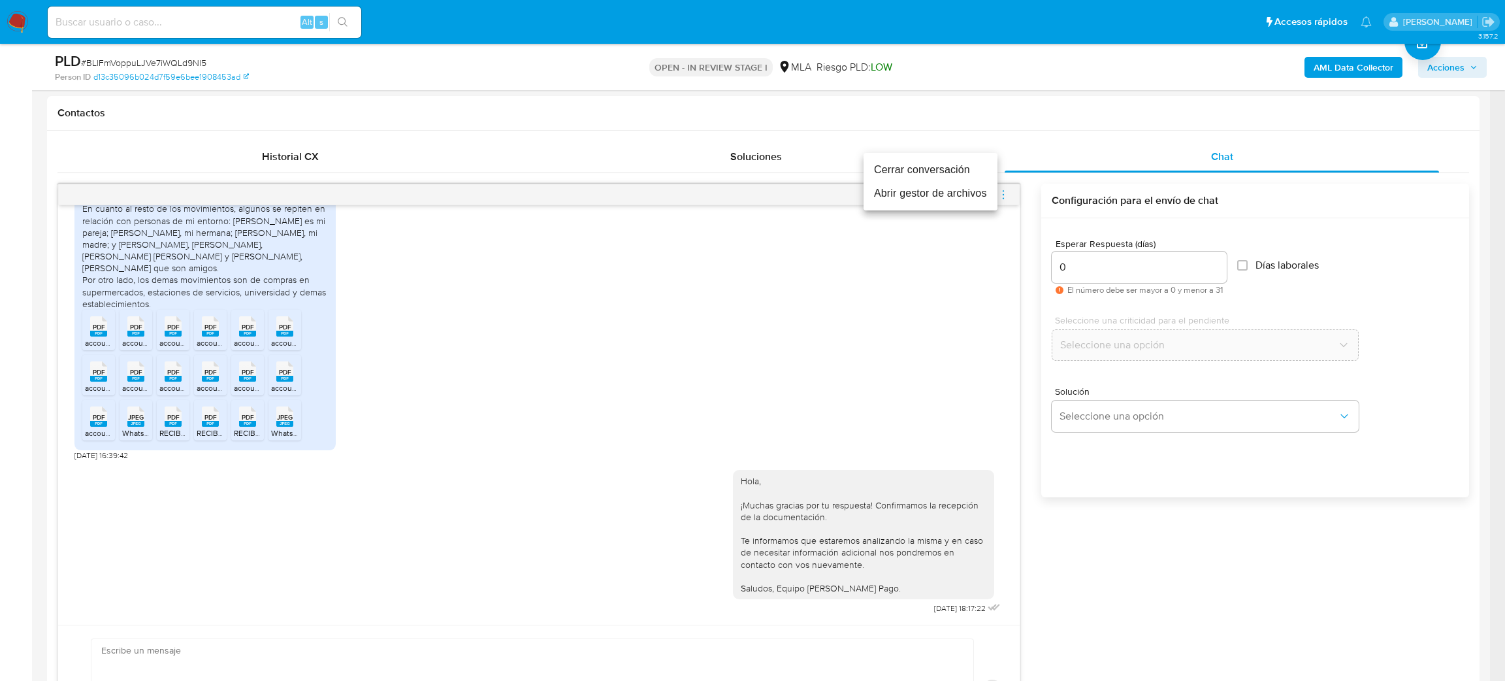
click at [885, 167] on li "Cerrar conversación" at bounding box center [931, 170] width 134 height 24
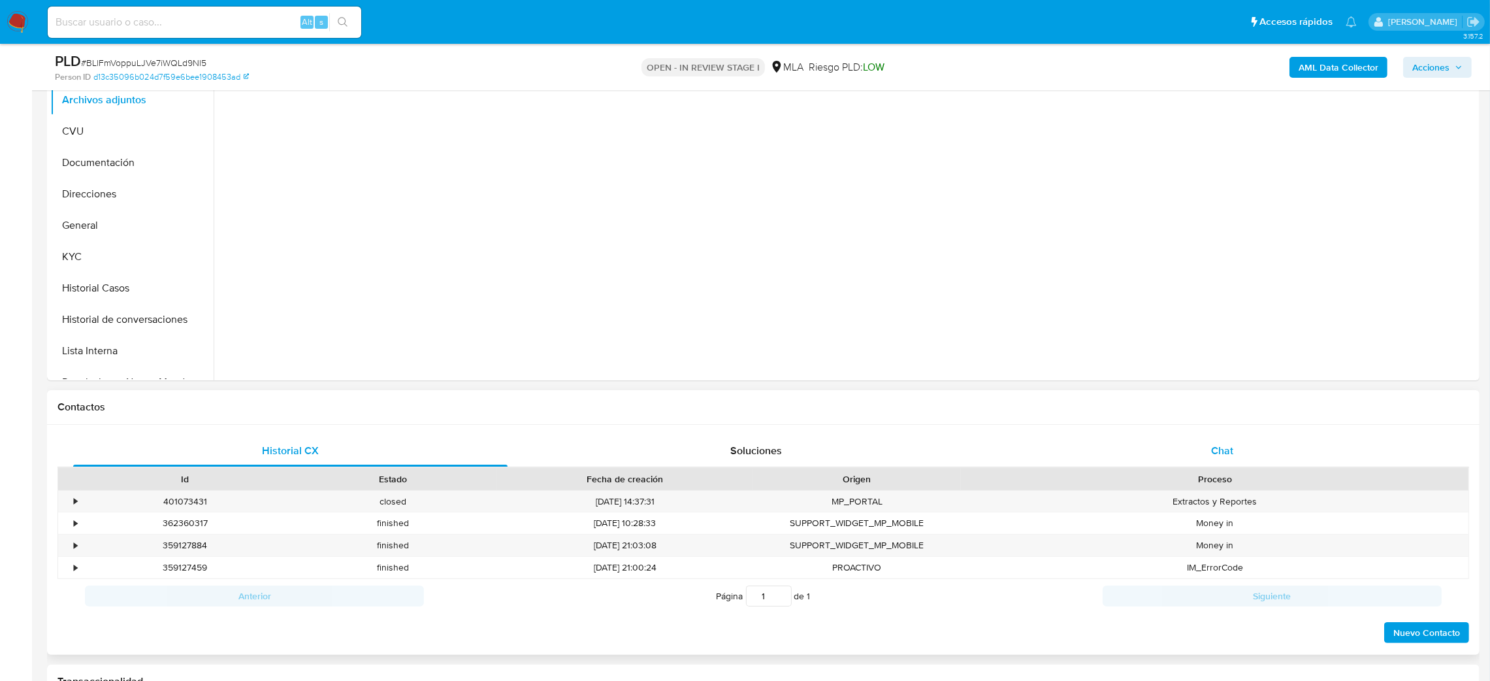
click at [1240, 457] on div "Chat" at bounding box center [1222, 450] width 434 height 31
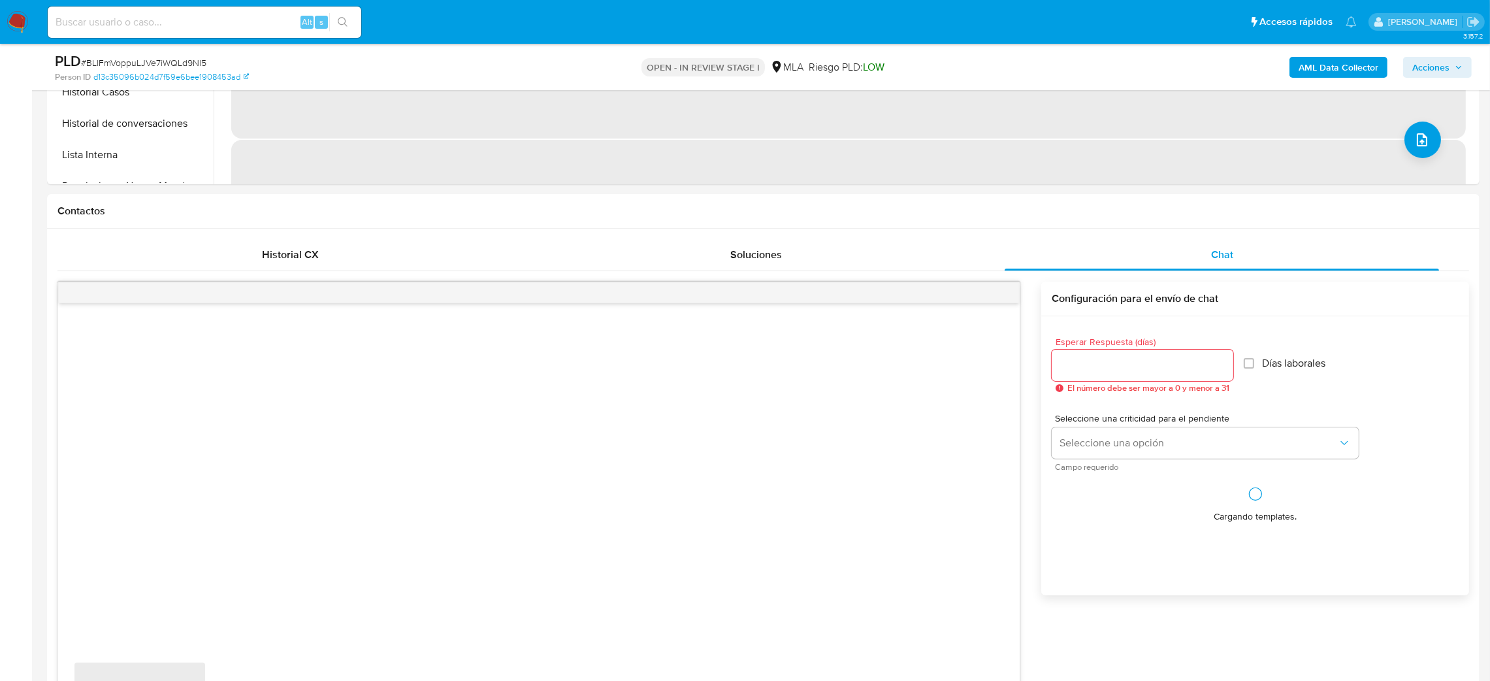
select select "10"
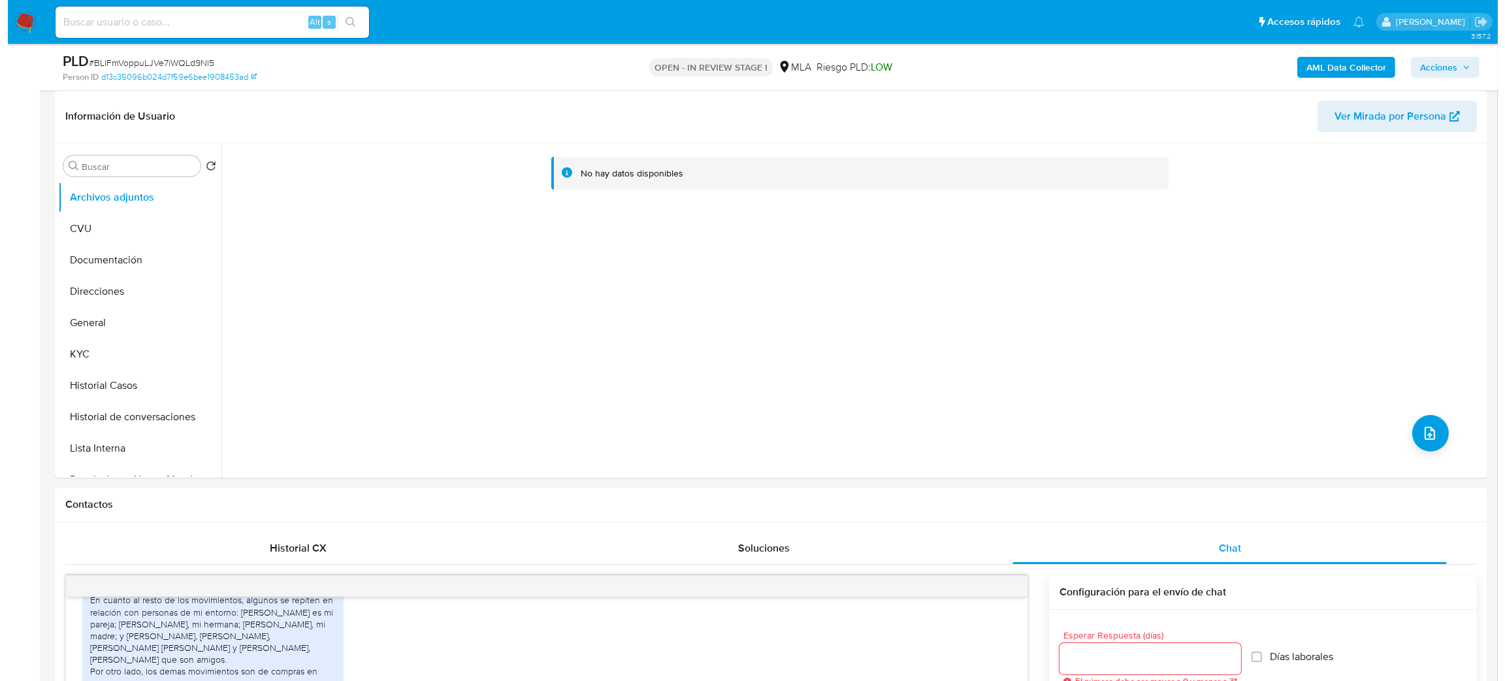
scroll to position [98, 0]
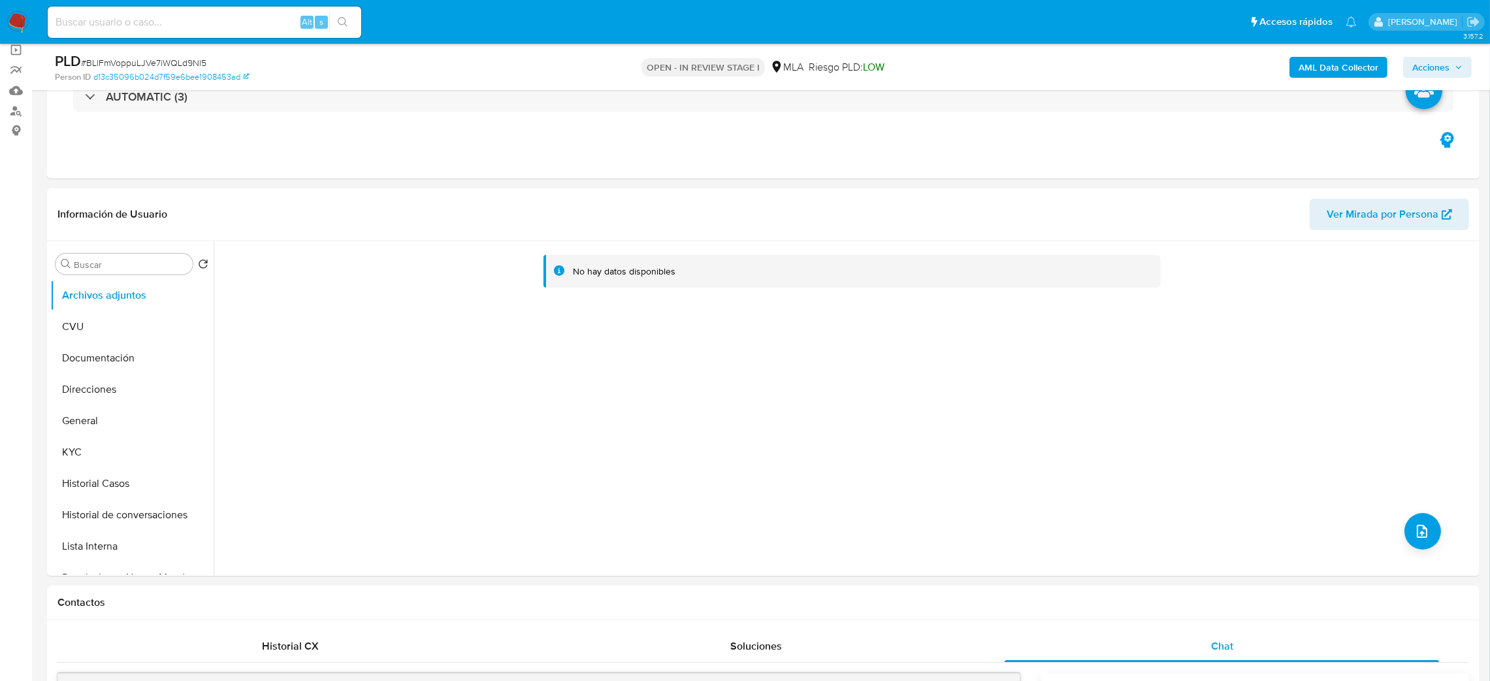
click at [1323, 73] on b "AML Data Collector" at bounding box center [1339, 67] width 80 height 21
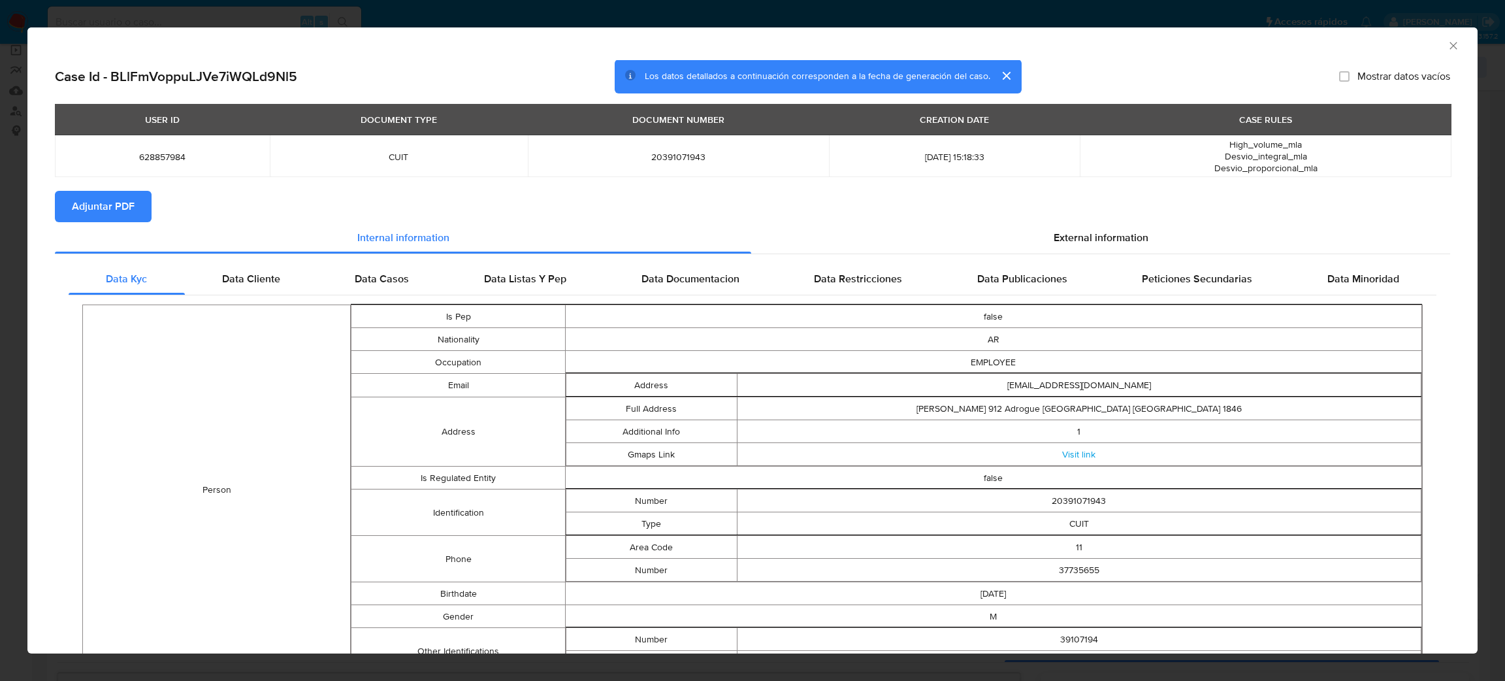
click at [96, 206] on span "Adjuntar PDF" at bounding box center [103, 206] width 63 height 29
click at [1447, 42] on icon "Cerrar ventana" at bounding box center [1453, 45] width 13 height 13
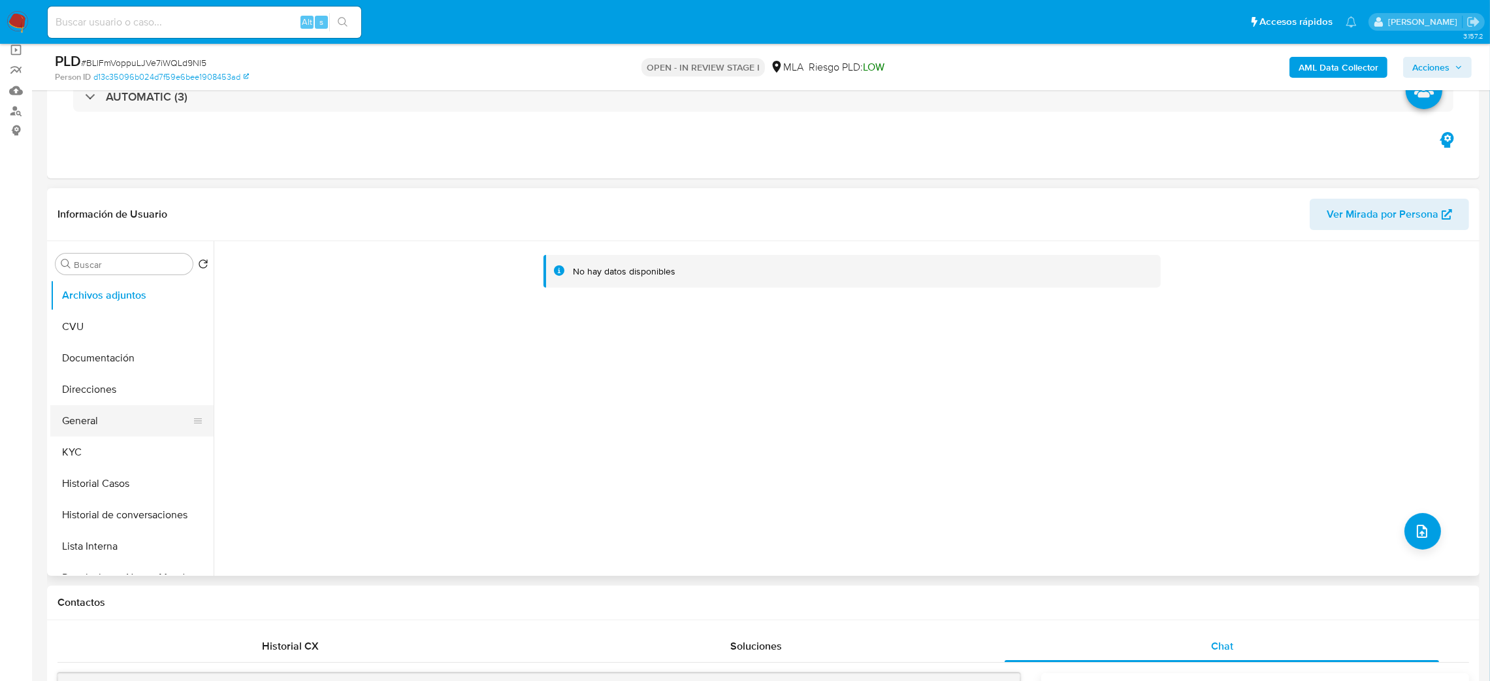
click at [99, 422] on button "General" at bounding box center [126, 420] width 153 height 31
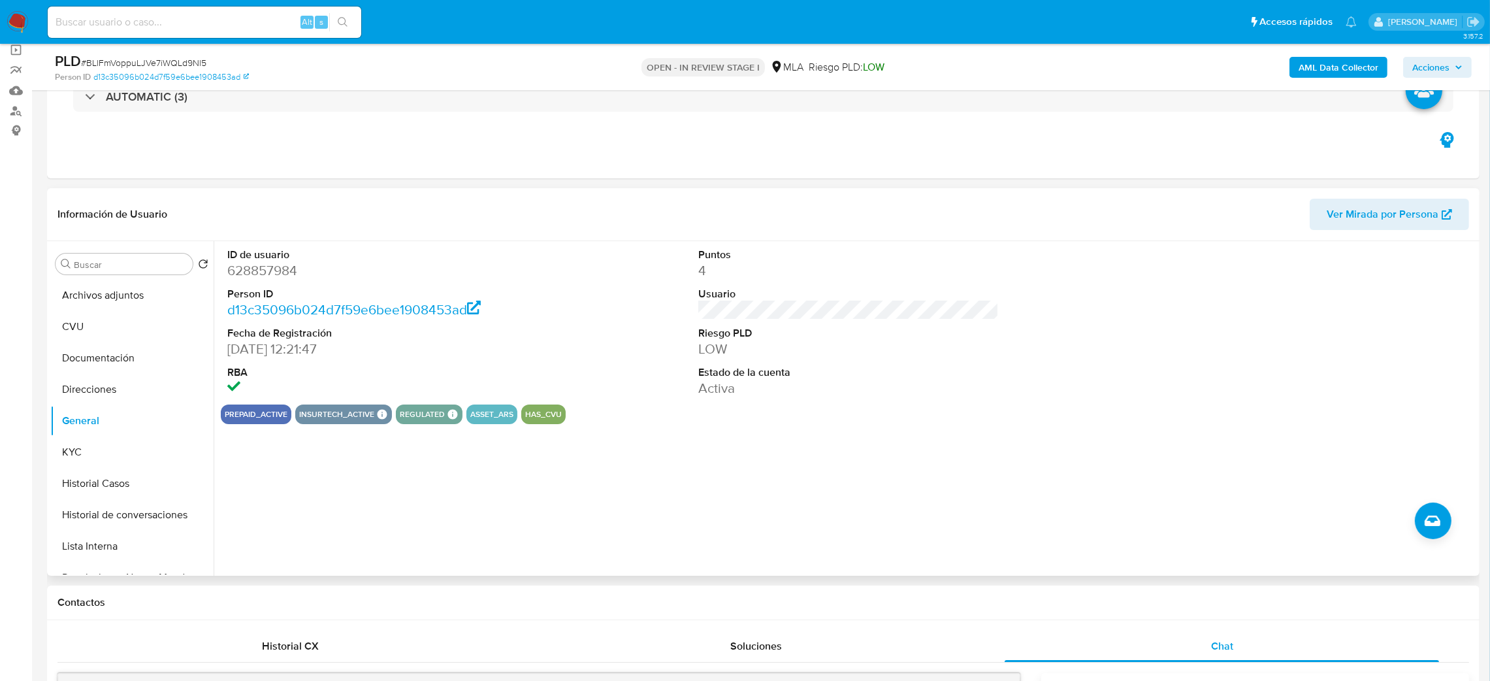
click at [269, 265] on dd "628857984" at bounding box center [377, 270] width 301 height 18
copy dd "628857984"
click at [108, 287] on button "Archivos adjuntos" at bounding box center [126, 295] width 153 height 31
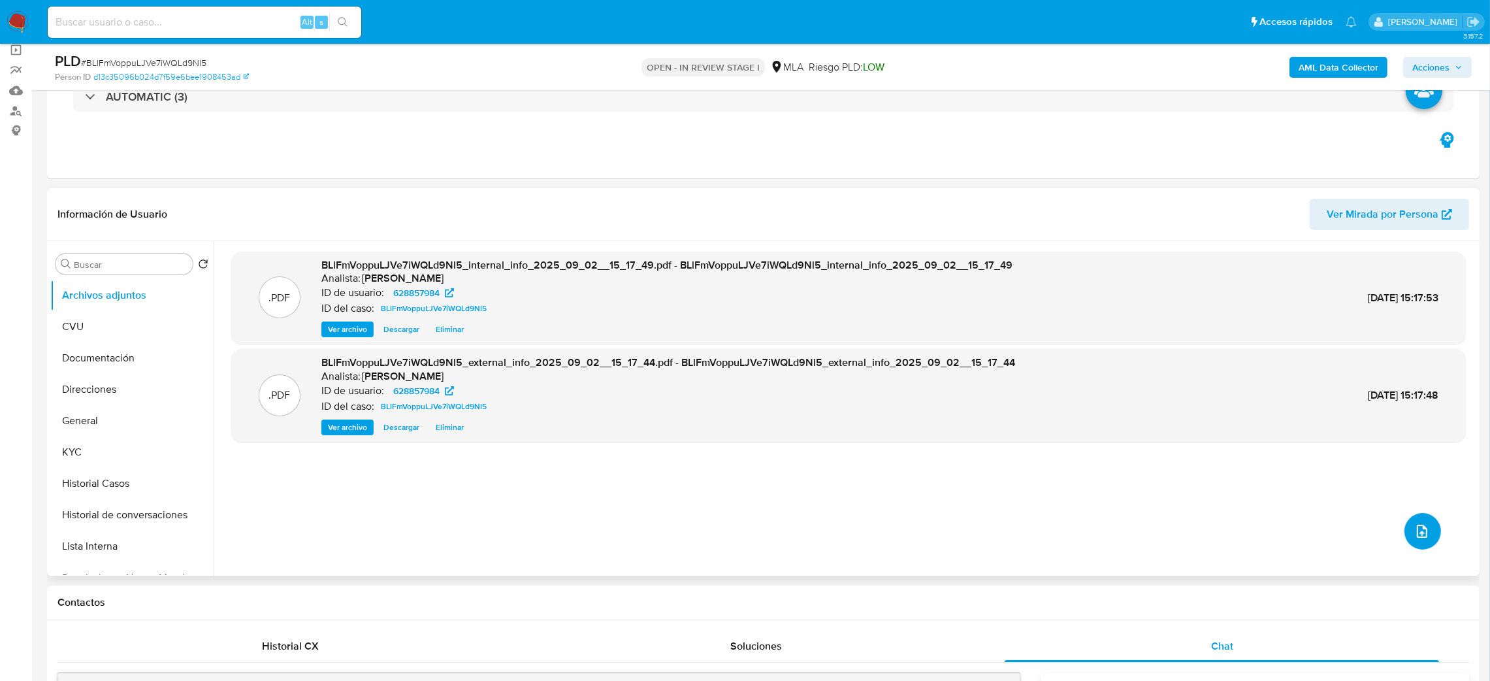
click at [1426, 527] on button "upload-file" at bounding box center [1423, 531] width 37 height 37
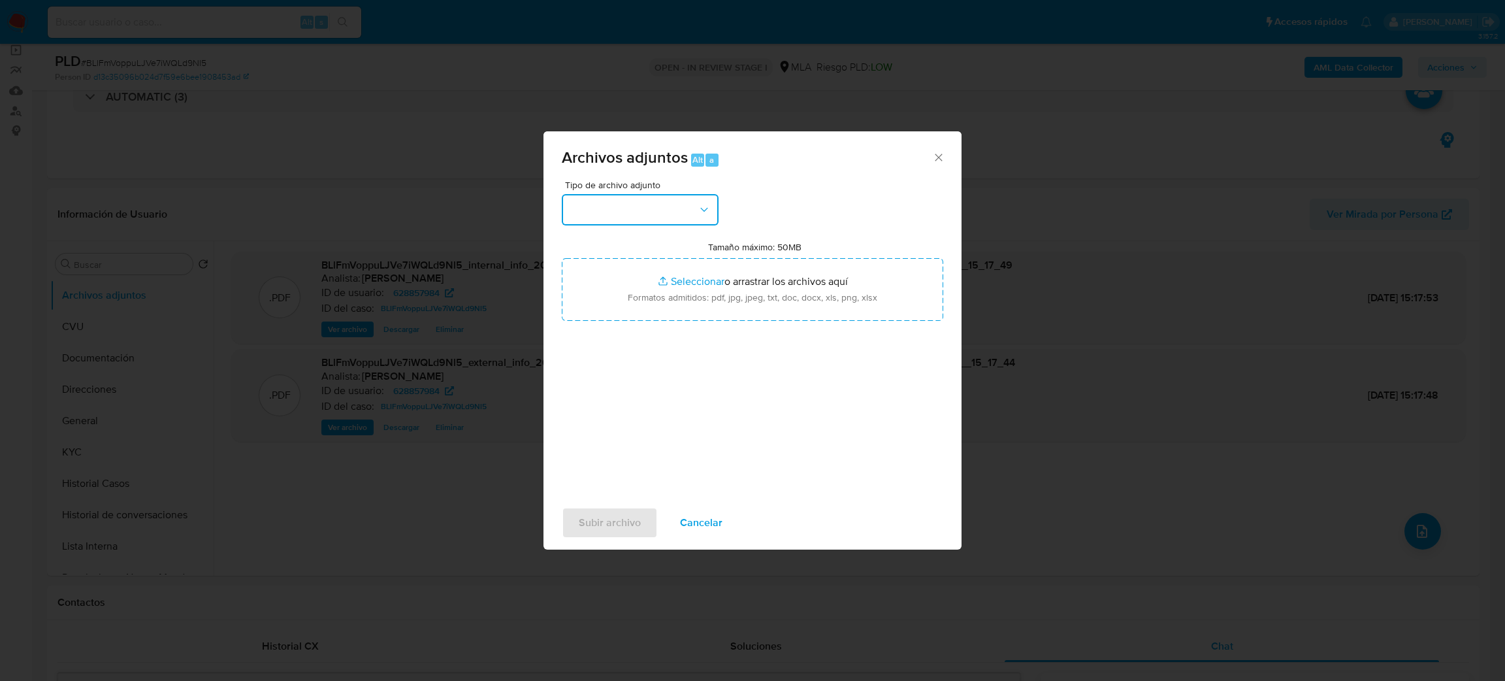
click at [657, 218] on button "button" at bounding box center [640, 209] width 157 height 31
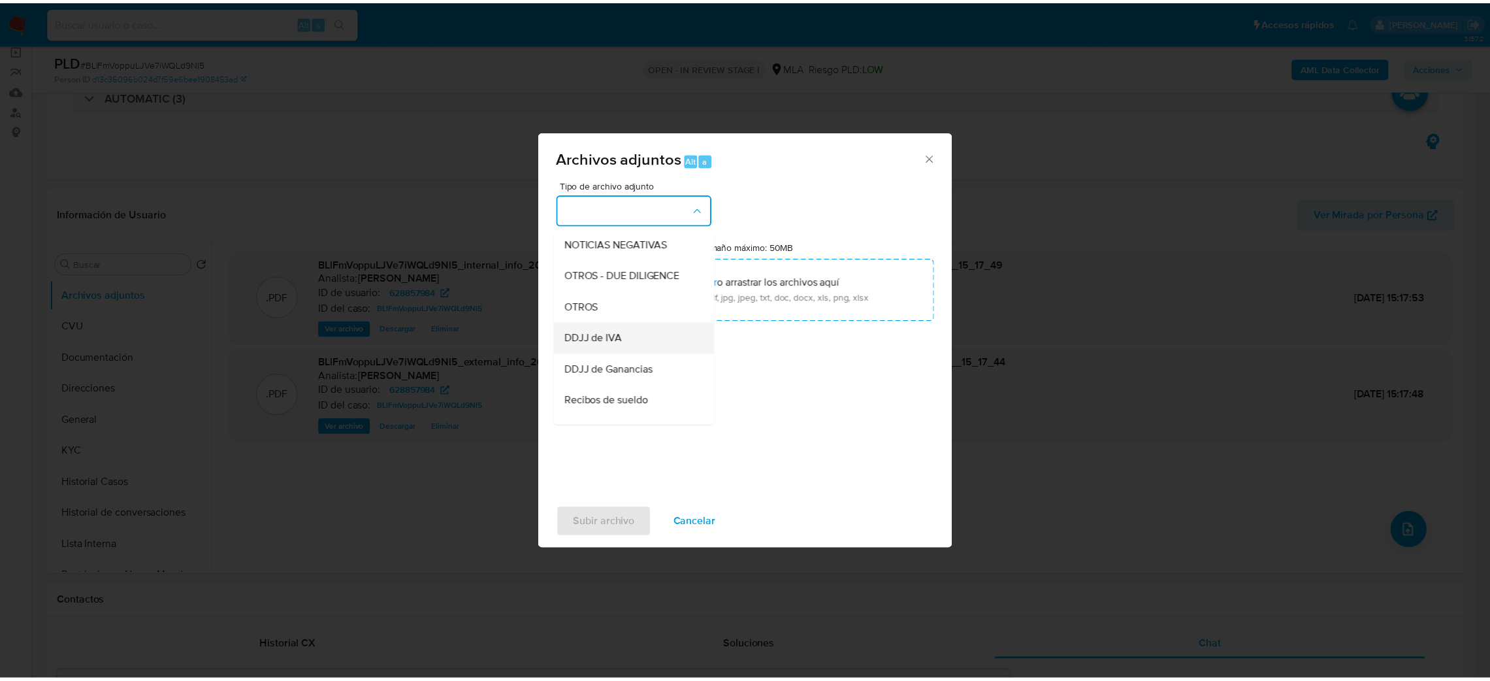
scroll to position [196, 0]
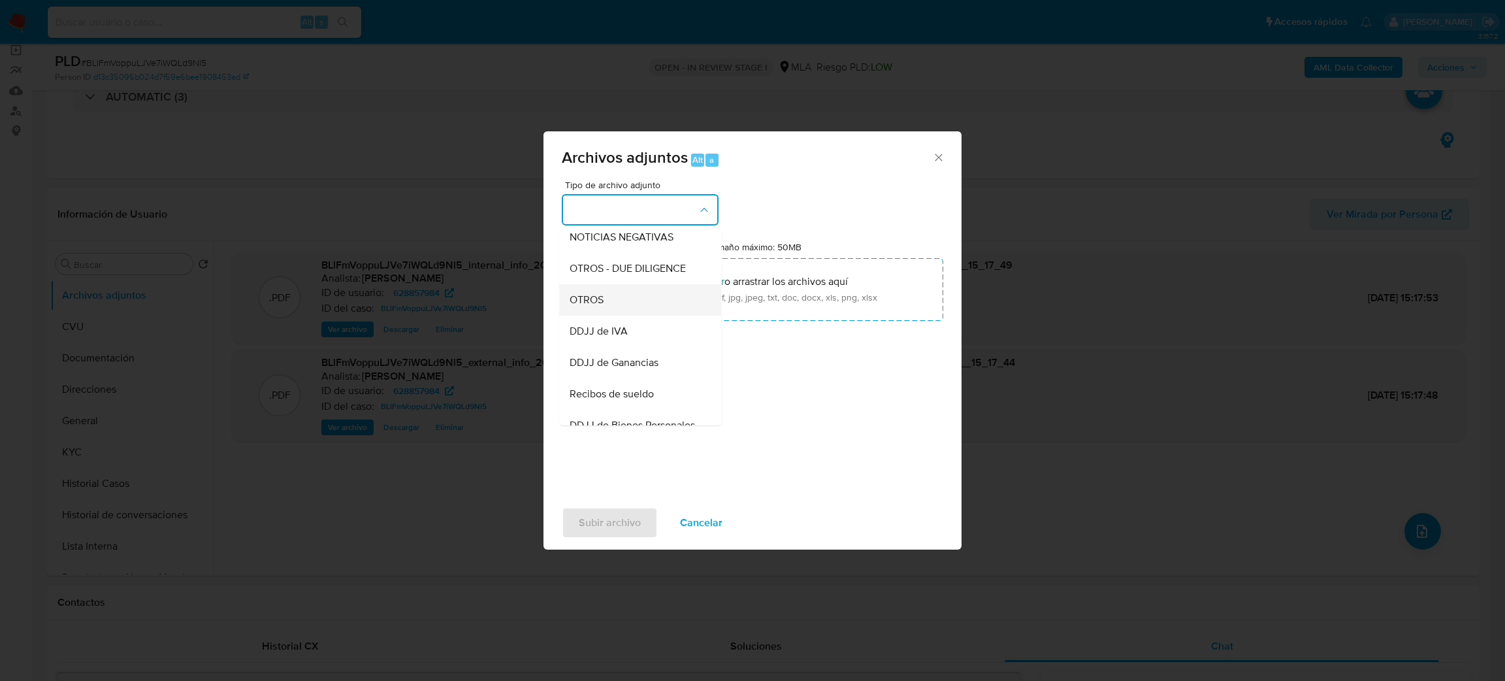
click at [585, 306] on span "OTROS" at bounding box center [587, 299] width 34 height 13
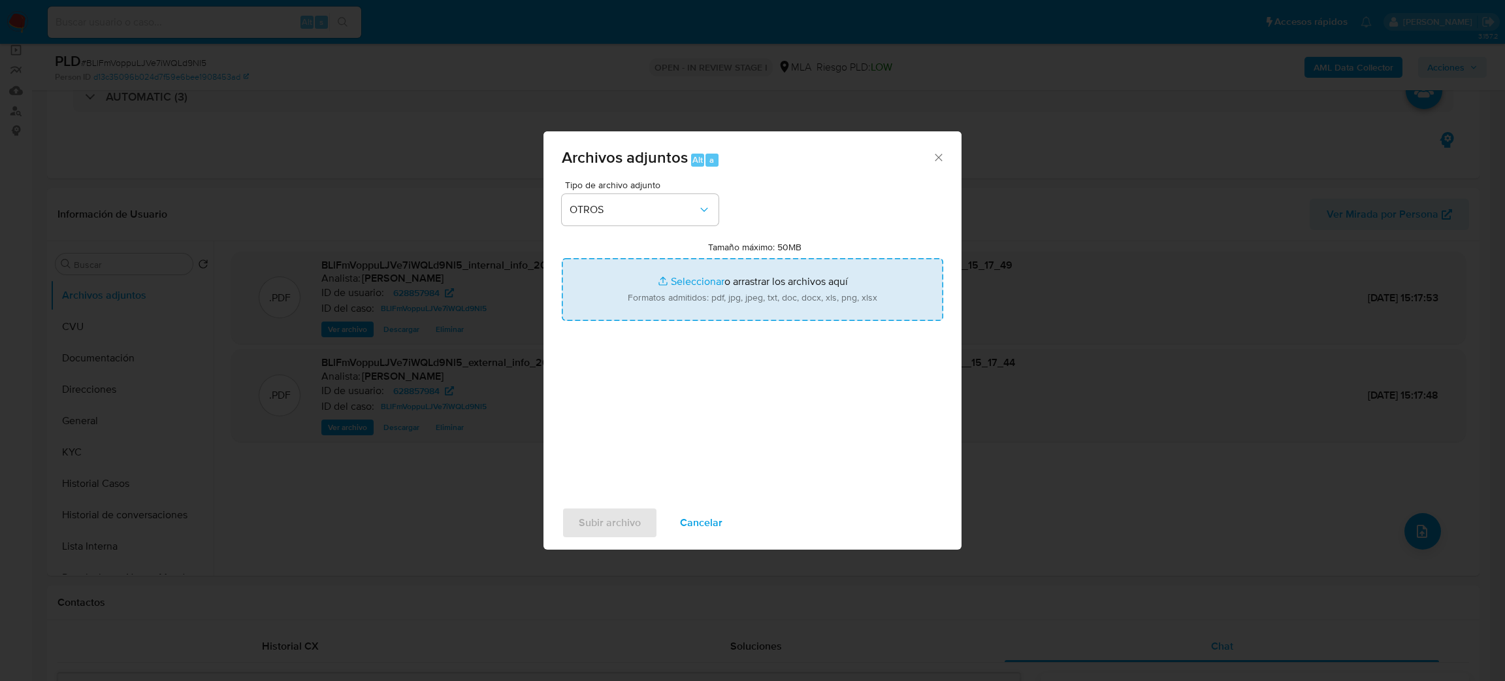
click at [722, 296] on input "Tamaño máximo: 50MB Seleccionar archivos" at bounding box center [753, 289] width 382 height 63
type input "C:\fakepath\Caselog BLlFmVoppuLJVe7iWQLd9Nl5_2025_08_19_00_11_53.docx"
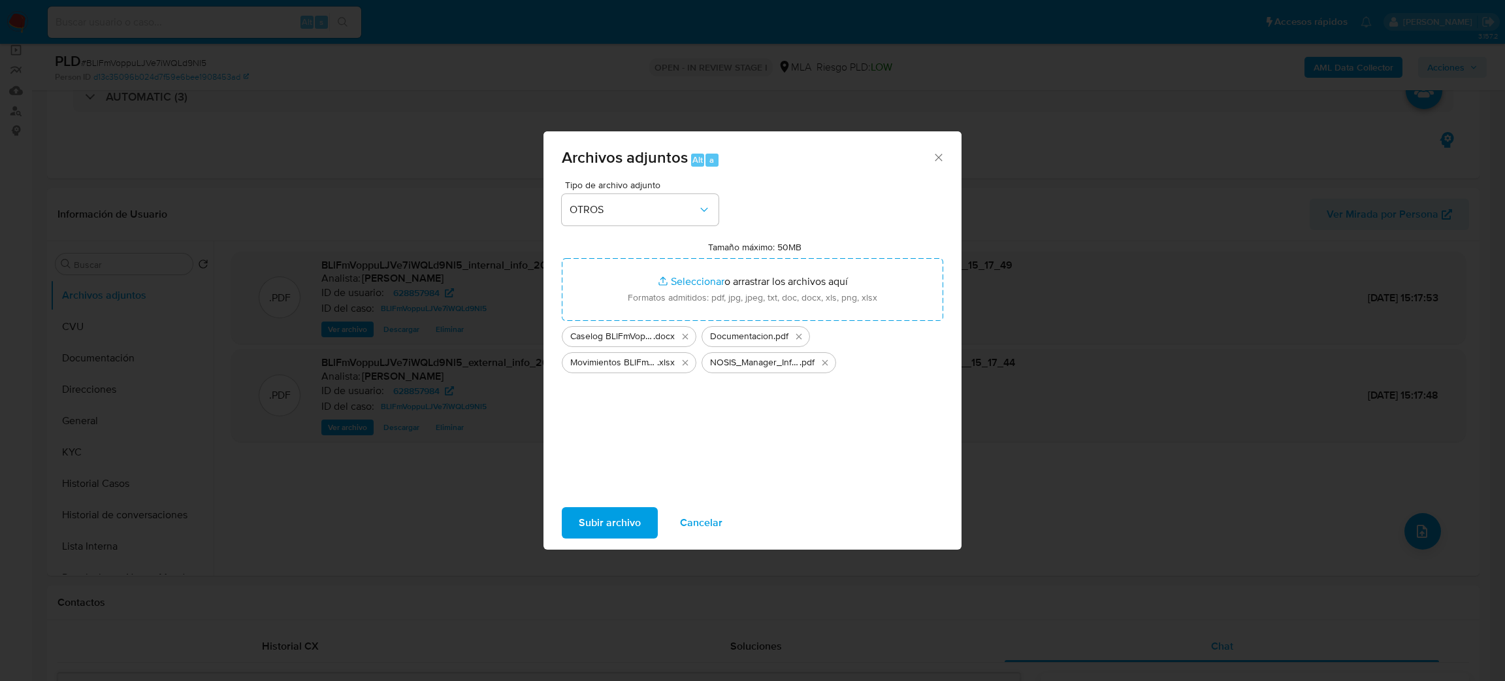
click at [581, 508] on span "Subir archivo" at bounding box center [610, 522] width 62 height 29
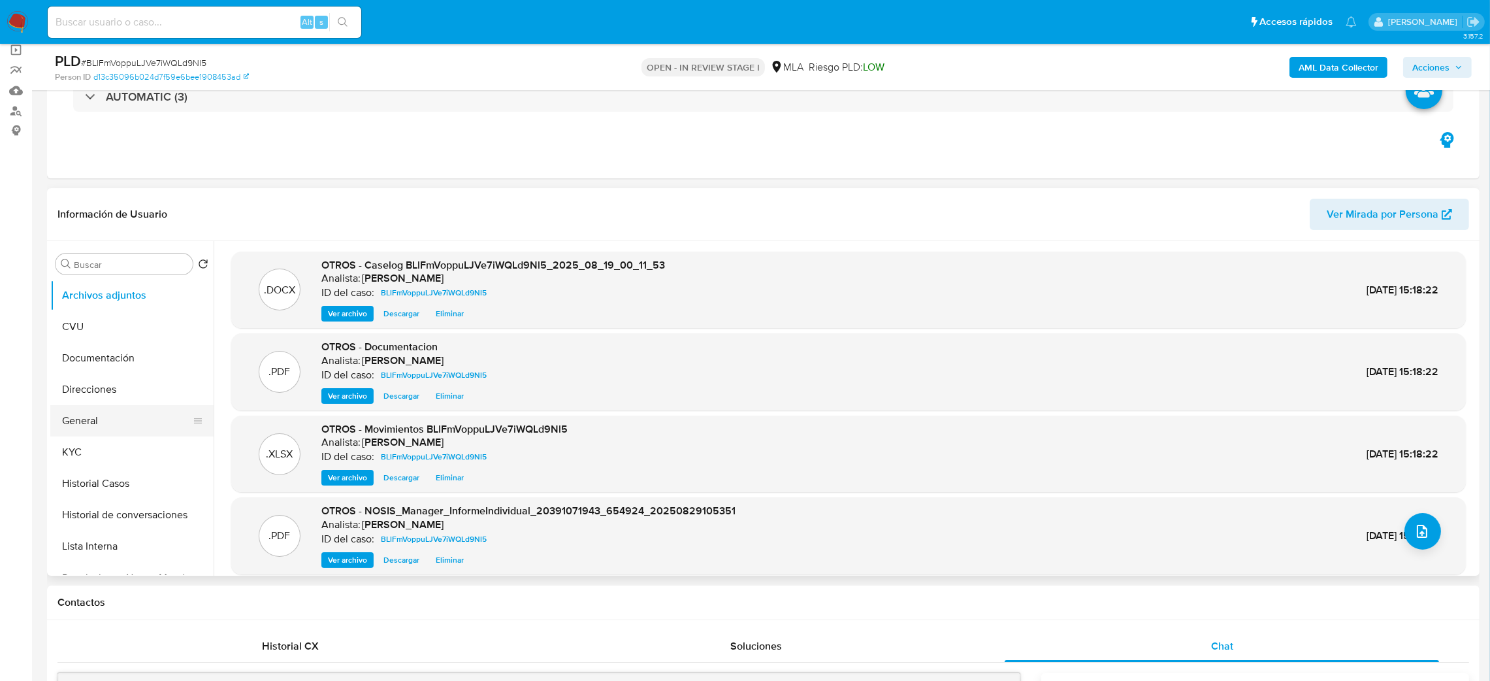
click at [82, 431] on button "General" at bounding box center [126, 420] width 153 height 31
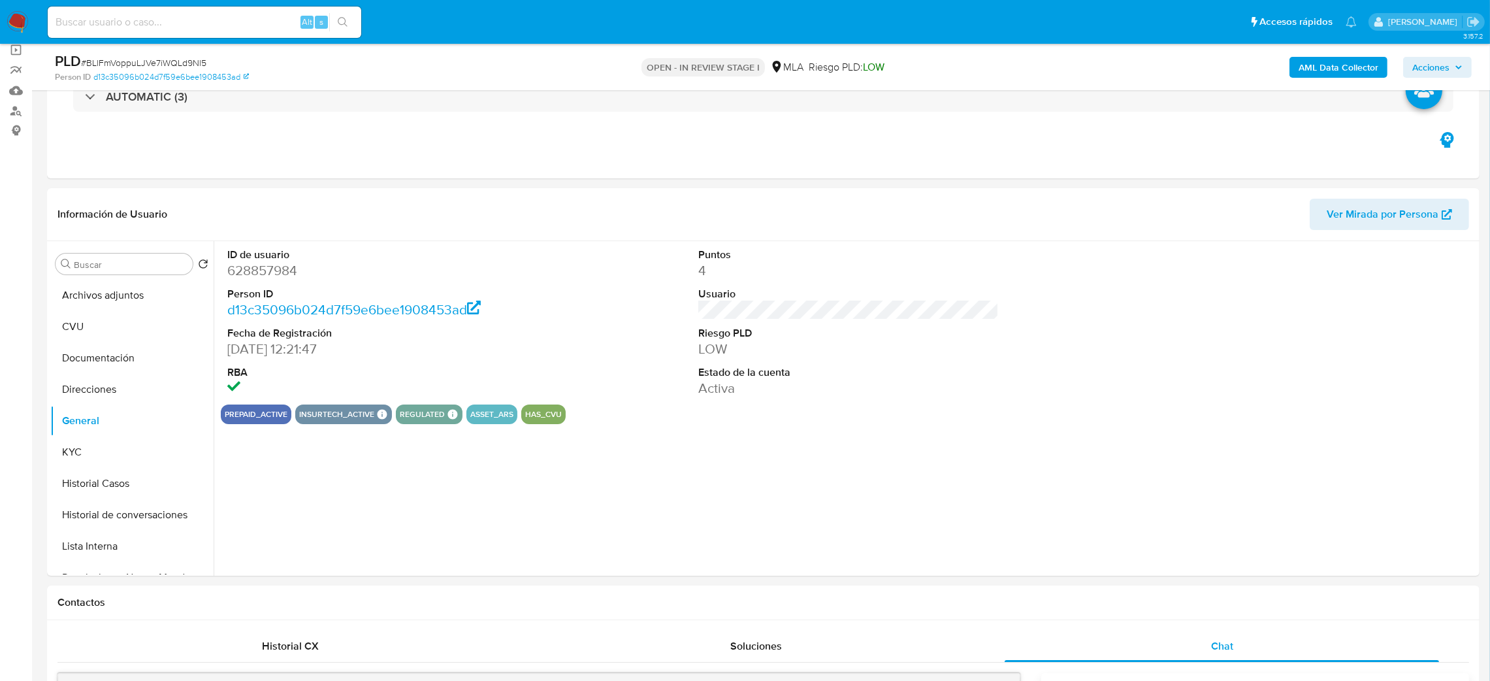
click at [234, 265] on dd "628857984" at bounding box center [377, 270] width 301 height 18
copy dd "628857984"
click at [1406, 61] on button "Acciones" at bounding box center [1437, 67] width 69 height 21
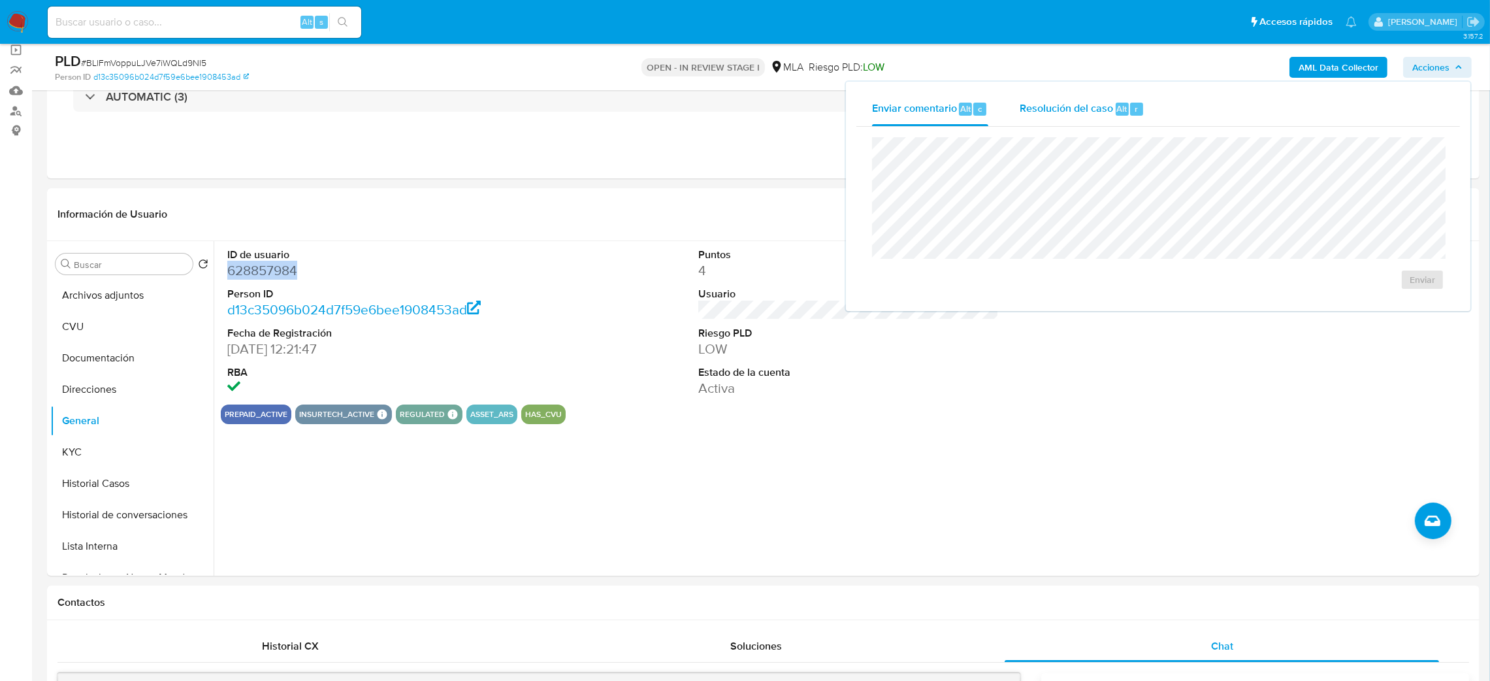
click at [1044, 112] on span "Resolución del caso" at bounding box center [1066, 108] width 93 height 15
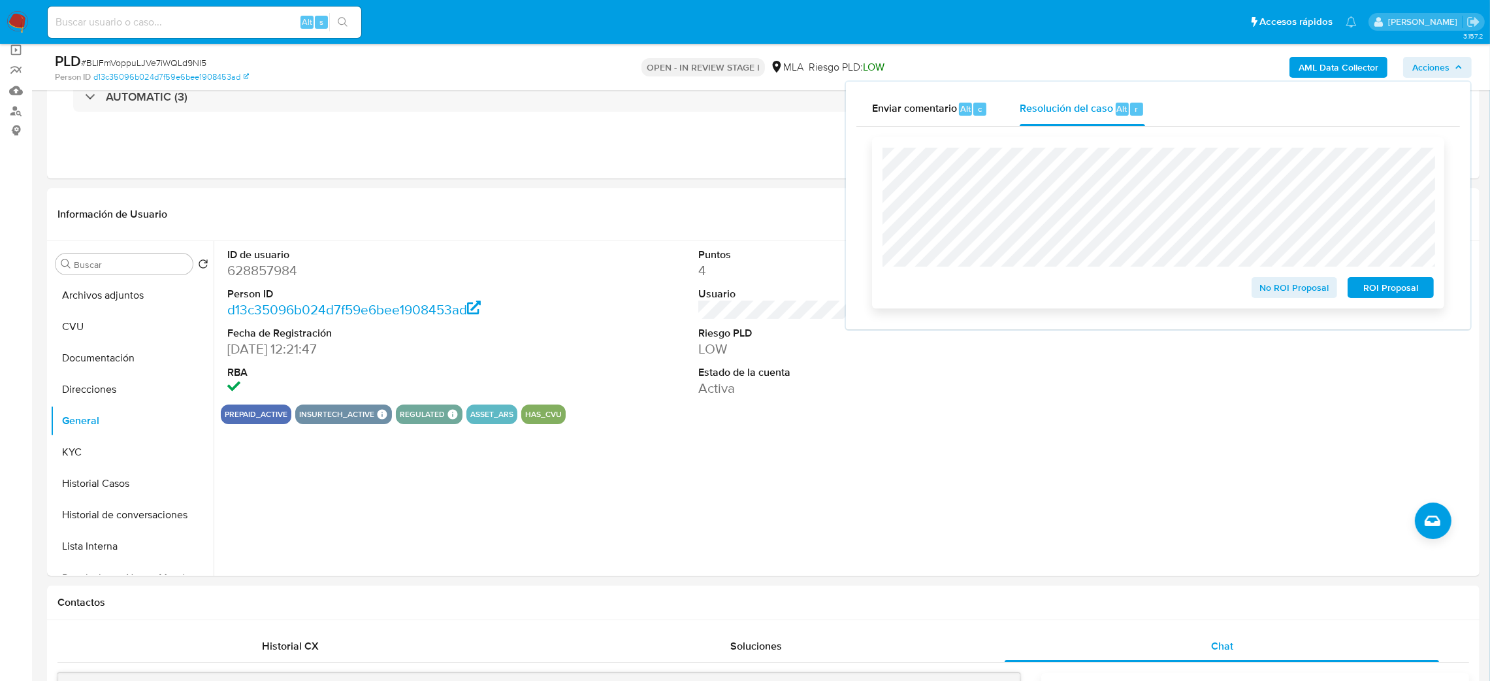
click at [1263, 287] on span "No ROI Proposal" at bounding box center [1295, 287] width 68 height 18
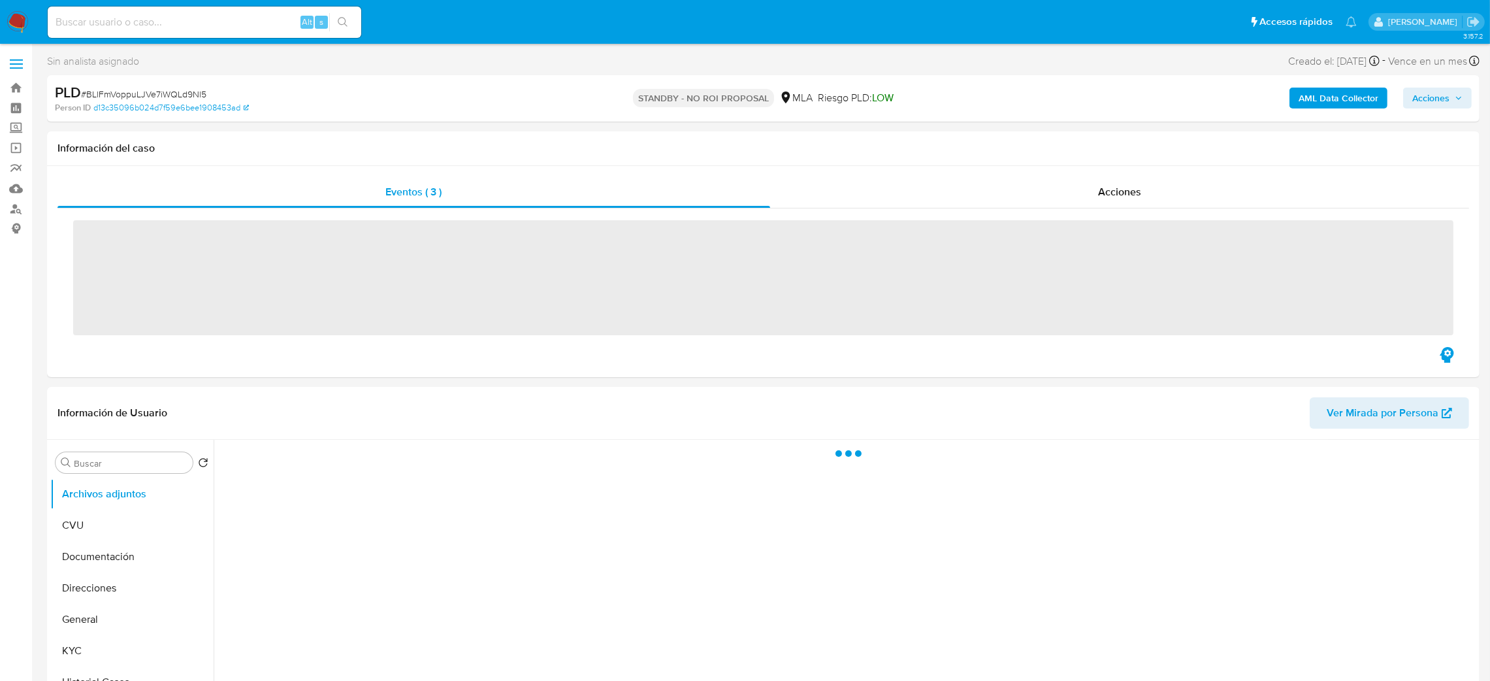
click at [197, 24] on input at bounding box center [205, 22] width 314 height 17
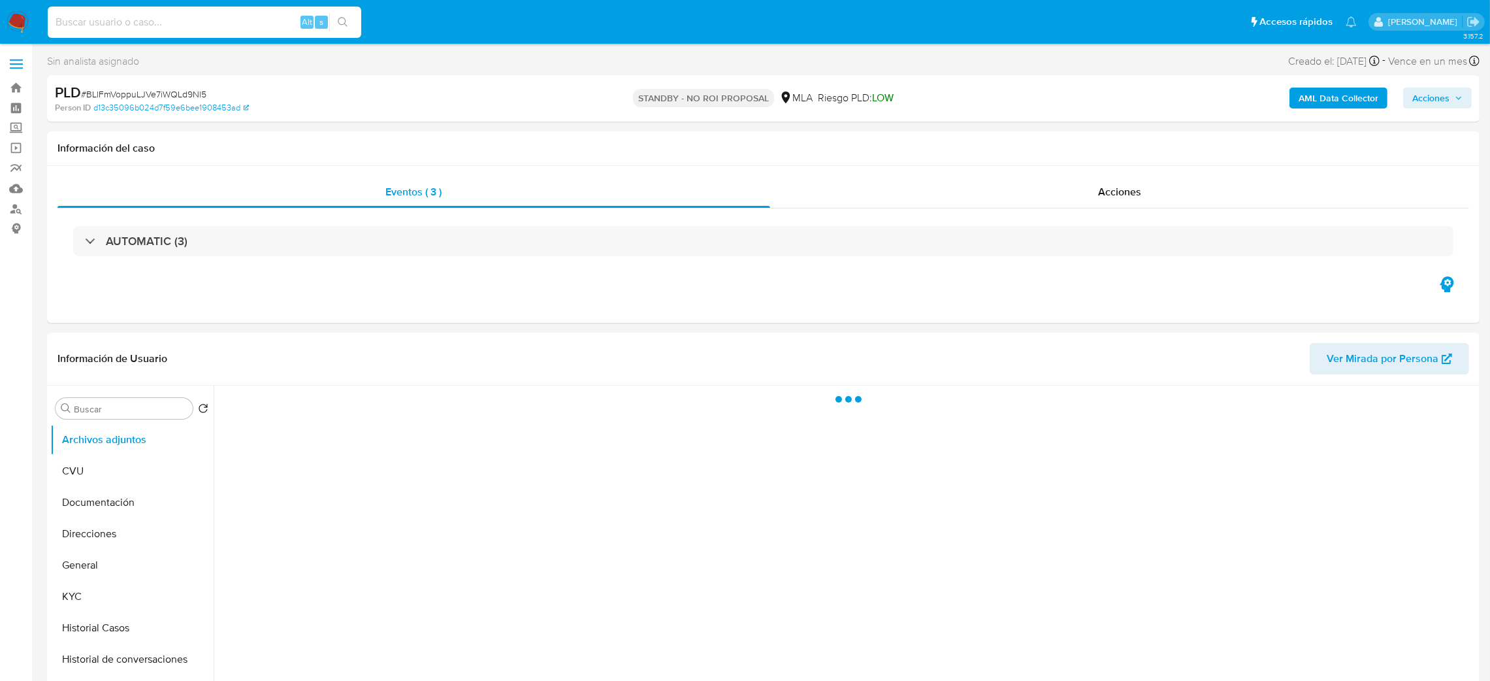
paste input "QqjpJjQTZficHfu4zHrRrLK3"
type input "QqjpJjQTZficHfu4zHrRrLK3"
select select "10"
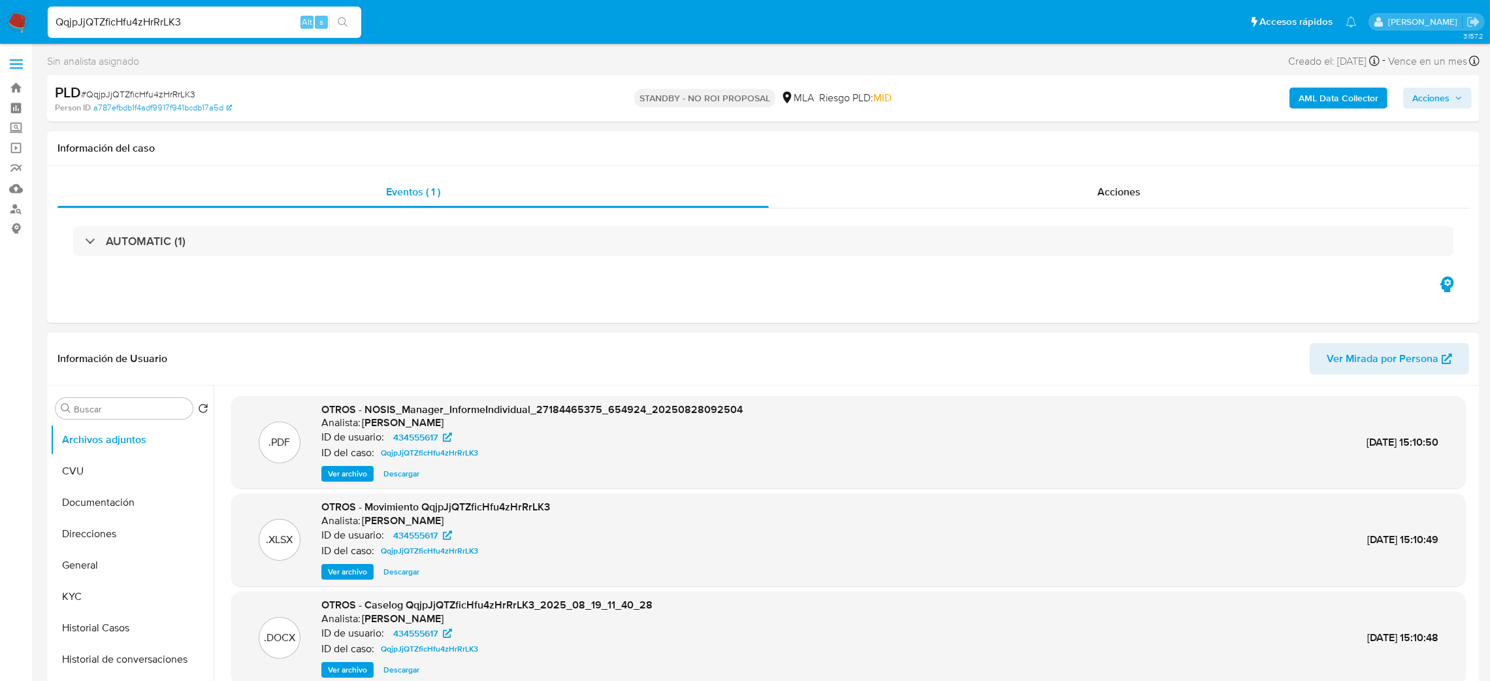
drag, startPoint x: 182, startPoint y: 24, endPoint x: 0, endPoint y: 29, distance: 182.4
click at [0, 29] on nav "Pausado Ver notificaciones QqjpJjQTZficHfu4zHrRrLK3 Alt s Accesos rápidos Presi…" at bounding box center [745, 22] width 1490 height 44
paste input "R8L4TifphNaS5dnQTeiEBHD4"
type input "R8L4TifphNaS5dnQTeiEBHD4"
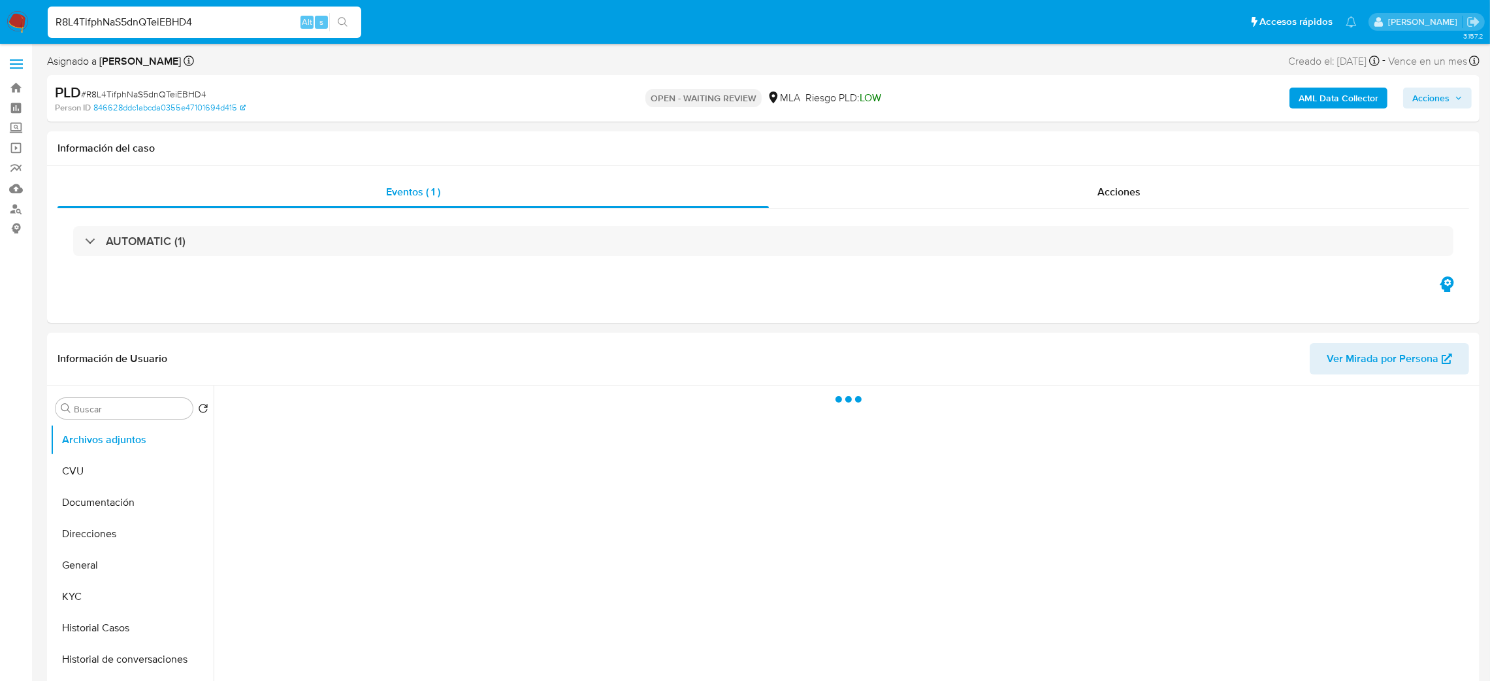
select select "10"
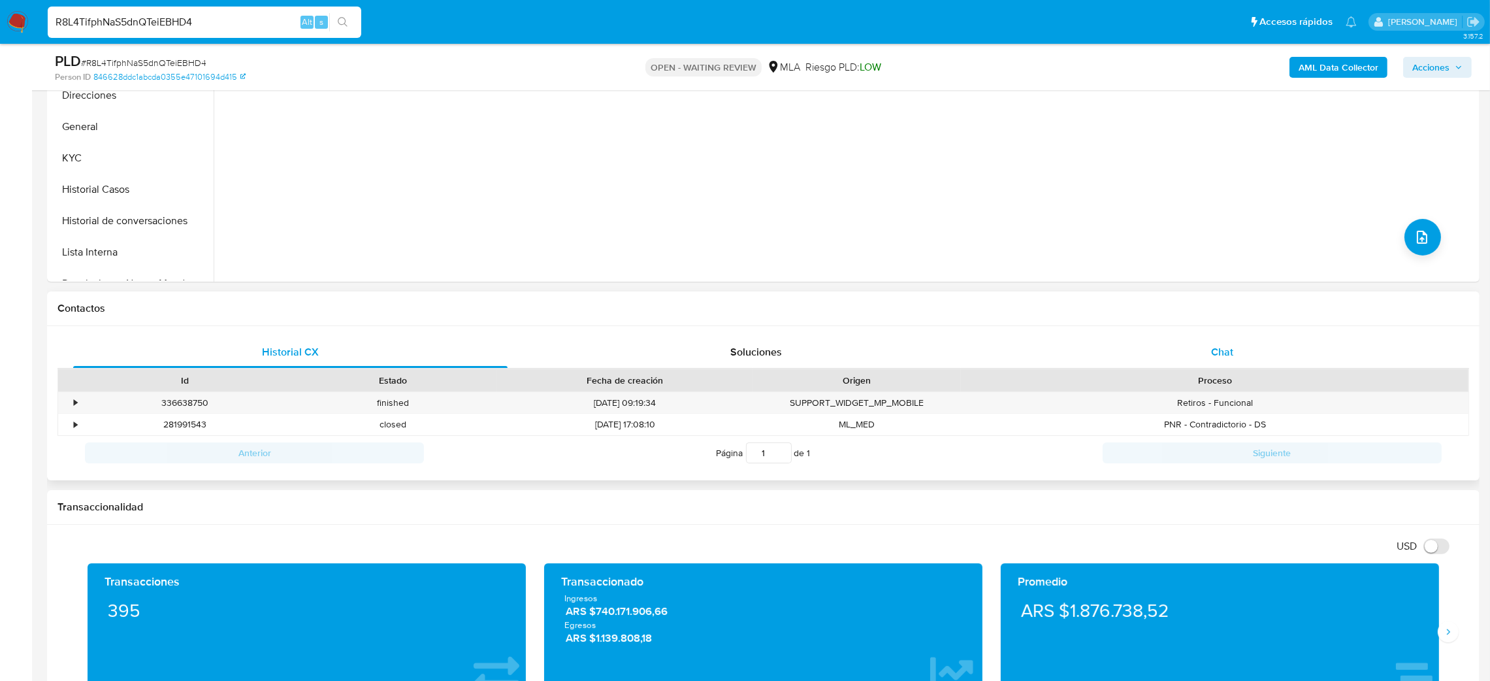
click at [1235, 360] on div "Chat" at bounding box center [1222, 351] width 434 height 31
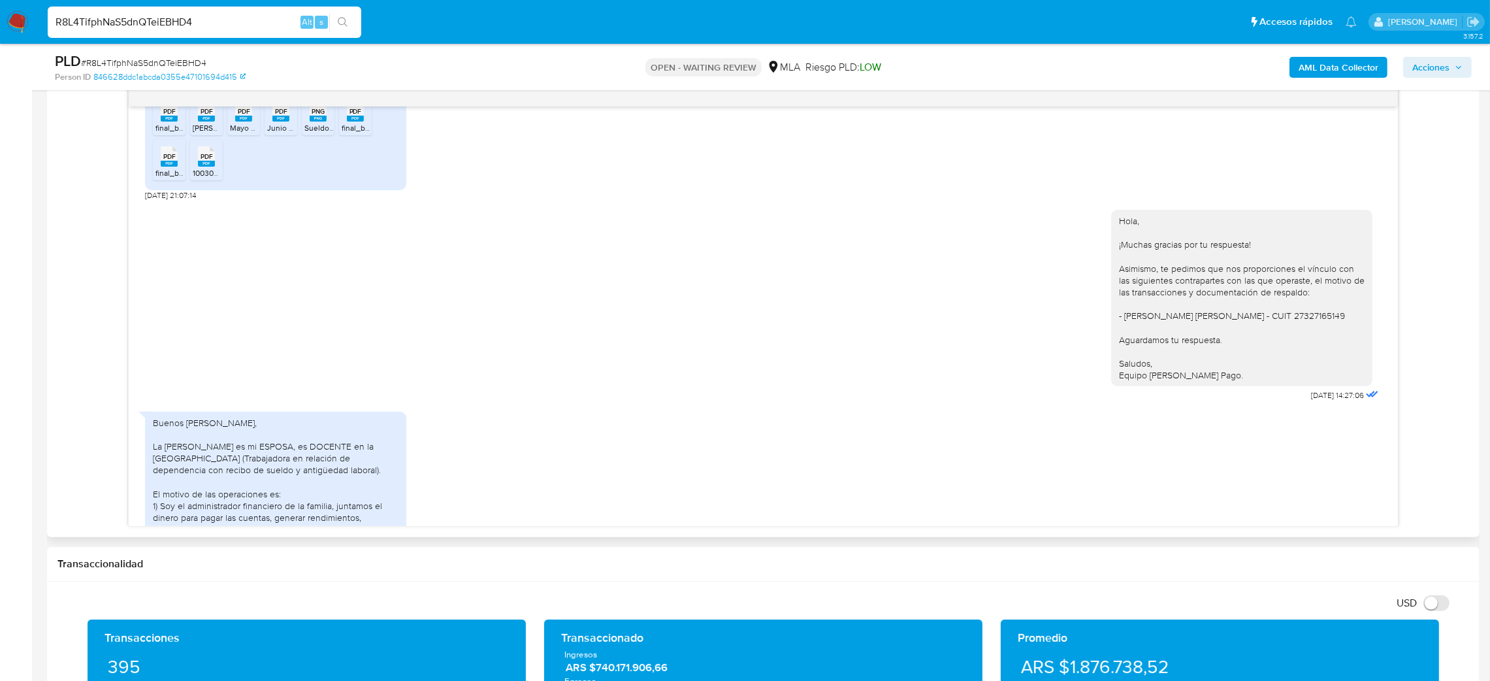
scroll to position [1203, 0]
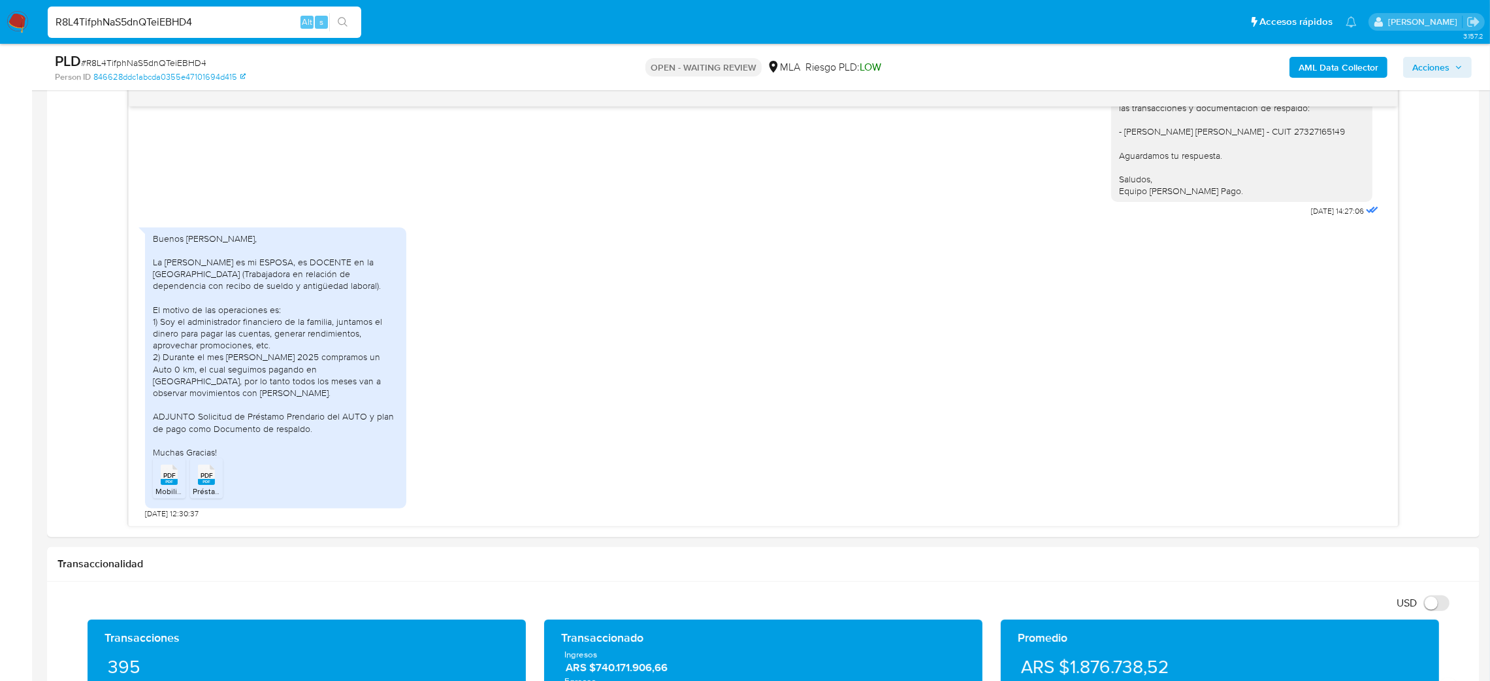
drag, startPoint x: 198, startPoint y: 17, endPoint x: 0, endPoint y: 42, distance: 199.6
click at [0, 42] on nav "Pausado Ver notificaciones R8L4TifphNaS5dnQTeiEBHD4 Alt s Accesos rápidos Presi…" at bounding box center [745, 22] width 1490 height 44
paste input "NxbPxFnGJRH6TZ9TIAzHpxEH"
type input "NxbPxFnGJRH6TZ9TIAzHpxEH"
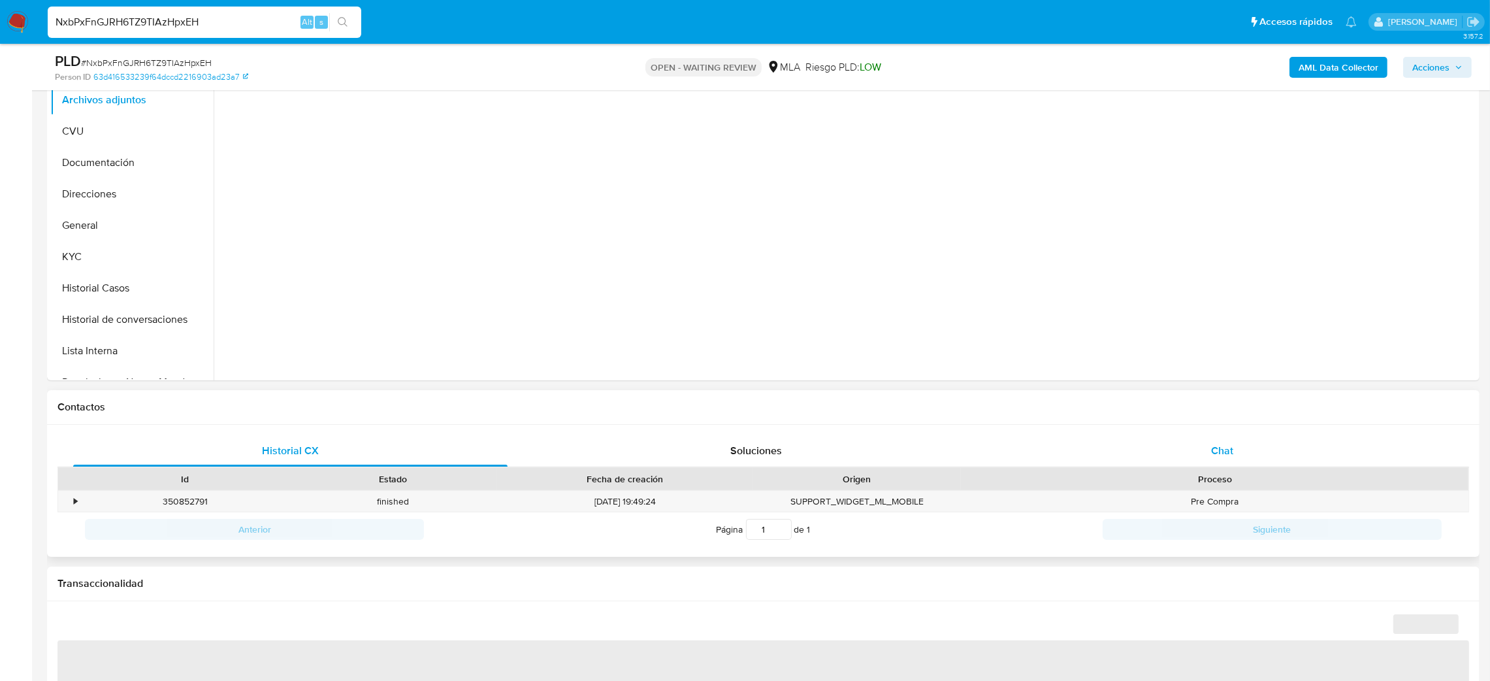
click at [1298, 457] on div "Chat" at bounding box center [1222, 450] width 434 height 31
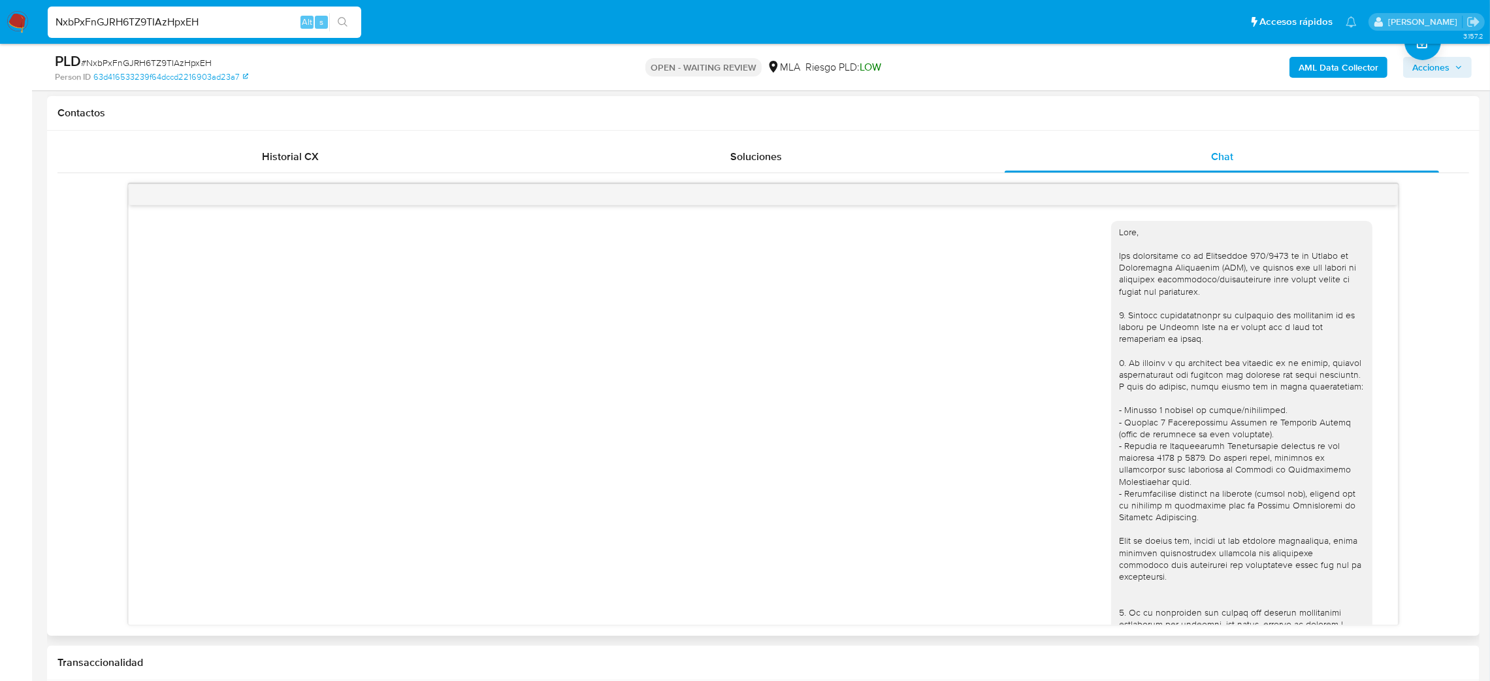
scroll to position [735, 0]
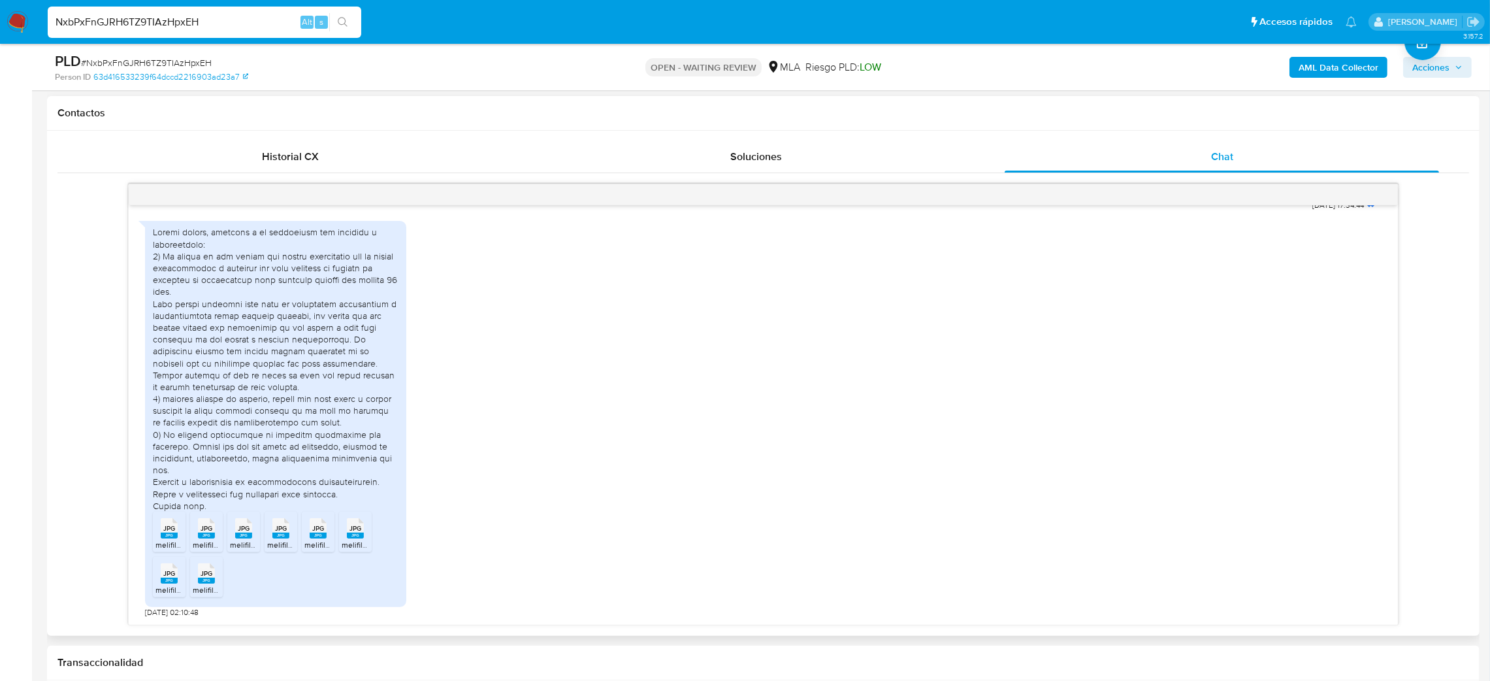
select select "10"
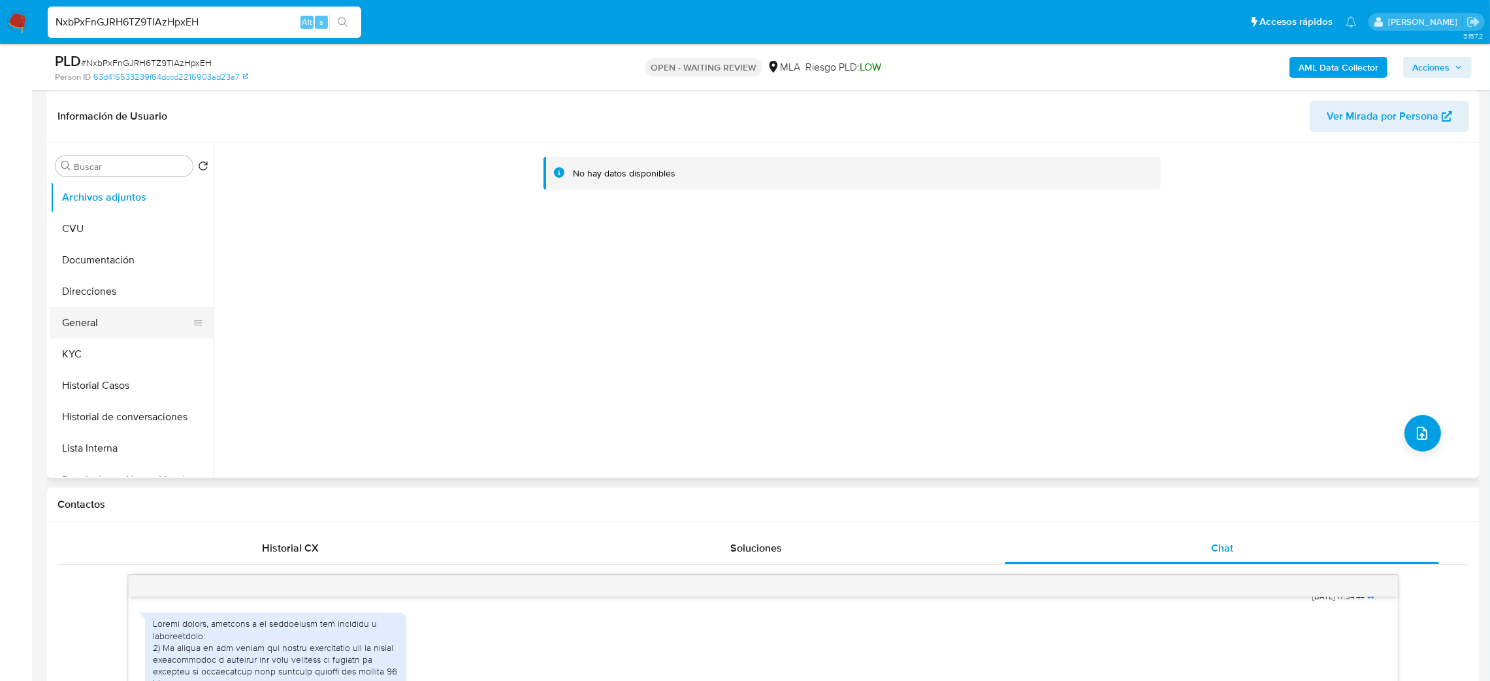
click at [124, 319] on button "General" at bounding box center [126, 322] width 153 height 31
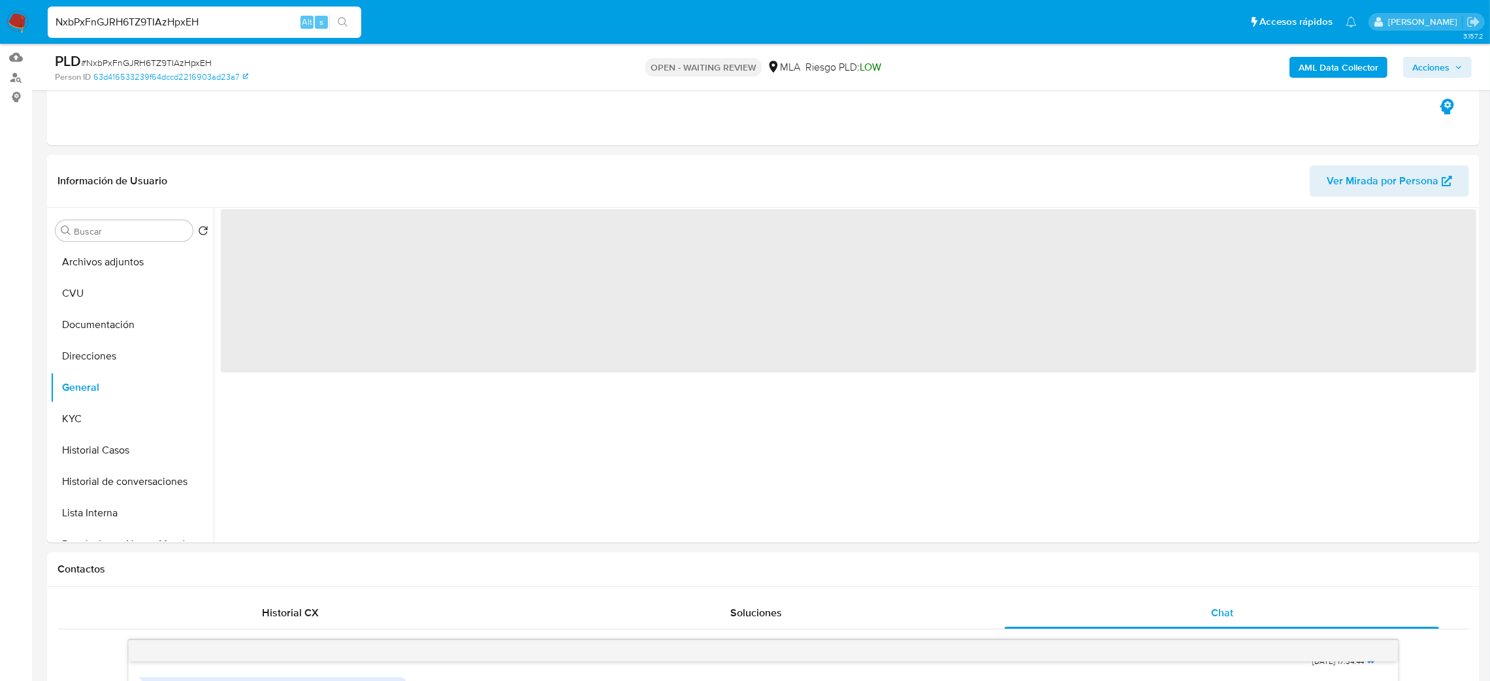
scroll to position [98, 0]
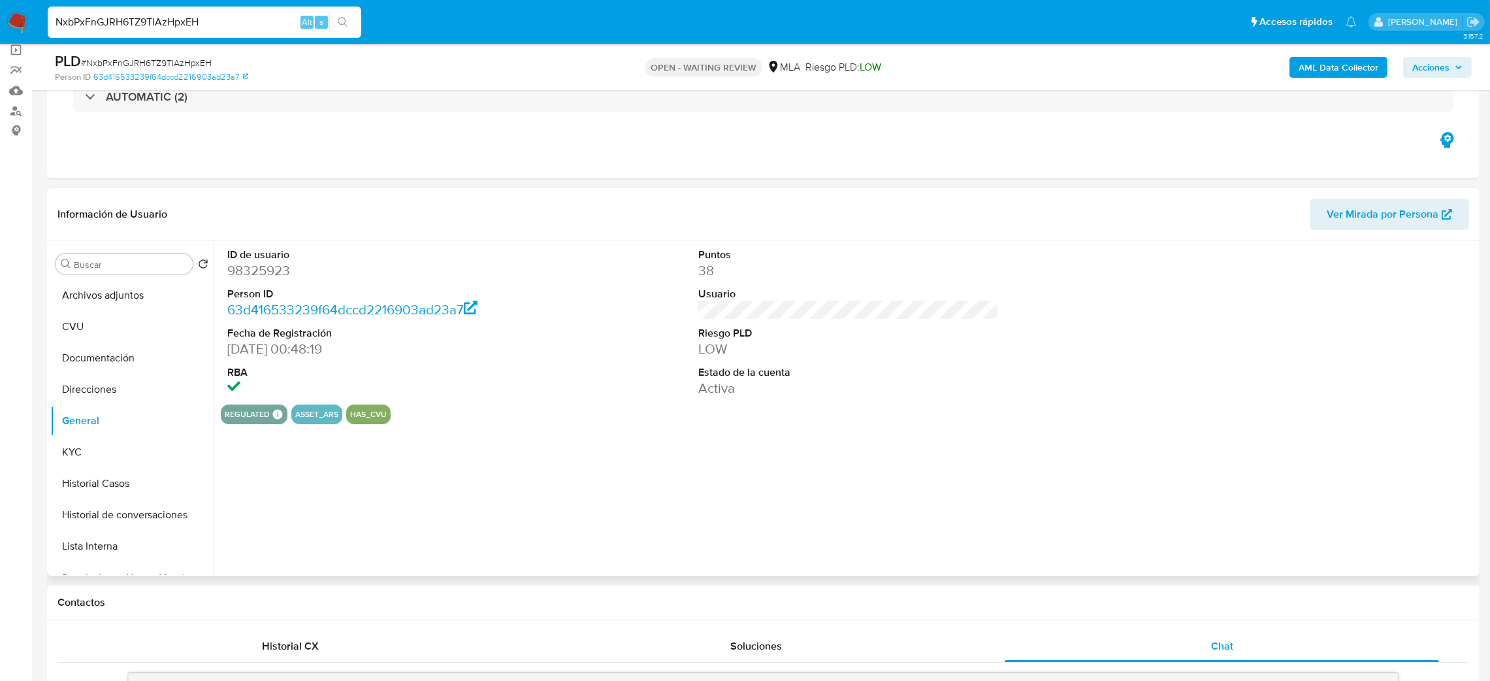
click at [262, 261] on dd "98325923" at bounding box center [377, 270] width 301 height 18
copy dd "98325923"
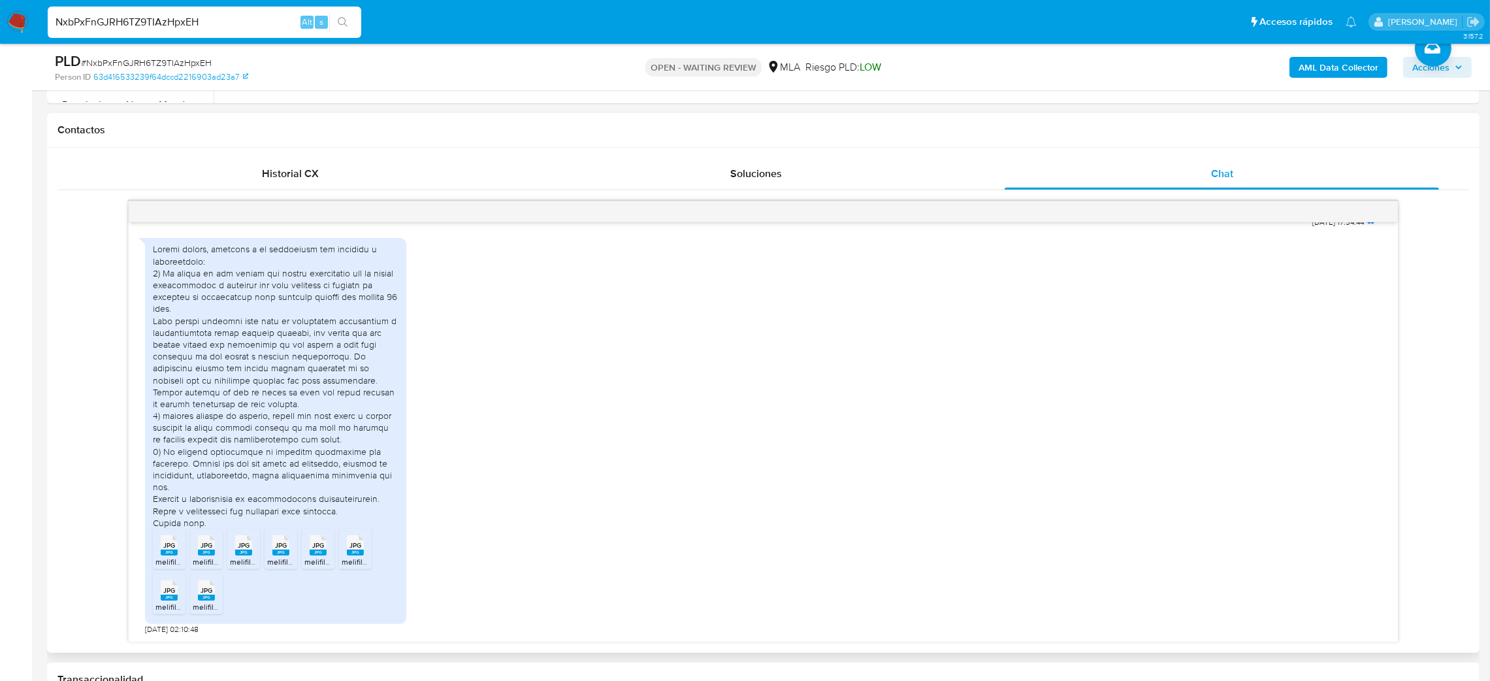
scroll to position [392, 0]
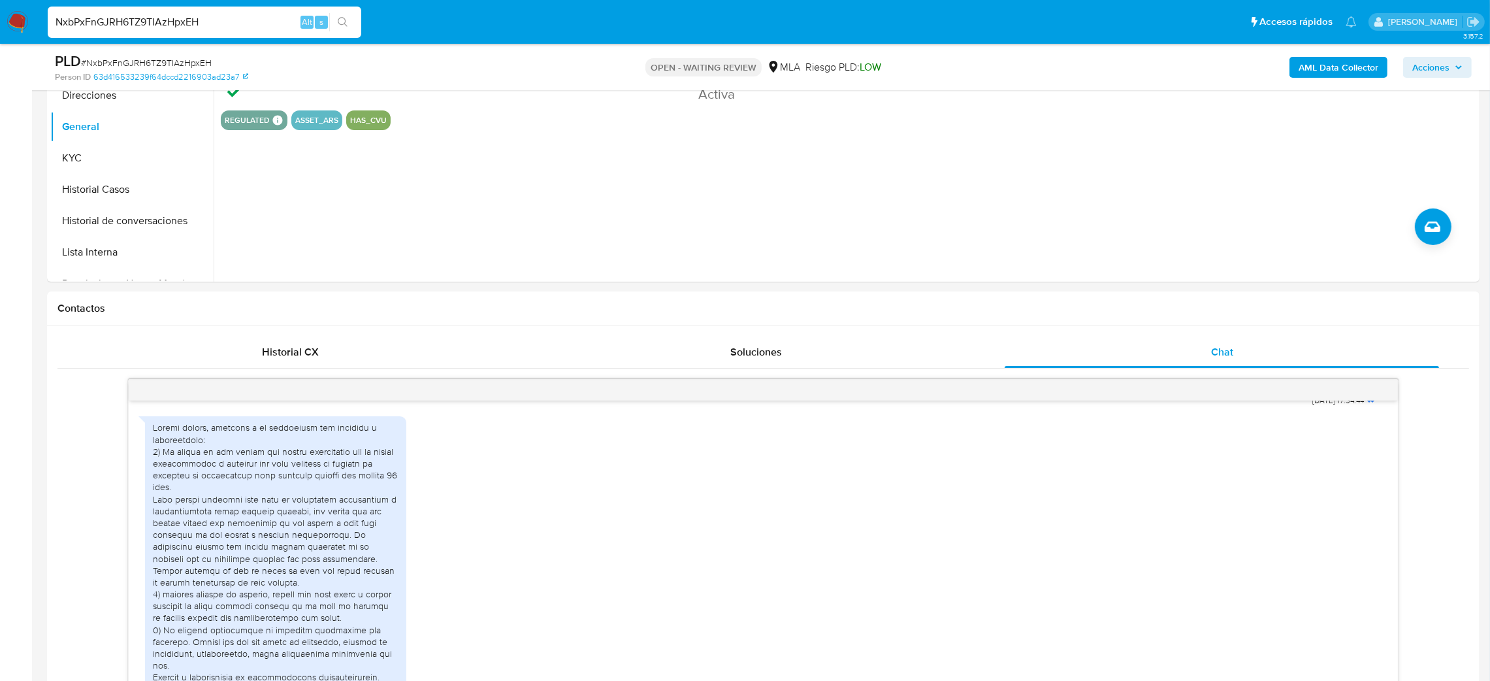
click at [175, 65] on span "# NxbPxFnGJRH6TZ9TIAzHpxEH" at bounding box center [146, 62] width 131 height 13
copy span "NxbPxFnGJRH6TZ9TIAzHpxEH"
click at [12, 22] on img at bounding box center [18, 22] width 22 height 22
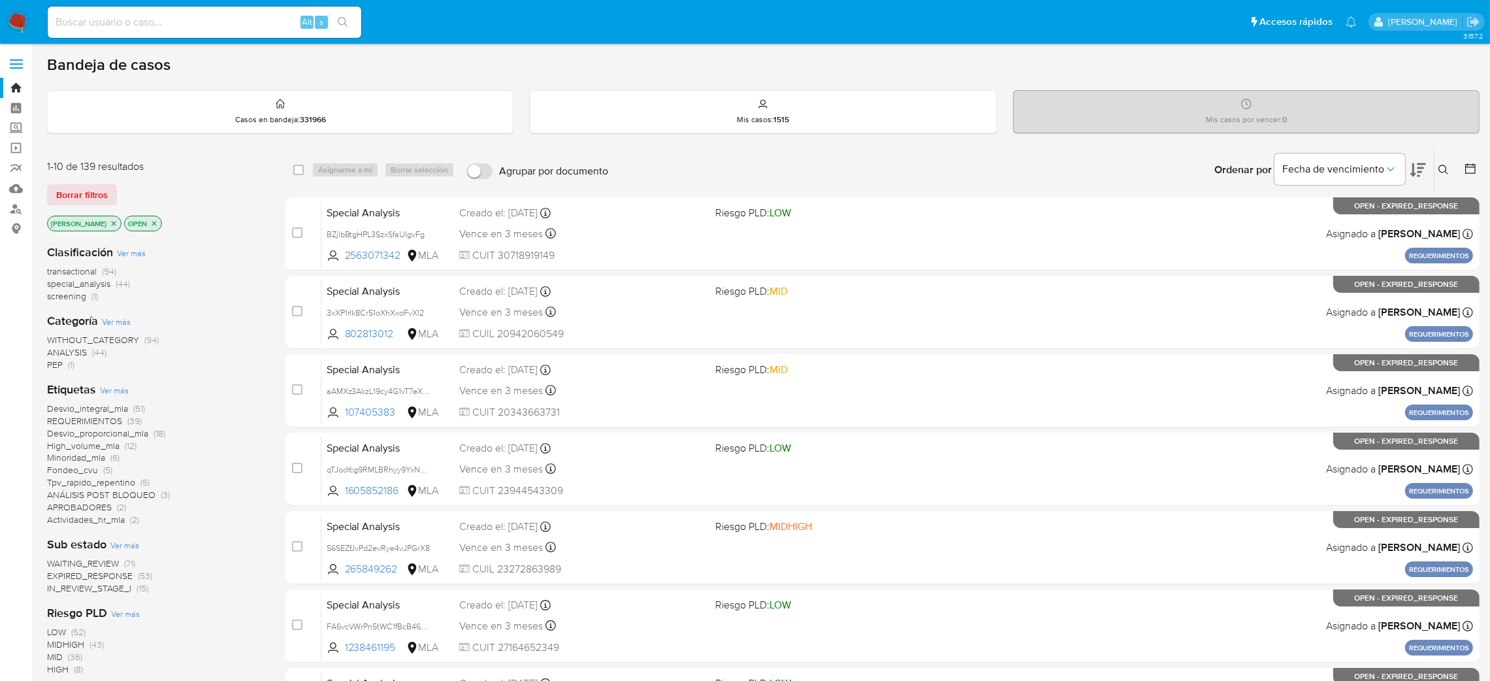
click at [1441, 165] on icon at bounding box center [1444, 170] width 10 height 10
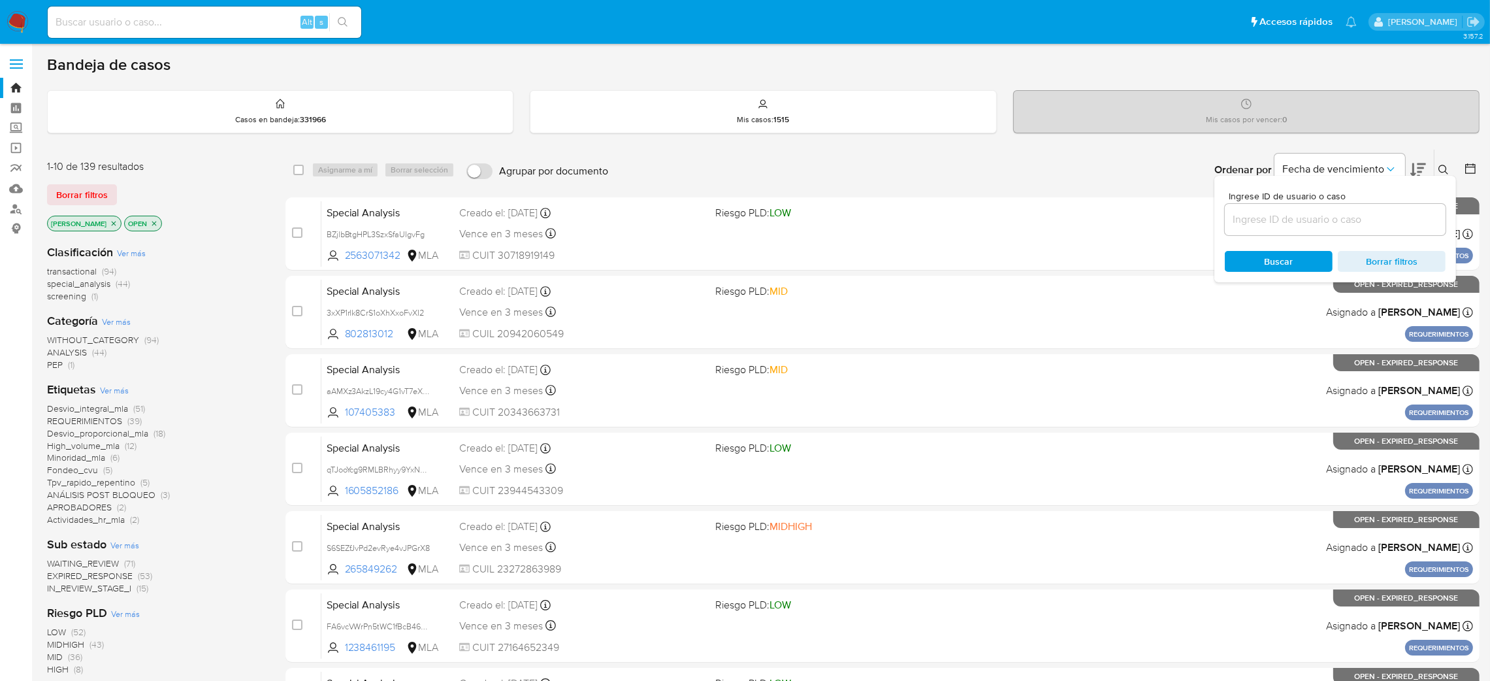
click at [1283, 218] on input at bounding box center [1335, 219] width 221 height 17
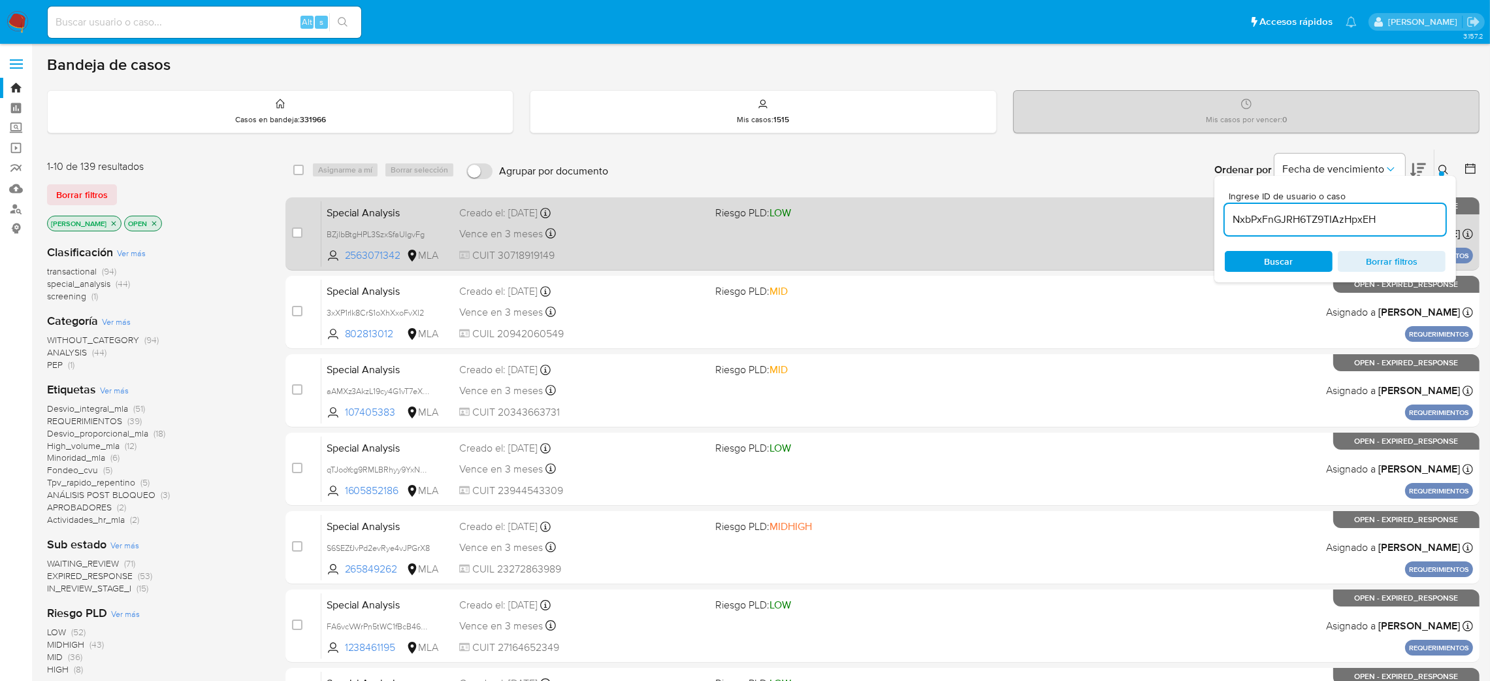
type input "NxbPxFnGJRH6TZ9TIAzHpxEH"
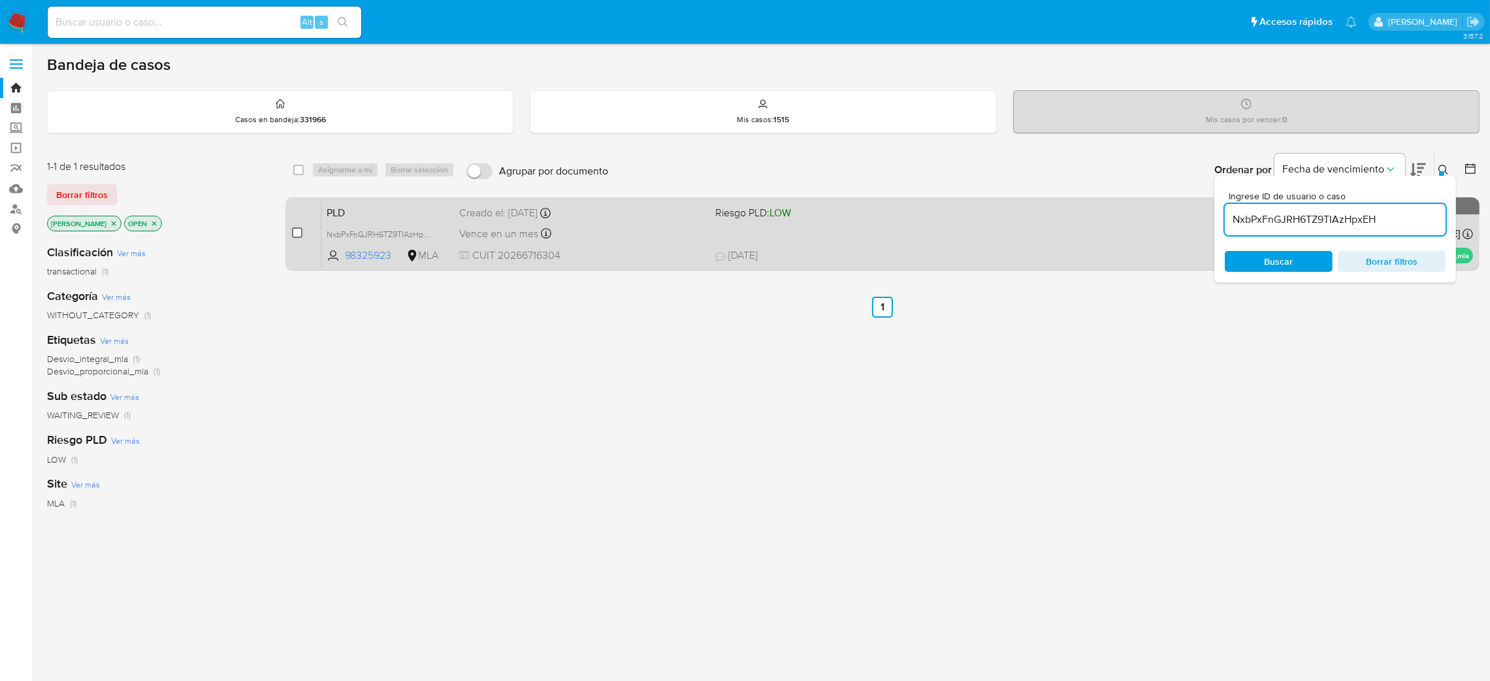
click at [296, 230] on input "checkbox" at bounding box center [297, 232] width 10 height 10
checkbox input "true"
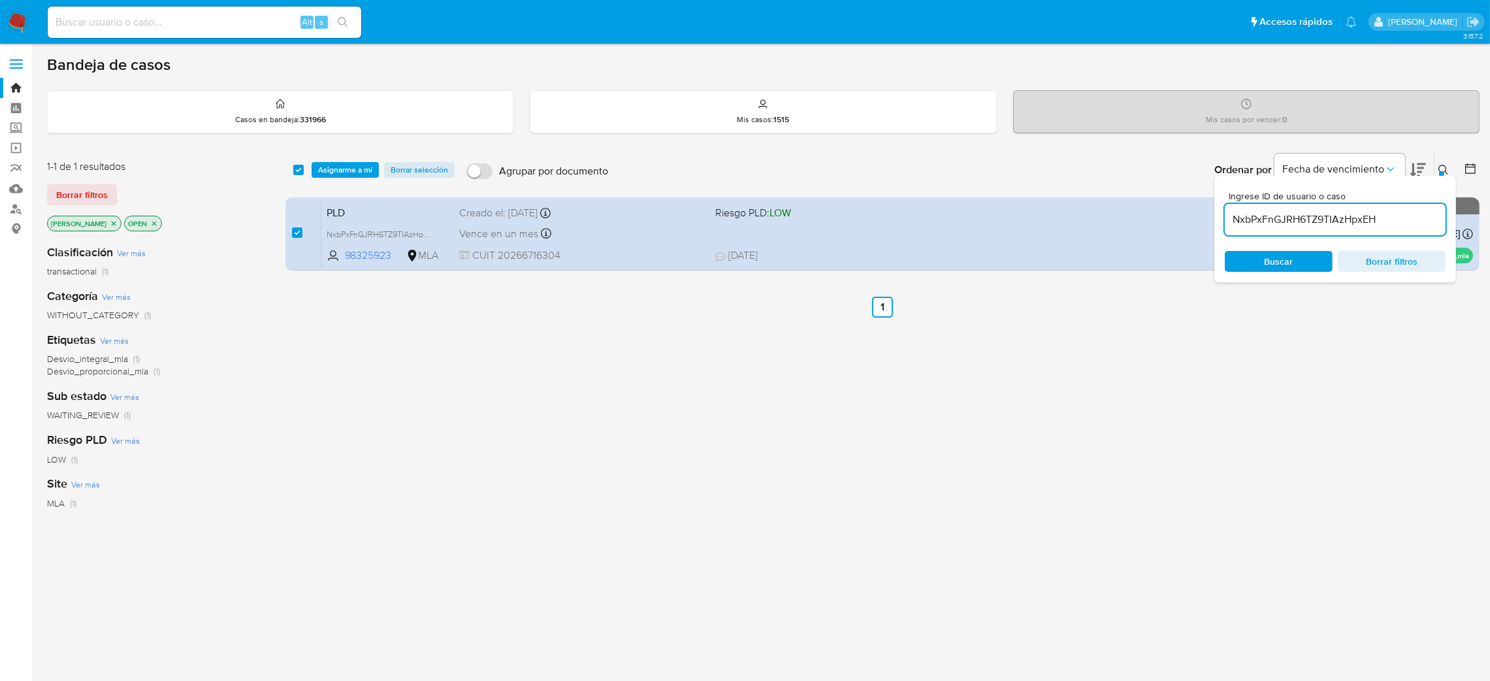
click at [332, 180] on div "select-all-cases-checkbox Asignarme a mí Borrar selección Agrupar por documento…" at bounding box center [883, 170] width 1194 height 41
click at [340, 171] on span "Asignarme a mí" at bounding box center [345, 169] width 54 height 13
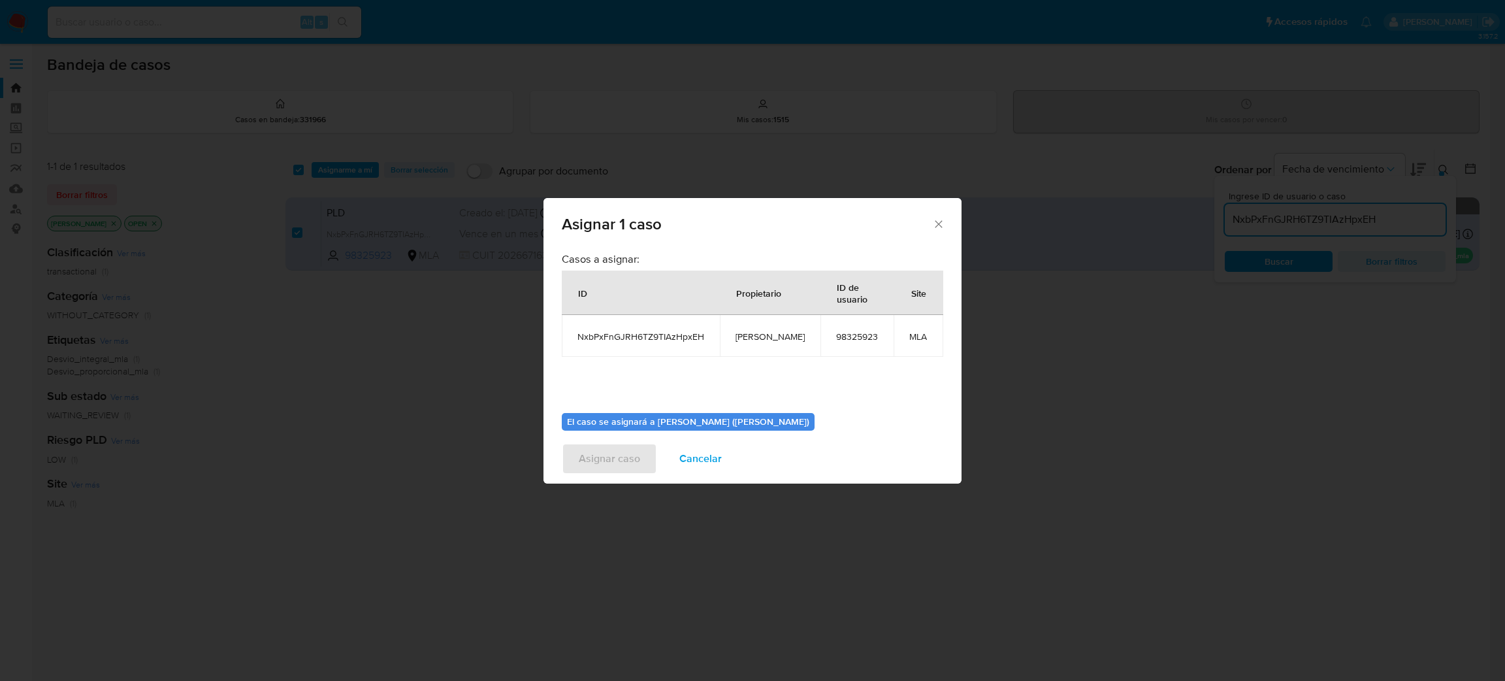
click at [749, 332] on span "[PERSON_NAME]" at bounding box center [770, 337] width 69 height 12
copy span "[PERSON_NAME]"
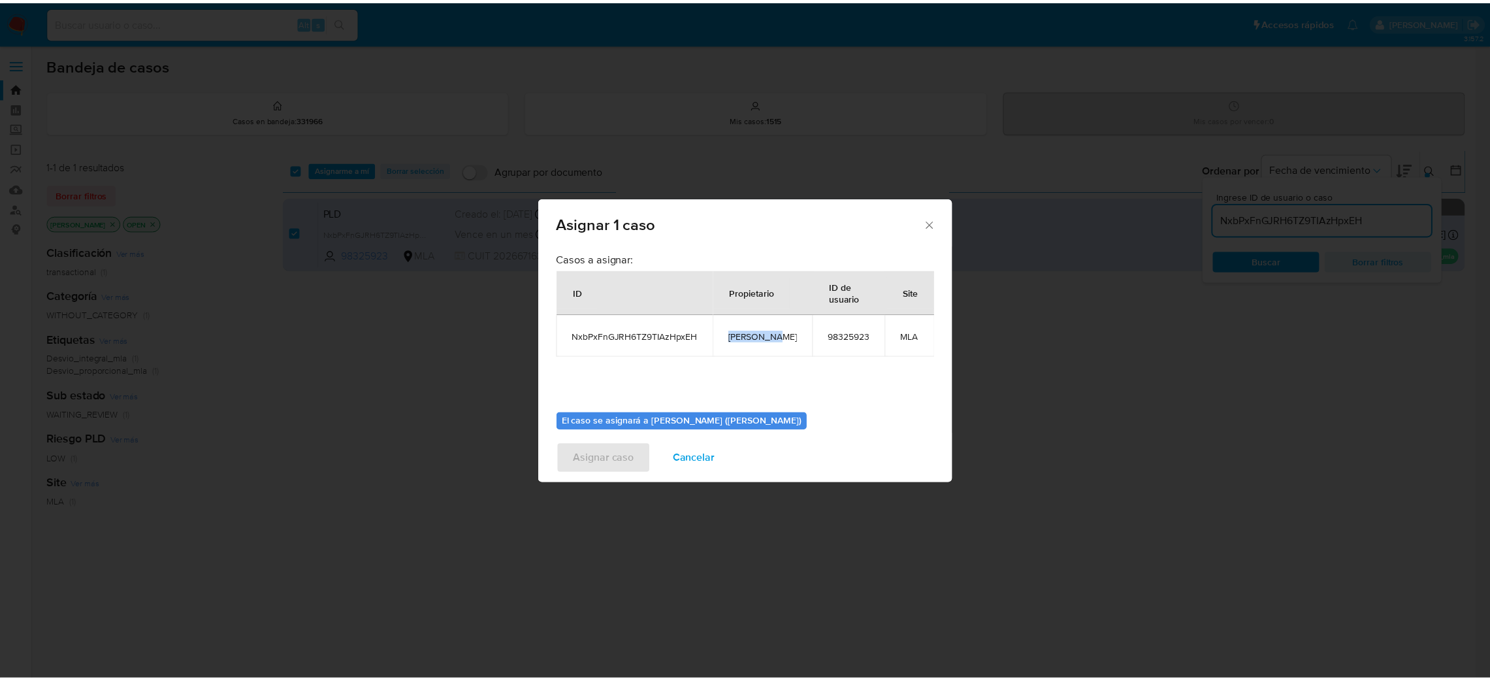
scroll to position [67, 0]
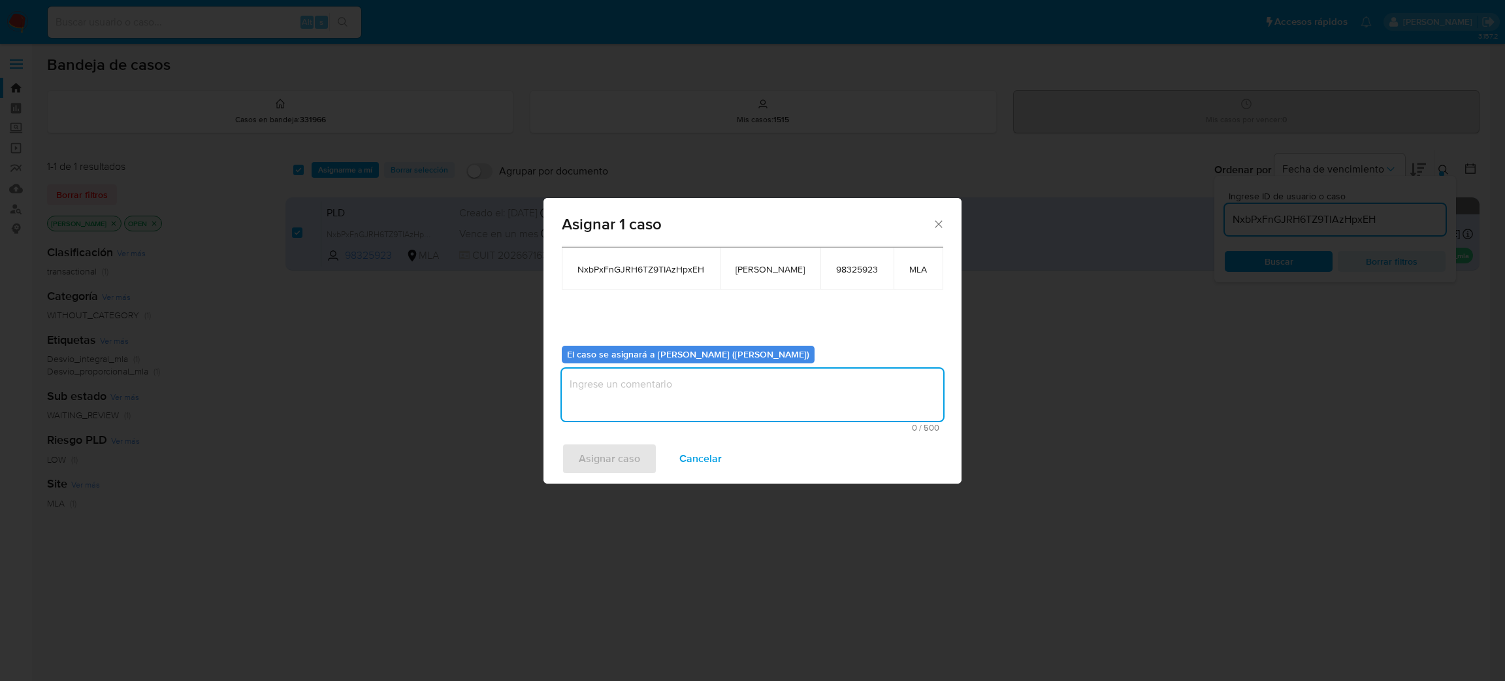
click at [672, 387] on textarea "assign-modal" at bounding box center [753, 394] width 382 height 52
paste textarea "[PERSON_NAME]"
type textarea "[PERSON_NAME]"
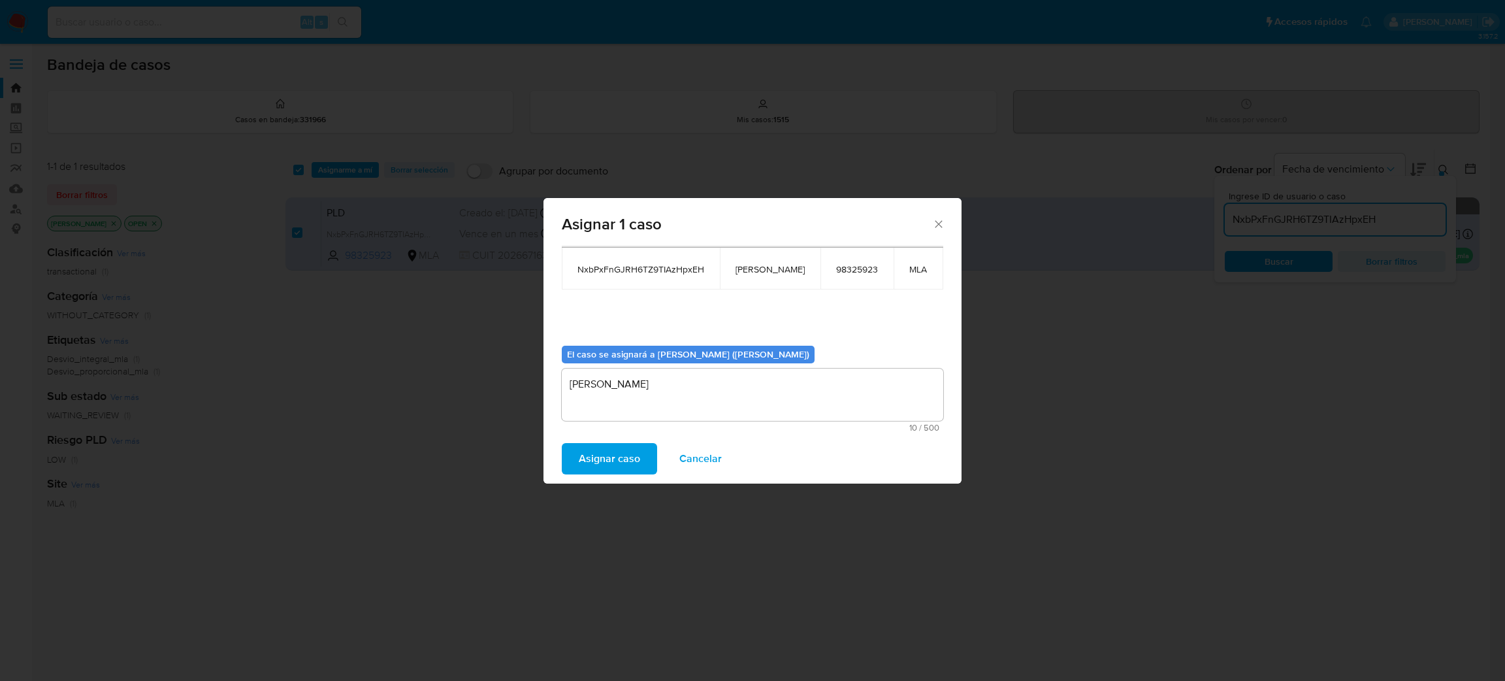
click at [602, 444] on span "Asignar caso" at bounding box center [609, 458] width 61 height 29
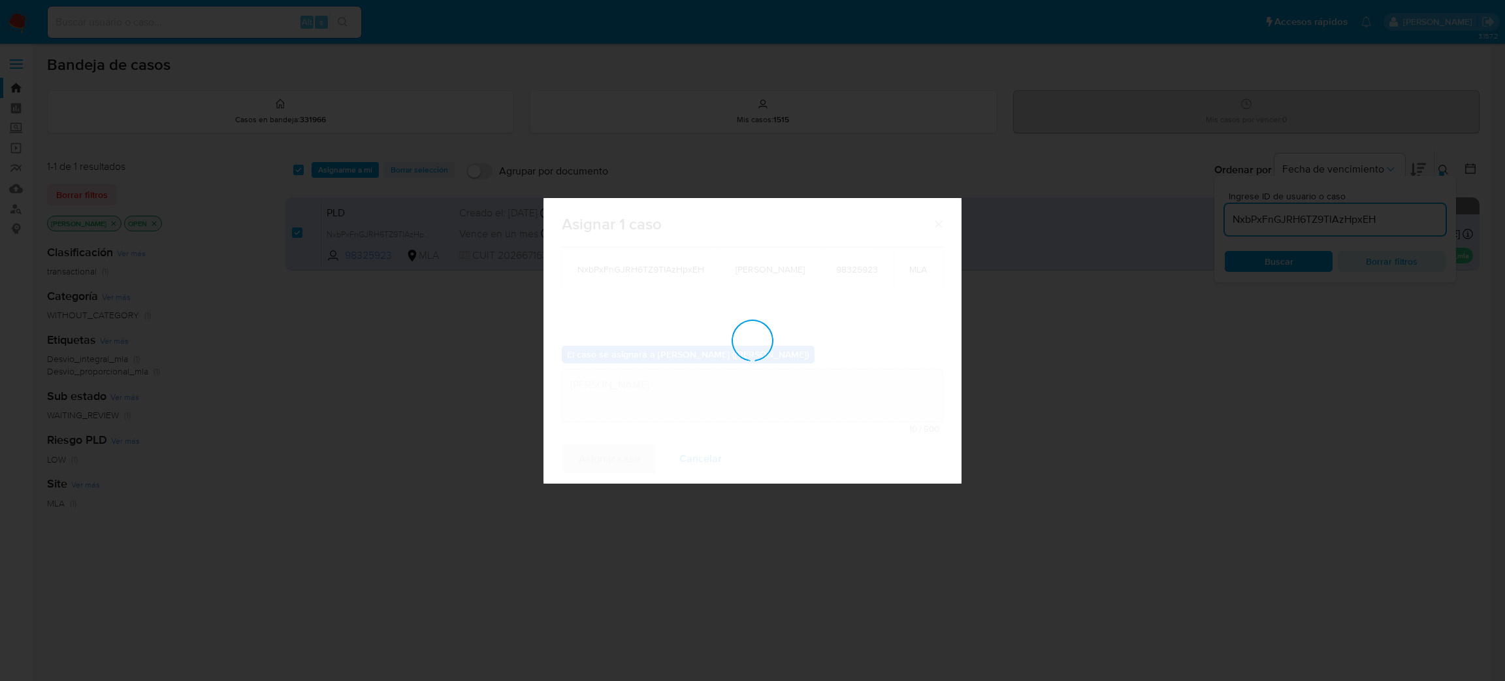
click at [600, 452] on div "assign-modal" at bounding box center [753, 341] width 418 height 286
checkbox input "false"
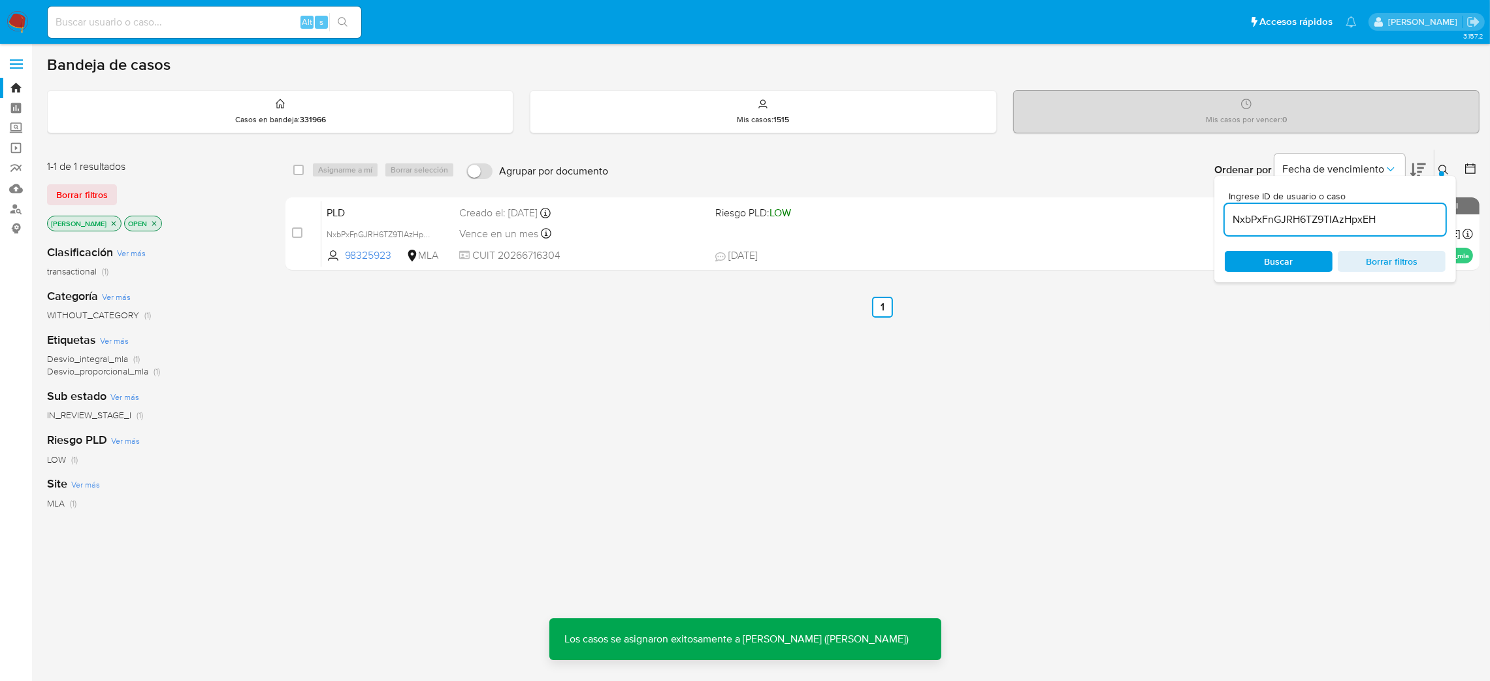
click at [425, 211] on span "PLD" at bounding box center [388, 211] width 123 height 17
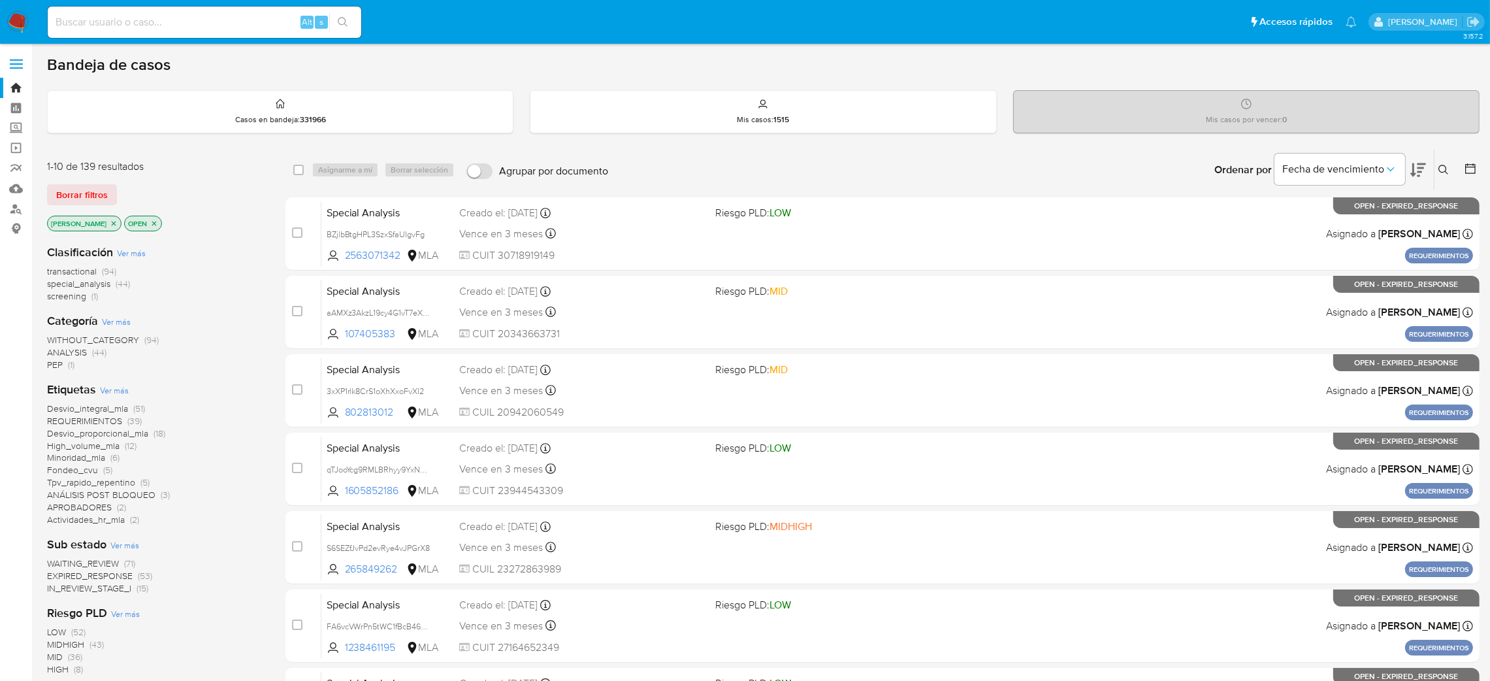
click at [1449, 166] on button at bounding box center [1446, 170] width 22 height 16
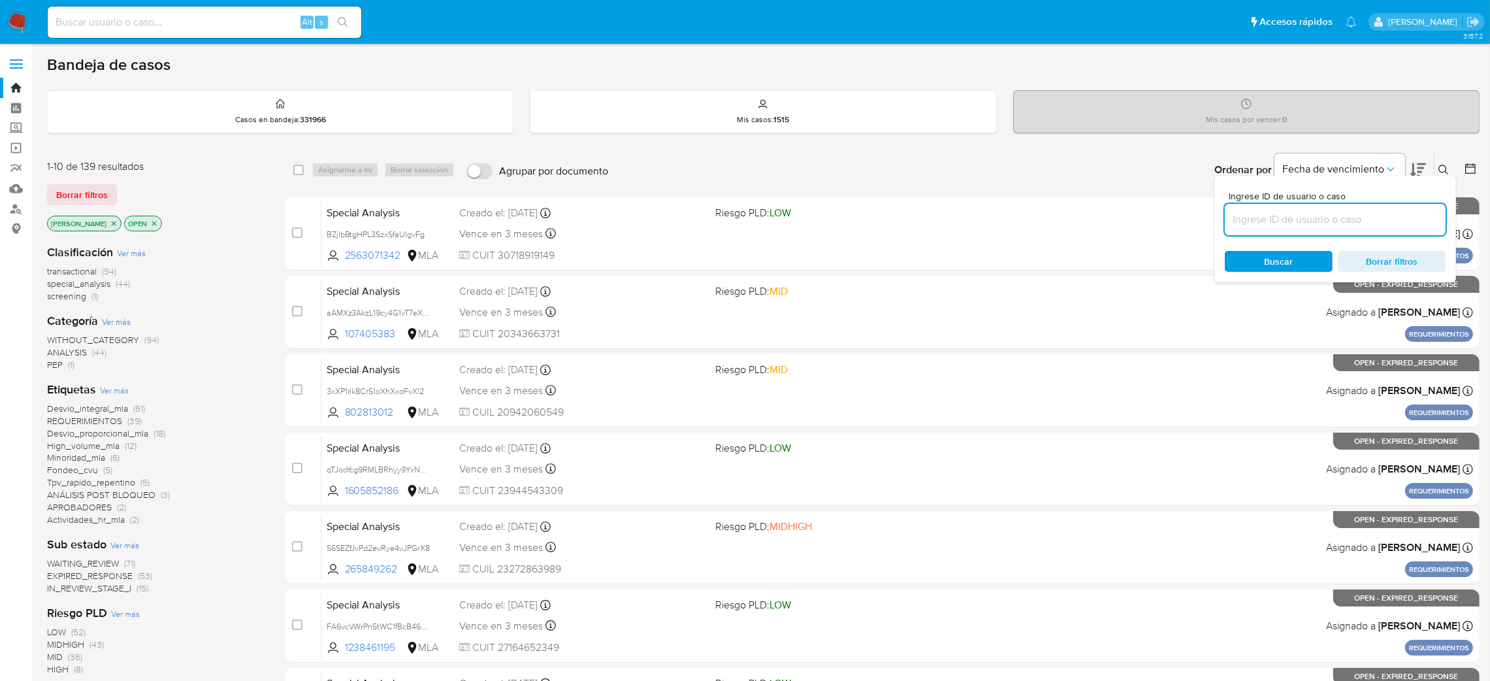
click at [1315, 227] on input at bounding box center [1335, 219] width 221 height 17
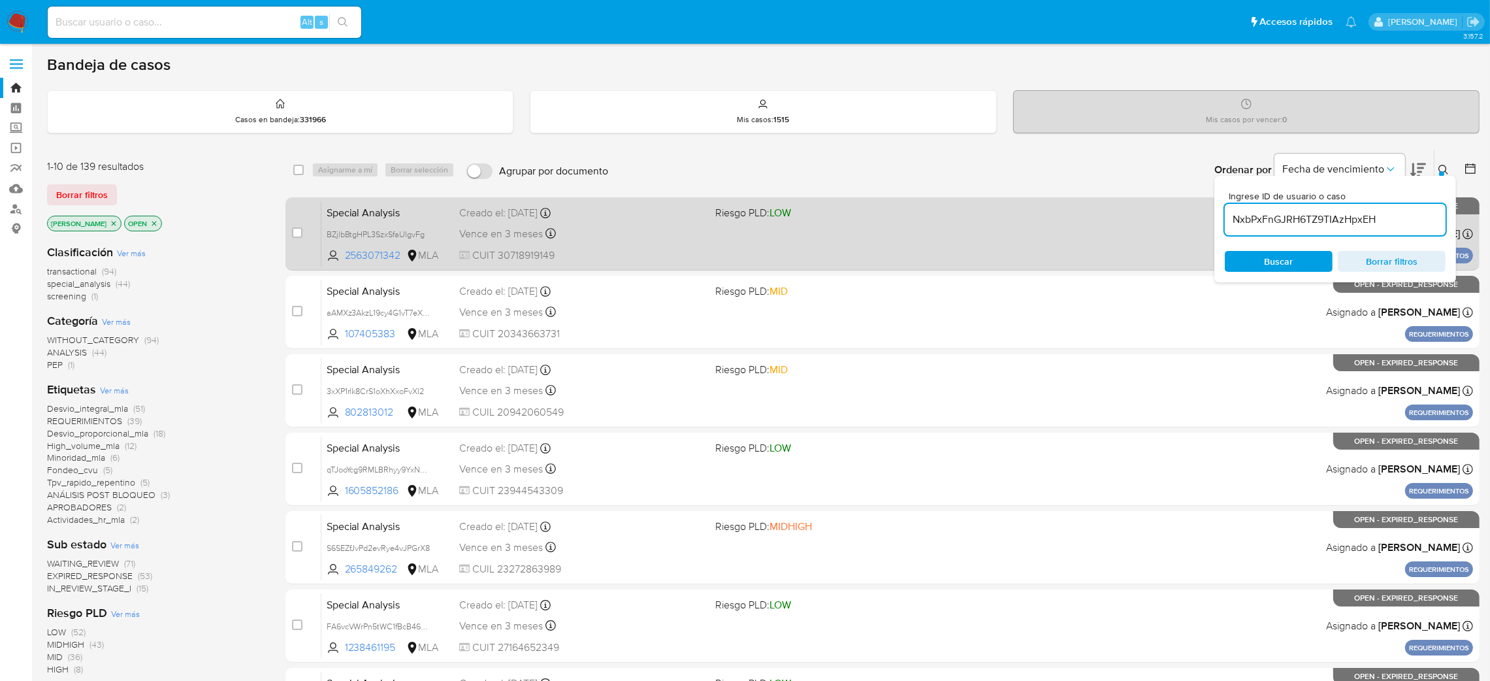
type input "NxbPxFnGJRH6TZ9TIAzHpxEH"
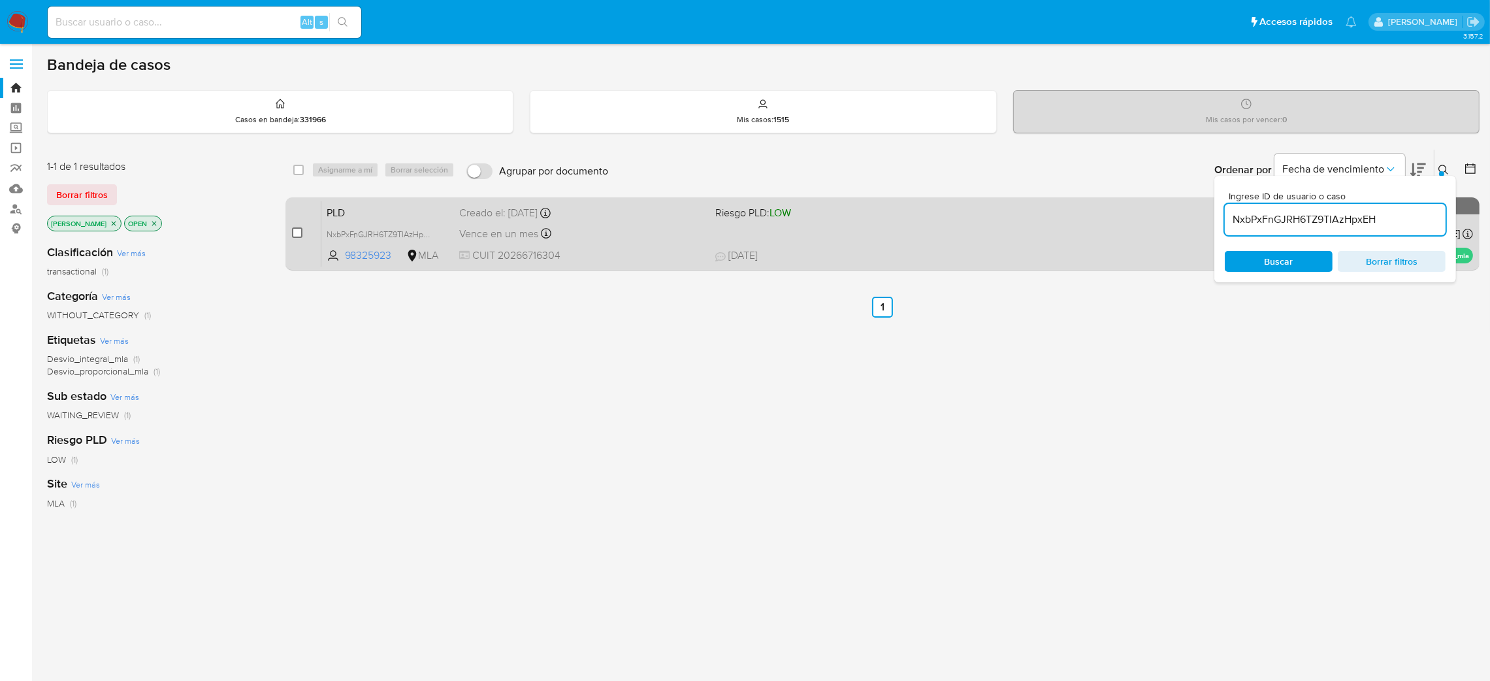
drag, startPoint x: 287, startPoint y: 237, endPoint x: 296, endPoint y: 234, distance: 9.7
click at [287, 235] on div "case-item-checkbox No es posible asignar el caso PLD NxbPxFnGJRH6TZ9TIAzHpxEH 9…" at bounding box center [883, 233] width 1194 height 73
click at [297, 229] on input "checkbox" at bounding box center [297, 232] width 10 height 10
checkbox input "true"
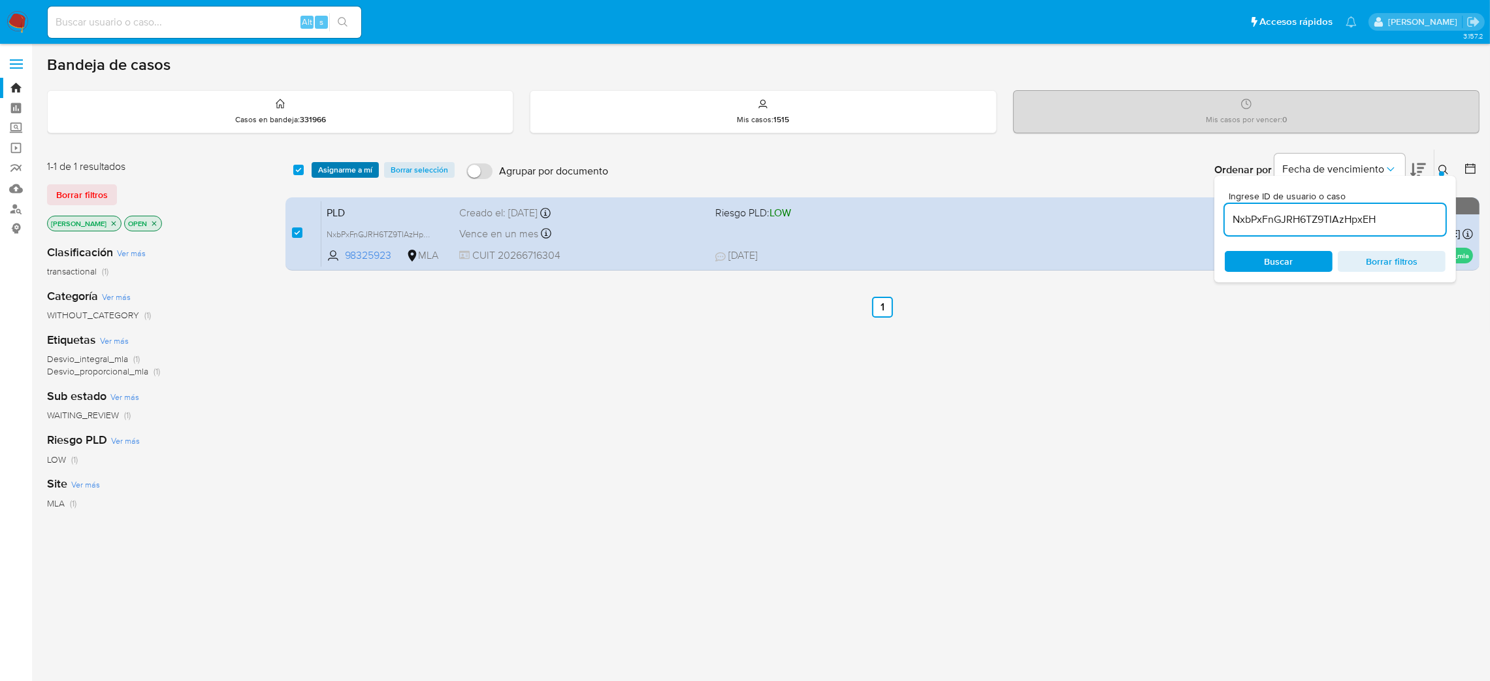
click at [340, 170] on span "Asignarme a mí" at bounding box center [345, 169] width 54 height 13
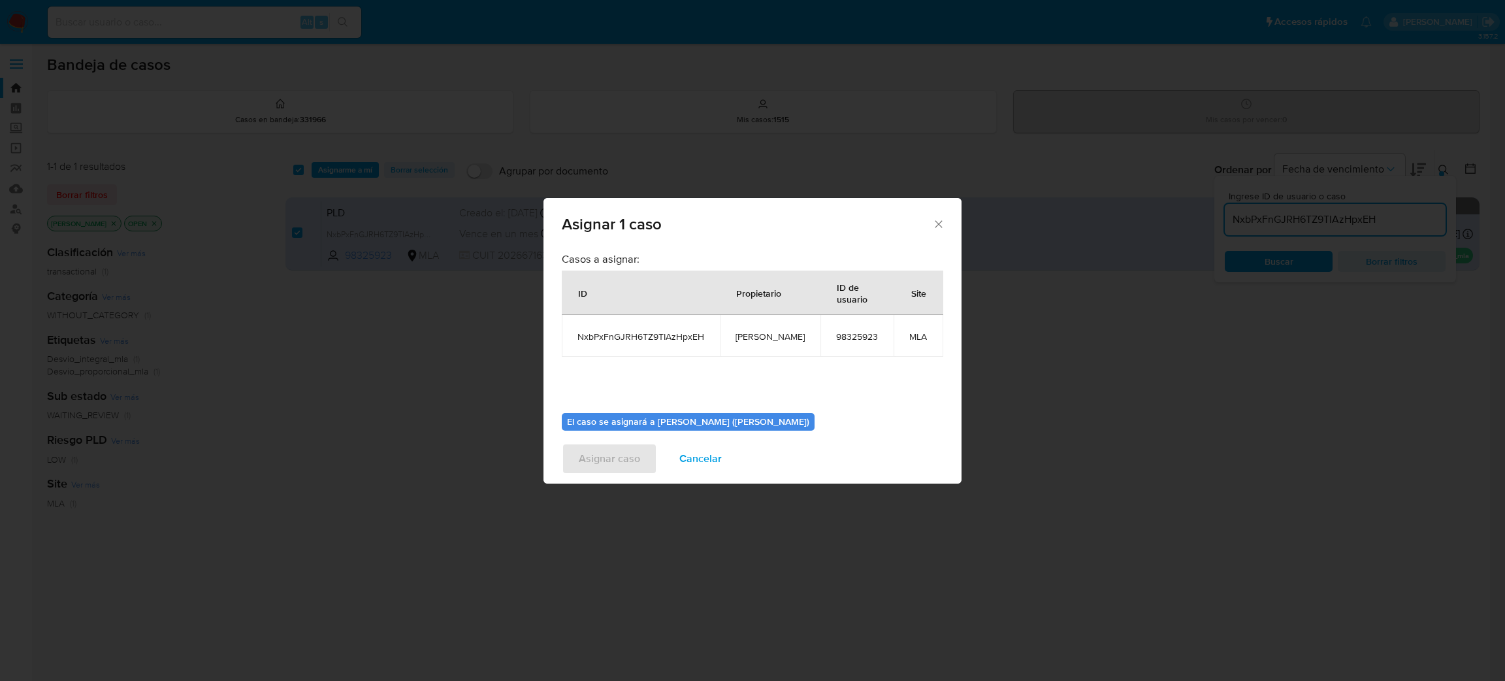
click at [757, 336] on span "[PERSON_NAME]" at bounding box center [770, 337] width 69 height 12
copy span "[PERSON_NAME]"
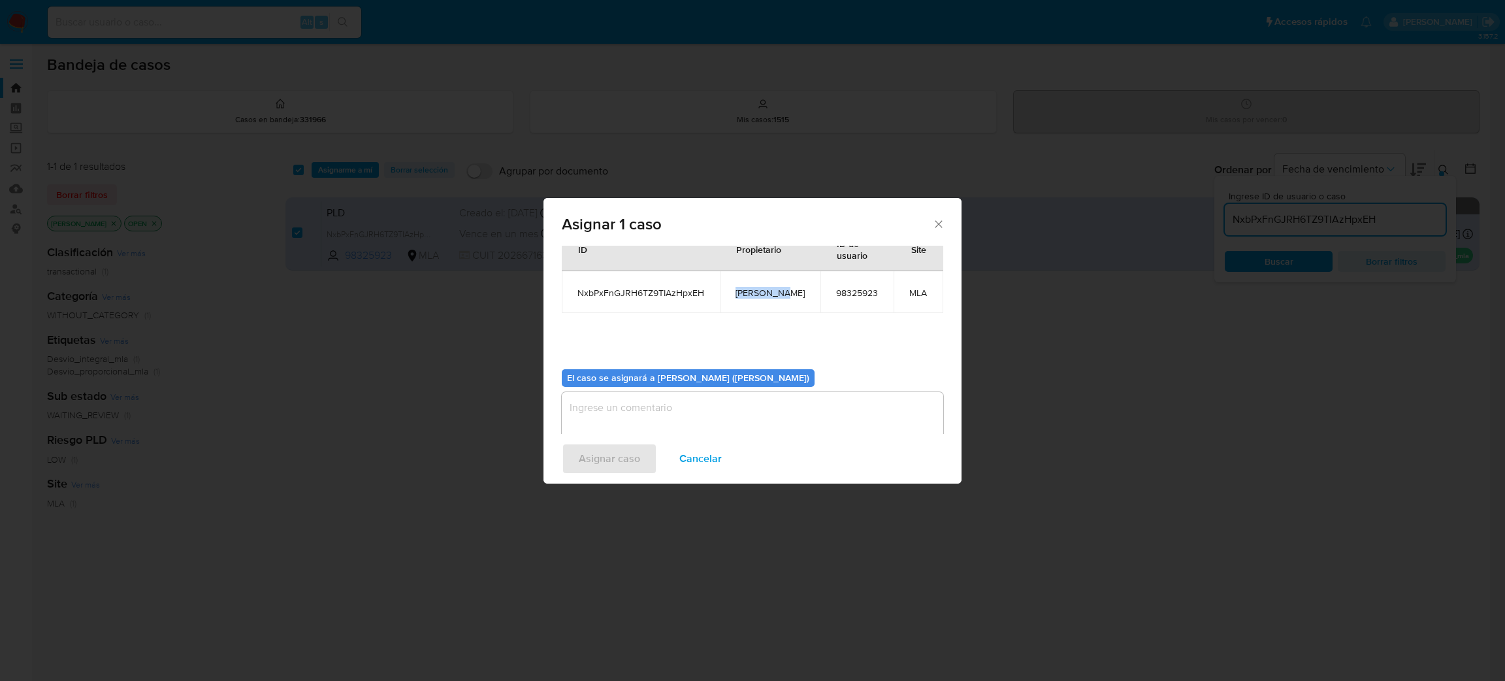
scroll to position [67, 0]
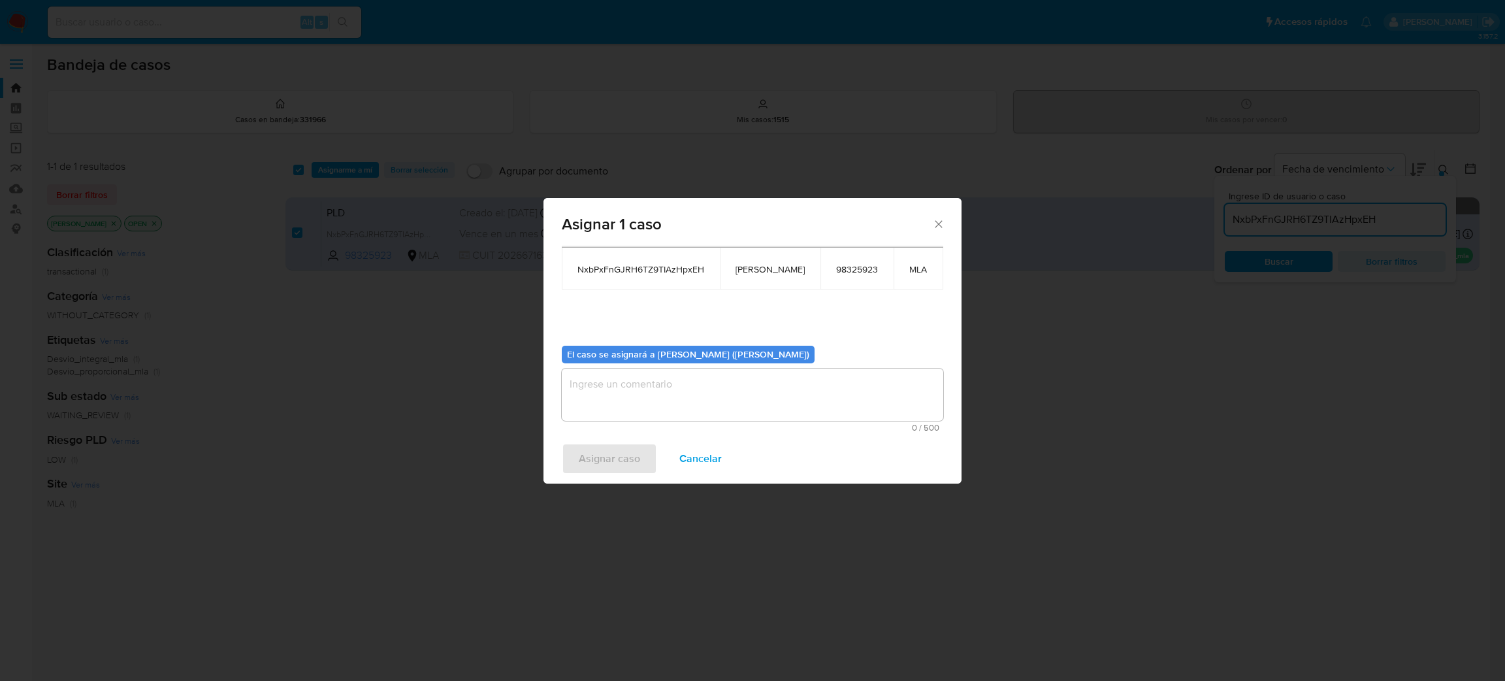
click at [655, 390] on textarea "assign-modal" at bounding box center [753, 394] width 382 height 52
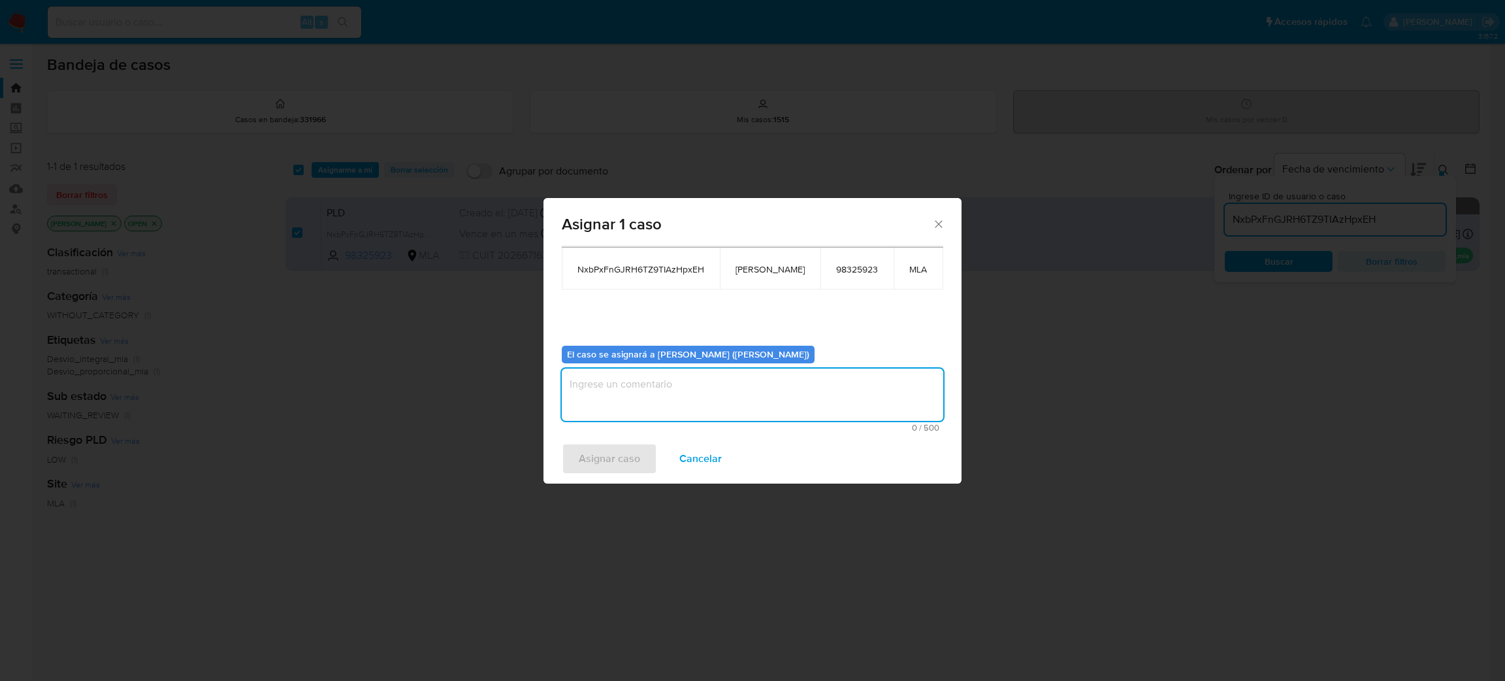
paste textarea "[PERSON_NAME]"
type textarea "[PERSON_NAME]"
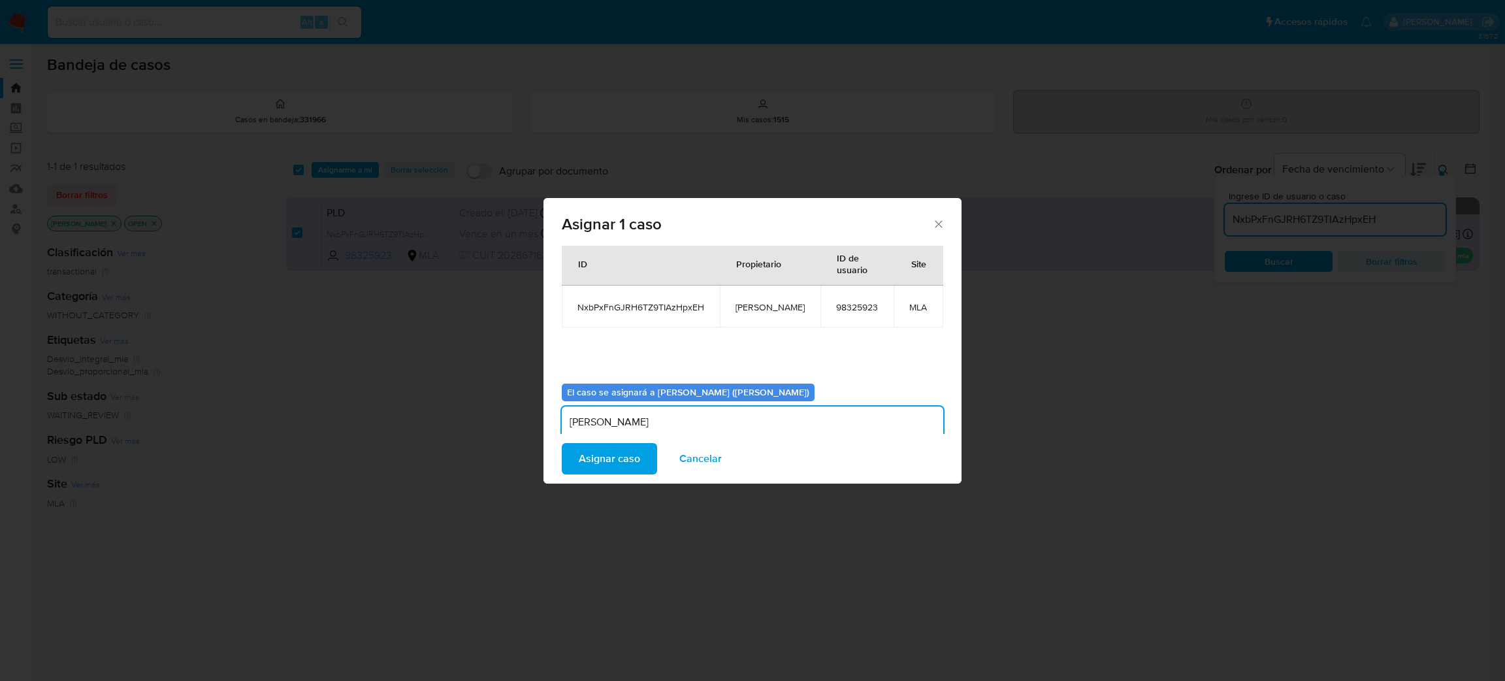
scroll to position [0, 0]
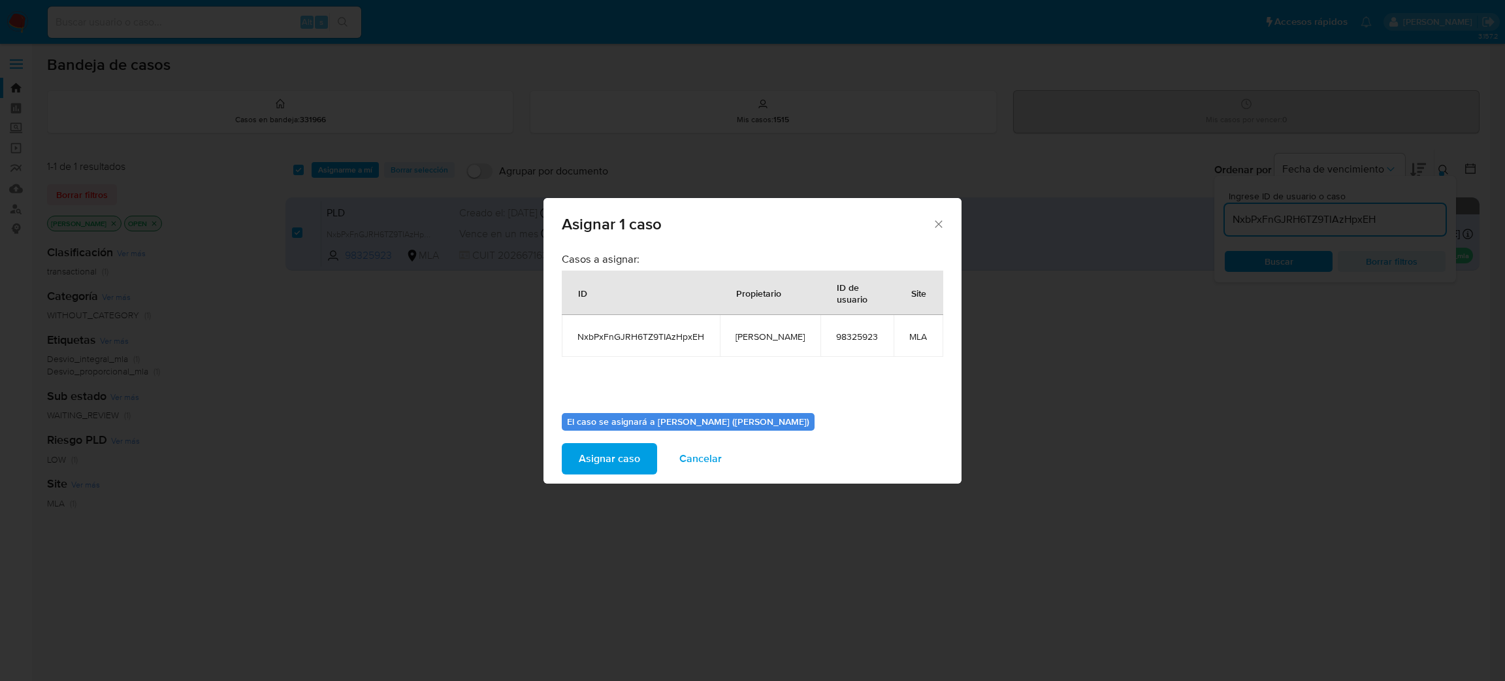
click at [644, 335] on span "NxbPxFnGJRH6TZ9TIAzHpxEH" at bounding box center [641, 337] width 127 height 12
copy span "NxbPxFnGJRH6TZ9TIAzHpxEH"
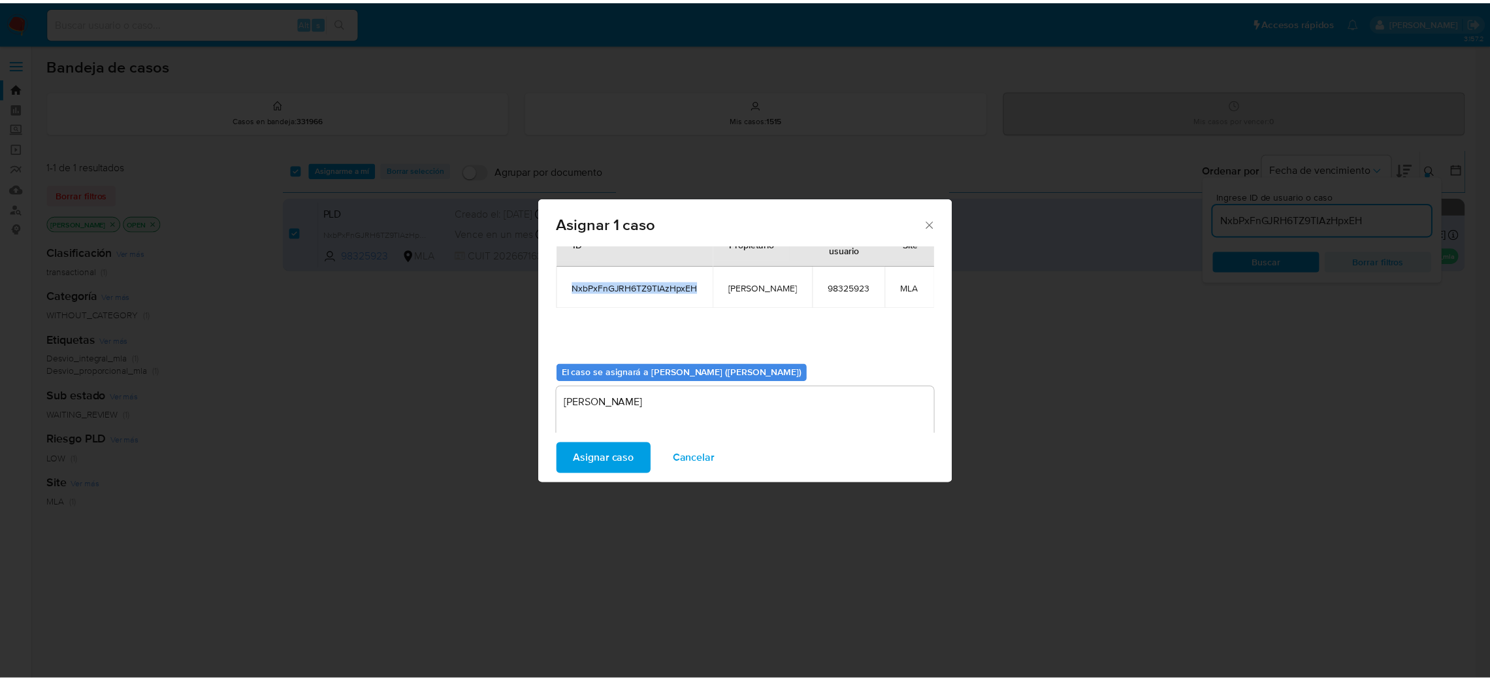
scroll to position [67, 0]
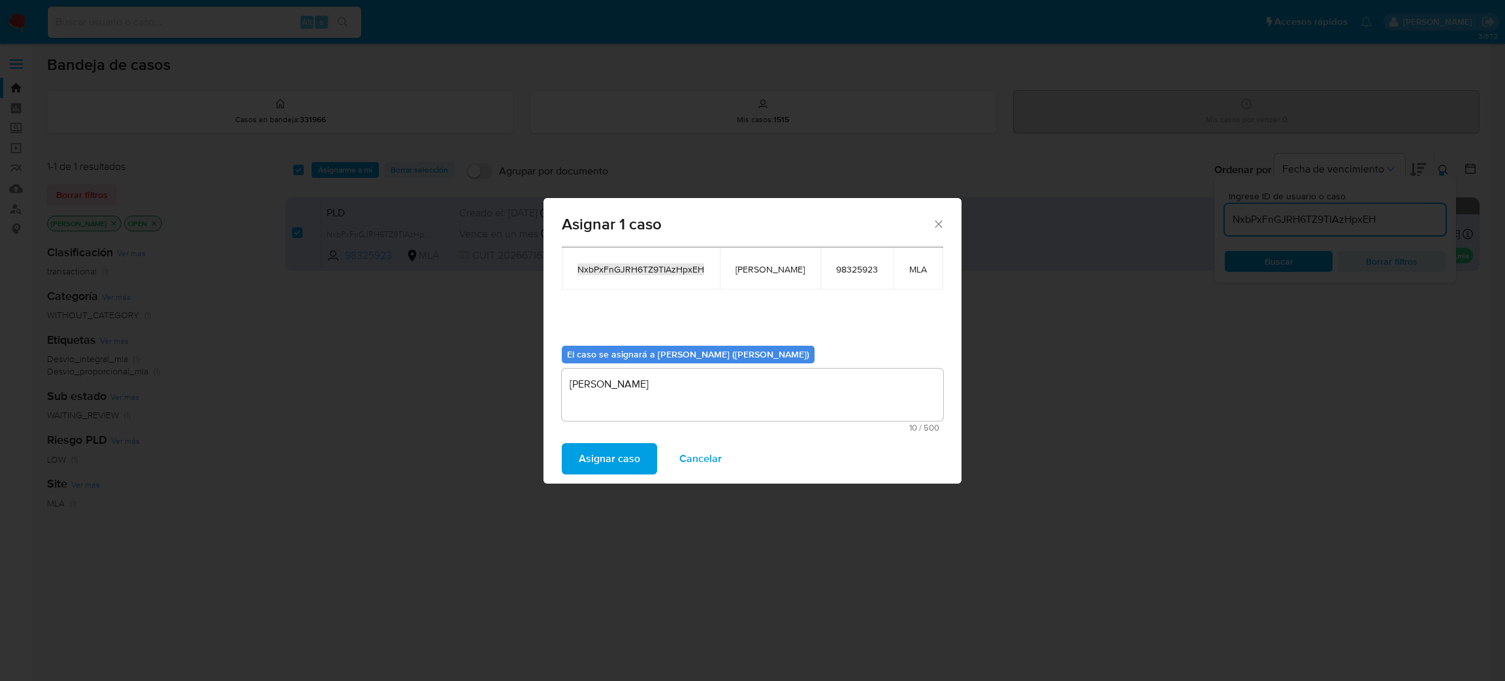
click at [615, 453] on span "Asignar caso" at bounding box center [609, 458] width 61 height 29
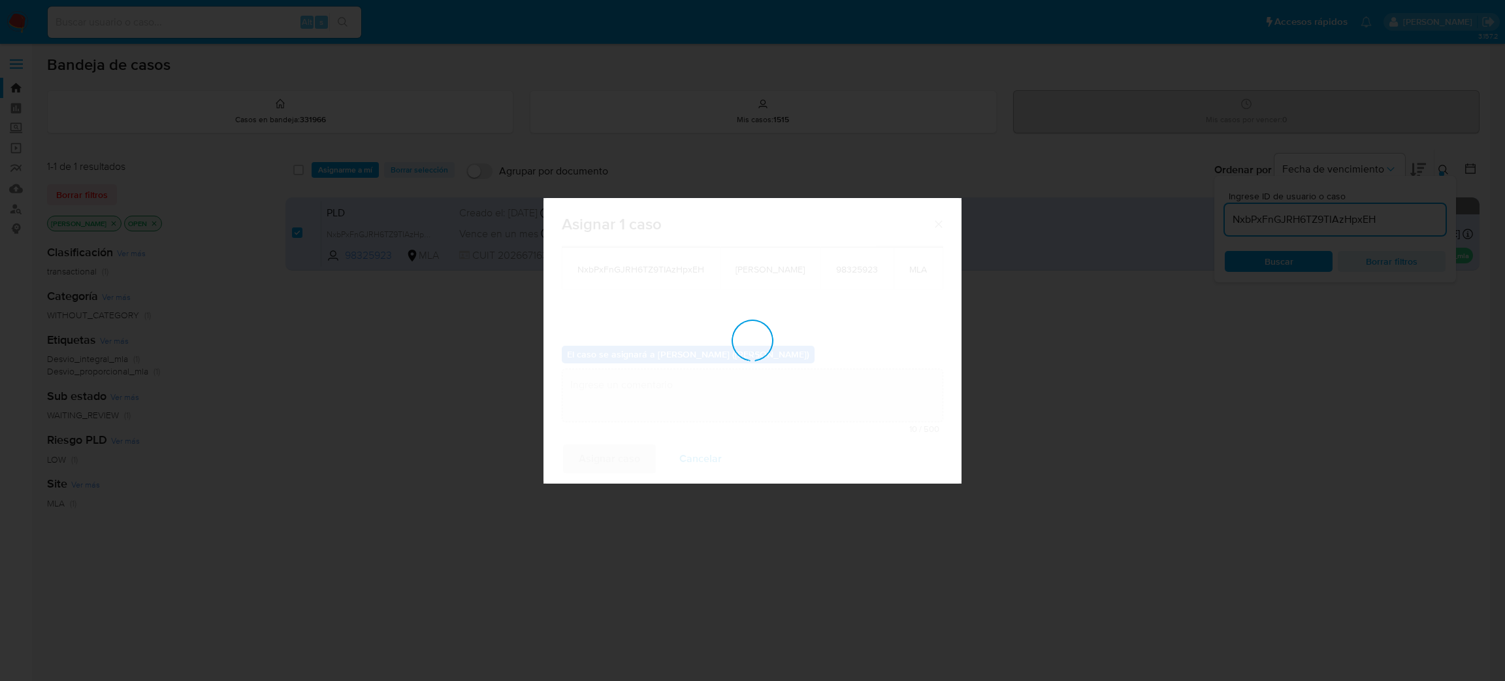
checkbox input "false"
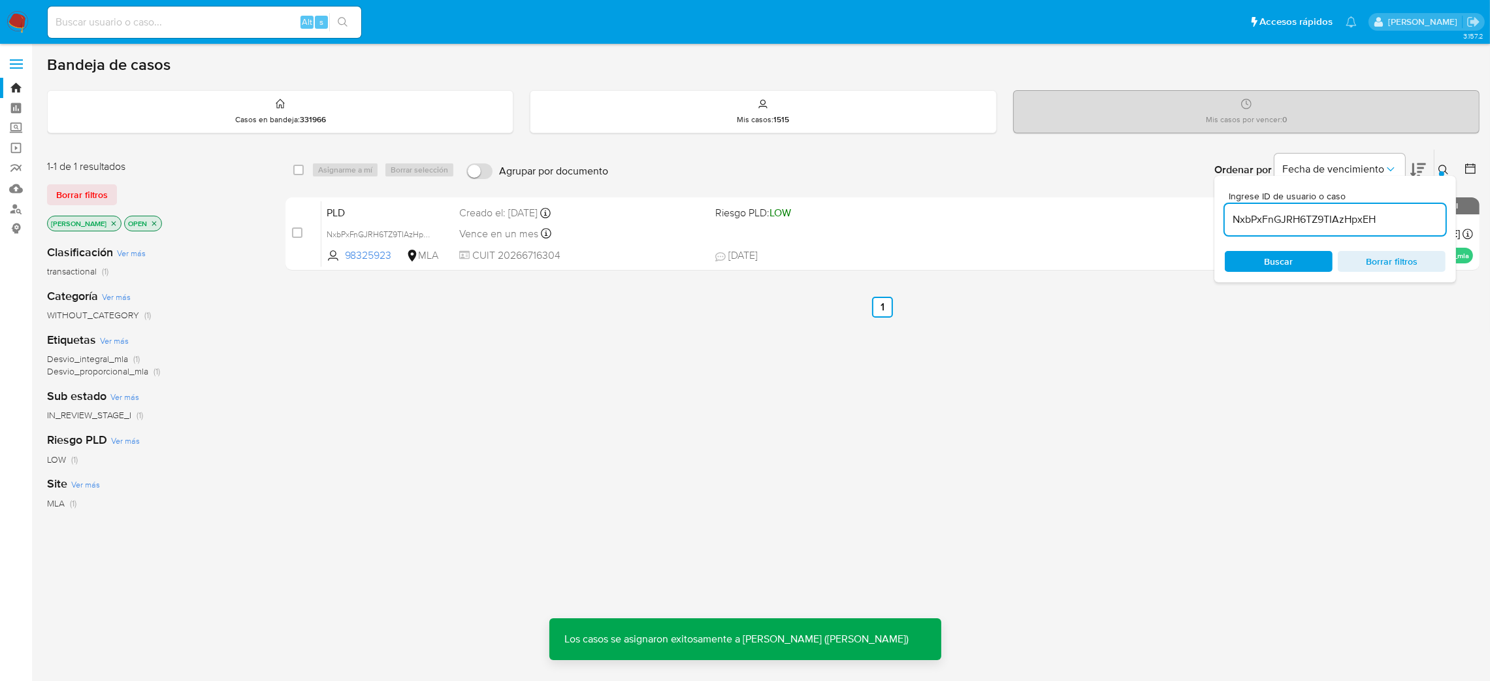
click at [481, 213] on div "Creado el: [DATE] Creado el: [DATE] 12:10:06" at bounding box center [582, 213] width 246 height 14
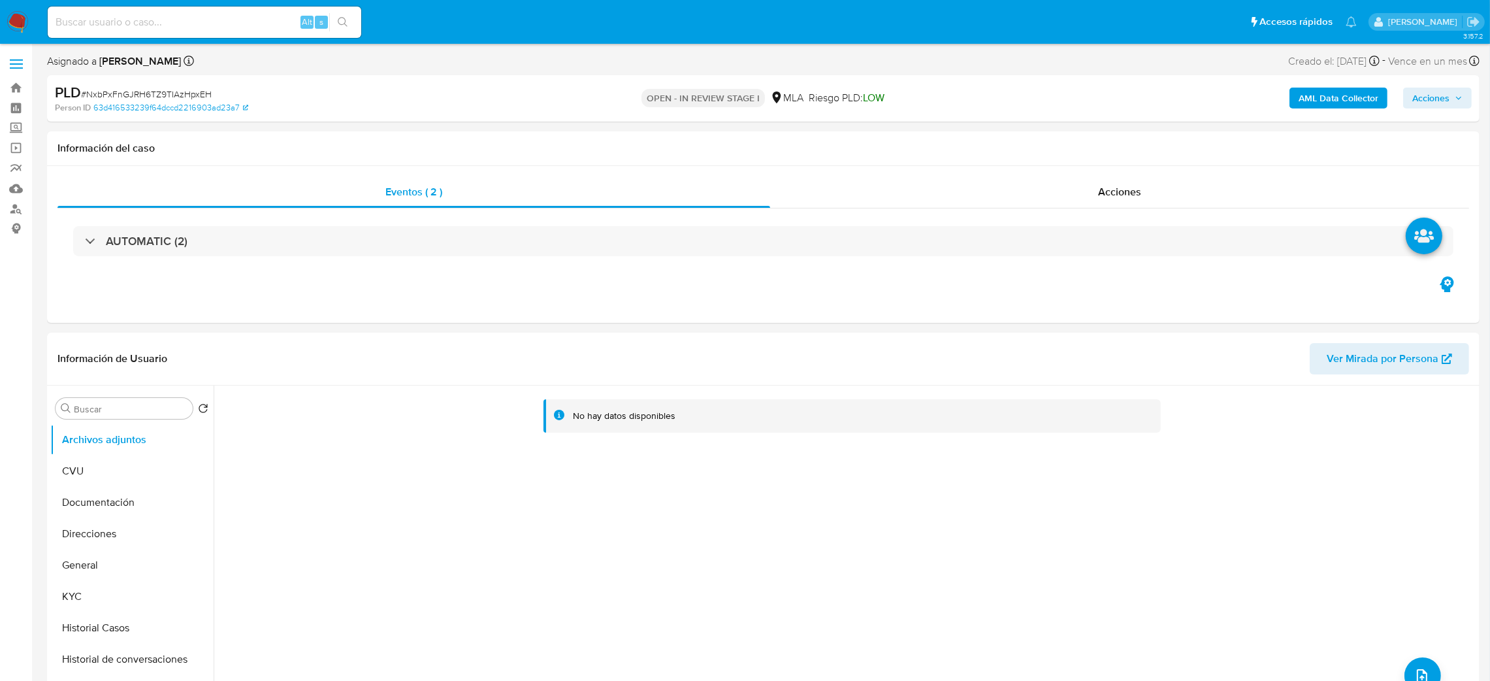
select select "10"
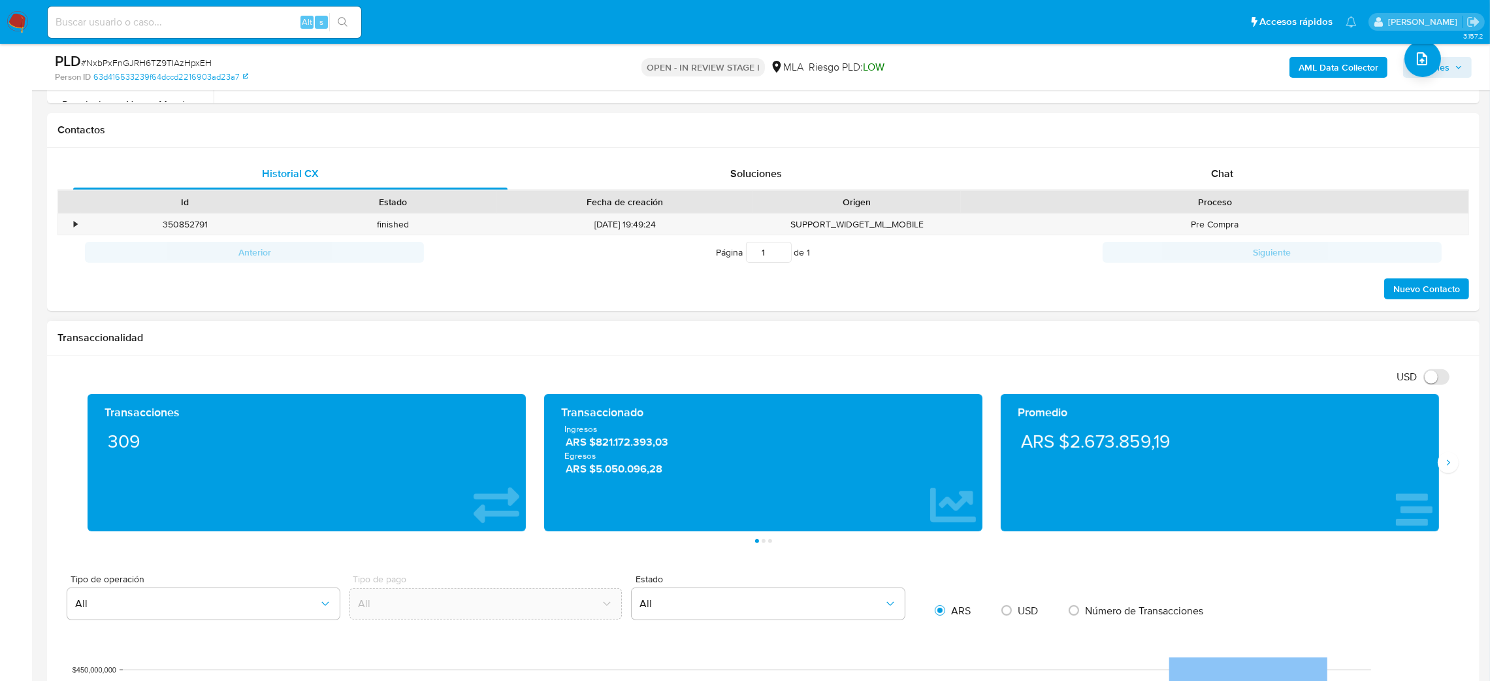
scroll to position [587, 0]
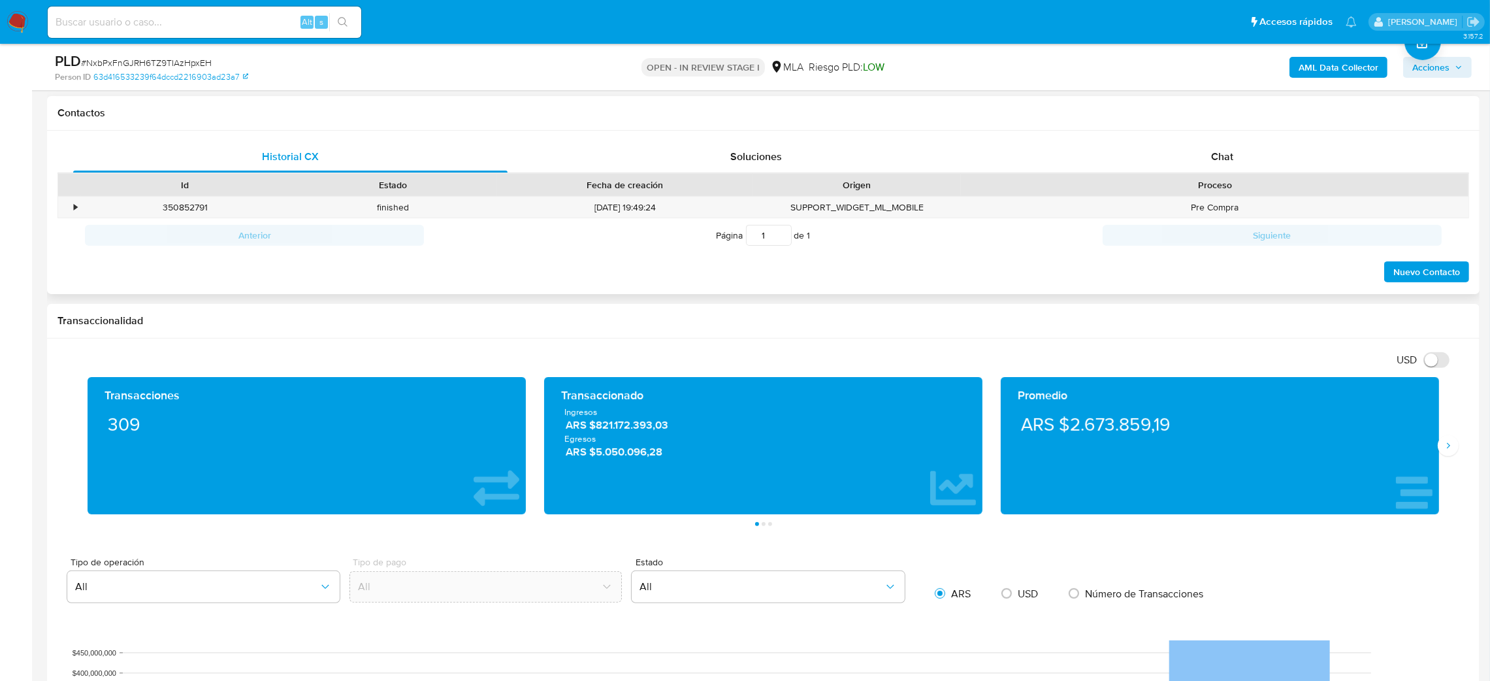
click at [1213, 166] on div "Chat" at bounding box center [1222, 156] width 434 height 31
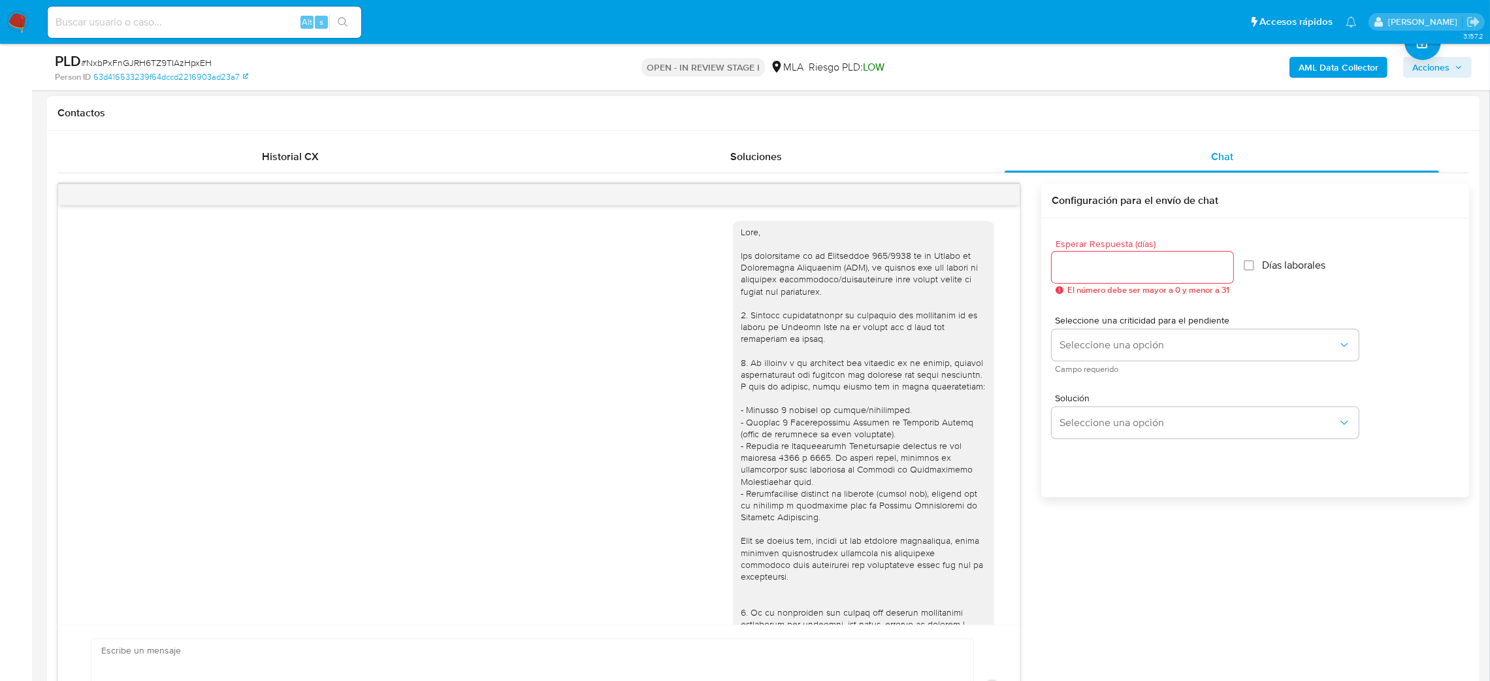
scroll to position [735, 0]
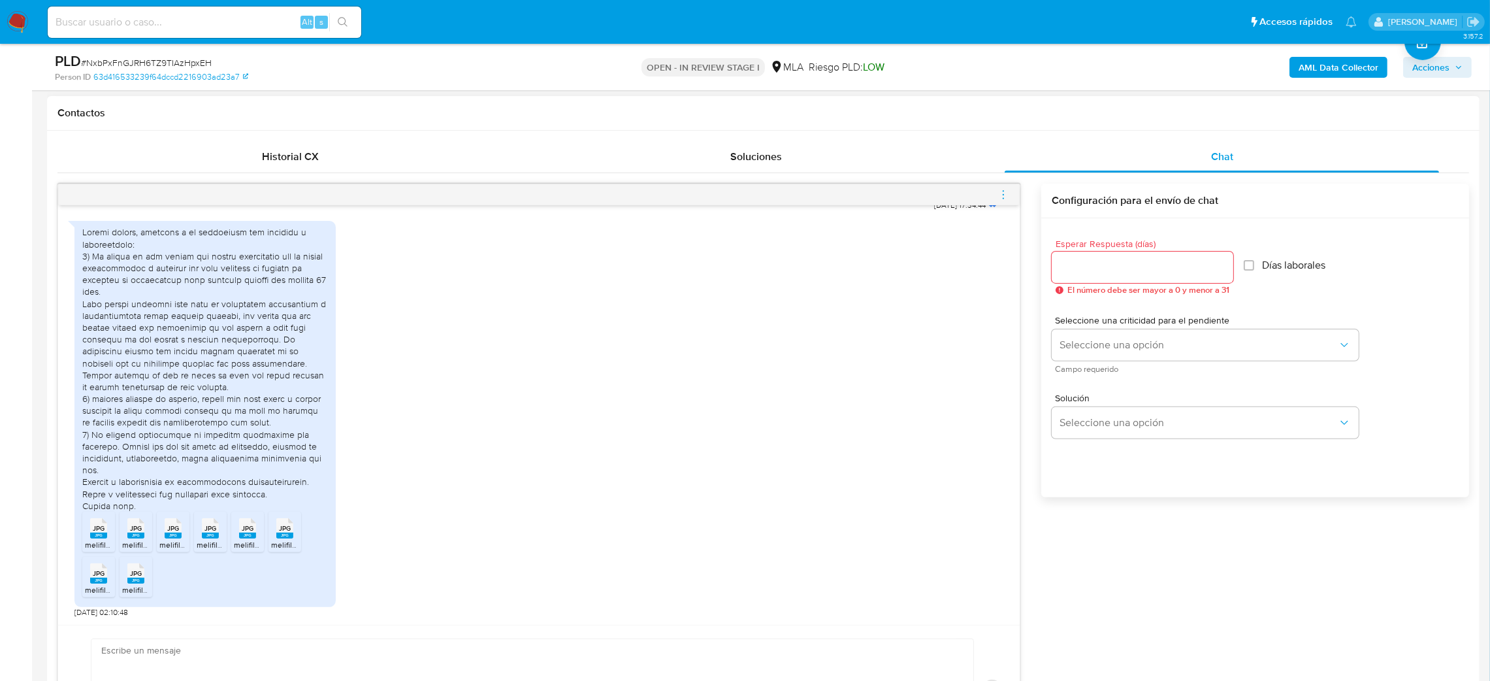
click at [191, 647] on textarea at bounding box center [529, 690] width 856 height 103
paste textarea "Hola, ¡Muchas gracias por tu respuesta! Confirmamos la recepción de la document…"
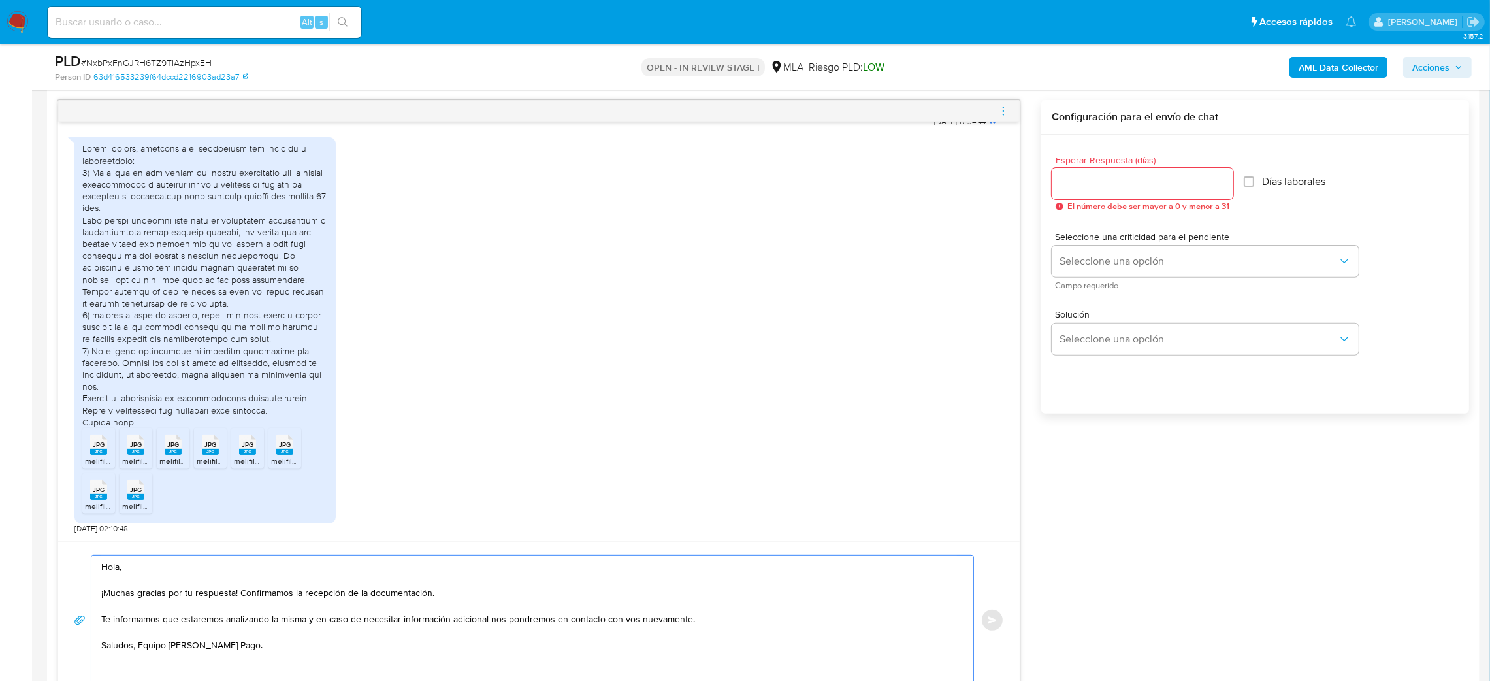
type textarea "Hola, ¡Muchas gracias por tu respuesta! Confirmamos la recepción de la document…"
click at [1114, 186] on input "Esperar Respuesta (días)" at bounding box center [1143, 183] width 182 height 17
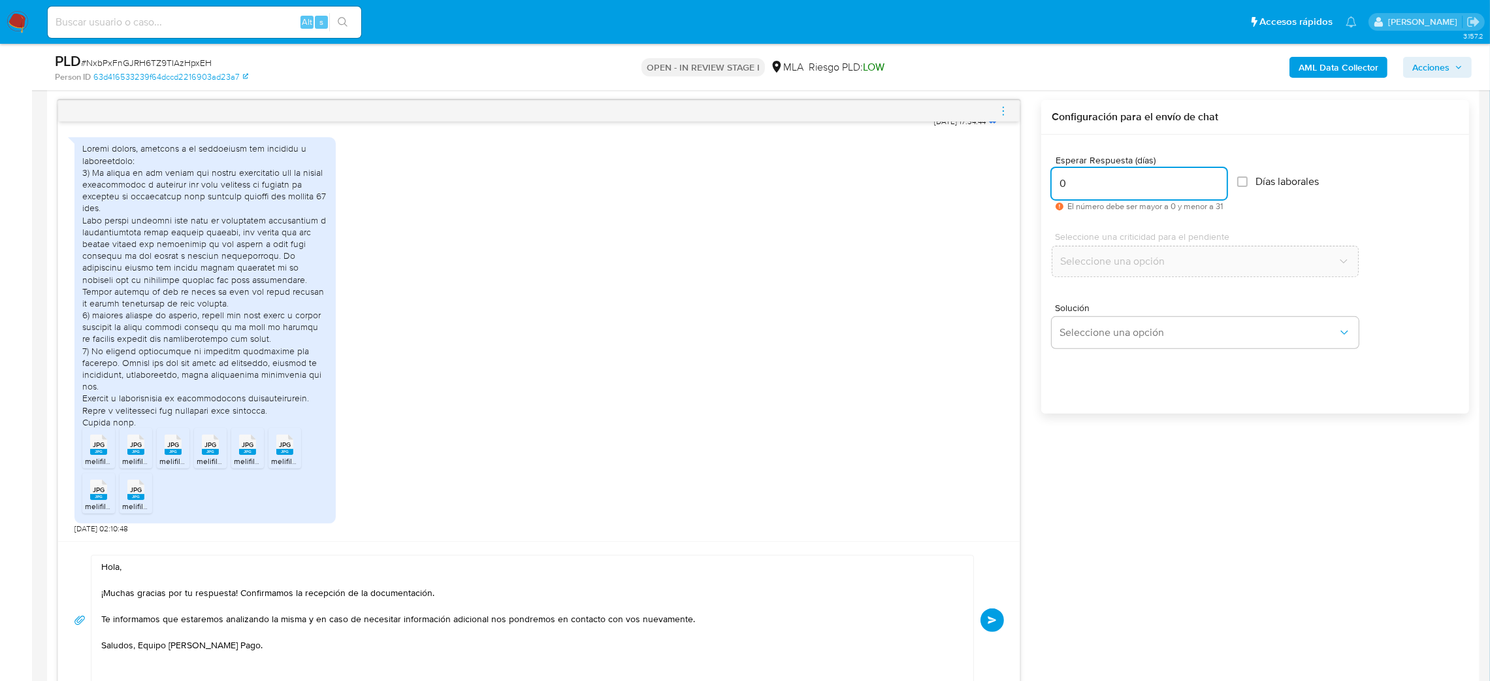
type input "0"
click at [996, 634] on div "Hola, ¡Muchas gracias por tu respuesta! Confirmamos la recepción de la document…" at bounding box center [539, 620] width 930 height 131
click at [988, 624] on span "Enviar" at bounding box center [992, 620] width 9 height 8
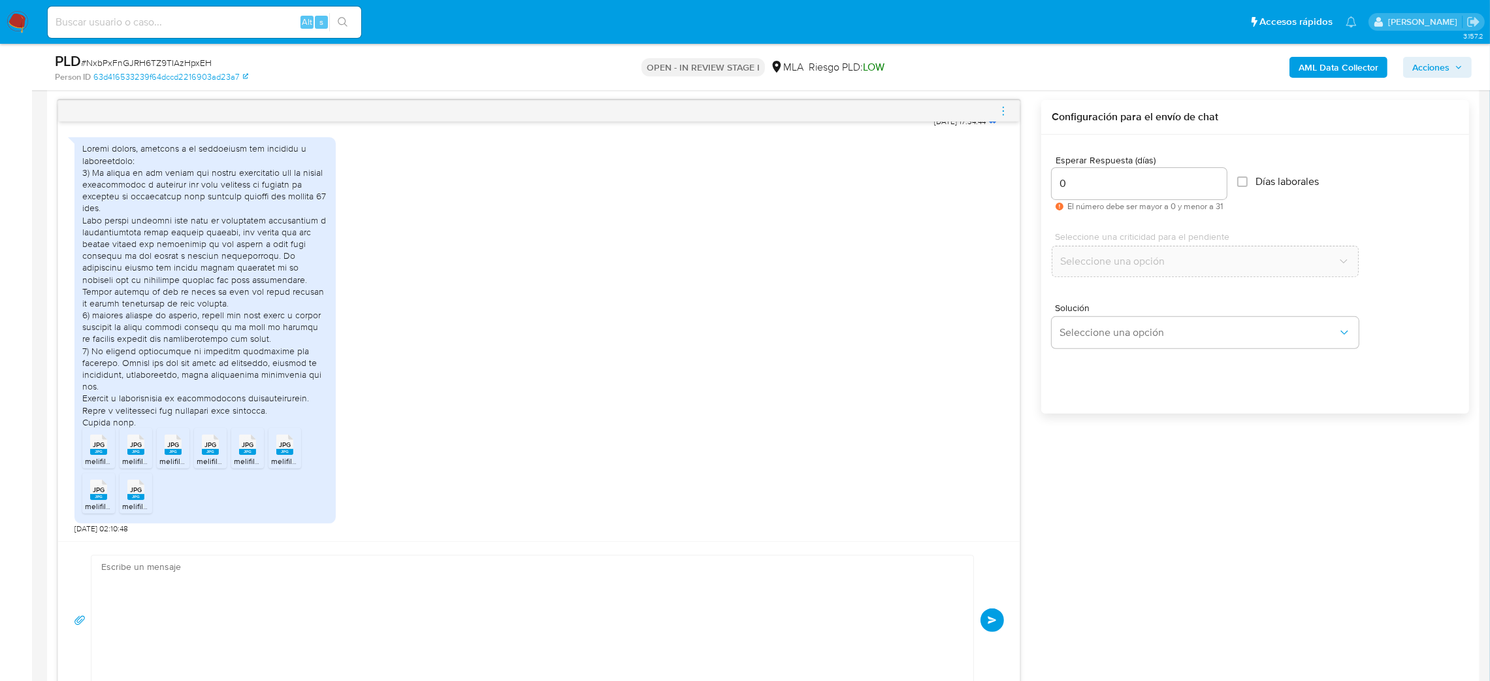
scroll to position [904, 0]
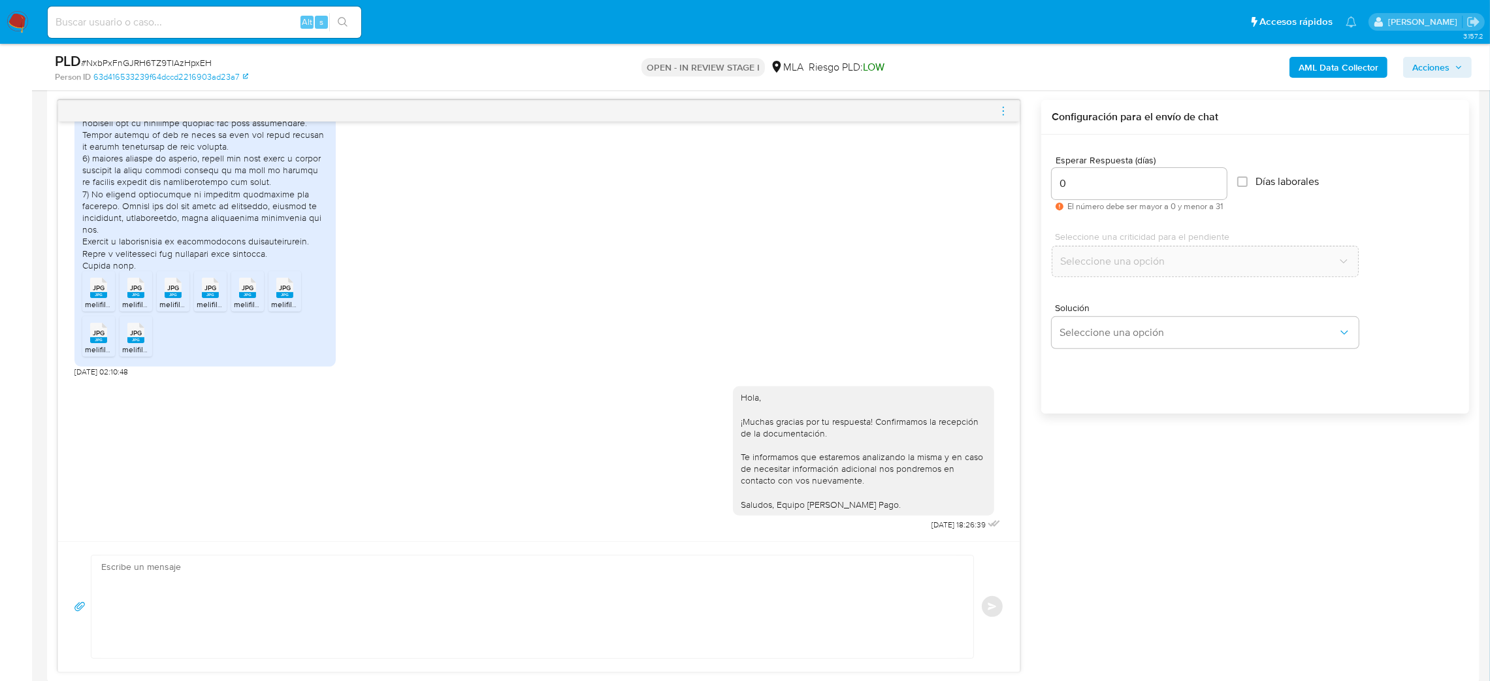
click at [998, 107] on icon "menu-action" at bounding box center [1004, 111] width 12 height 12
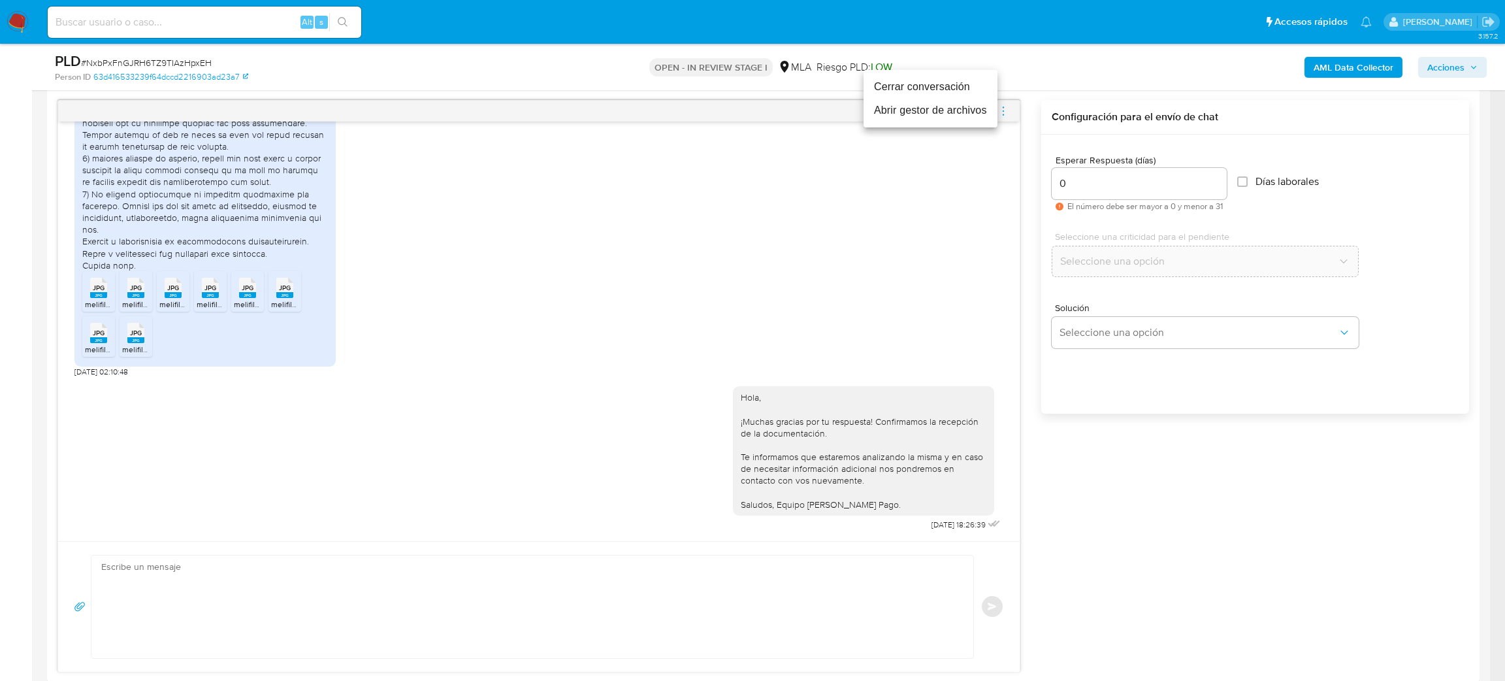
drag, startPoint x: 909, startPoint y: 86, endPoint x: 906, endPoint y: 103, distance: 17.8
click at [908, 84] on li "Cerrar conversación" at bounding box center [931, 87] width 134 height 24
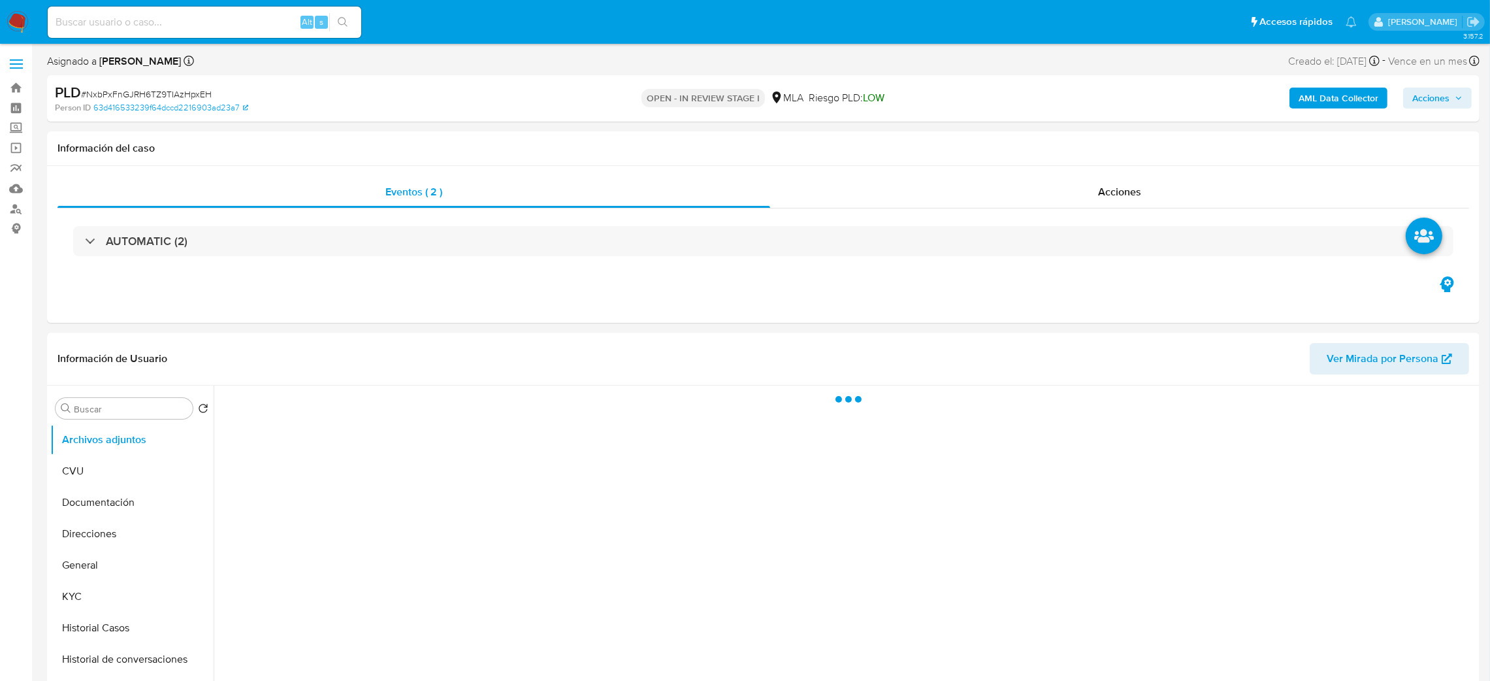
click at [1352, 88] on b "AML Data Collector" at bounding box center [1339, 98] width 80 height 21
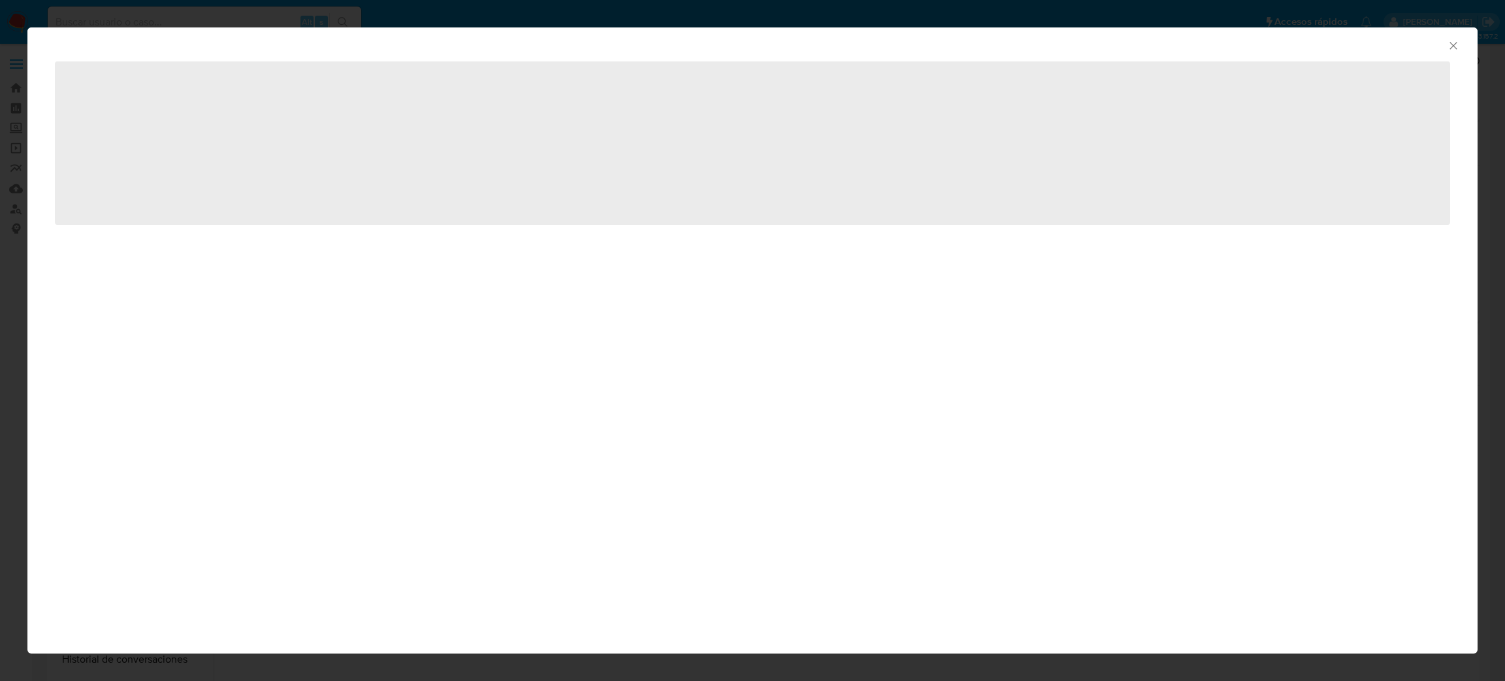
select select "10"
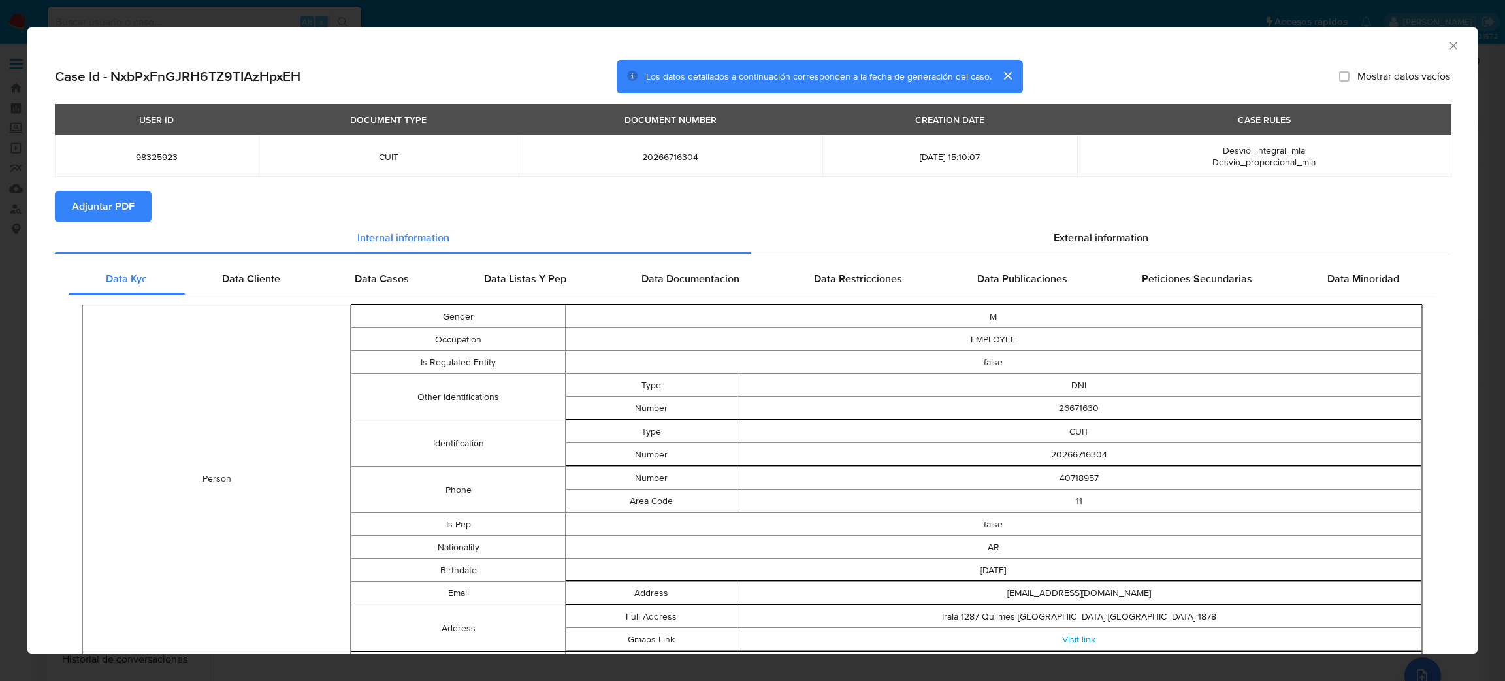
click at [110, 210] on span "Adjuntar PDF" at bounding box center [103, 206] width 63 height 29
click at [1450, 44] on icon "Cerrar ventana" at bounding box center [1453, 45] width 7 height 7
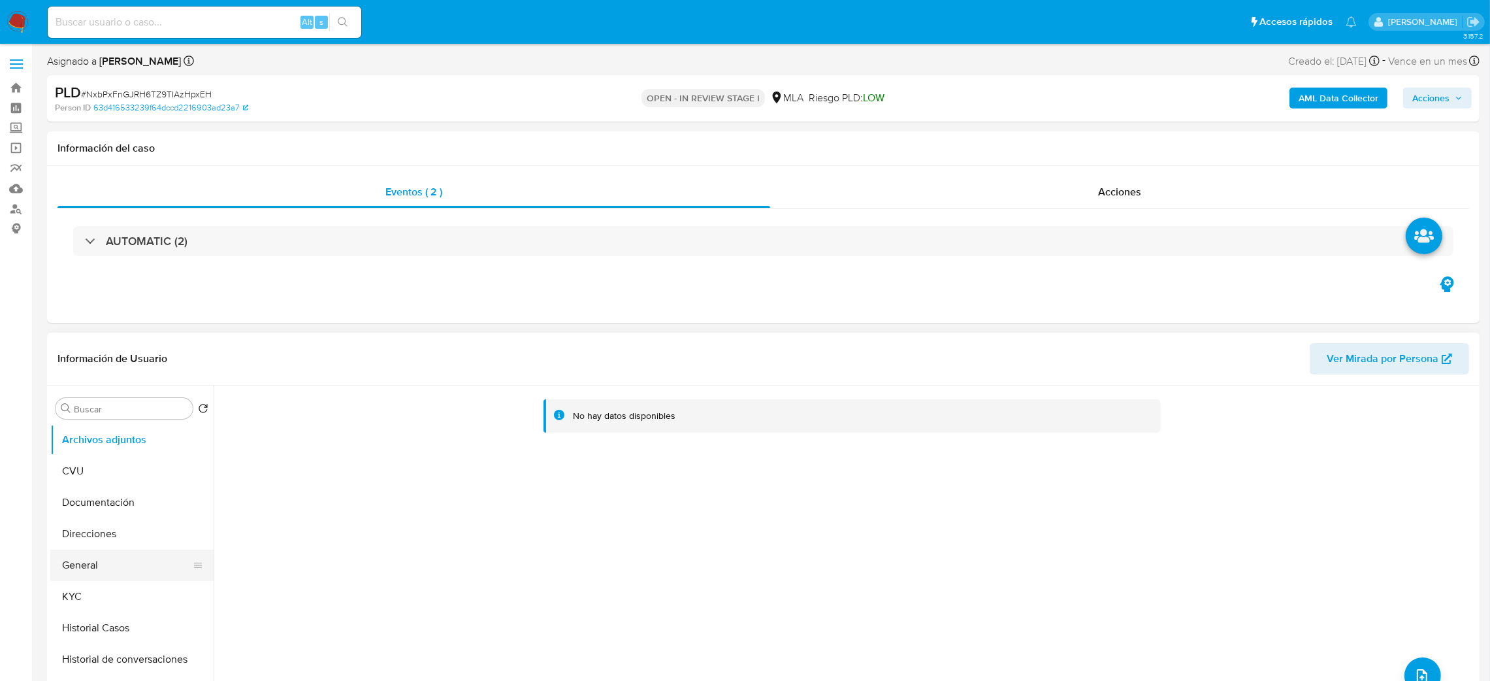
click at [108, 574] on button "General" at bounding box center [126, 564] width 153 height 31
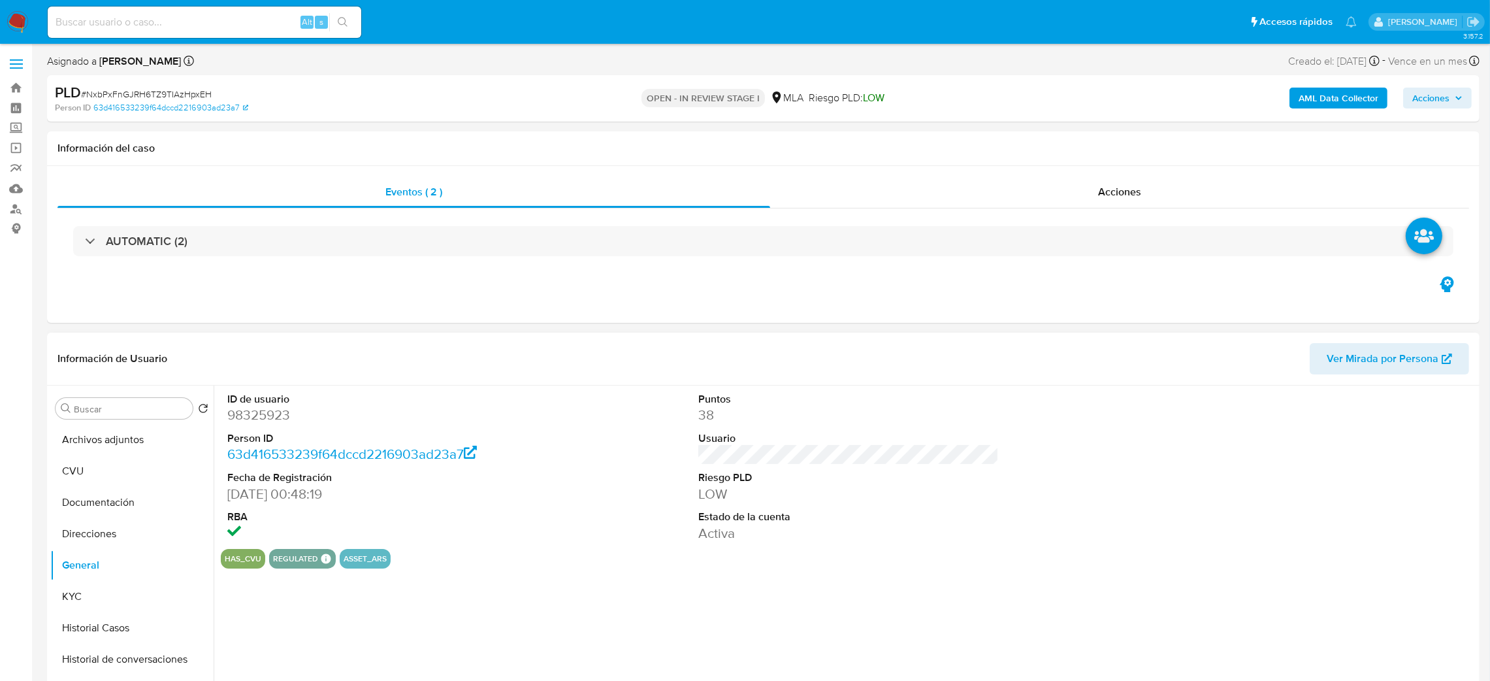
click at [253, 417] on dd "98325923" at bounding box center [377, 415] width 301 height 18
copy dd "98325923"
click at [124, 433] on button "Archivos adjuntos" at bounding box center [126, 439] width 153 height 31
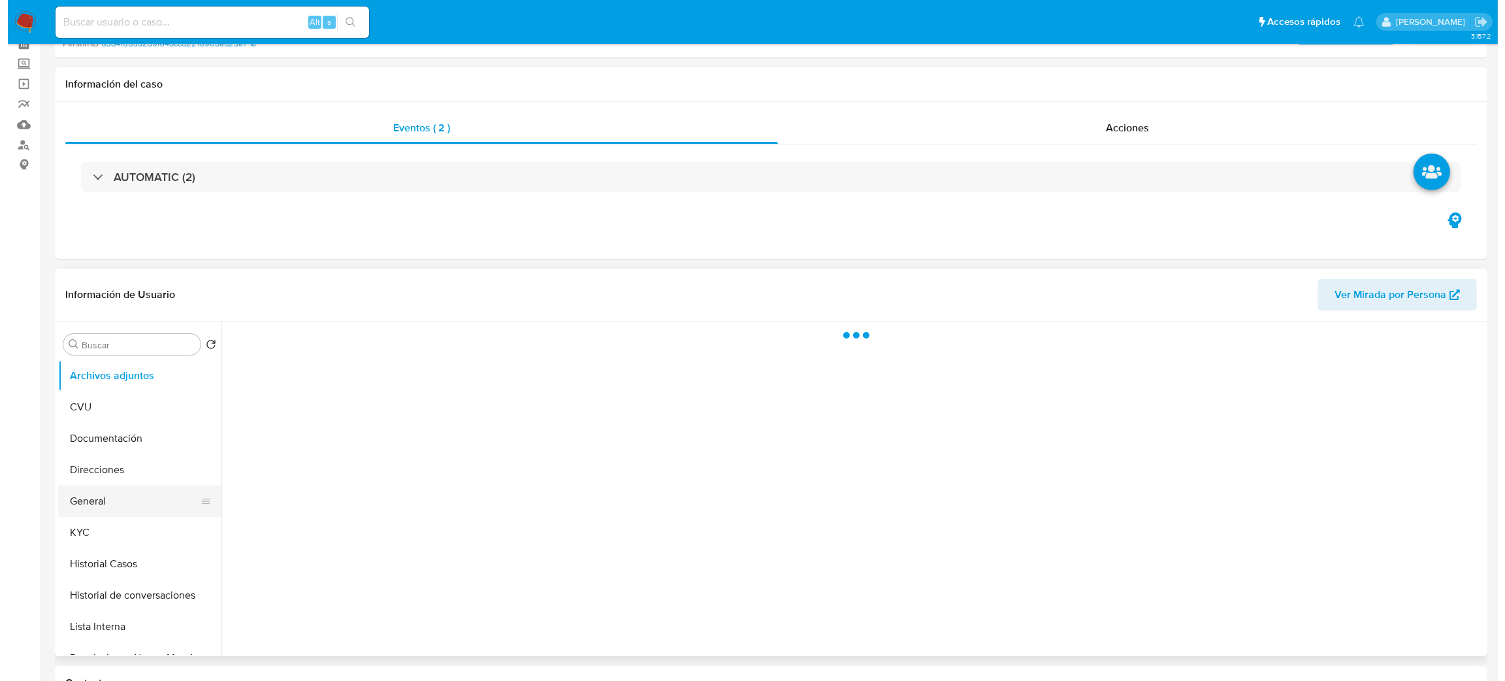
scroll to position [98, 0]
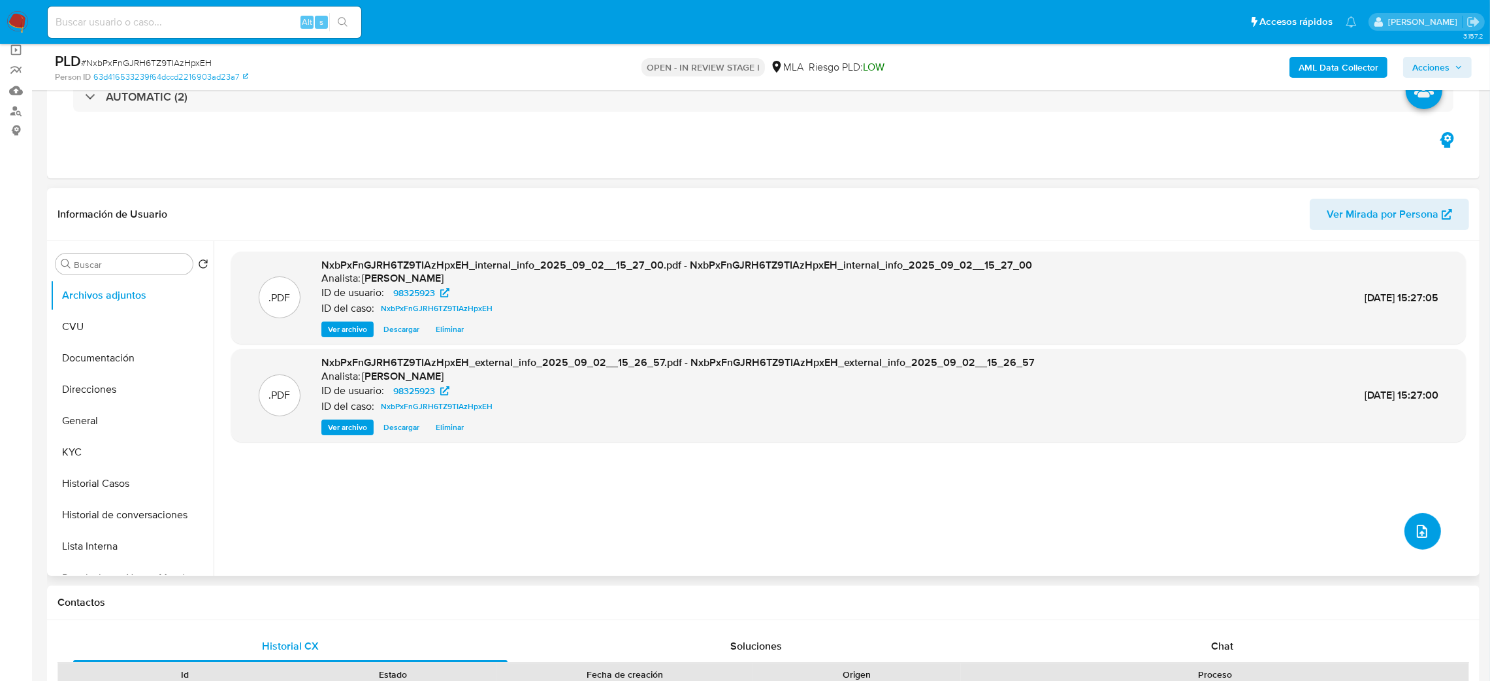
click at [1424, 539] on span "upload-file" at bounding box center [1422, 531] width 14 height 16
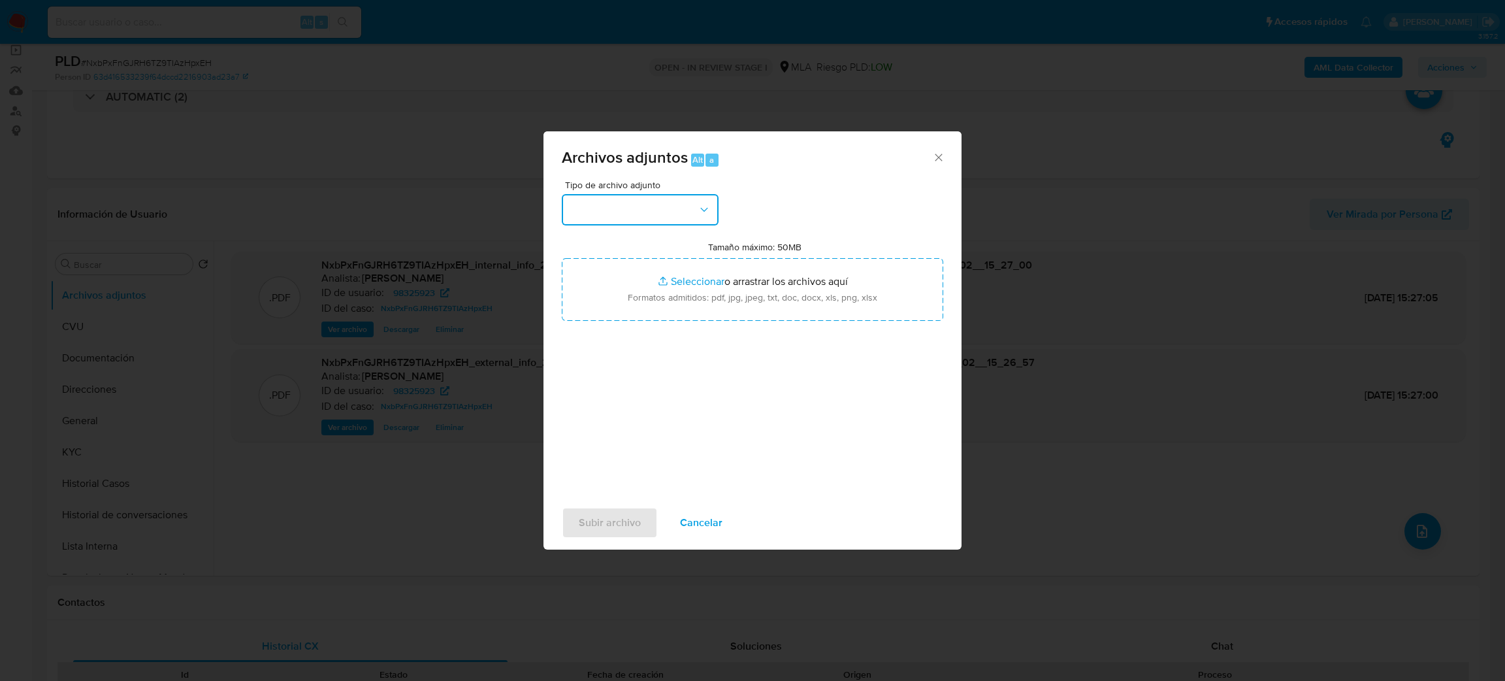
click at [676, 217] on button "button" at bounding box center [640, 209] width 157 height 31
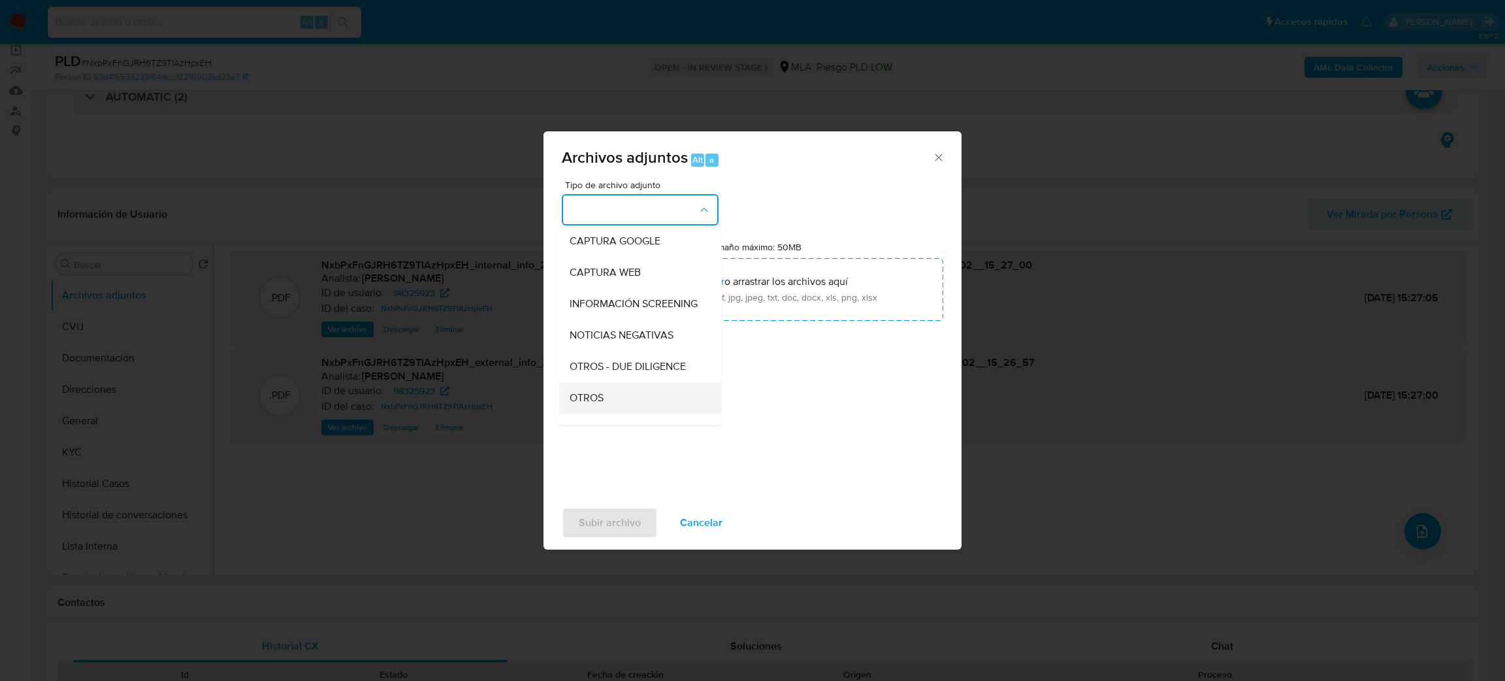
click at [606, 404] on div "OTROS" at bounding box center [636, 397] width 133 height 31
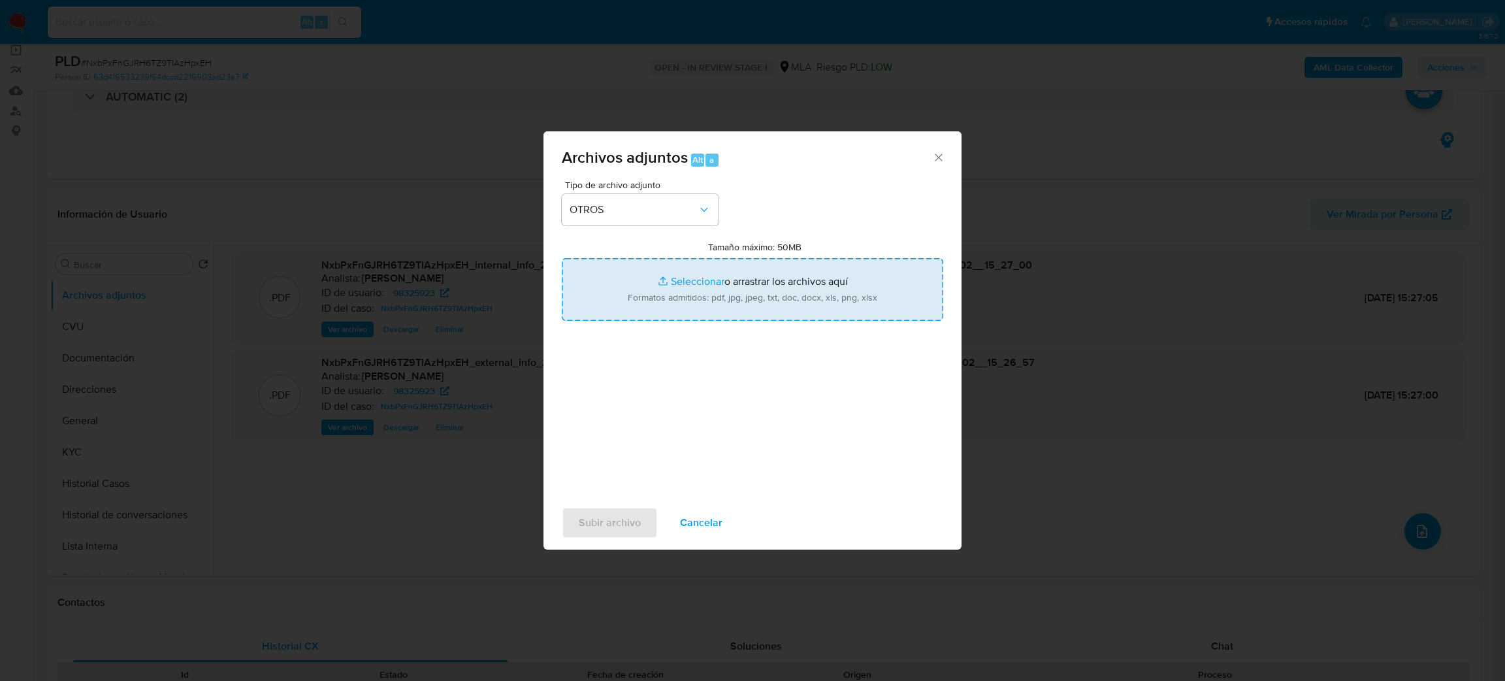
click at [667, 291] on input "Tamaño máximo: 50MB Seleccionar archivos" at bounding box center [753, 289] width 382 height 63
type input "C:\fakepath\Caselog NxbPxFnGJRH6TZ9TIAzHpxEH_2025_08_19_06_57_33.docx"
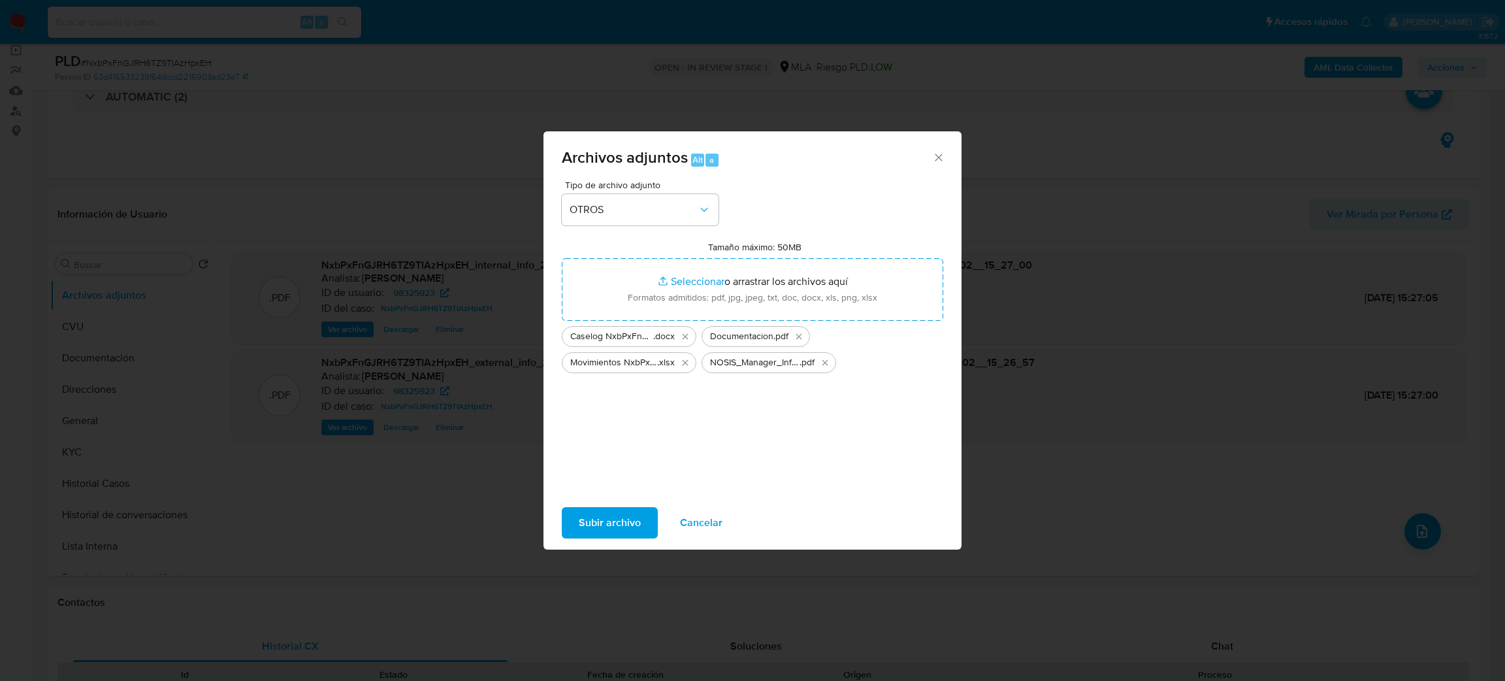
click at [574, 525] on button "Subir archivo" at bounding box center [610, 522] width 96 height 31
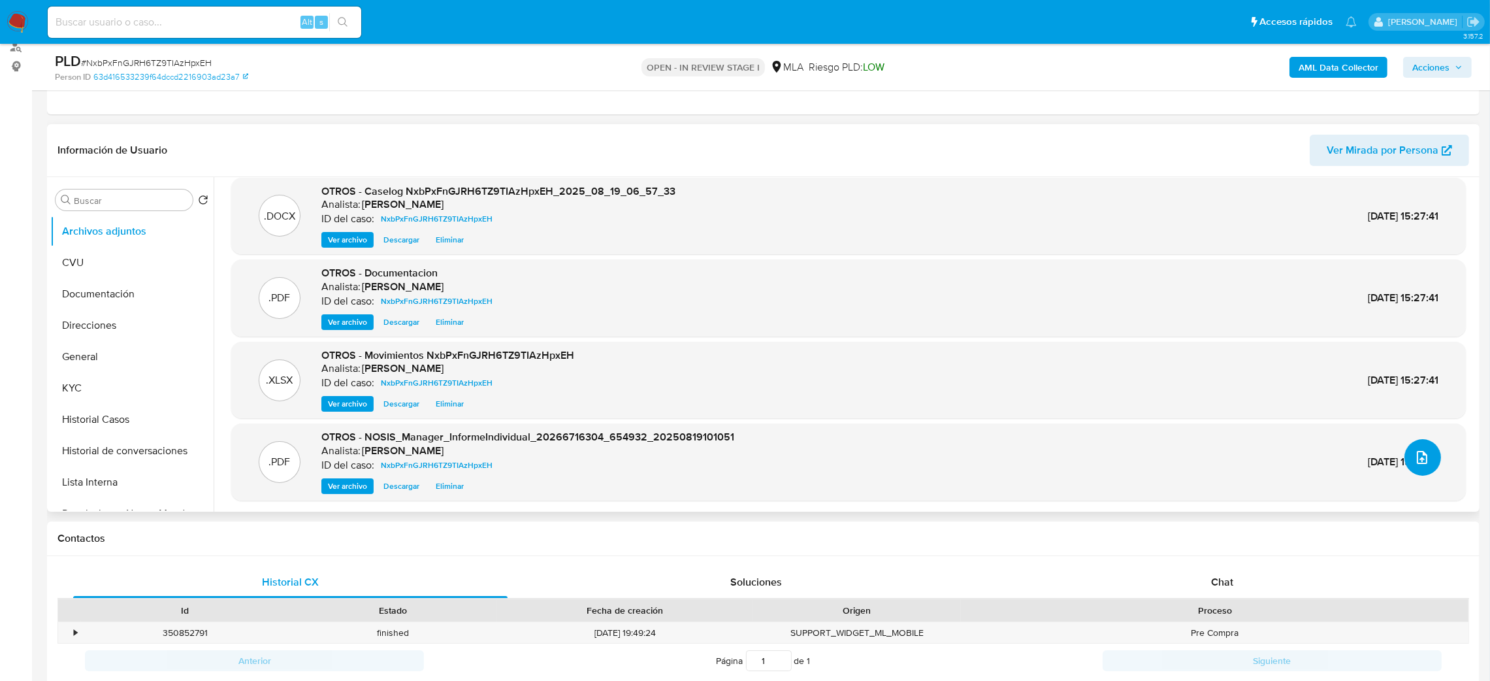
scroll to position [293, 0]
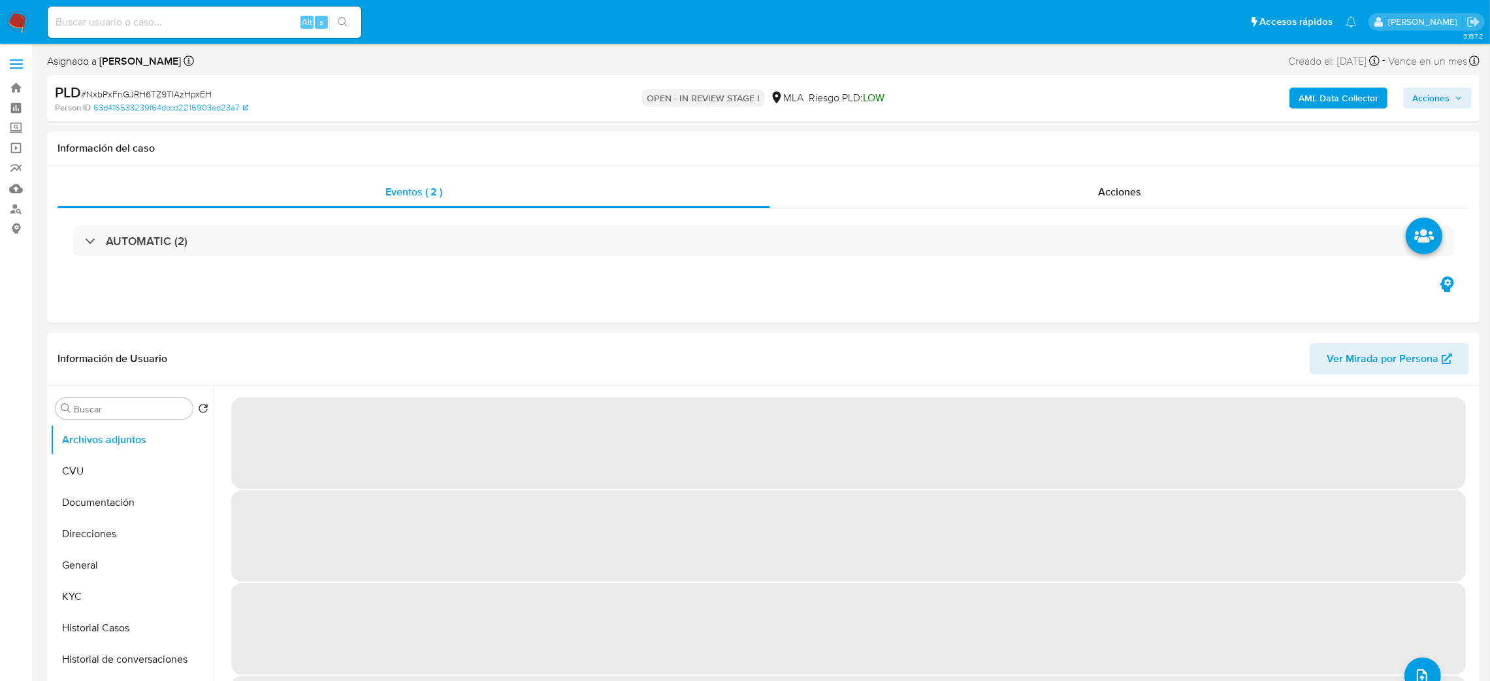
select select "10"
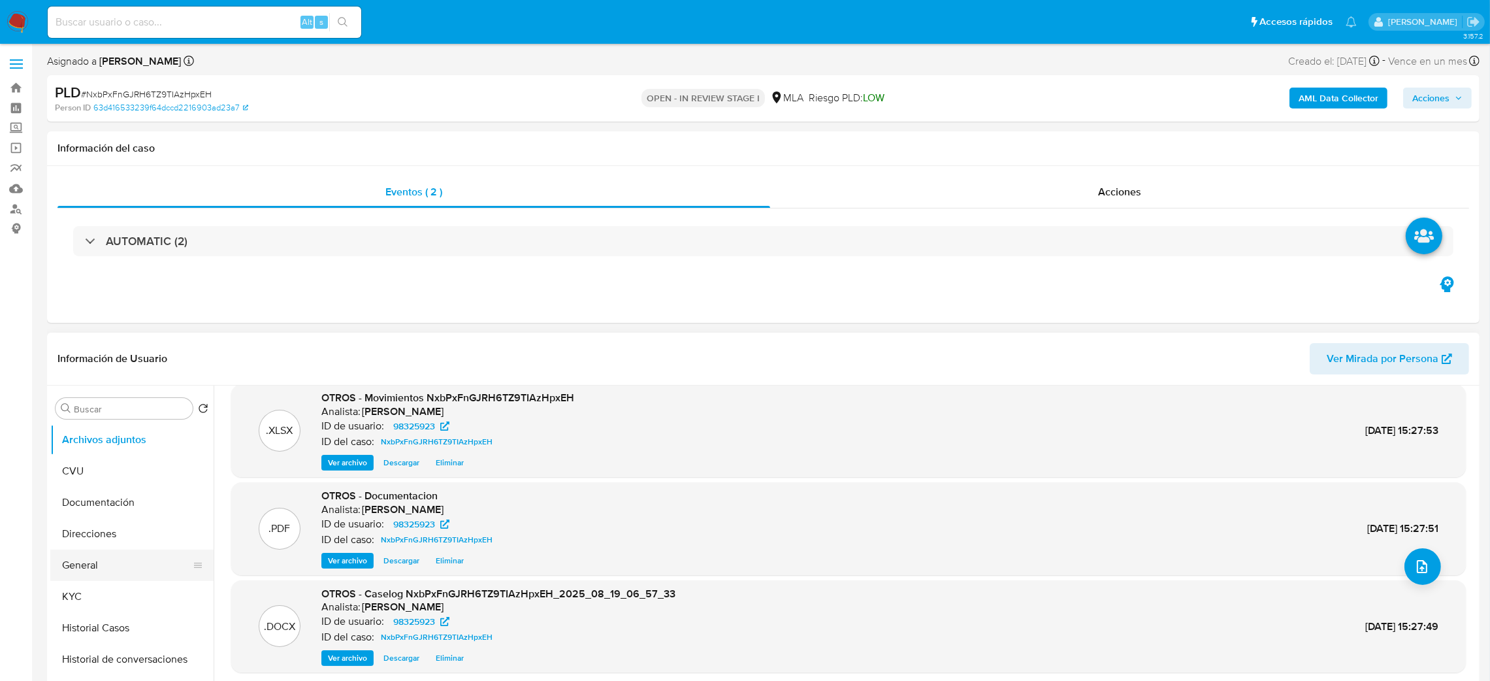
click at [135, 555] on button "General" at bounding box center [126, 564] width 153 height 31
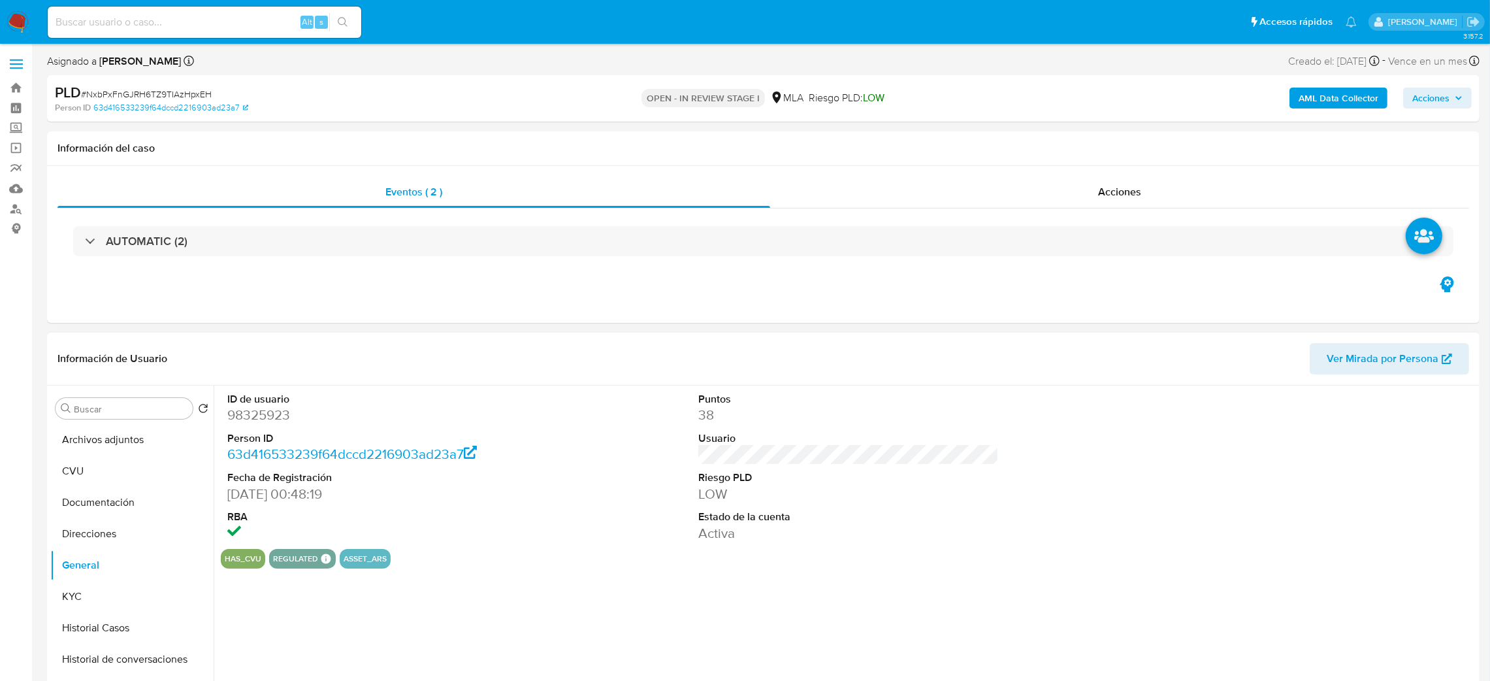
click at [252, 417] on dd "98325923" at bounding box center [377, 415] width 301 height 18
copy dd "98325923"
click at [1443, 98] on span "Acciones" at bounding box center [1431, 98] width 37 height 21
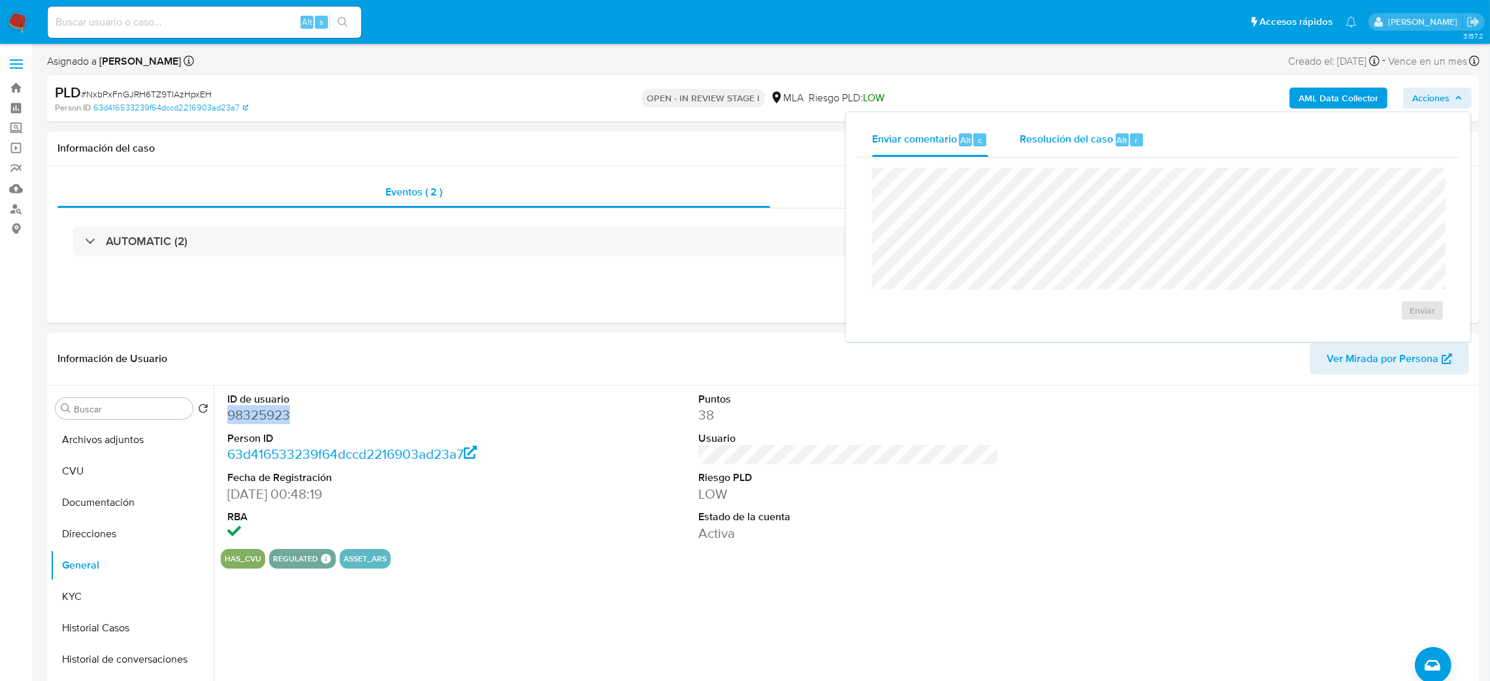
click at [1032, 135] on span "Resolución del caso" at bounding box center [1066, 139] width 93 height 15
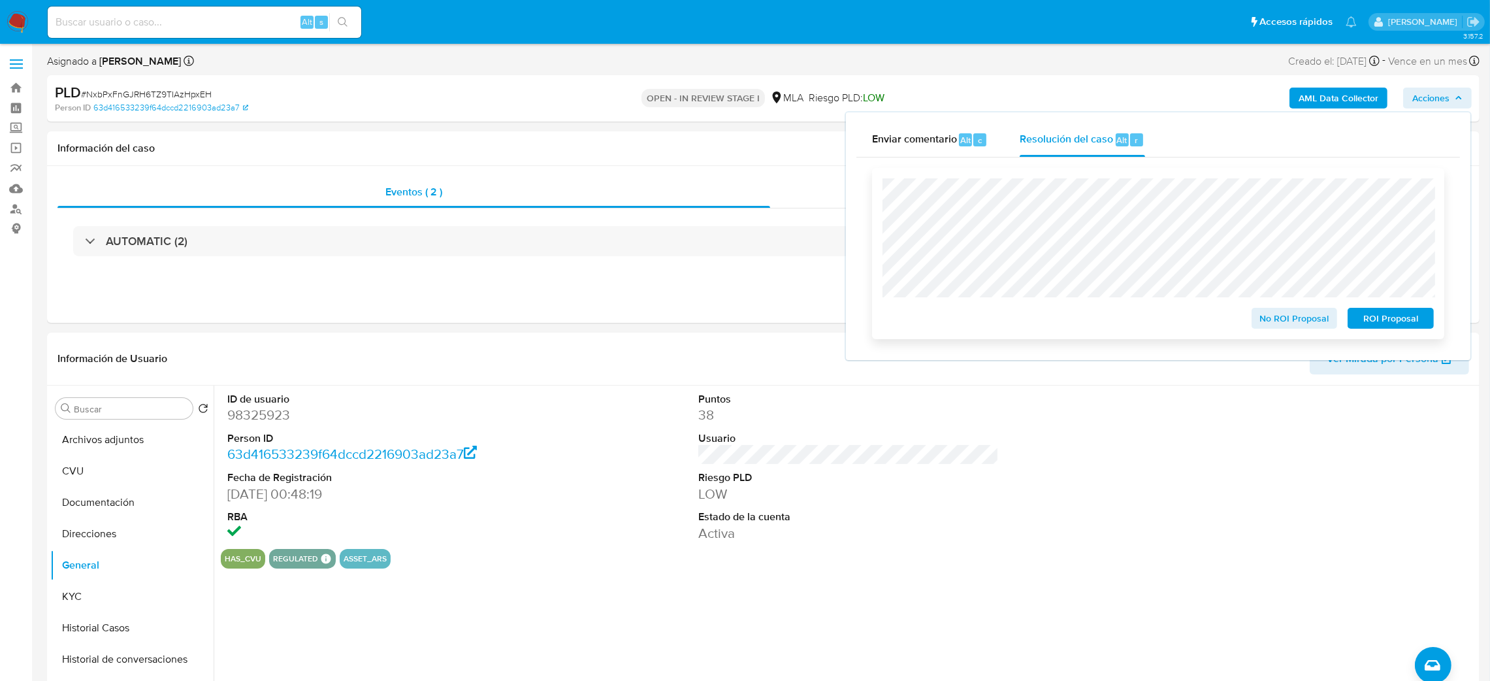
click at [1271, 317] on span "No ROI Proposal" at bounding box center [1295, 318] width 68 height 18
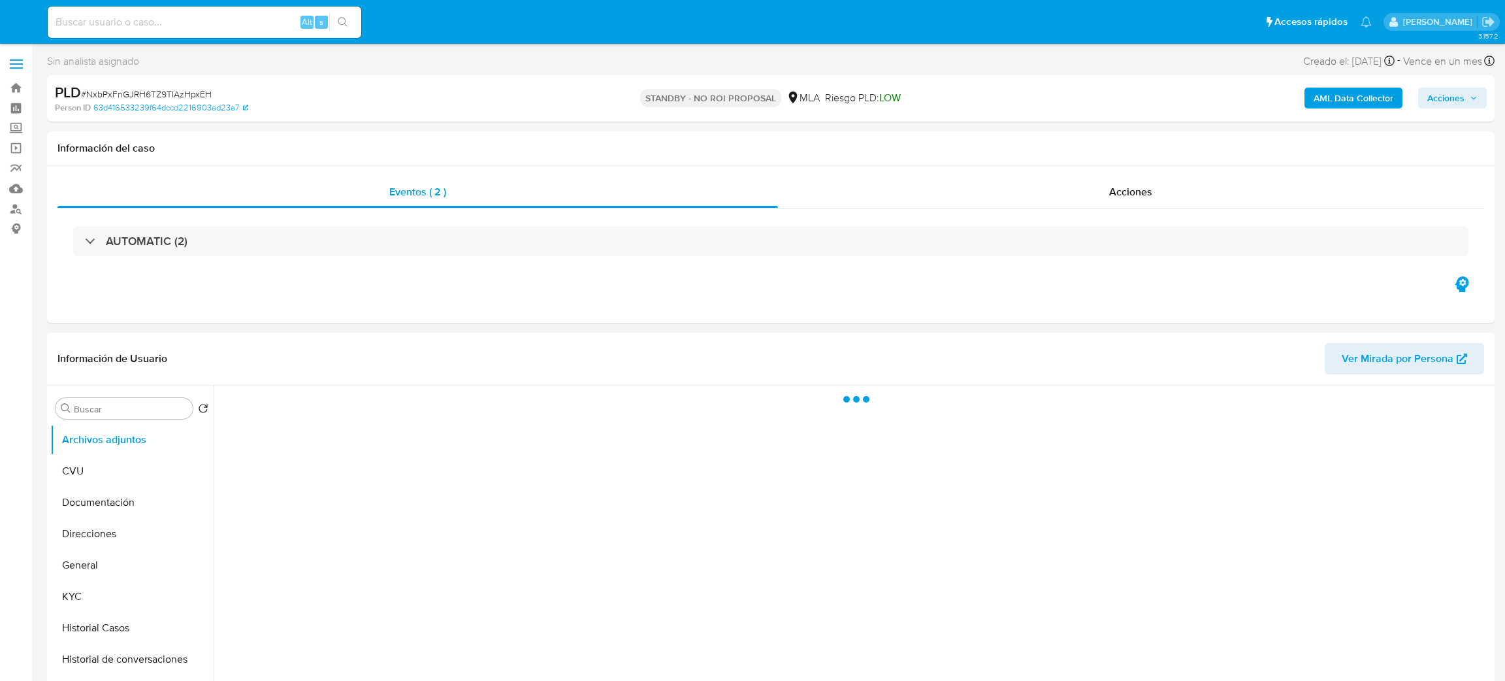
select select "10"
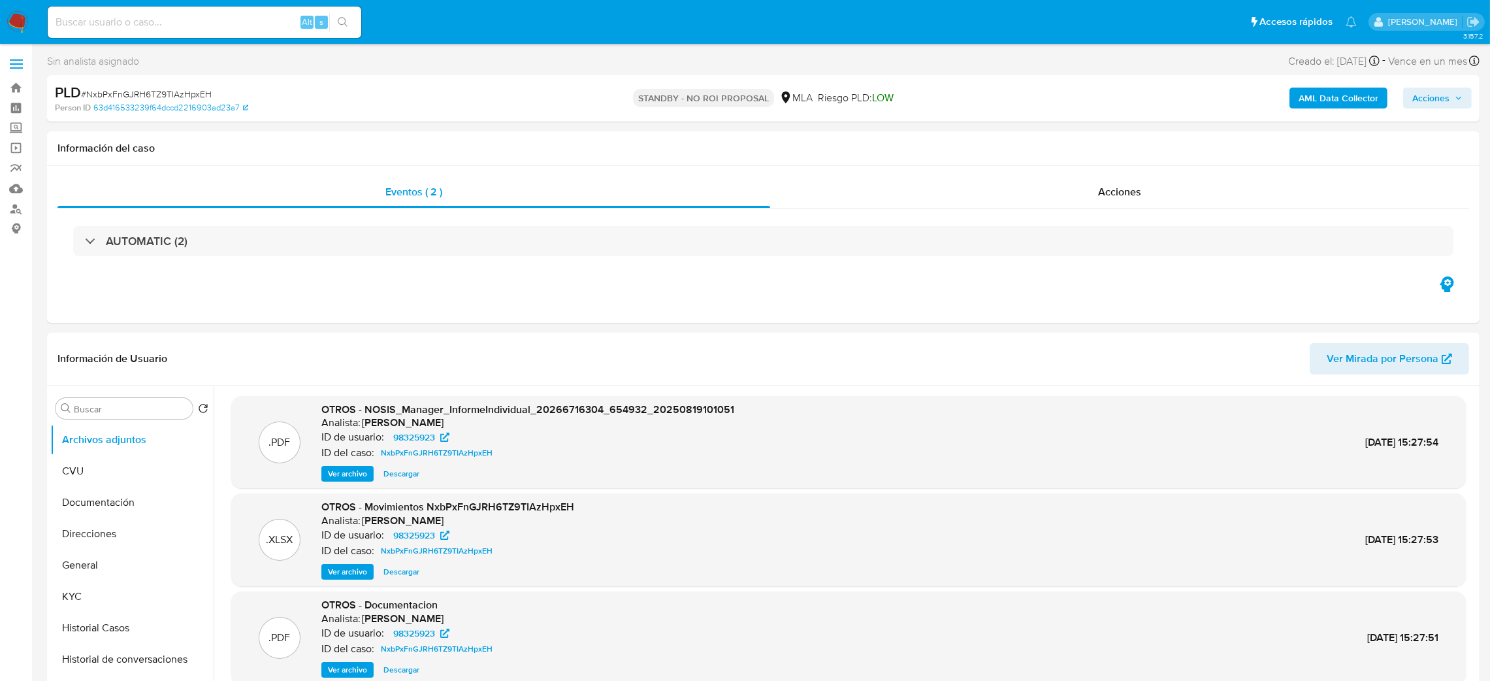
click at [240, 18] on input at bounding box center [205, 22] width 314 height 17
paste input "XnNwVgfdsWtMoakt3wjb9Fiu"
type input "XnNwVgfdsWtMoakt3wjb9Fiu"
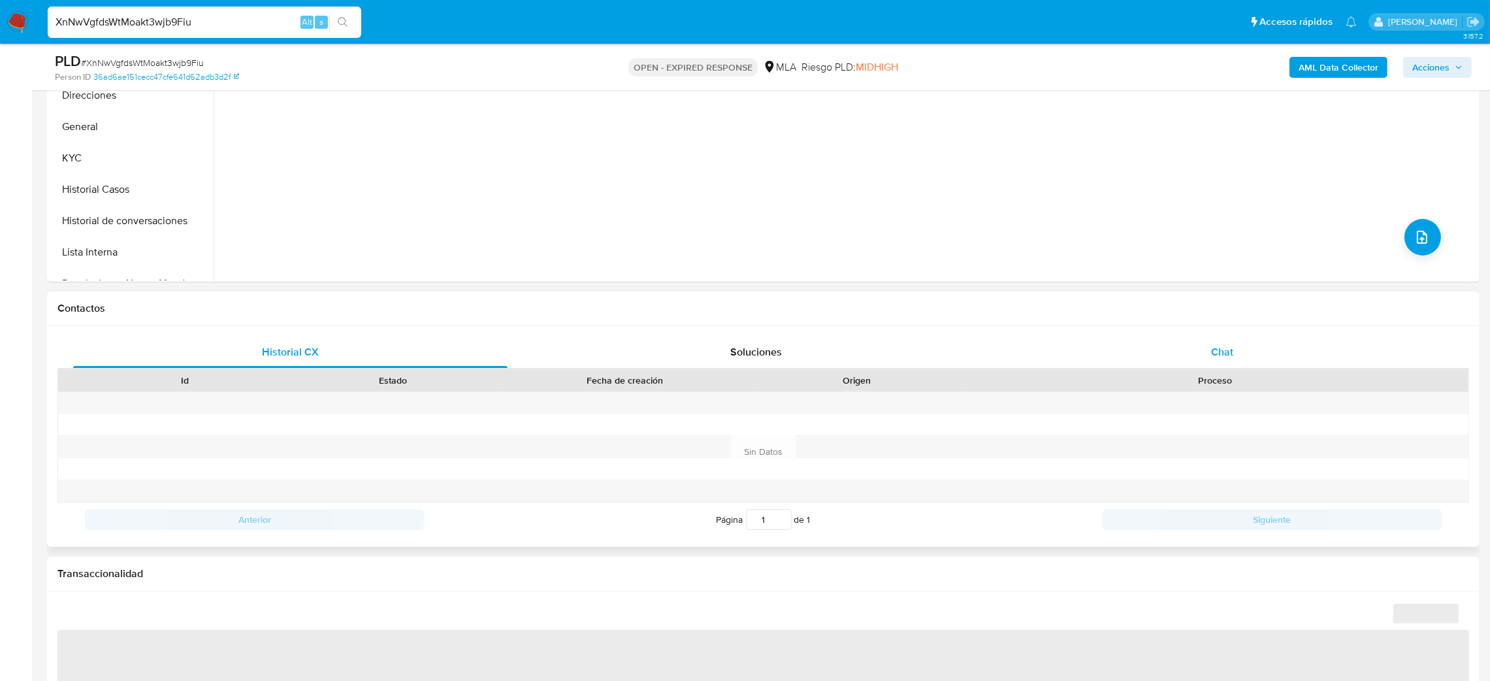
click at [1288, 362] on div "Chat" at bounding box center [1222, 351] width 434 height 31
select select "10"
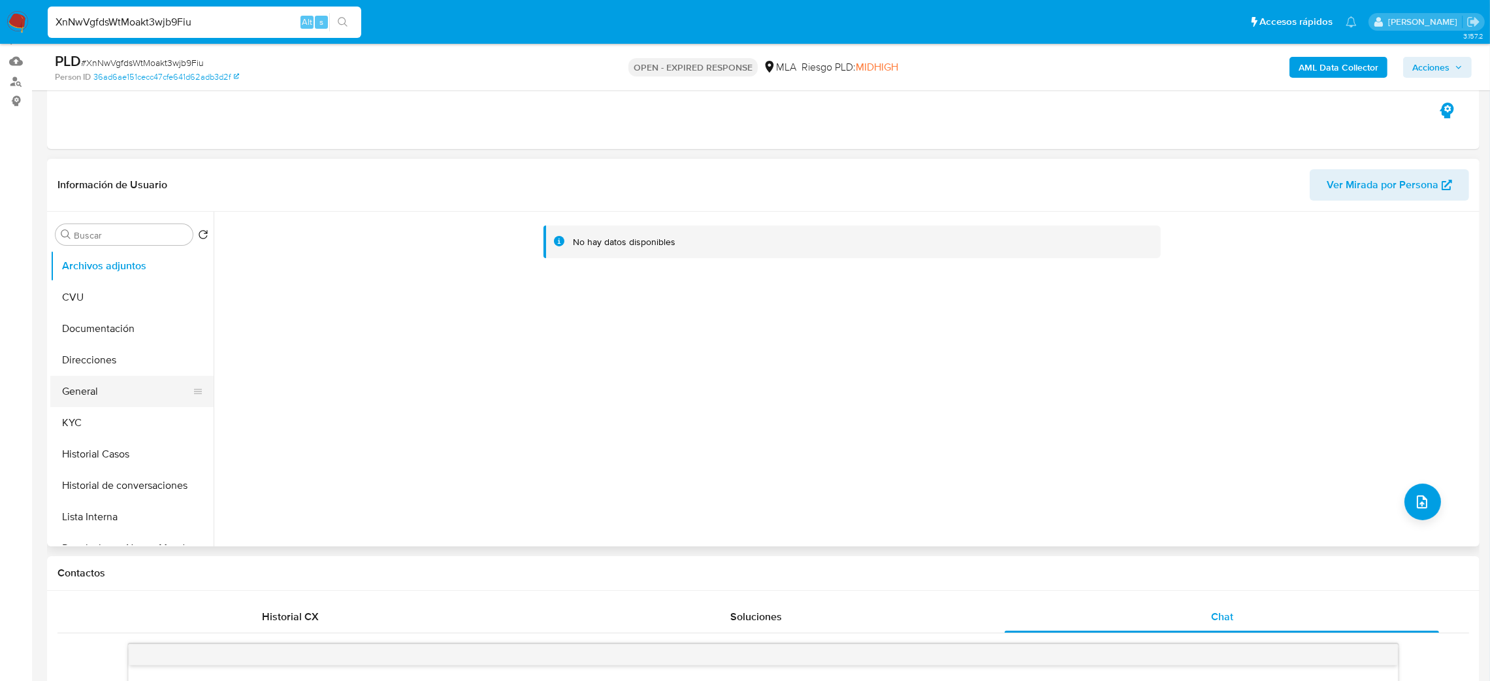
scroll to position [98, 0]
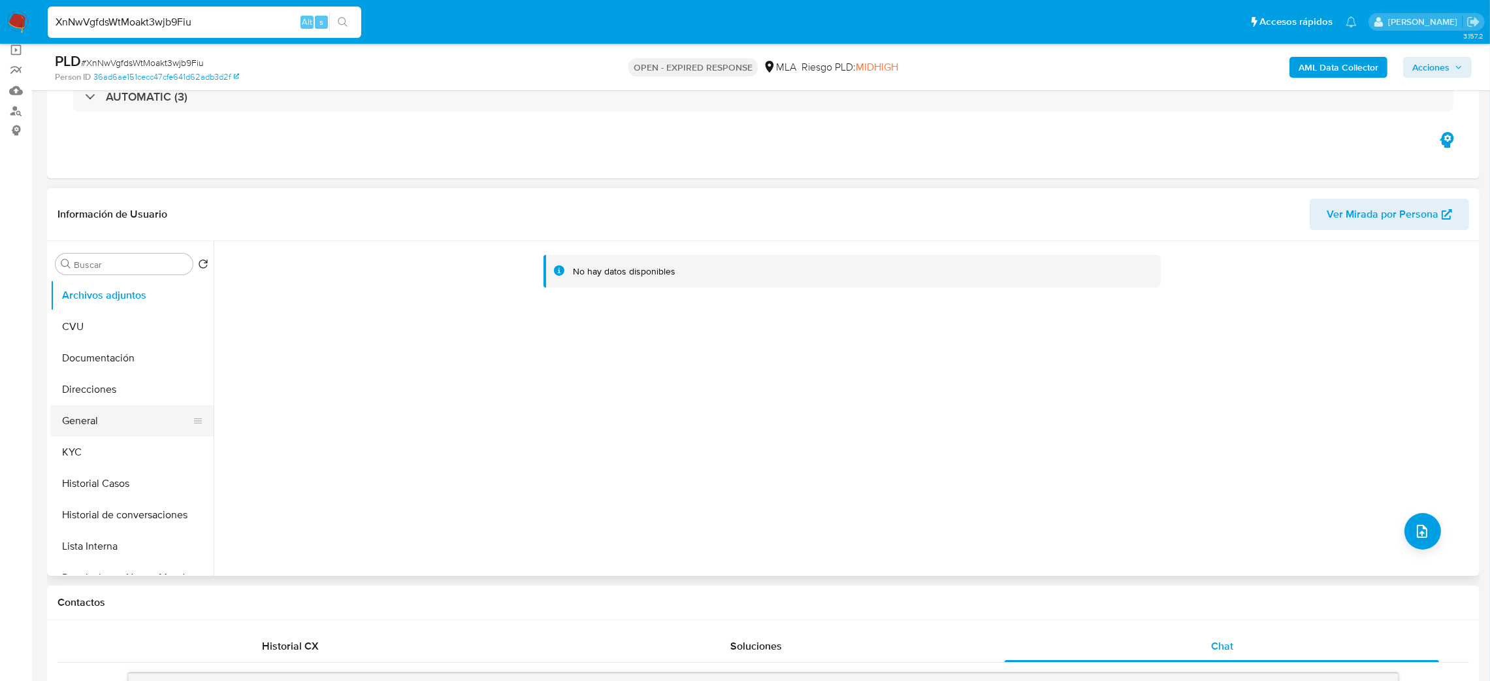
click at [103, 422] on button "General" at bounding box center [126, 420] width 153 height 31
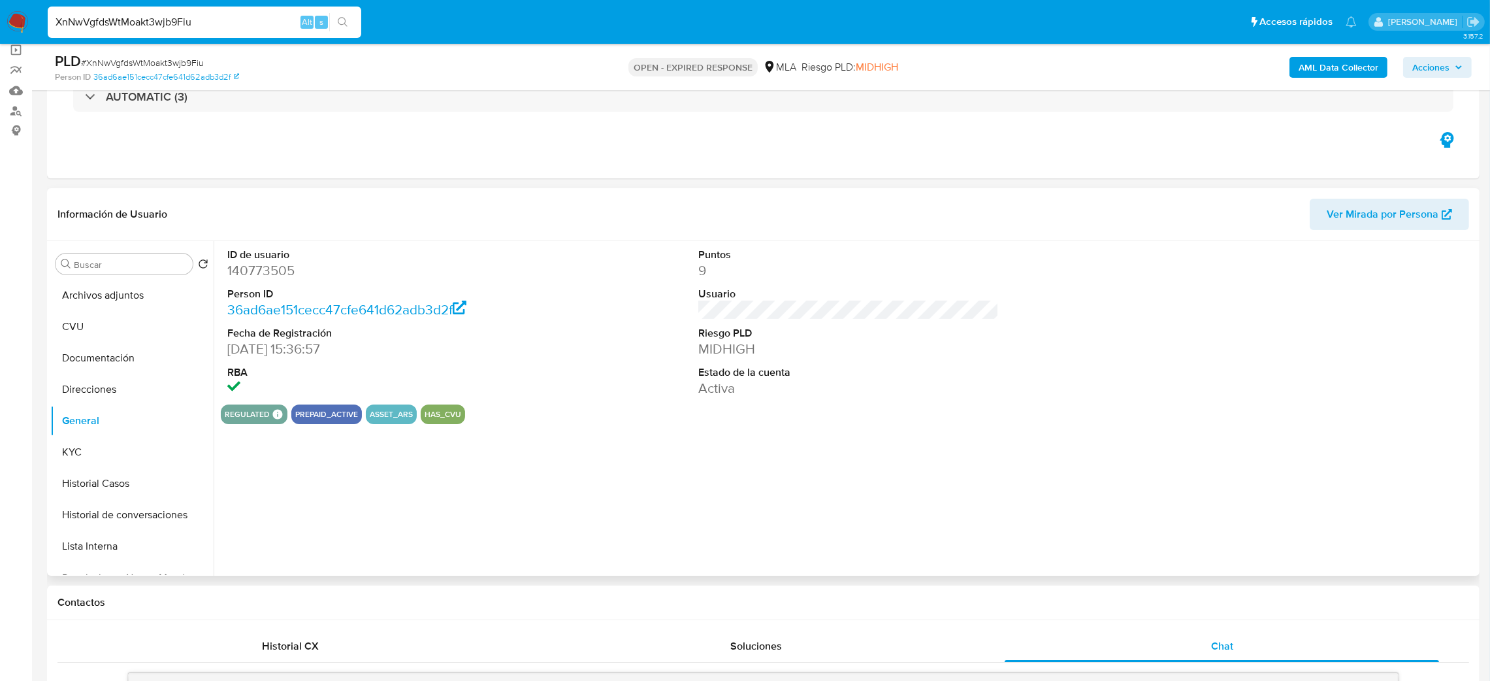
click at [265, 262] on dd "140773505" at bounding box center [377, 270] width 301 height 18
copy dd "140773505"
click at [124, 362] on button "Documentación" at bounding box center [126, 357] width 153 height 31
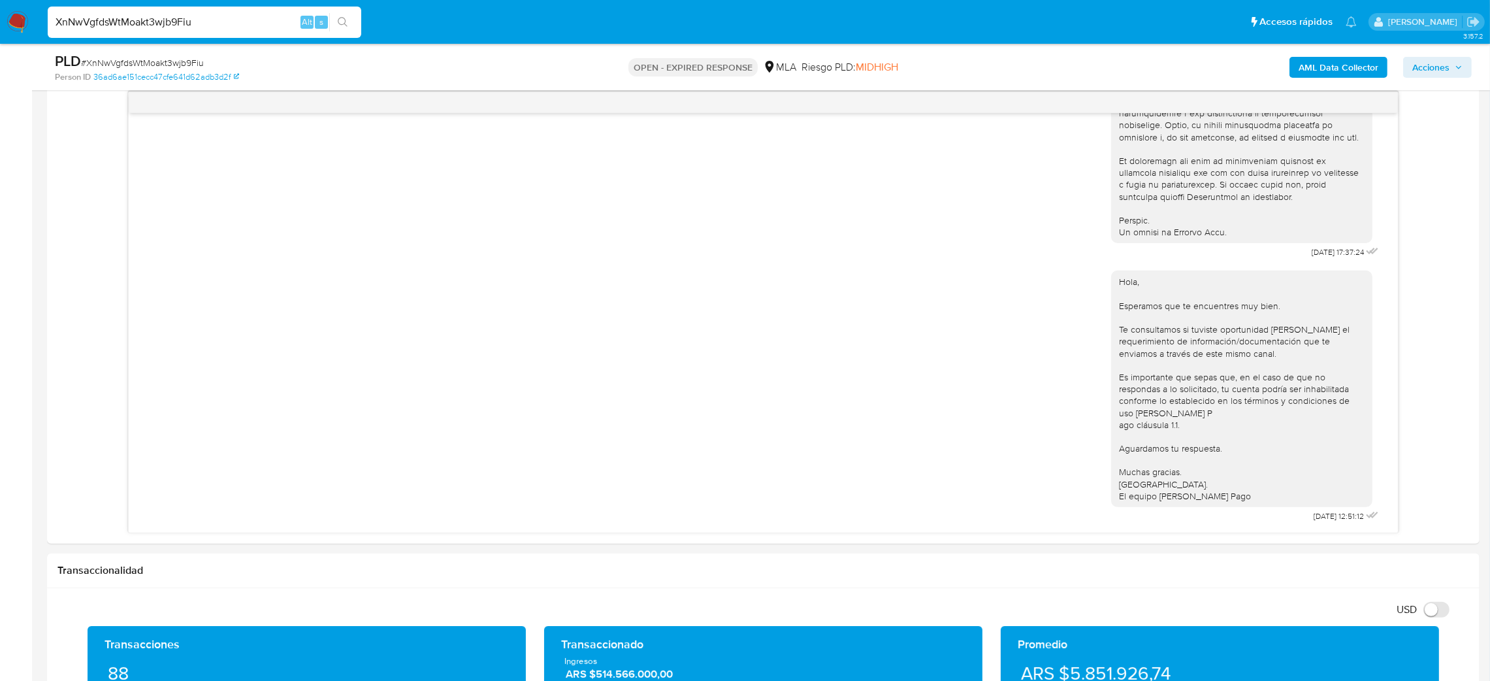
scroll to position [196, 0]
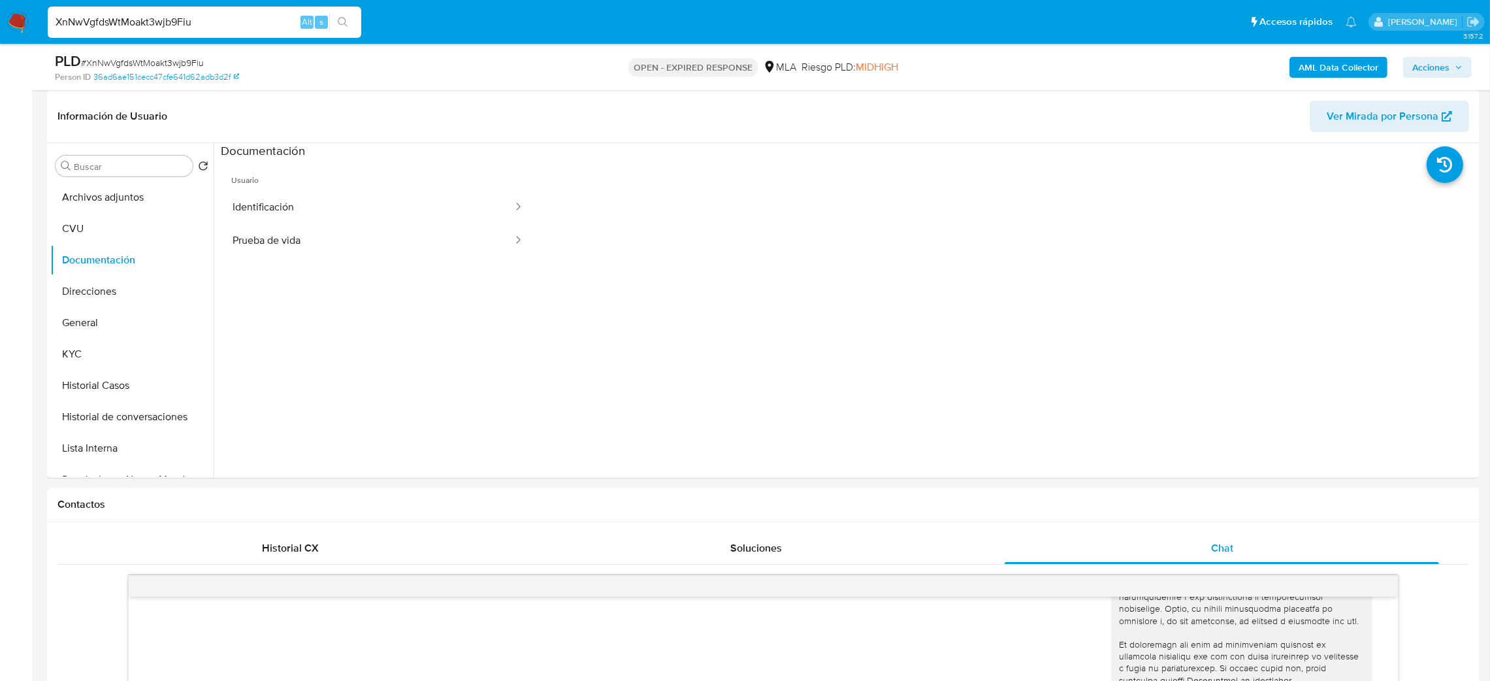
drag, startPoint x: 225, startPoint y: 22, endPoint x: 0, endPoint y: 76, distance: 232.0
paste input "t2oRNK00VcdqGQwKIAHIcTfB"
type input "t2oRNK00VcdqGQwKIAHIcTfB"
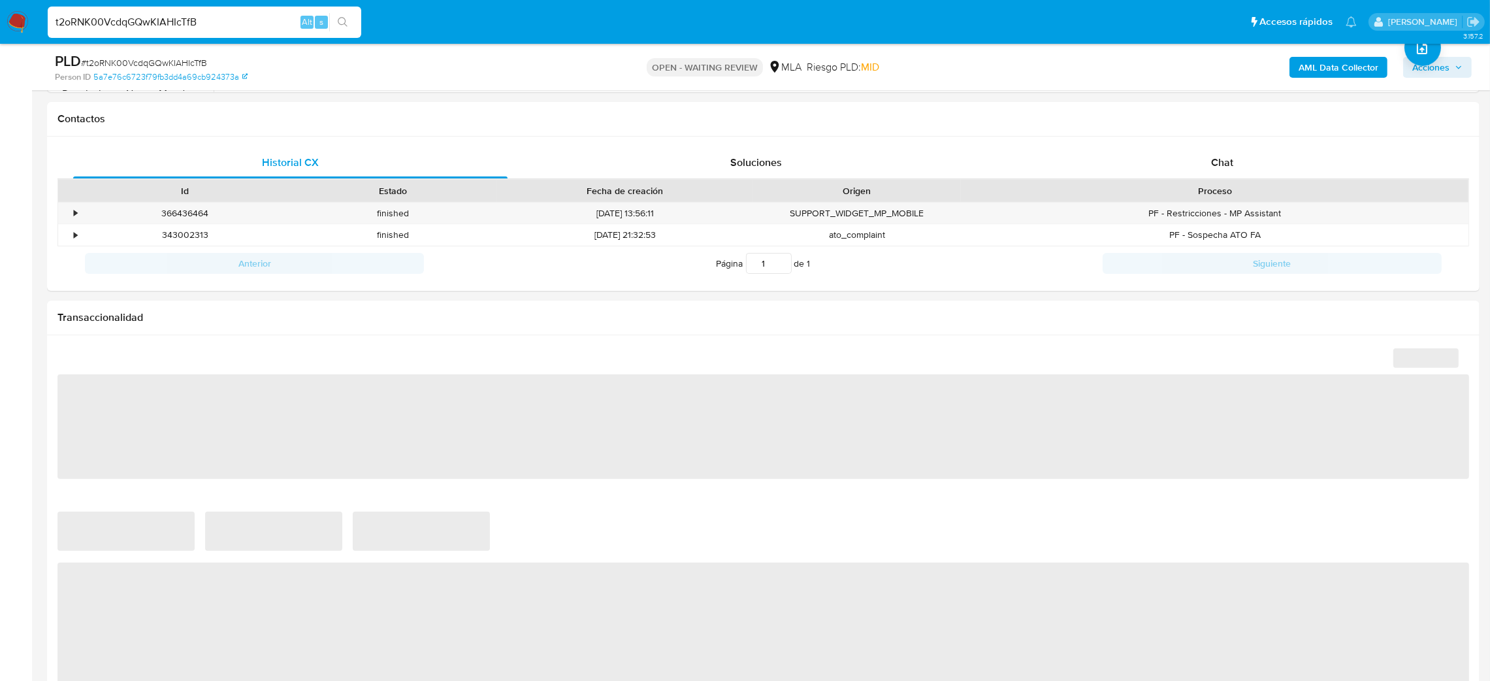
scroll to position [587, 0]
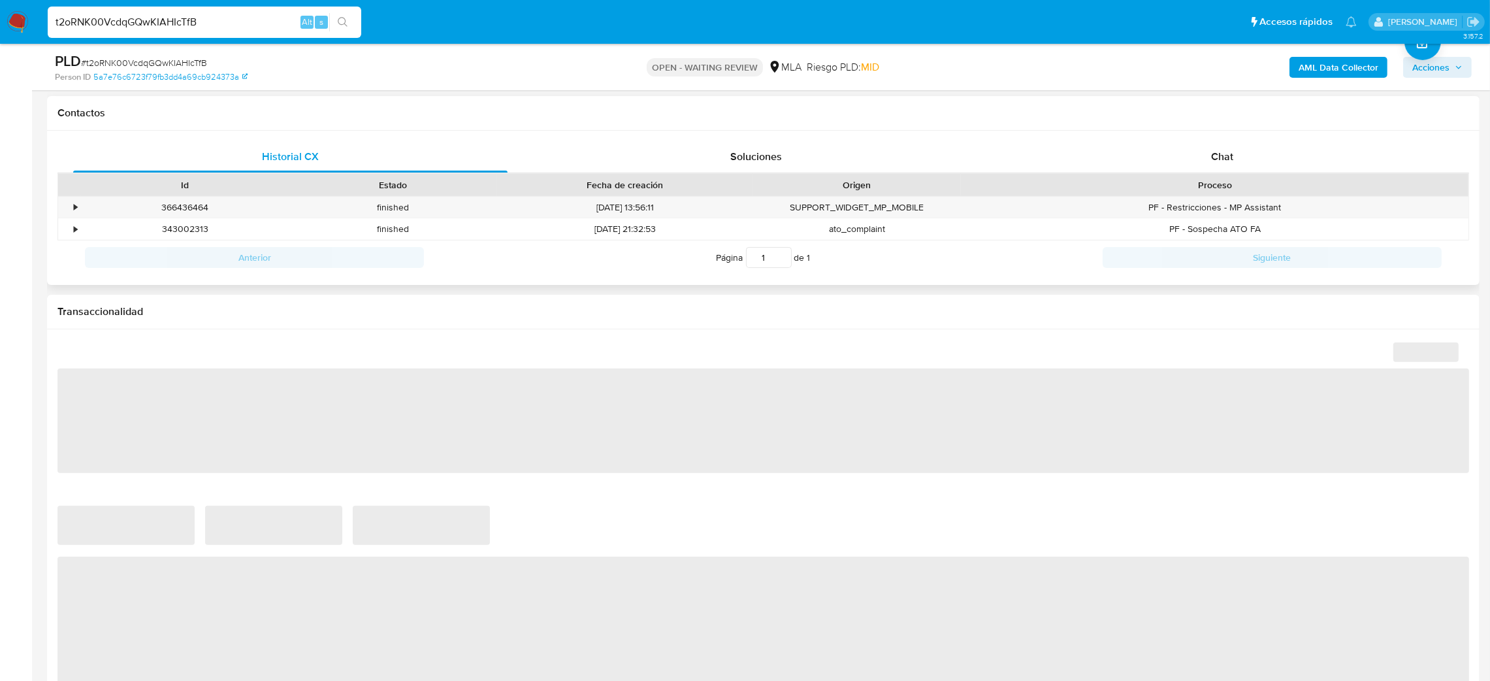
select select "10"
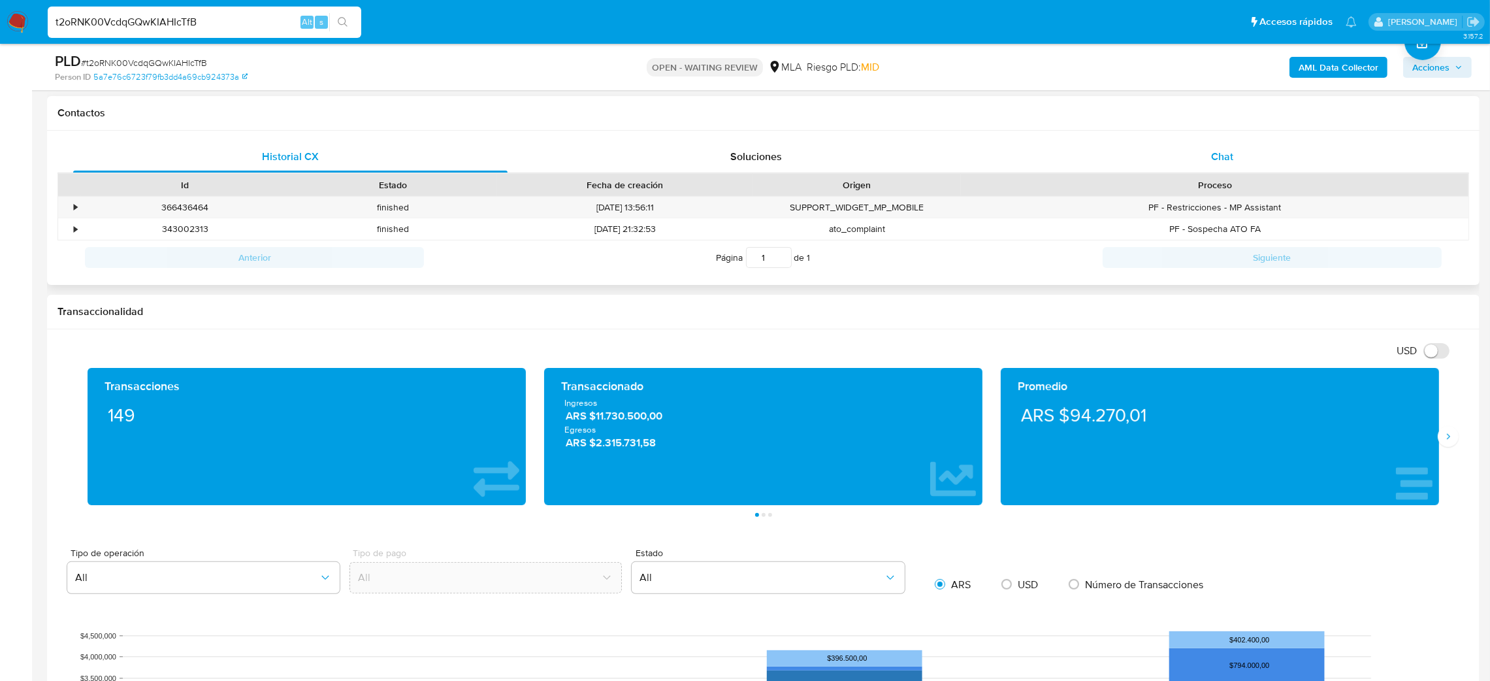
click at [1232, 157] on span "Chat" at bounding box center [1222, 156] width 22 height 15
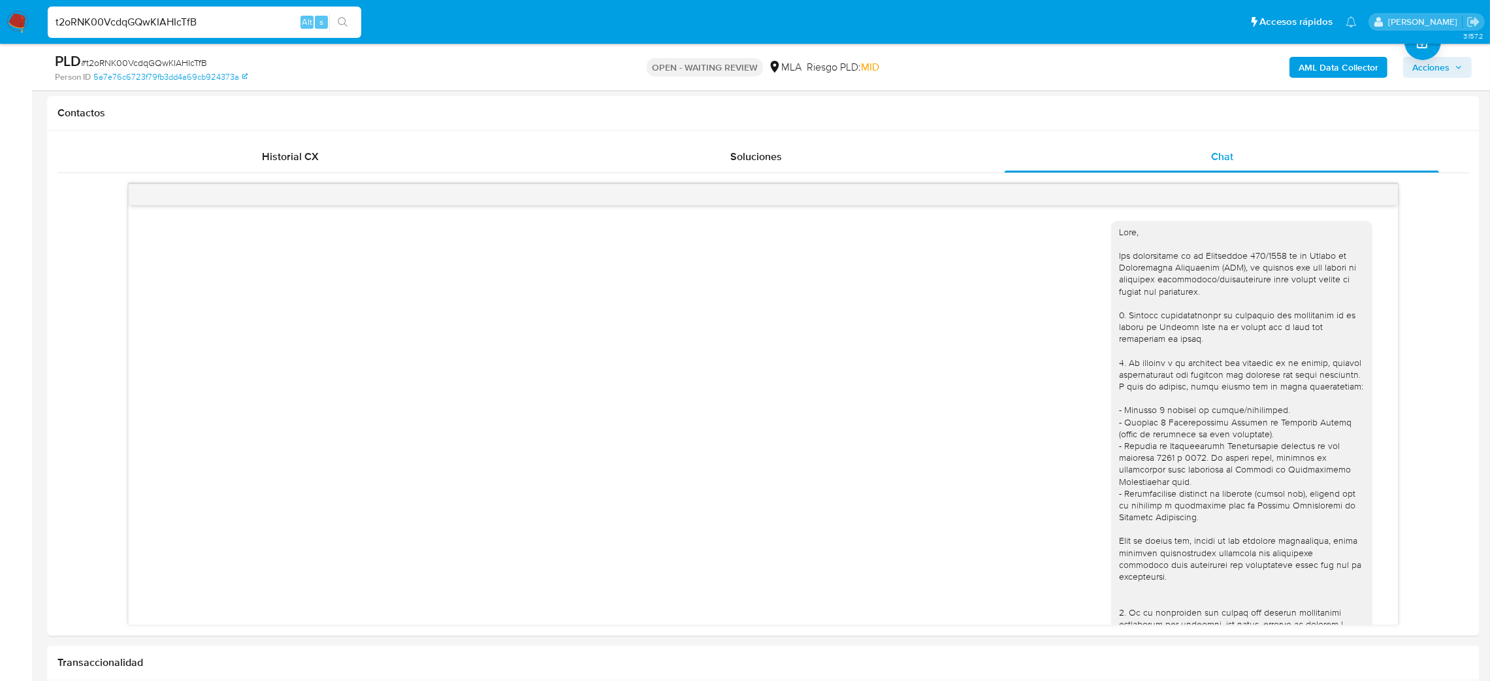
scroll to position [524, 0]
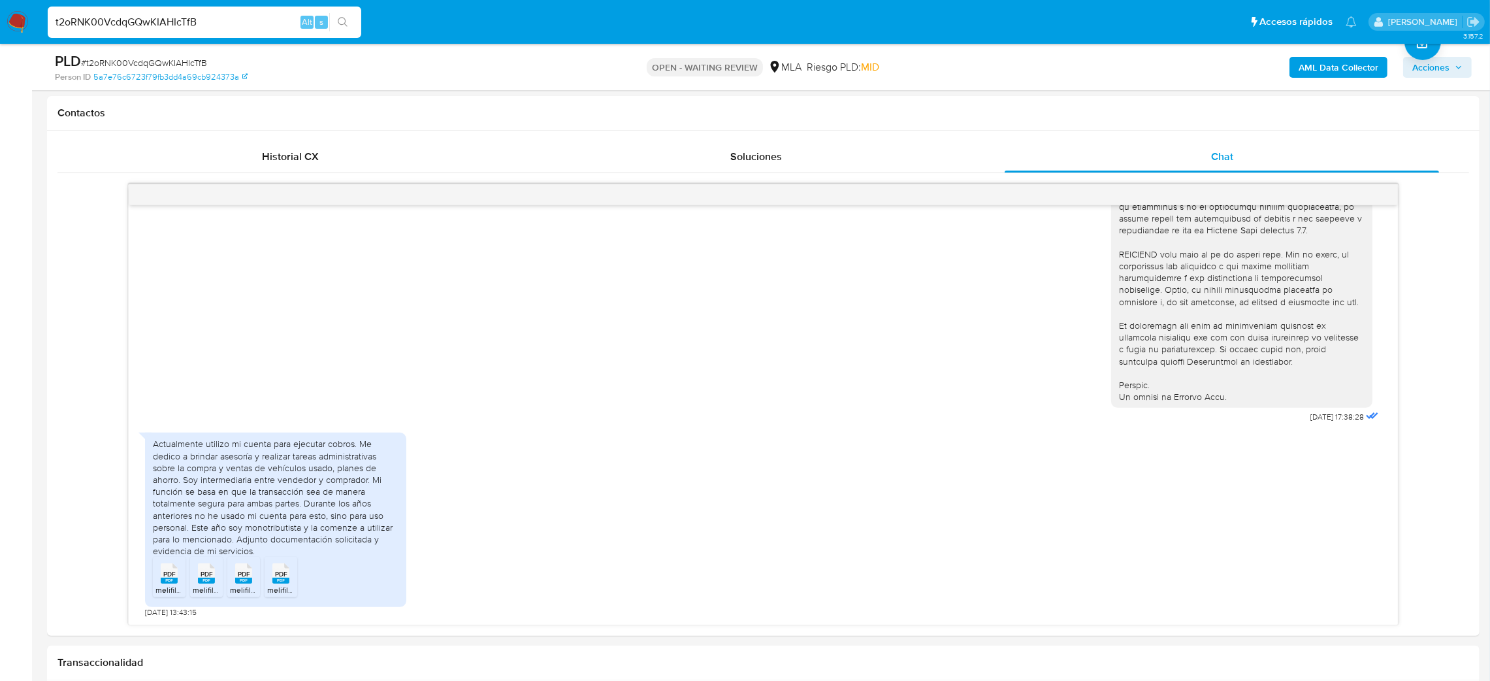
drag, startPoint x: 255, startPoint y: 23, endPoint x: 0, endPoint y: 68, distance: 259.4
click at [0, 68] on div "Pausado Ver notificaciones t2oRNK00VcdqGQwKIAHIcTfB Alt s Accesos rápidos Presi…" at bounding box center [745, 693] width 1490 height 2560
paste input "Zc1RPdLoTZbIDv5fXgfTUKK1"
type input "Zc1RPdLoTZbIDv5fXgfTUKK1"
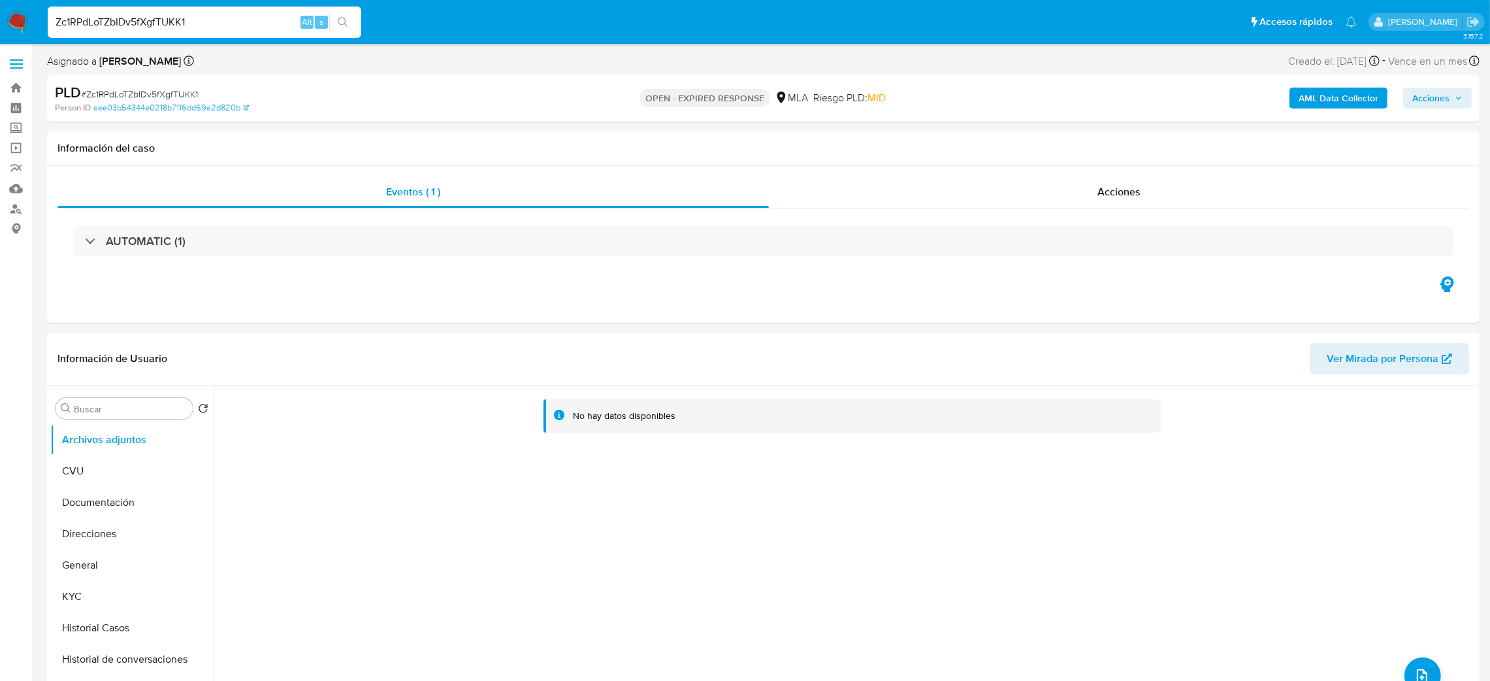
select select "10"
click at [148, 90] on span "# Zc1RPdLoTZbIDv5fXgfTUKK1" at bounding box center [139, 94] width 117 height 13
copy span "Zc1RPdLoTZbIDv5fXgfTUKK1"
click at [5, 18] on nav "Pausado Ver notificaciones Zc1RPdLoTZbIDv5fXgfTUKK1 Alt s Accesos rápidos Presi…" at bounding box center [745, 22] width 1490 height 44
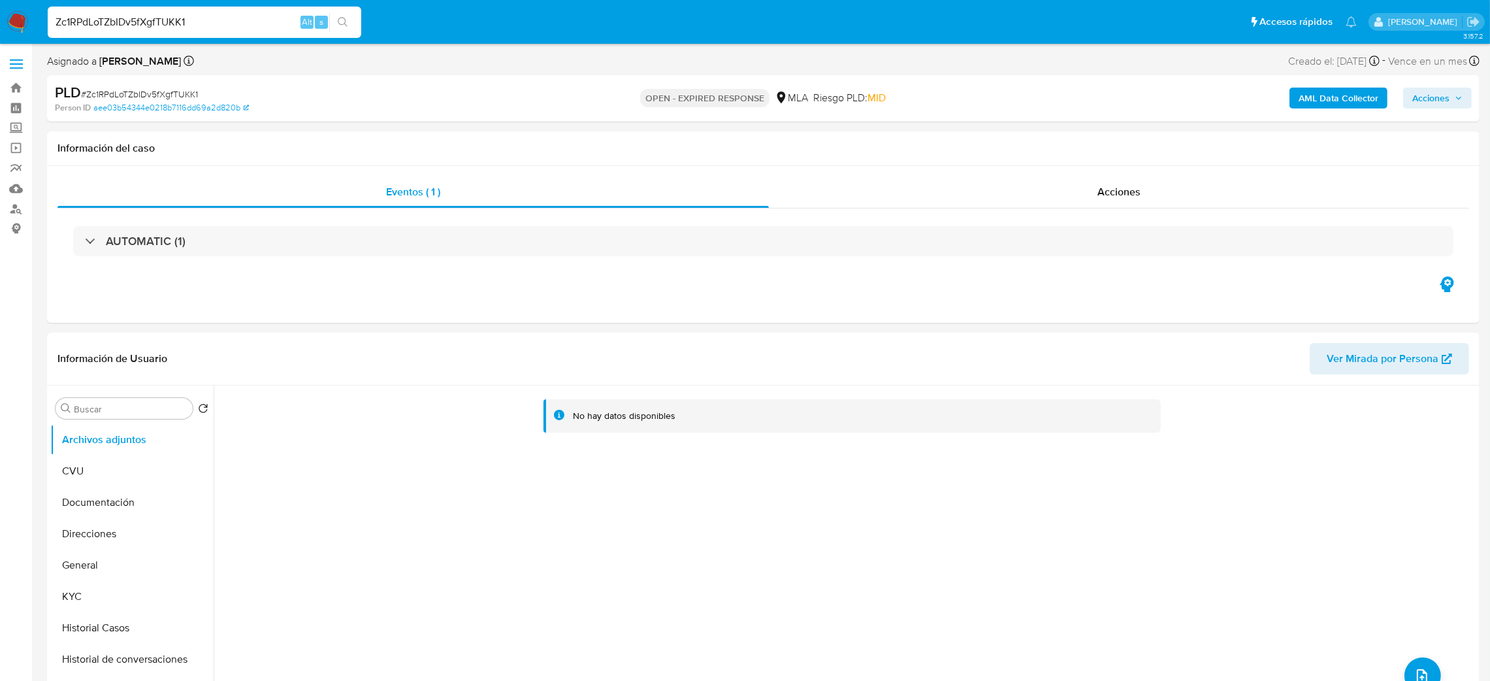
click at [14, 18] on img at bounding box center [18, 22] width 22 height 22
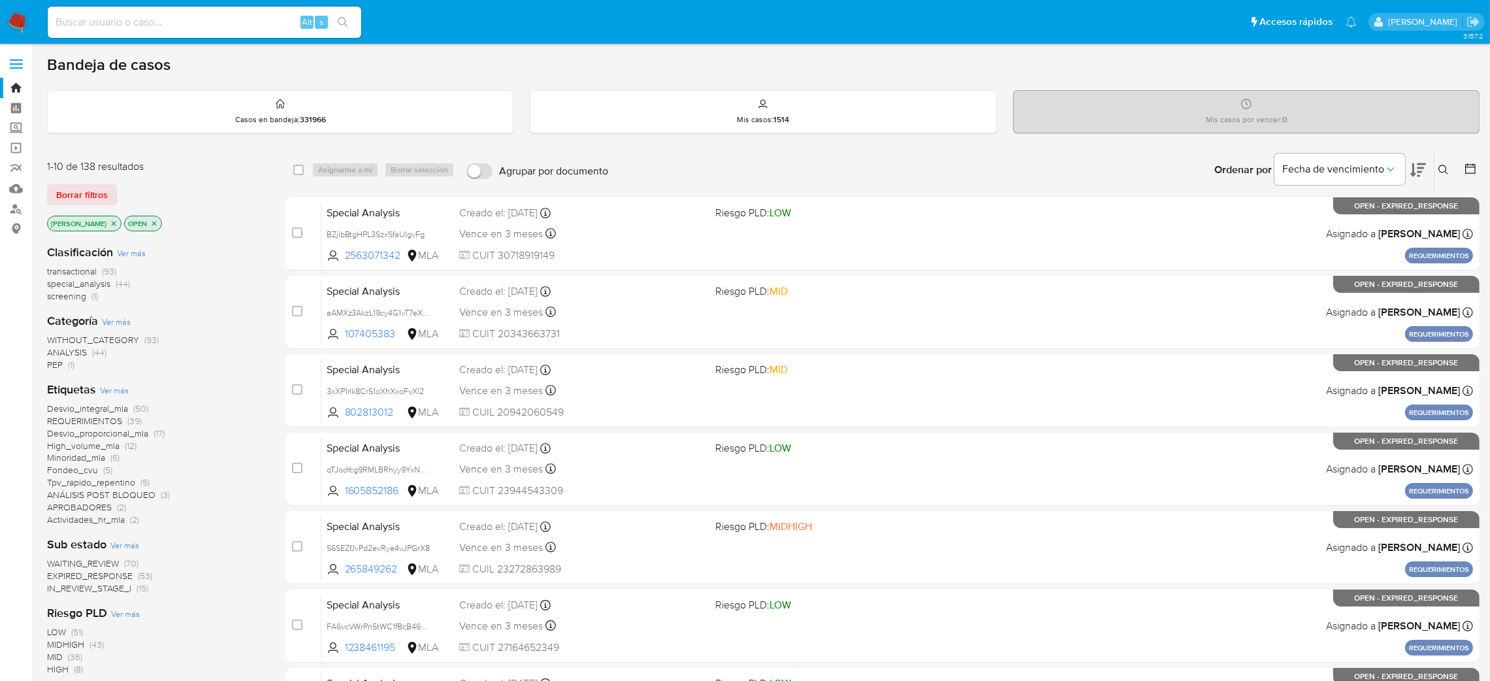
click at [1441, 171] on icon at bounding box center [1444, 170] width 10 height 10
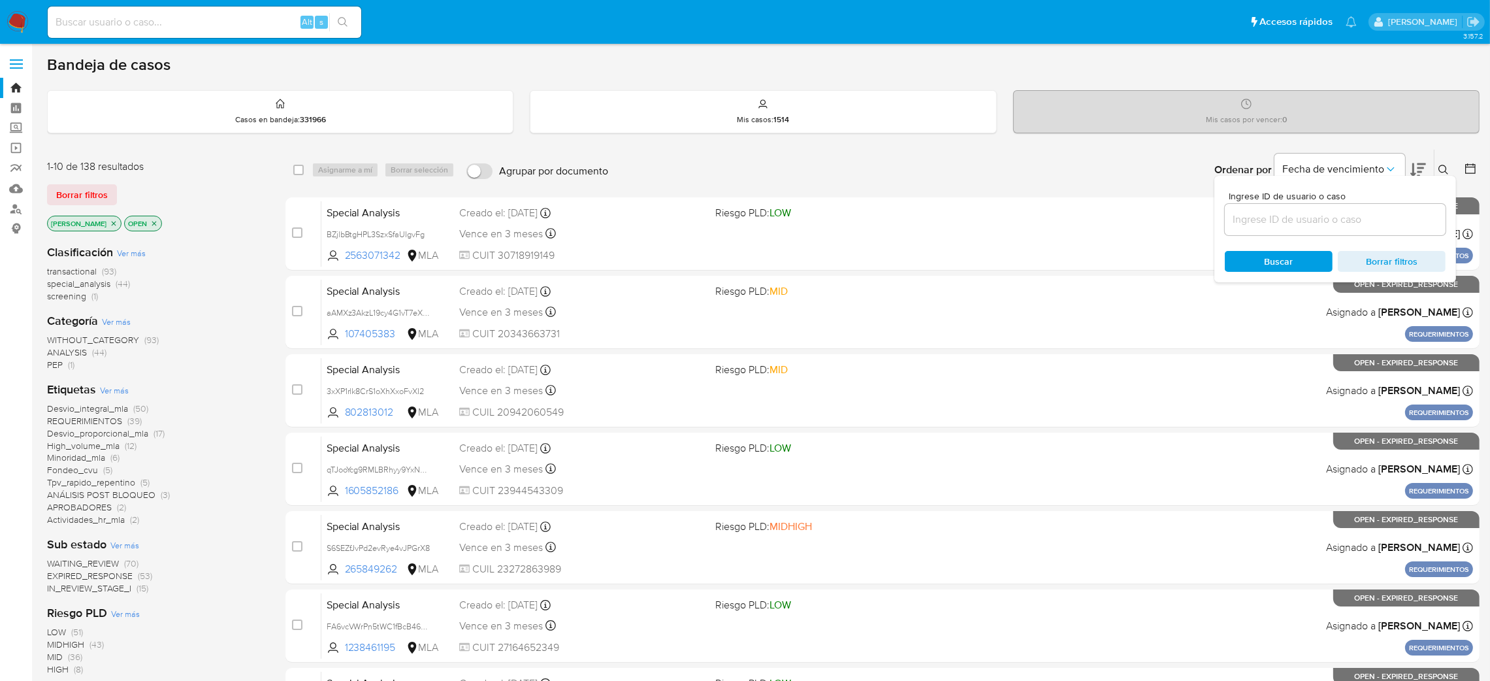
click at [1343, 214] on div at bounding box center [1335, 219] width 221 height 31
click at [1339, 218] on input at bounding box center [1335, 219] width 221 height 17
paste input "Zc1RPdLoTZbIDv5fXgfTUKK1"
type input "Zc1RPdLoTZbIDv5fXgfTUKK1"
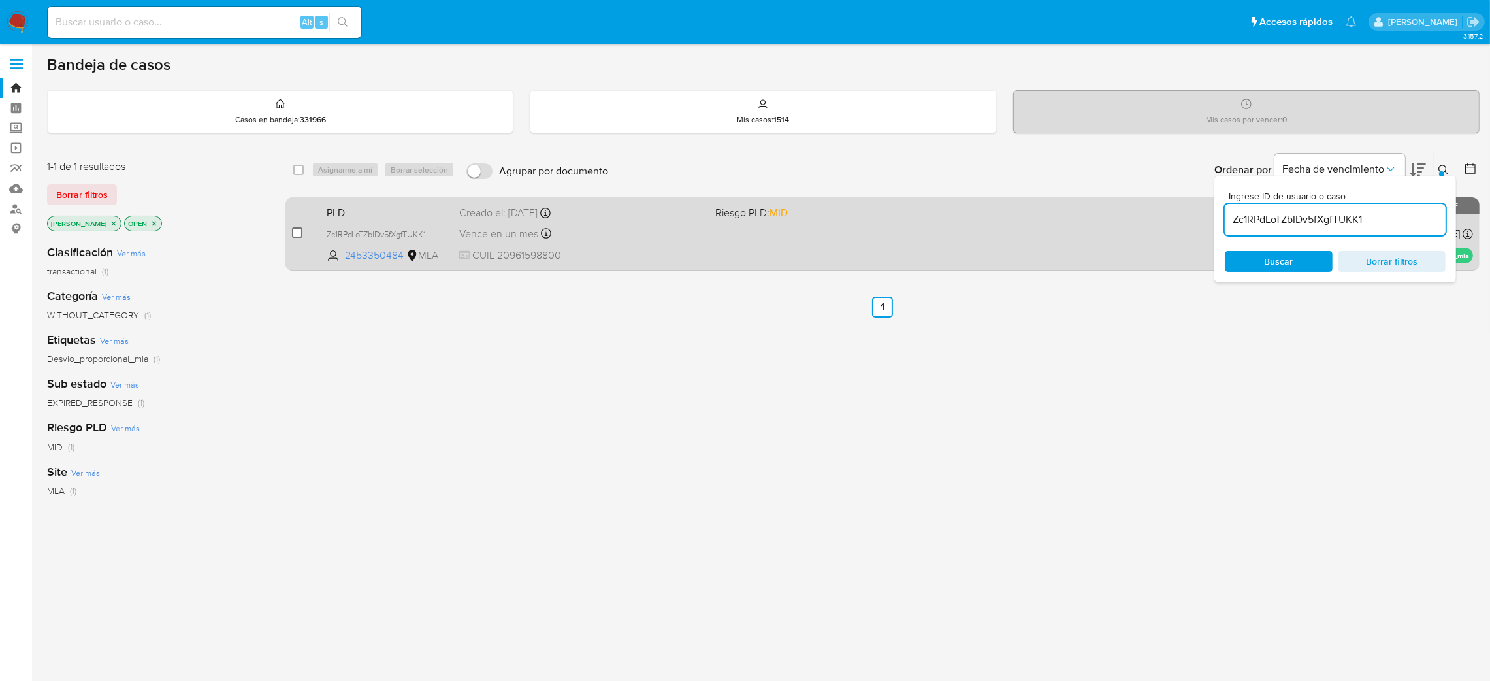
click at [295, 229] on input "checkbox" at bounding box center [297, 232] width 10 height 10
checkbox input "true"
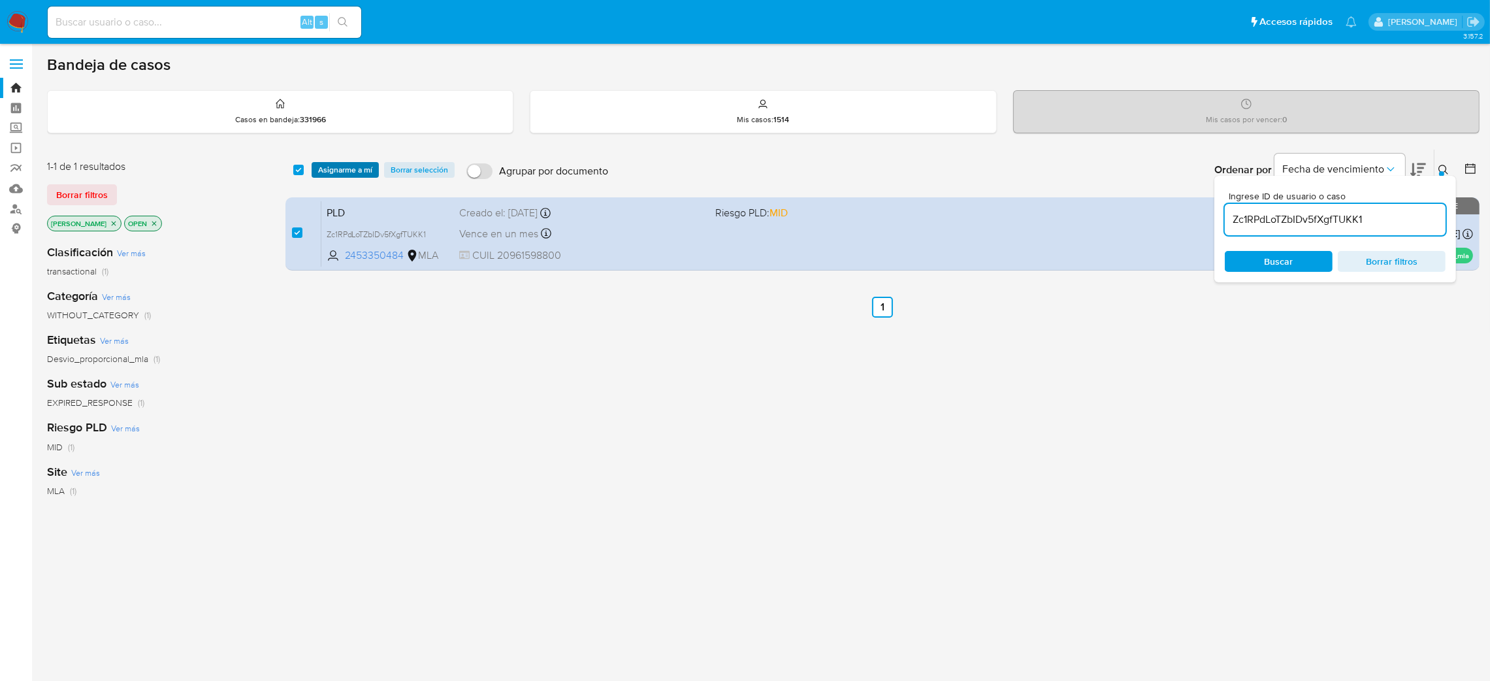
click at [338, 171] on span "Asignarme a mí" at bounding box center [345, 169] width 54 height 13
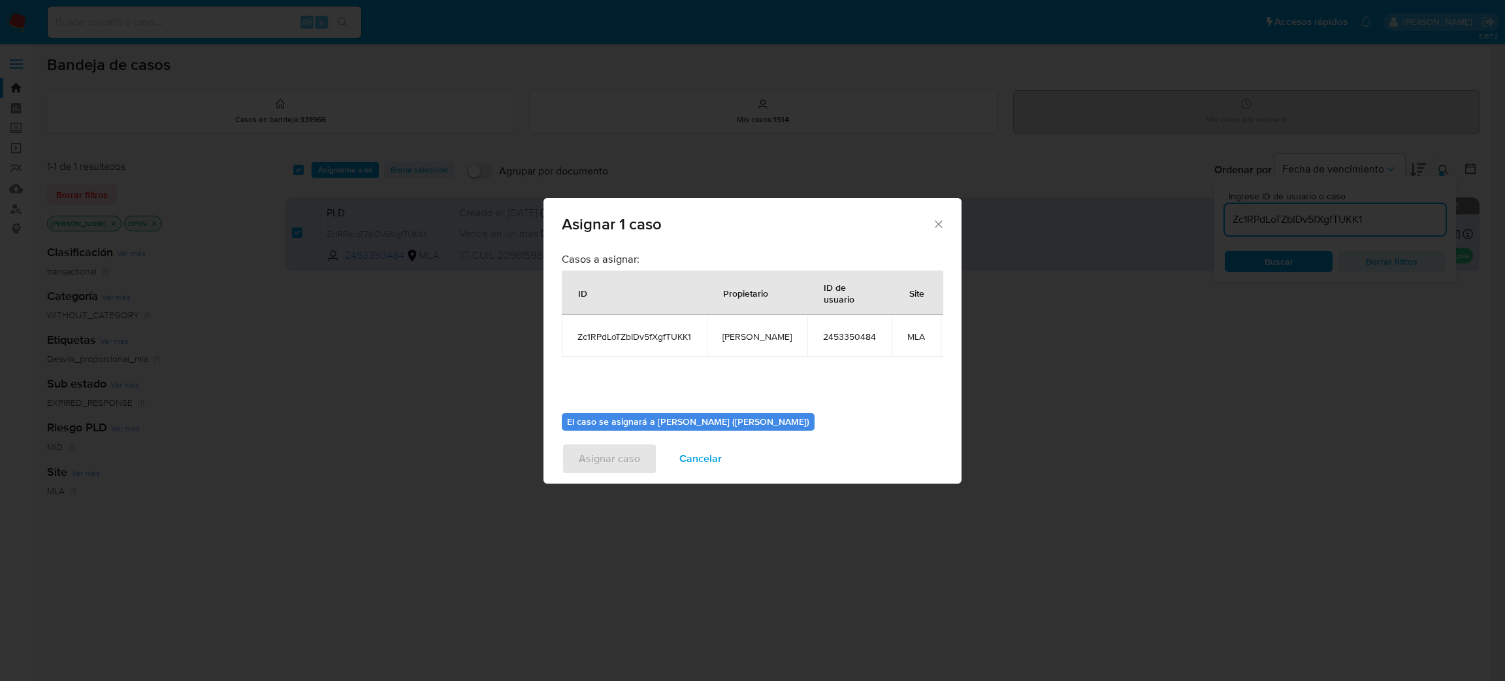
click at [744, 329] on td "[PERSON_NAME]" at bounding box center [757, 336] width 101 height 42
copy span "[PERSON_NAME]"
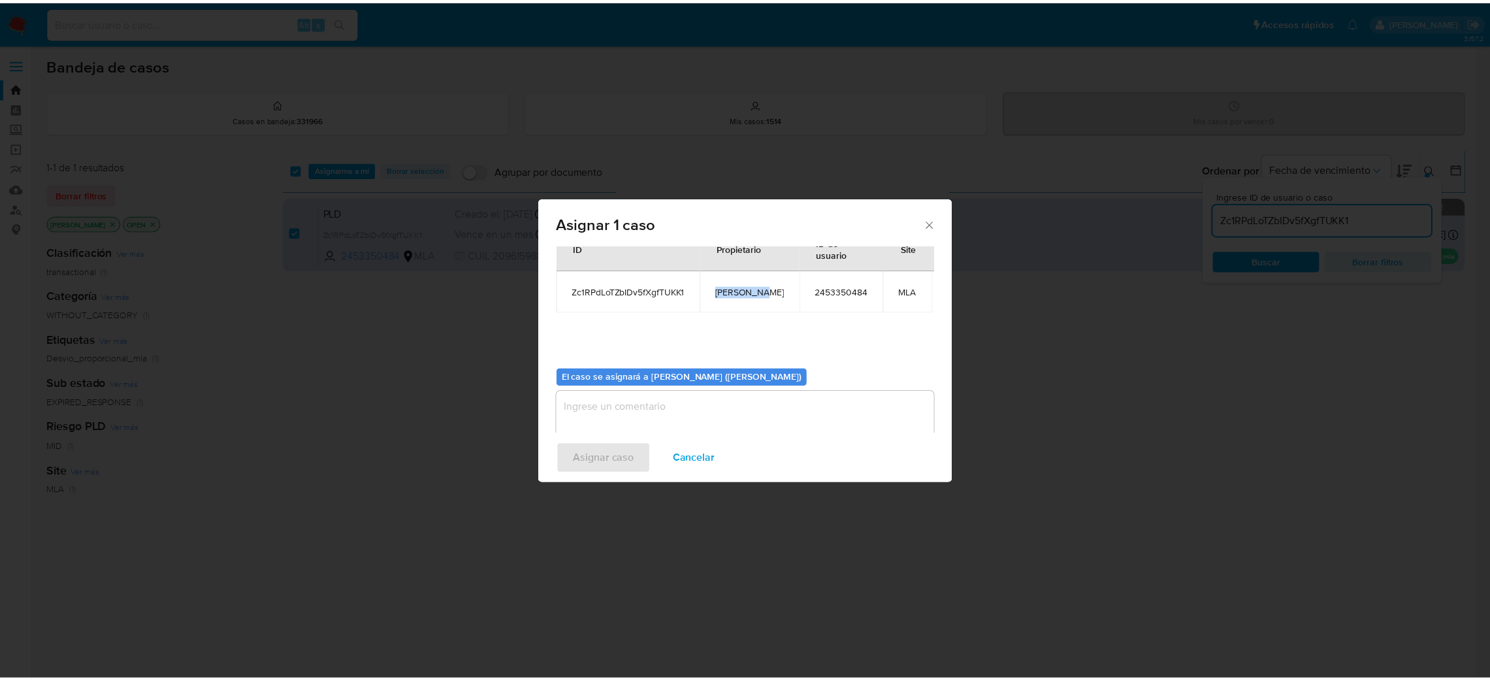
scroll to position [67, 0]
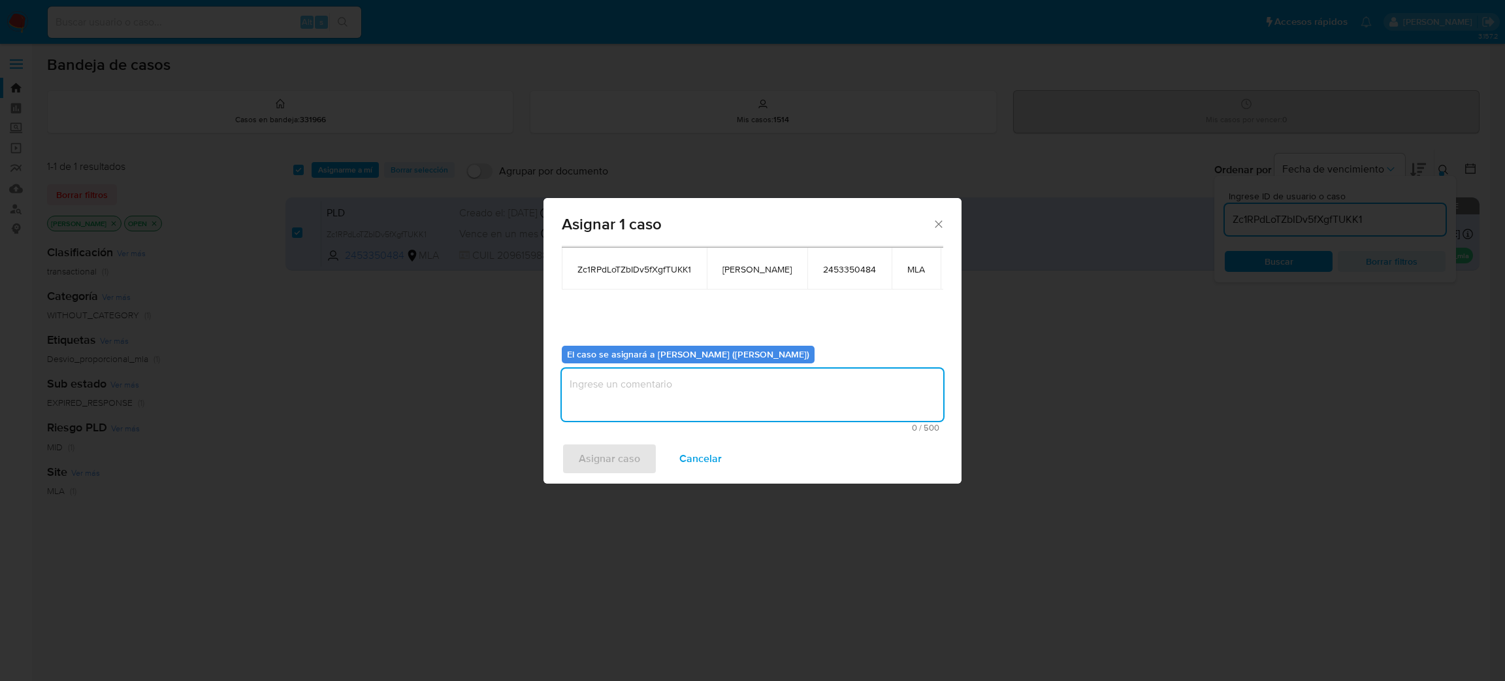
click at [642, 391] on textarea "assign-modal" at bounding box center [753, 394] width 382 height 52
paste textarea "[PERSON_NAME]"
type textarea "[PERSON_NAME]"
click at [610, 466] on span "Asignar caso" at bounding box center [609, 458] width 61 height 29
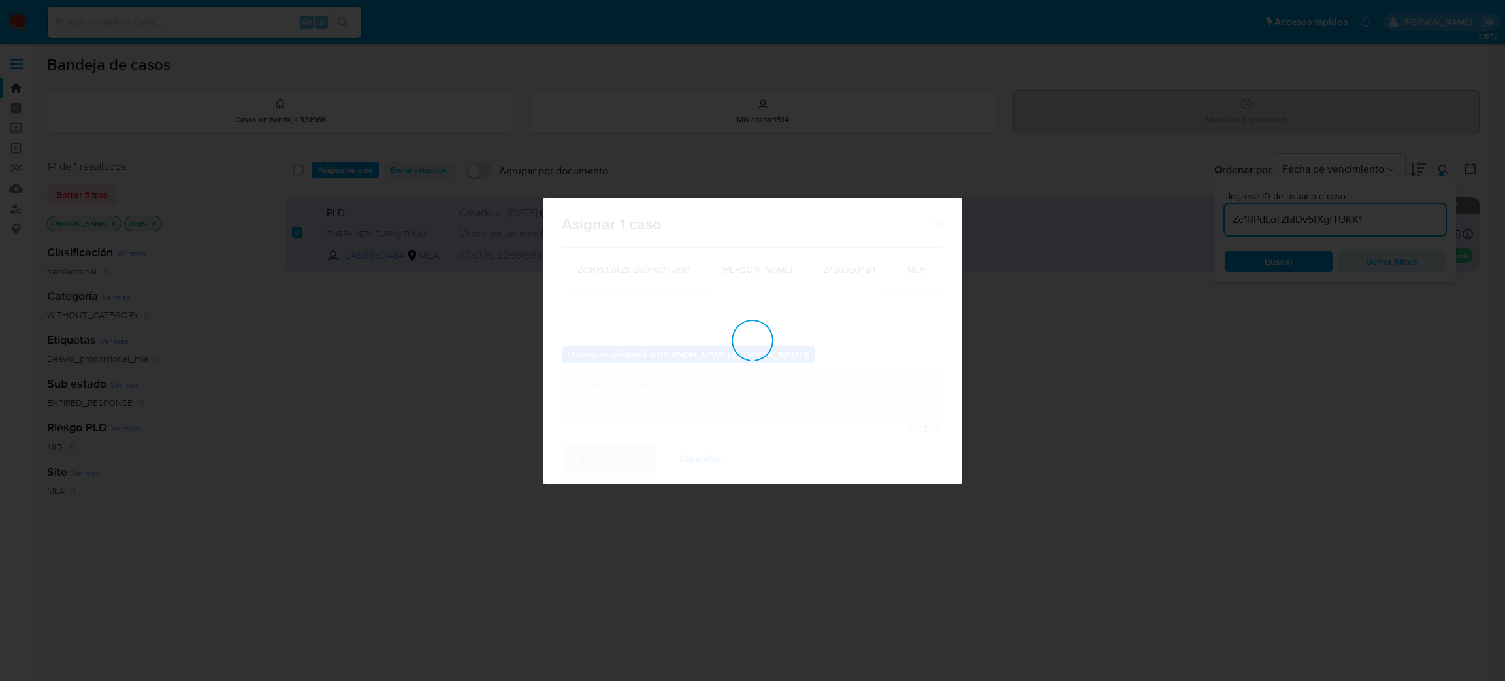
checkbox input "false"
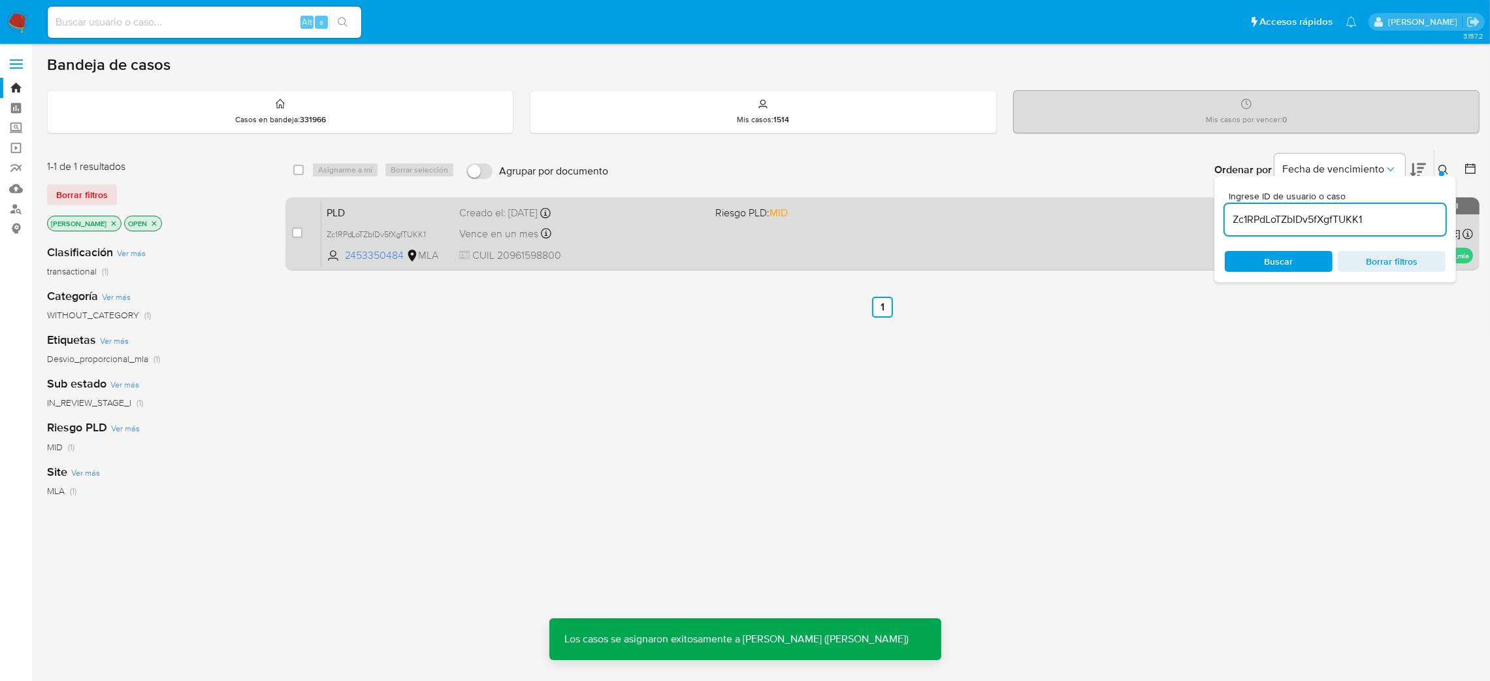
click at [633, 248] on span "CUIL 20961598800" at bounding box center [582, 255] width 246 height 14
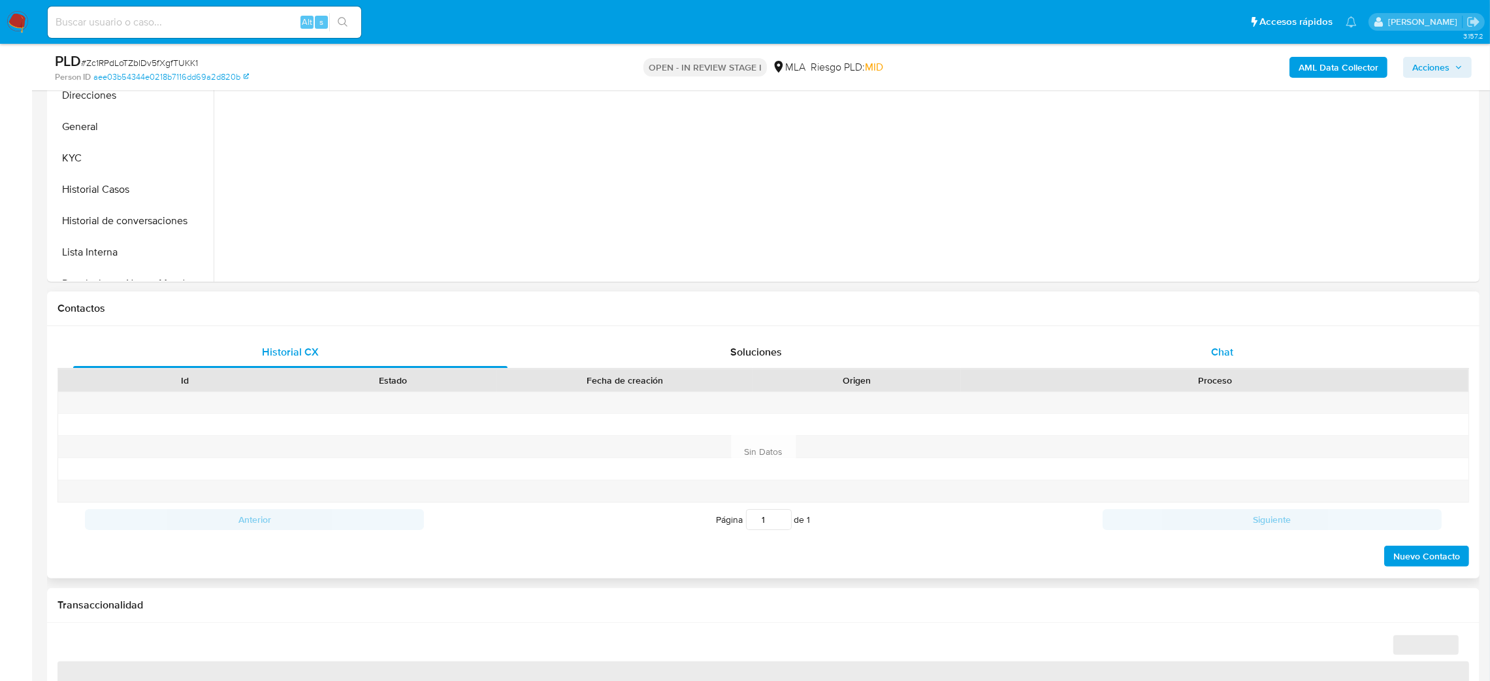
click at [1194, 337] on div "Chat" at bounding box center [1222, 351] width 434 height 31
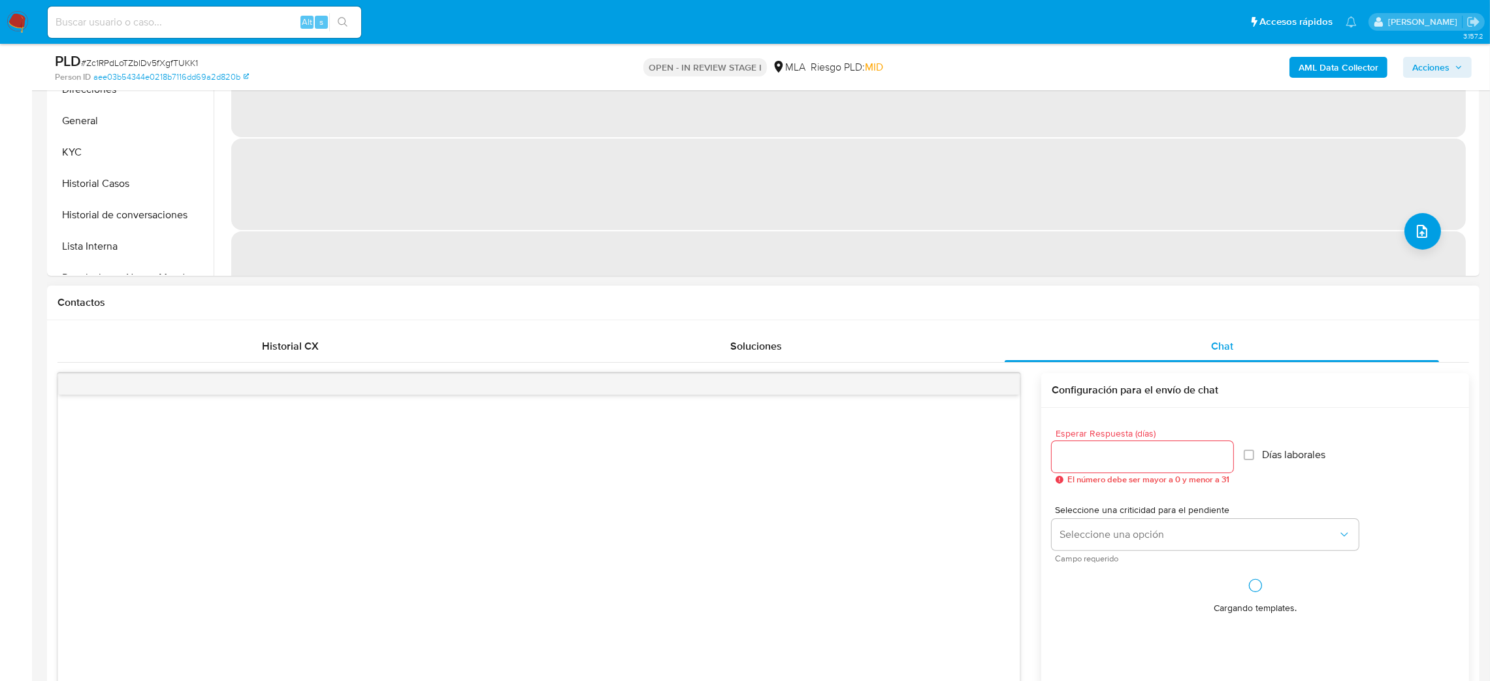
scroll to position [587, 0]
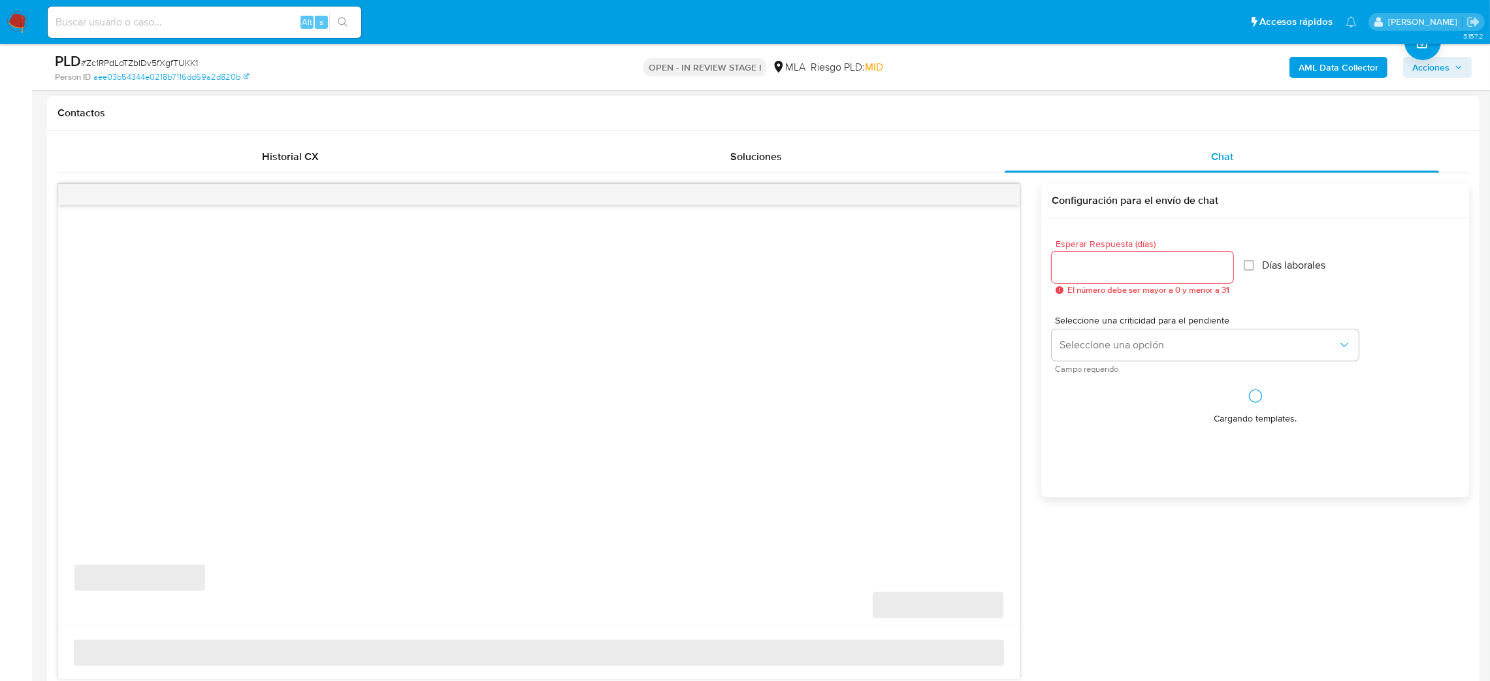
select select "10"
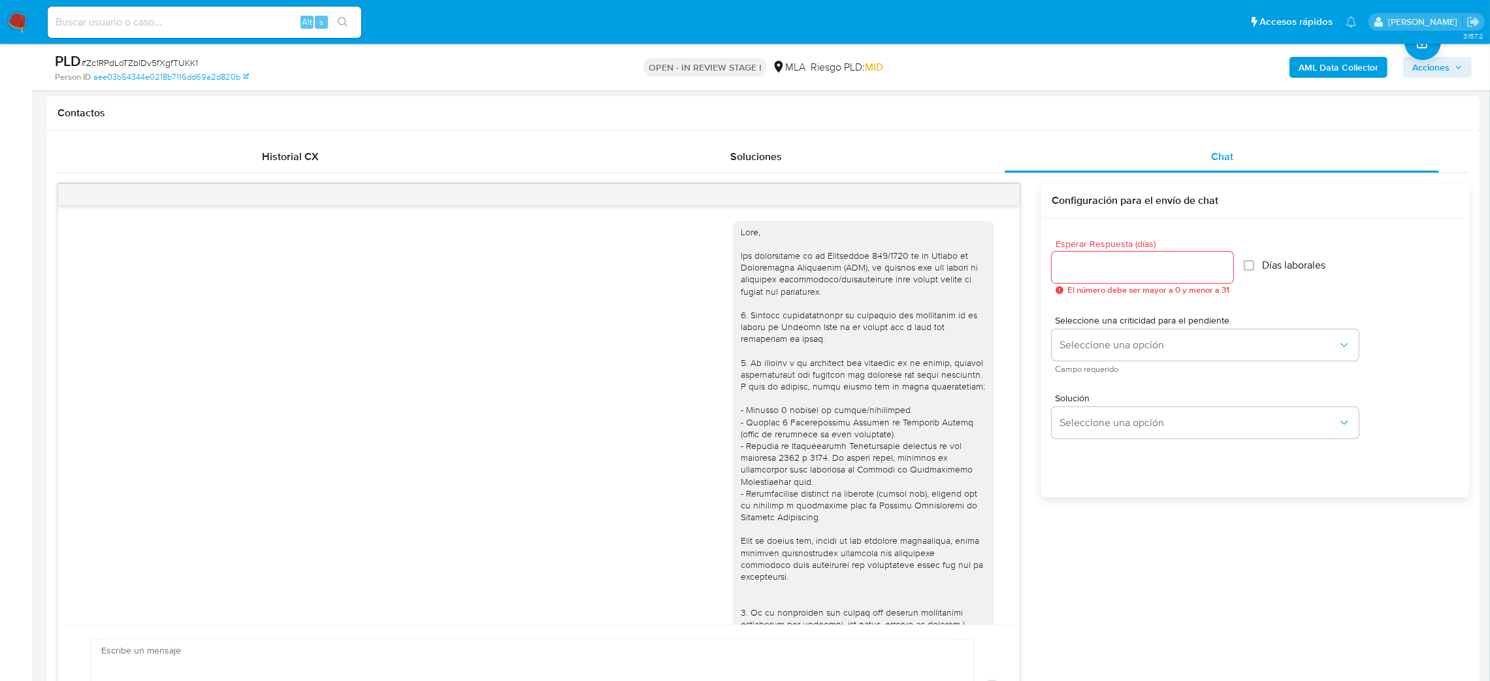
scroll to position [608, 0]
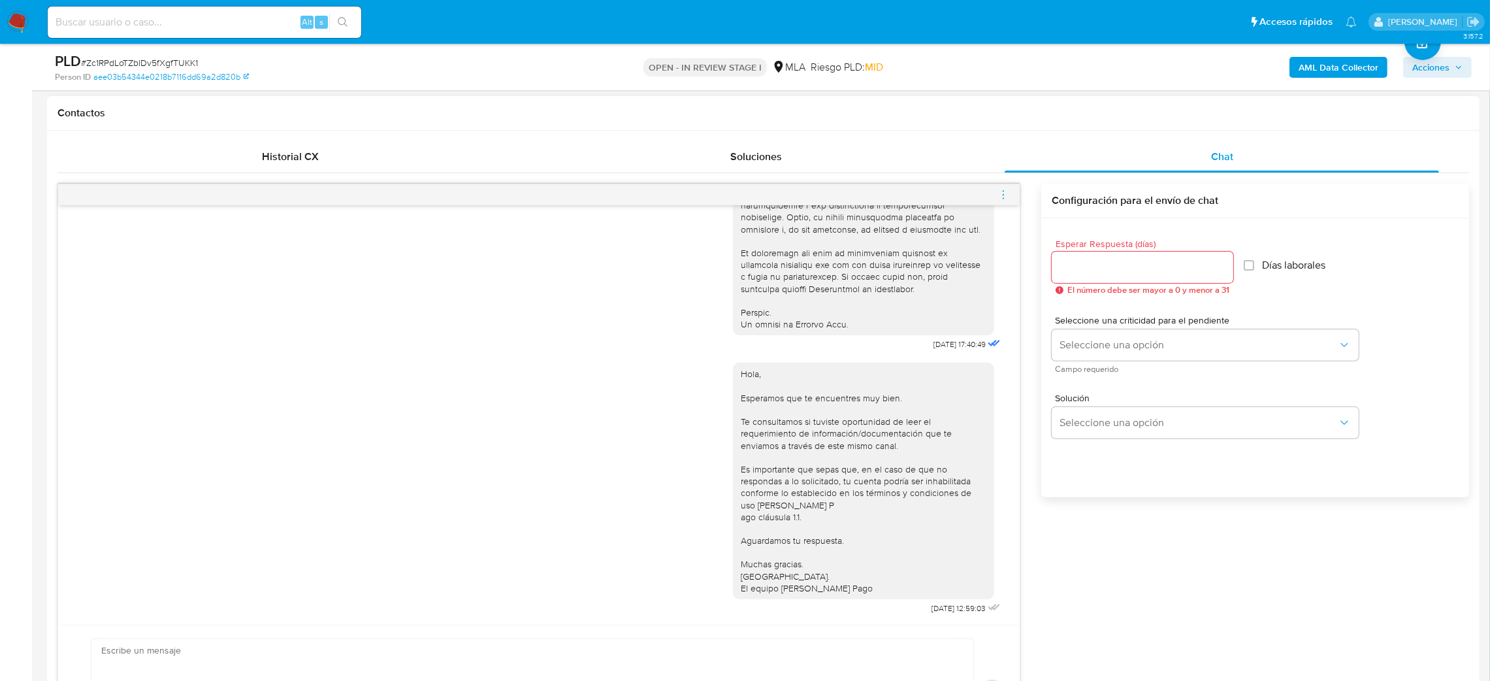
click at [1000, 192] on icon "menu-action" at bounding box center [1004, 195] width 12 height 12
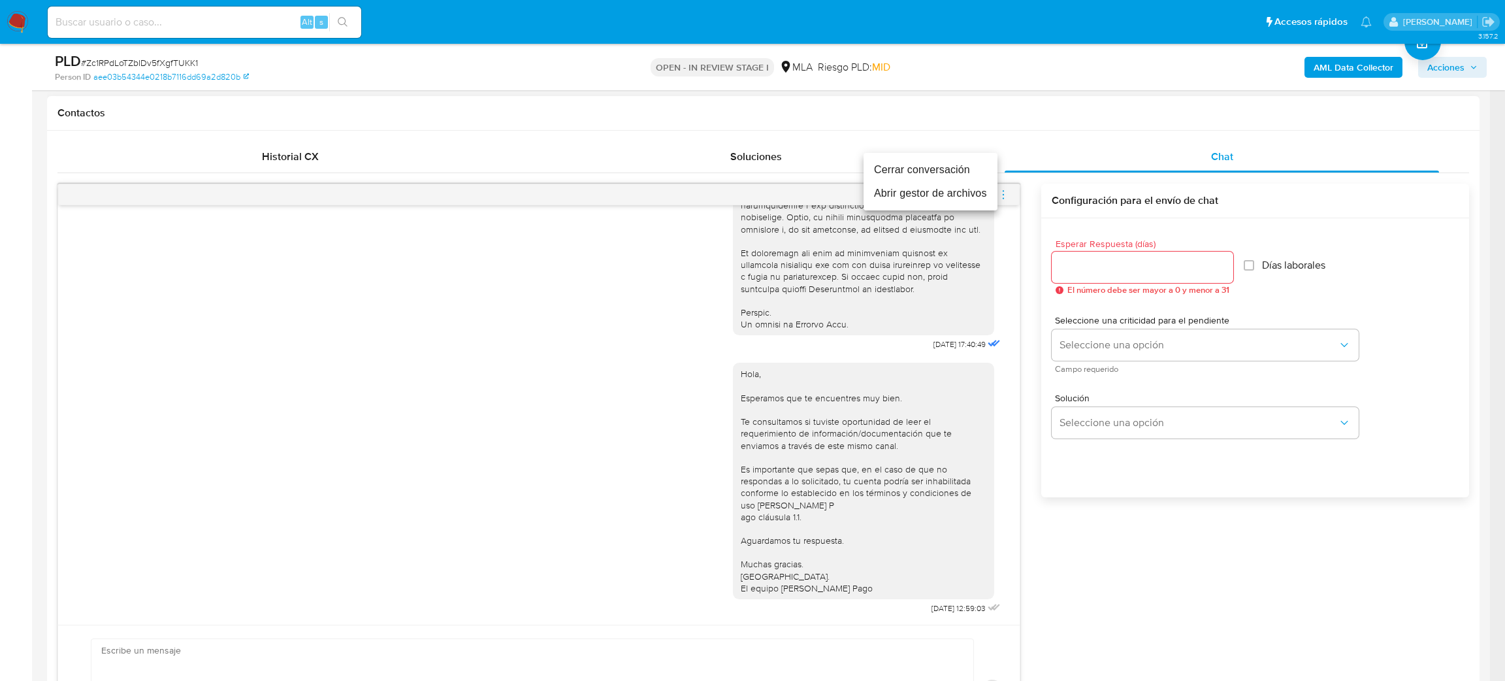
click at [917, 167] on li "Cerrar conversación" at bounding box center [931, 170] width 134 height 24
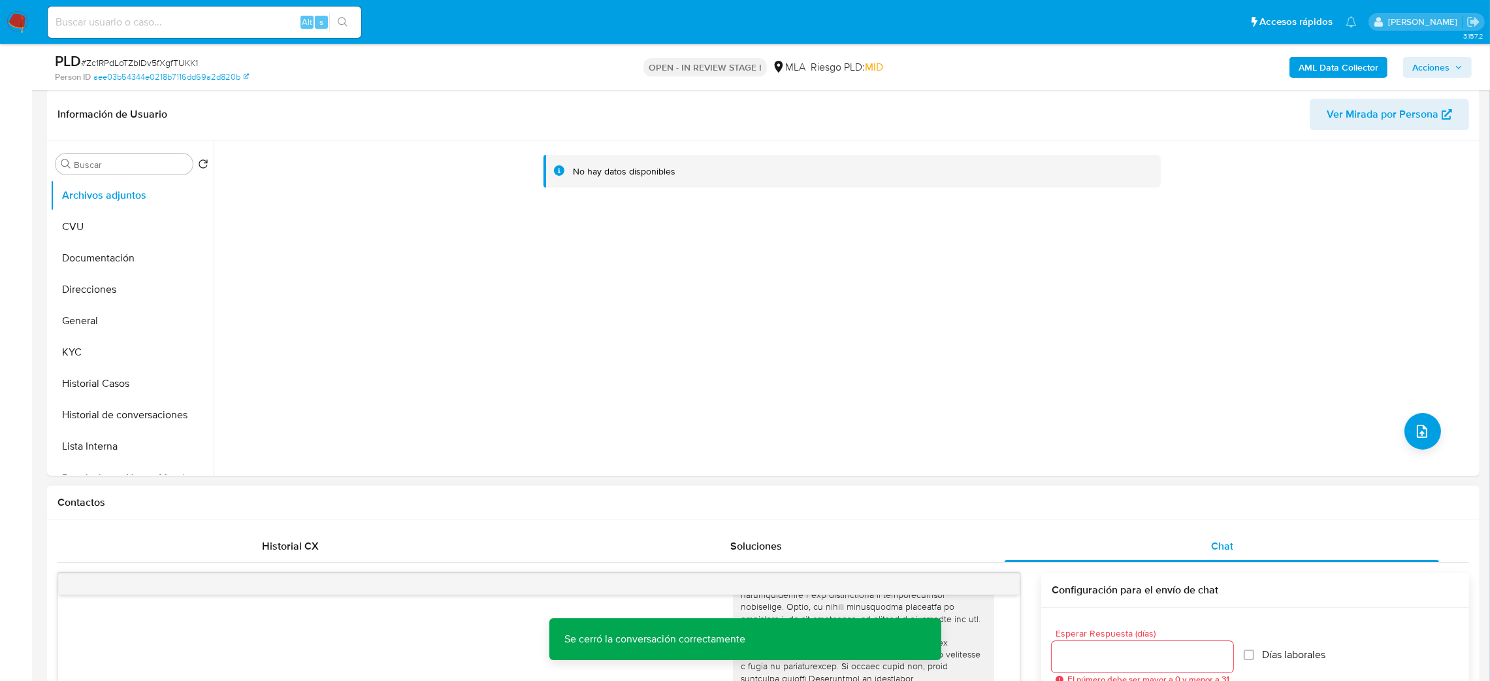
scroll to position [196, 0]
click at [108, 321] on button "General" at bounding box center [126, 322] width 153 height 31
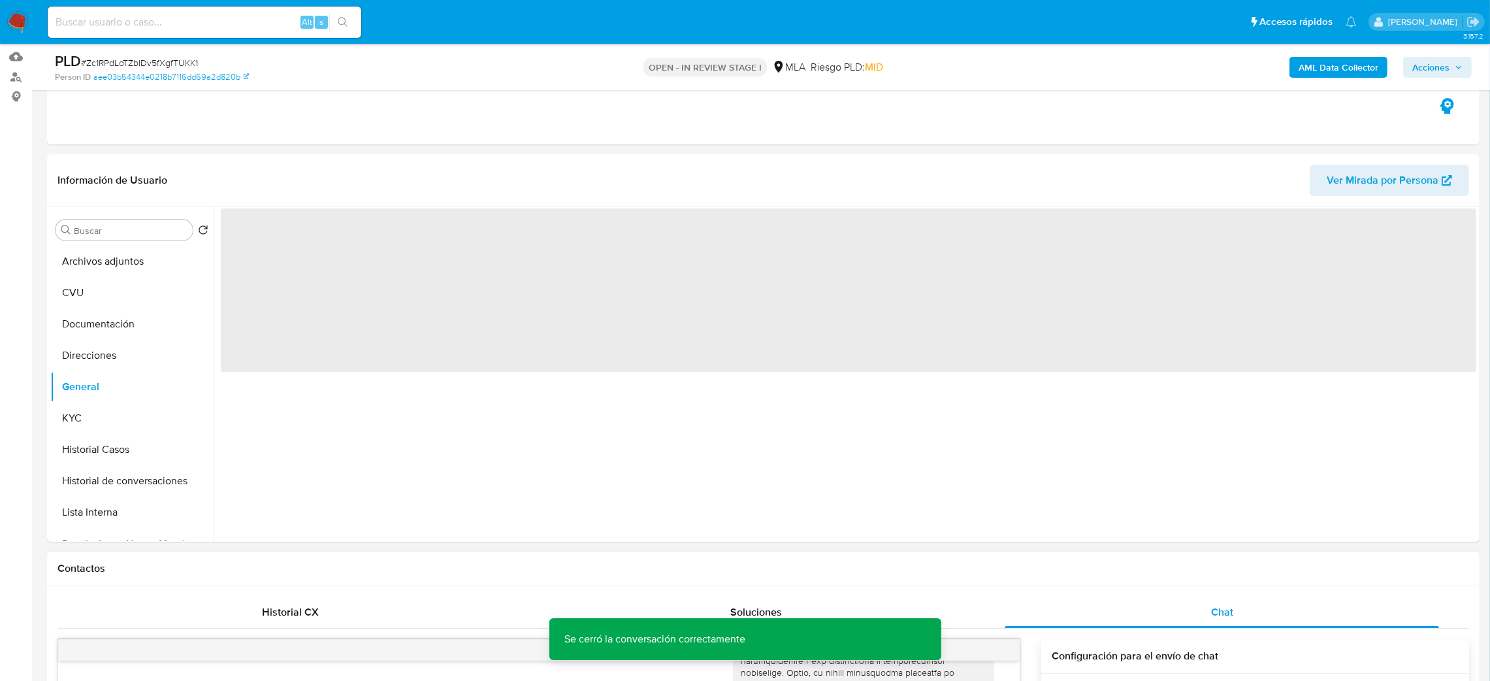
scroll to position [98, 0]
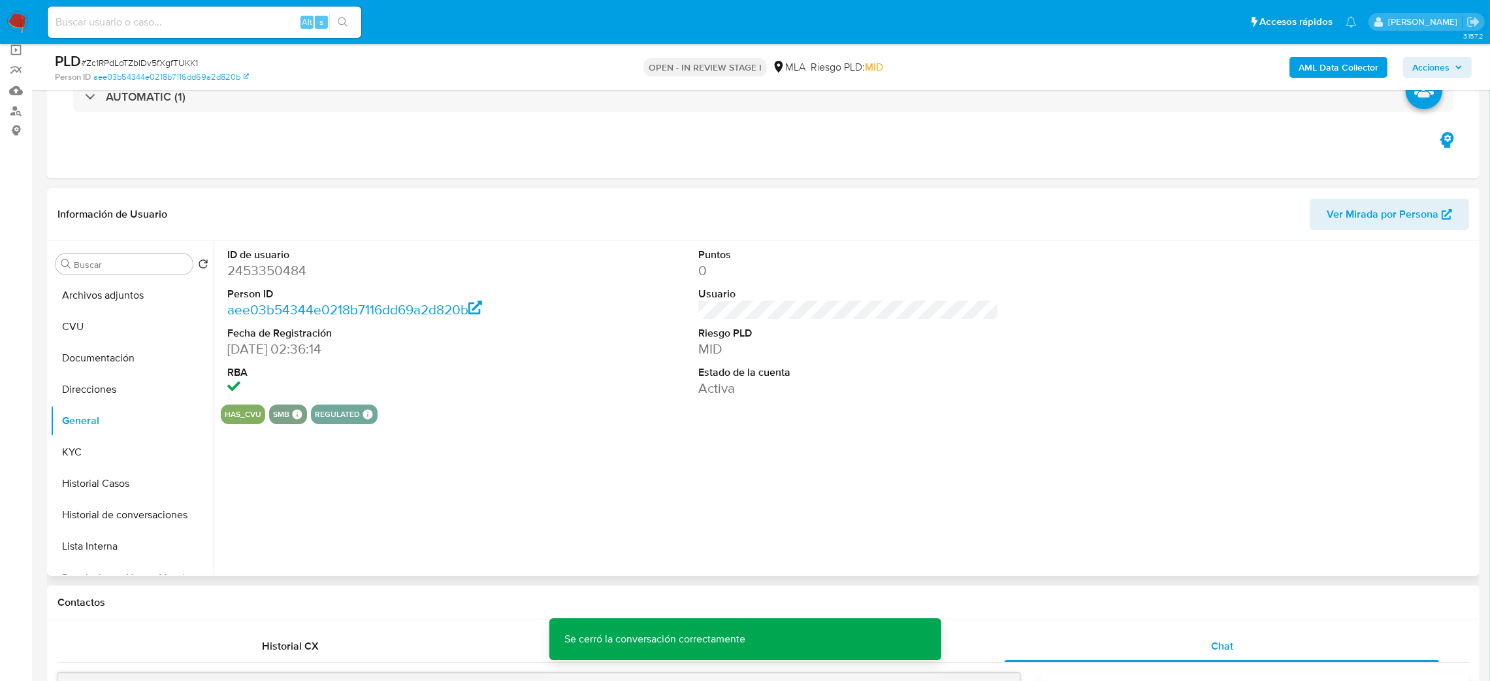
click at [259, 272] on dd "2453350484" at bounding box center [377, 270] width 301 height 18
copy dd "2453350484"
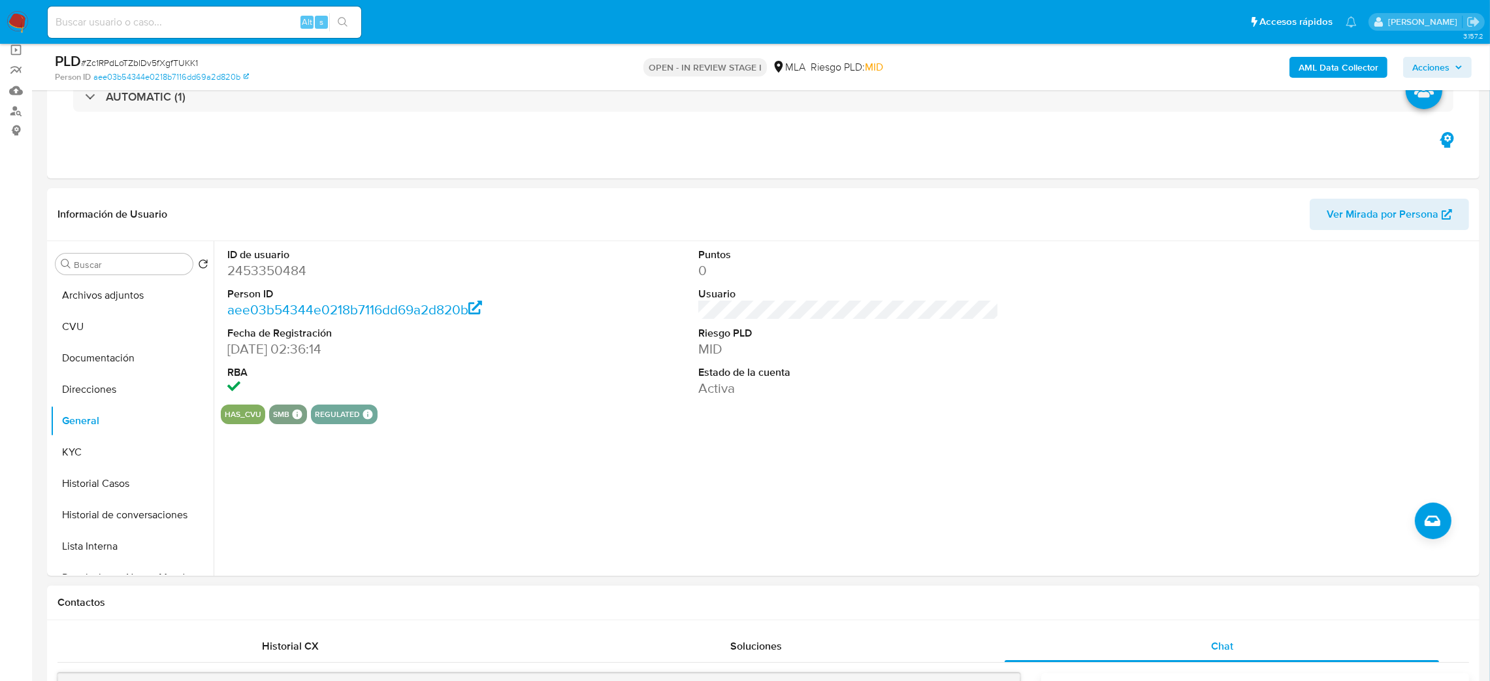
click at [171, 66] on span "# Zc1RPdLoTZbIDv5fXgfTUKK1" at bounding box center [139, 62] width 117 height 13
copy span "Zc1RPdLoTZbIDv5fXgfTUKK1"
click at [101, 448] on button "KYC" at bounding box center [126, 451] width 153 height 31
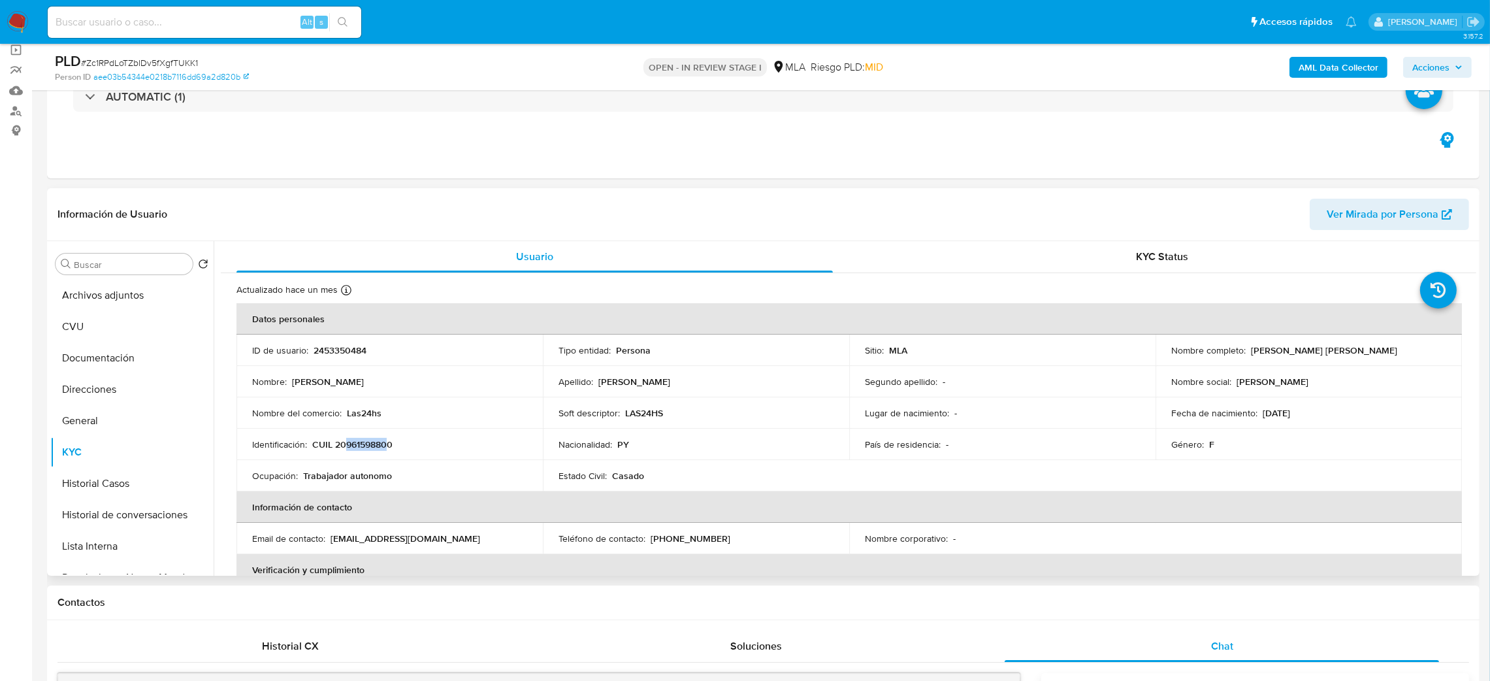
drag, startPoint x: 346, startPoint y: 443, endPoint x: 387, endPoint y: 445, distance: 41.2
click at [387, 445] on p "CUIL 20961598800" at bounding box center [352, 444] width 80 height 12
copy p "96159880"
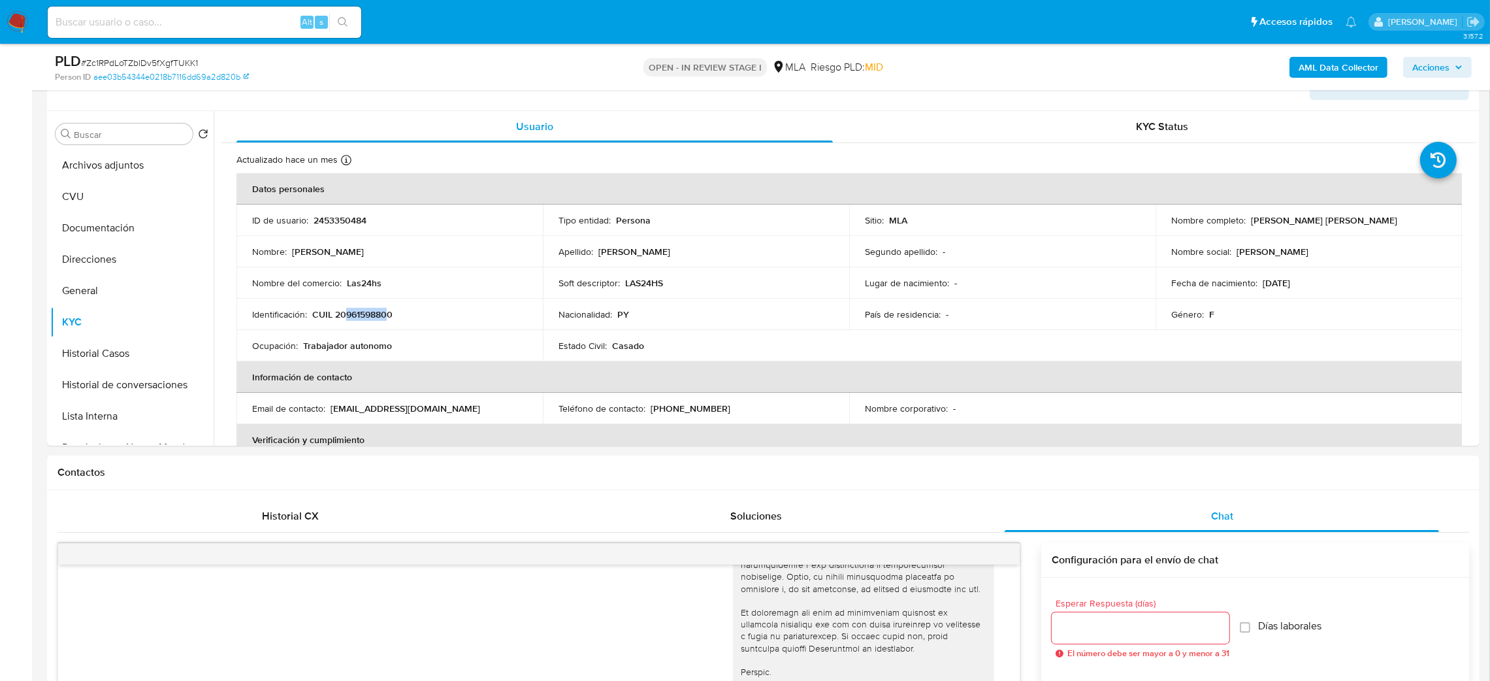
scroll to position [0, 0]
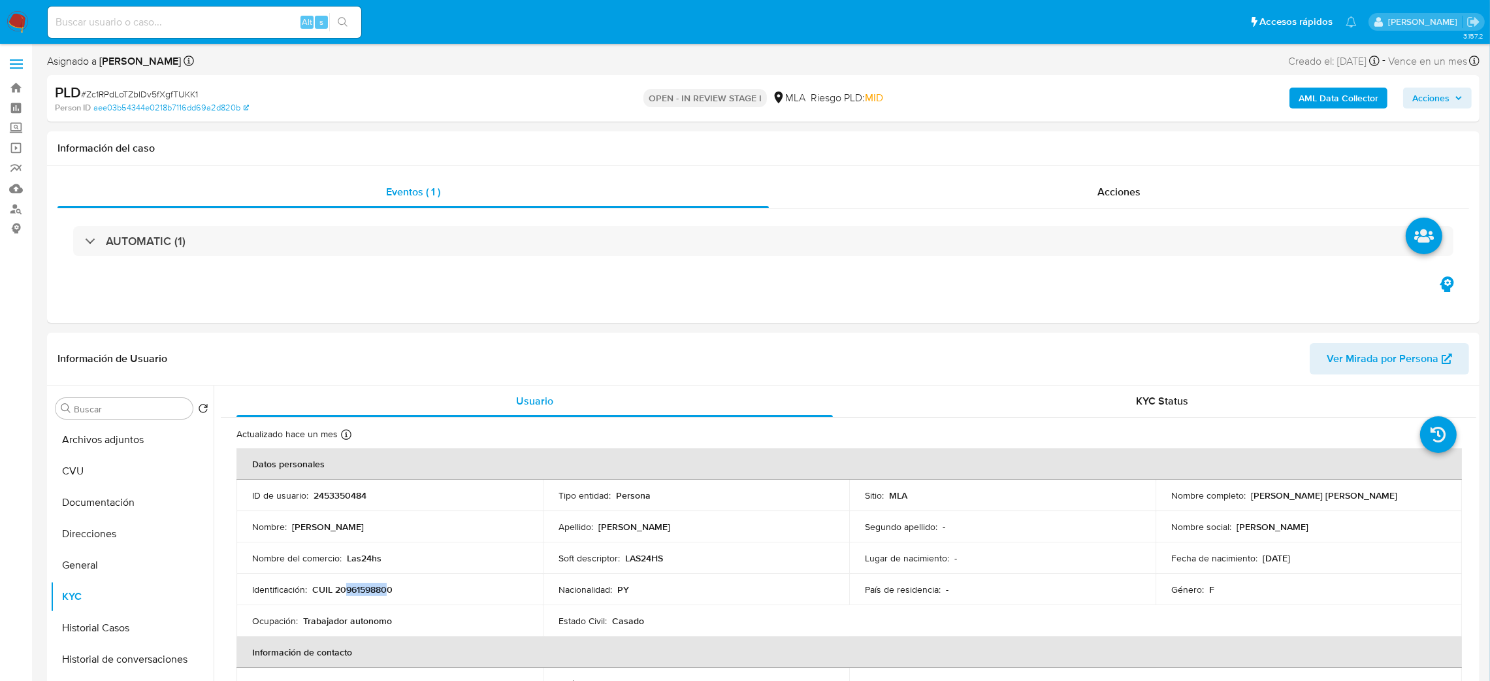
click at [1328, 103] on b "AML Data Collector" at bounding box center [1339, 98] width 80 height 21
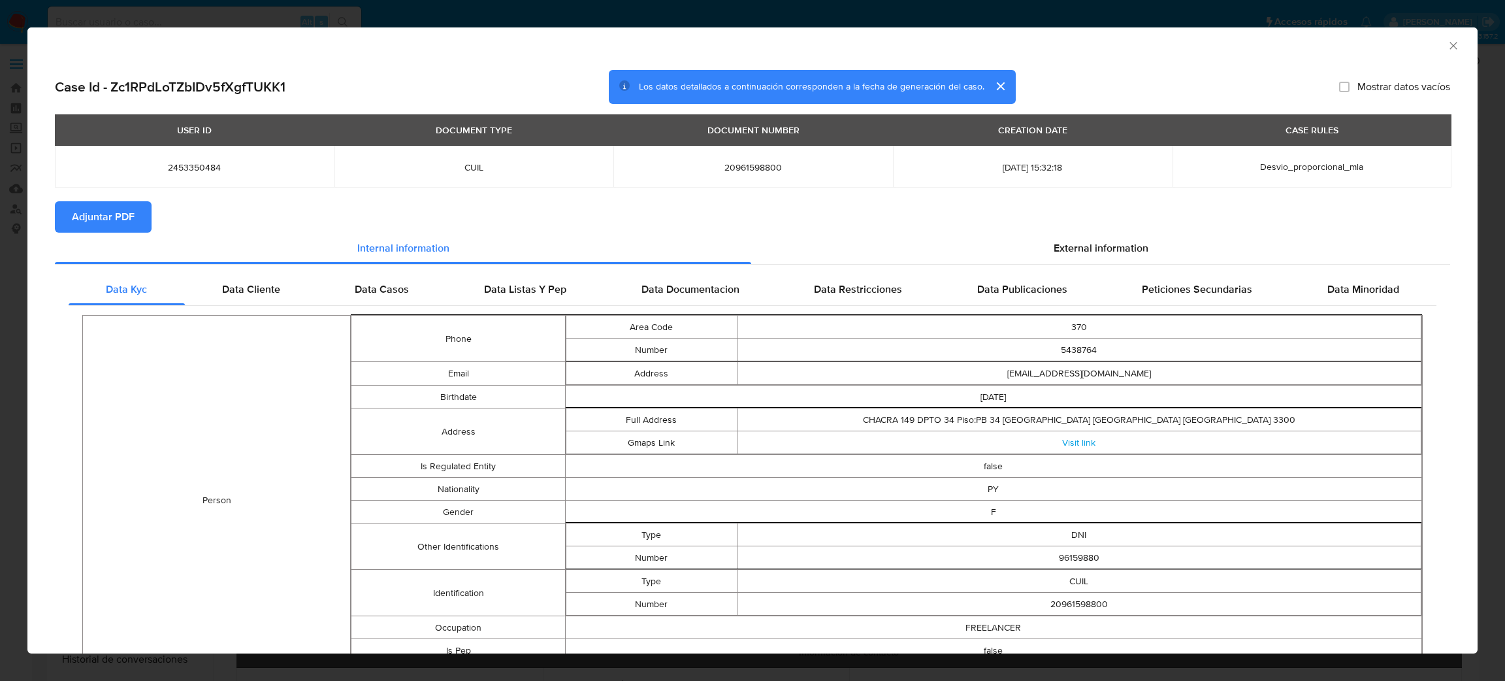
click at [119, 210] on span "Adjuntar PDF" at bounding box center [103, 217] width 63 height 29
drag, startPoint x: 1441, startPoint y: 44, endPoint x: 1081, endPoint y: 175, distance: 383.0
click at [1447, 43] on icon "Cerrar ventana" at bounding box center [1453, 45] width 13 height 13
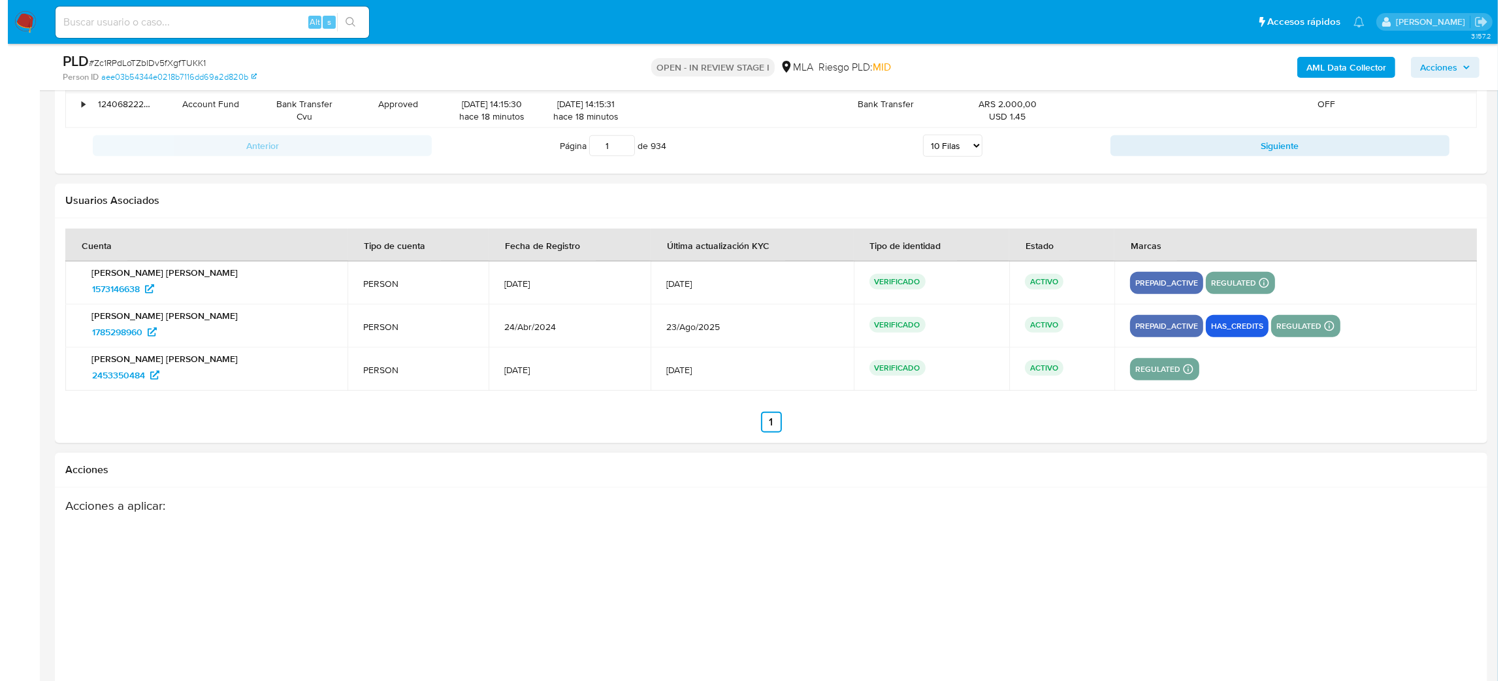
scroll to position [2351, 0]
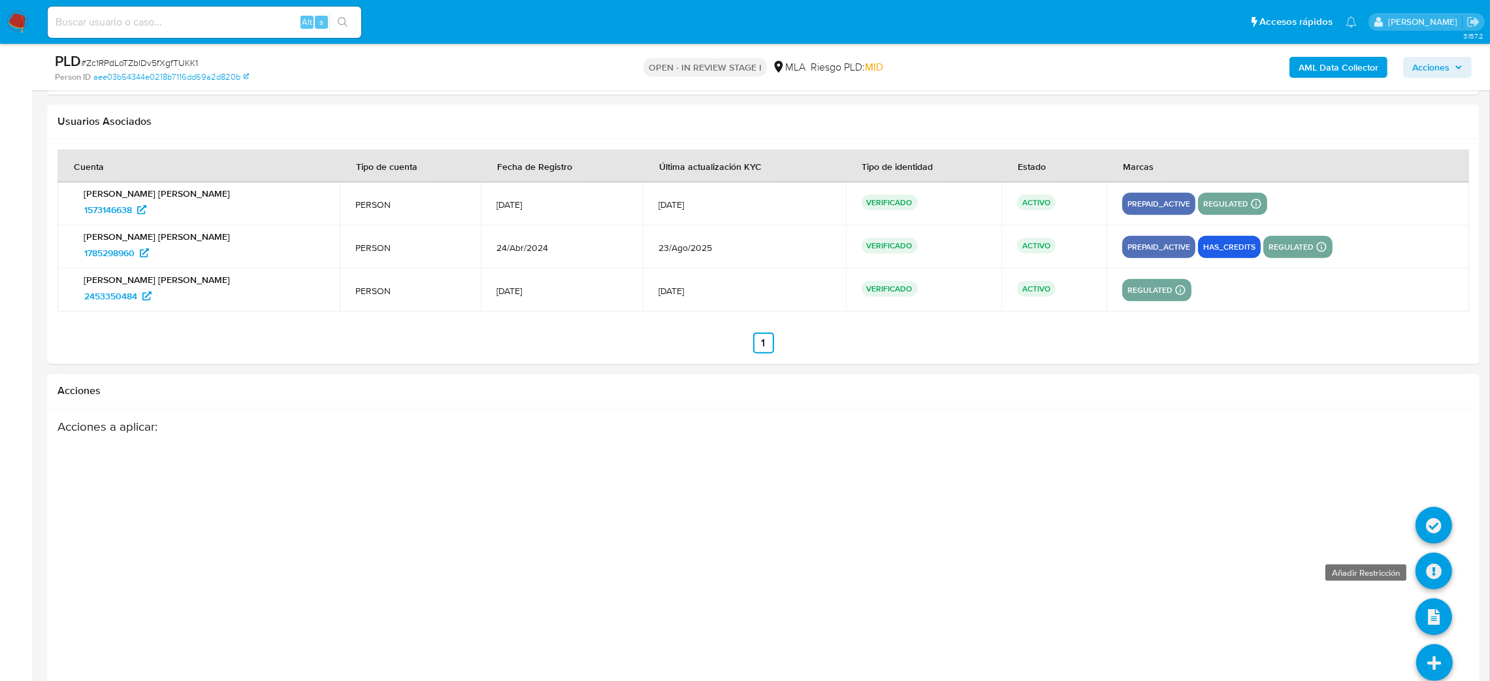
click at [1426, 566] on icon at bounding box center [1434, 571] width 37 height 37
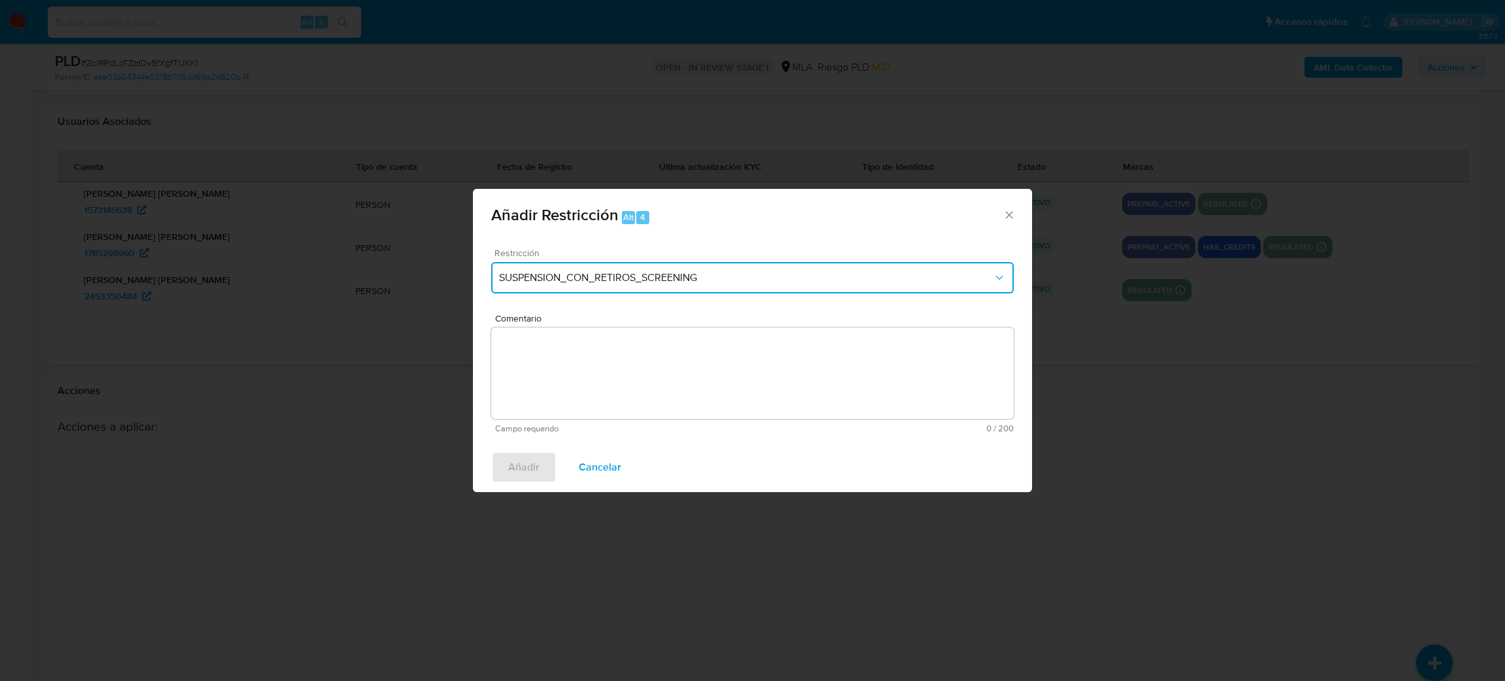
click at [585, 278] on span "SUSPENSION_CON_RETIROS_SCREENING" at bounding box center [746, 277] width 494 height 13
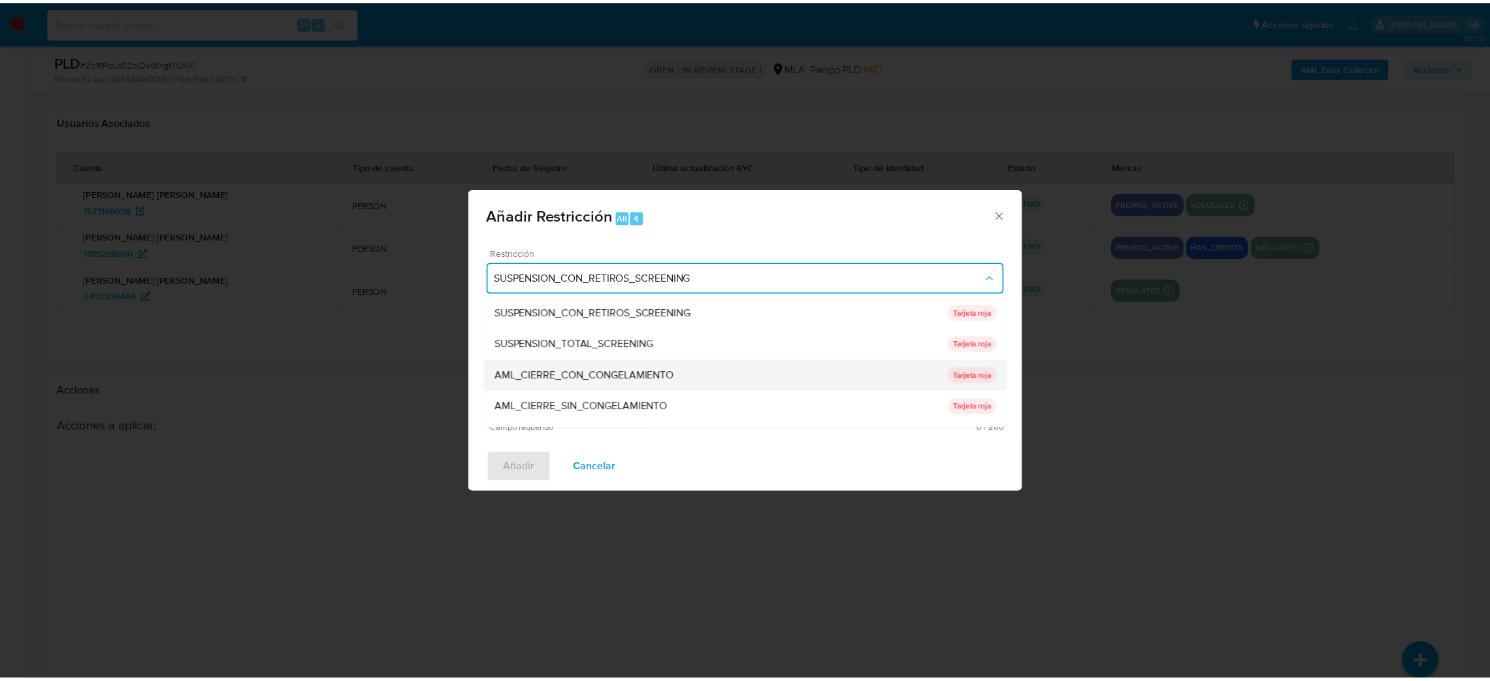
scroll to position [276, 0]
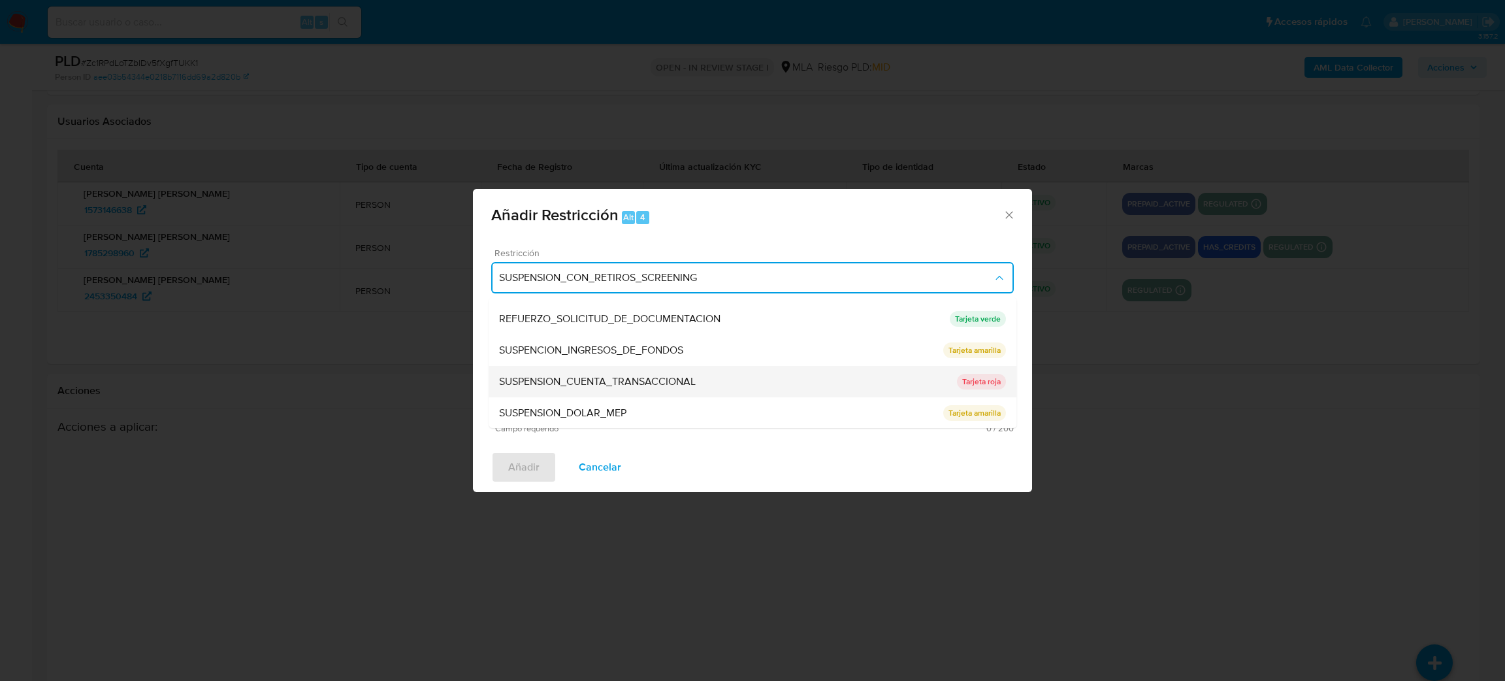
click at [593, 370] on div "SUSPENSION_CUENTA_TRANSACCIONAL" at bounding box center [728, 381] width 458 height 31
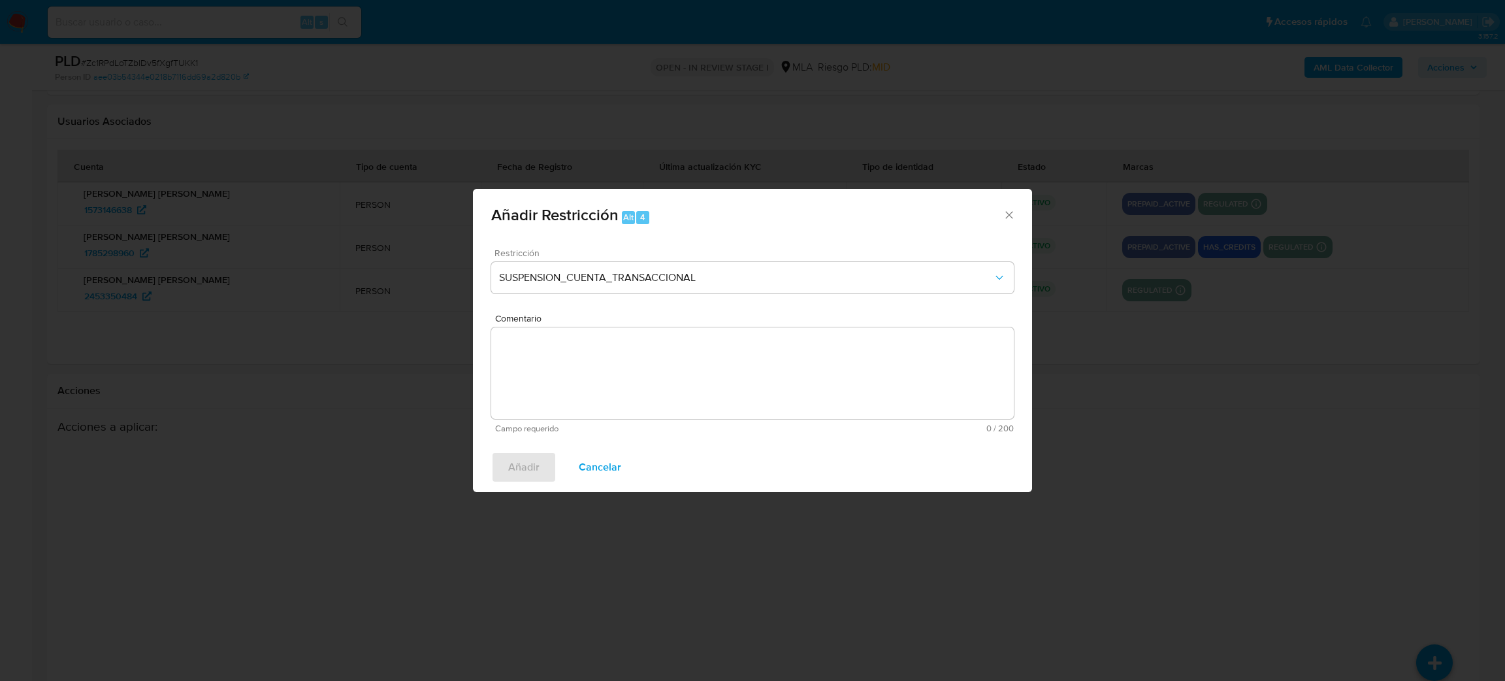
click at [593, 370] on textarea "Comentario" at bounding box center [752, 372] width 523 height 91
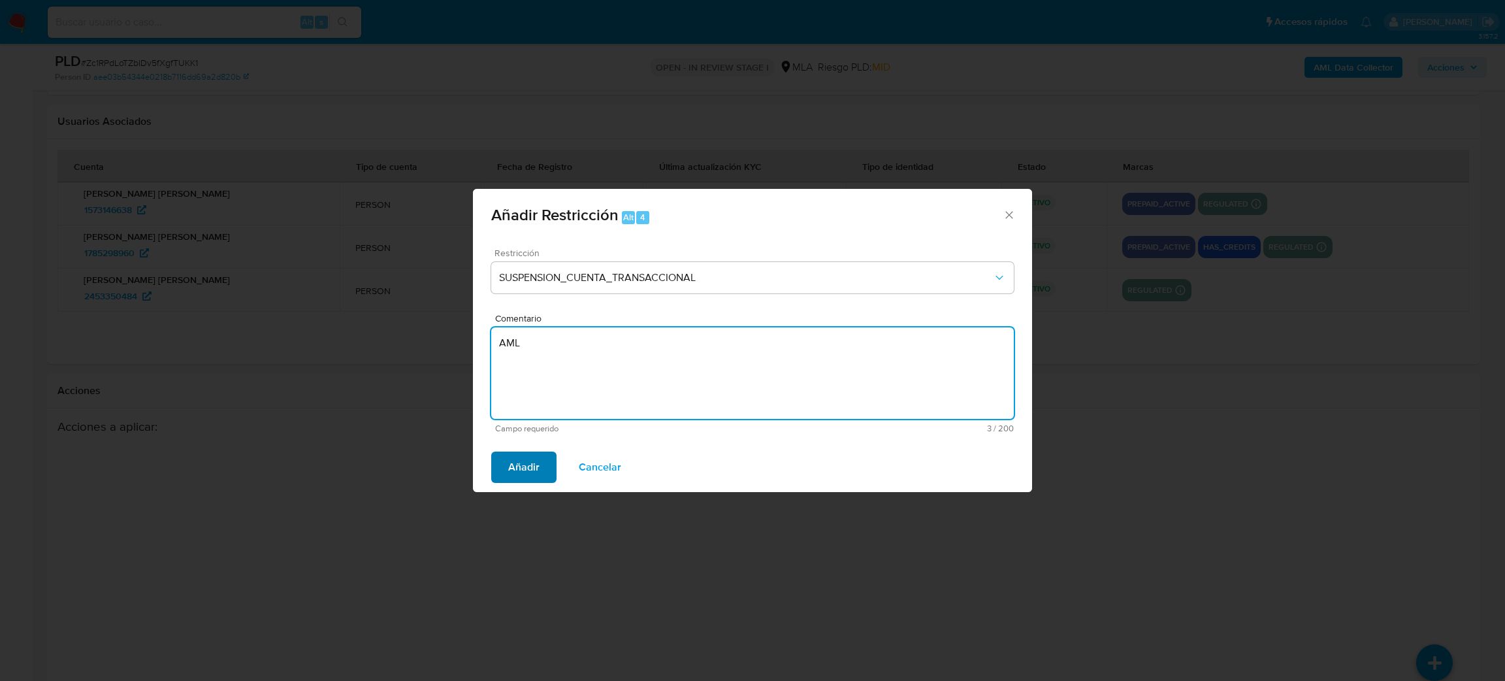
type textarea "AML"
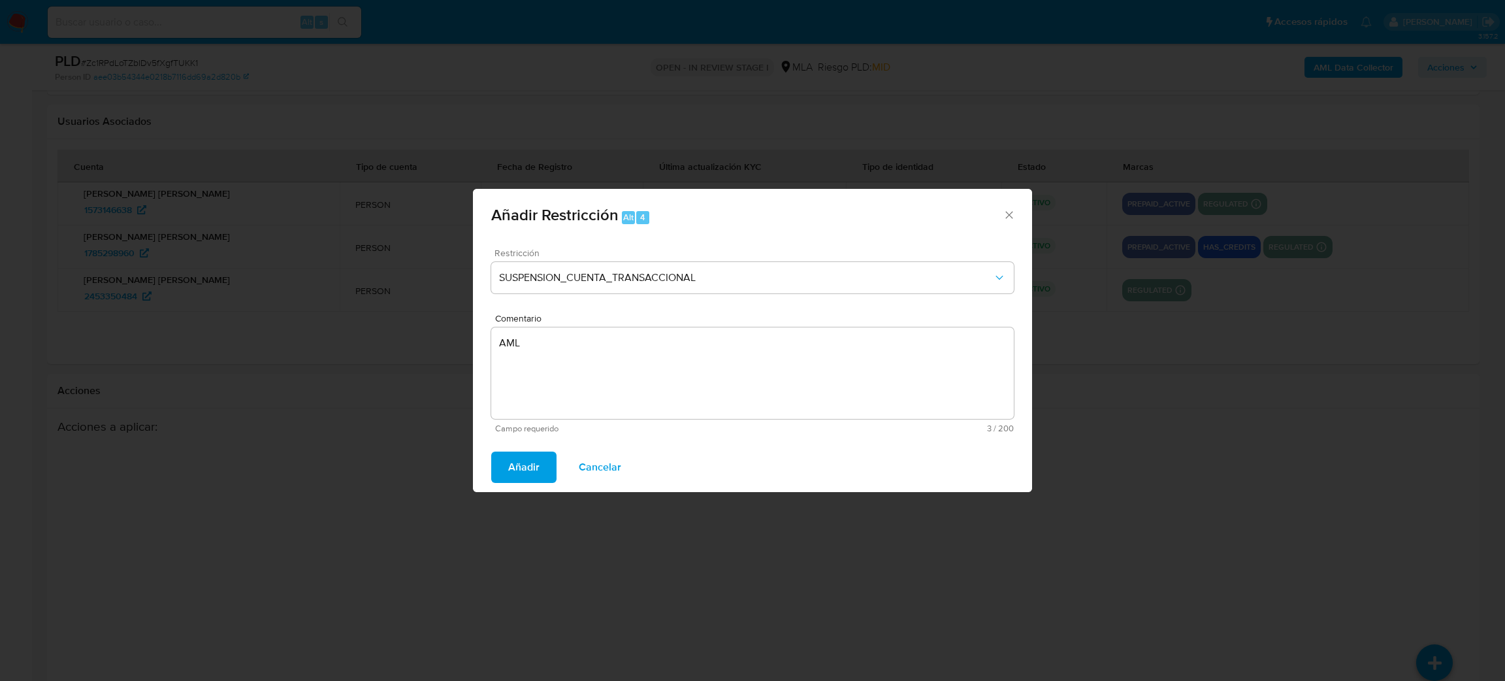
click at [514, 460] on span "Añadir" at bounding box center [523, 467] width 31 height 29
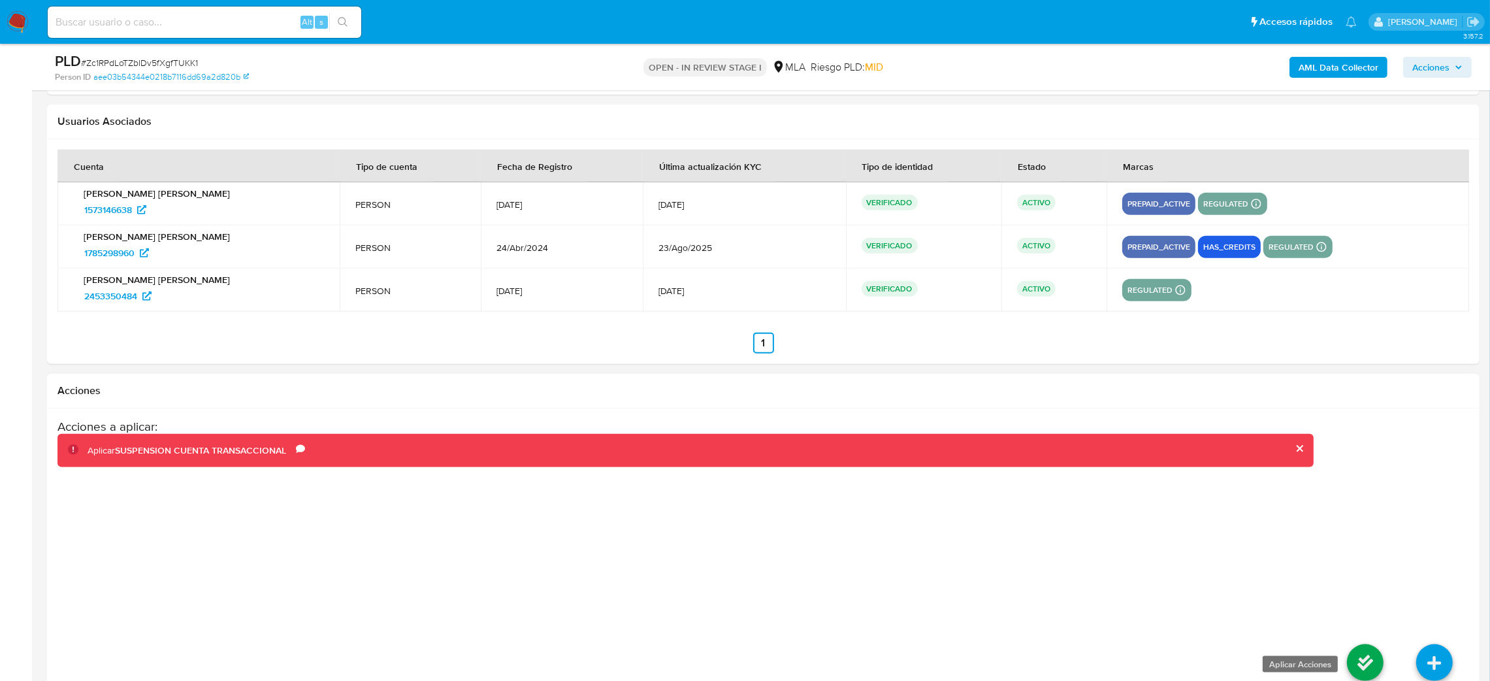
click at [1354, 655] on icon at bounding box center [1365, 662] width 37 height 37
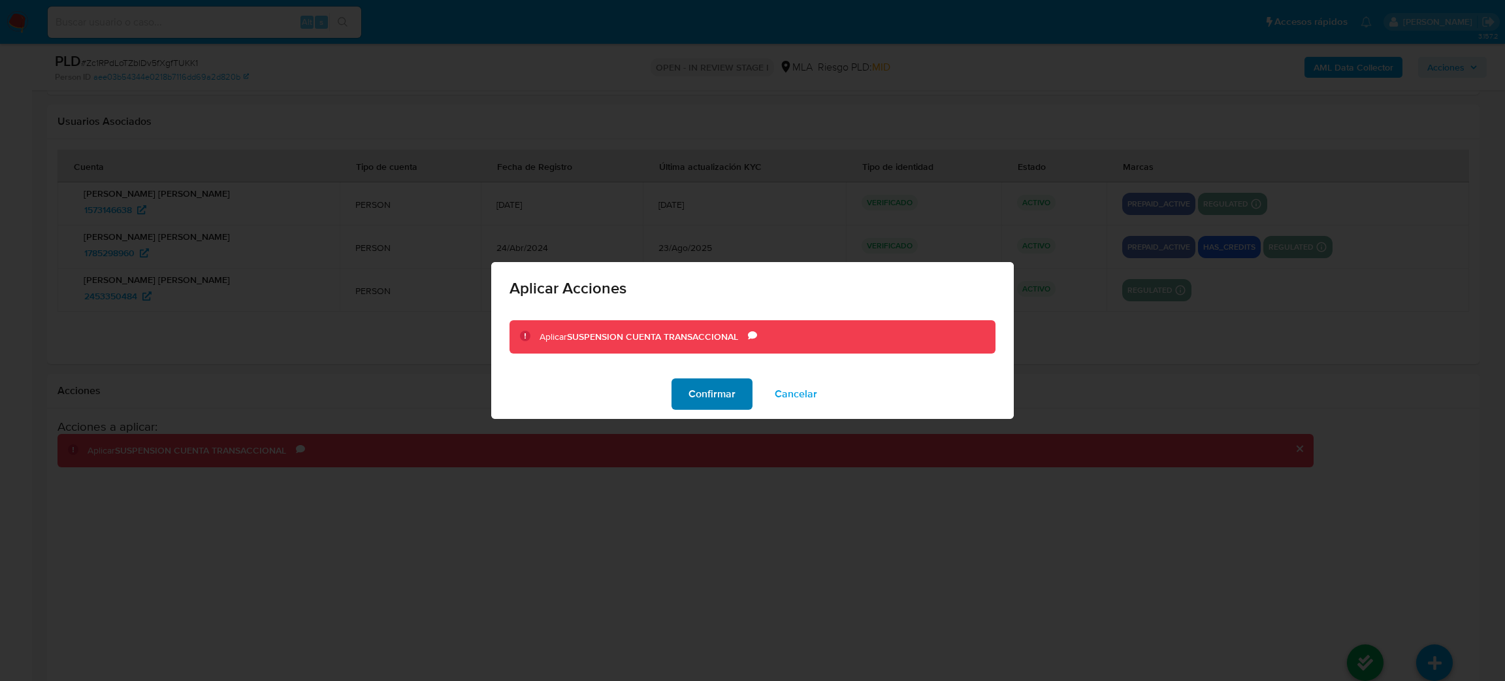
click at [693, 399] on span "Confirmar" at bounding box center [712, 394] width 47 height 29
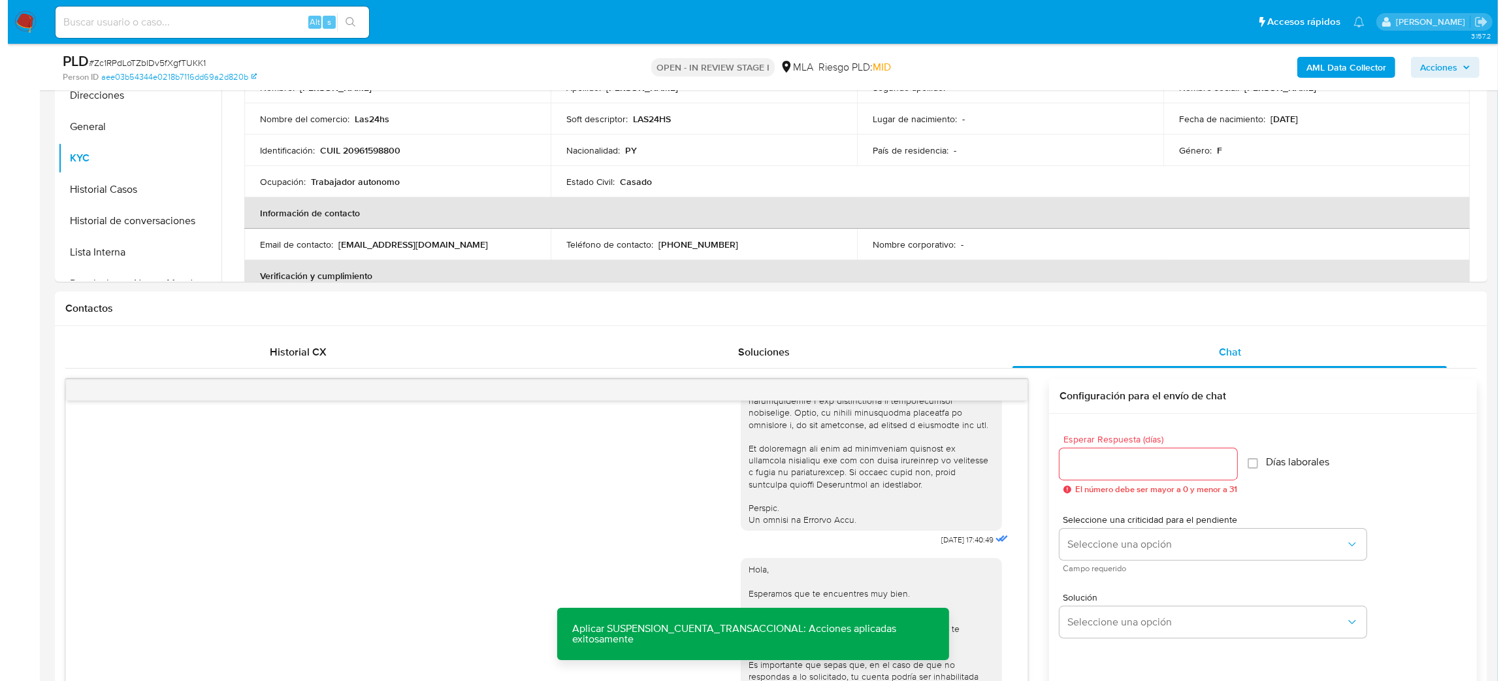
scroll to position [98, 0]
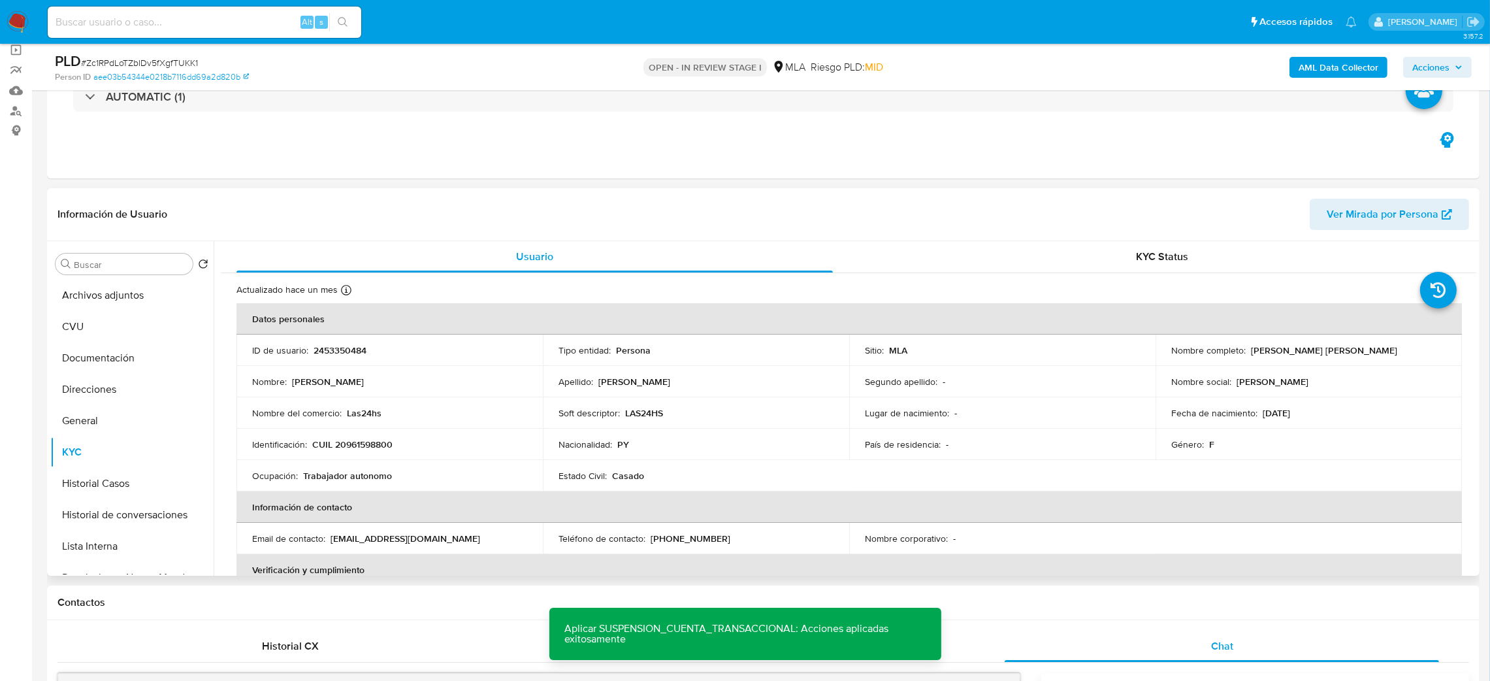
click at [339, 344] on p "2453350484" at bounding box center [340, 350] width 53 height 12
copy p "2453350484"
click at [131, 282] on button "Archivos adjuntos" at bounding box center [126, 295] width 153 height 31
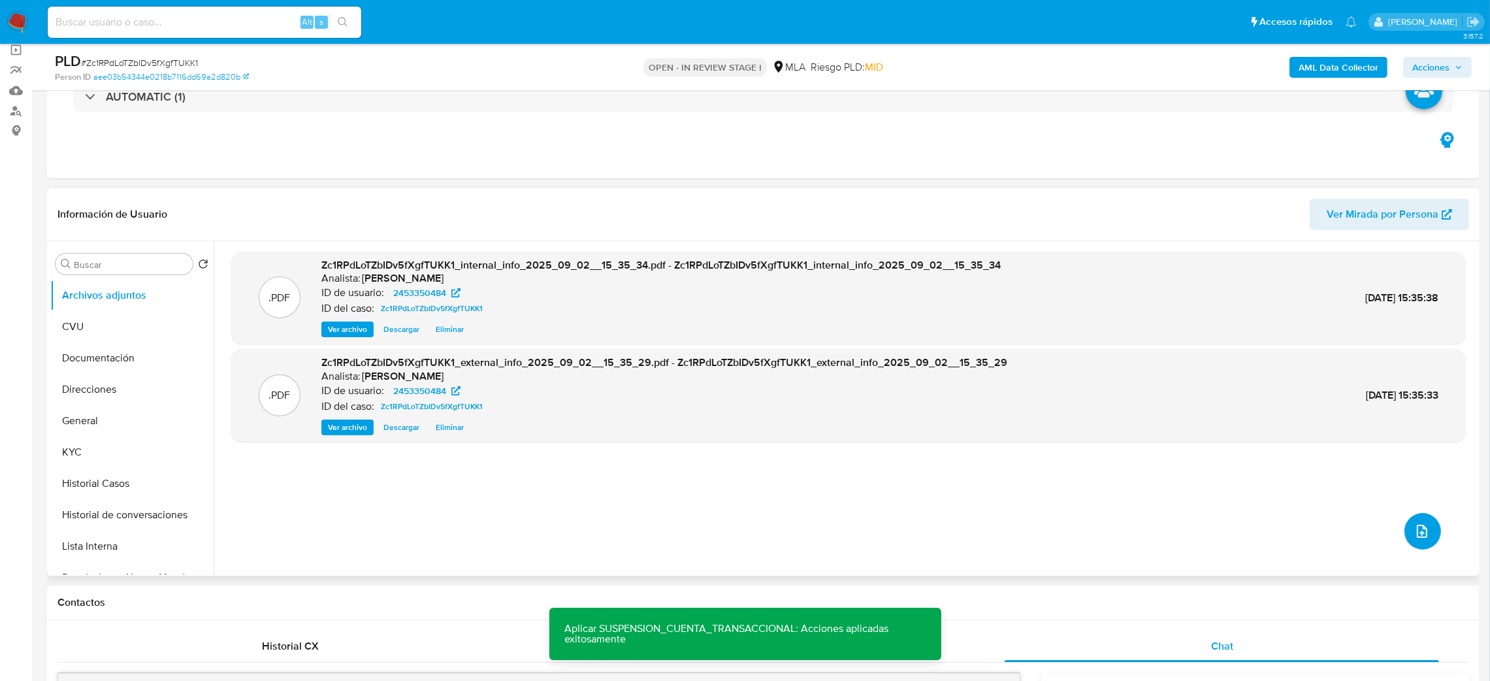
click at [1409, 527] on button "upload-file" at bounding box center [1423, 531] width 37 height 37
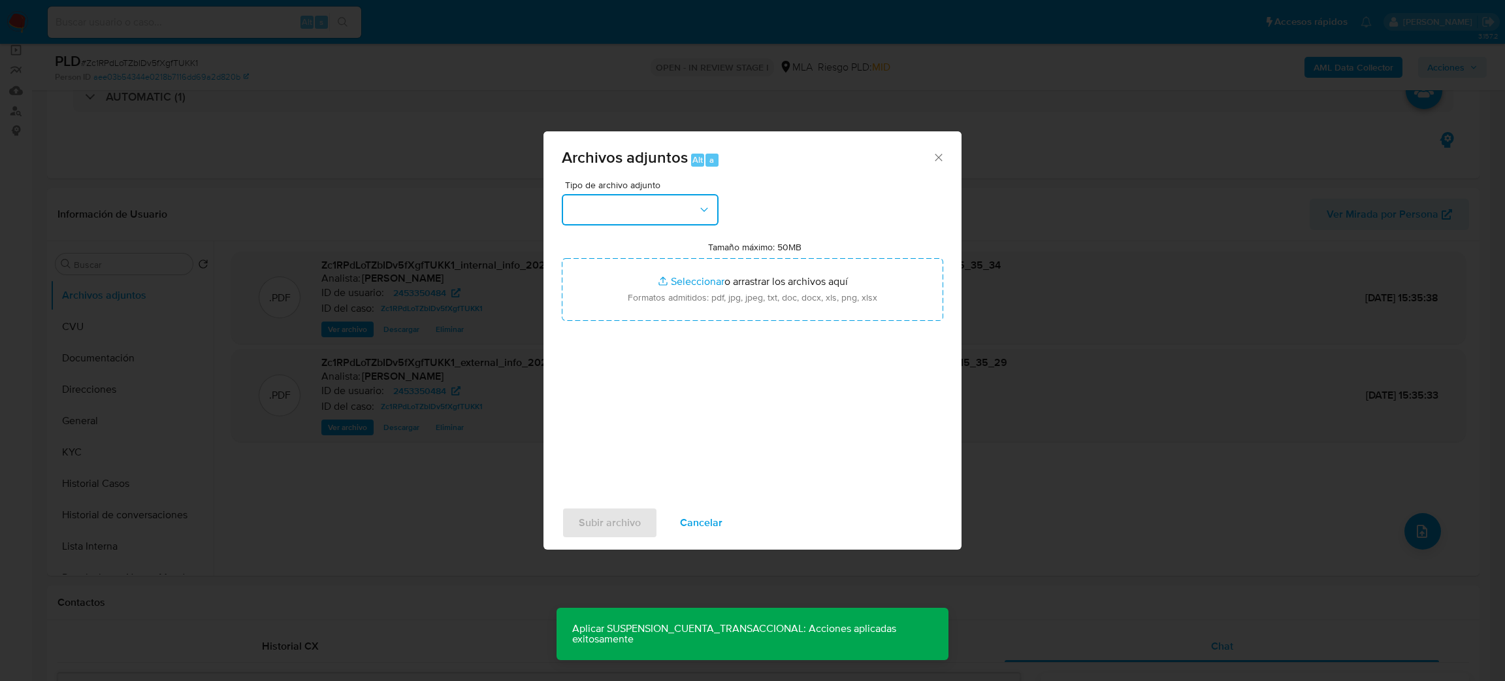
click at [688, 211] on button "button" at bounding box center [640, 209] width 157 height 31
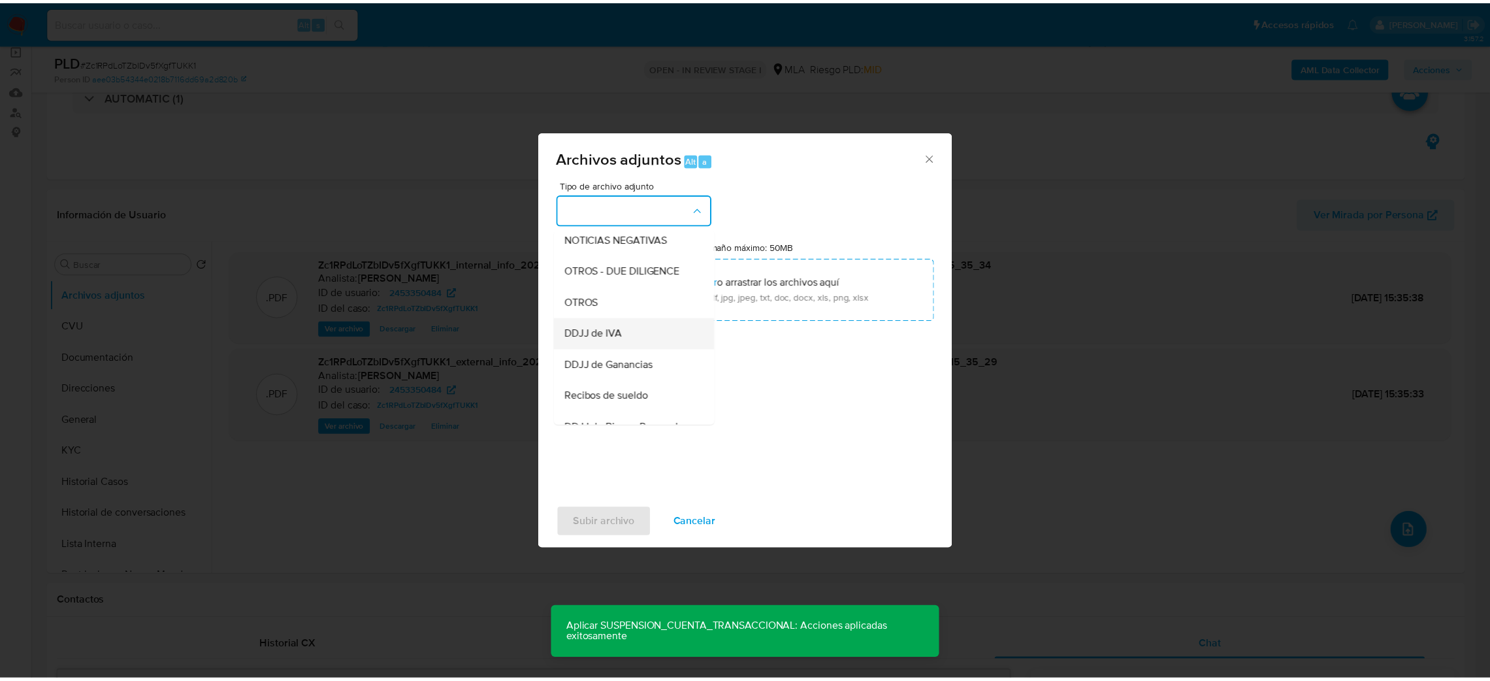
scroll to position [196, 0]
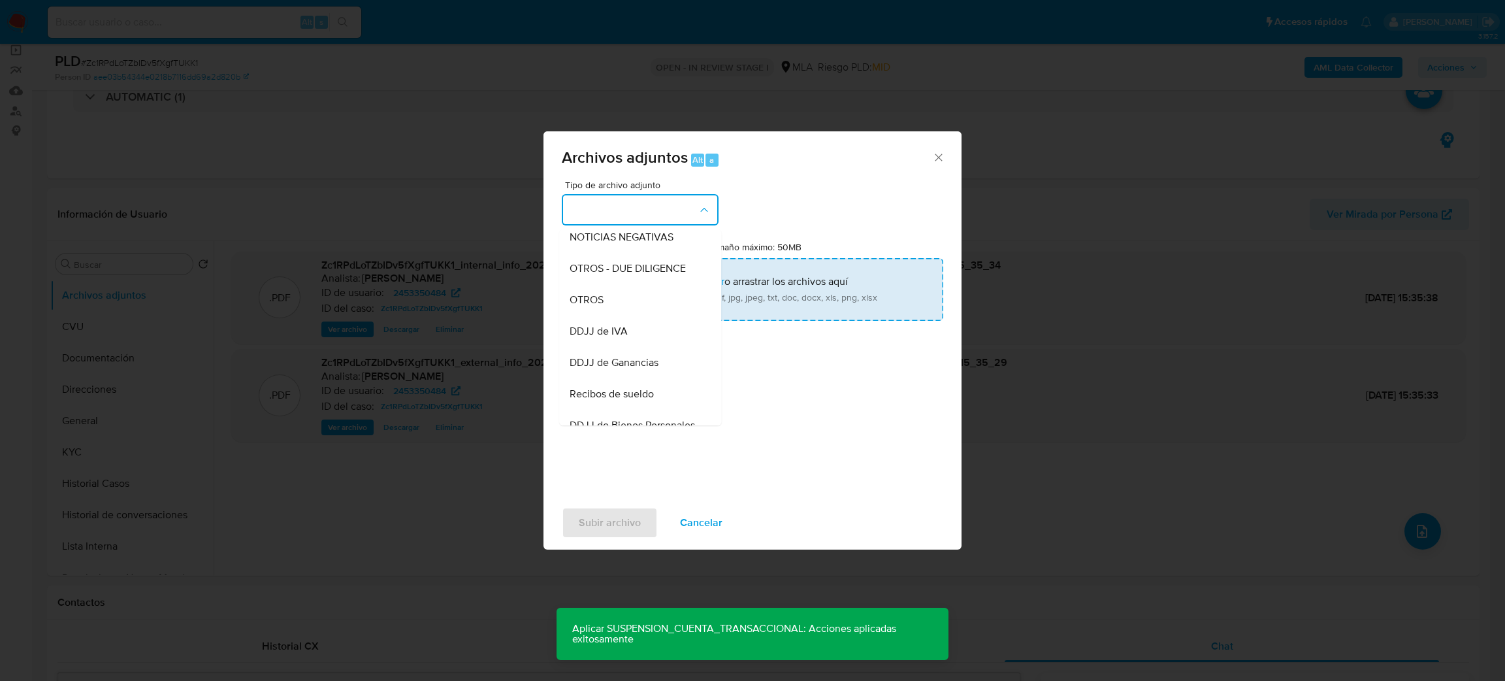
drag, startPoint x: 610, startPoint y: 317, endPoint x: 645, endPoint y: 307, distance: 36.6
click at [610, 316] on div "OTROS" at bounding box center [636, 299] width 133 height 31
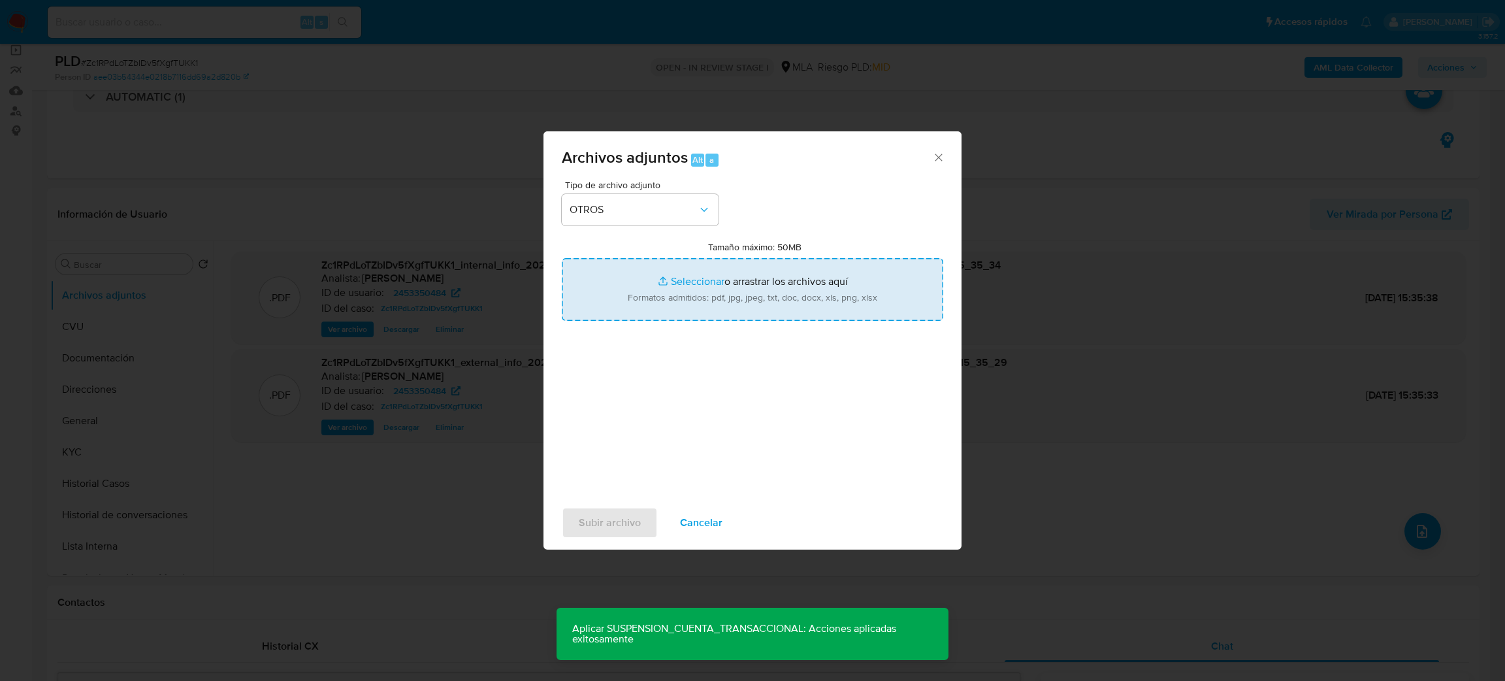
click at [649, 305] on input "Tamaño máximo: 50MB Seleccionar archivos" at bounding box center [753, 289] width 382 height 63
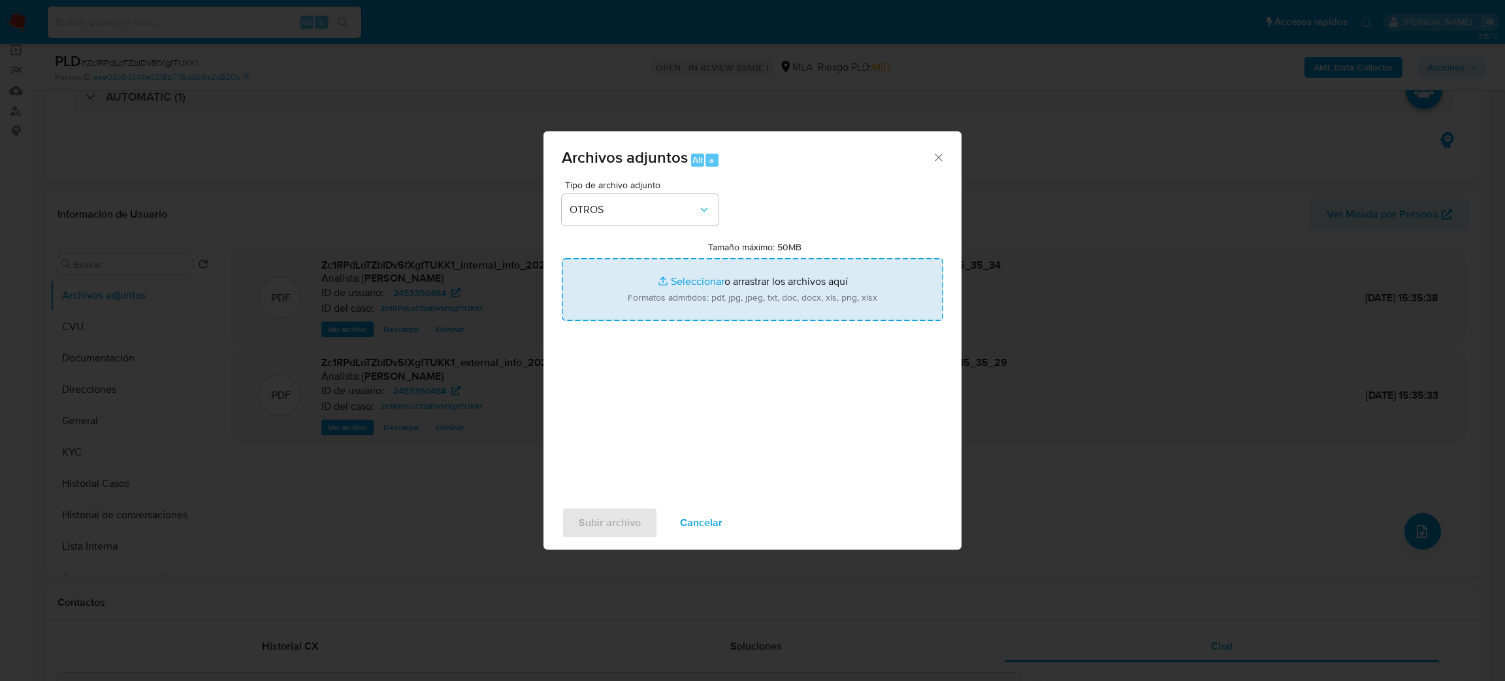
type input "C:\fakepath\Caselog Zc1RPdLoTZbIDv5fXgfTUKK1_2025_08_18_22_00_53.docx"
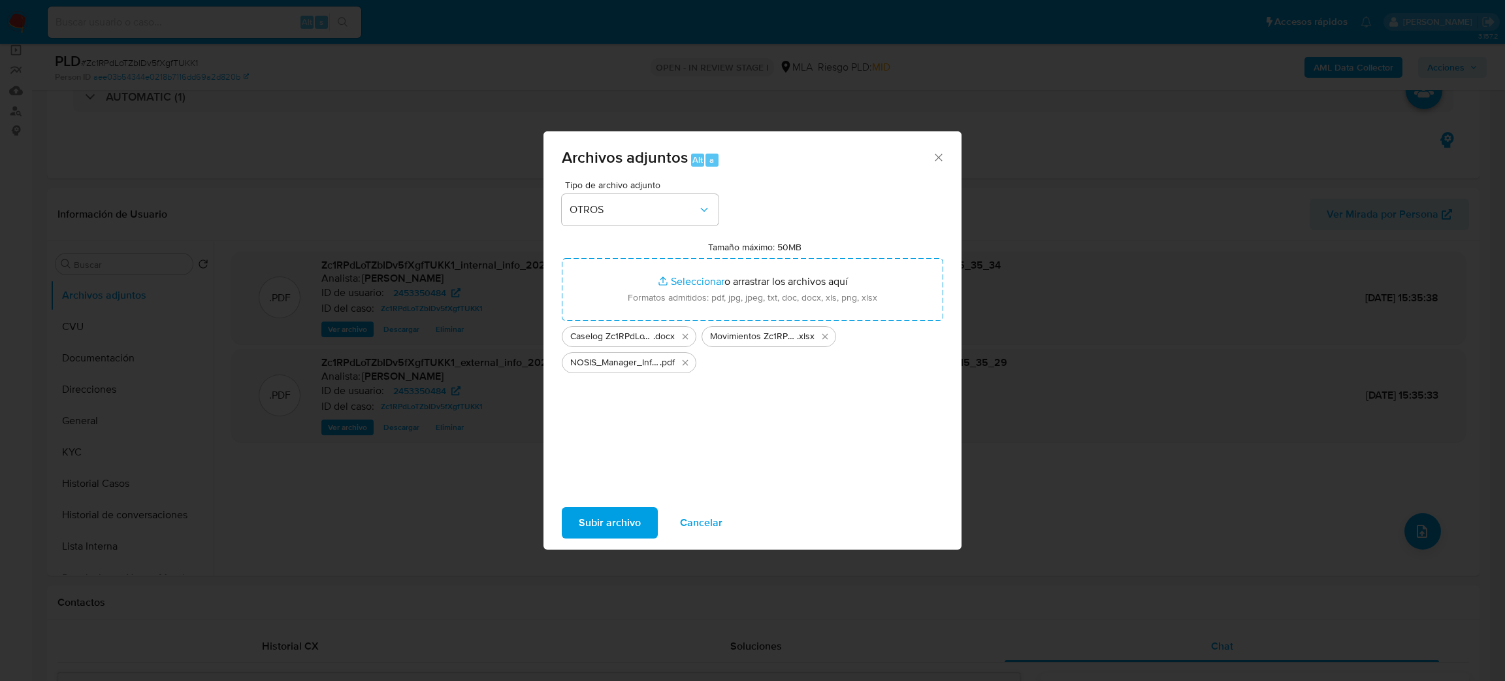
click at [618, 503] on div "Subir archivo Cancelar" at bounding box center [753, 523] width 418 height 50
click at [601, 529] on span "Subir archivo" at bounding box center [610, 522] width 62 height 29
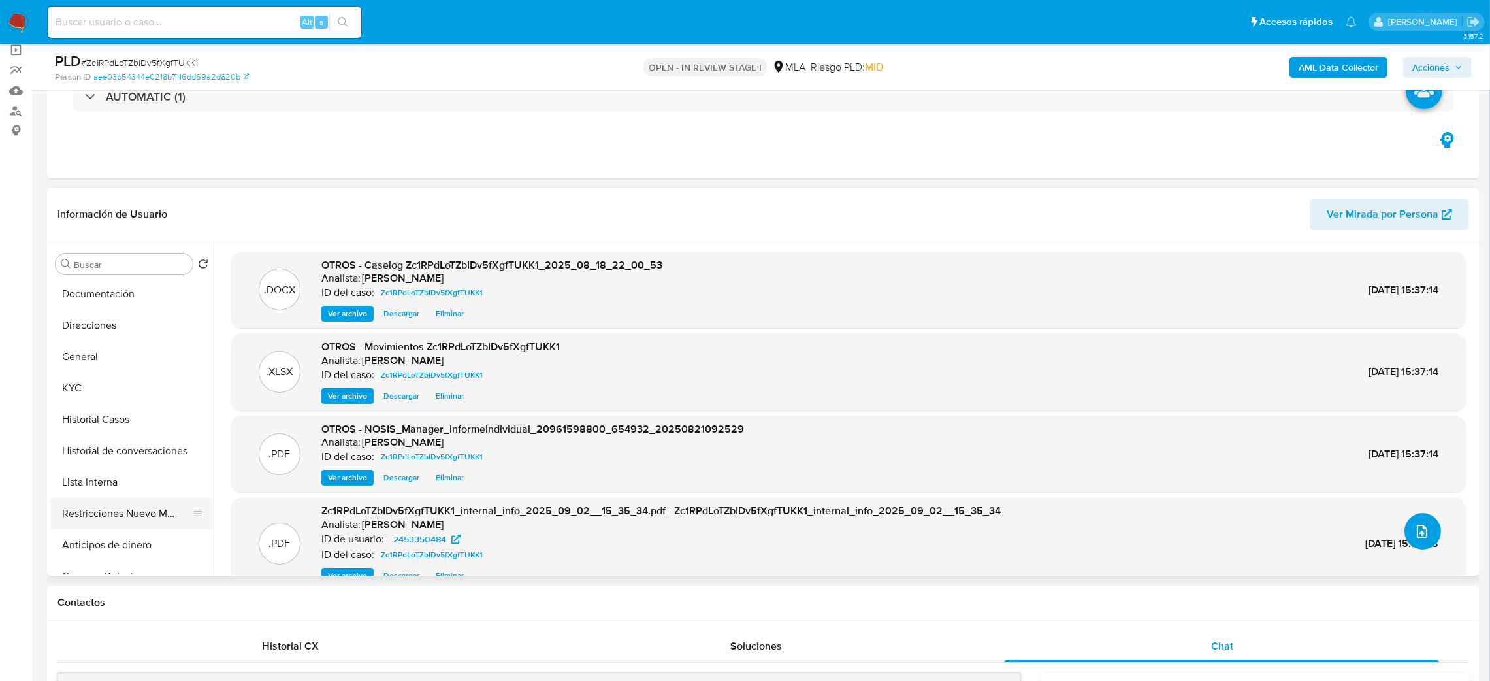
scroll to position [98, 0]
click at [109, 482] on button "Restricciones Nuevo Mundo" at bounding box center [126, 479] width 153 height 31
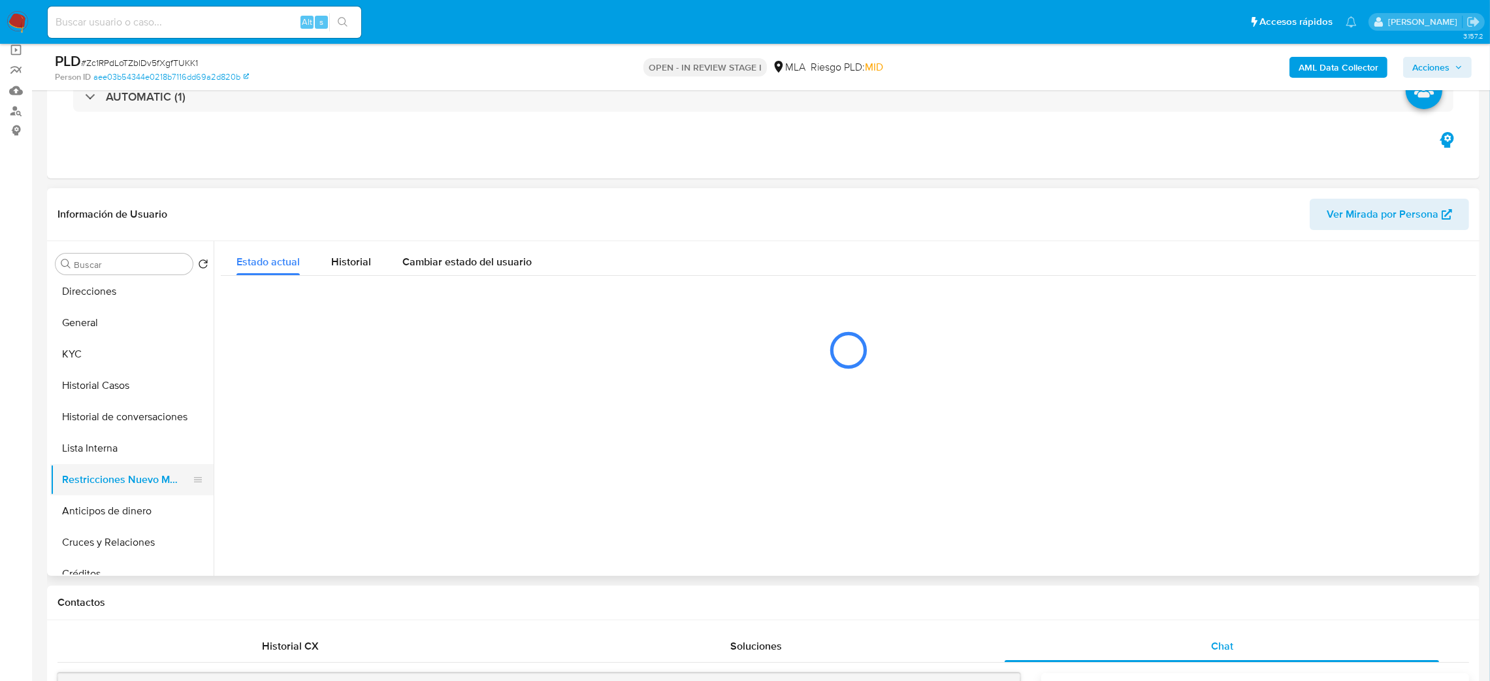
scroll to position [0, 0]
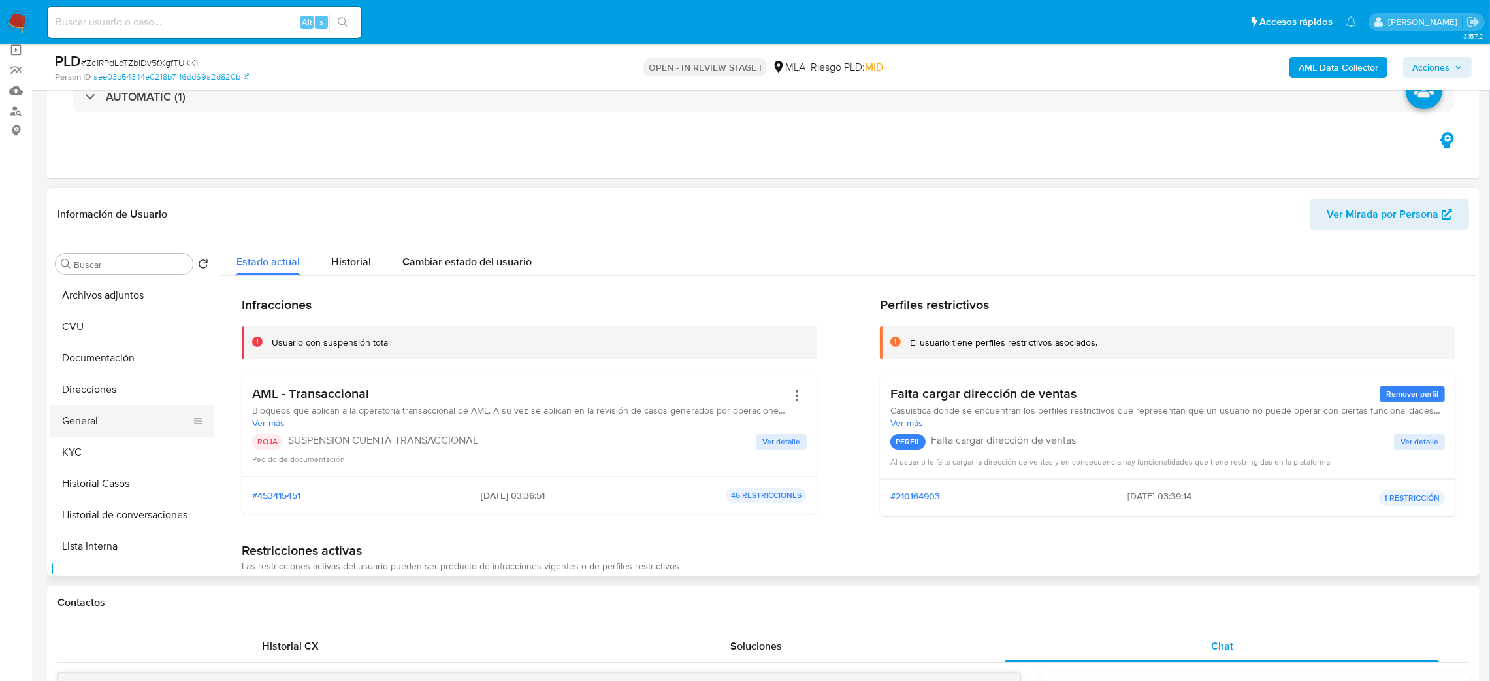
click at [103, 412] on button "General" at bounding box center [126, 420] width 153 height 31
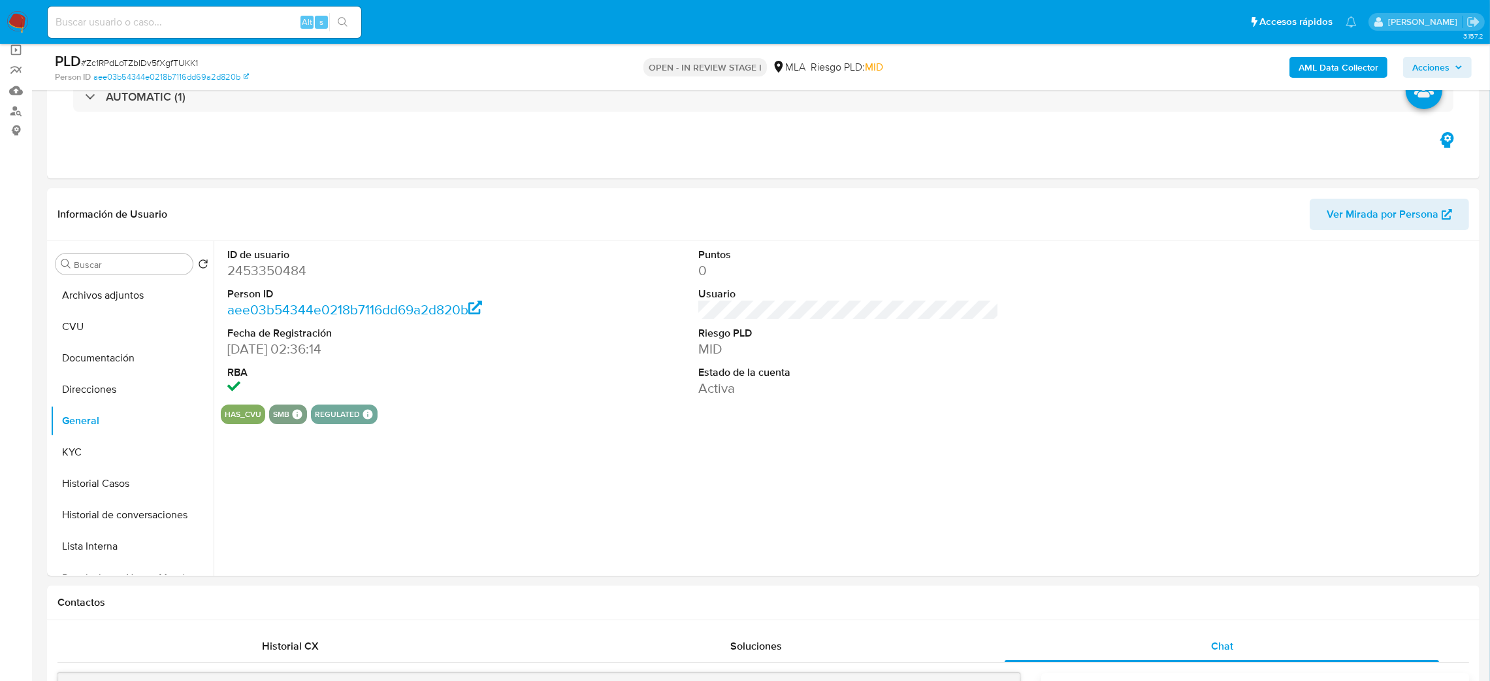
click at [253, 270] on dd "2453350484" at bounding box center [377, 270] width 301 height 18
copy dd "2453350484"
drag, startPoint x: 1440, startPoint y: 66, endPoint x: 1426, endPoint y: 73, distance: 15.5
click at [1440, 65] on span "Acciones" at bounding box center [1431, 67] width 37 height 21
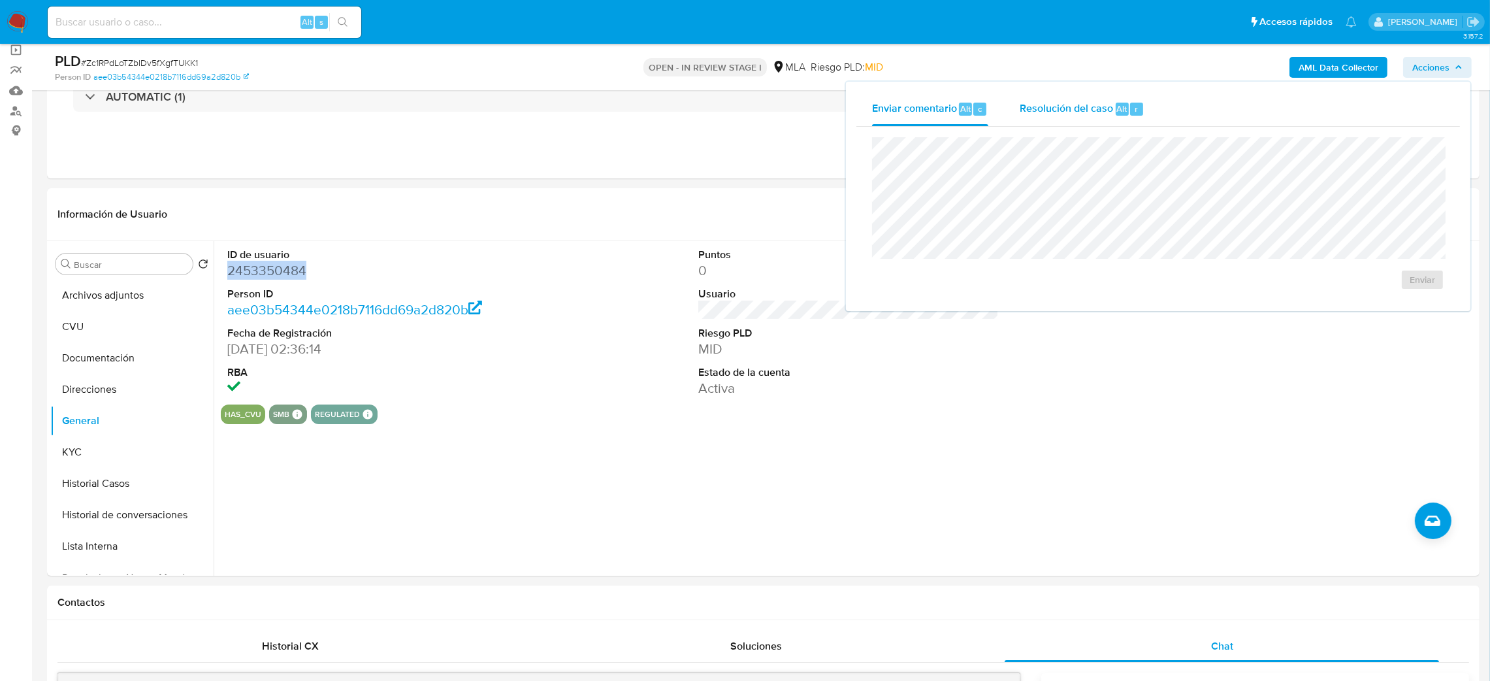
click at [1105, 104] on span "Resolución del caso" at bounding box center [1066, 108] width 93 height 15
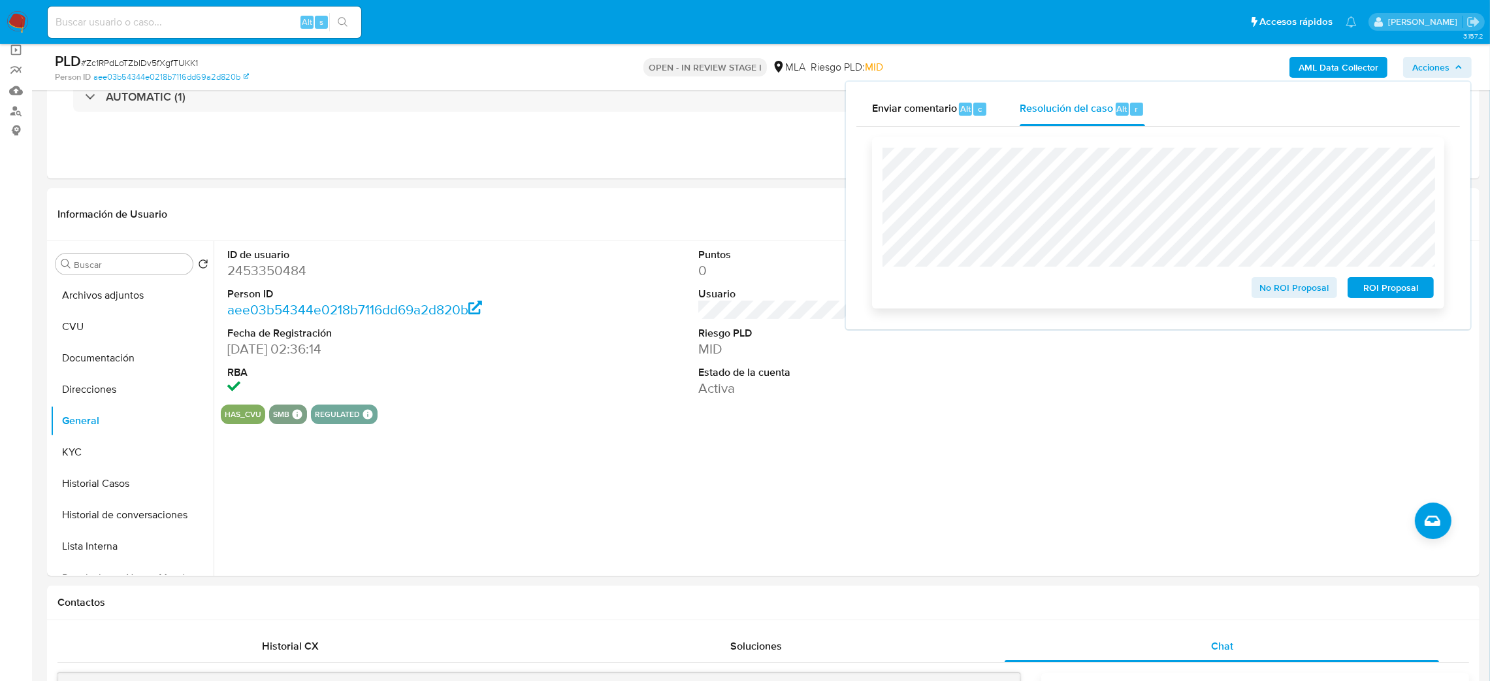
click at [1412, 290] on span "ROI Proposal" at bounding box center [1391, 287] width 68 height 18
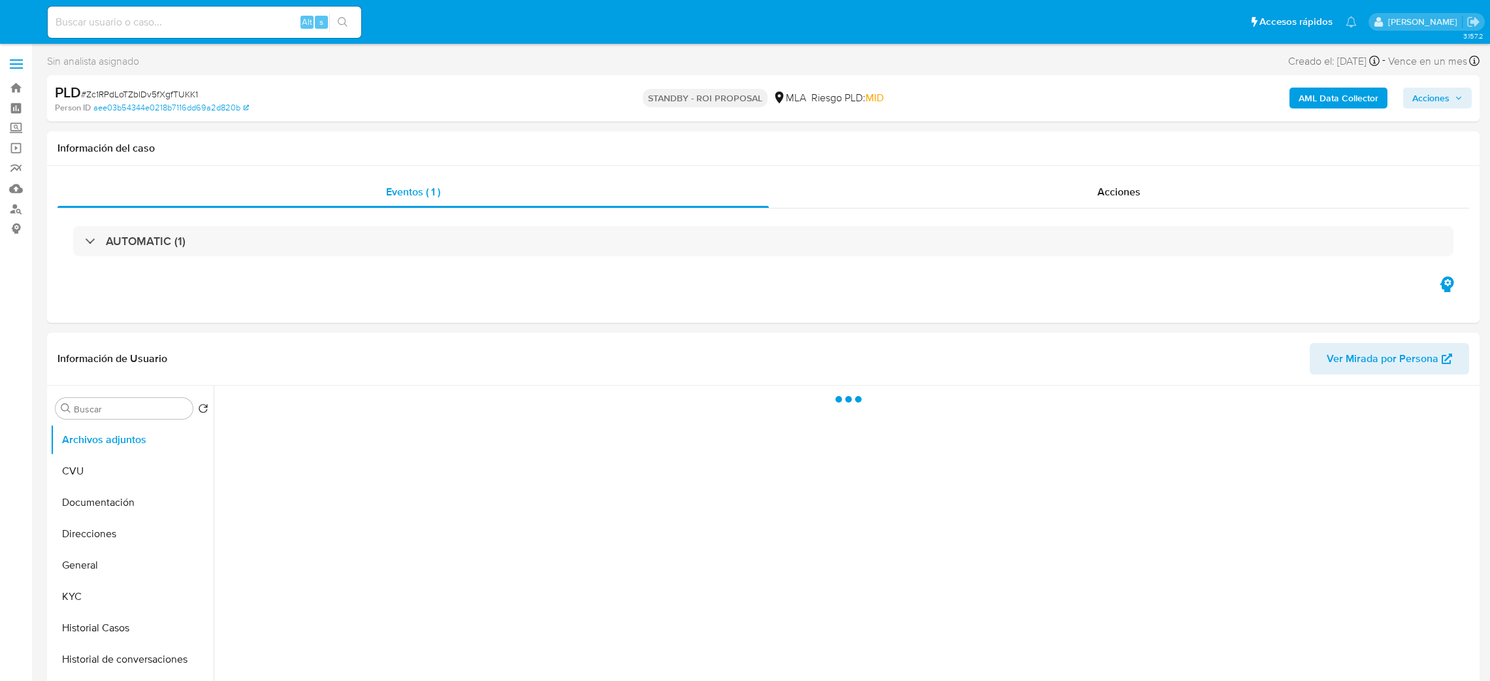
select select "10"
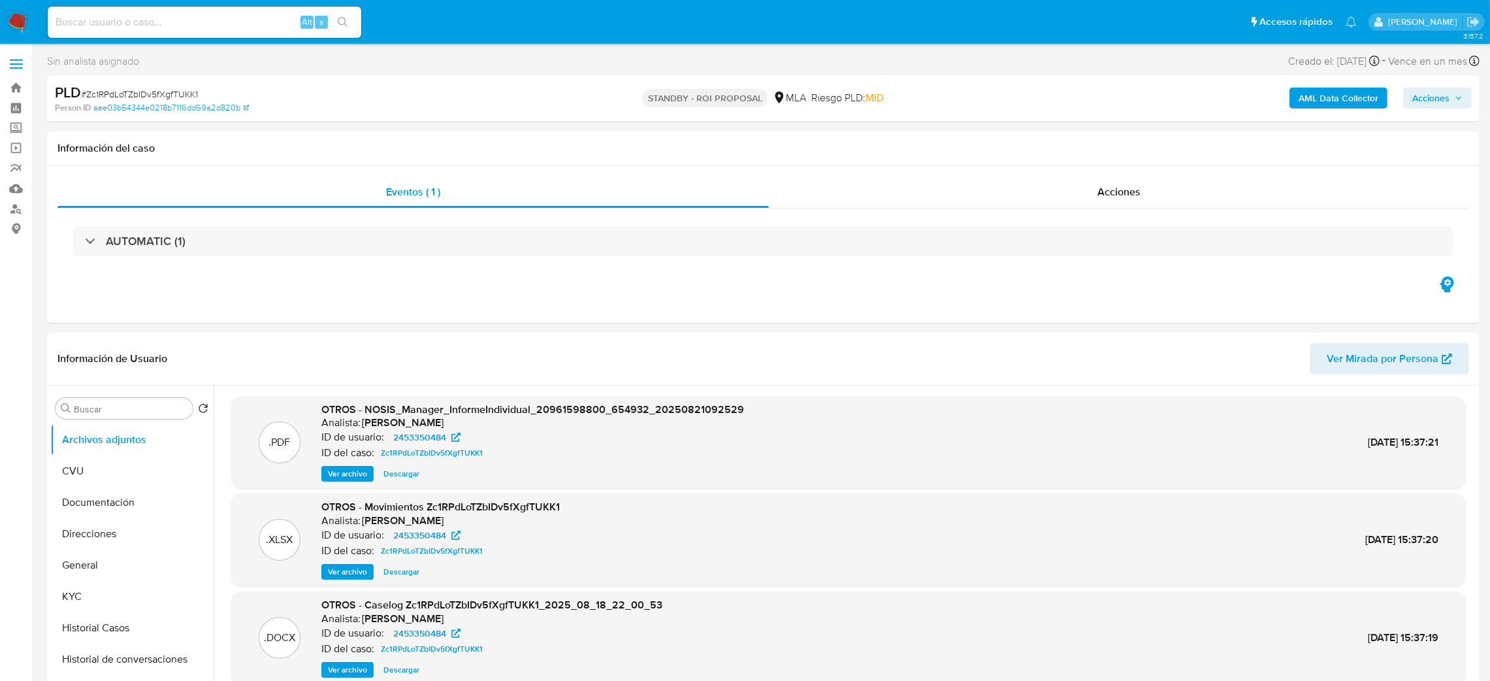
click at [263, 31] on div "Alt s" at bounding box center [205, 22] width 314 height 31
click at [257, 19] on input at bounding box center [205, 22] width 314 height 17
paste input "dqv2vtAhqmUAb4BKrA4aU2NP"
type input "dqv2vtAhqmUAb4BKrA4aU2NP"
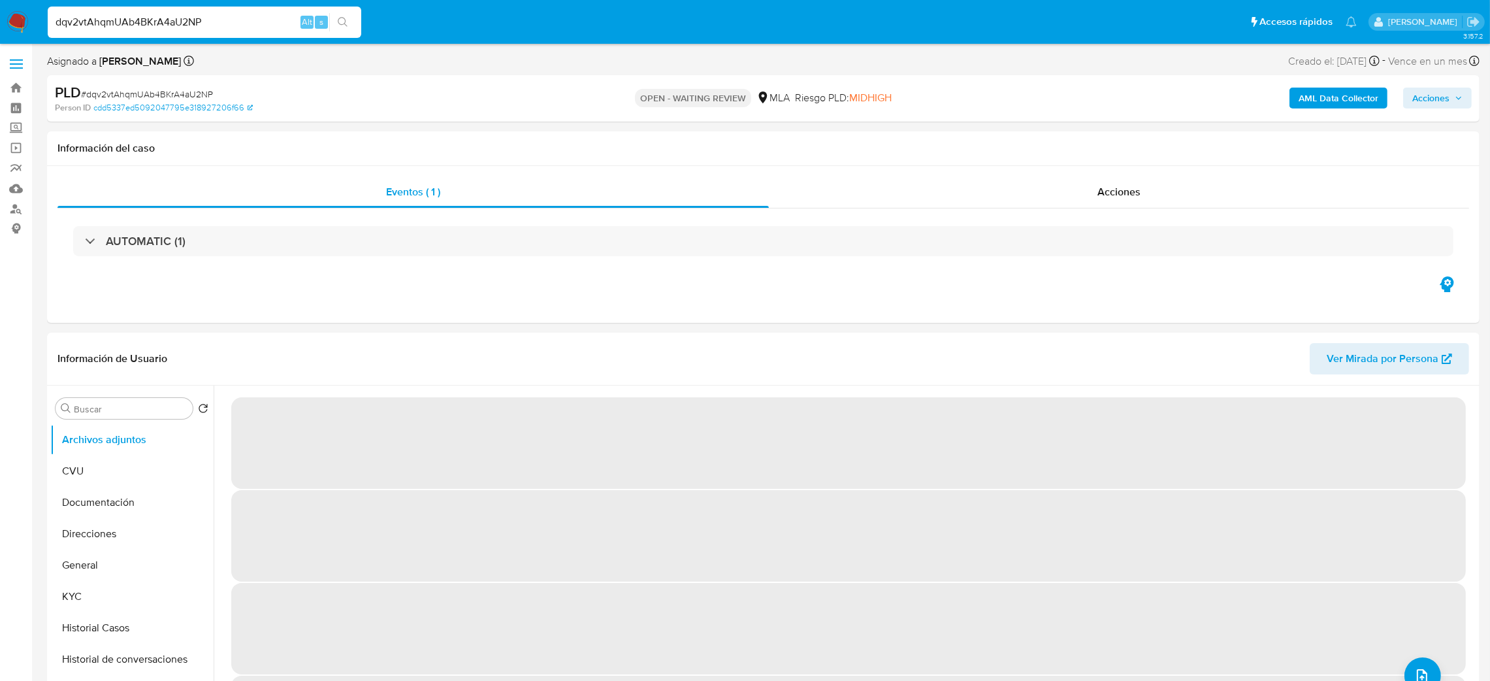
select select "10"
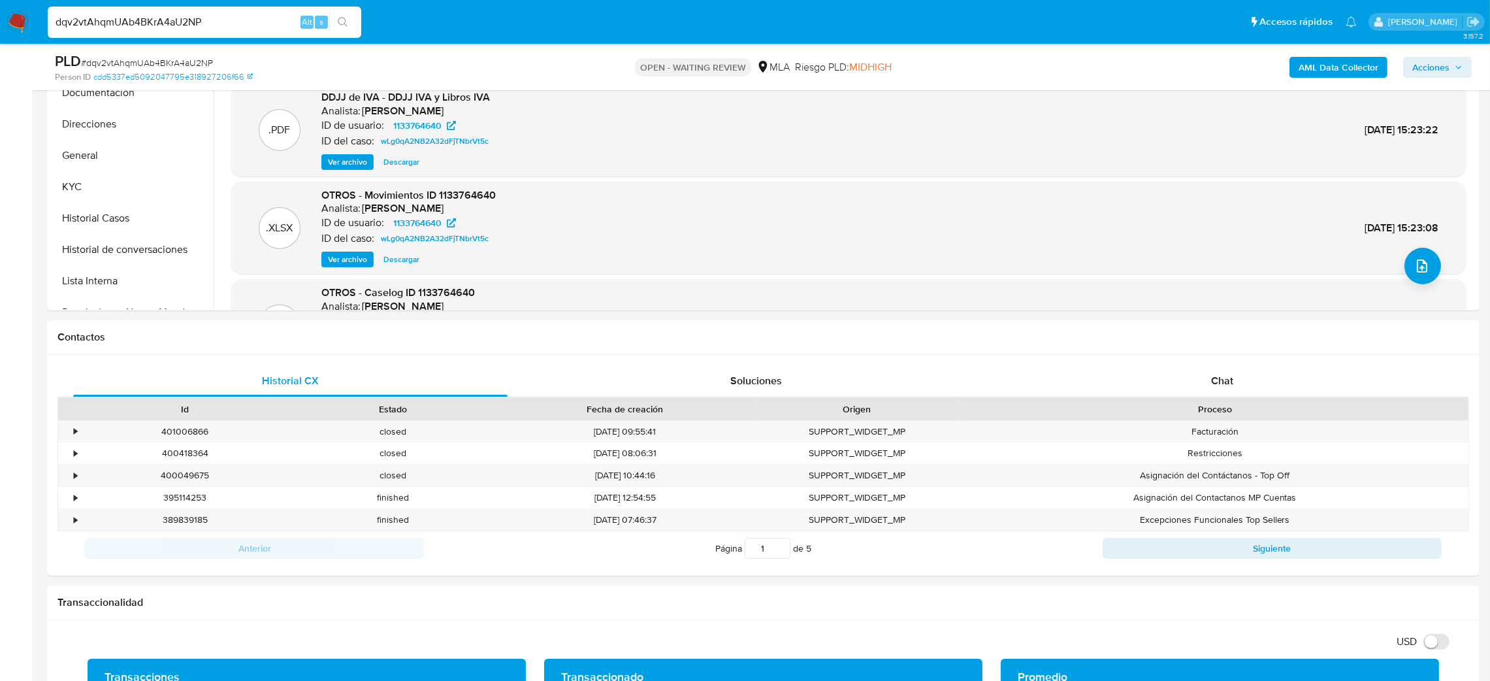
scroll to position [98, 0]
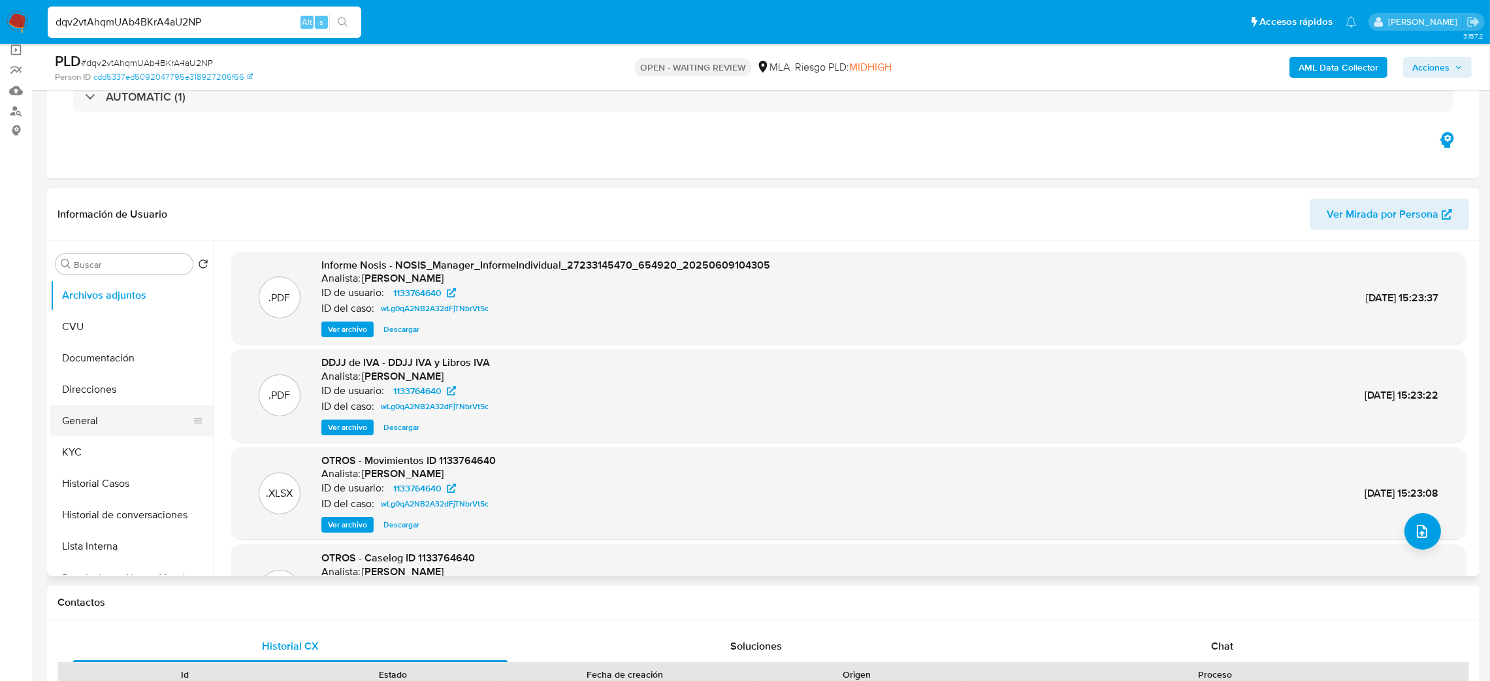
click at [120, 414] on button "General" at bounding box center [126, 420] width 153 height 31
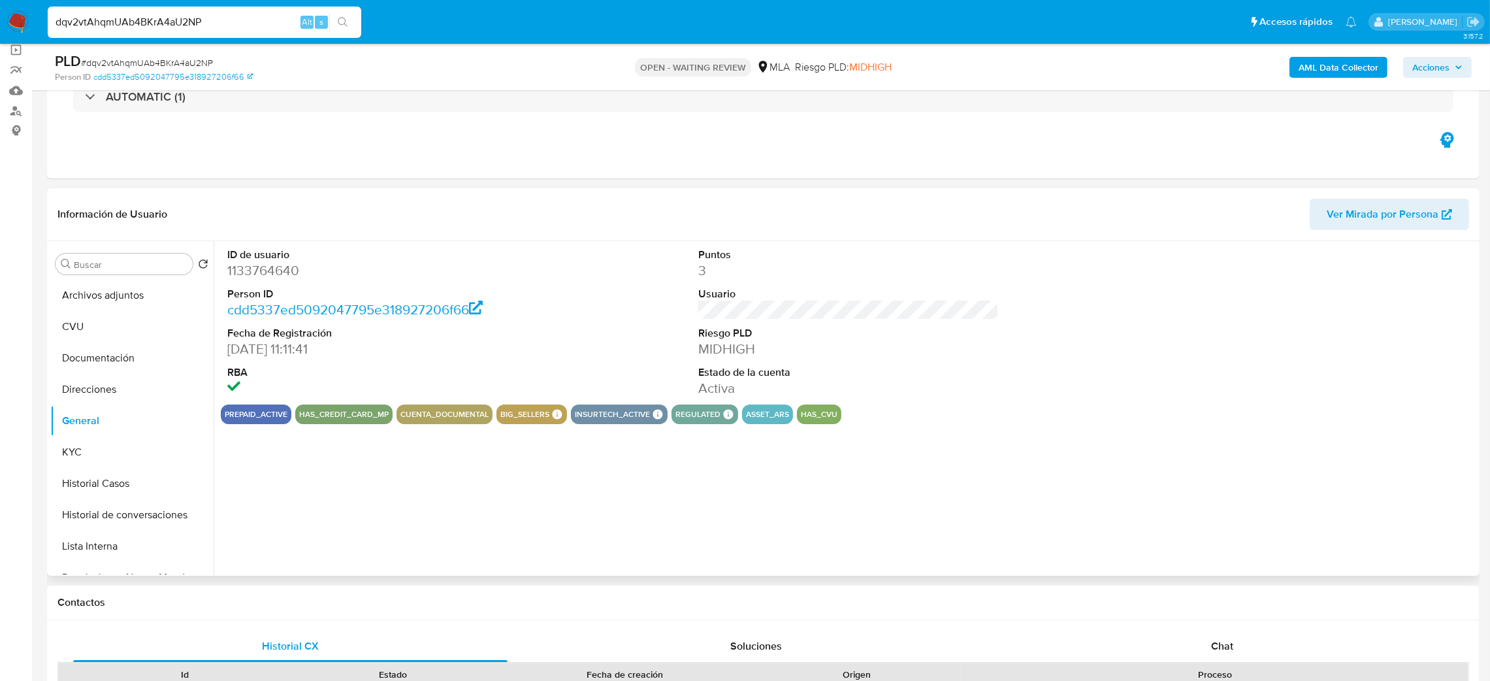
click at [252, 268] on dd "1133764640" at bounding box center [377, 270] width 301 height 18
copy dd "1133764640"
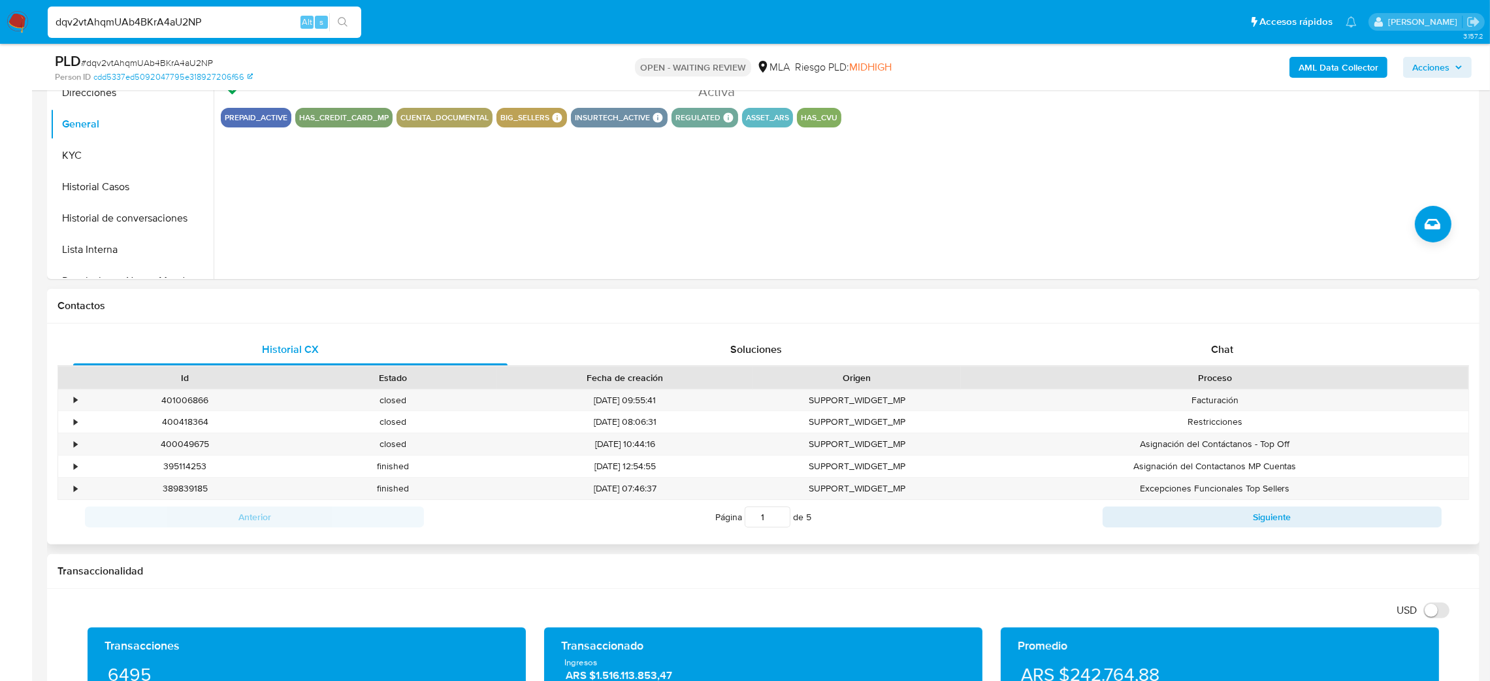
scroll to position [392, 0]
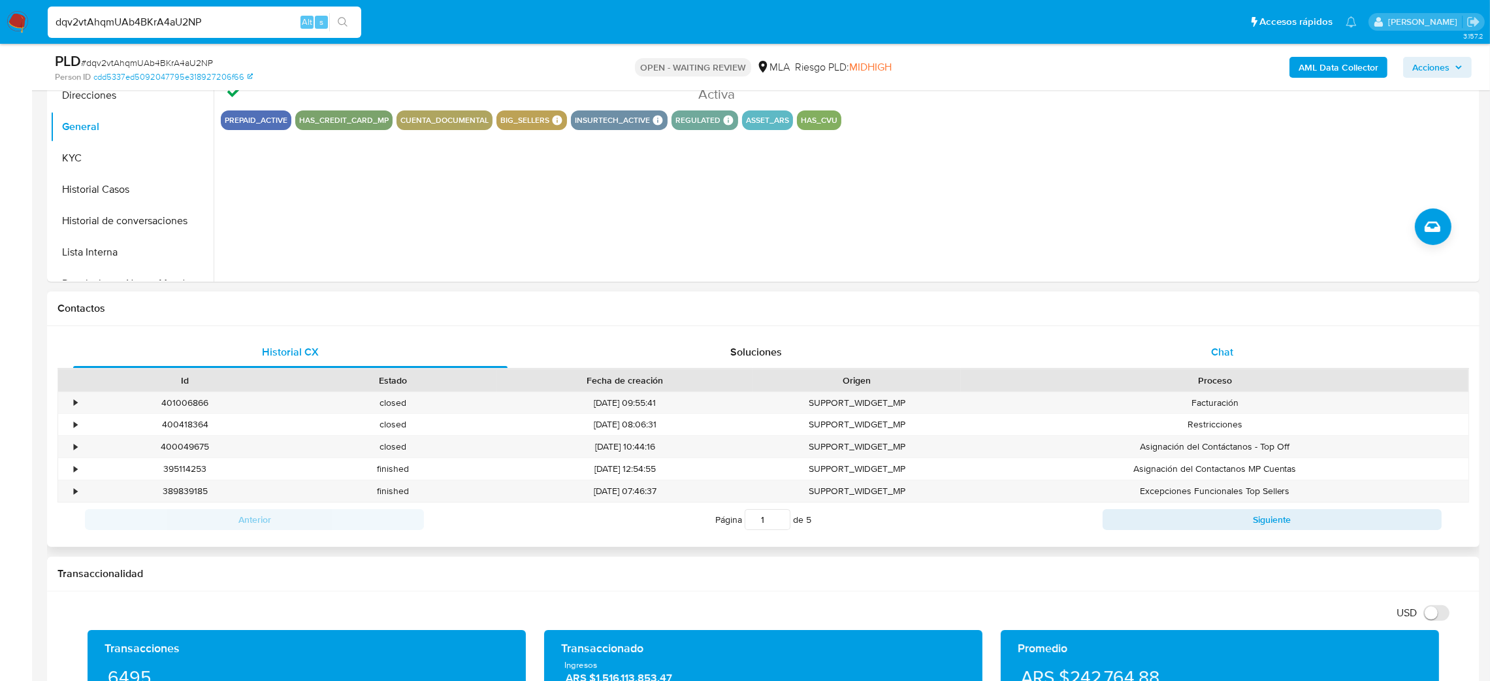
click at [1272, 353] on div "Chat" at bounding box center [1222, 351] width 434 height 31
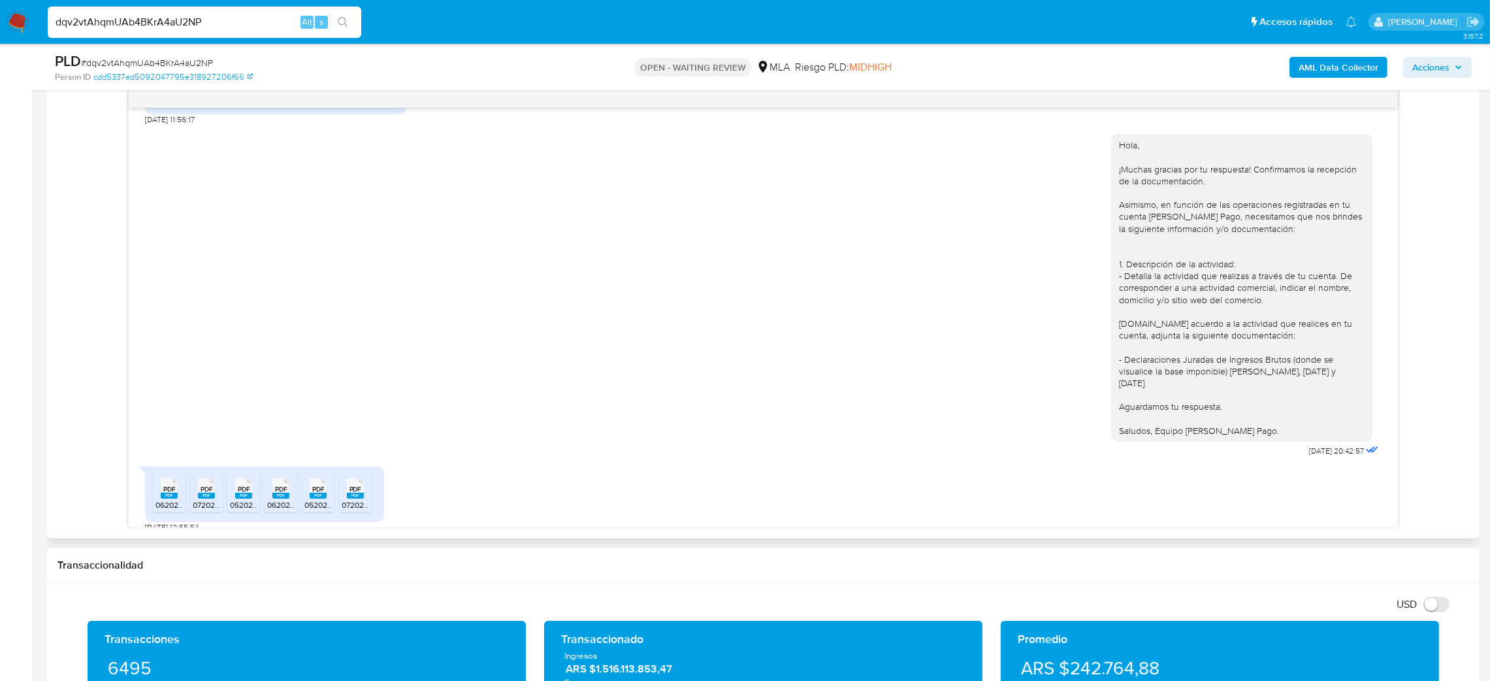
scroll to position [686, 0]
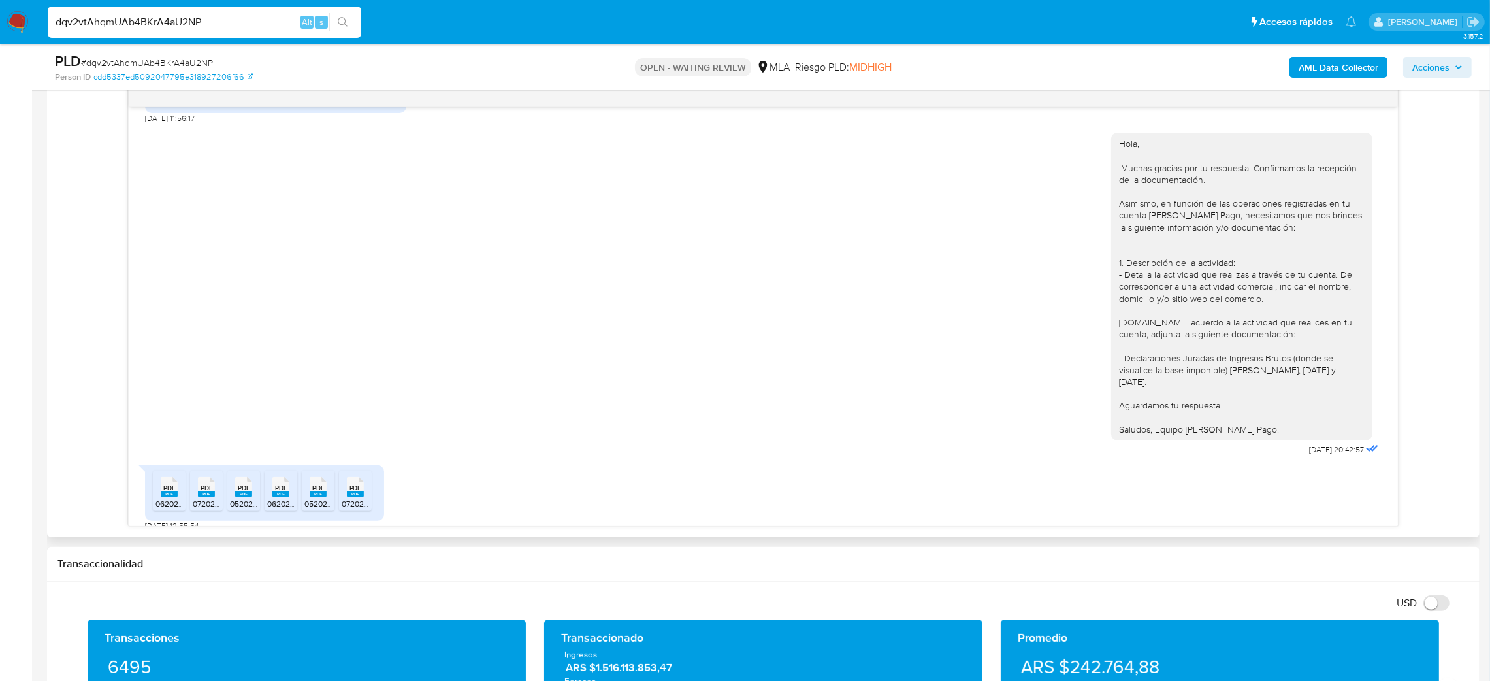
click at [176, 491] on rect at bounding box center [169, 494] width 17 height 6
click at [204, 498] on span "072025 IIBB Resumen DDJJ.pdf" at bounding box center [249, 503] width 112 height 11
click at [233, 498] on span "052025 IIBB Resumen DDJJ.pdf" at bounding box center [286, 503] width 112 height 11
drag, startPoint x: 278, startPoint y: 493, endPoint x: 307, endPoint y: 493, distance: 29.4
click at [279, 498] on span "062025 IIBB Constancia de cierre de DJ.pdf" at bounding box center [344, 503] width 154 height 11
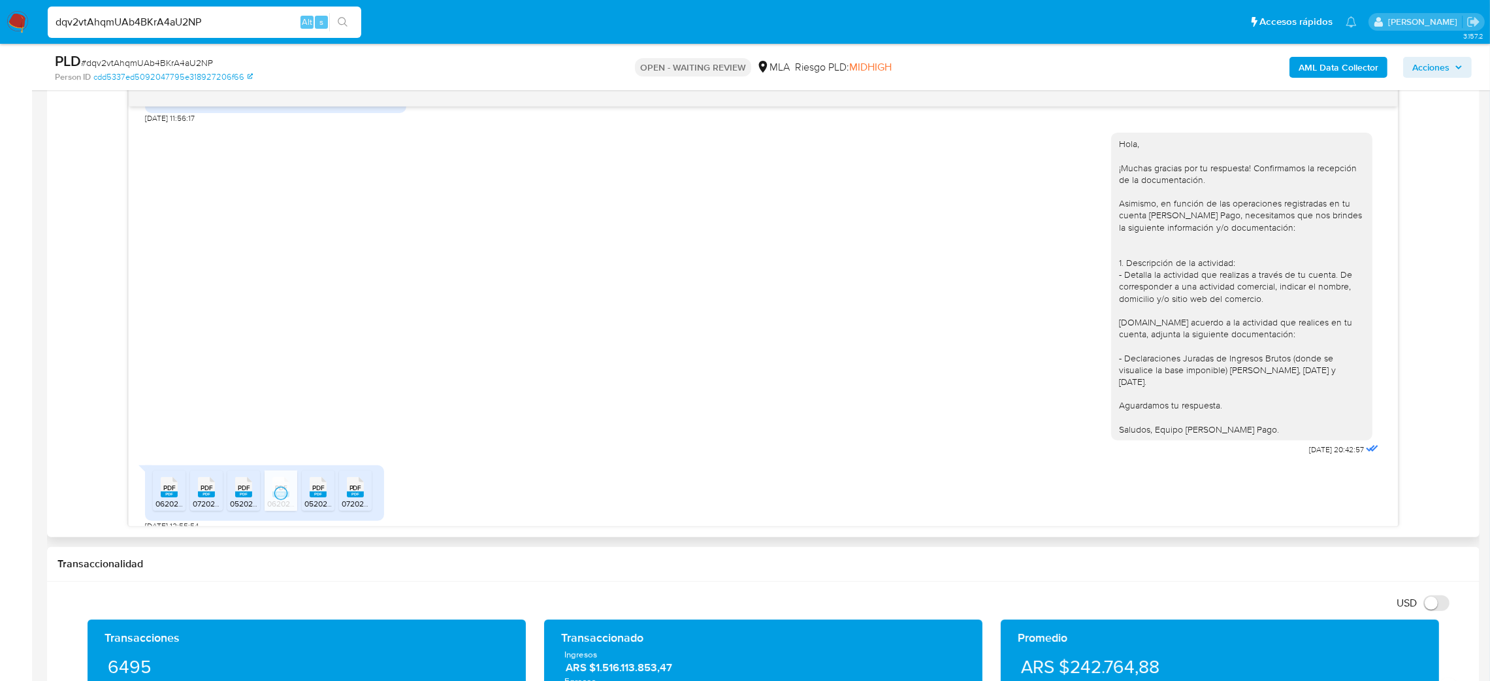
click at [316, 498] on span "052025 IIBB Constancia de cierre de DJ.pdf" at bounding box center [381, 503] width 154 height 11
drag, startPoint x: 354, startPoint y: 489, endPoint x: 378, endPoint y: 506, distance: 29.2
click at [354, 498] on span "072025 IIBB Constancia de cierre de DJ.pdf" at bounding box center [418, 503] width 153 height 11
click at [0, 208] on aside "Bandeja Tablero Screening Búsqueda en Listas Watchlist Herramientas Operaciones…" at bounding box center [16, 593] width 32 height 2559
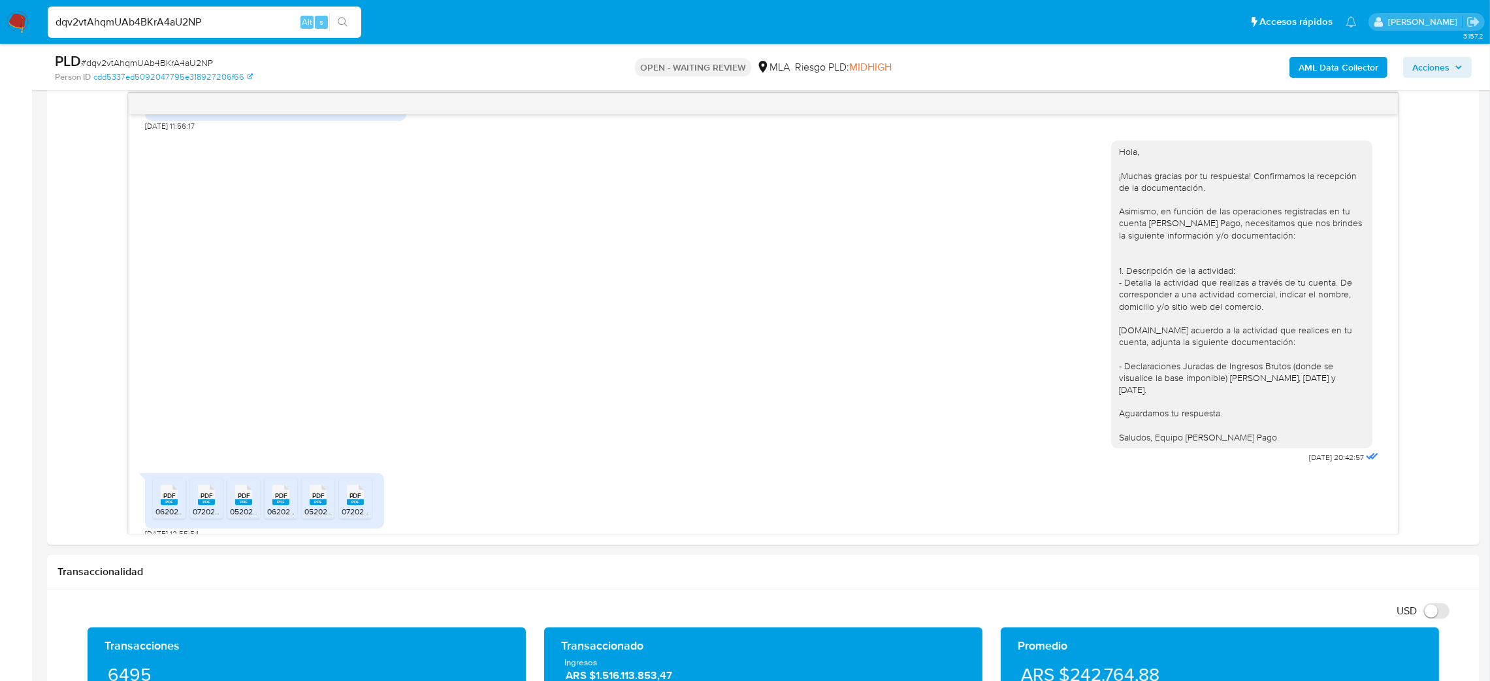
scroll to position [392, 0]
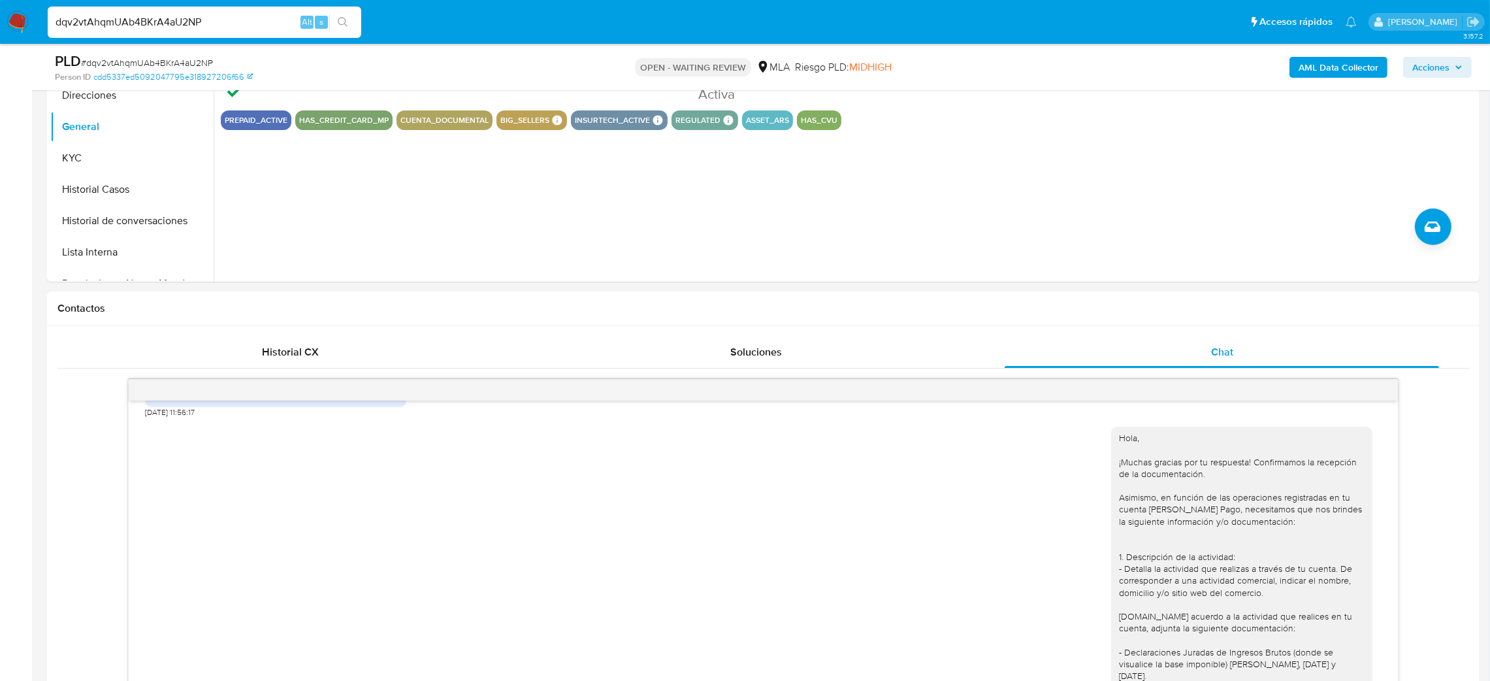
drag, startPoint x: 214, startPoint y: 21, endPoint x: 0, endPoint y: 33, distance: 214.6
click at [0, 33] on nav "Pausado Ver notificaciones dqv2vtAhqmUAb4BKrA4aU2NP Alt s Accesos rápidos Presi…" at bounding box center [745, 22] width 1490 height 44
paste input "Wb5YnLQKzEPnDtQirnRicYSe"
type input "Wb5YnLQKzEPnDtQirnRicYSe"
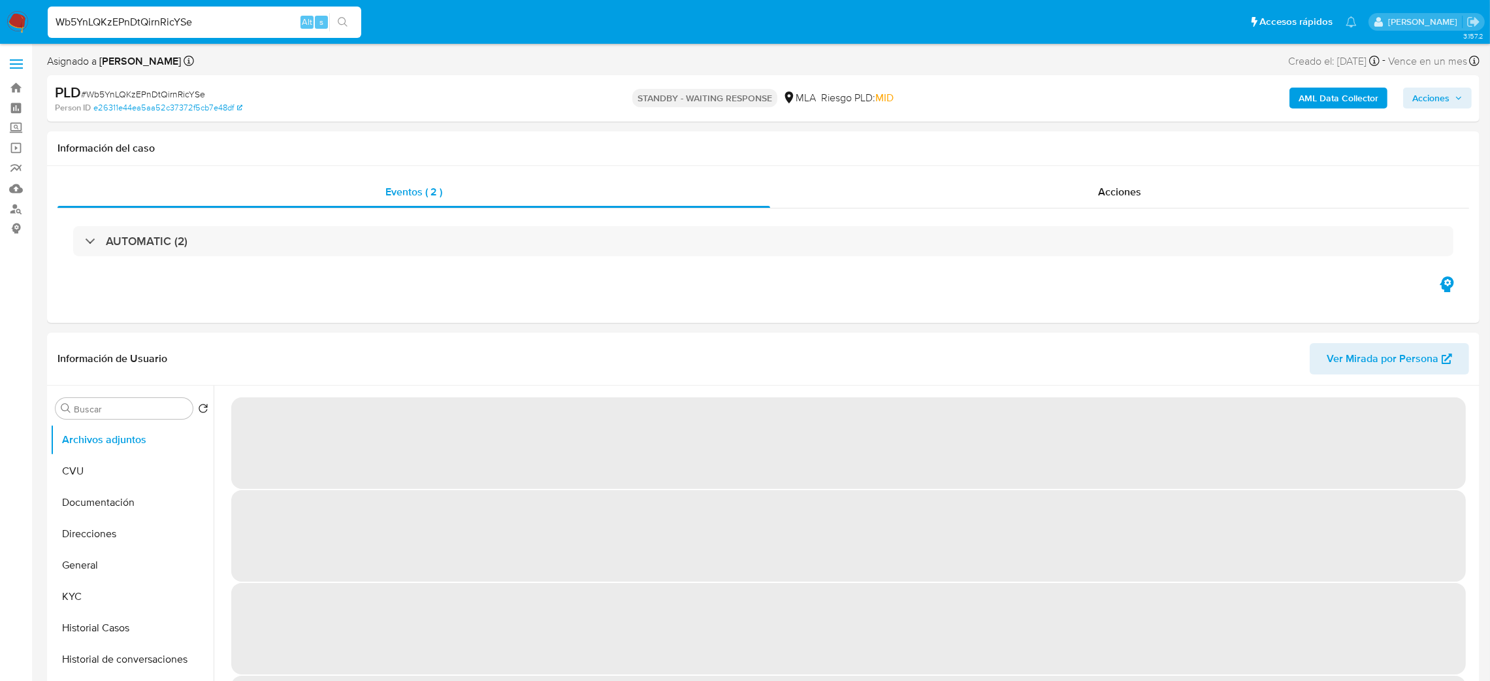
drag, startPoint x: 18, startPoint y: 29, endPoint x: 28, endPoint y: 4, distance: 26.7
click at [18, 29] on img at bounding box center [18, 22] width 22 height 22
select select "10"
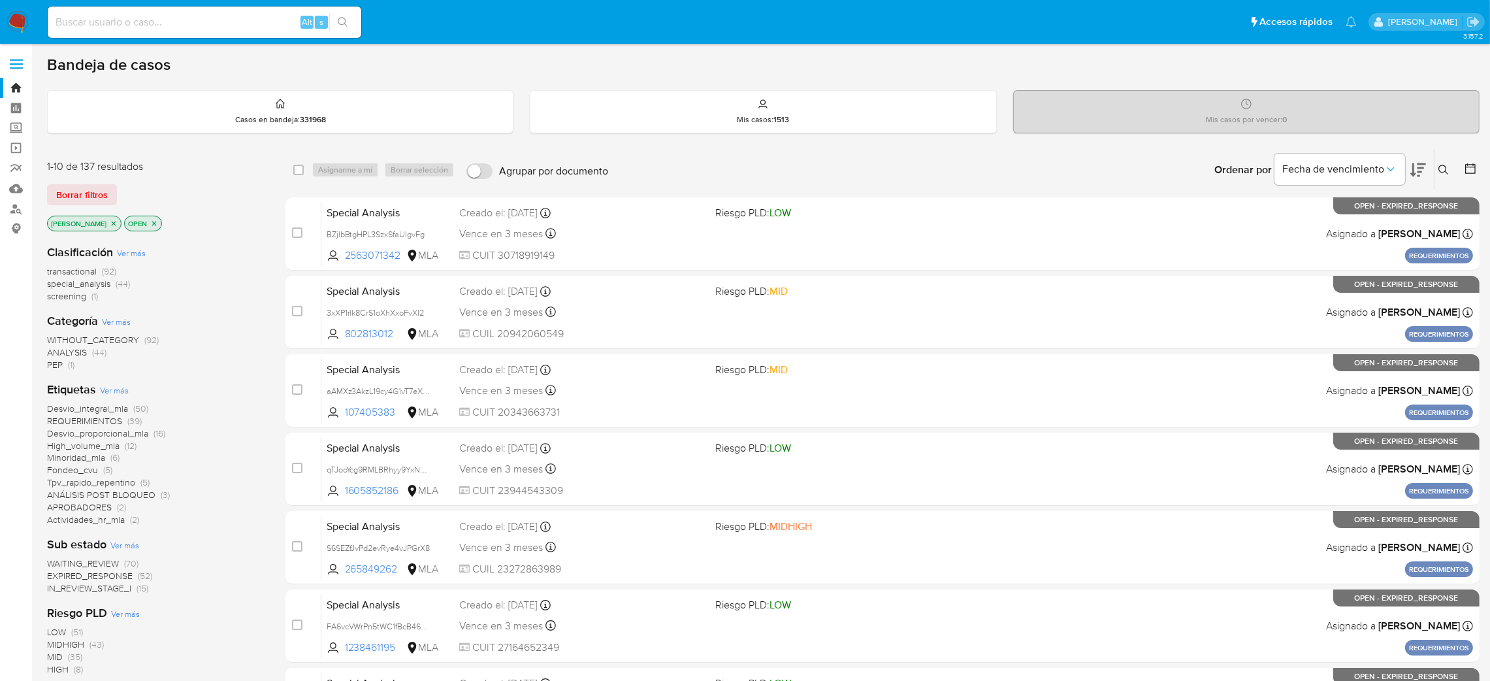
click at [272, 11] on div "Alt s" at bounding box center [205, 22] width 314 height 31
click at [242, 27] on input at bounding box center [205, 22] width 314 height 17
paste input "8uBO6BbV4mKirhyc4J2DxUTa"
type input "8uBO6BbV4mKirhyc4J2DxUTa"
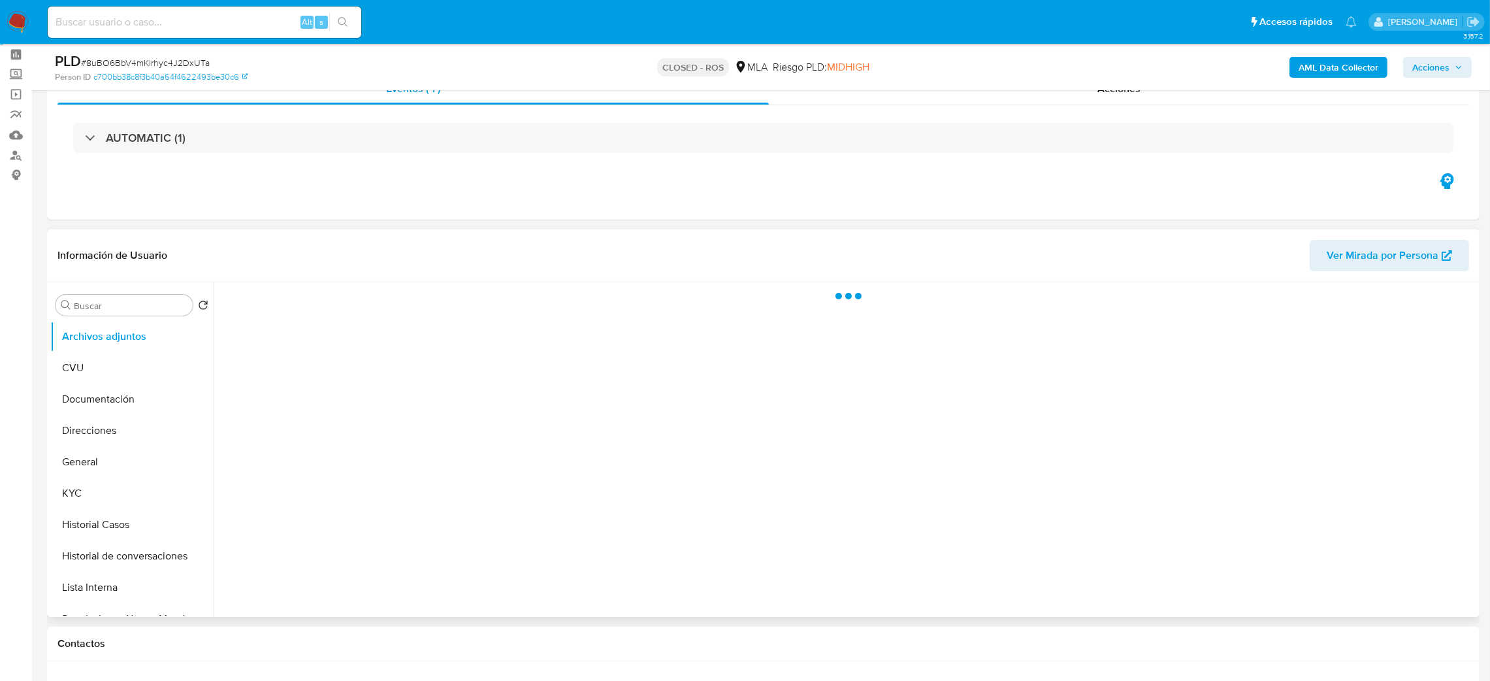
scroll to position [69, 0]
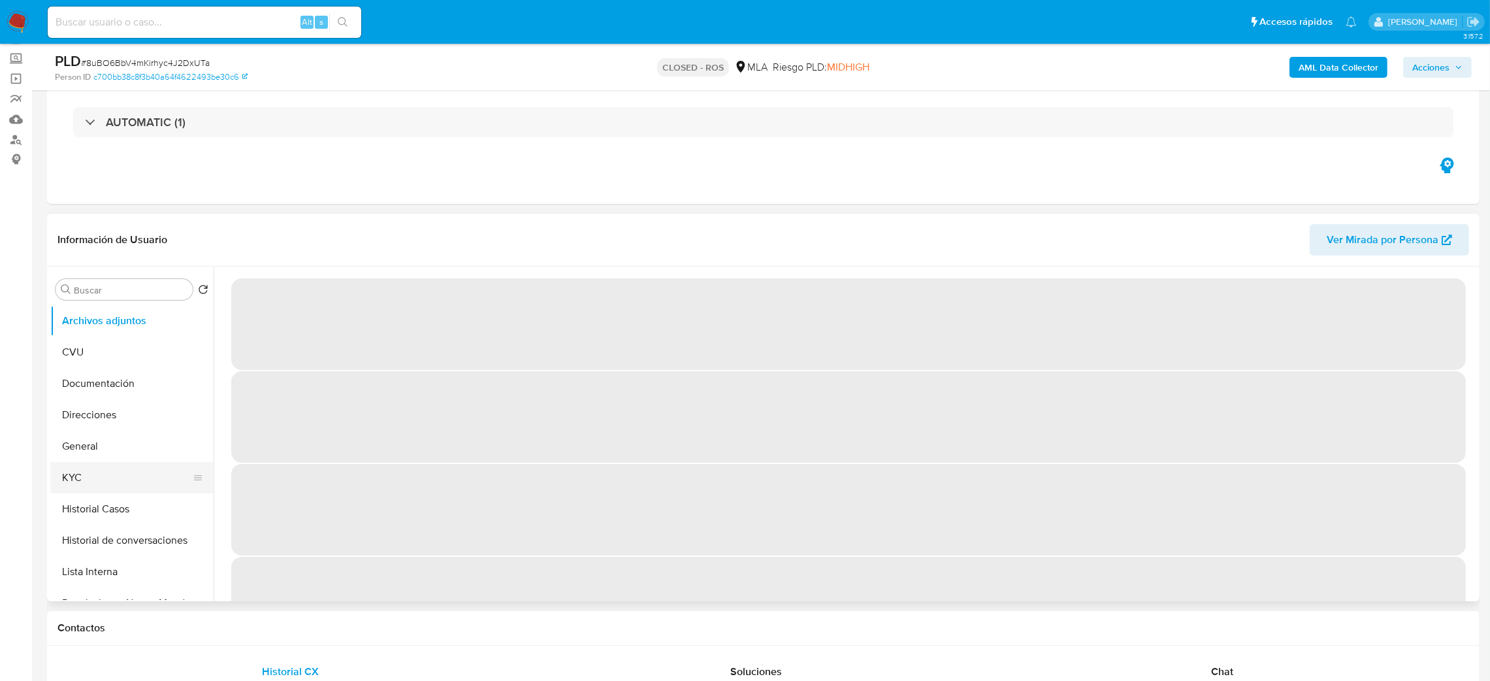
click at [87, 470] on button "KYC" at bounding box center [126, 477] width 153 height 31
select select "10"
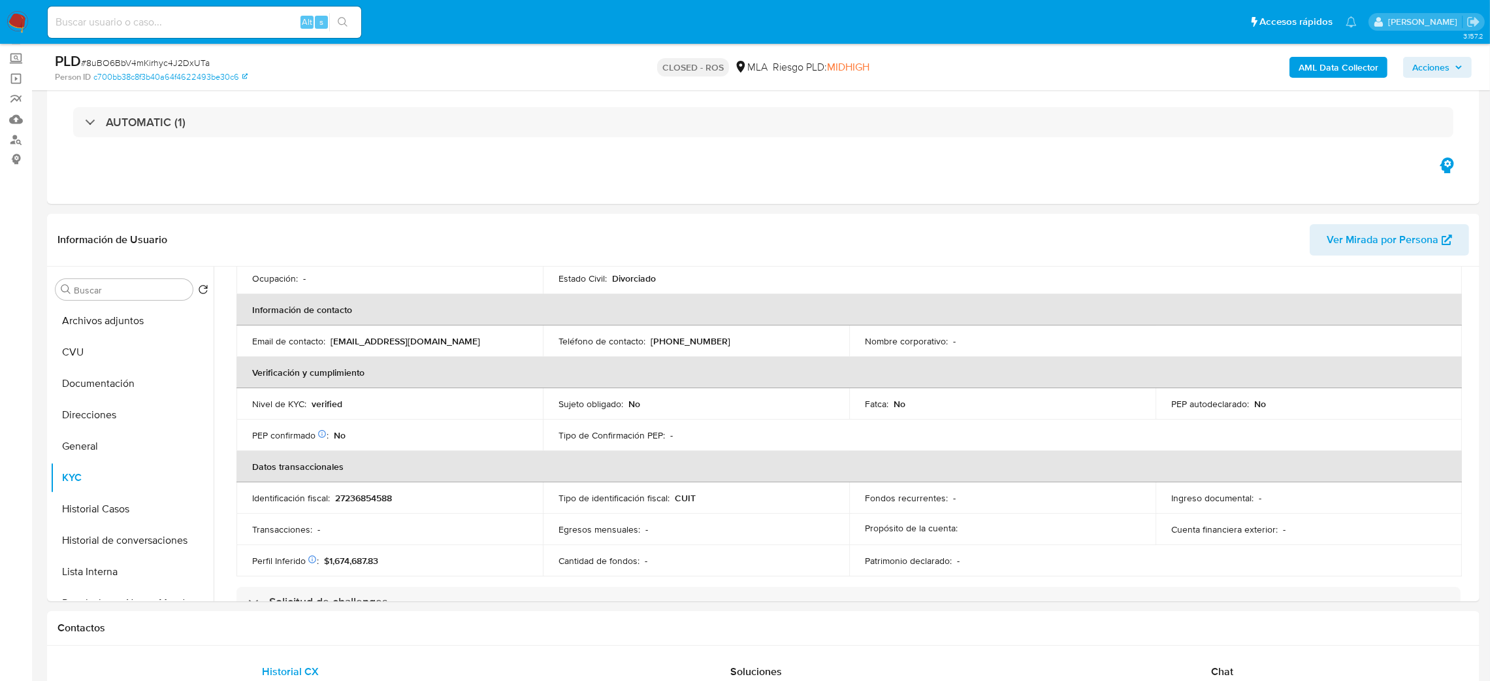
scroll to position [209, 0]
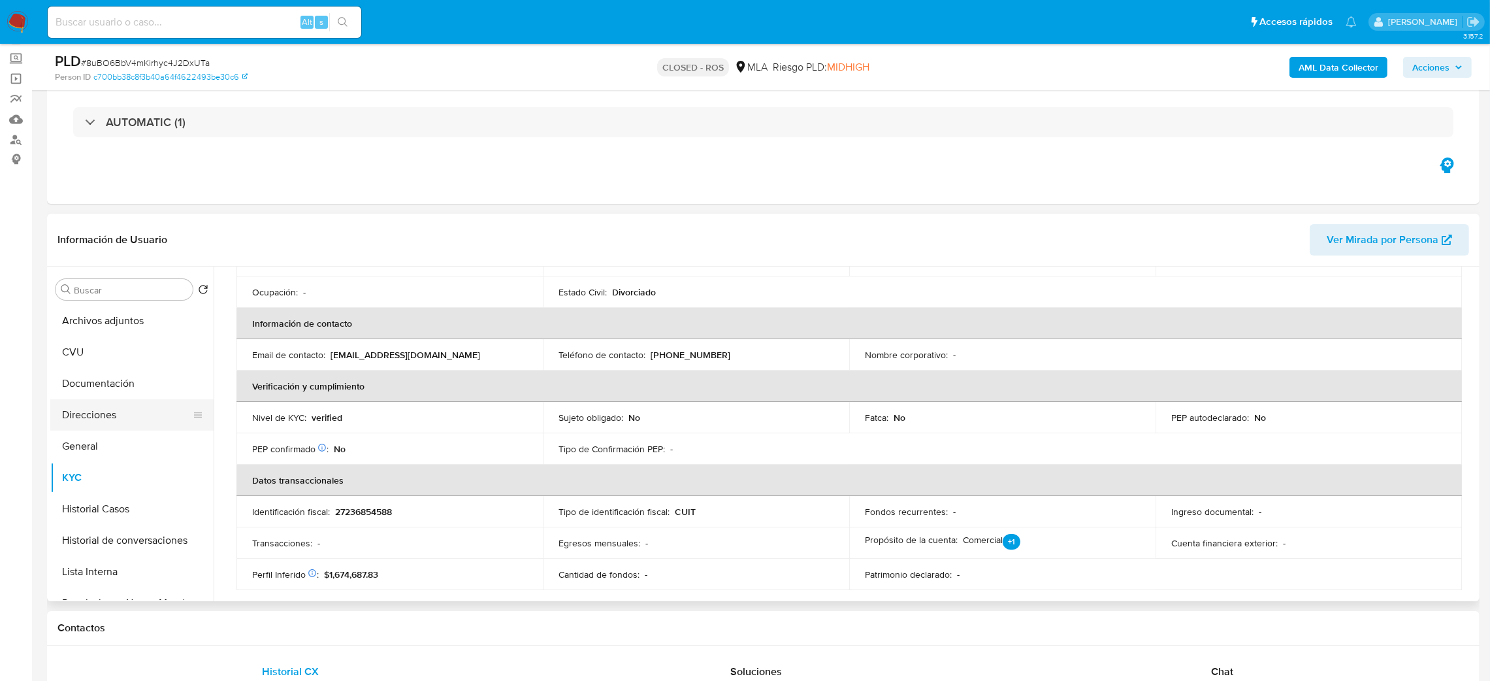
click at [73, 410] on button "Direcciones" at bounding box center [126, 414] width 153 height 31
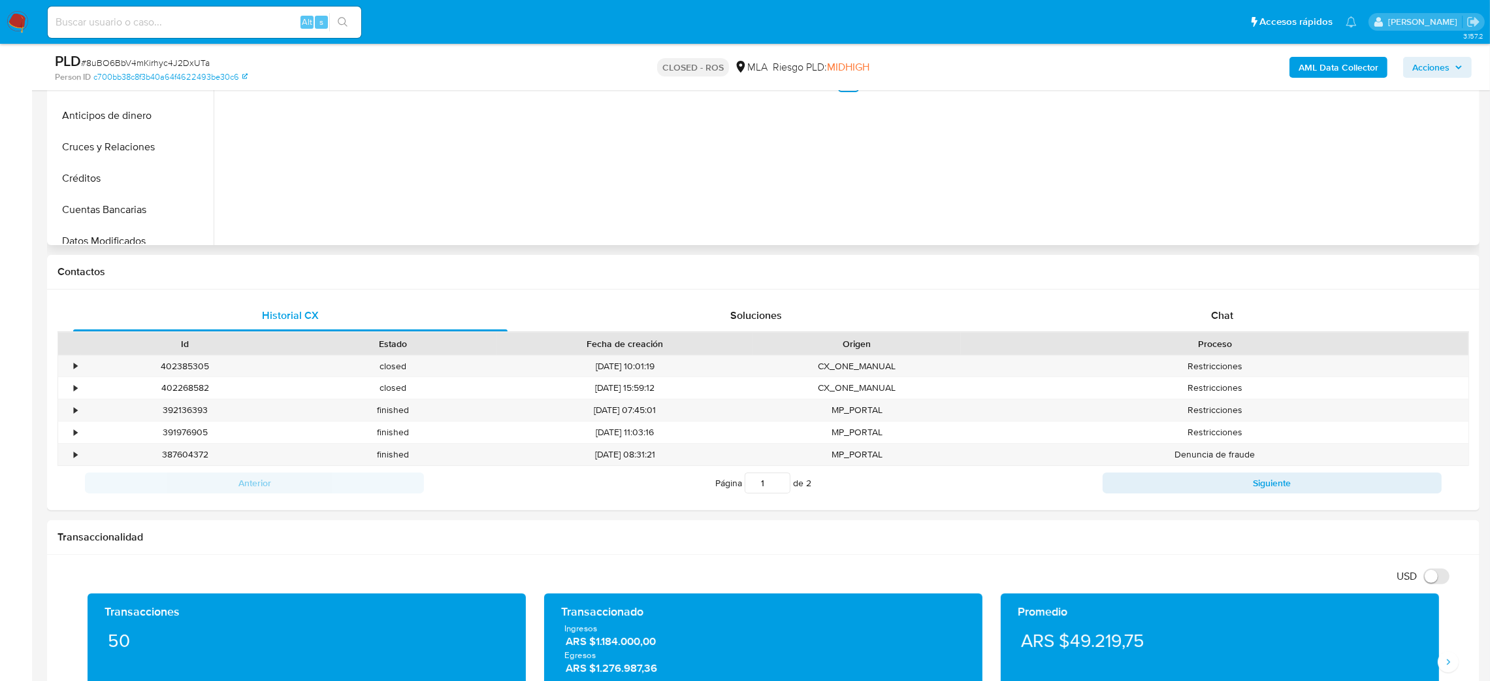
scroll to position [432, 0]
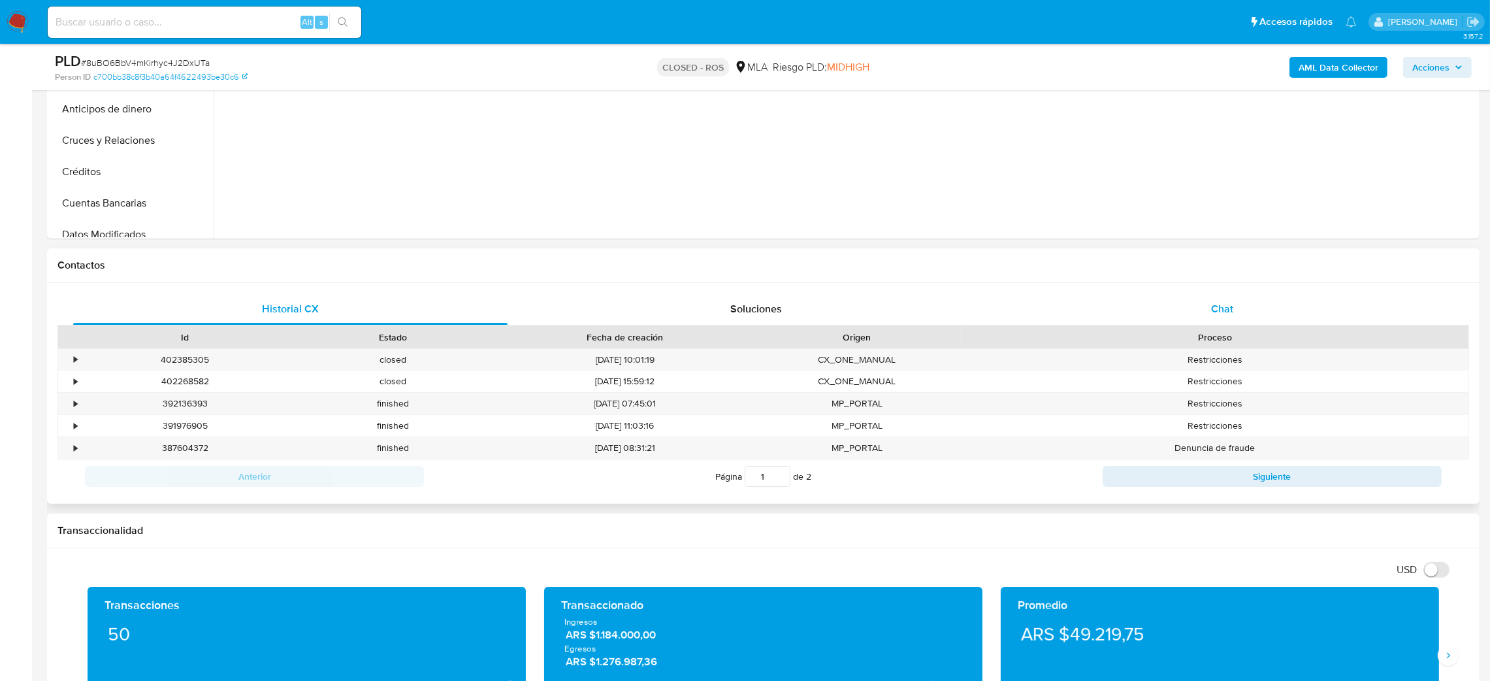
click at [1235, 319] on div "Chat" at bounding box center [1222, 308] width 434 height 31
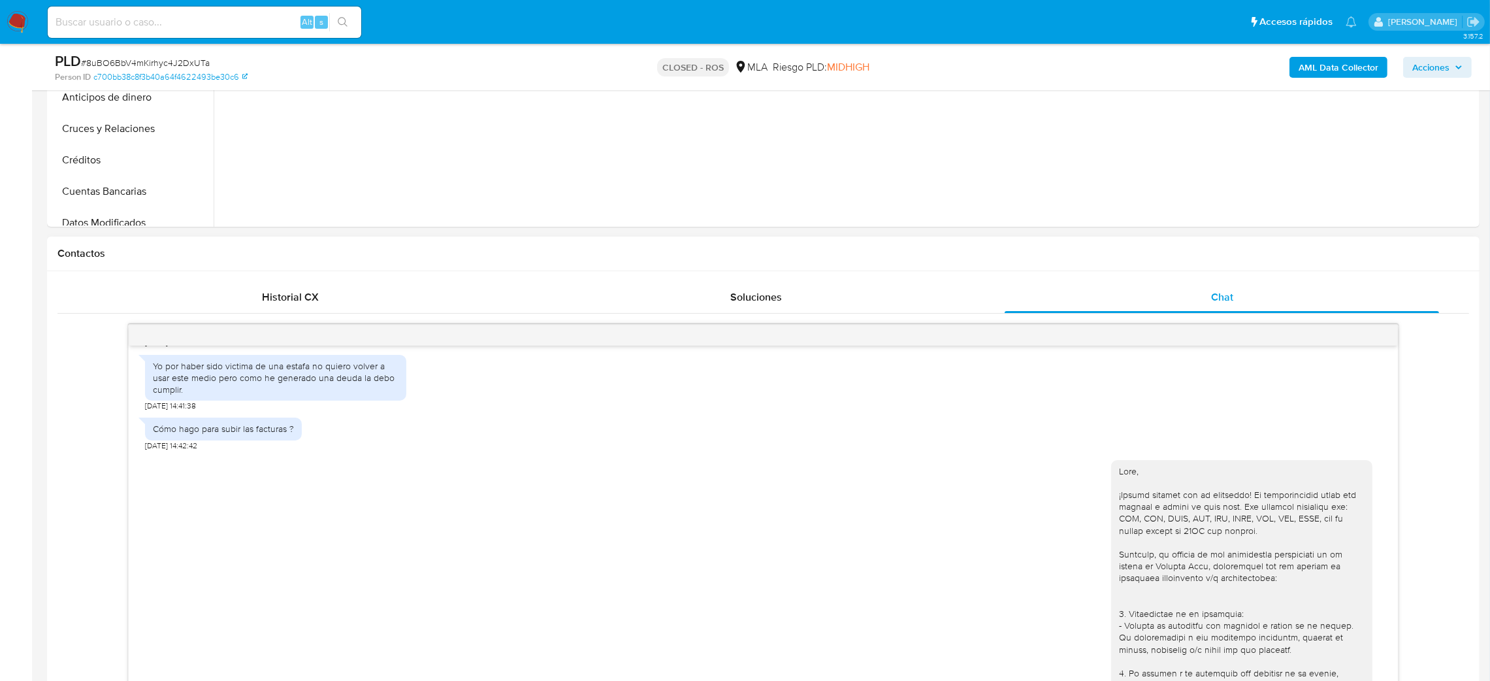
scroll to position [1032, 0]
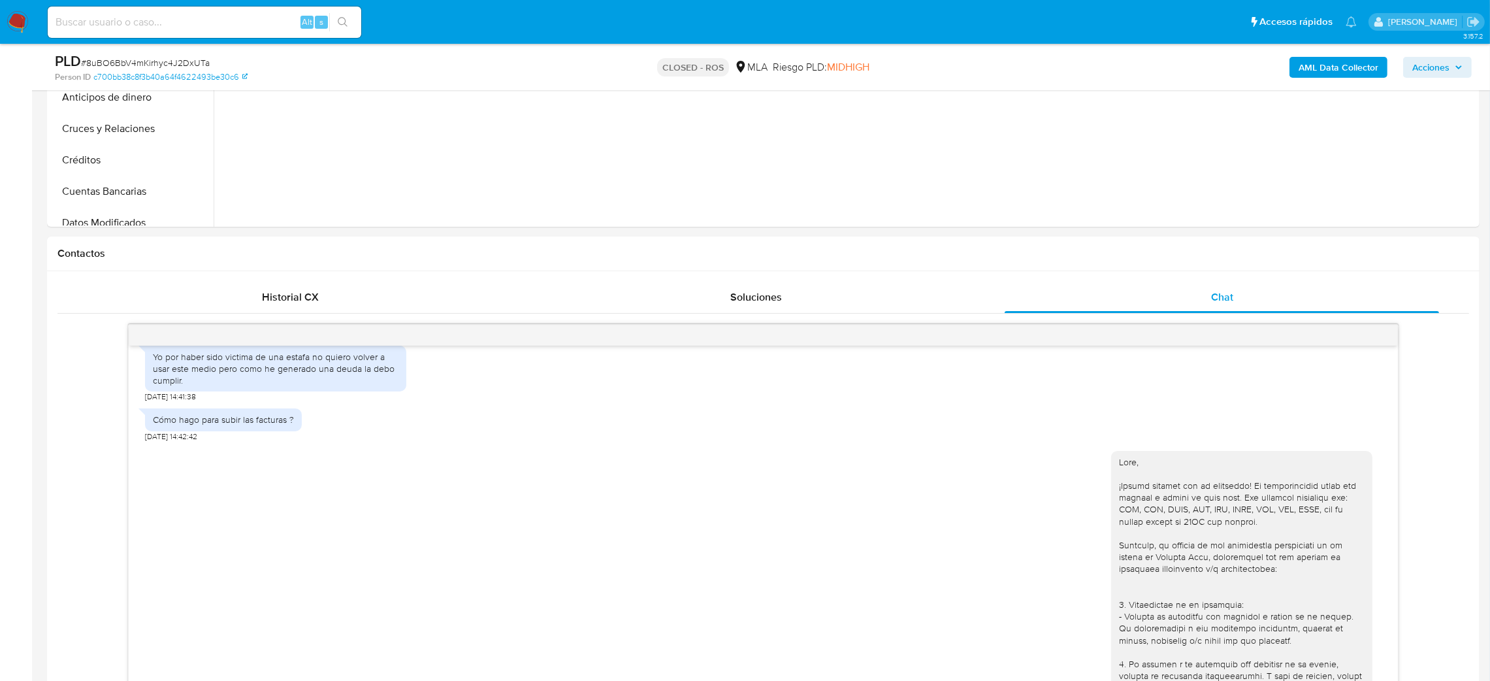
click at [14, 23] on img at bounding box center [18, 22] width 22 height 22
